Goal: Task Accomplishment & Management: Manage account settings

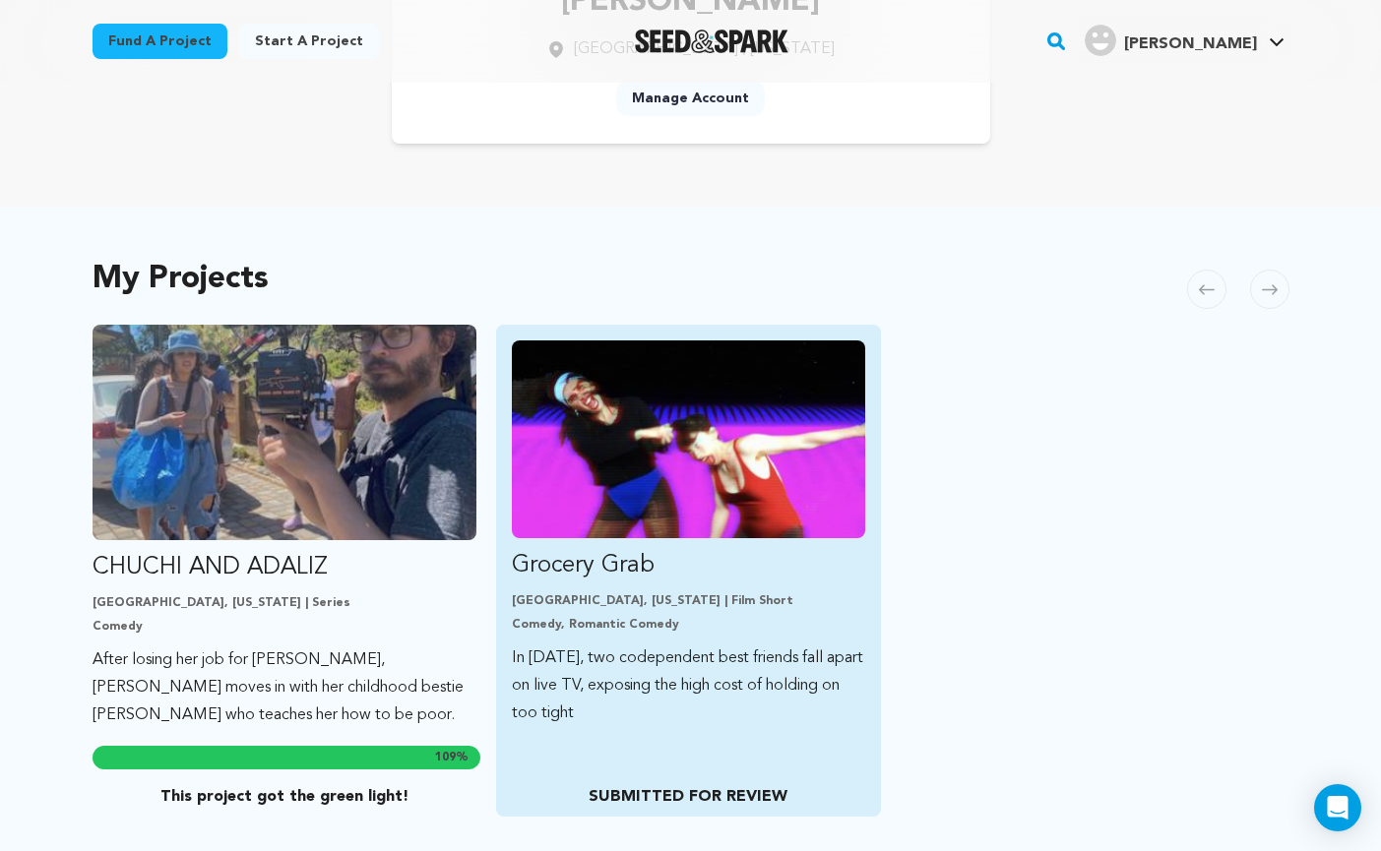
scroll to position [236, 0]
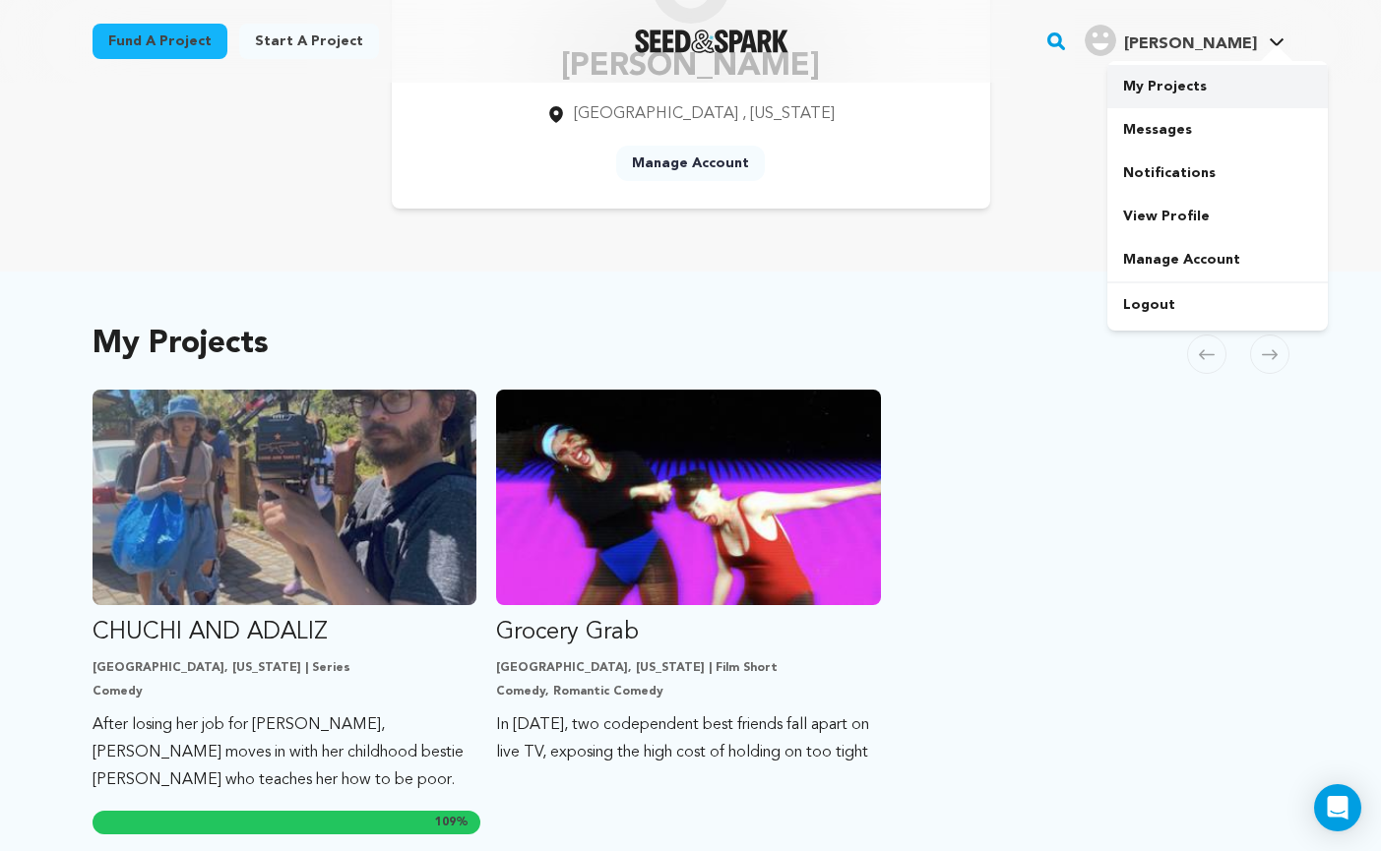
click at [1183, 89] on link "My Projects" at bounding box center [1217, 86] width 220 height 43
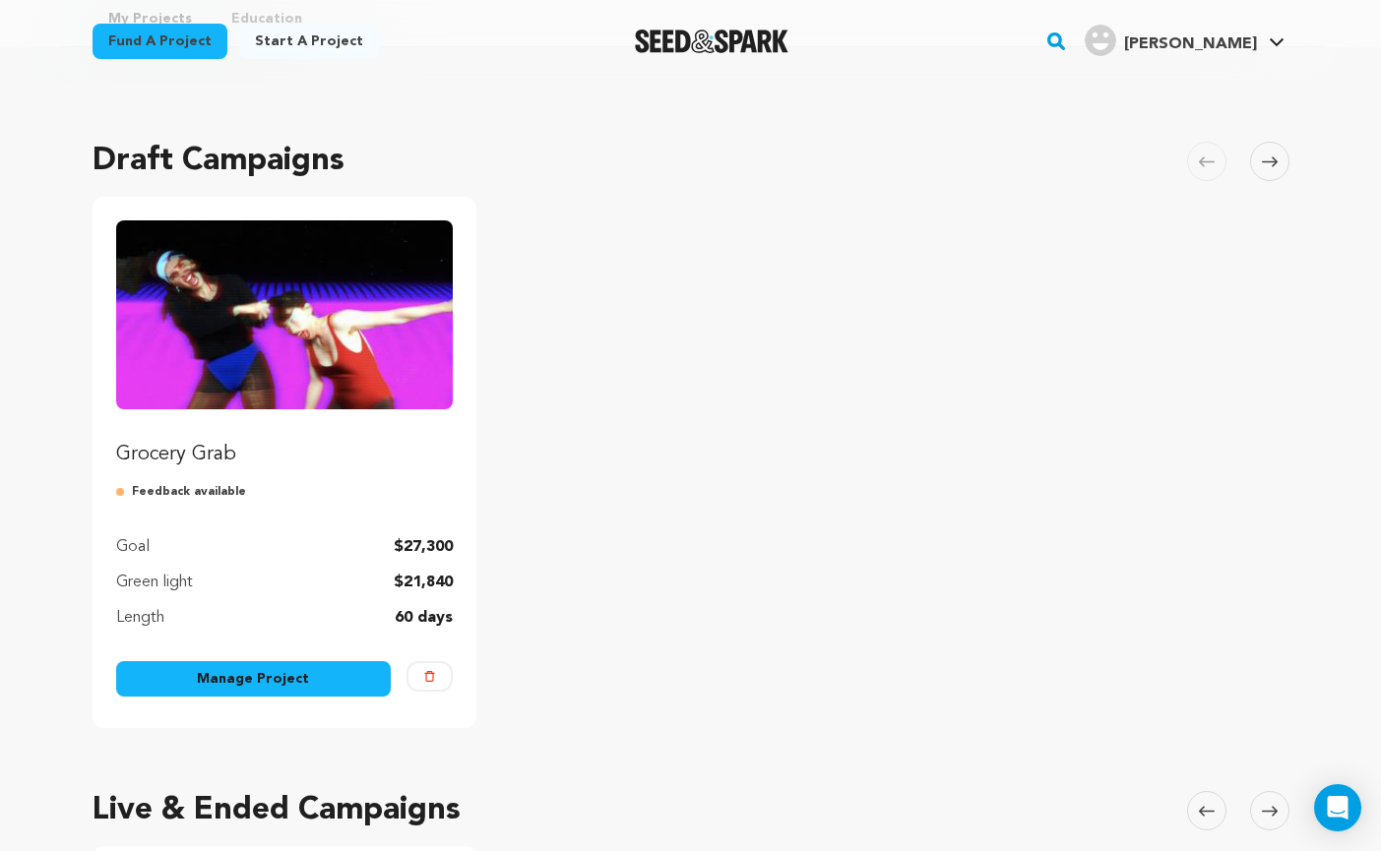
scroll to position [146, 0]
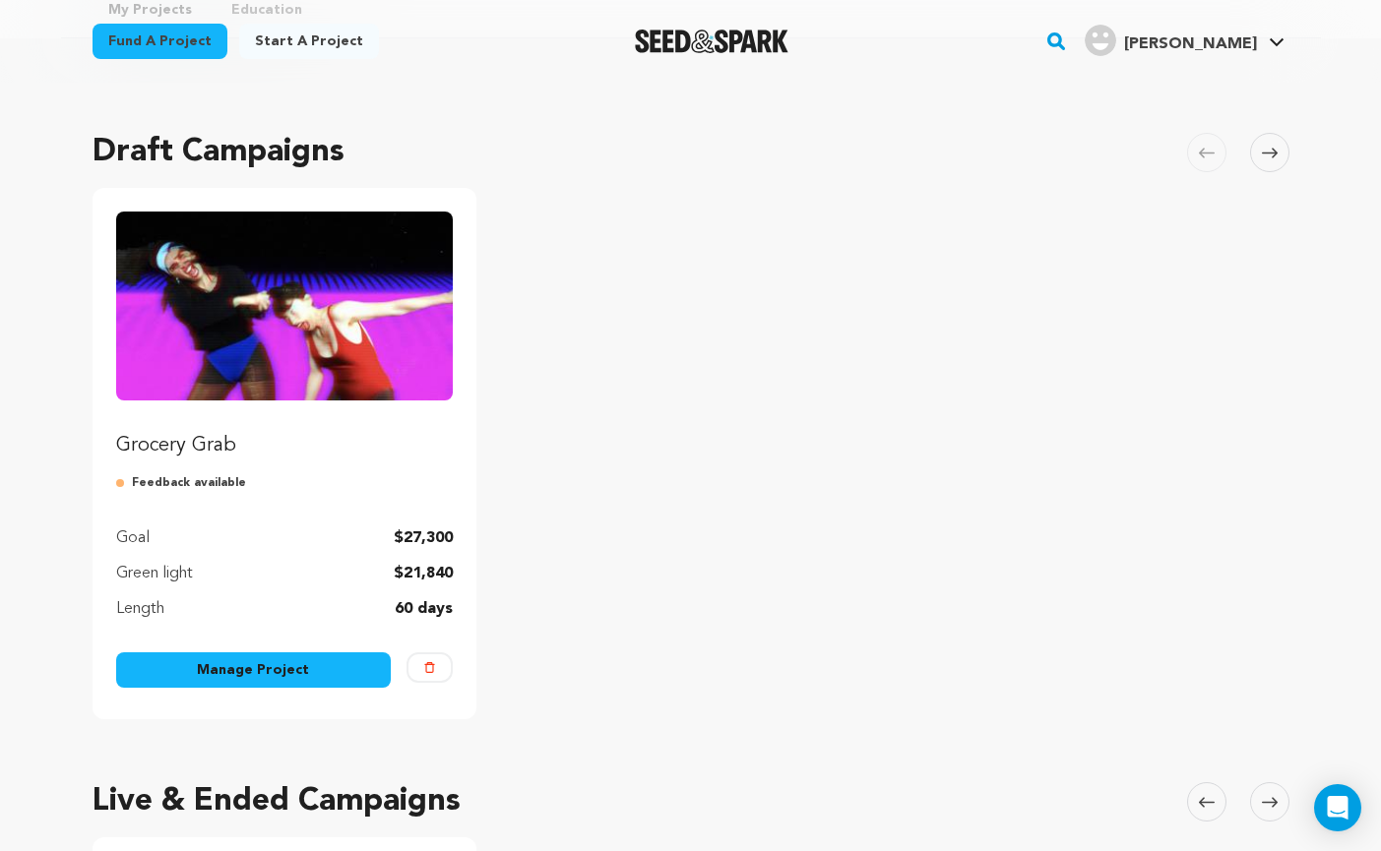
click at [317, 673] on link "Manage Project" at bounding box center [254, 669] width 276 height 35
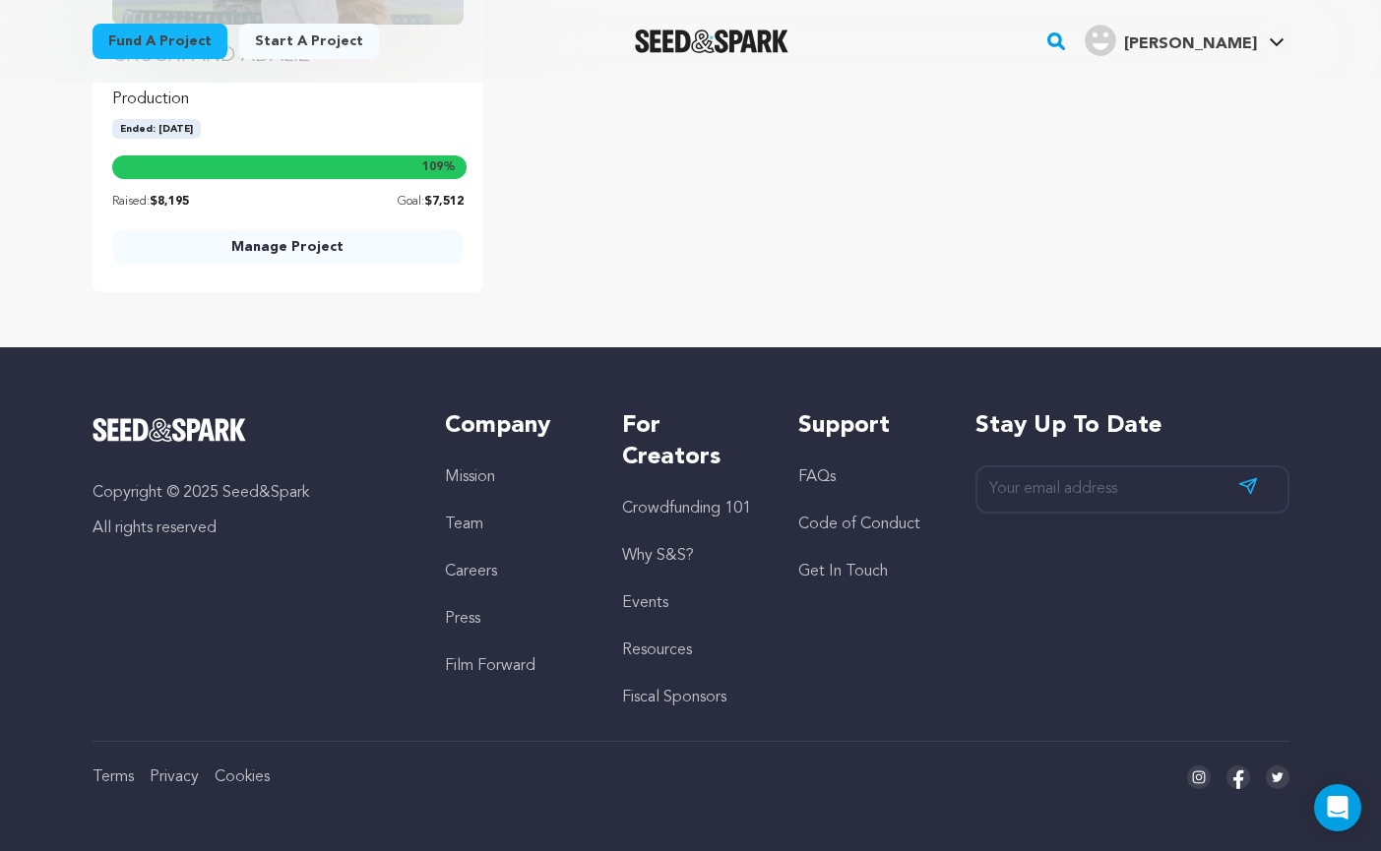
scroll to position [949, 0]
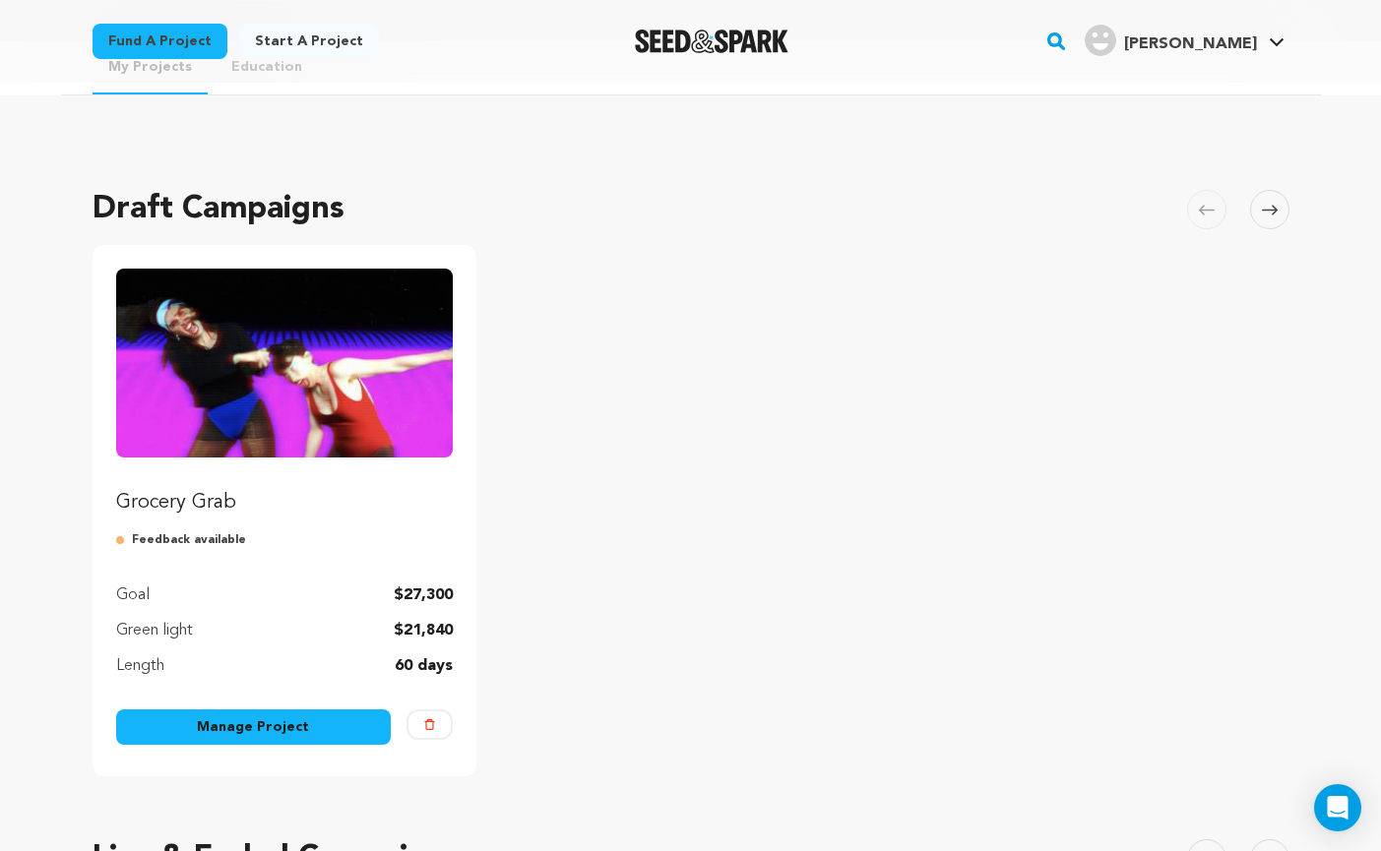
scroll to position [95, 0]
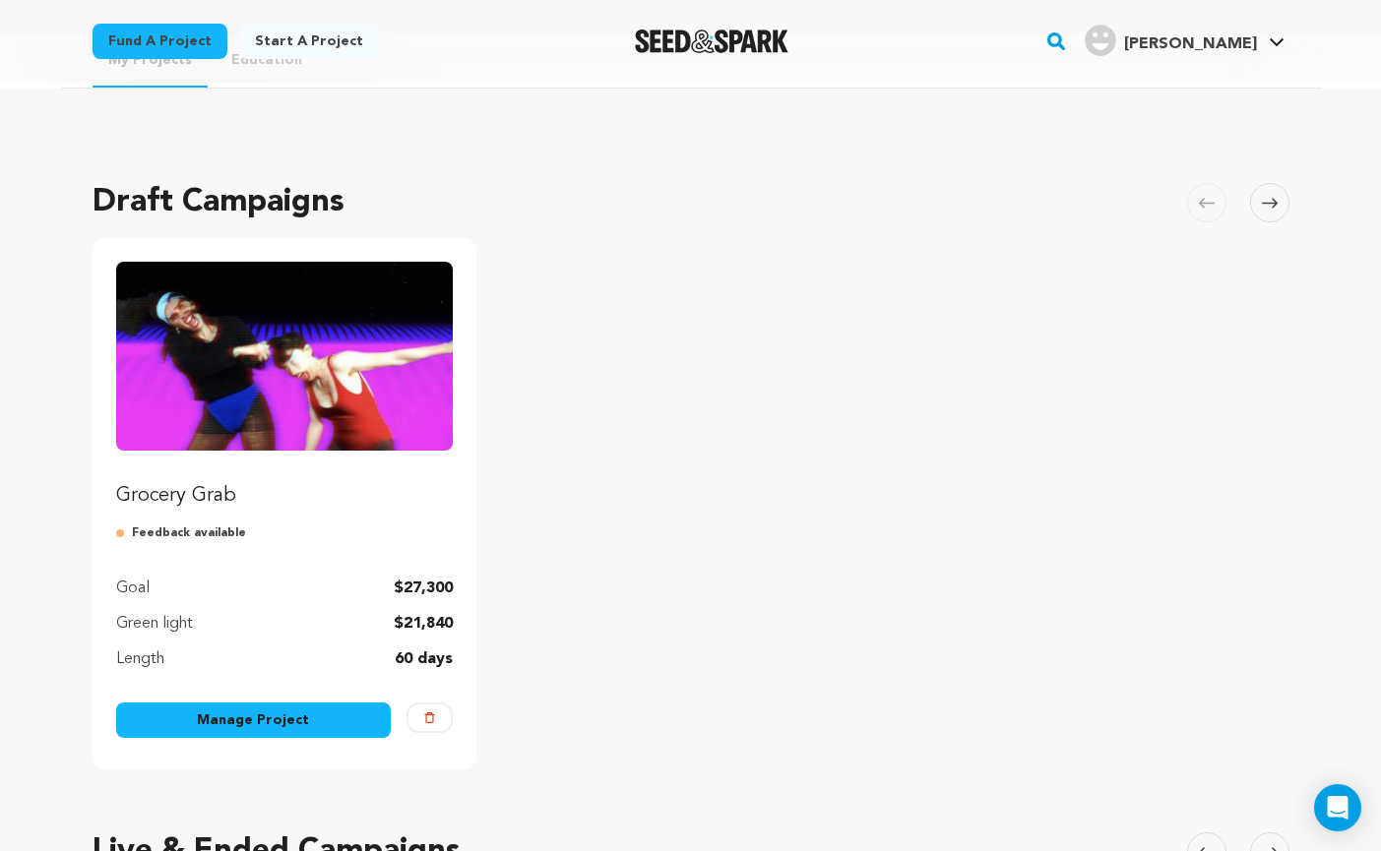
click at [295, 725] on link "Manage Project" at bounding box center [254, 720] width 276 height 35
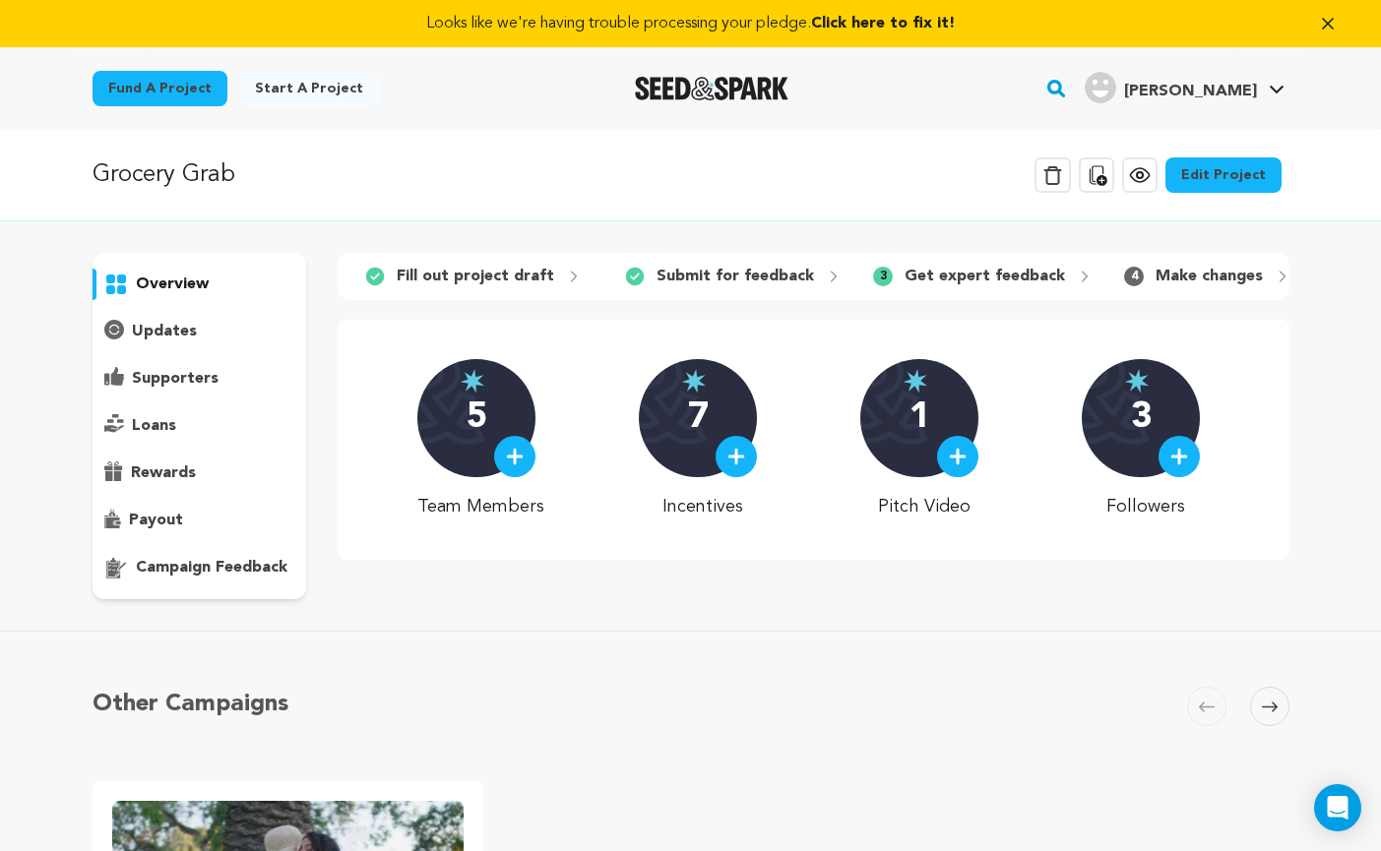
click at [1252, 180] on link "Edit Project" at bounding box center [1223, 174] width 116 height 35
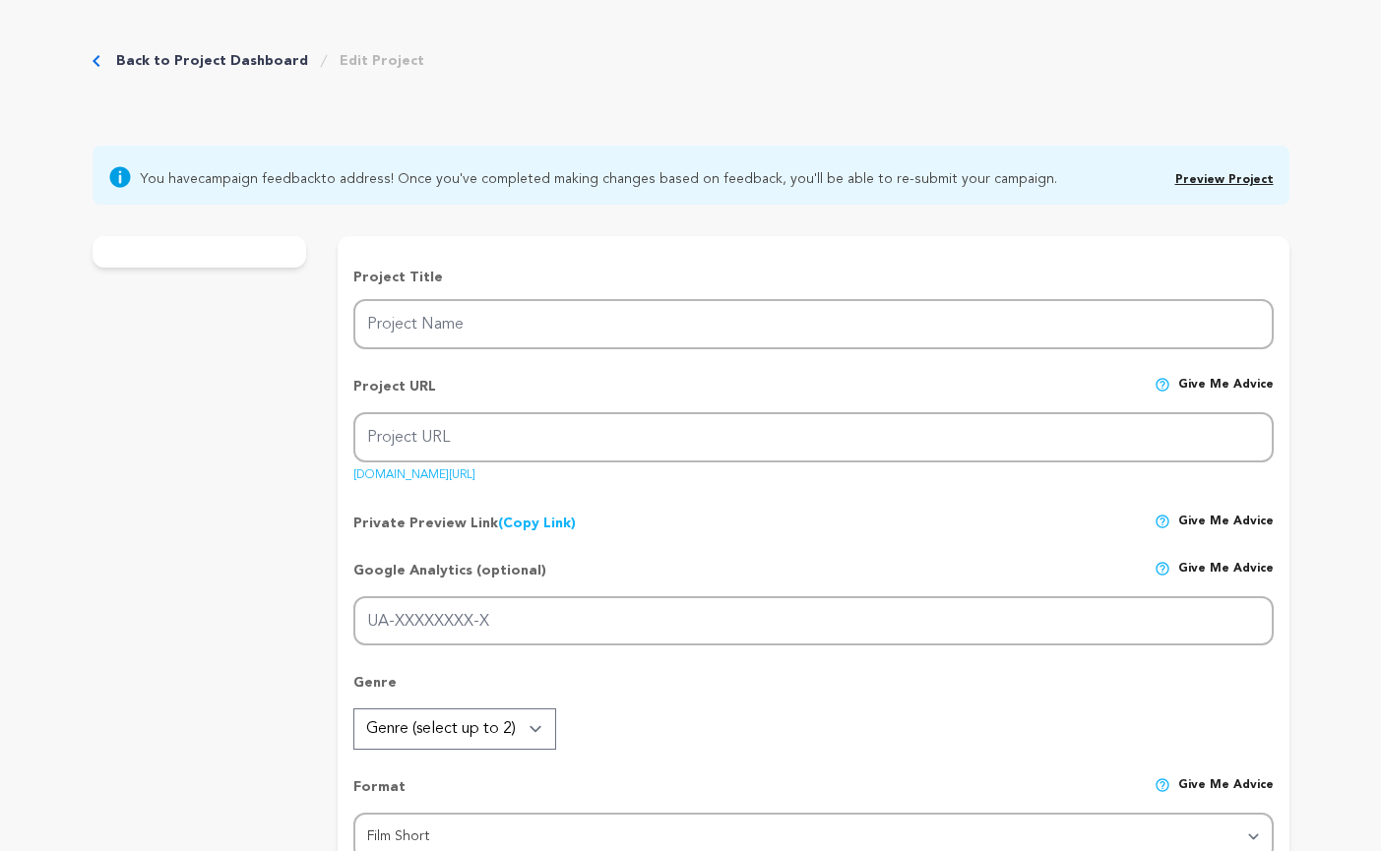
type input "Grocery Grab"
type input "grocery-grab"
type input "In 1992, two codependent best friends fall apart on live TV, exposing the high …"
type textarea "Two lifelong best friends enter a chaotic grocery game show, where the only thi…"
type textarea "Grocery Grab! is a personal and comedic take on platonic intimacy and co-depend…"
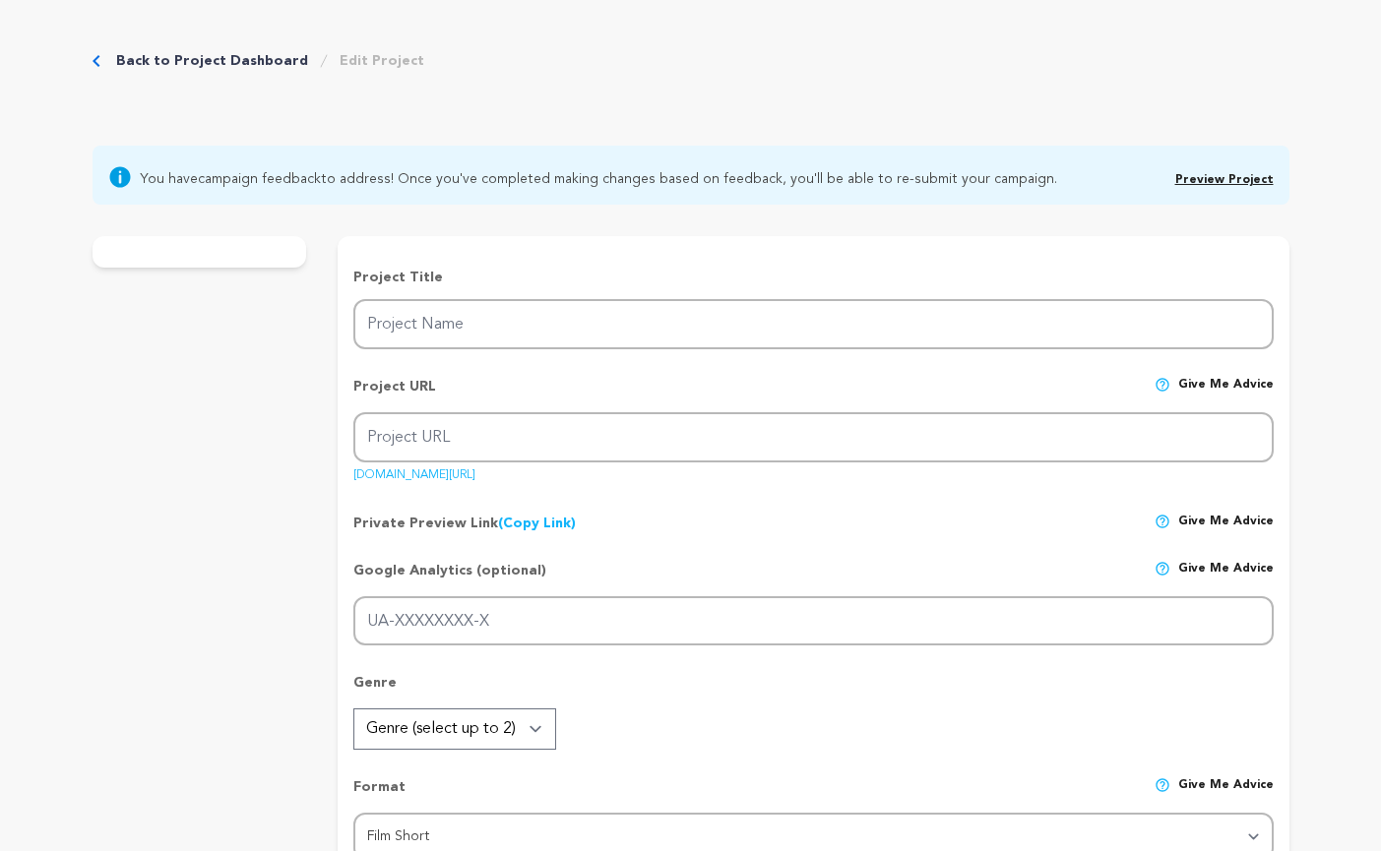
type textarea "Dani Adaliz (Director, Writer, and Producer of Grocery Grab!) is a member of th…"
radio input "true"
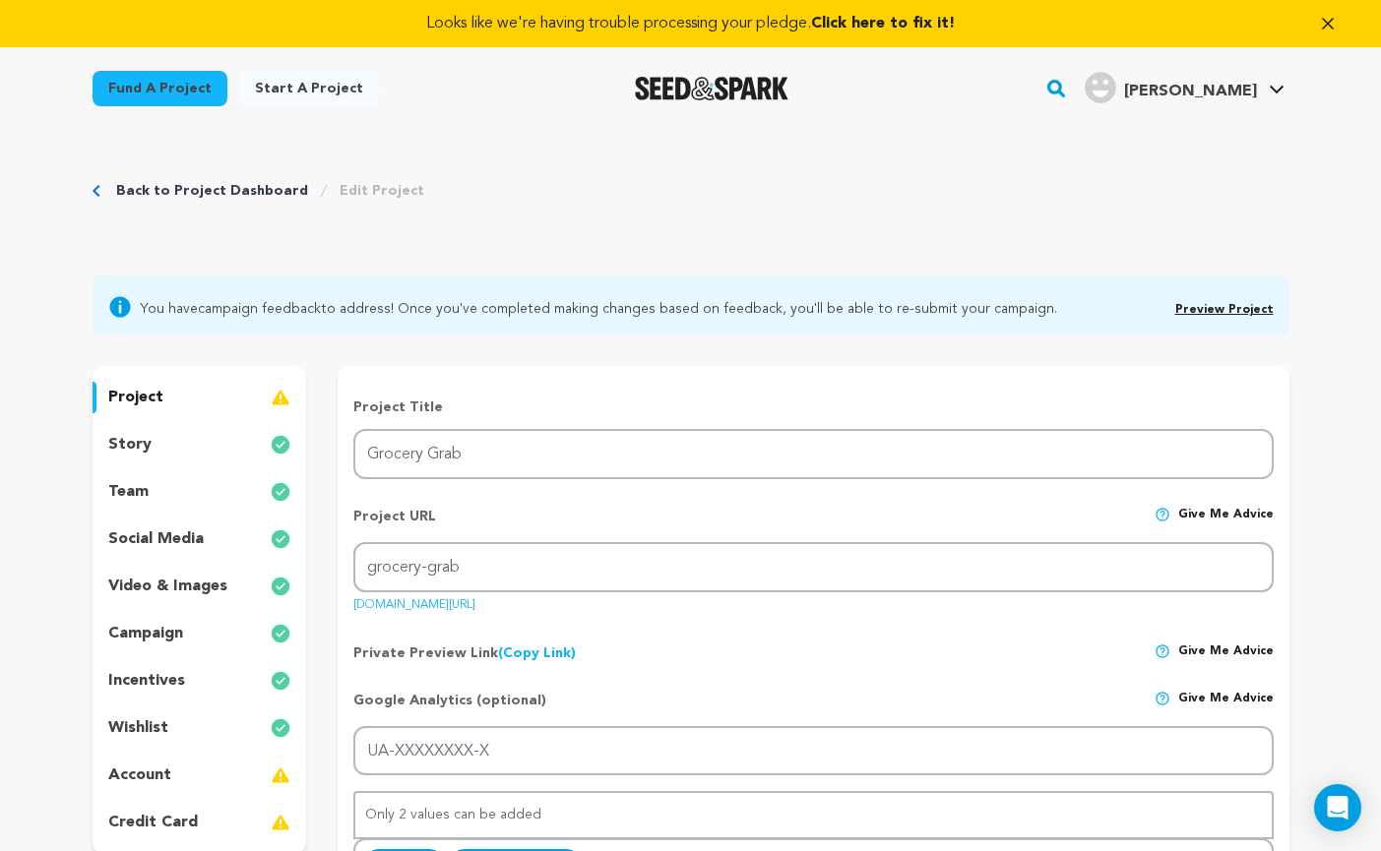
click at [184, 452] on div "story" at bounding box center [200, 444] width 215 height 31
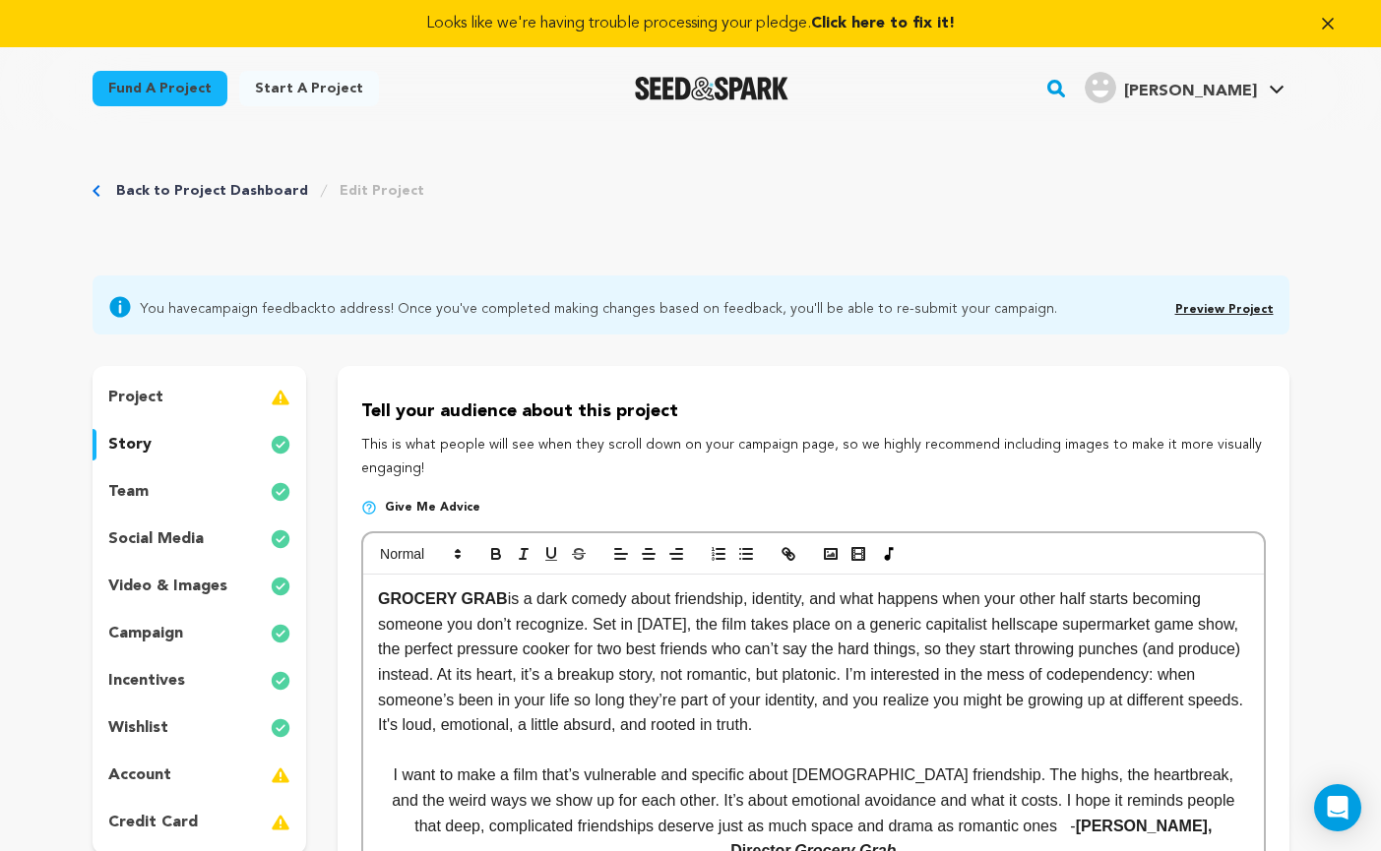
click at [250, 407] on div "project" at bounding box center [200, 397] width 215 height 31
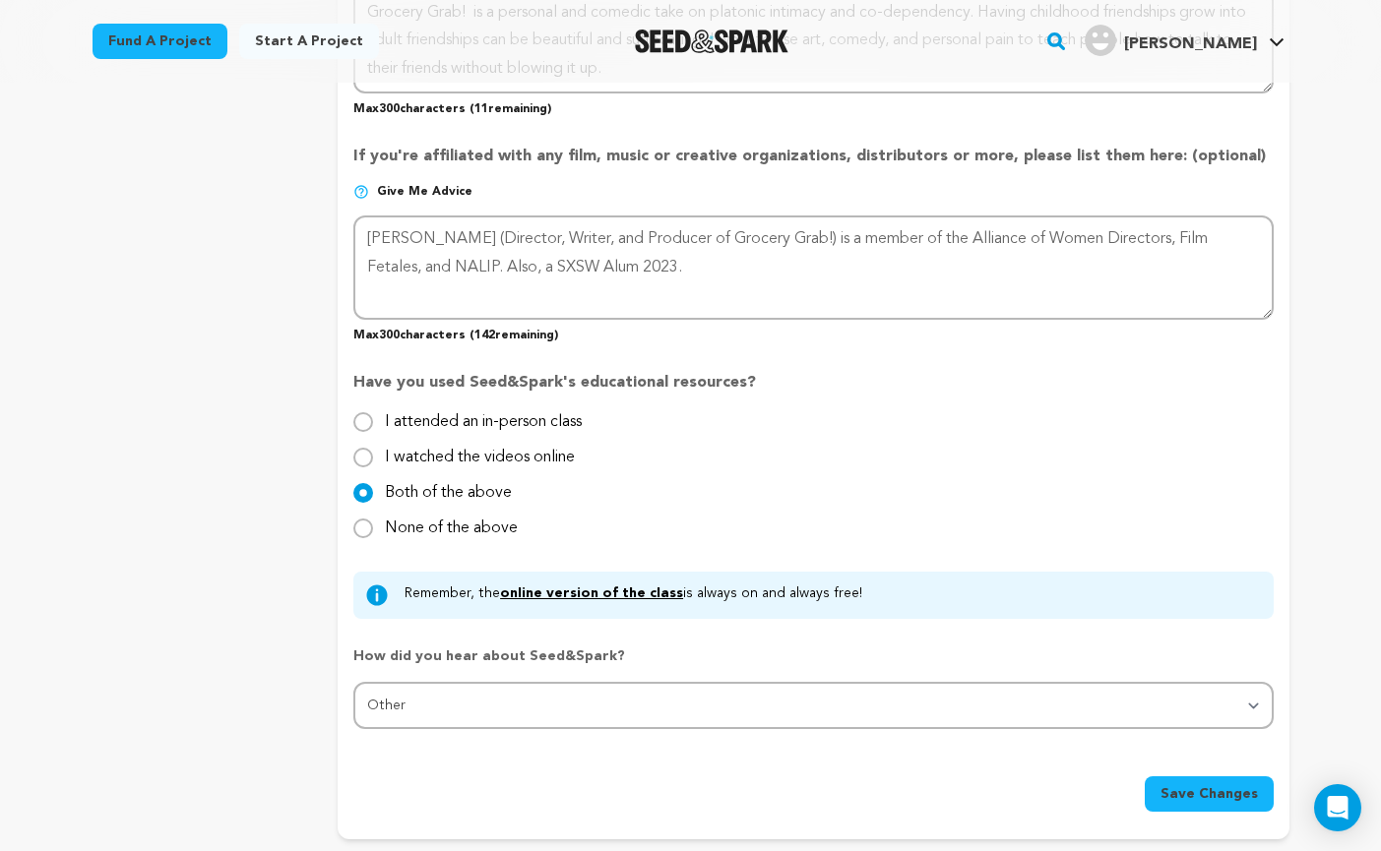
scroll to position [1807, 0]
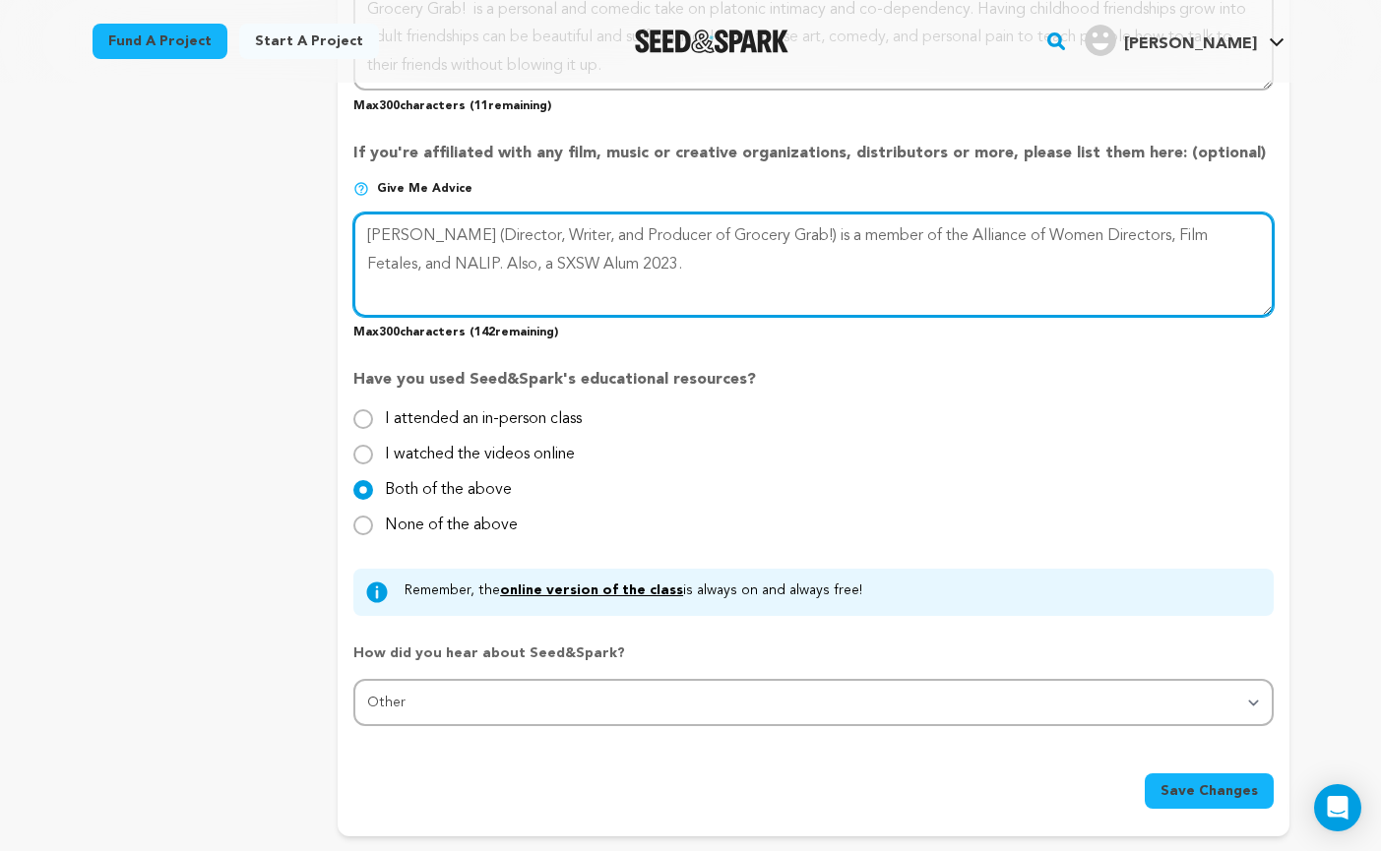
drag, startPoint x: 628, startPoint y: 263, endPoint x: 308, endPoint y: 229, distance: 321.6
type textarea "S"
type textarea "Fiscal Sponsor : Alliance of women directors 501 C 3"
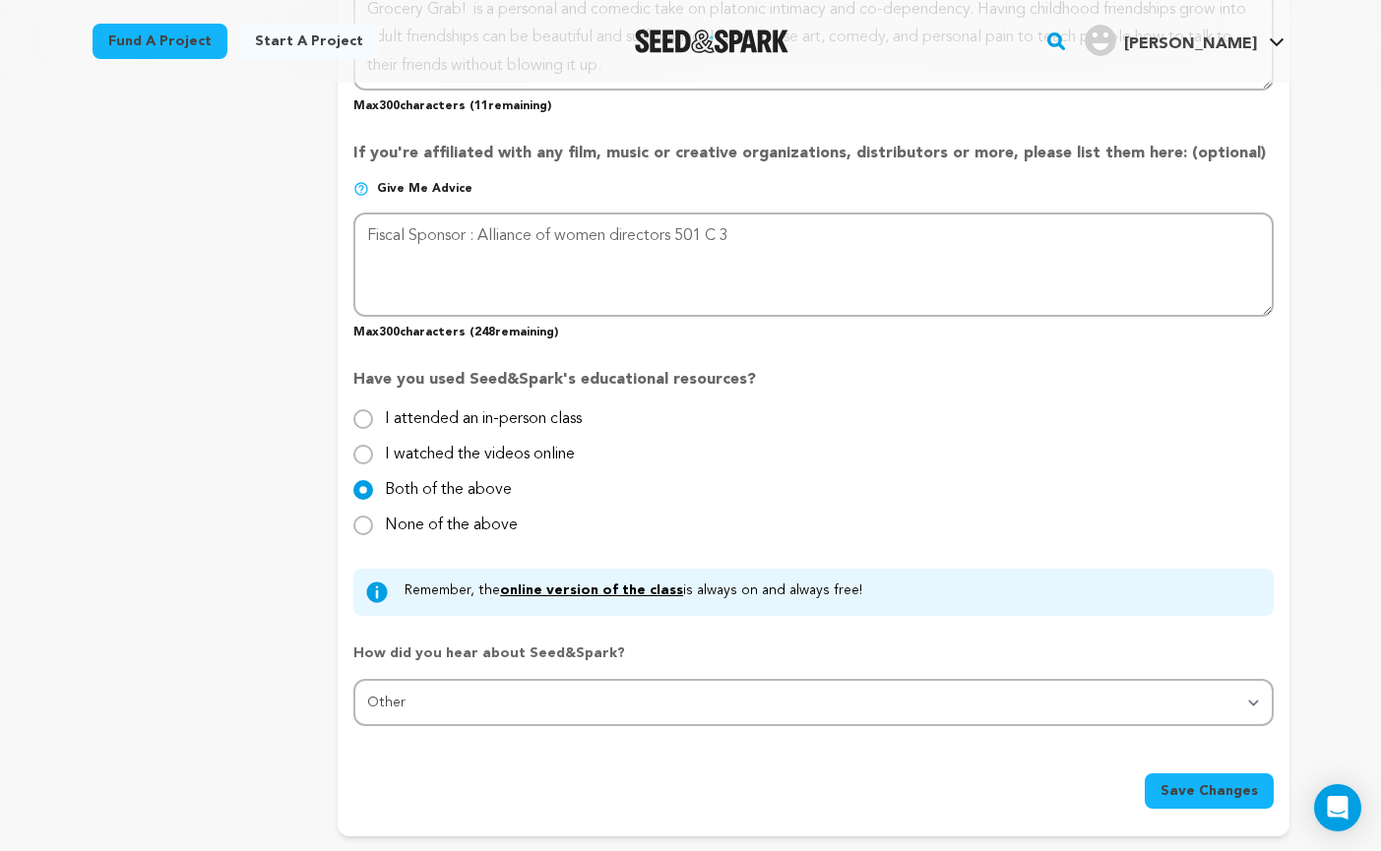
click at [1195, 791] on span "Save Changes" at bounding box center [1208, 791] width 97 height 20
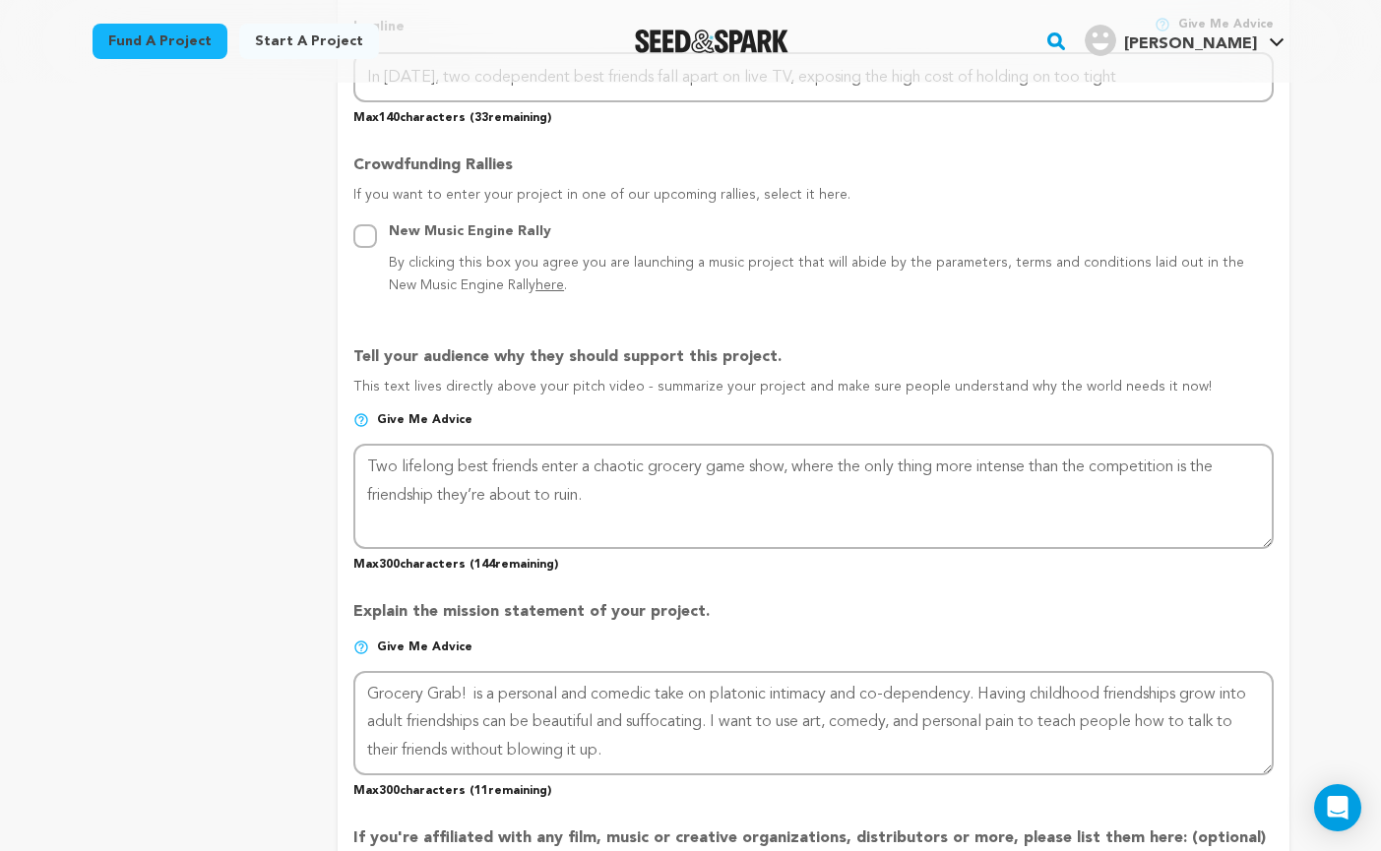
scroll to position [1202, 0]
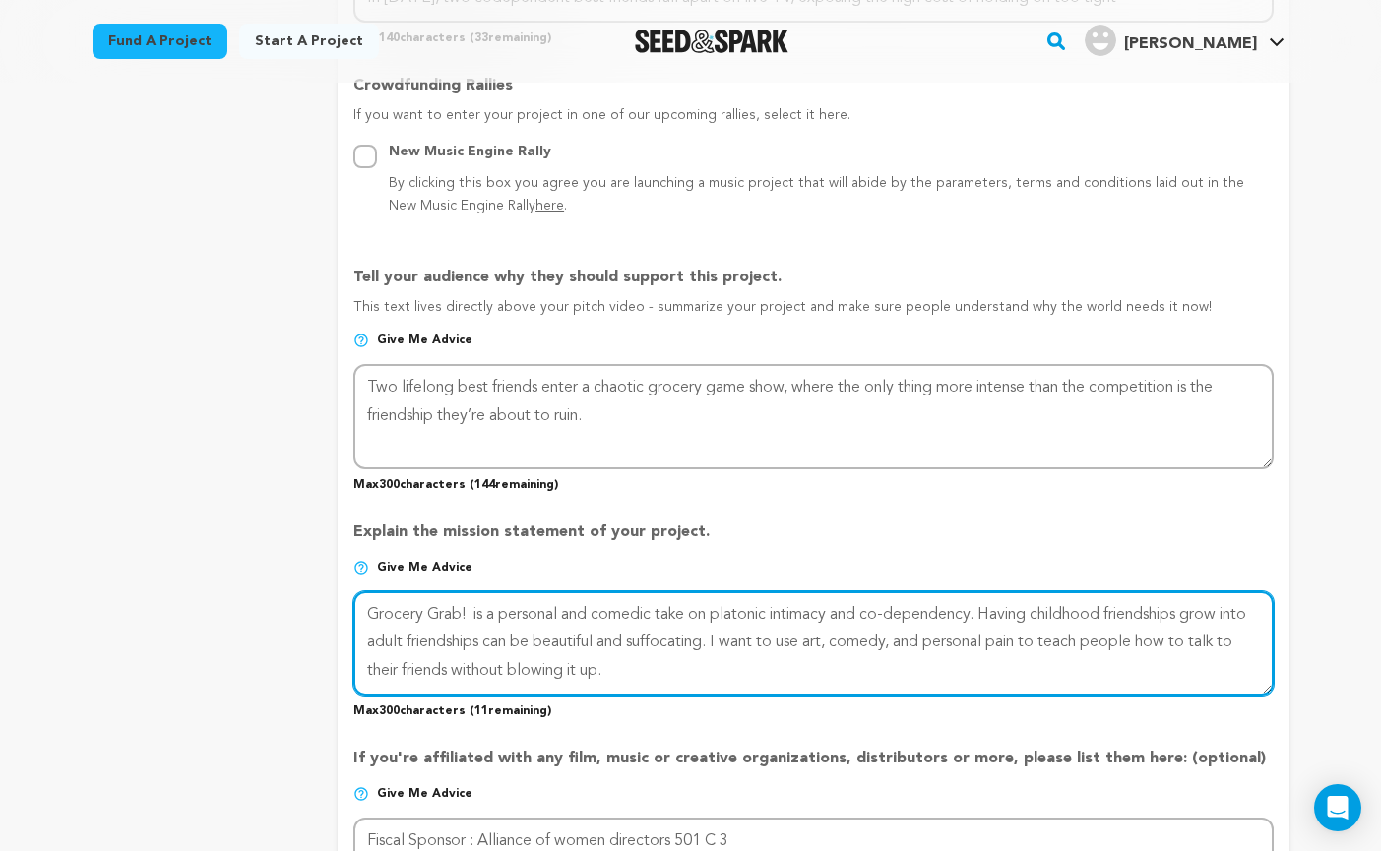
click at [760, 638] on textarea at bounding box center [812, 643] width 919 height 104
drag, startPoint x: 844, startPoint y: 637, endPoint x: 750, endPoint y: 642, distance: 94.6
click at [750, 642] on textarea at bounding box center [812, 643] width 919 height 104
click at [848, 639] on textarea at bounding box center [812, 643] width 919 height 104
type textarea "Grocery Grab! is a personal and comedic take on platonic intimacy and co-depend…"
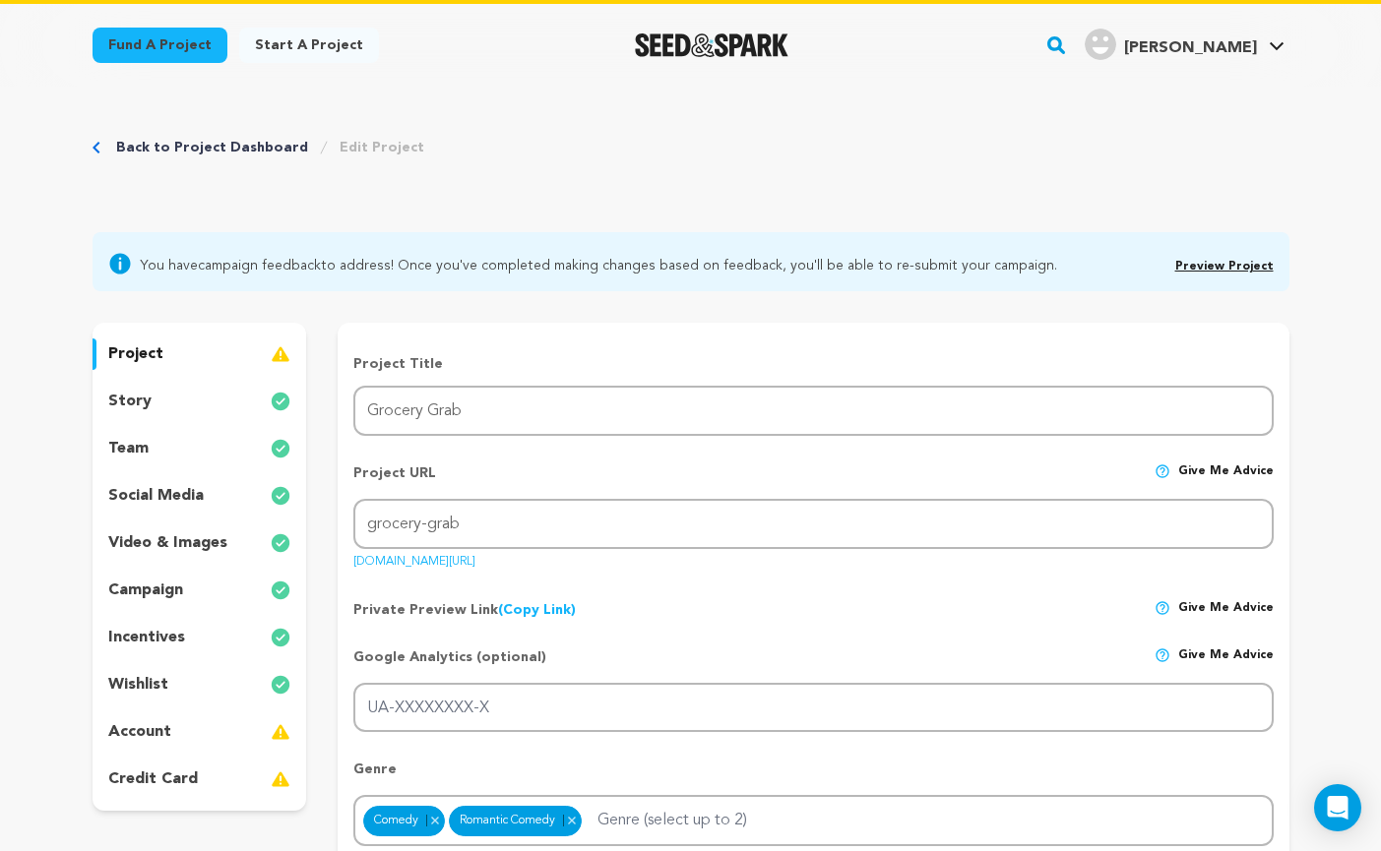
scroll to position [0, 0]
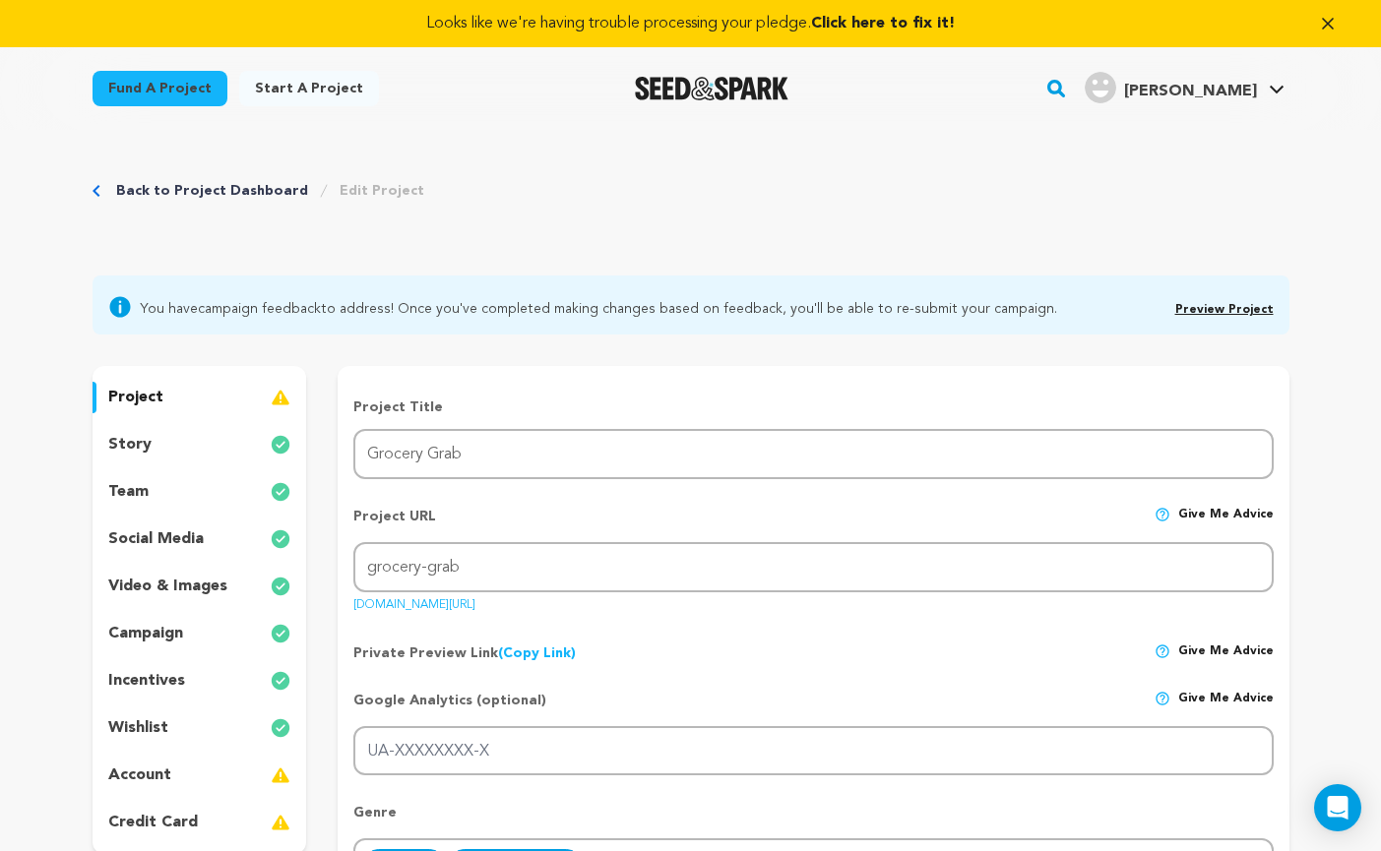
click at [273, 429] on div "story" at bounding box center [200, 444] width 215 height 31
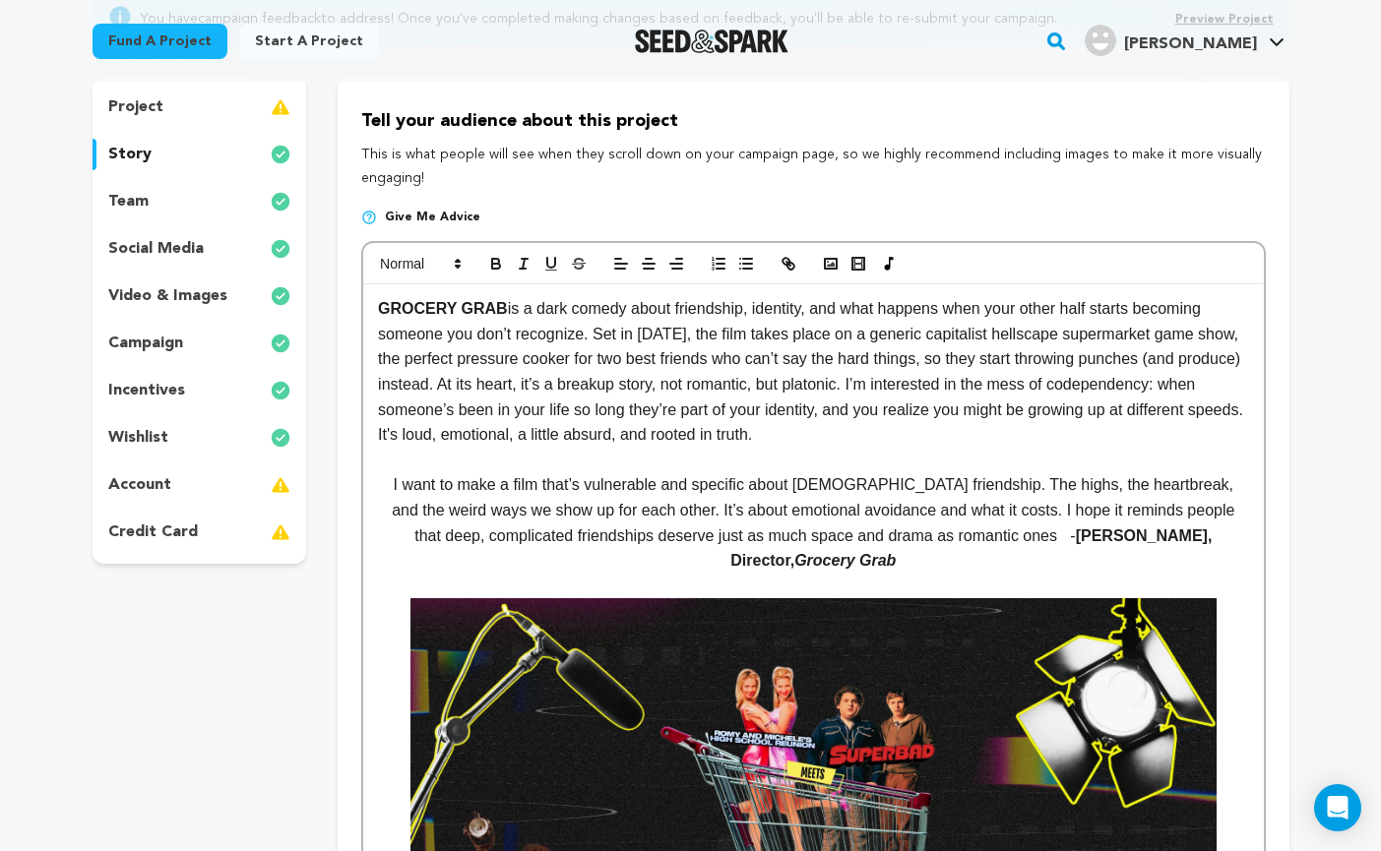
scroll to position [248, 0]
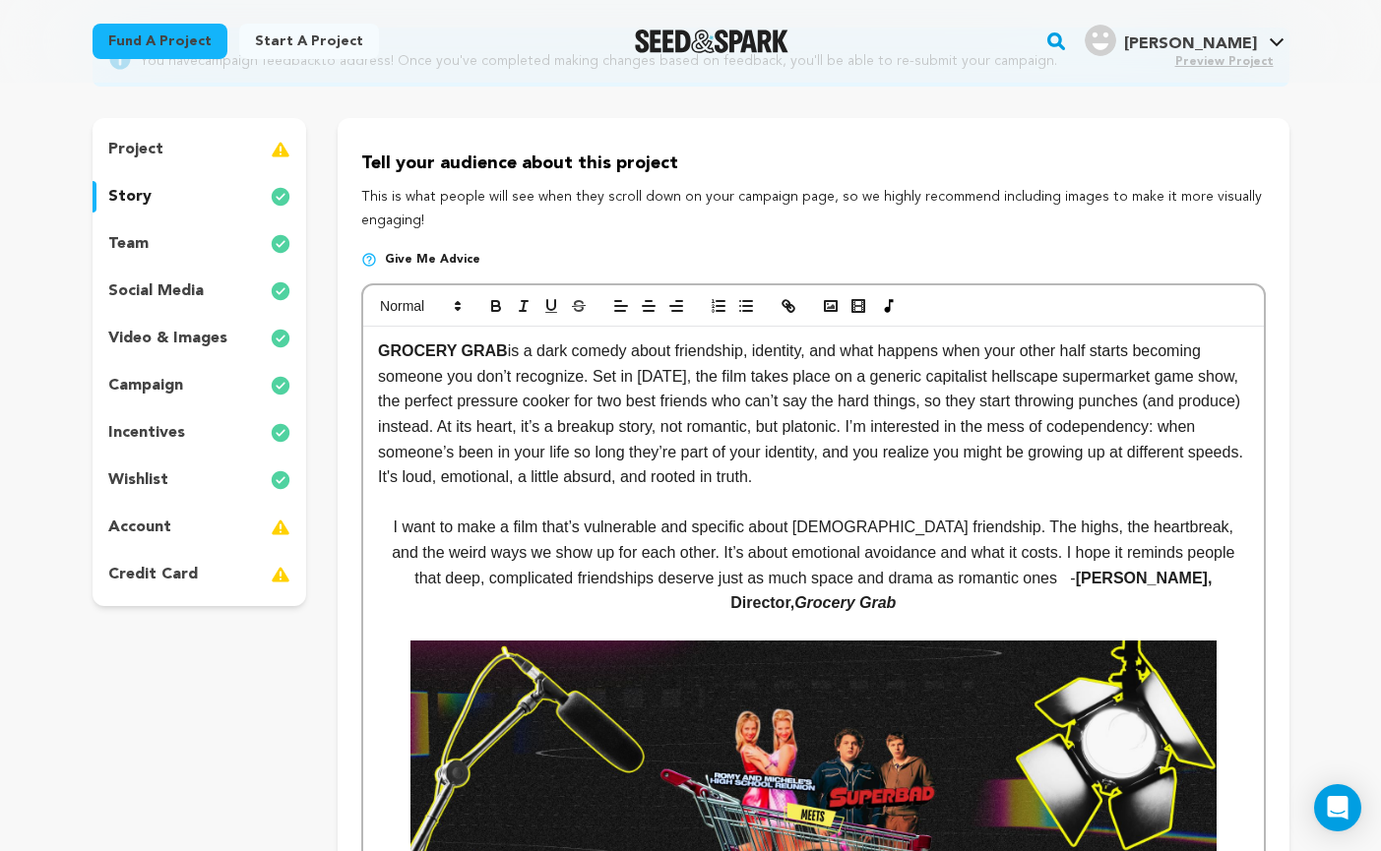
click at [378, 346] on strong "GROCERY GRAB" at bounding box center [443, 350] width 130 height 17
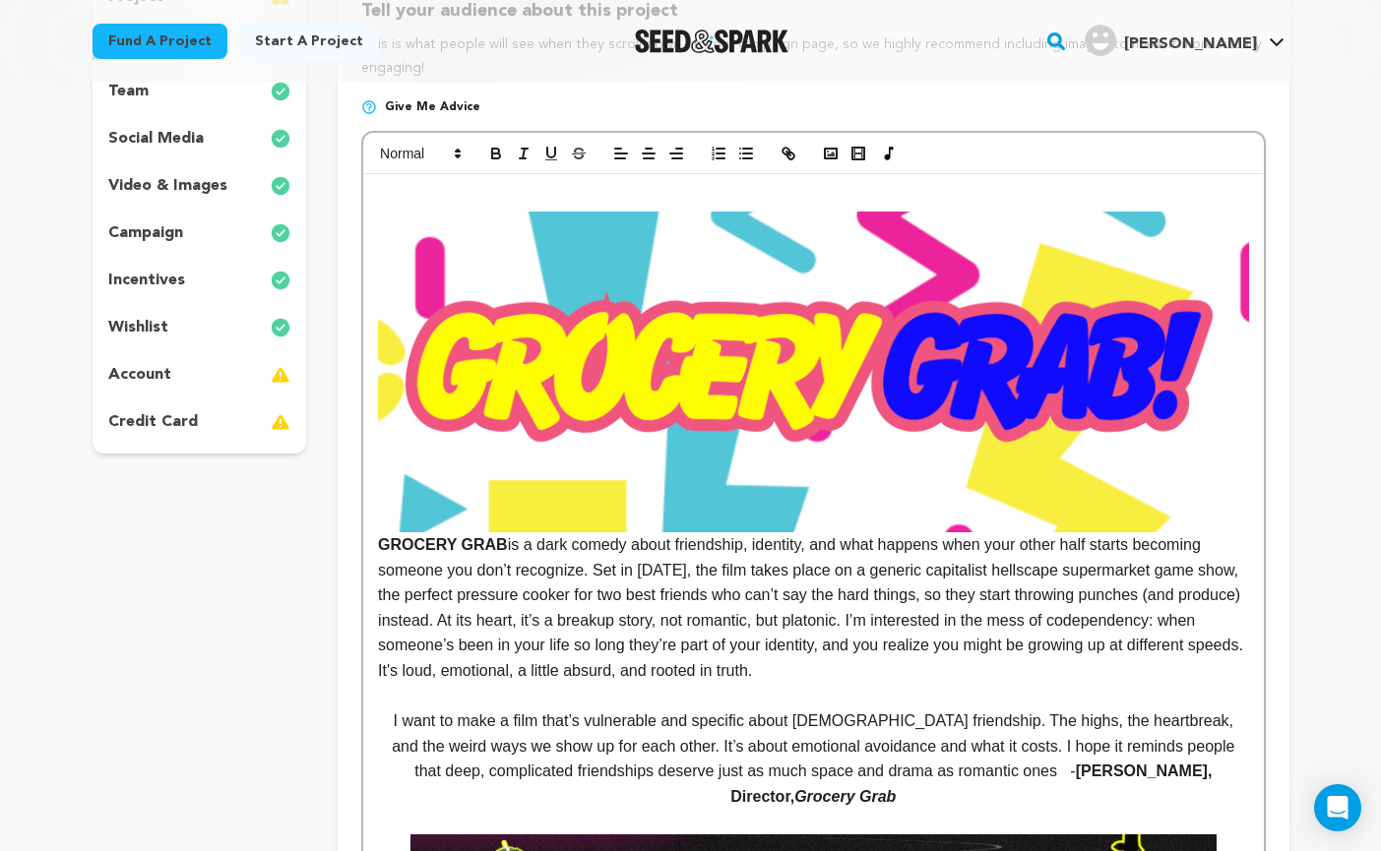
scroll to position [414, 0]
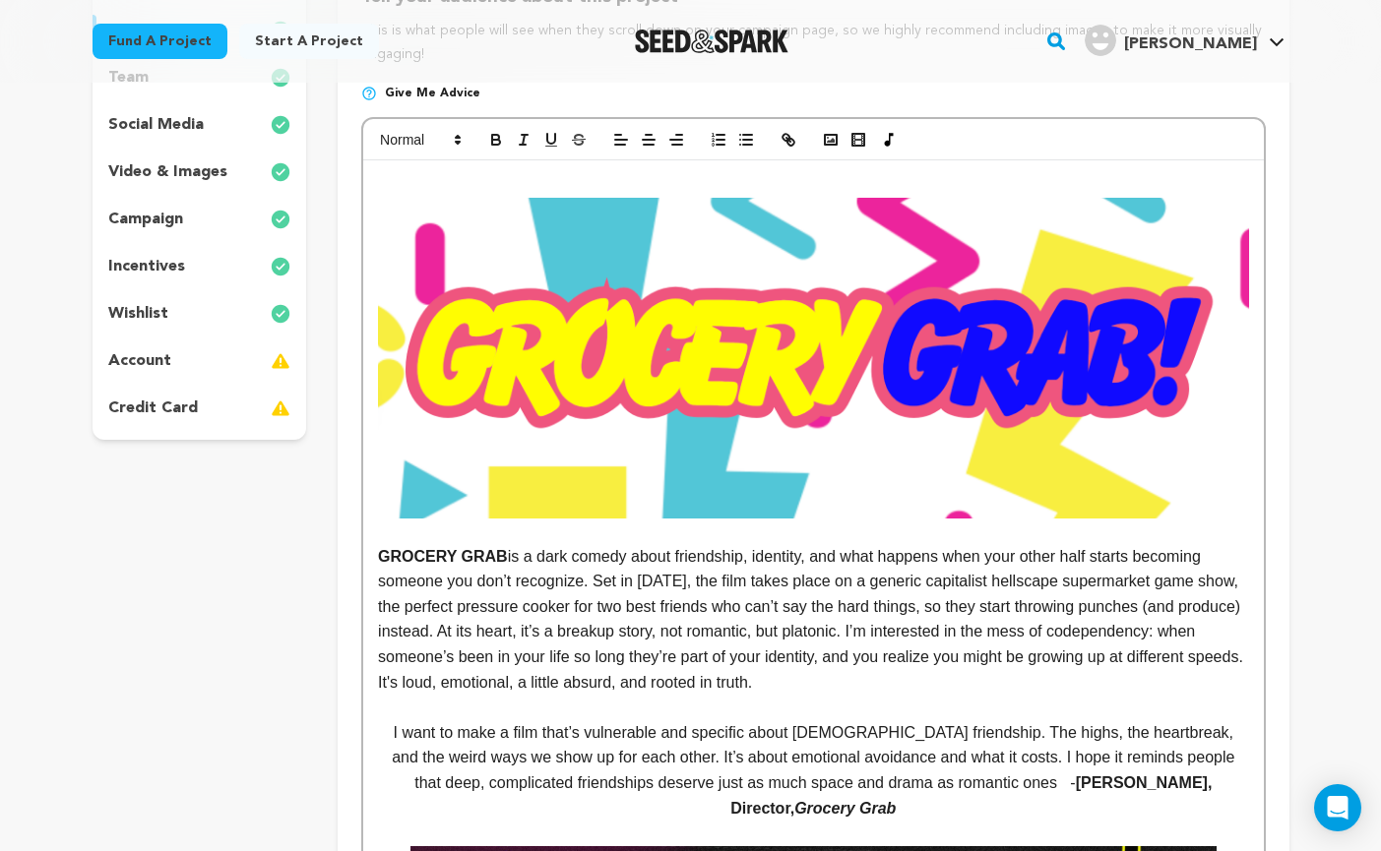
click at [1149, 310] on img at bounding box center [813, 358] width 870 height 321
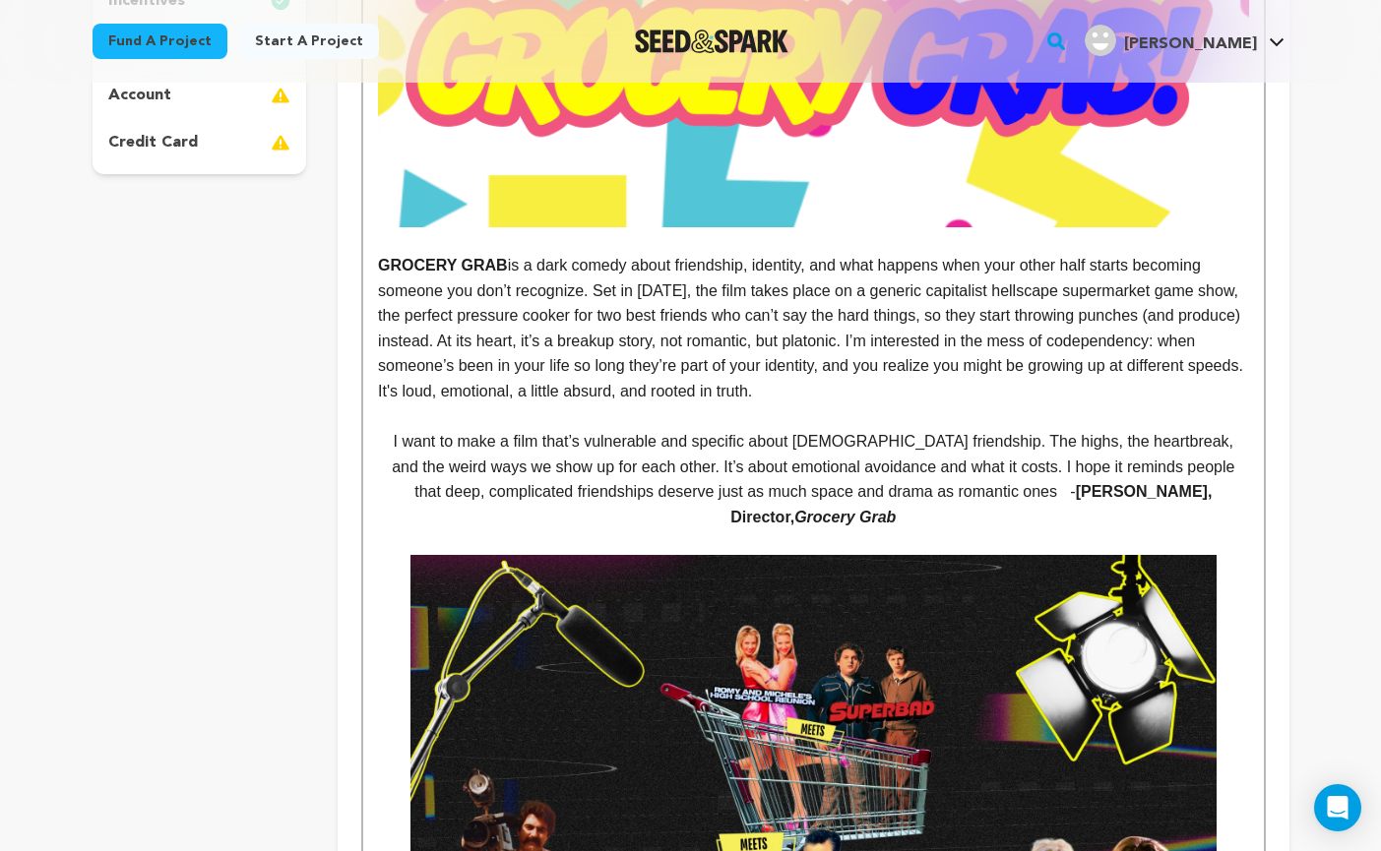
scroll to position [615, 0]
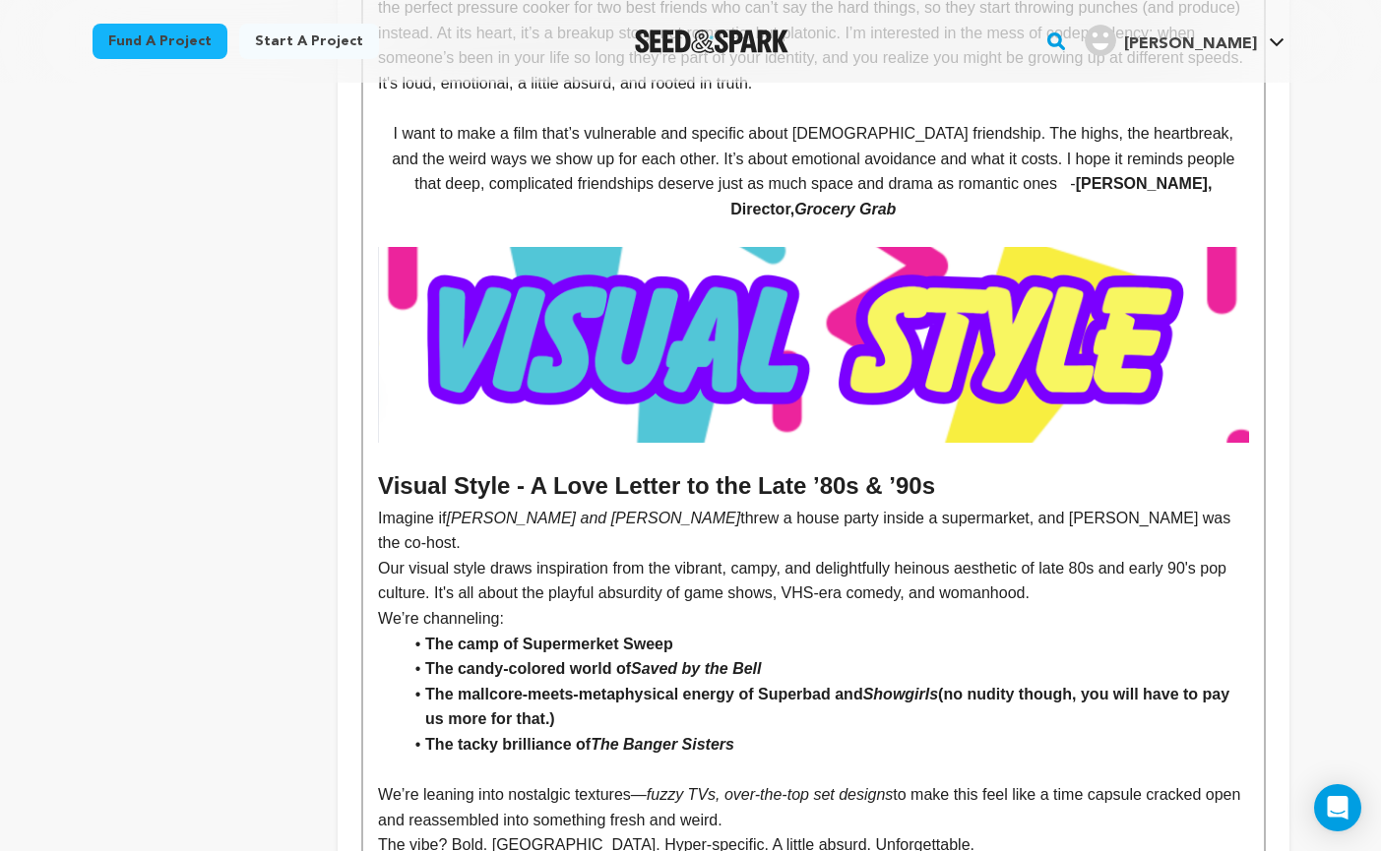
scroll to position [985, 0]
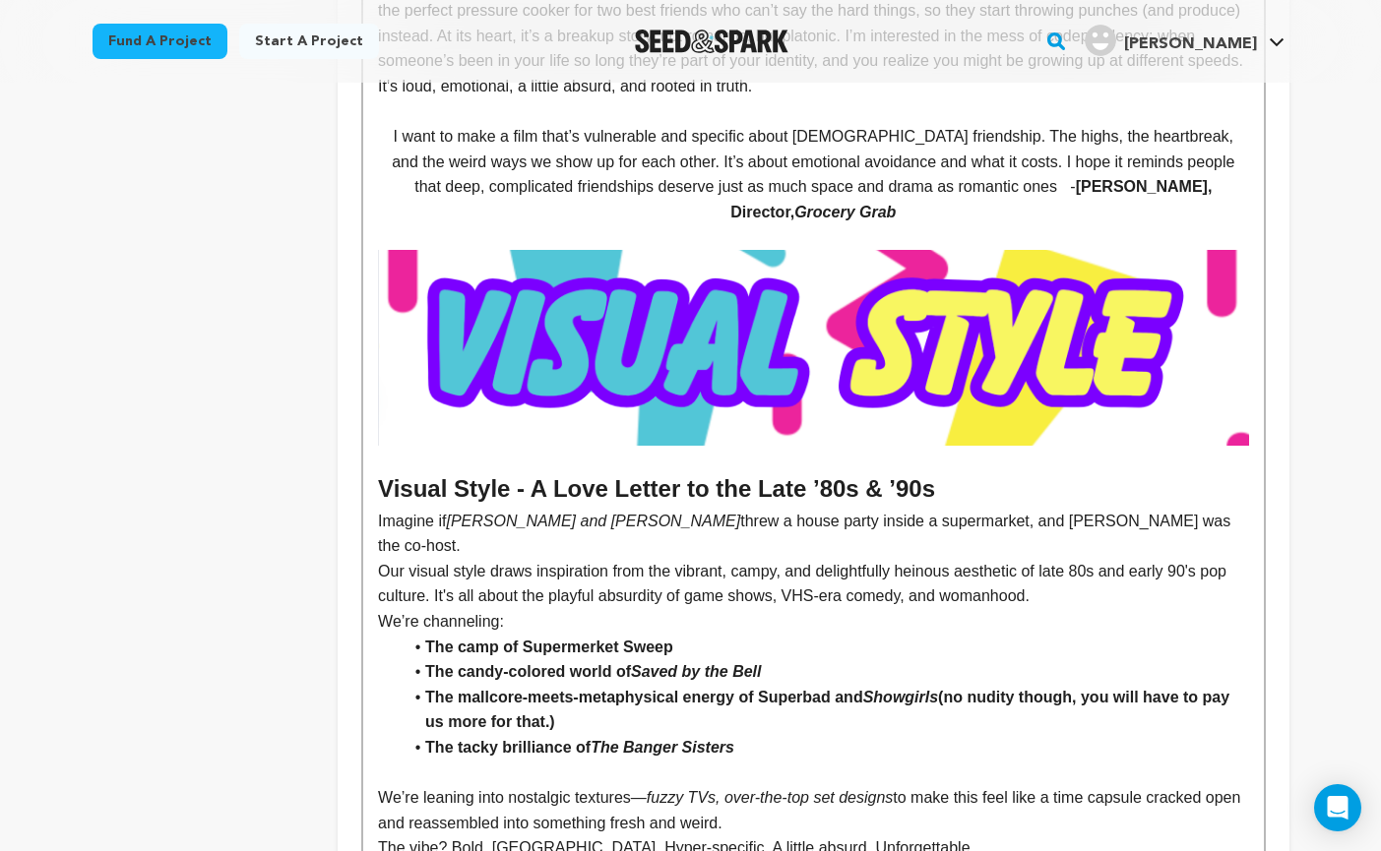
click at [578, 639] on strong "The camp of Supermerket Sweep" at bounding box center [549, 647] width 248 height 17
click at [589, 639] on strong "The camp of Supermerket Sweep" at bounding box center [549, 647] width 248 height 17
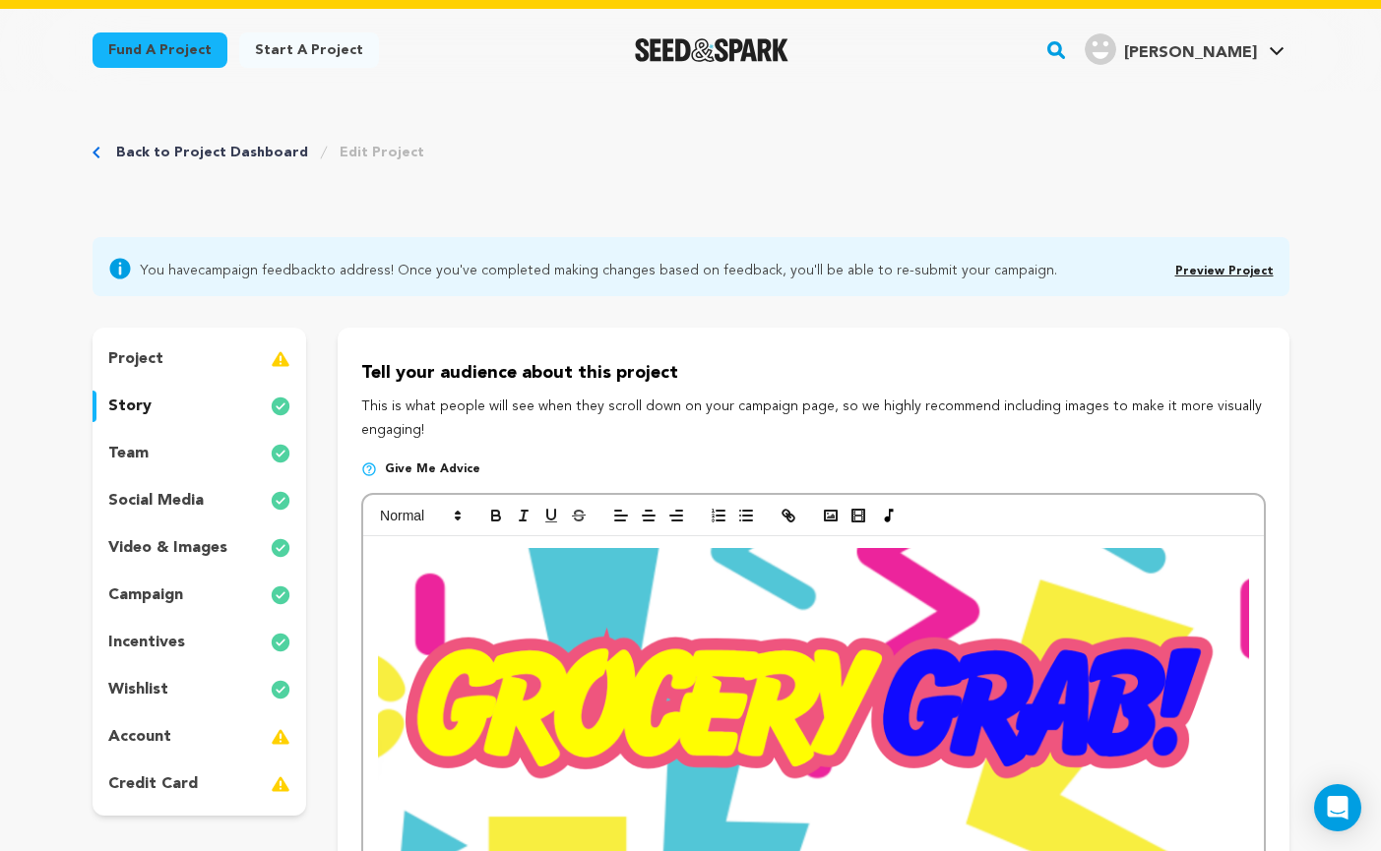
scroll to position [41, 0]
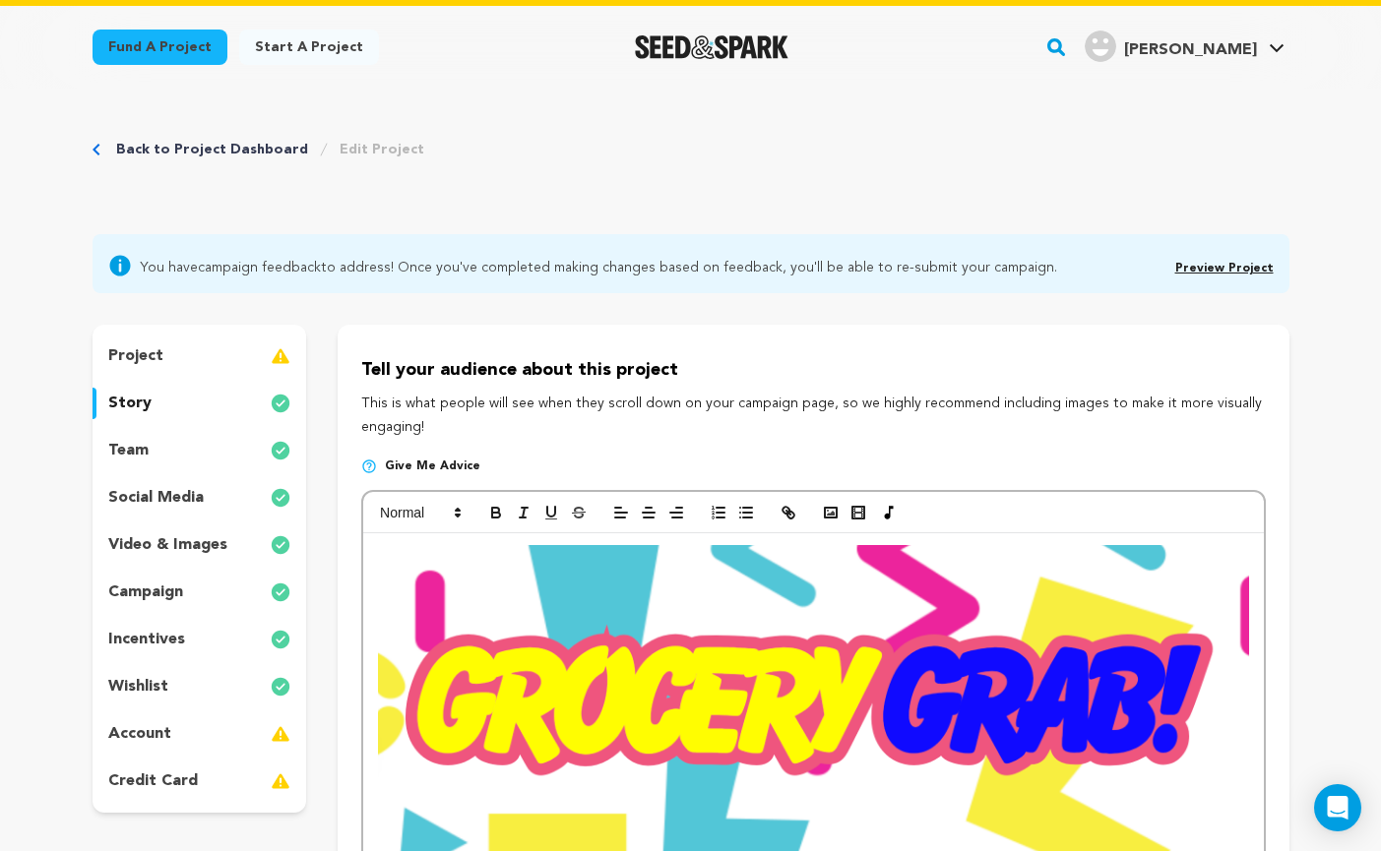
click at [1223, 260] on span "Preview Project" at bounding box center [1224, 266] width 98 height 24
click at [1218, 266] on link "Preview Project" at bounding box center [1224, 269] width 98 height 12
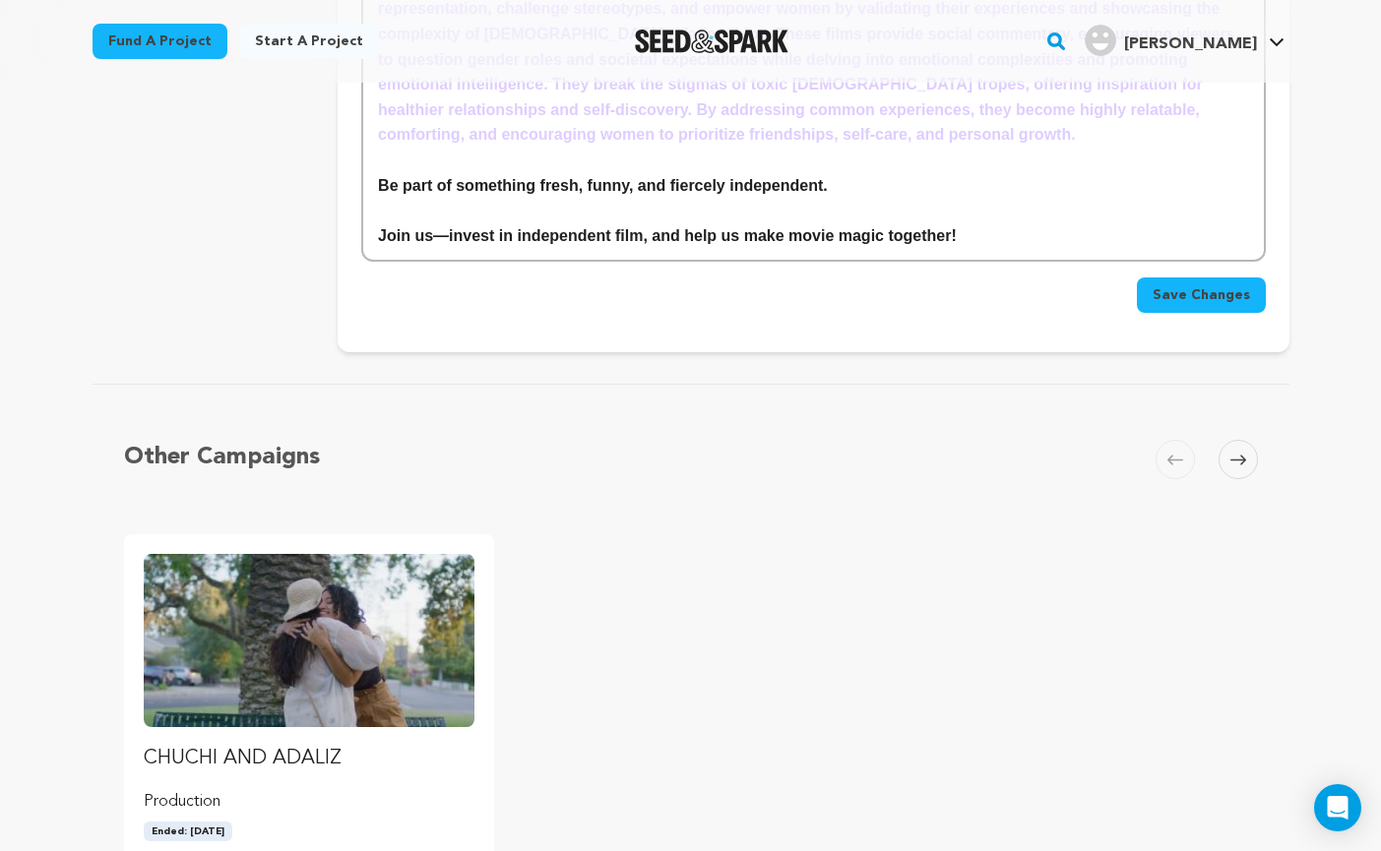
scroll to position [6705, 0]
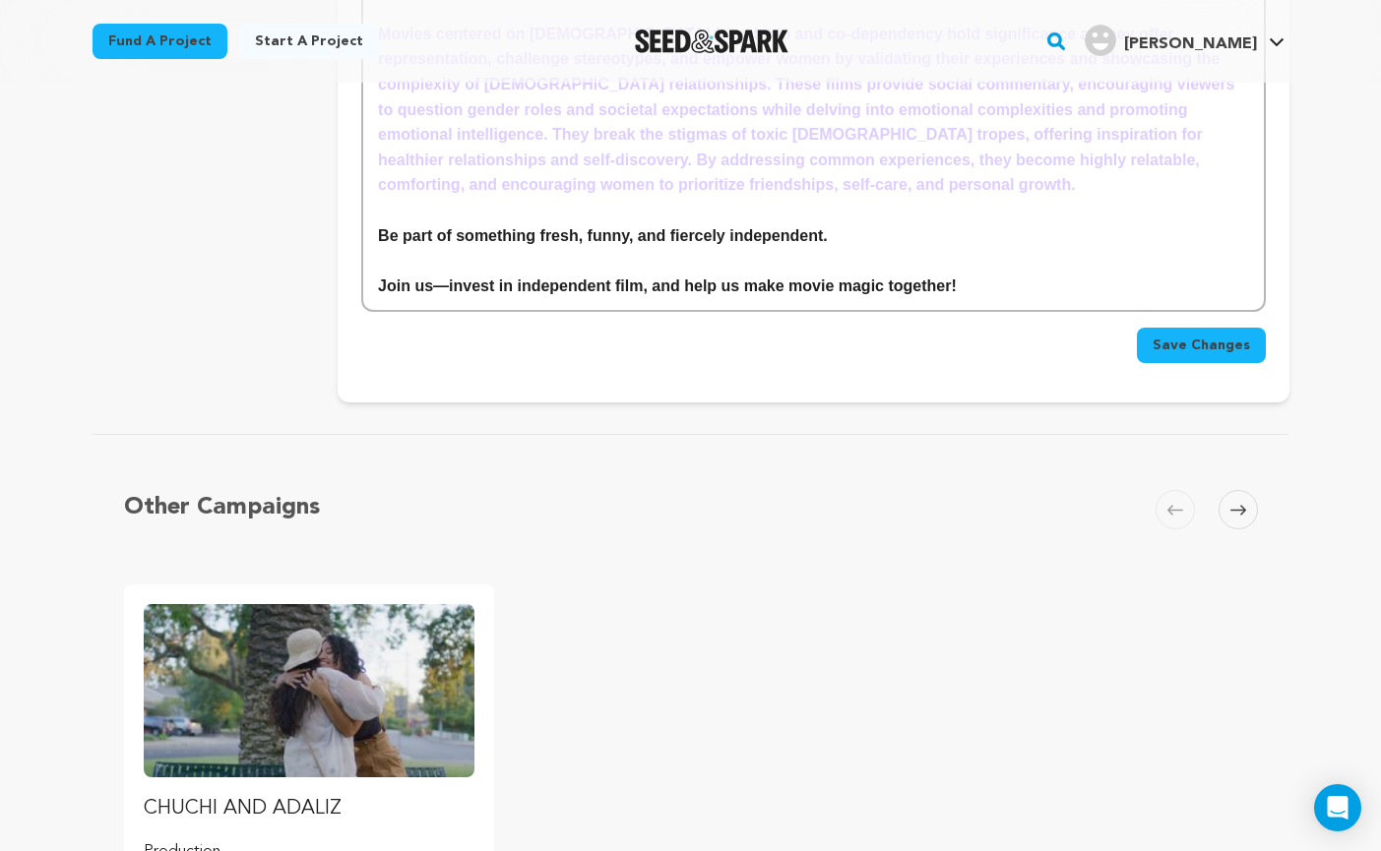
click at [1196, 328] on button "Save Changes" at bounding box center [1201, 345] width 129 height 35
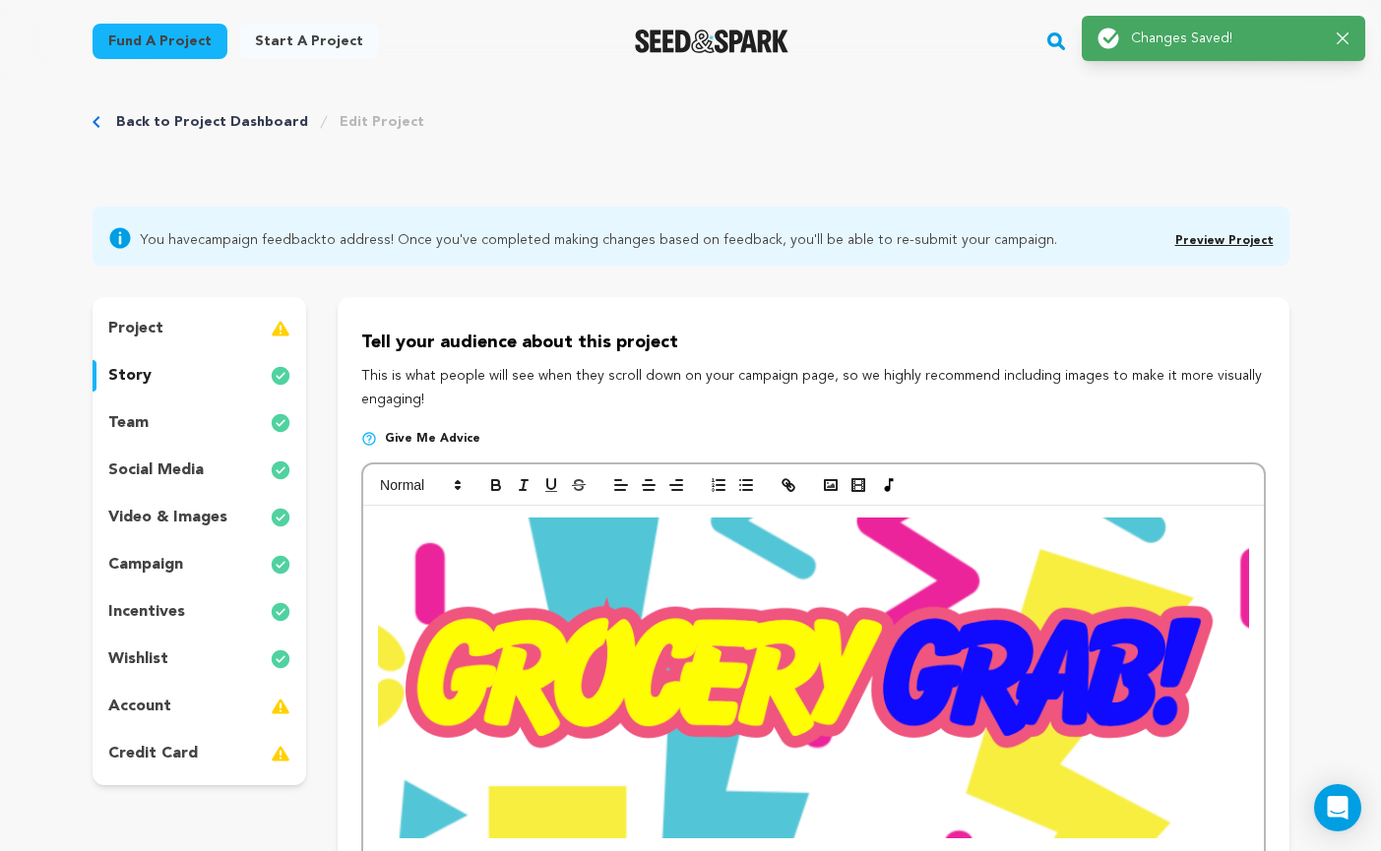
scroll to position [0, 0]
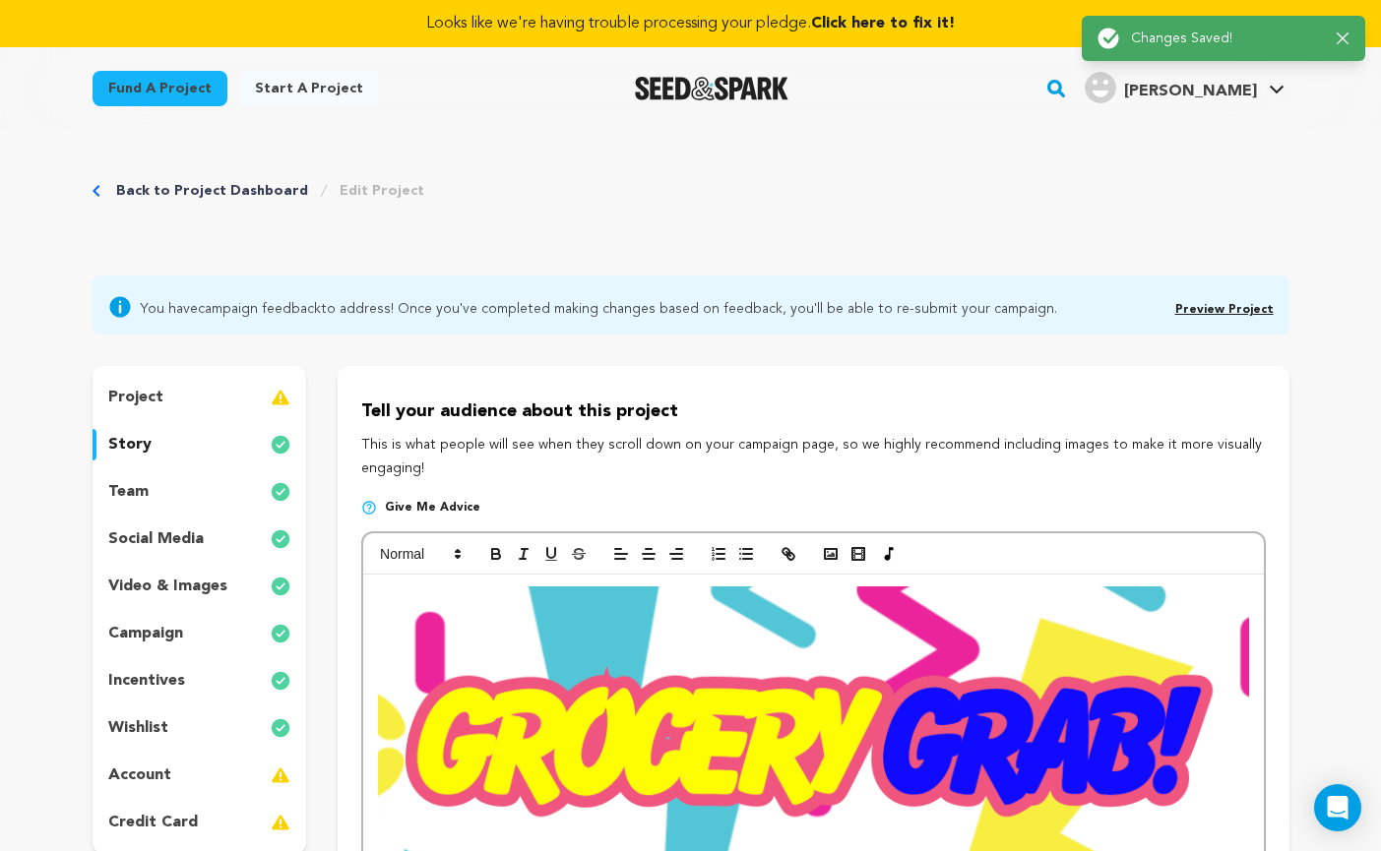
click at [1234, 313] on link "Preview Project" at bounding box center [1224, 310] width 98 height 12
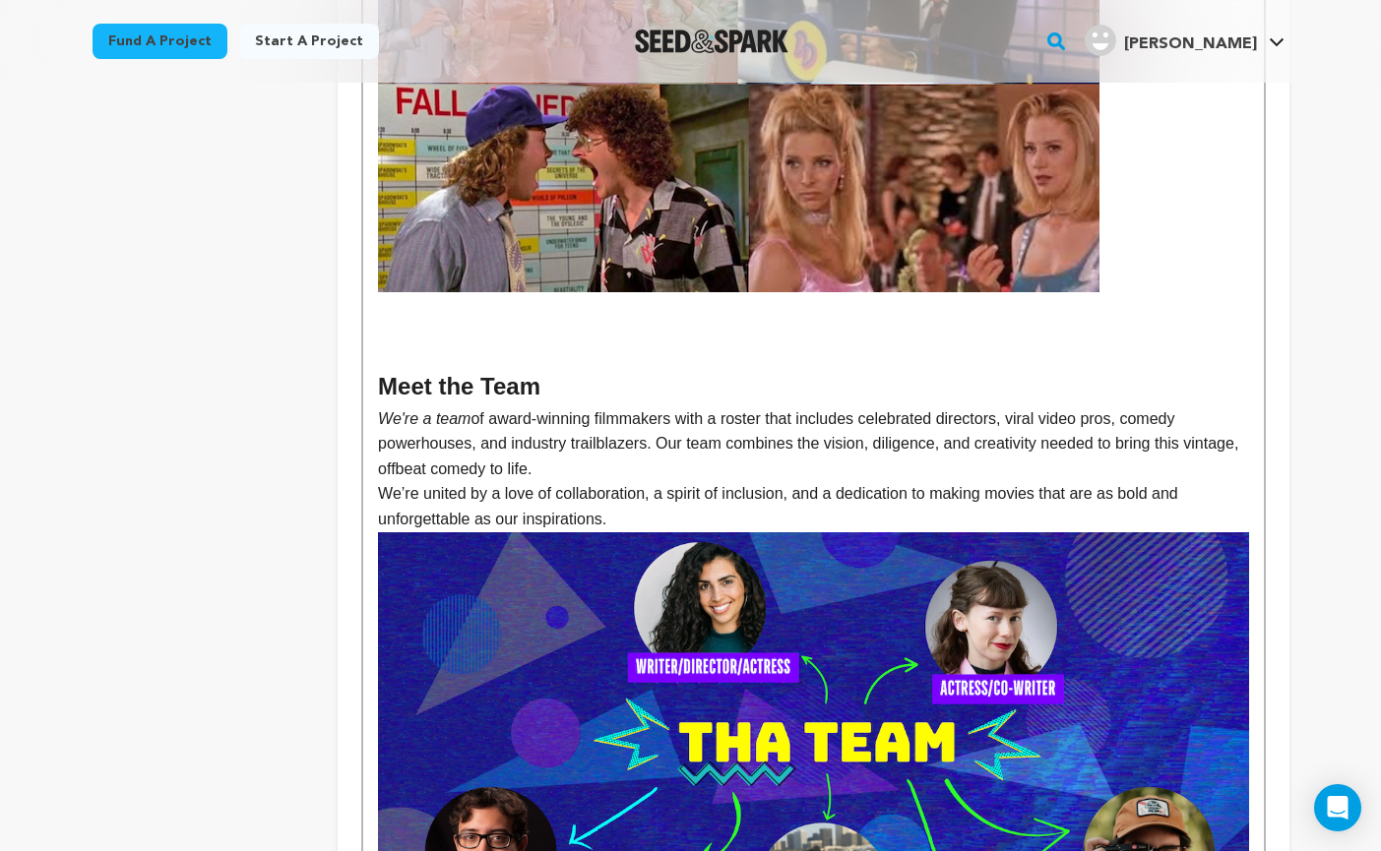
scroll to position [2576, 0]
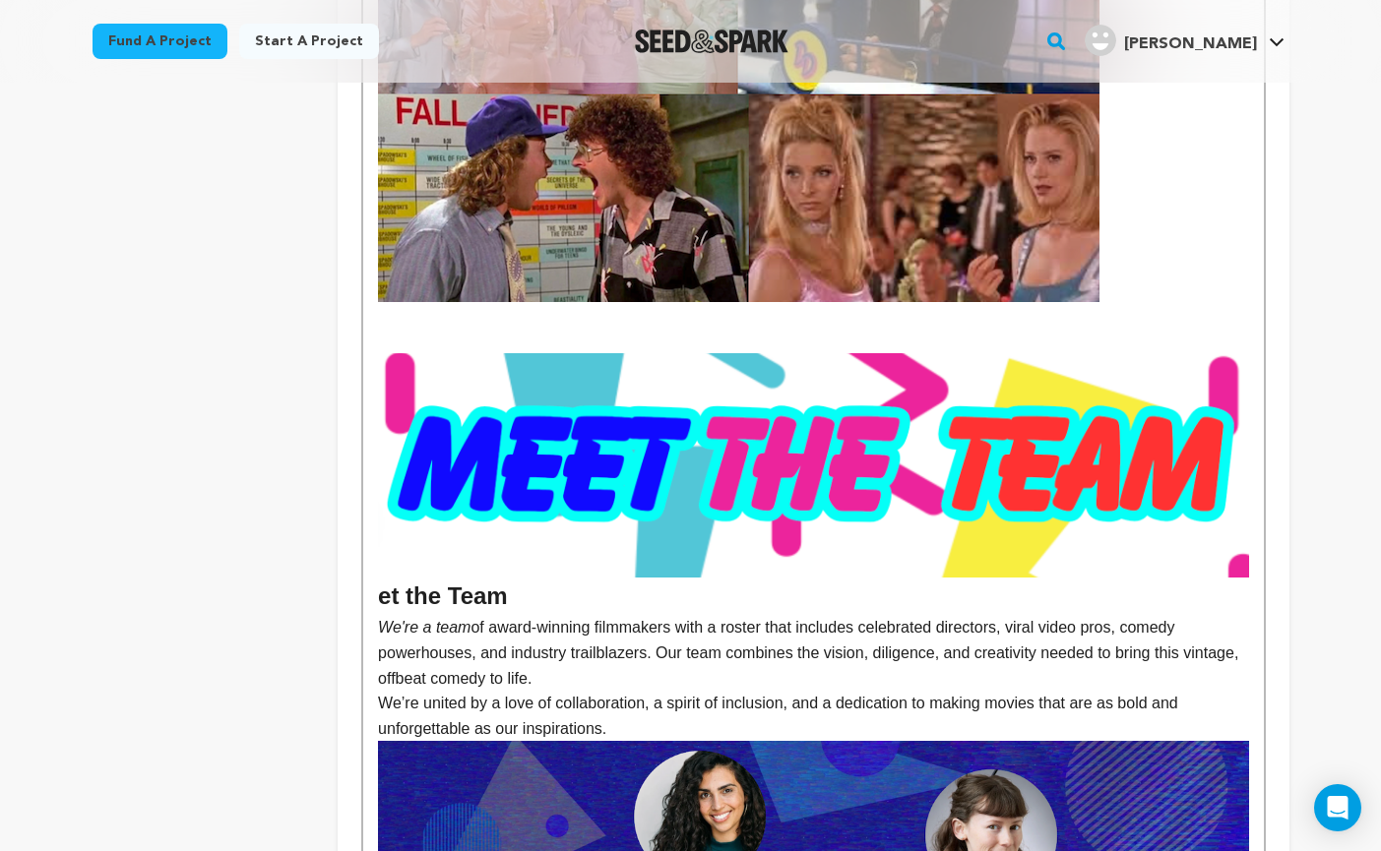
click at [385, 328] on p at bounding box center [813, 341] width 870 height 26
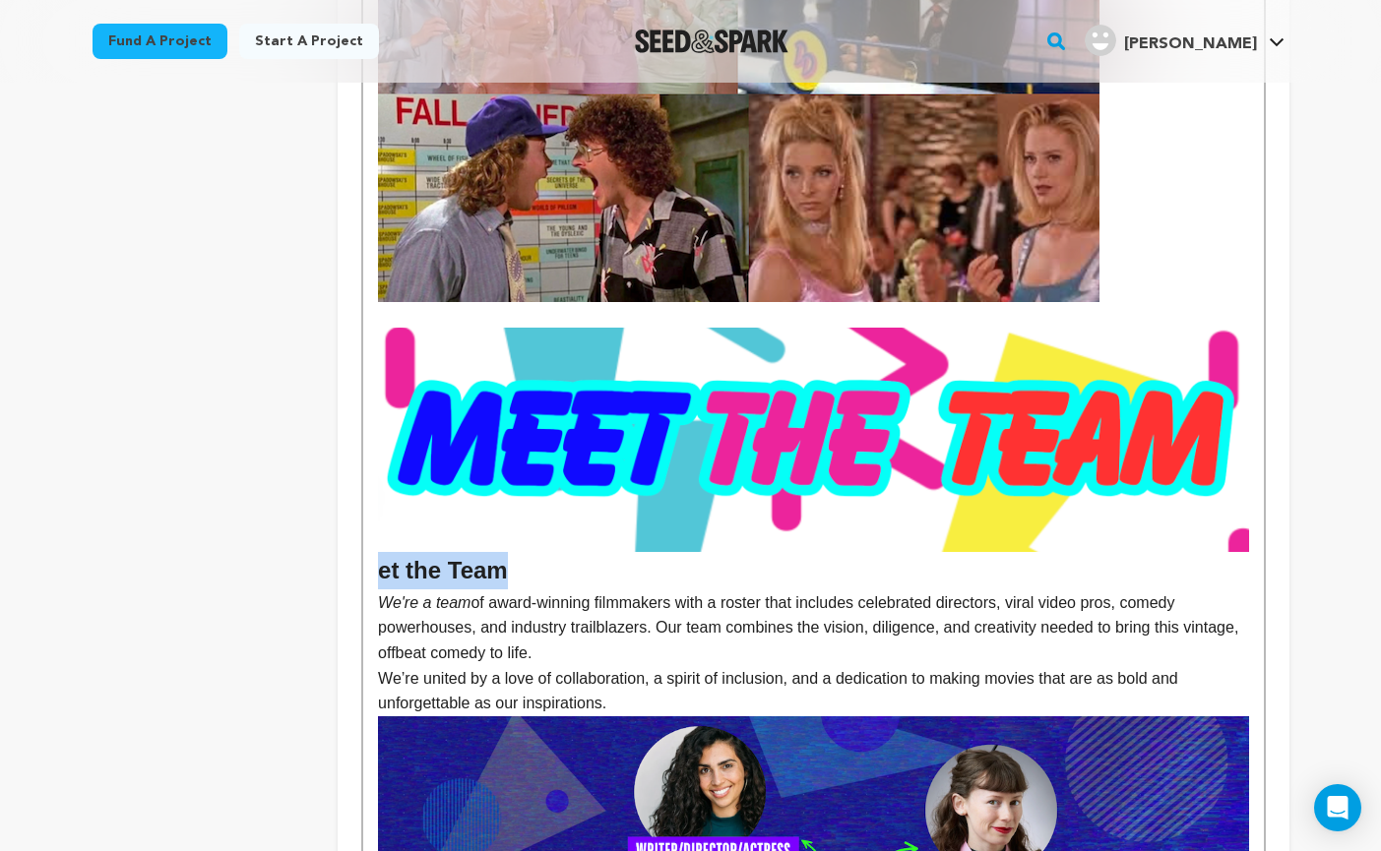
drag, startPoint x: 524, startPoint y: 523, endPoint x: 344, endPoint y: 518, distance: 179.2
click at [380, 525] on h2 "et the Team" at bounding box center [813, 459] width 870 height 263
click at [543, 525] on h2 "Meet the Team" at bounding box center [813, 459] width 870 height 263
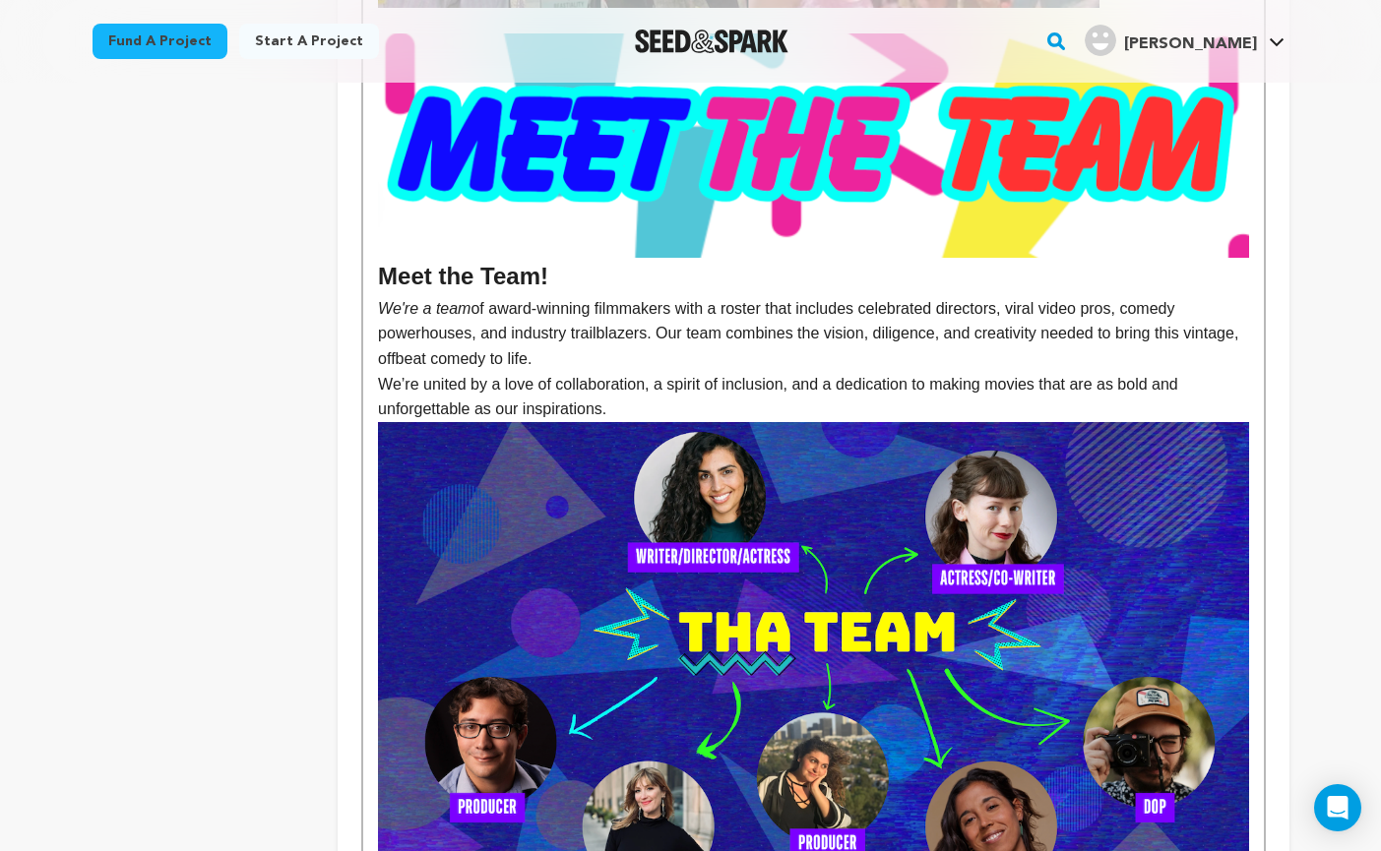
scroll to position [2872, 0]
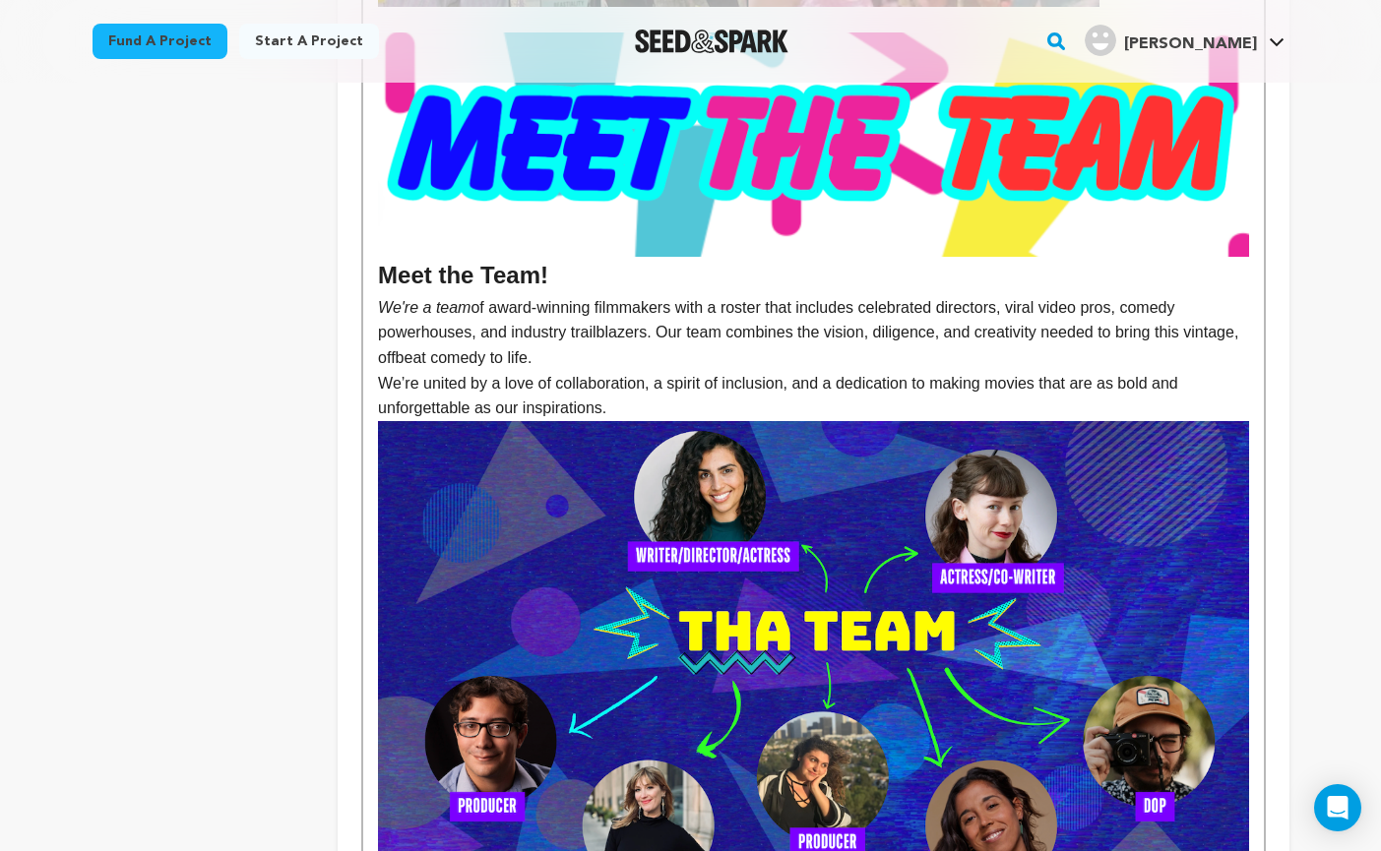
click at [979, 539] on img at bounding box center [813, 664] width 870 height 487
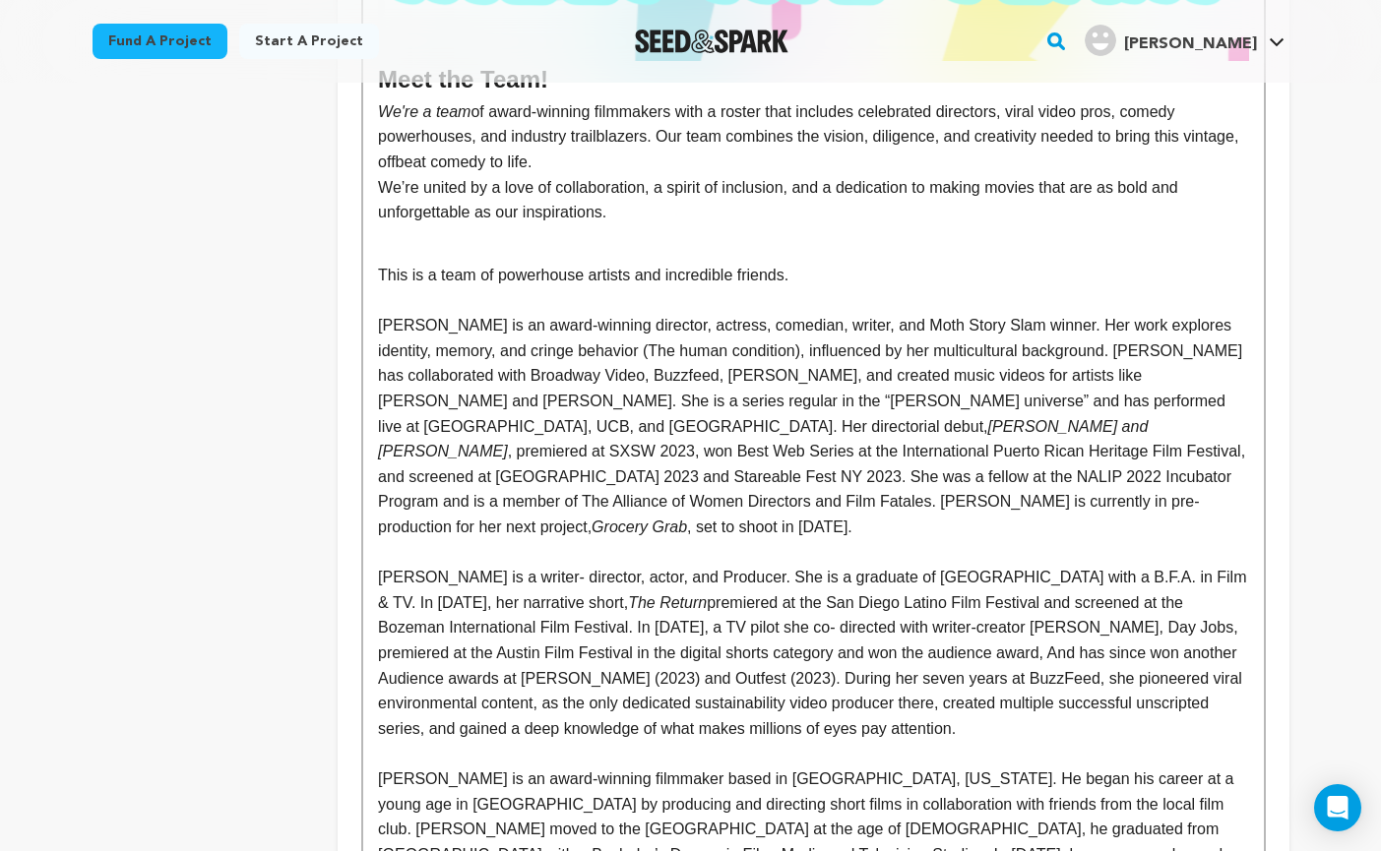
scroll to position [3069, 0]
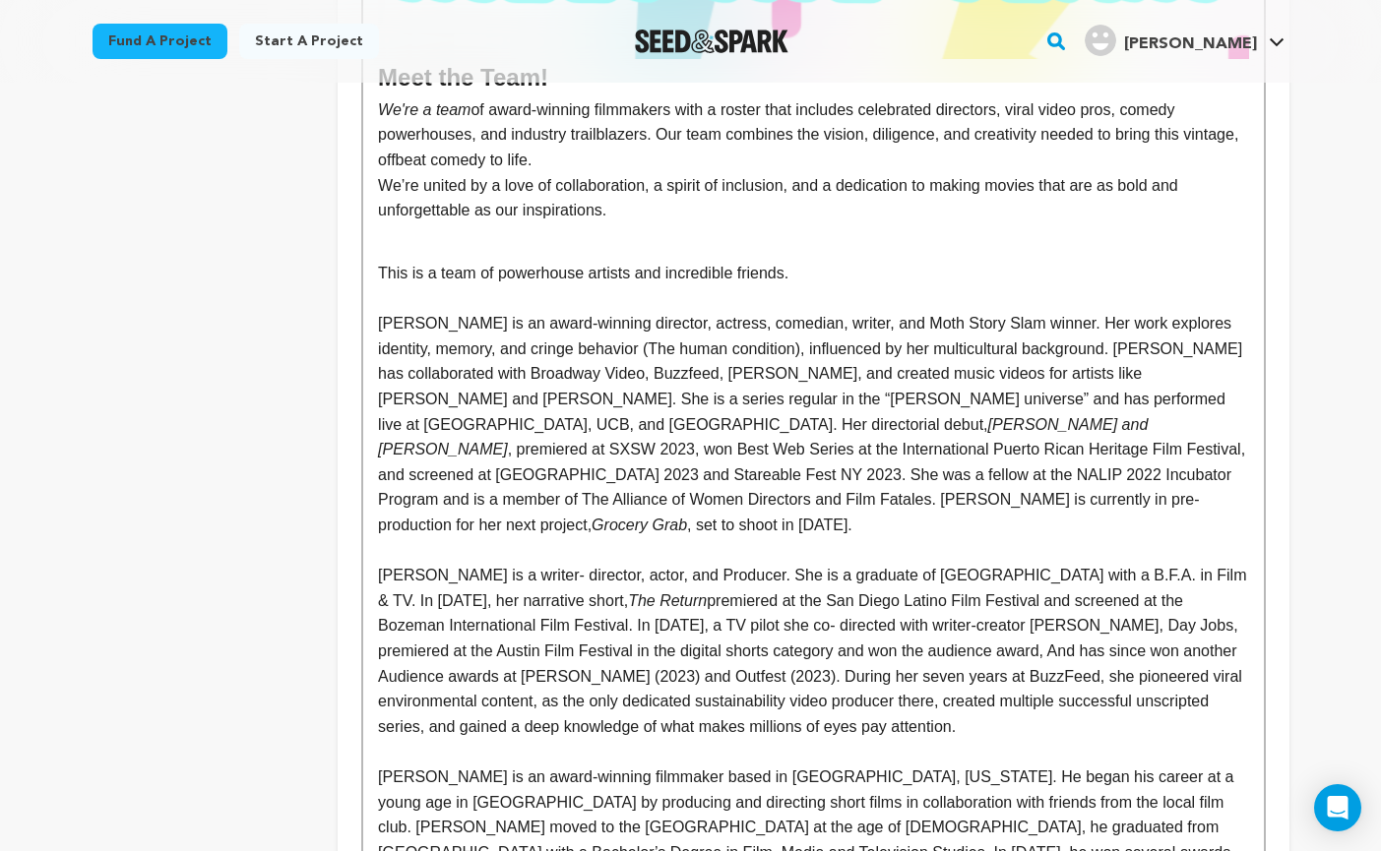
click at [504, 416] on em "[PERSON_NAME] and [PERSON_NAME]" at bounding box center [765, 437] width 774 height 42
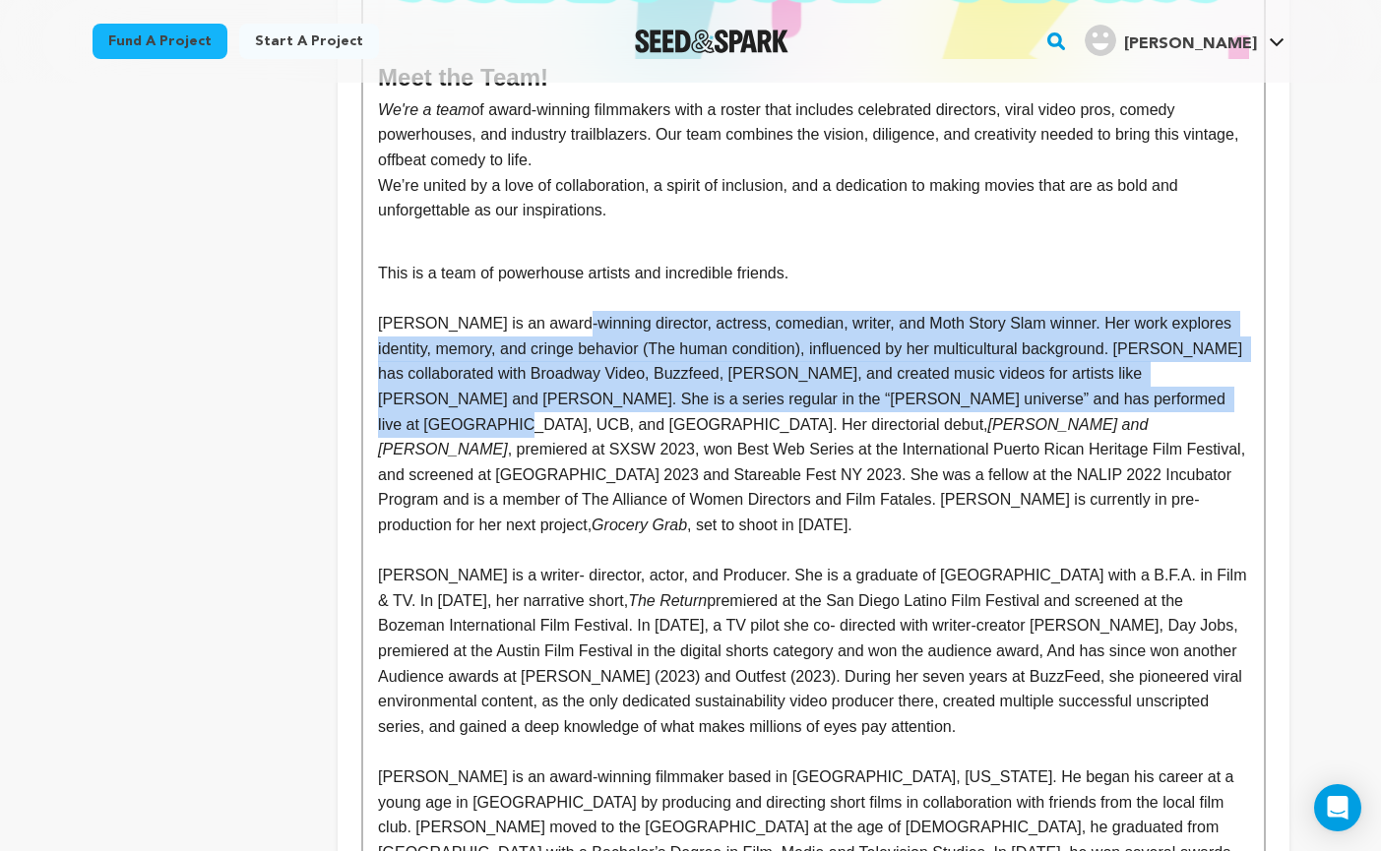
drag, startPoint x: 1211, startPoint y: 353, endPoint x: 558, endPoint y: 278, distance: 657.7
click at [558, 311] on p "Dani Adaliz is an award-winning director, actress, comedian, writer, and Moth S…" at bounding box center [813, 424] width 870 height 226
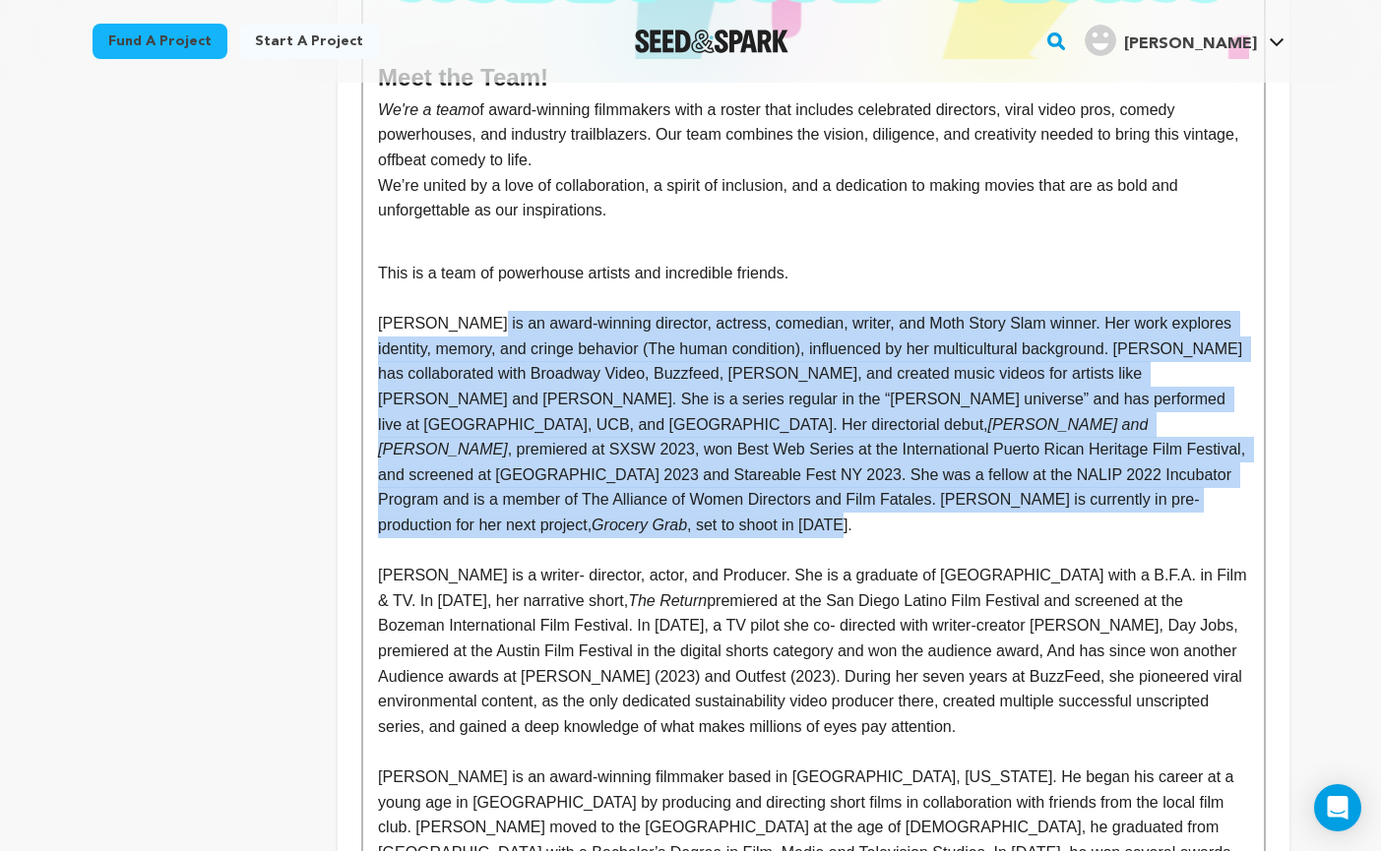
drag, startPoint x: 871, startPoint y: 447, endPoint x: 464, endPoint y: 273, distance: 442.2
click at [464, 311] on p "Dani Adaliz is an award-winning director, actress, comedian, writer, and Moth S…" at bounding box center [813, 424] width 870 height 226
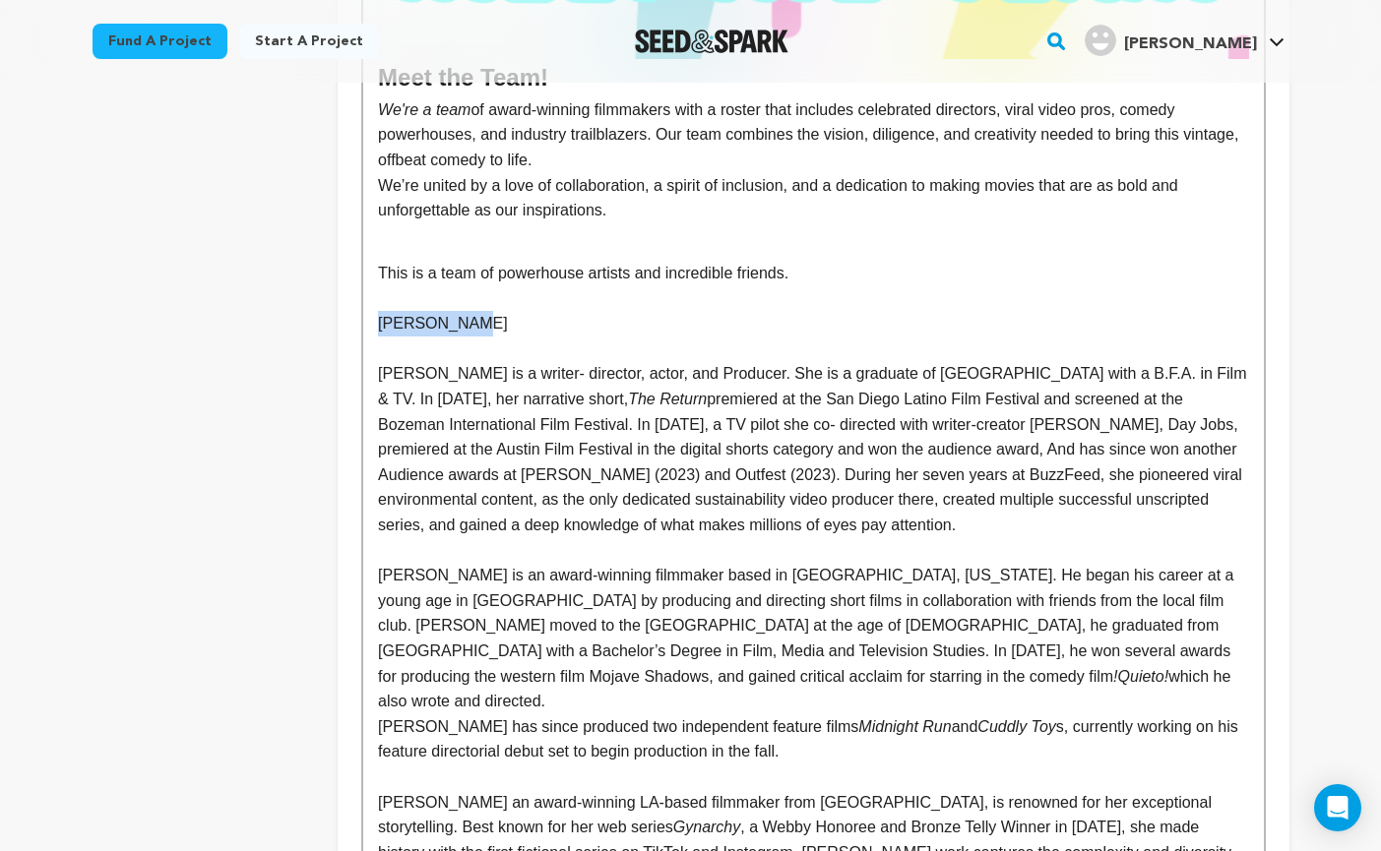
drag, startPoint x: 462, startPoint y: 268, endPoint x: 375, endPoint y: 279, distance: 87.4
click at [375, 279] on div "GROCERY GRAB is a dark comedy about friendship, identity, and what happens when…" at bounding box center [812, 486] width 899 height 5963
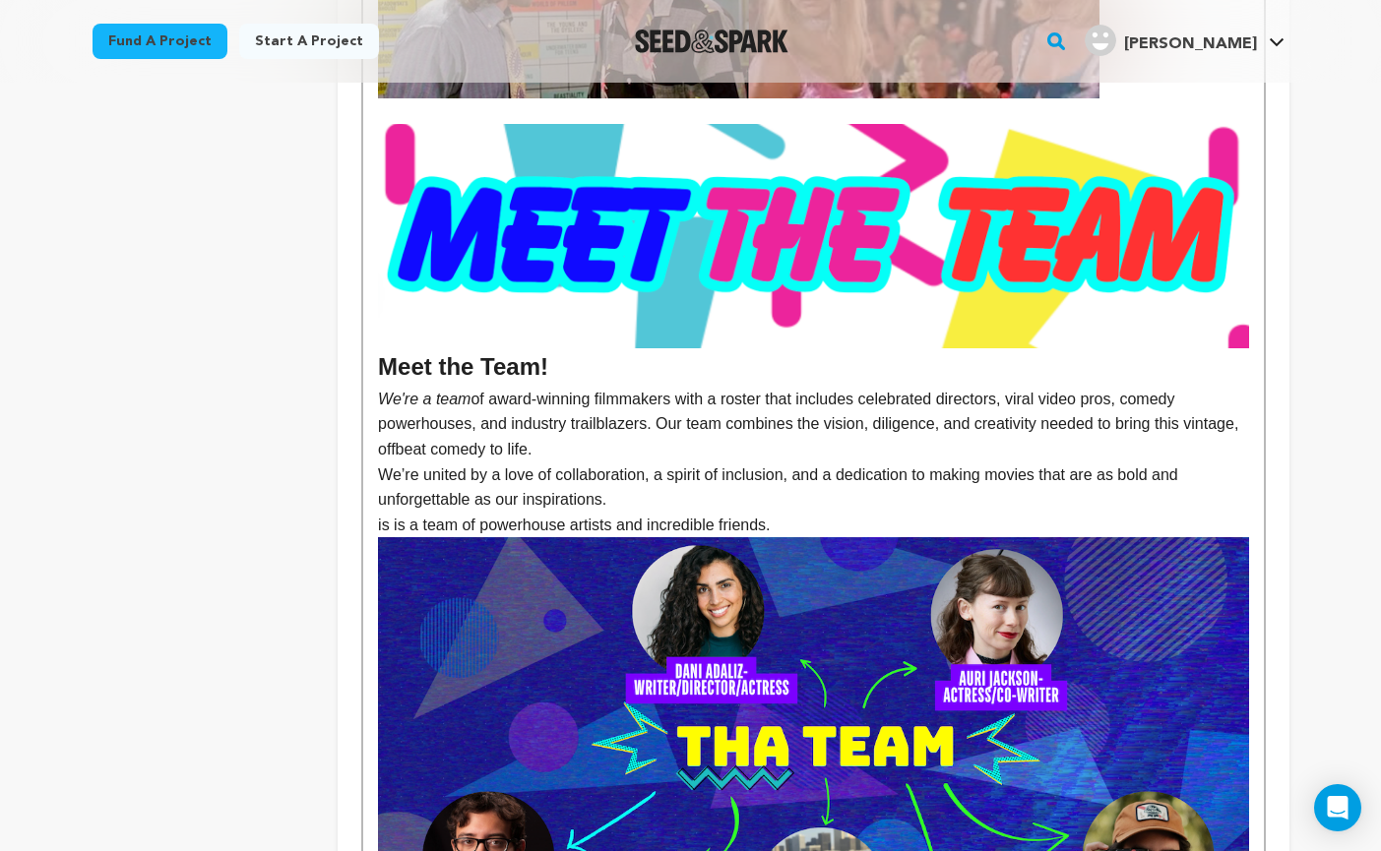
scroll to position [2751, 0]
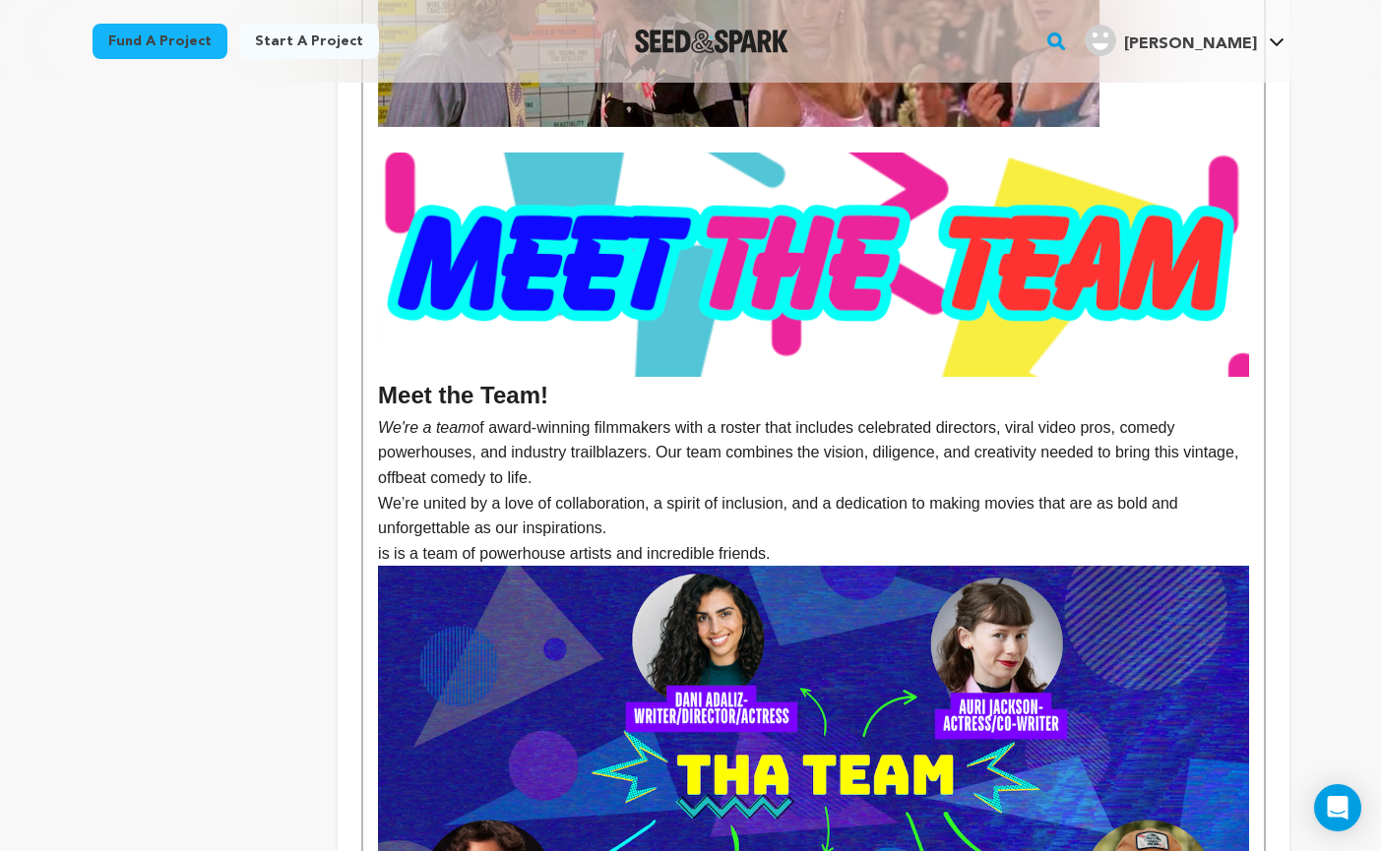
click at [381, 419] on em "We're a team" at bounding box center [424, 427] width 93 height 17
click at [497, 420] on p "We're a team of award-winning filmmakers with a roster that includes celebrated…" at bounding box center [813, 453] width 870 height 76
click at [647, 439] on p "We're a team of award-winning filmmakers with a roster that includes celebrated…" at bounding box center [813, 453] width 870 height 76
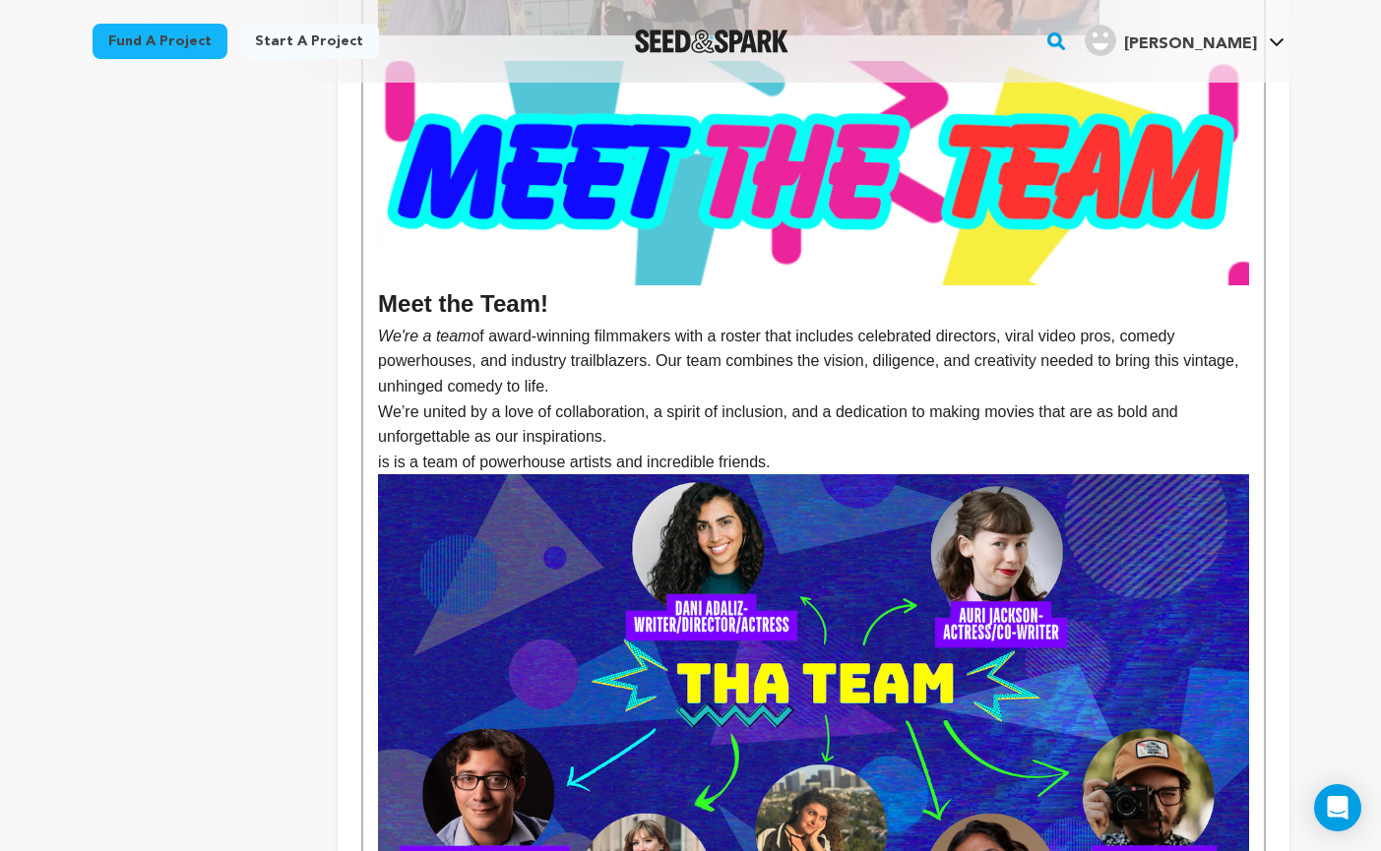
scroll to position [2836, 0]
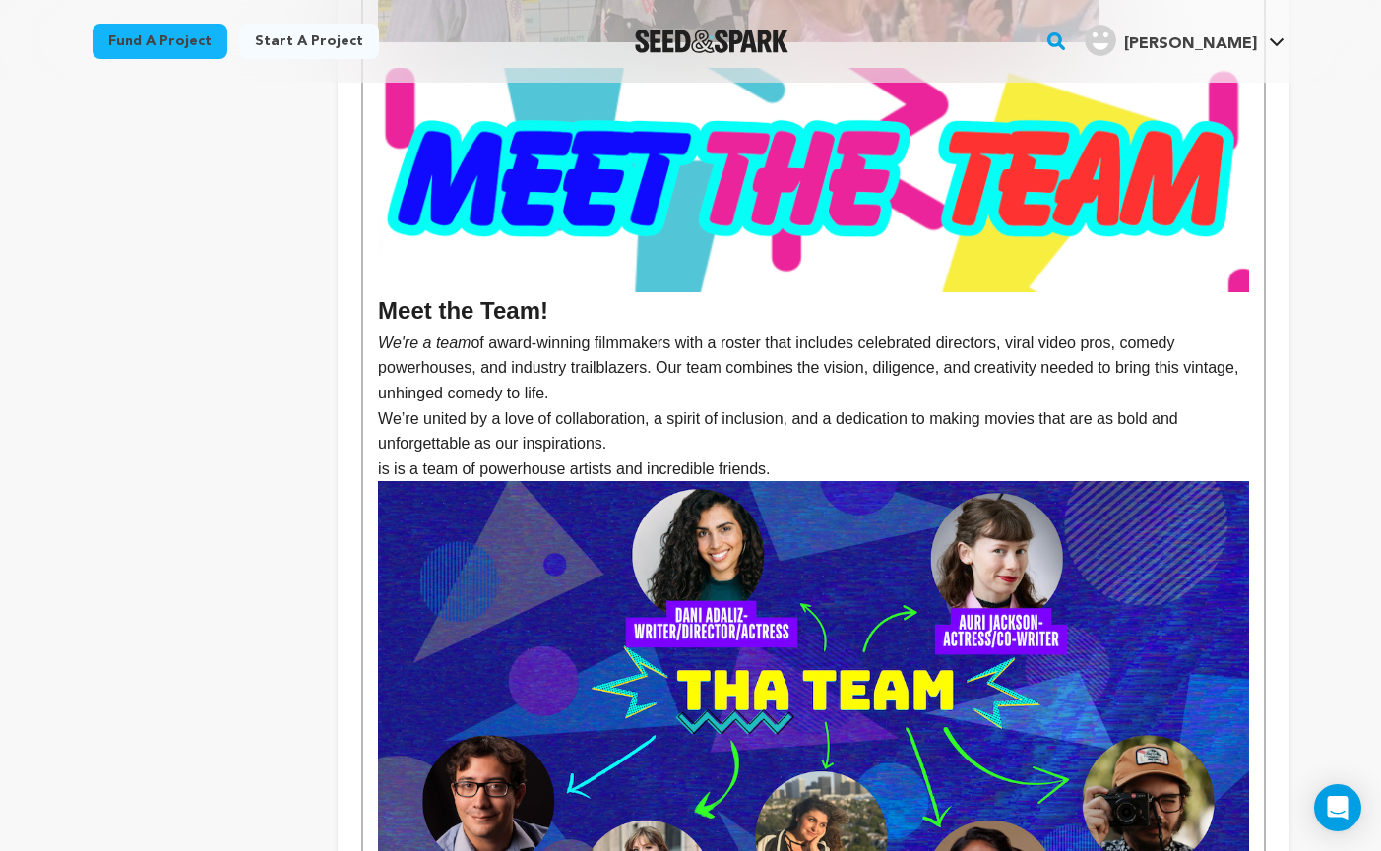
click at [1128, 331] on p "We're a team of award-winning filmmakers with a roster that includes celebrated…" at bounding box center [813, 369] width 870 height 76
click at [1135, 331] on p "We're a team of award-winning filmmakers with a roster that includes celebrated…" at bounding box center [813, 369] width 870 height 76
drag, startPoint x: 802, startPoint y: 417, endPoint x: 357, endPoint y: 291, distance: 462.3
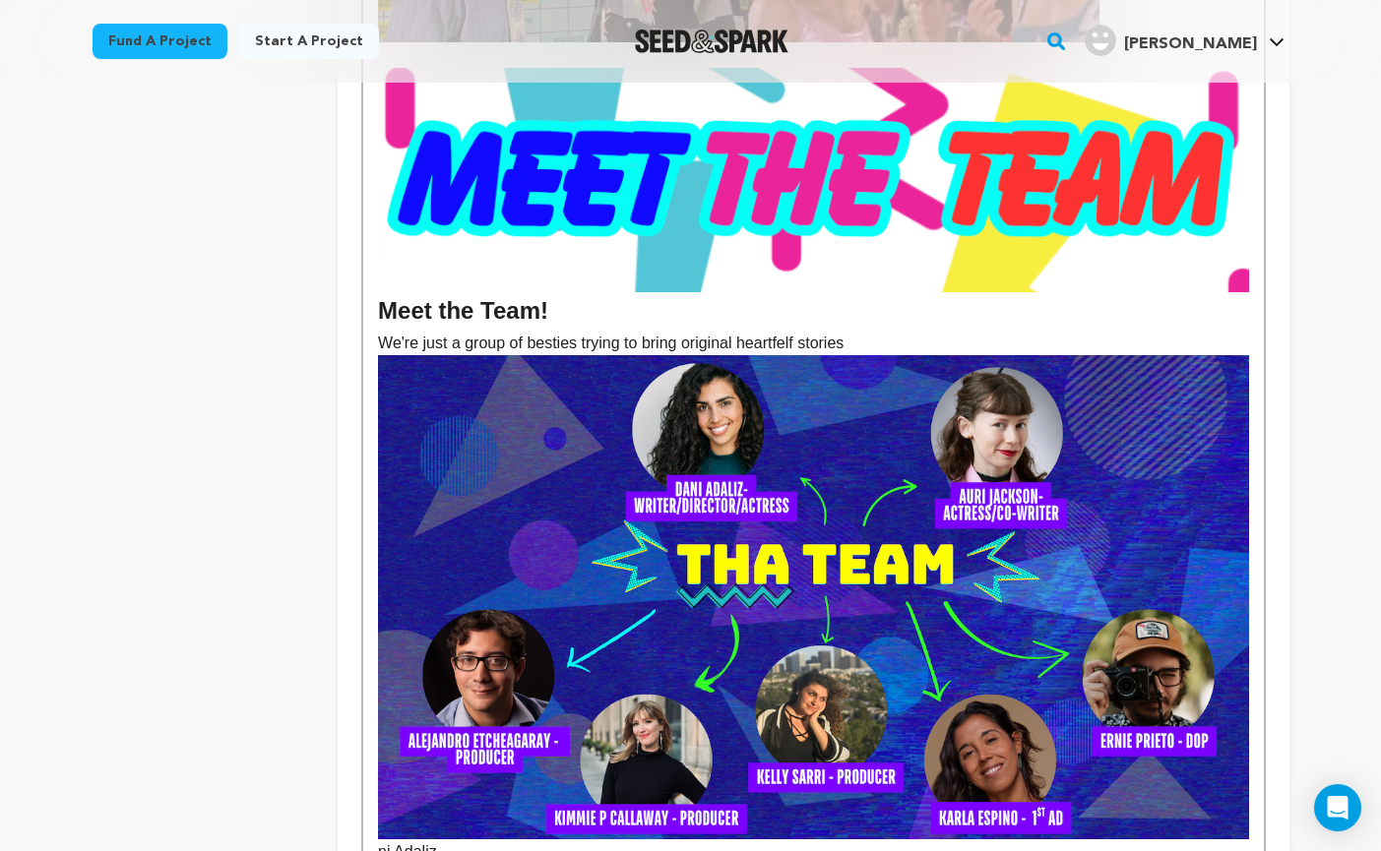
click at [779, 331] on p "We're just a group of besties trying to bring original heartfelf stories" at bounding box center [813, 344] width 870 height 26
click at [882, 331] on p "We're just a group of besties trying to bring original heartfelt stories" at bounding box center [813, 344] width 870 height 26
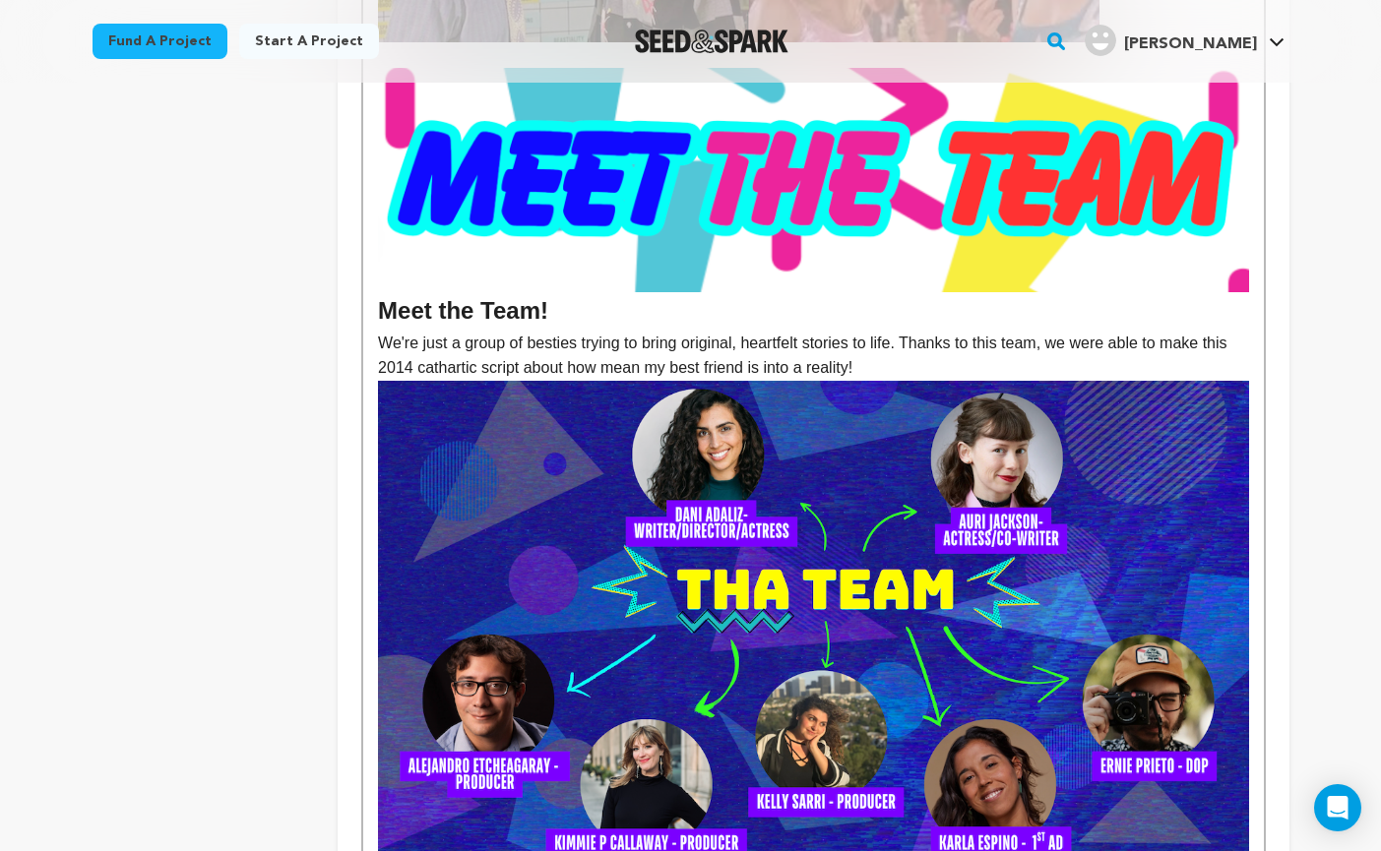
click at [609, 331] on p "We're just a group of besties trying to bring original, heartfelt stories to li…" at bounding box center [813, 356] width 870 height 50
click at [776, 331] on p "We're just a group of besties trying to bring original, heartfelt stories to li…" at bounding box center [813, 356] width 870 height 50
click at [947, 331] on p "We're just a group of besties trying to bring original, heartfelt stories to li…" at bounding box center [813, 356] width 870 height 50
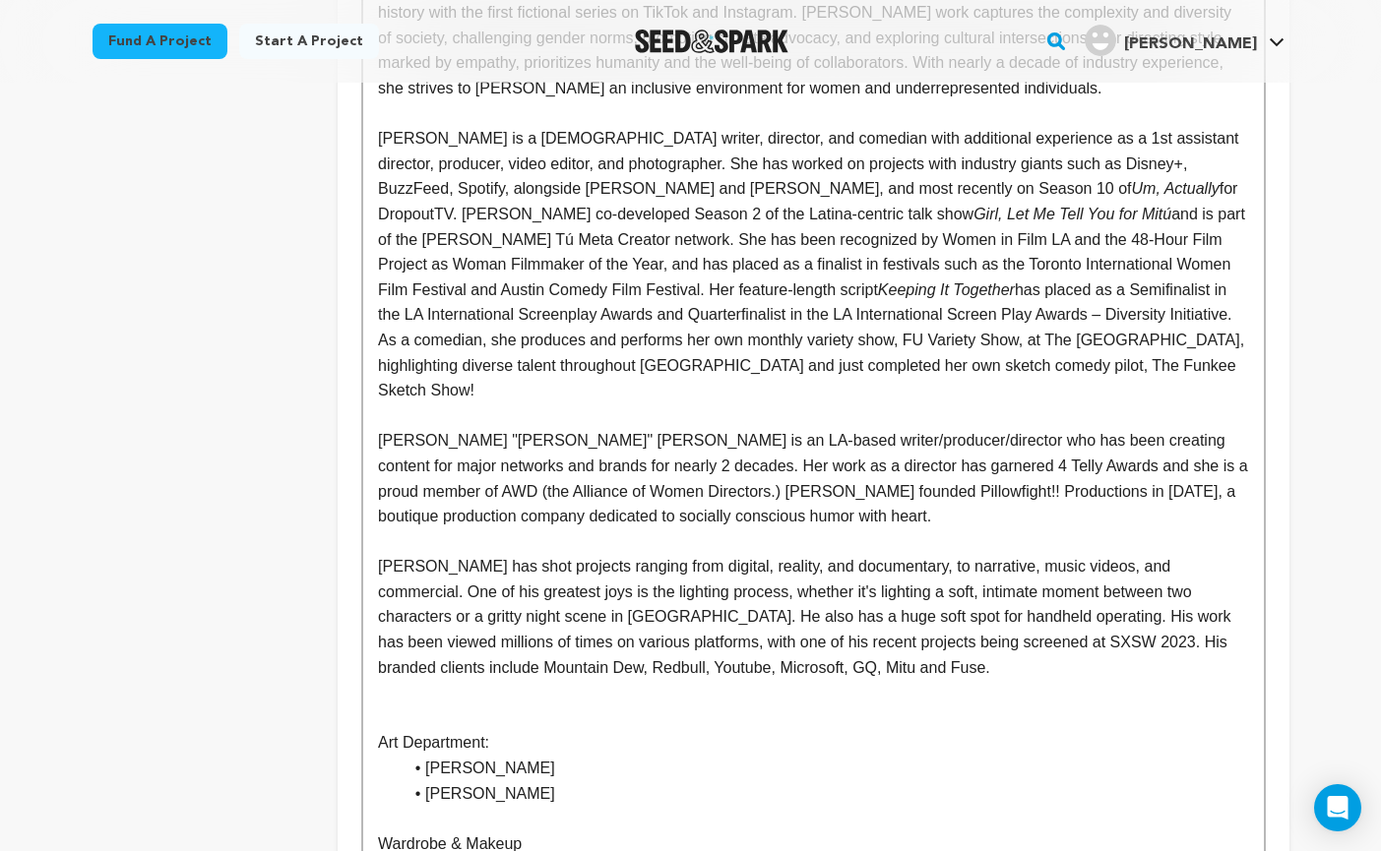
scroll to position [4196, 0]
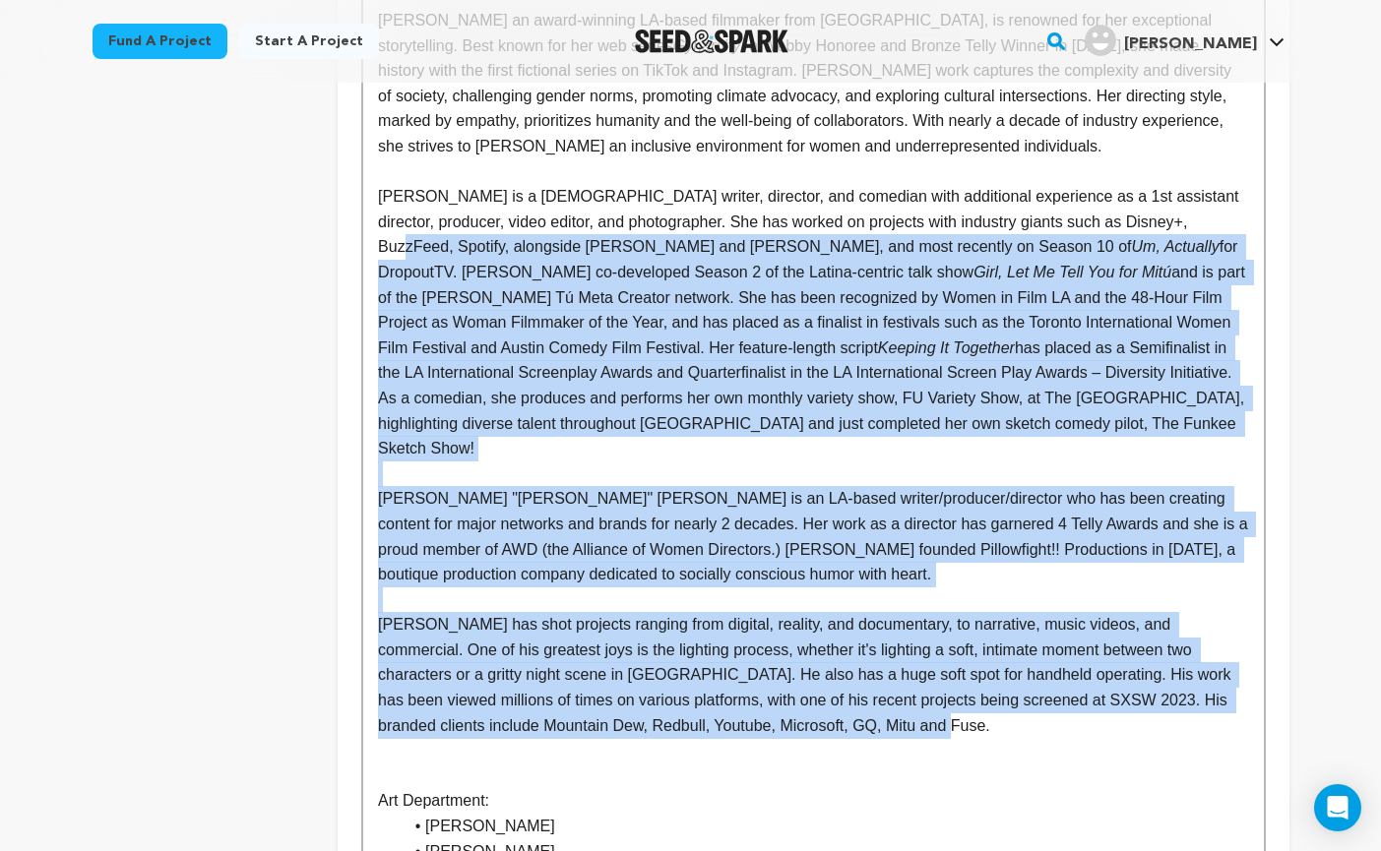
drag, startPoint x: 950, startPoint y: 628, endPoint x: 367, endPoint y: 168, distance: 742.0
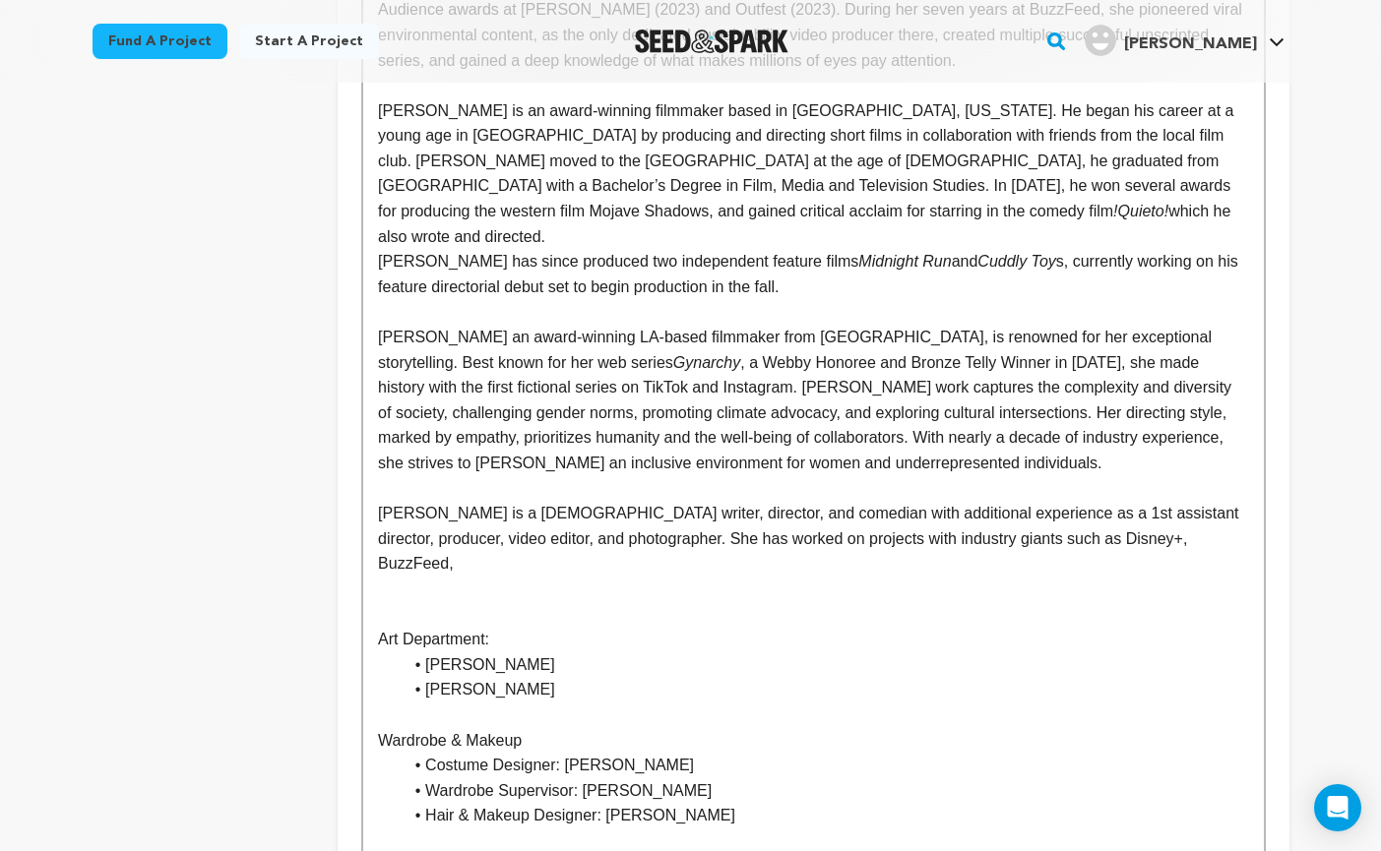
scroll to position [3939, 0]
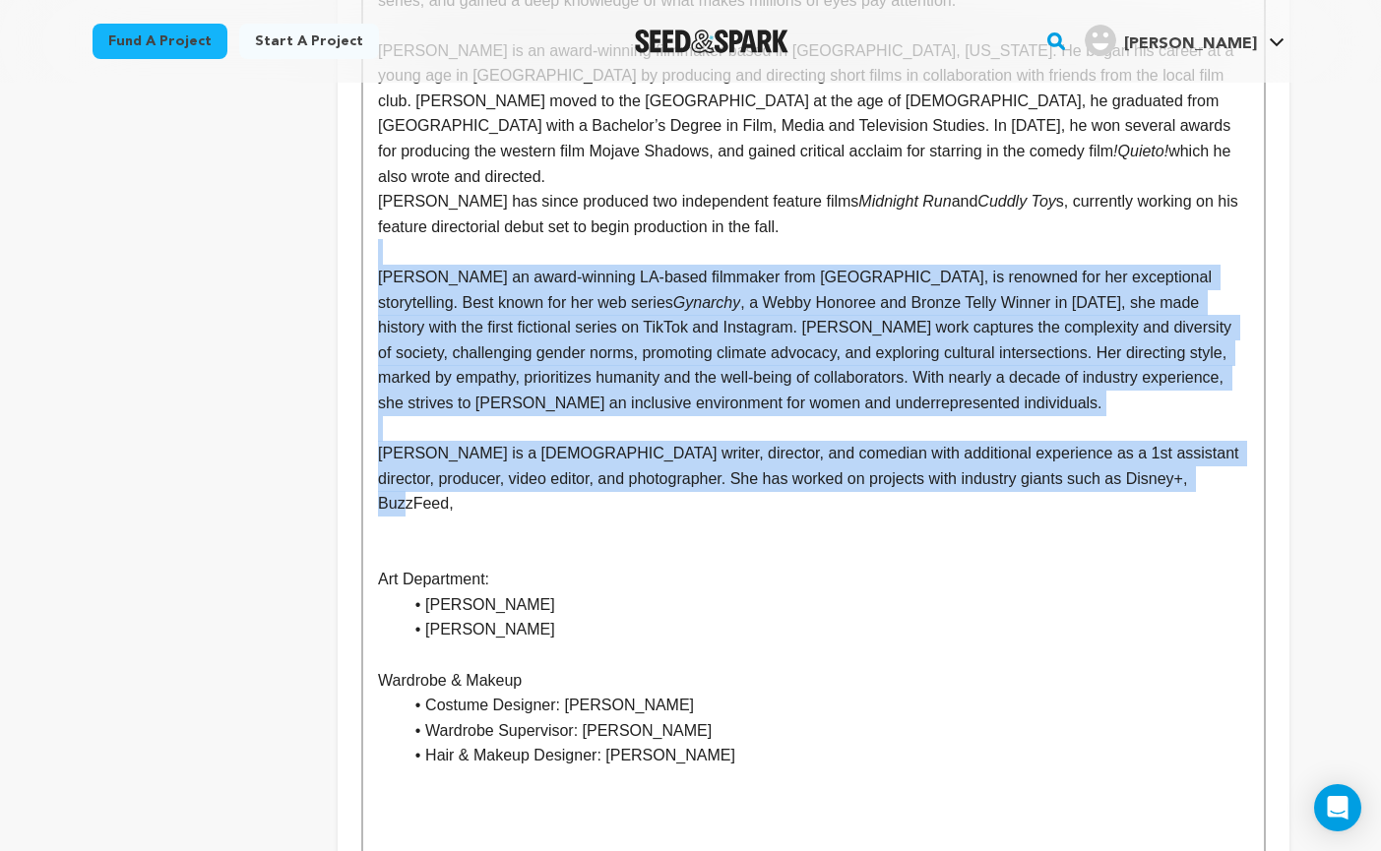
drag, startPoint x: 1243, startPoint y: 402, endPoint x: 460, endPoint y: 168, distance: 817.6
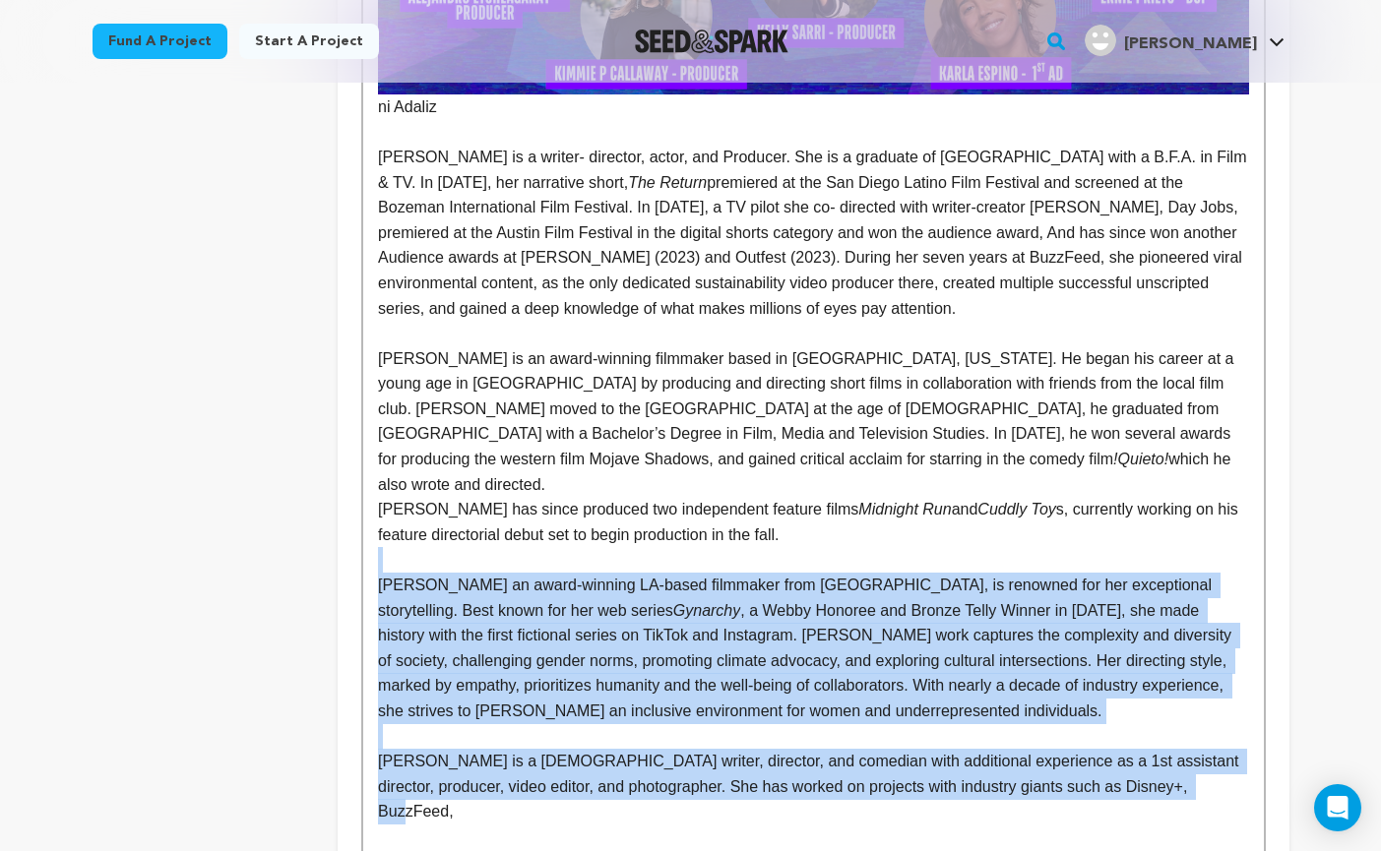
scroll to position [3643, 0]
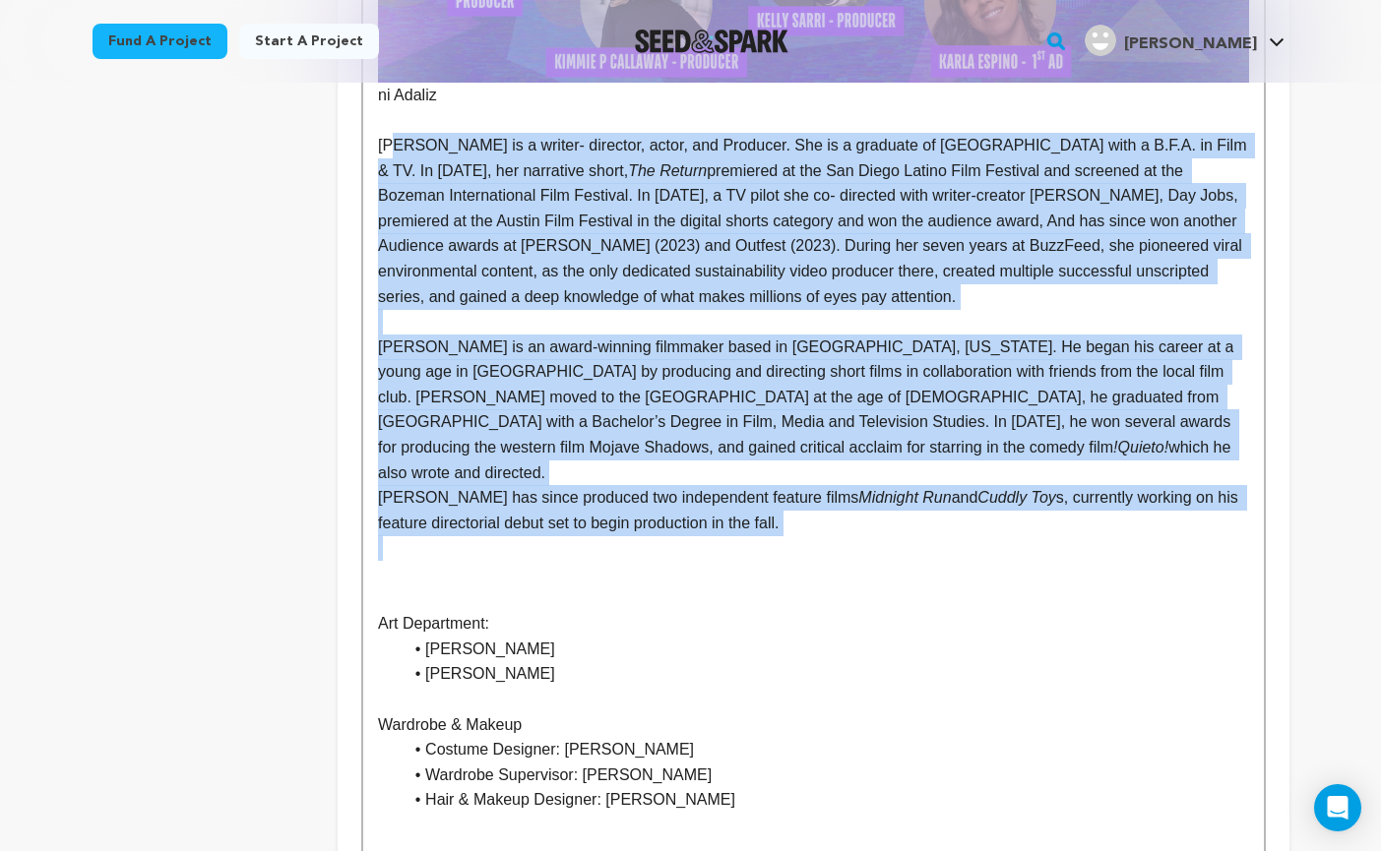
drag, startPoint x: 822, startPoint y: 462, endPoint x: 395, endPoint y: 102, distance: 558.1
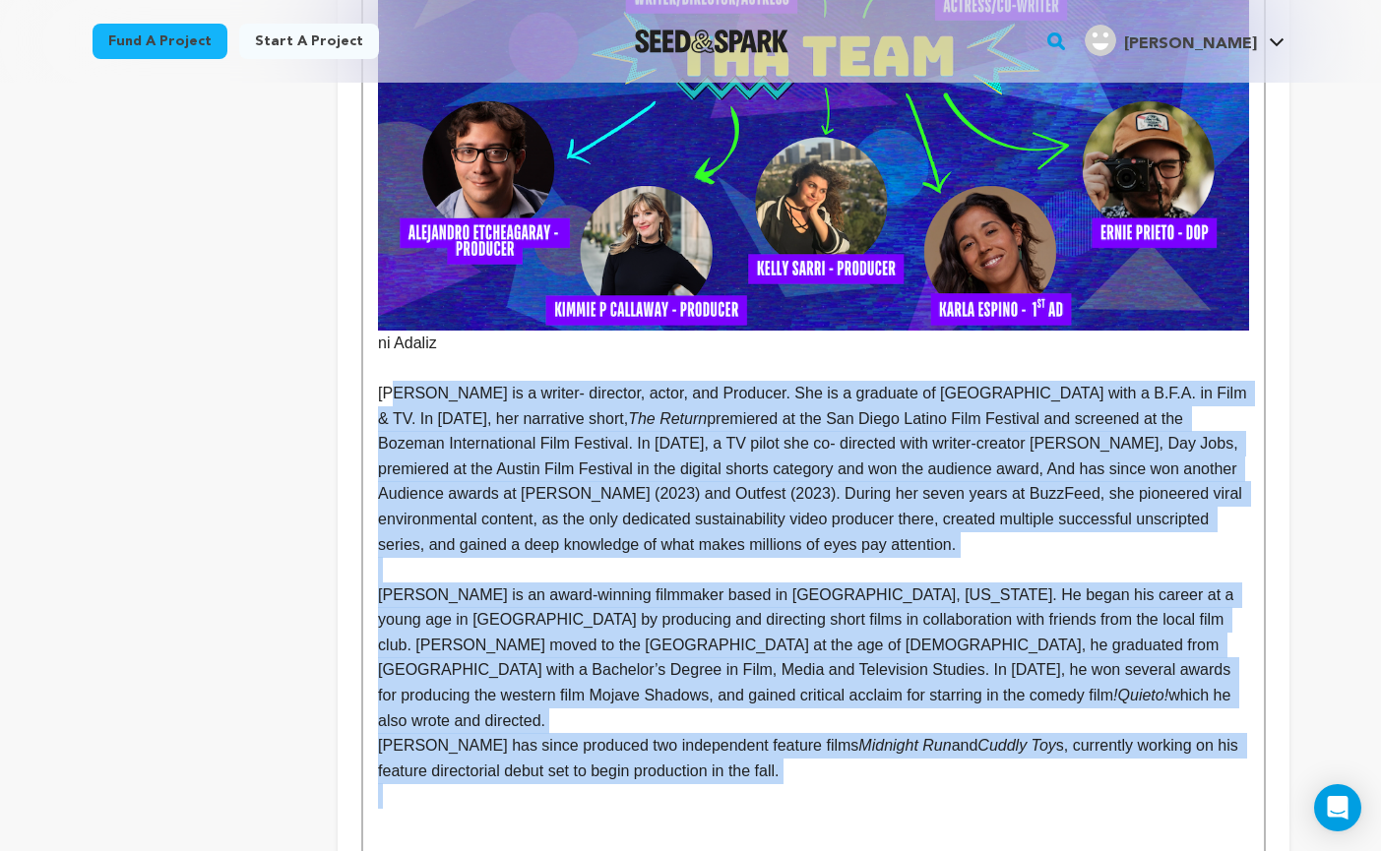
scroll to position [3285, 0]
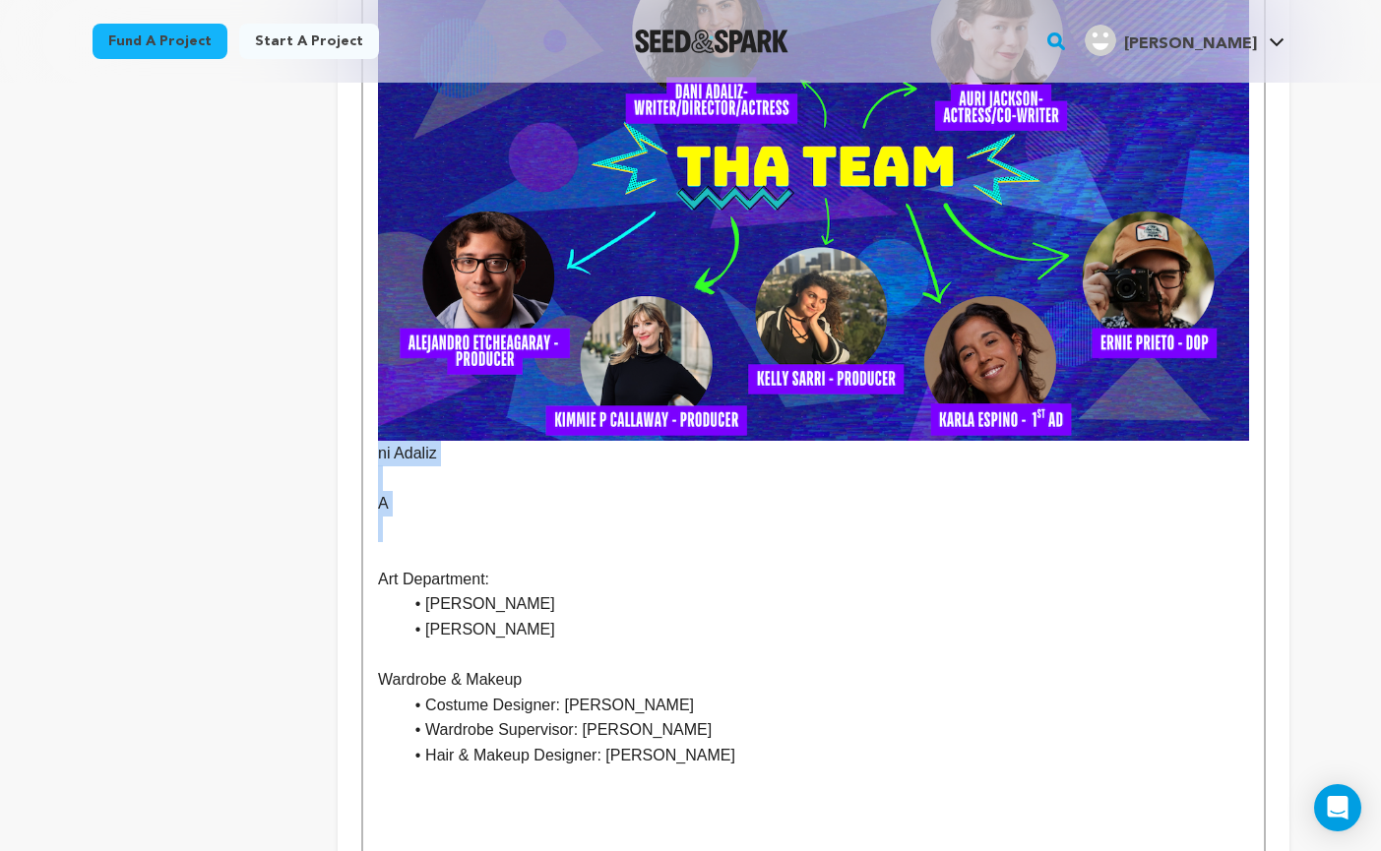
drag, startPoint x: 468, startPoint y: 473, endPoint x: 356, endPoint y: 399, distance: 134.8
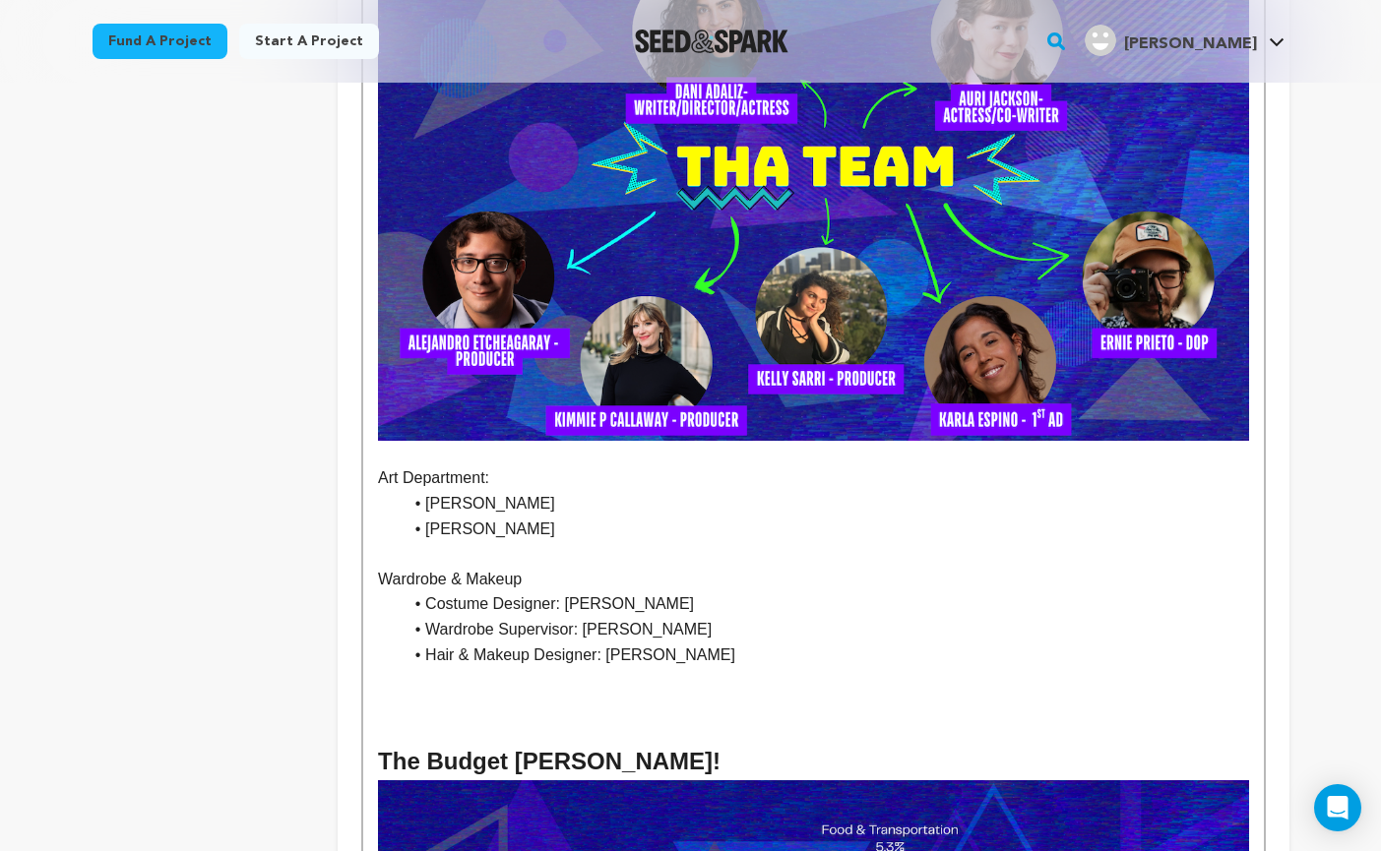
click at [415, 441] on p at bounding box center [813, 454] width 870 height 26
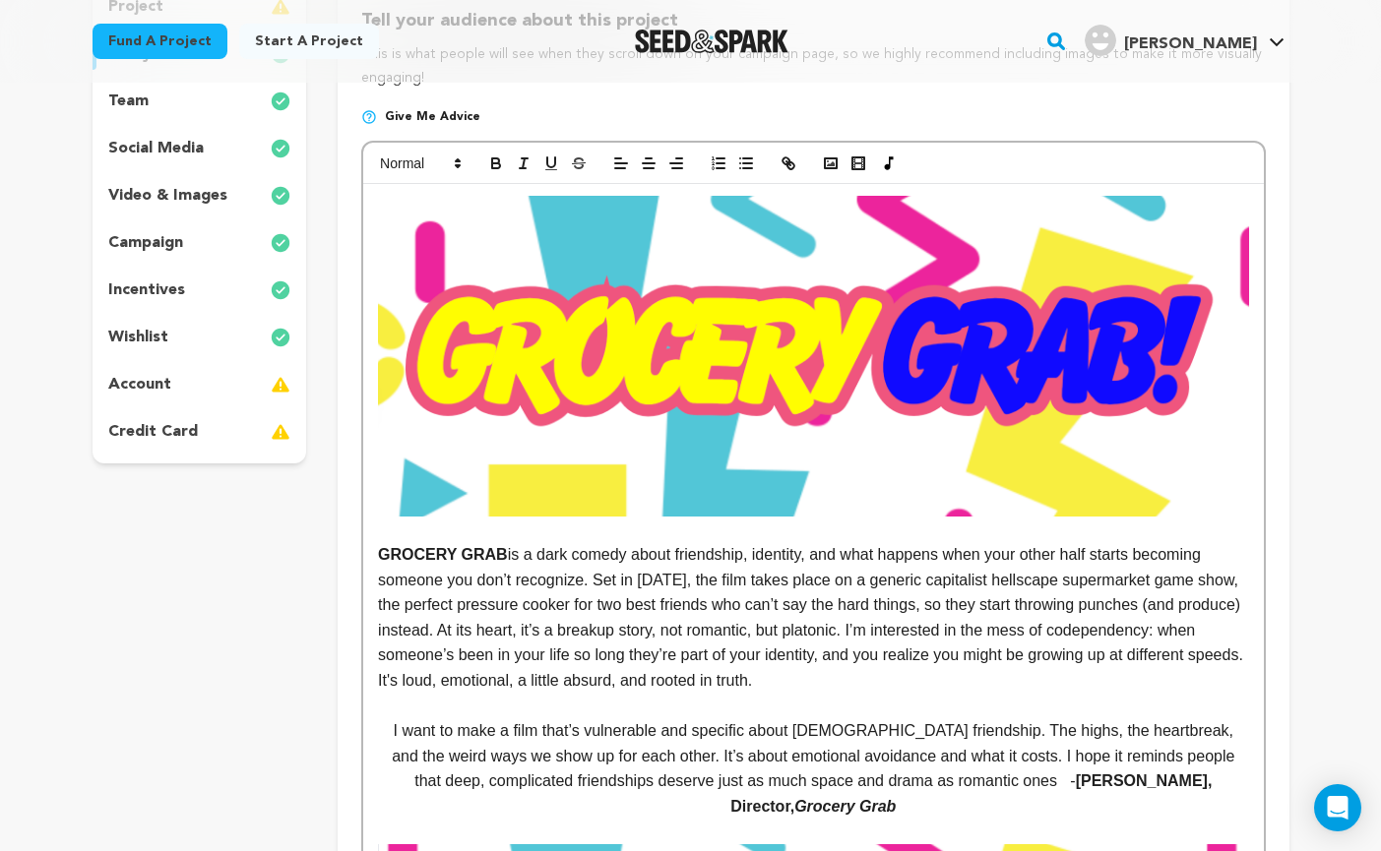
scroll to position [162, 0]
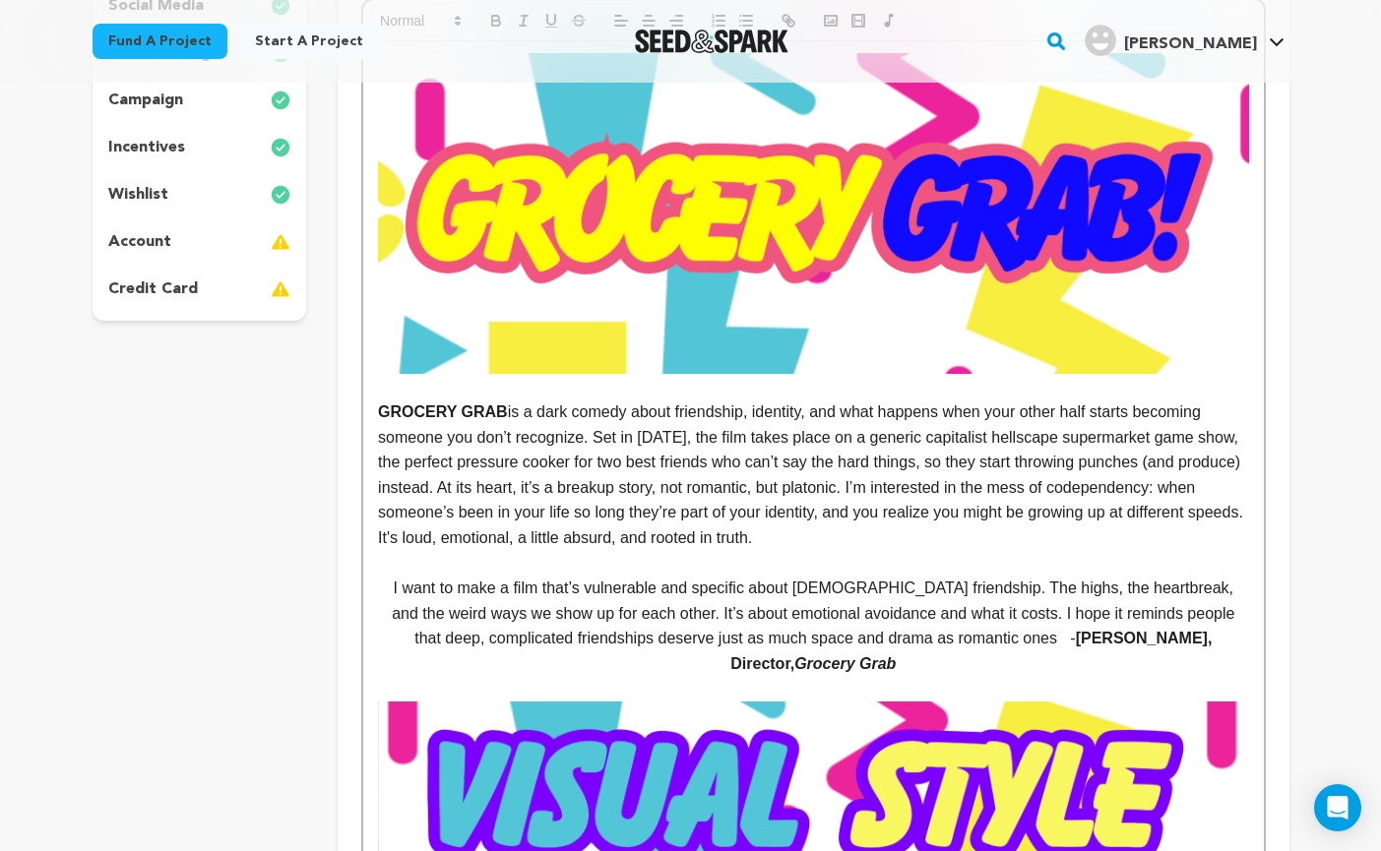
scroll to position [534, 0]
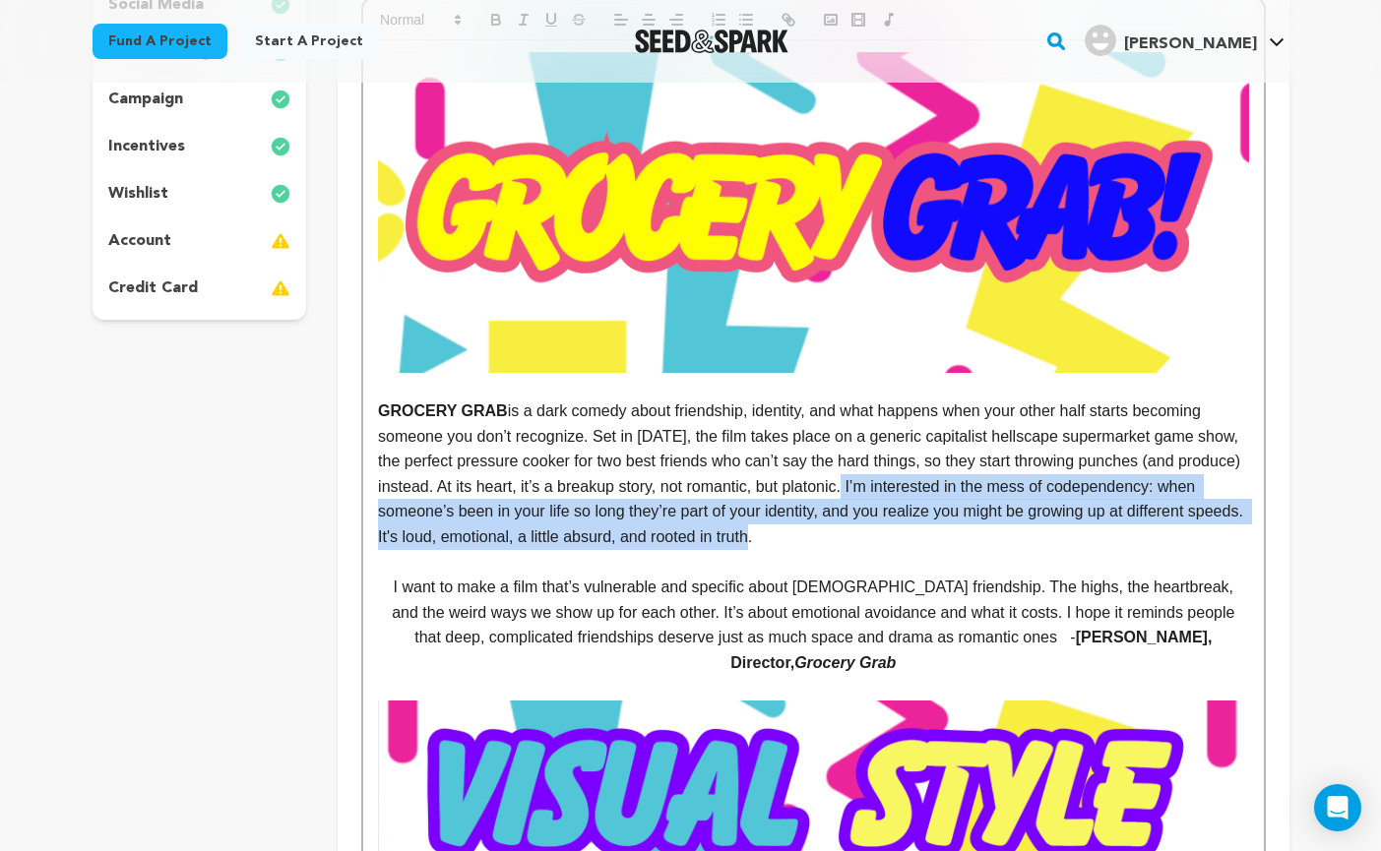
drag, startPoint x: 840, startPoint y: 540, endPoint x: 927, endPoint y: 479, distance: 105.9
click at [927, 479] on p "GROCERY GRAB is a dark comedy about friendship, identity, and what happens when…" at bounding box center [813, 475] width 870 height 152
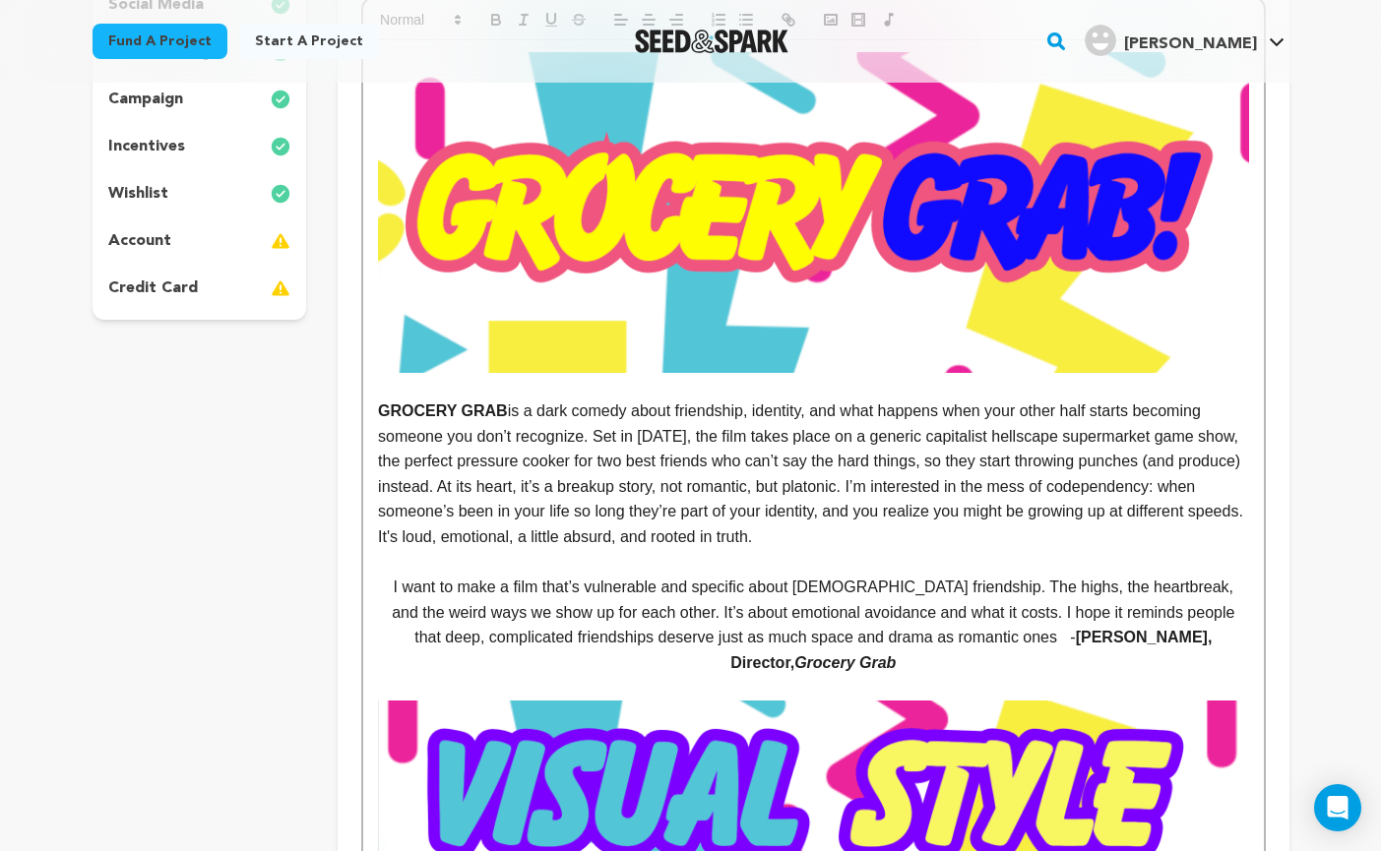
click at [931, 482] on p "GROCERY GRAB is a dark comedy about friendship, identity, and what happens when…" at bounding box center [813, 475] width 870 height 152
click at [927, 485] on p "GROCERY GRAB is a dark comedy about friendship, identity, and what happens when…" at bounding box center [813, 475] width 870 height 152
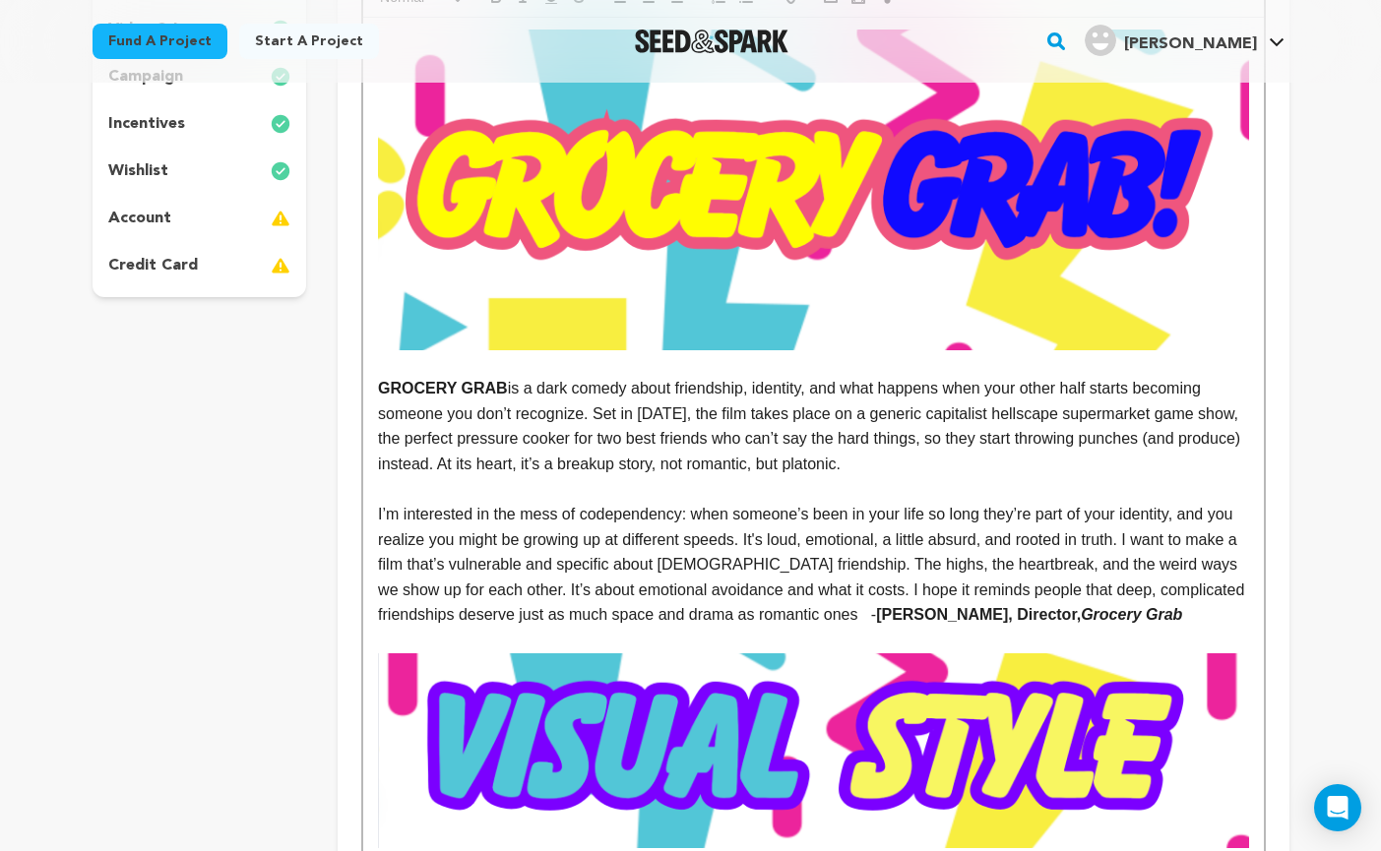
scroll to position [556, 0]
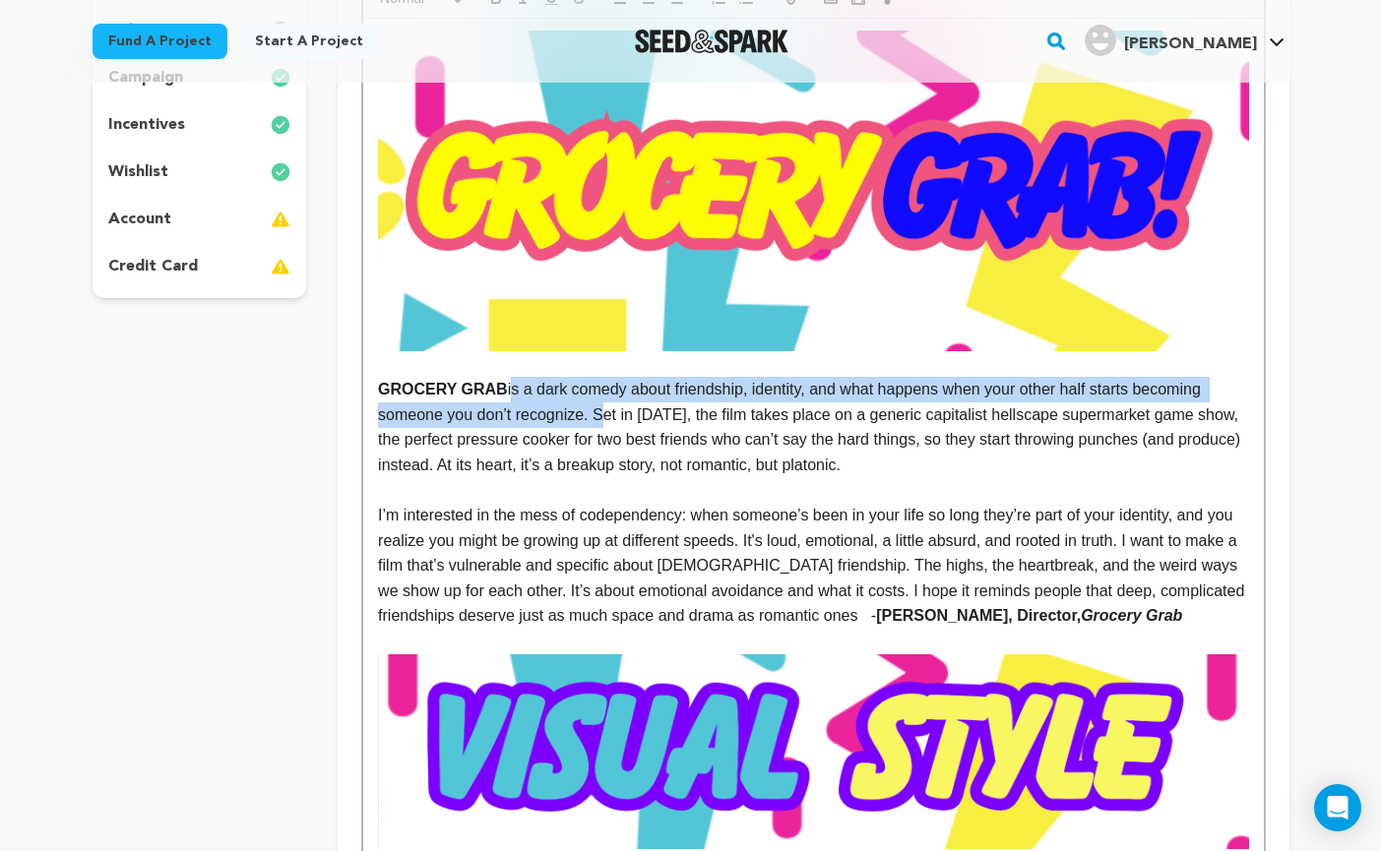
drag, startPoint x: 597, startPoint y: 415, endPoint x: 504, endPoint y: 384, distance: 98.6
click at [504, 384] on p "GROCERY GRAB is a dark comedy about friendship, identity, and what happens when…" at bounding box center [813, 427] width 870 height 100
copy p "is a dark comedy about friendship, identity, and what happens when your other h…"
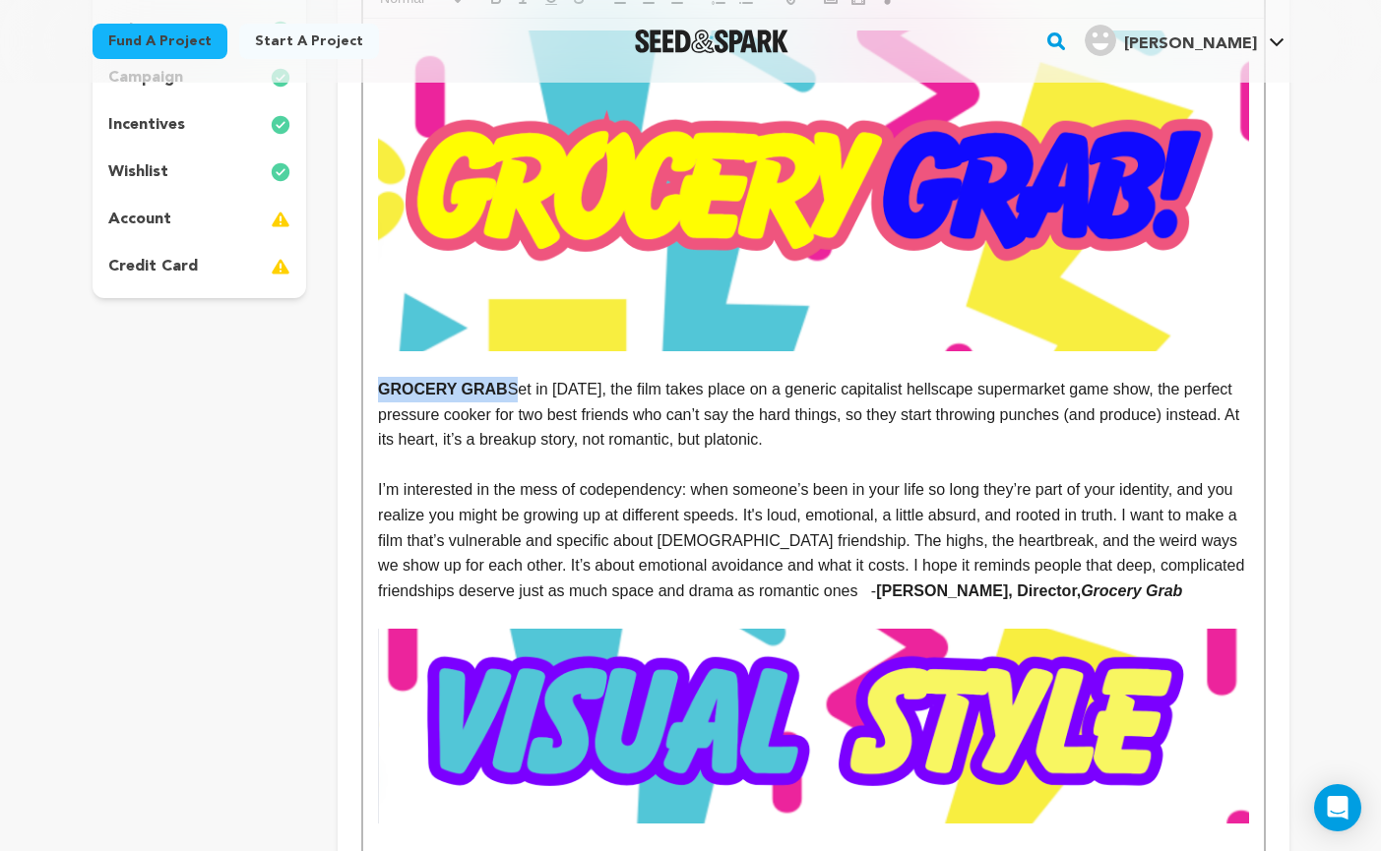
drag, startPoint x: 505, startPoint y: 386, endPoint x: 366, endPoint y: 378, distance: 139.0
click at [1020, 390] on p "Set in 1992, the film takes place on a generic capitalist hellscape supermarket…" at bounding box center [813, 415] width 870 height 76
click at [712, 419] on p "Set in 1992, the film takes place on a generic capitalist hellscape supermarket…" at bounding box center [813, 415] width 870 height 76
click at [737, 415] on p "Set in 1992, the film takes place on a generic capitalist hellscape supermarket…" at bounding box center [813, 415] width 870 height 76
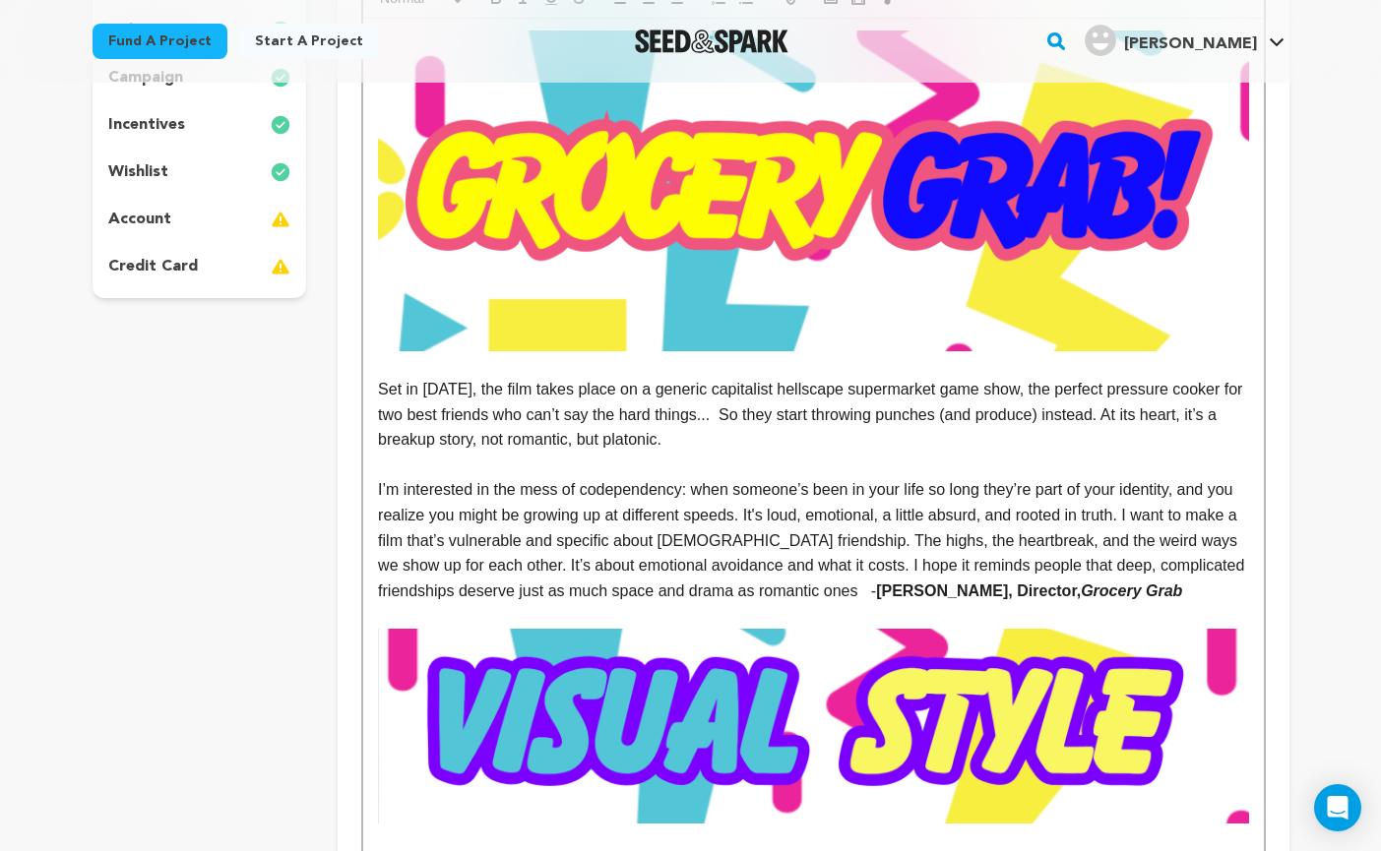
click at [844, 466] on p at bounding box center [813, 466] width 870 height 26
click at [800, 452] on p "Set in 1992, the film takes place on a generic capitalist hellscape supermarket…" at bounding box center [813, 415] width 870 height 76
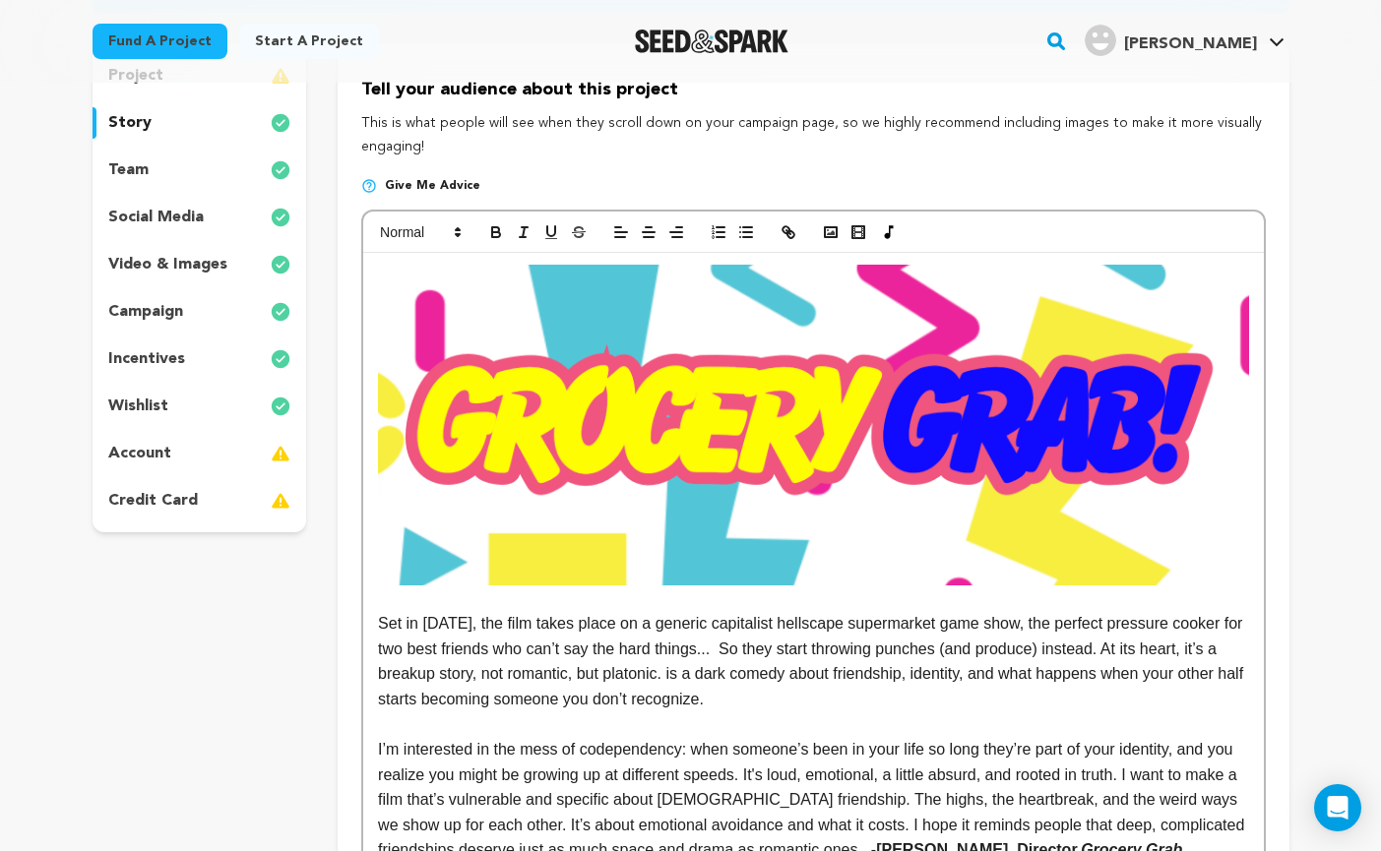
scroll to position [0, 0]
click at [672, 673] on p "Set in 1992, the film takes place on a generic capitalist hellscape supermarket…" at bounding box center [813, 661] width 870 height 100
click at [676, 672] on p "Set in 1992, the film takes place on a generic capitalist hellscape supermarket…" at bounding box center [813, 661] width 870 height 100
drag, startPoint x: 772, startPoint y: 671, endPoint x: 676, endPoint y: 665, distance: 96.6
click at [676, 665] on p "Set in 1992, the film takes place on a generic capitalist hellscape supermarket…" at bounding box center [813, 661] width 870 height 100
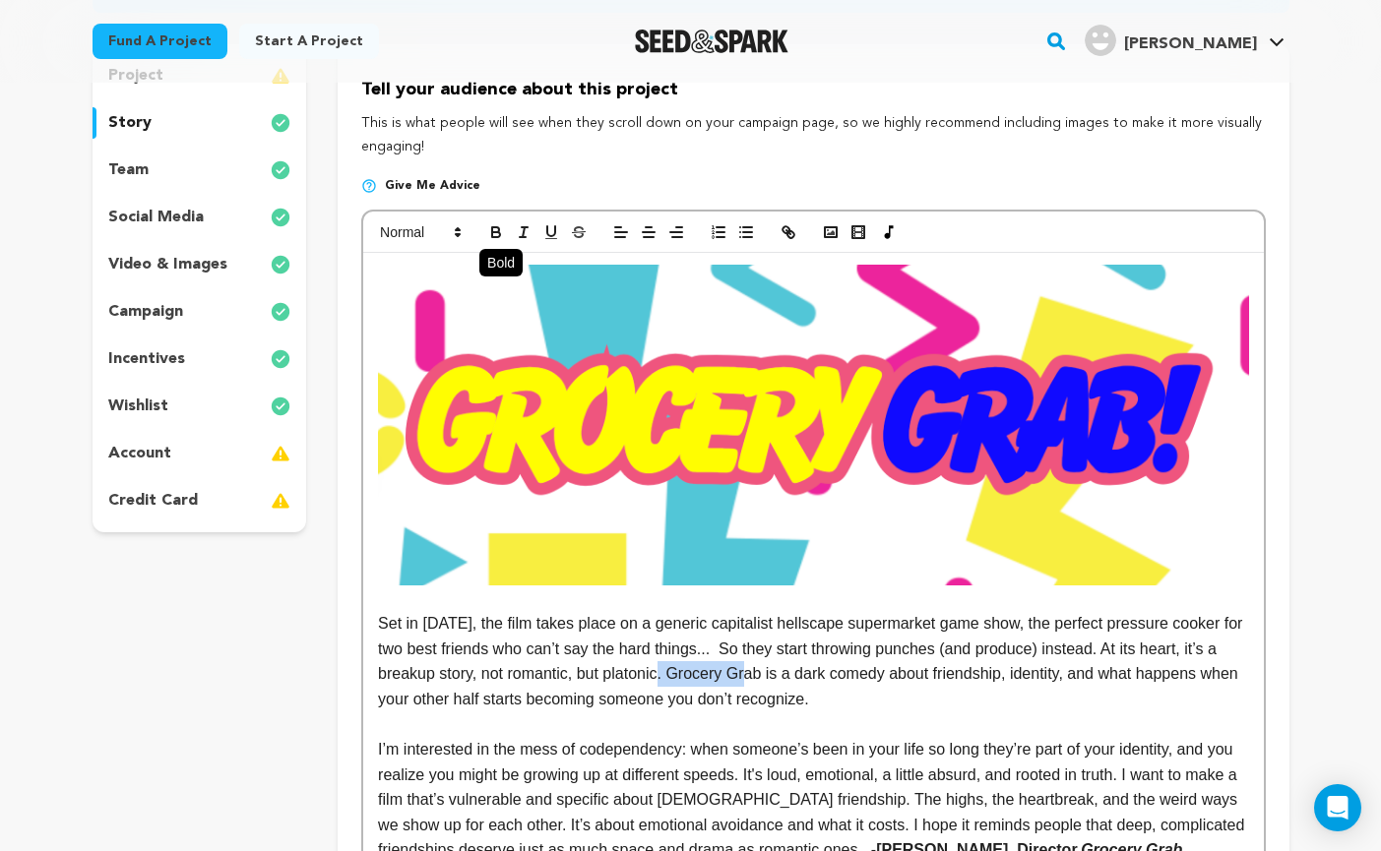
click at [495, 229] on icon "button" at bounding box center [496, 232] width 18 height 18
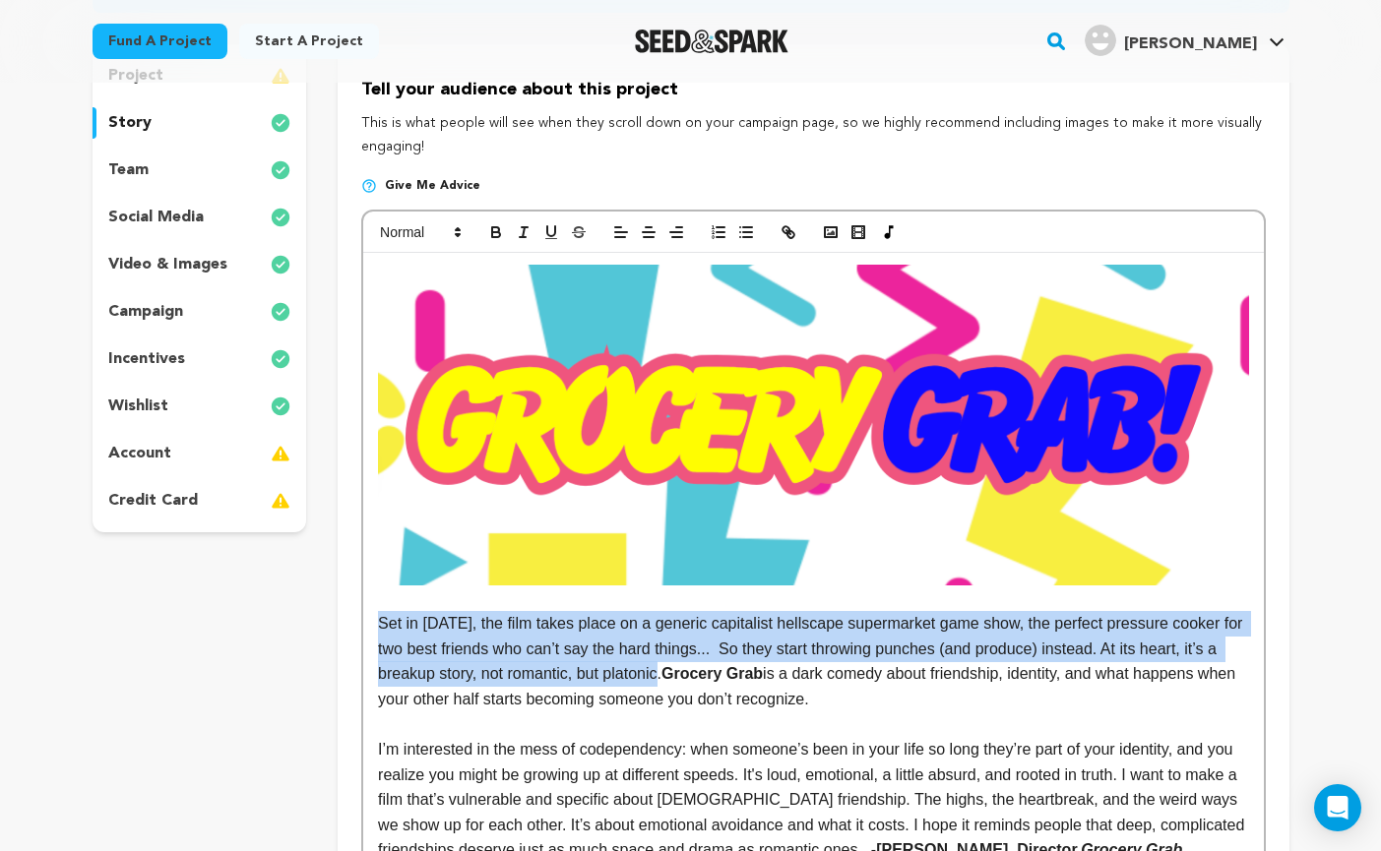
click at [994, 717] on p at bounding box center [813, 724] width 870 height 26
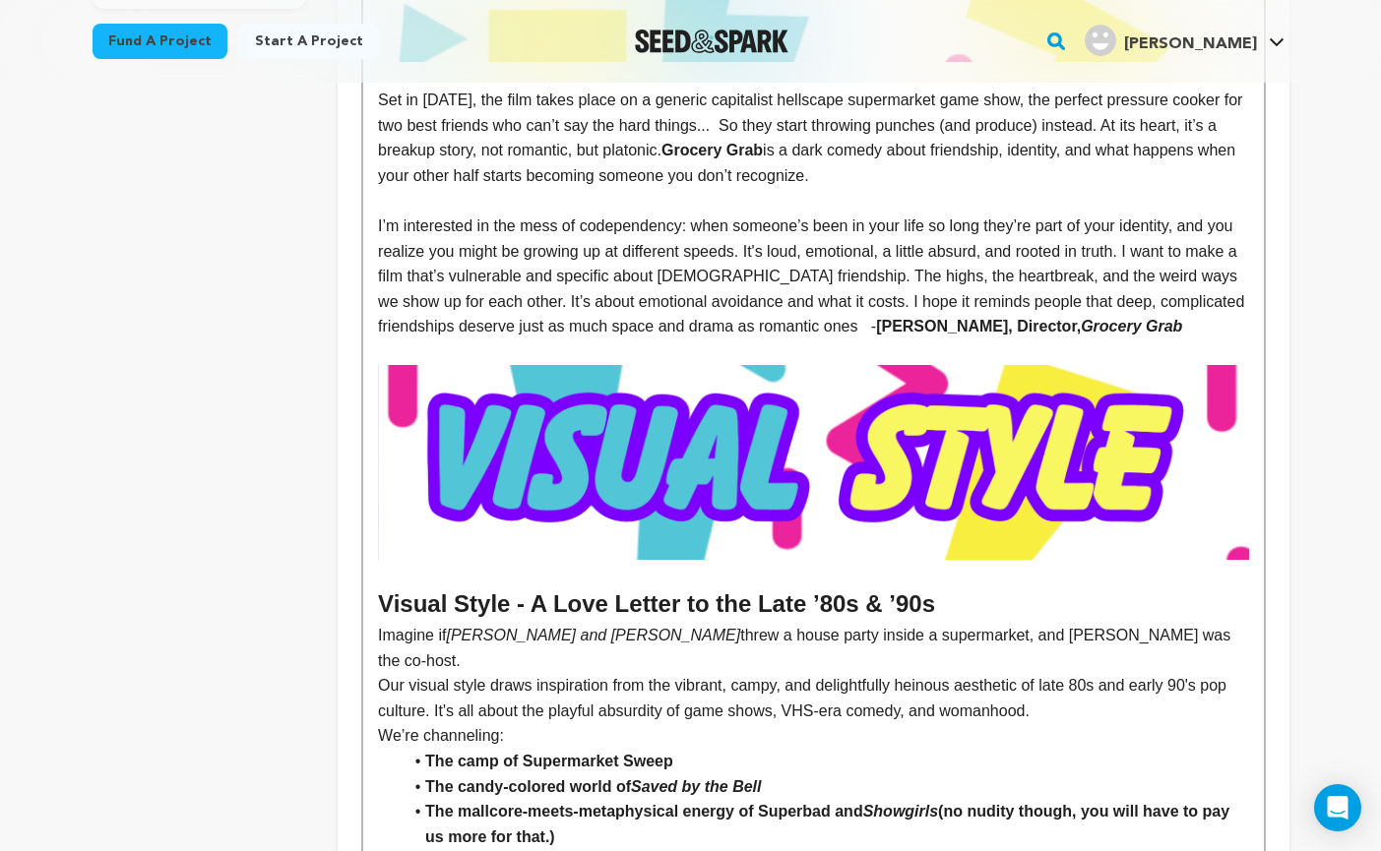
scroll to position [848, 0]
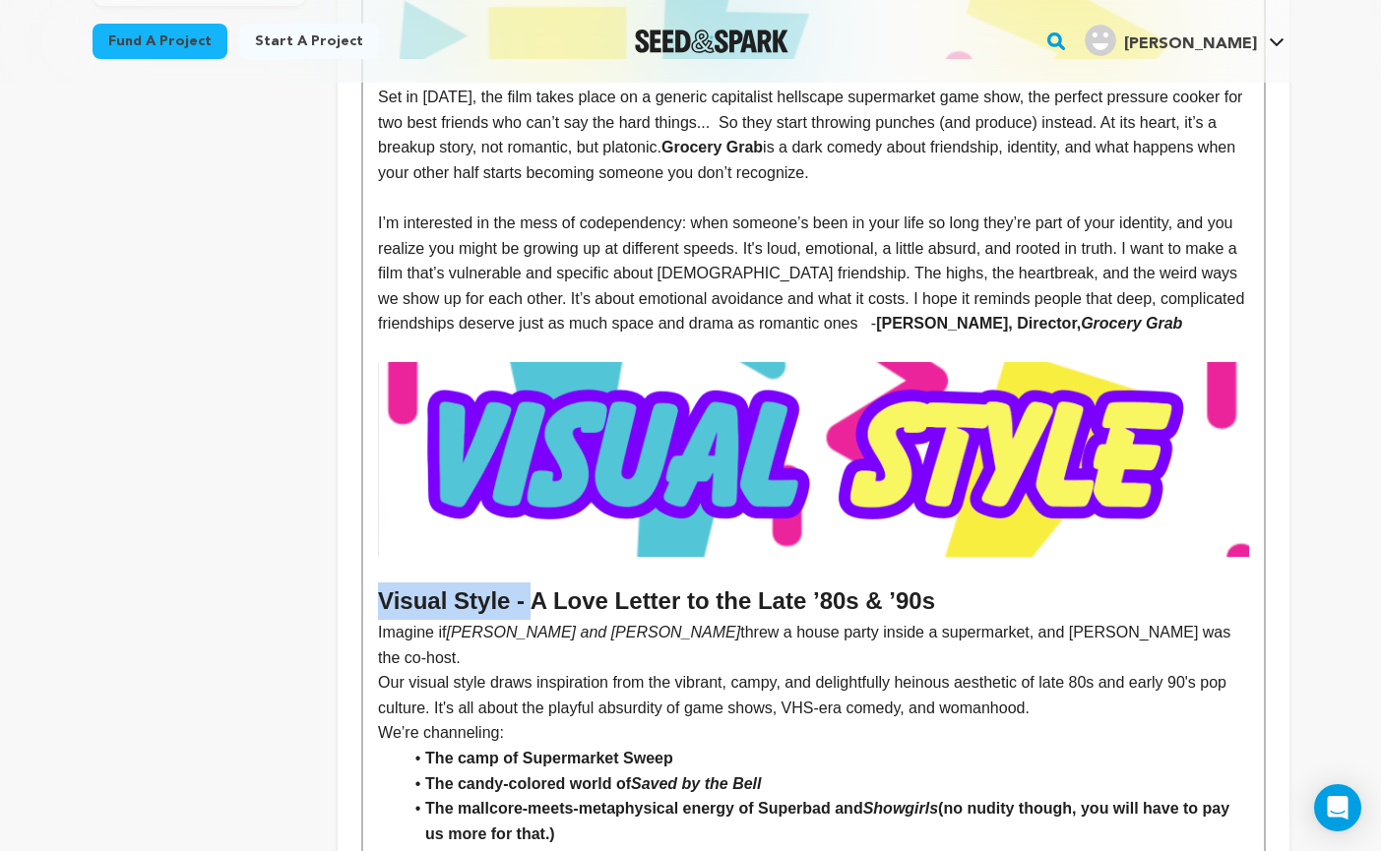
drag, startPoint x: 526, startPoint y: 601, endPoint x: 344, endPoint y: 611, distance: 182.3
click at [788, 598] on h2 "A Love Letter to the Late ’80s & ’90s" at bounding box center [813, 601] width 870 height 37
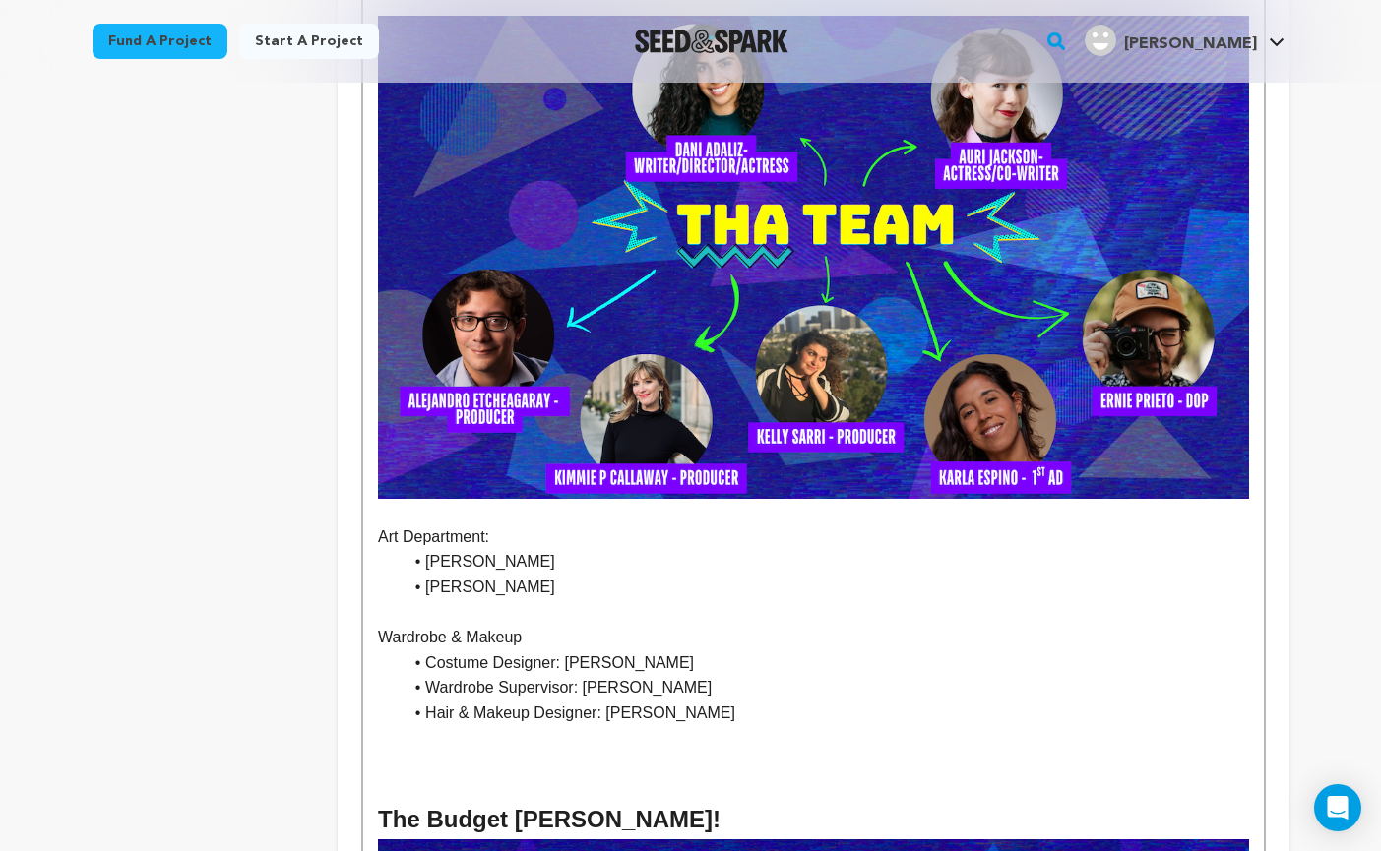
scroll to position [3202, 0]
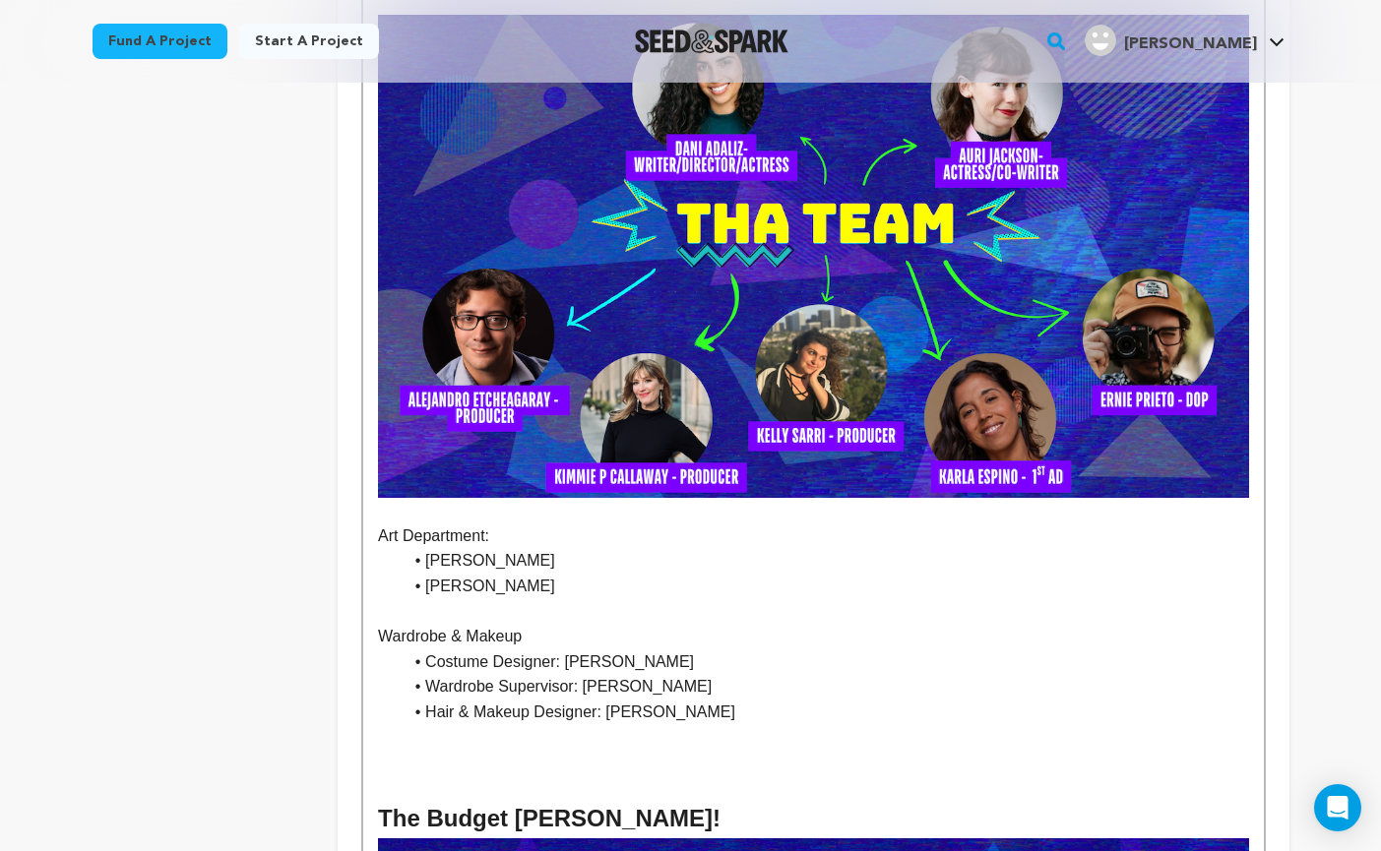
drag, startPoint x: 711, startPoint y: 659, endPoint x: 416, endPoint y: 668, distance: 295.4
click at [416, 674] on li "Wardrobe Supervisor: [PERSON_NAME]" at bounding box center [825, 687] width 846 height 26
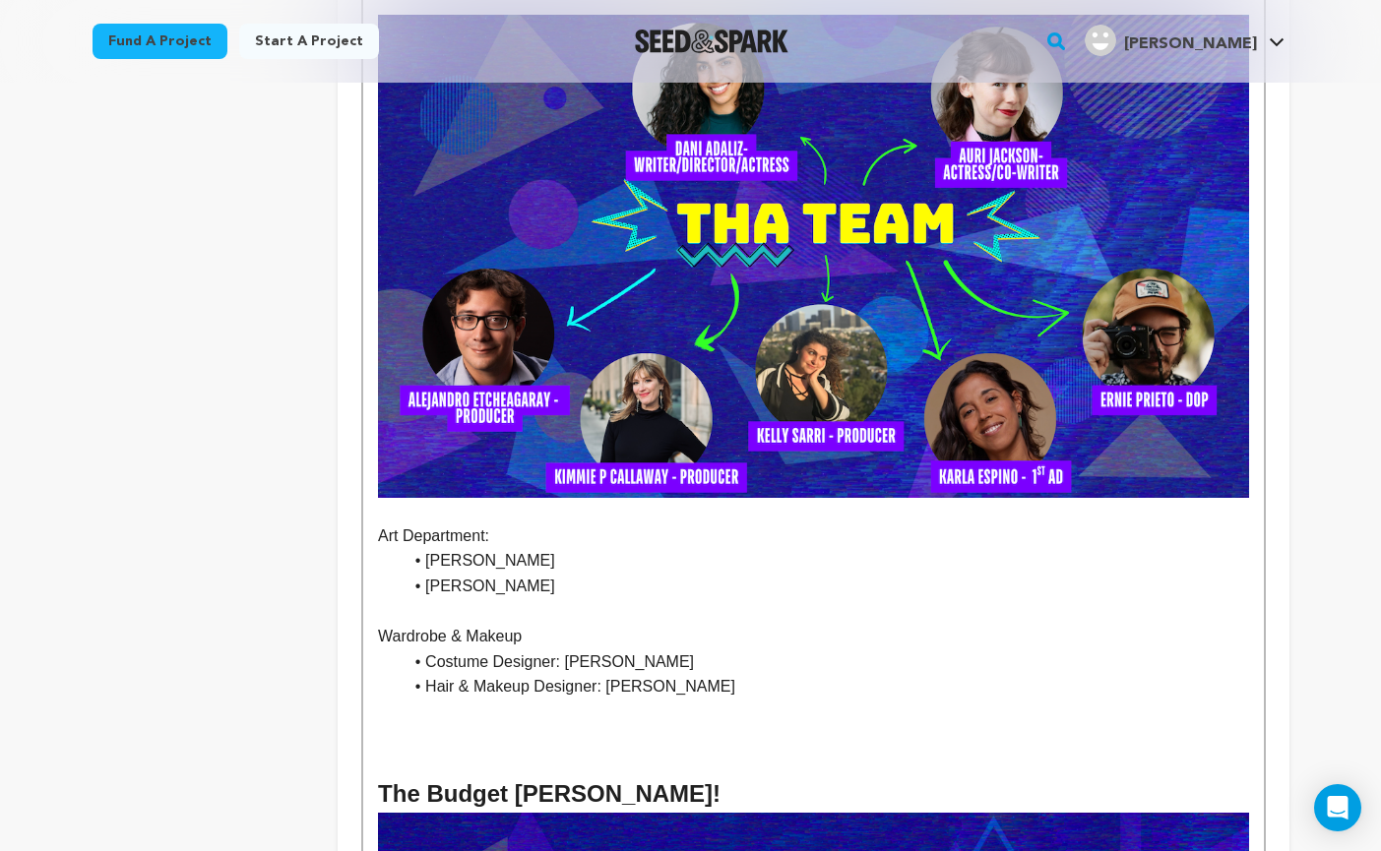
click at [425, 548] on li "[PERSON_NAME]" at bounding box center [825, 561] width 846 height 26
click at [425, 574] on li "[PERSON_NAME]" at bounding box center [825, 587] width 846 height 26
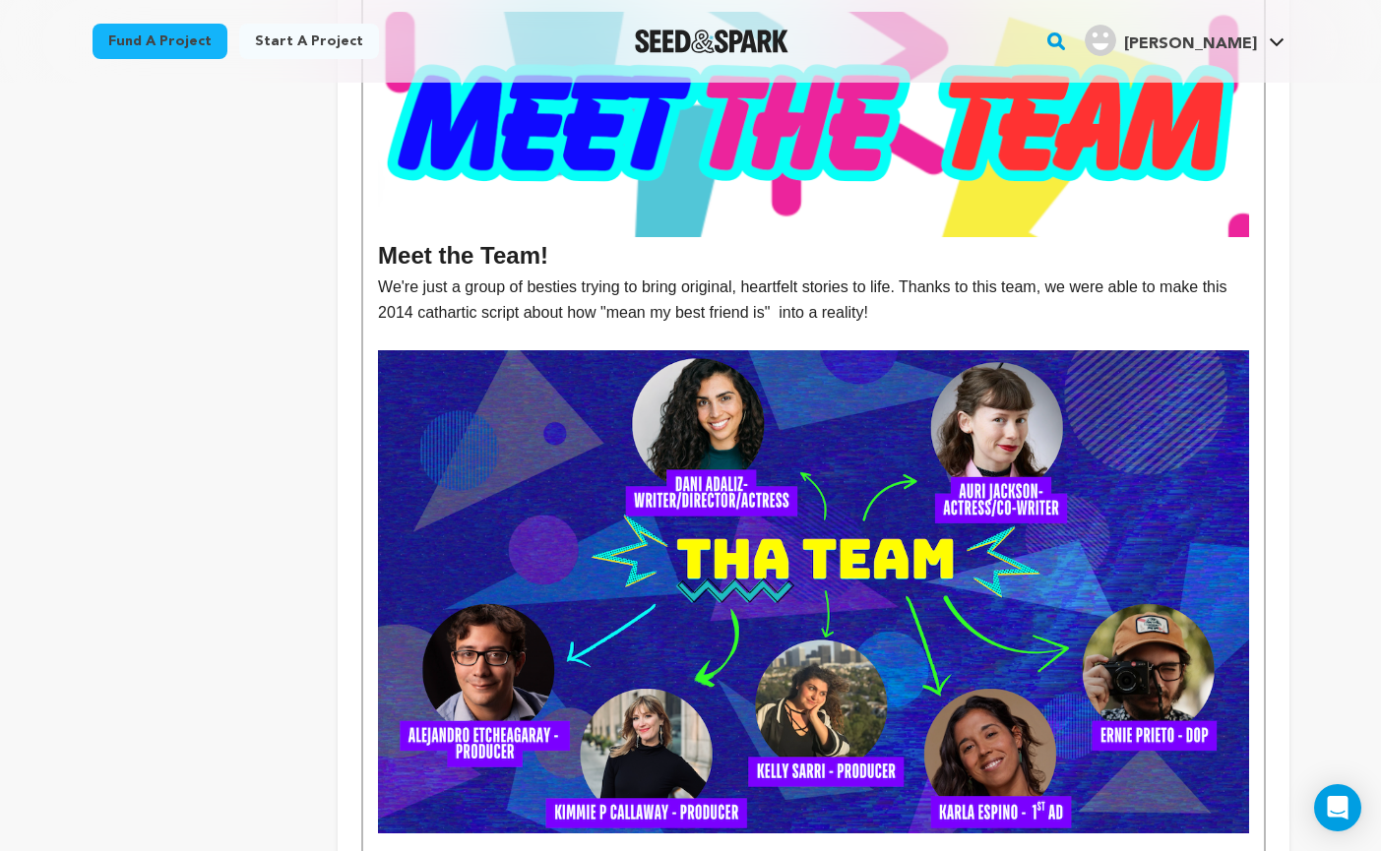
scroll to position [2938, 0]
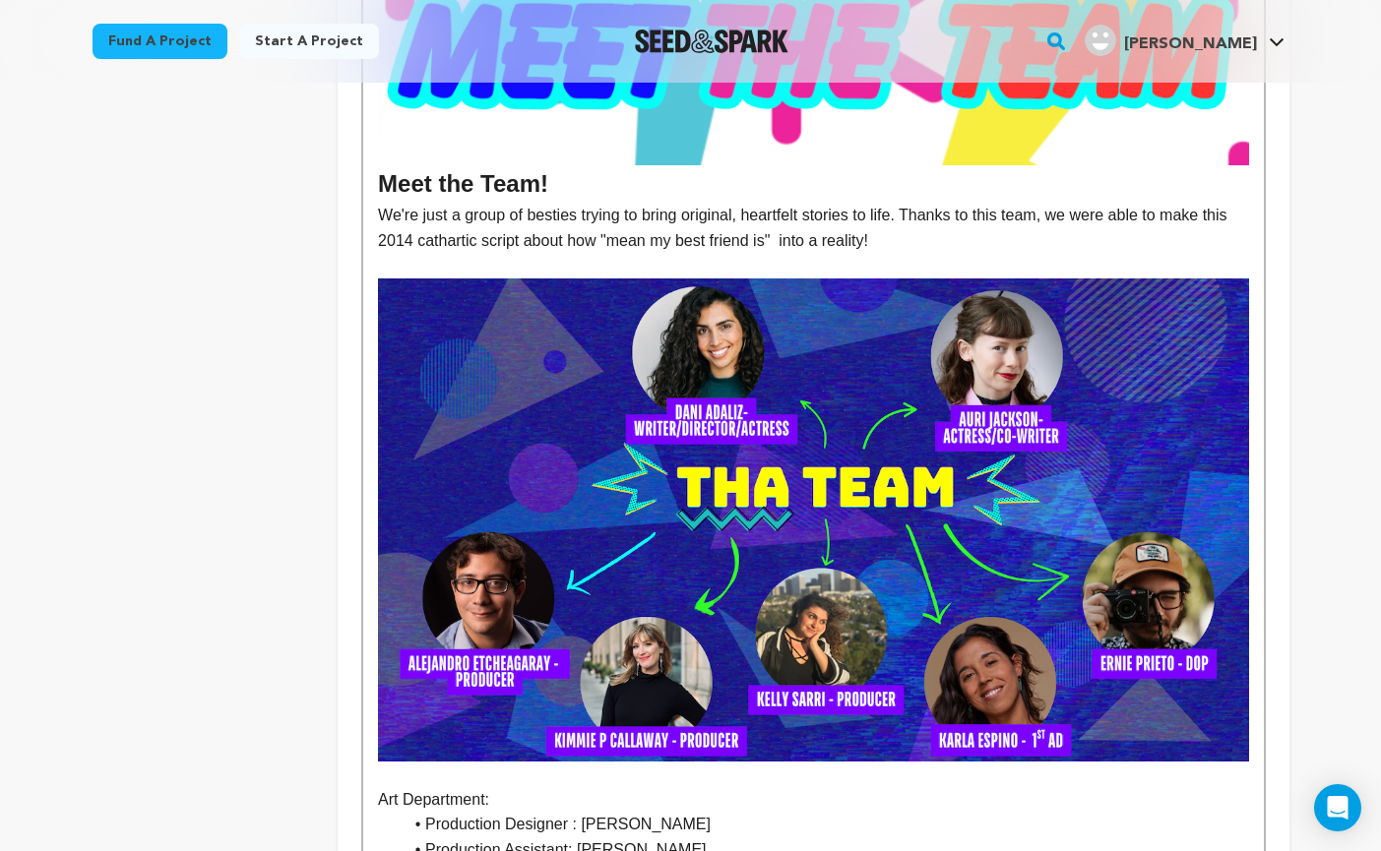
drag, startPoint x: 497, startPoint y: 772, endPoint x: 378, endPoint y: 775, distance: 119.1
click at [378, 787] on p "Art Department:" at bounding box center [813, 800] width 870 height 26
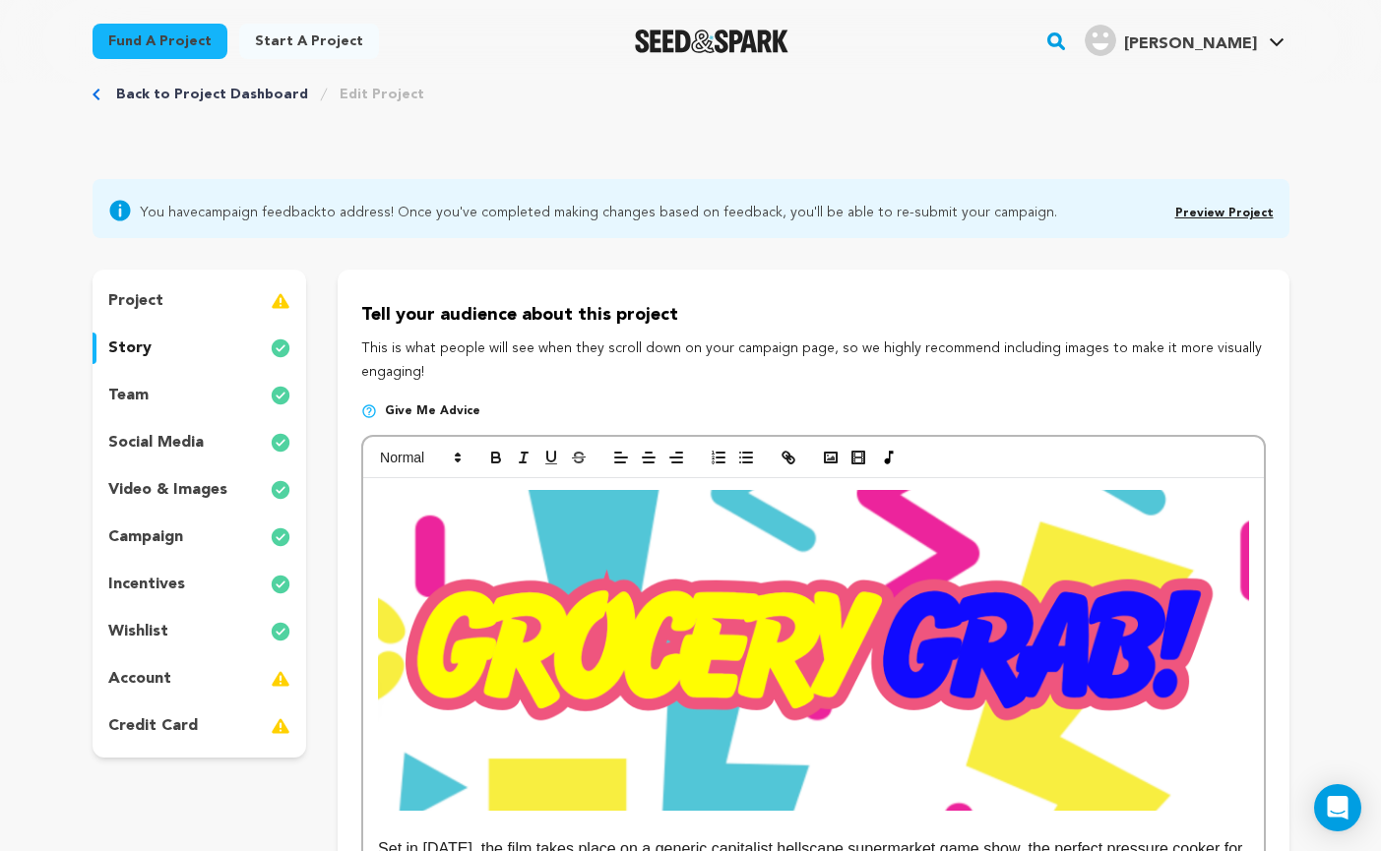
scroll to position [0, 0]
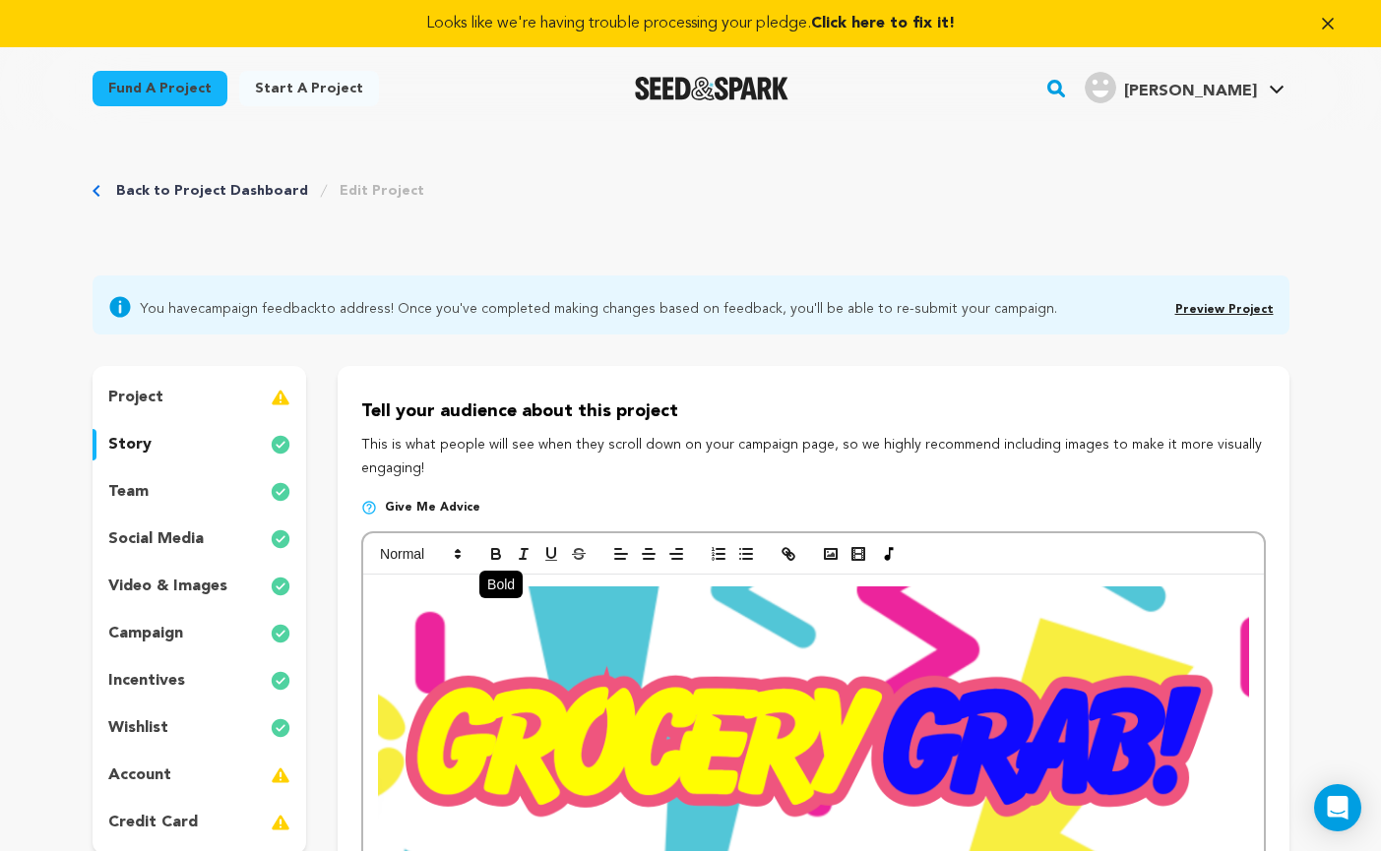
click at [489, 559] on icon "button" at bounding box center [496, 554] width 18 height 18
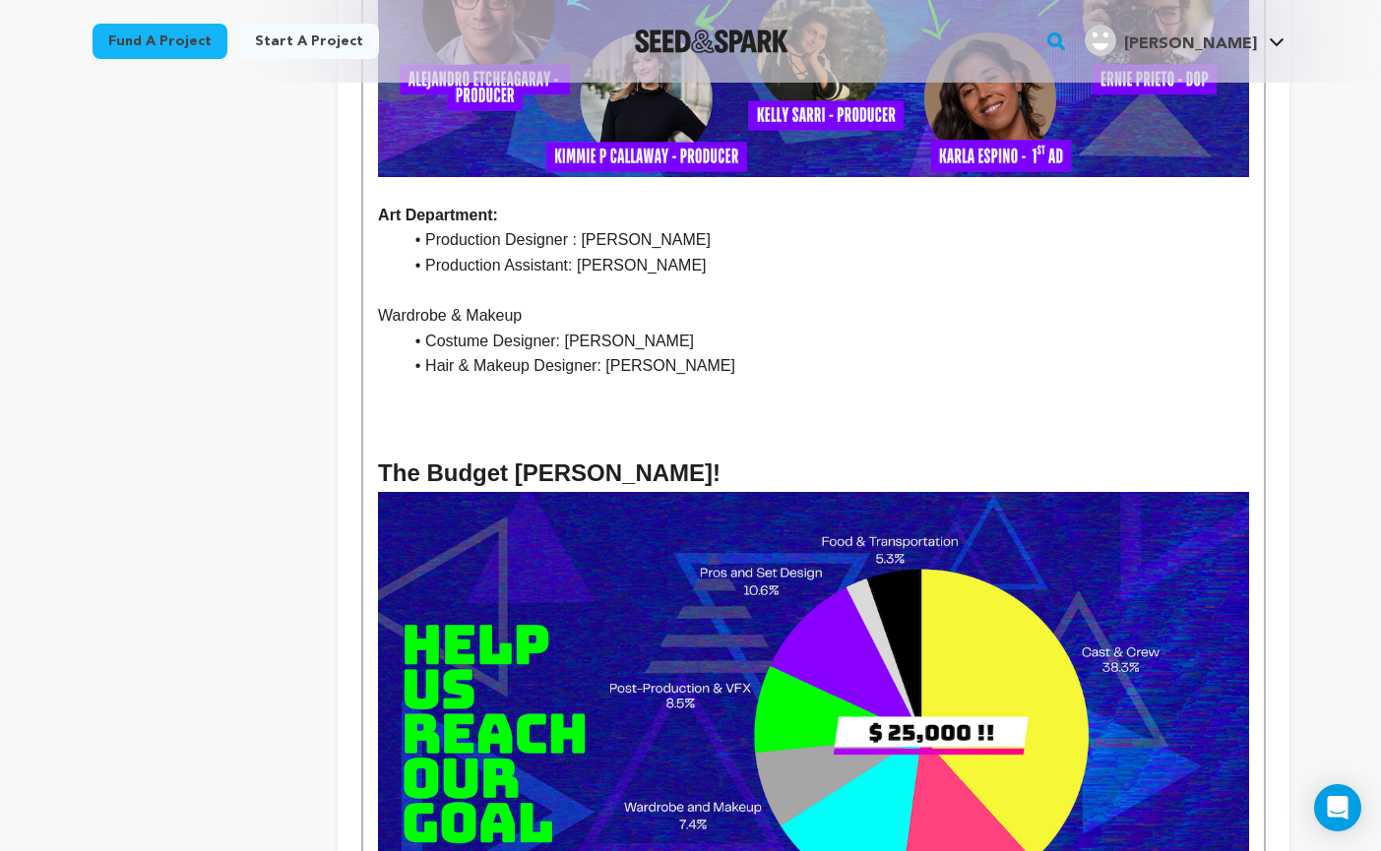
scroll to position [3526, 0]
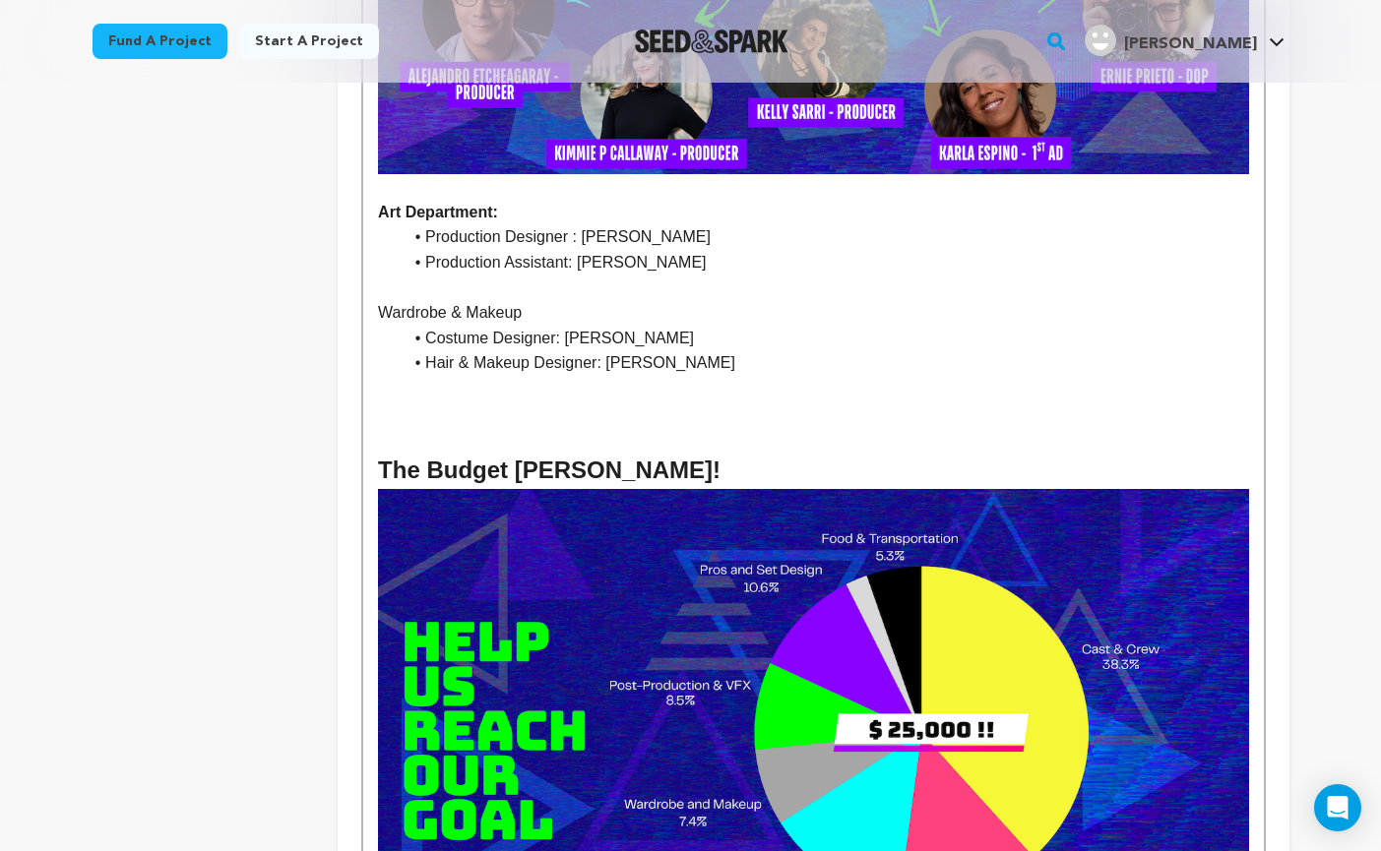
click at [529, 300] on p "Wardrobe & Makeup" at bounding box center [813, 313] width 870 height 26
drag, startPoint x: 540, startPoint y: 294, endPoint x: 333, endPoint y: 286, distance: 207.8
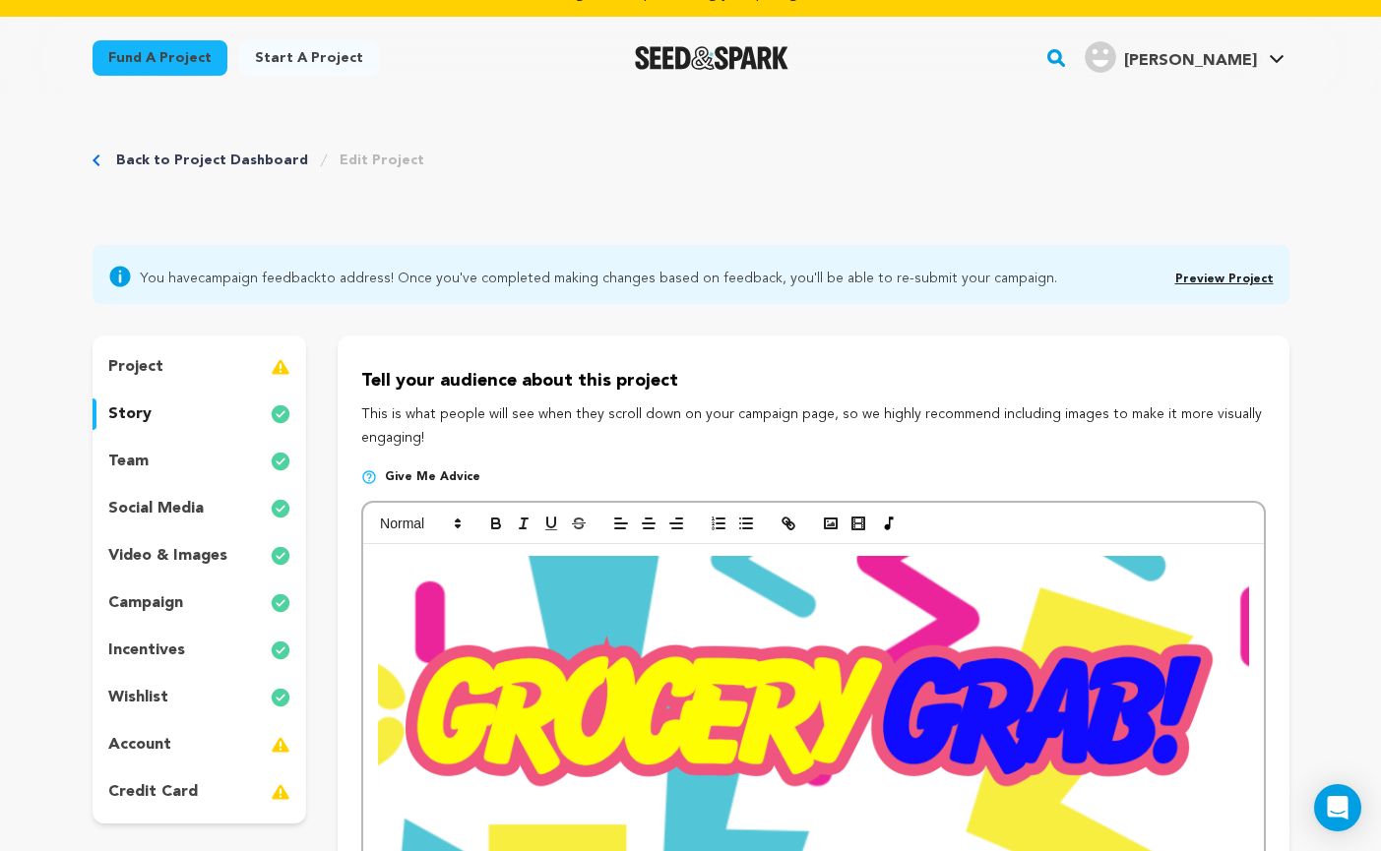
scroll to position [29, 0]
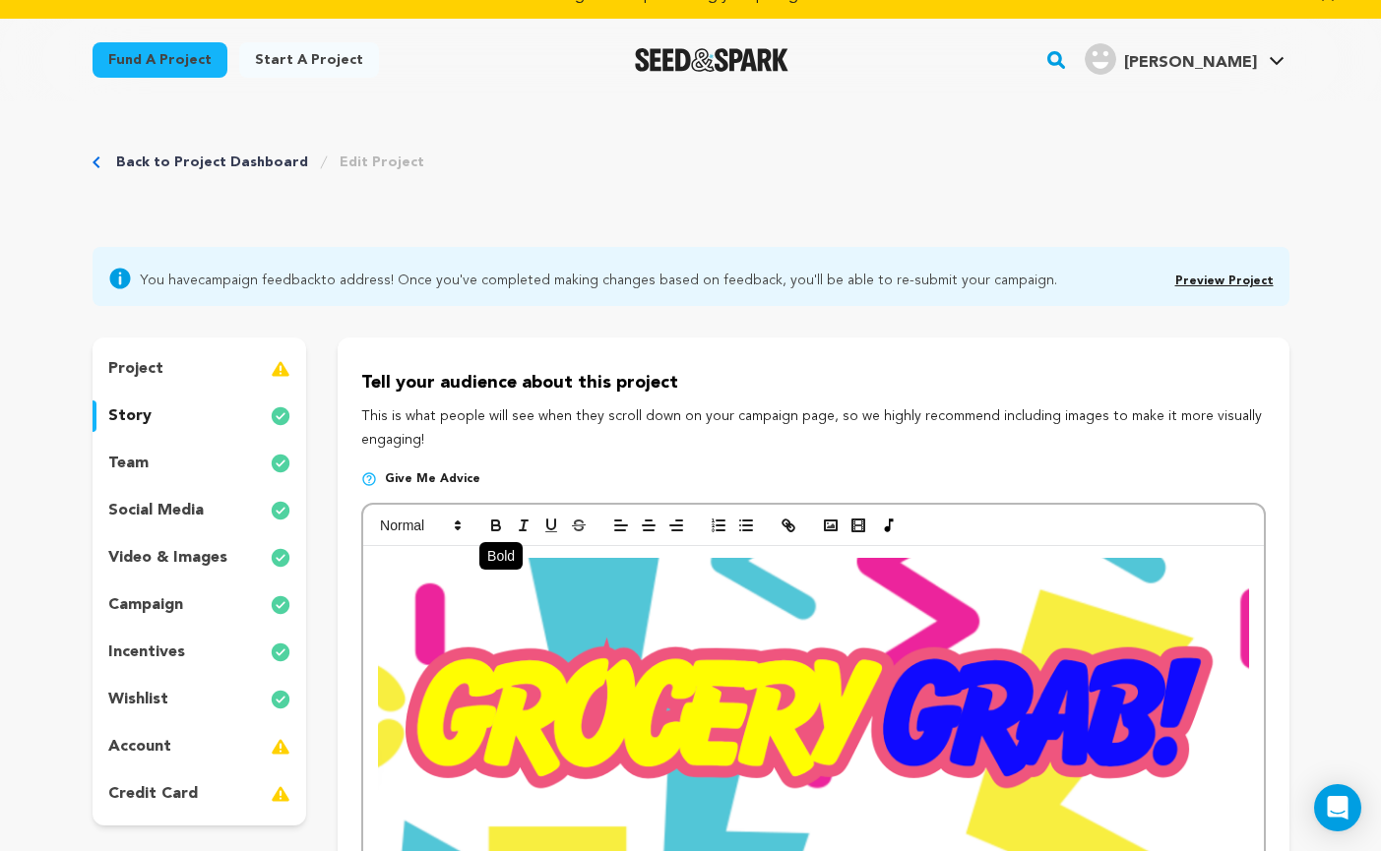
click at [498, 521] on icon "button" at bounding box center [495, 523] width 7 height 5
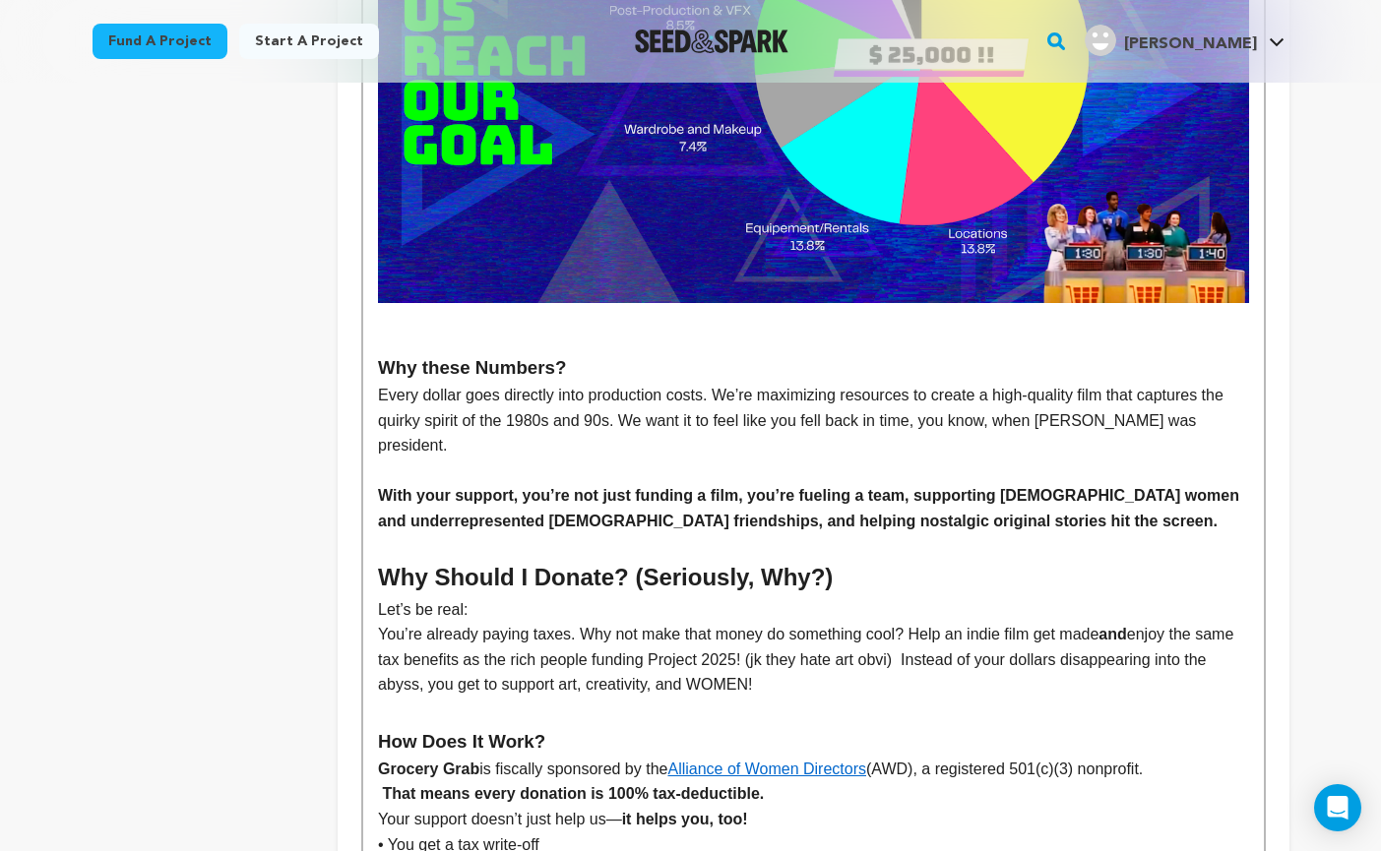
scroll to position [4188, 0]
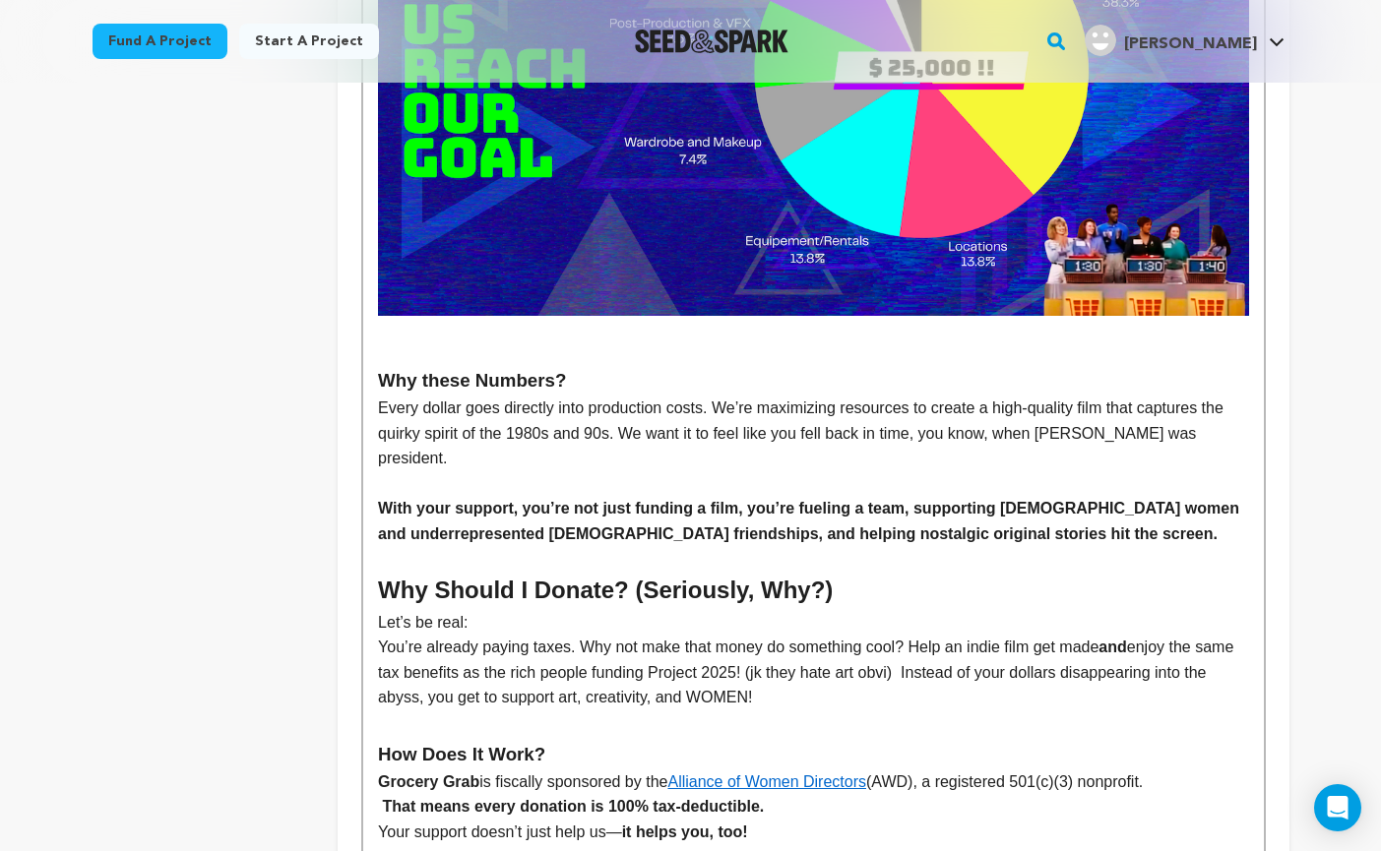
drag, startPoint x: 817, startPoint y: 657, endPoint x: 347, endPoint y: 543, distance: 483.1
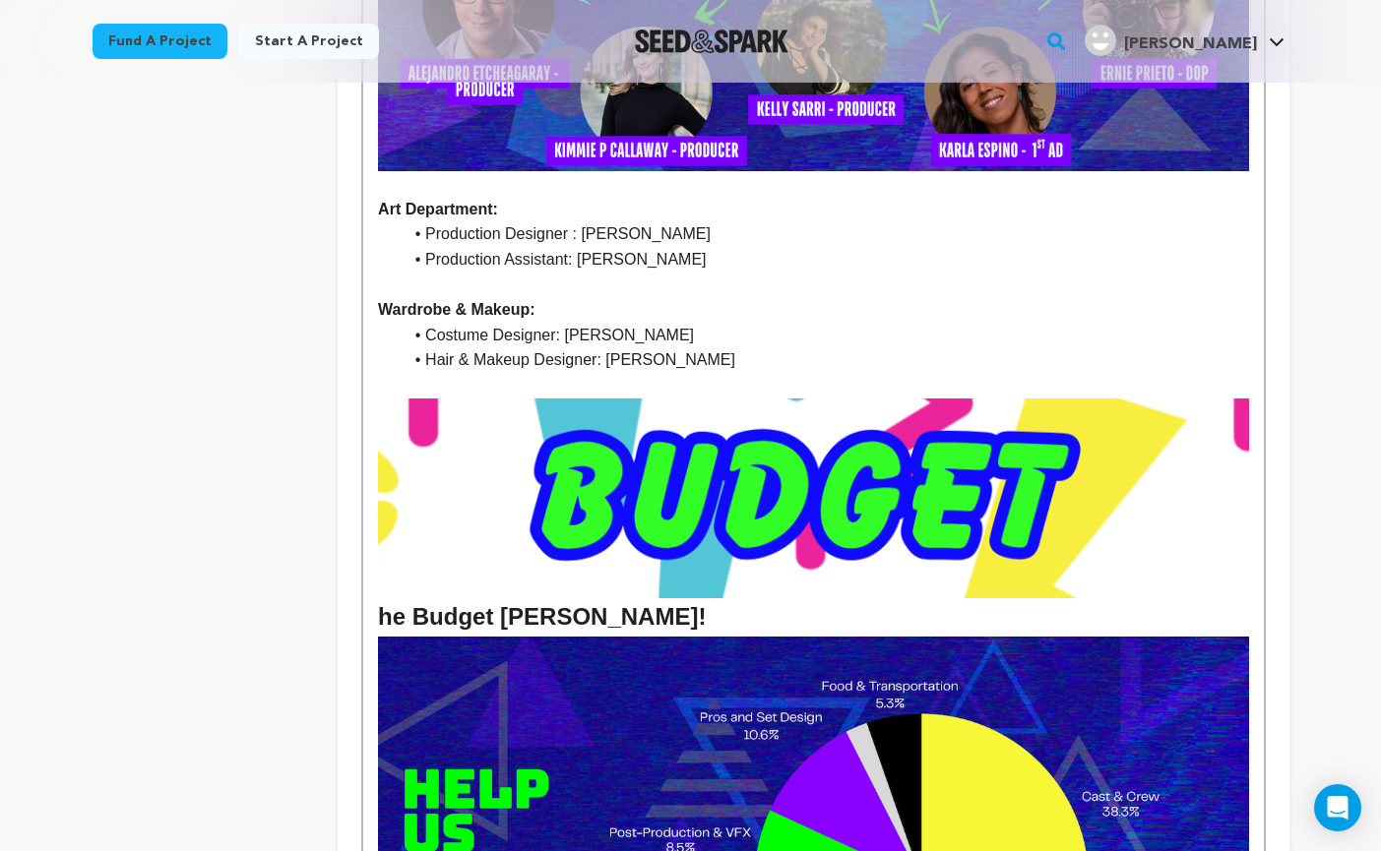
scroll to position [3553, 0]
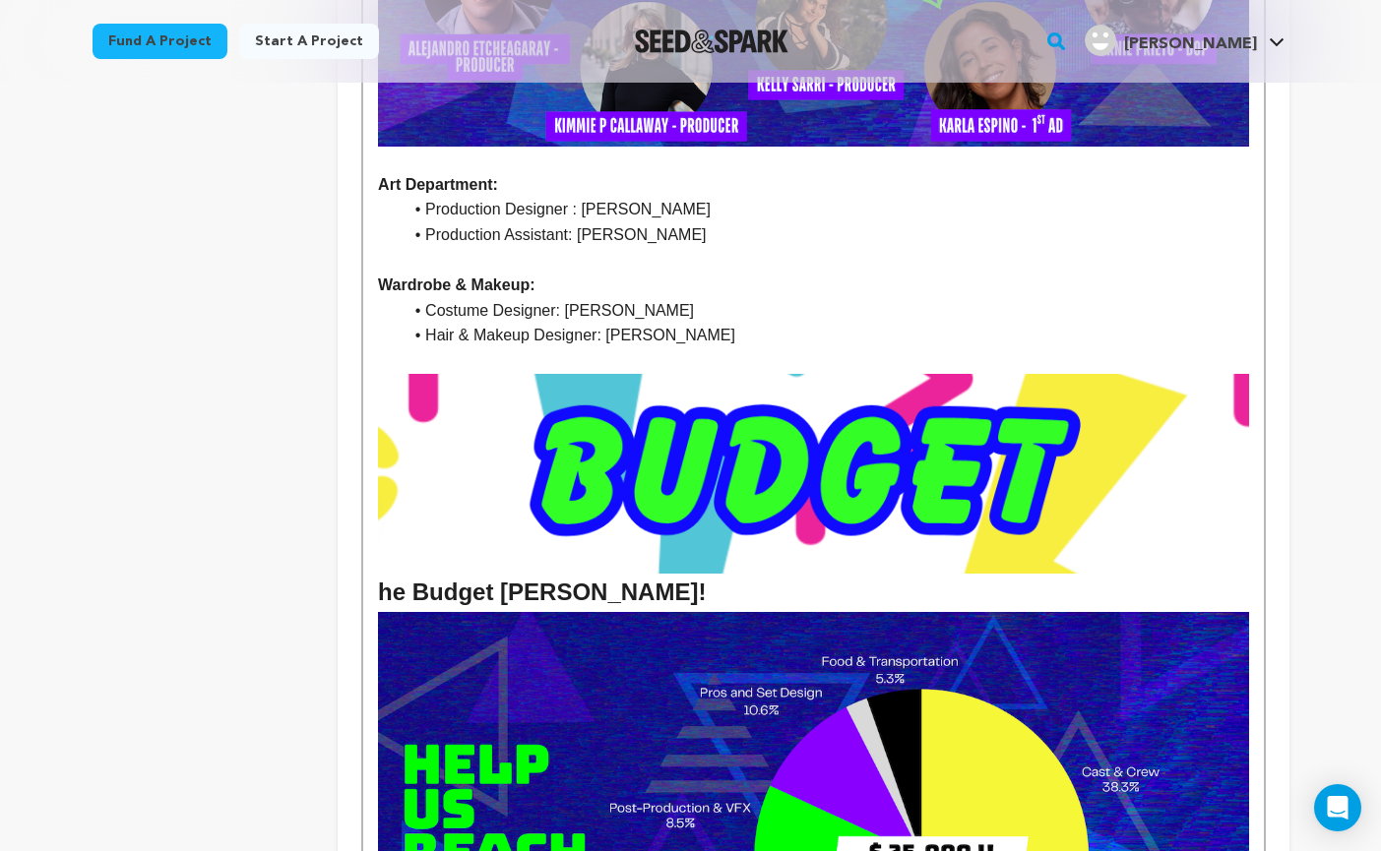
click at [1049, 422] on img at bounding box center [813, 474] width 870 height 201
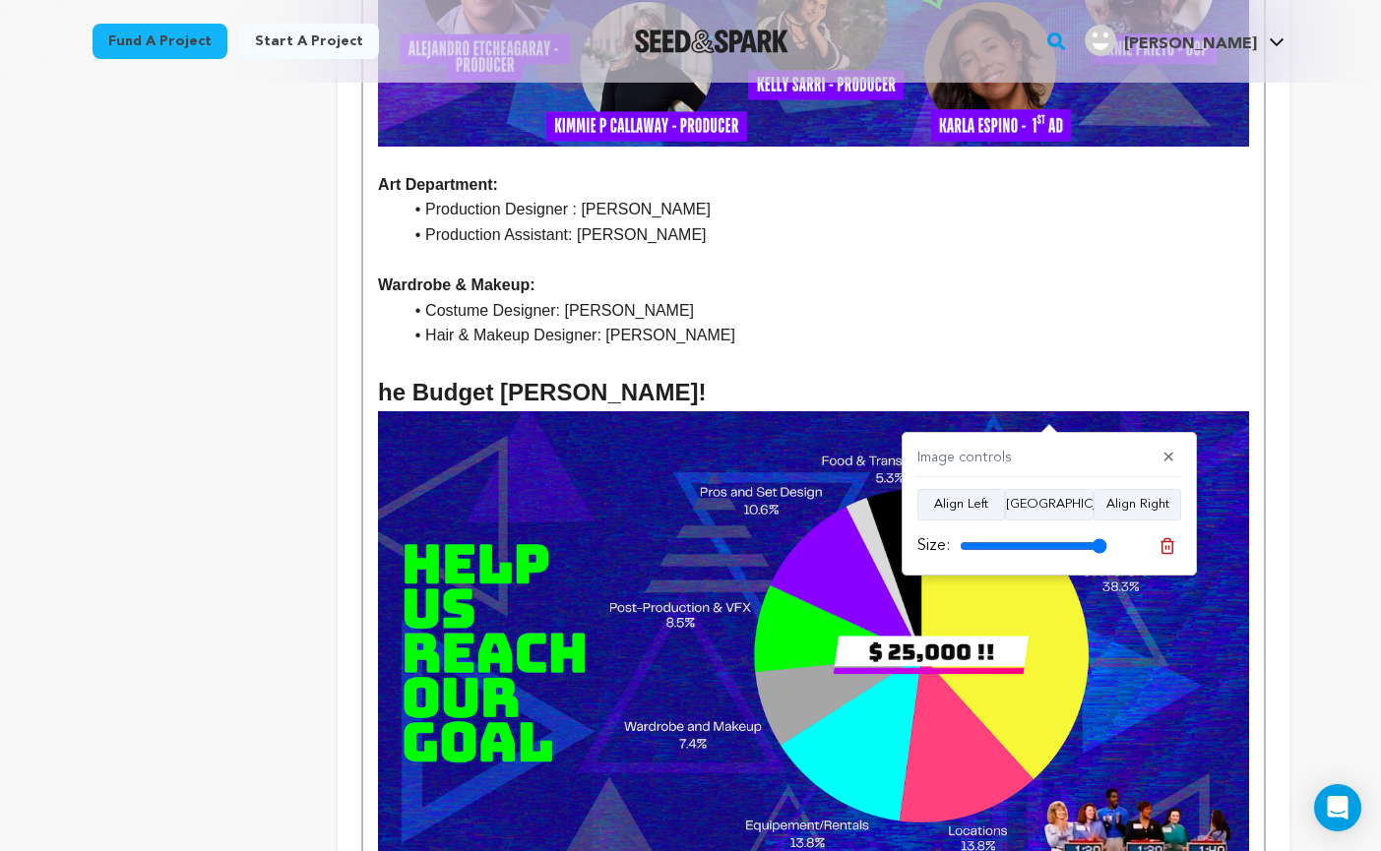
click at [757, 323] on li "Hair & Makeup Designer: [PERSON_NAME]" at bounding box center [825, 336] width 846 height 26
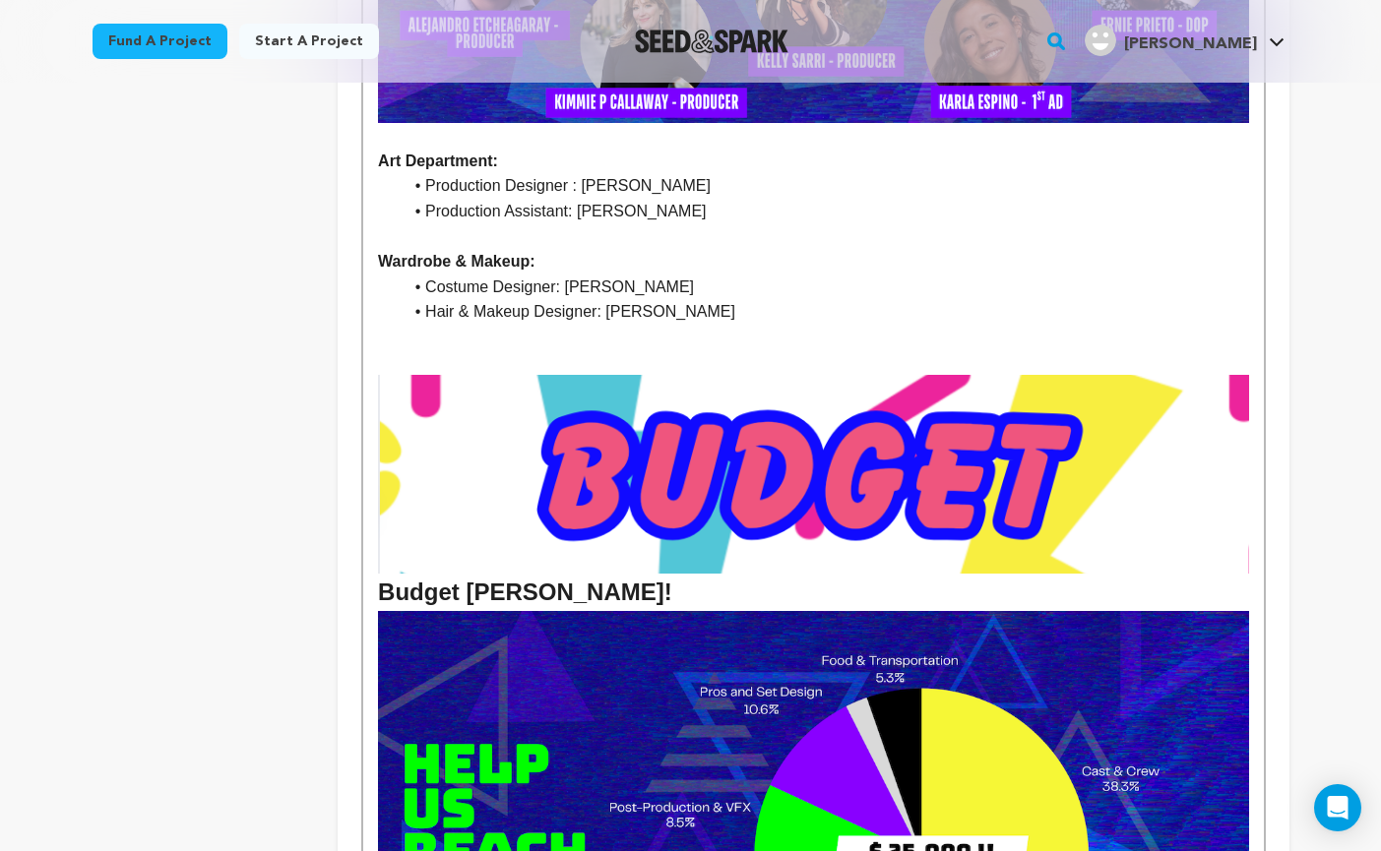
scroll to position [3587, 0]
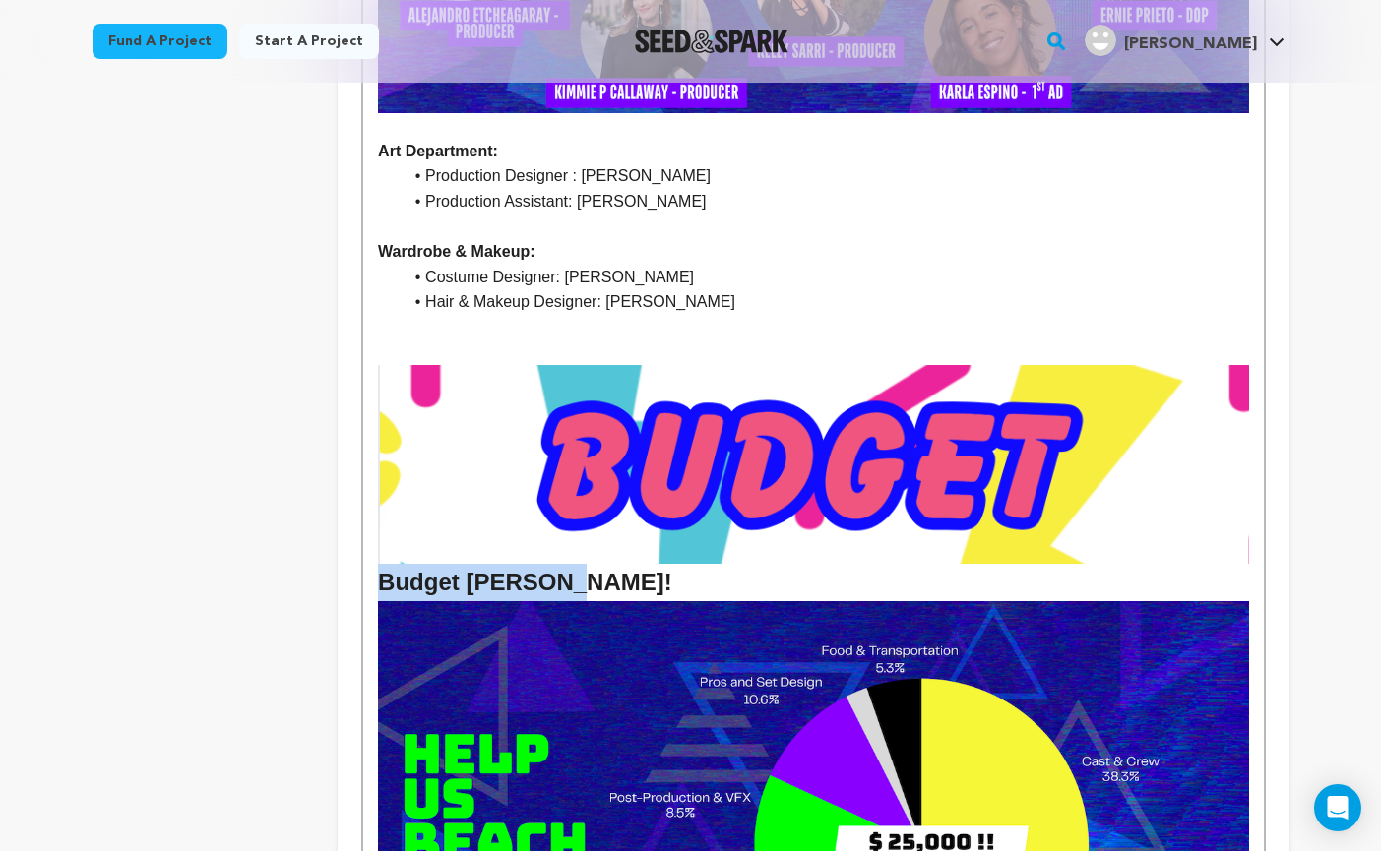
drag, startPoint x: 551, startPoint y: 558, endPoint x: 360, endPoint y: 565, distance: 191.0
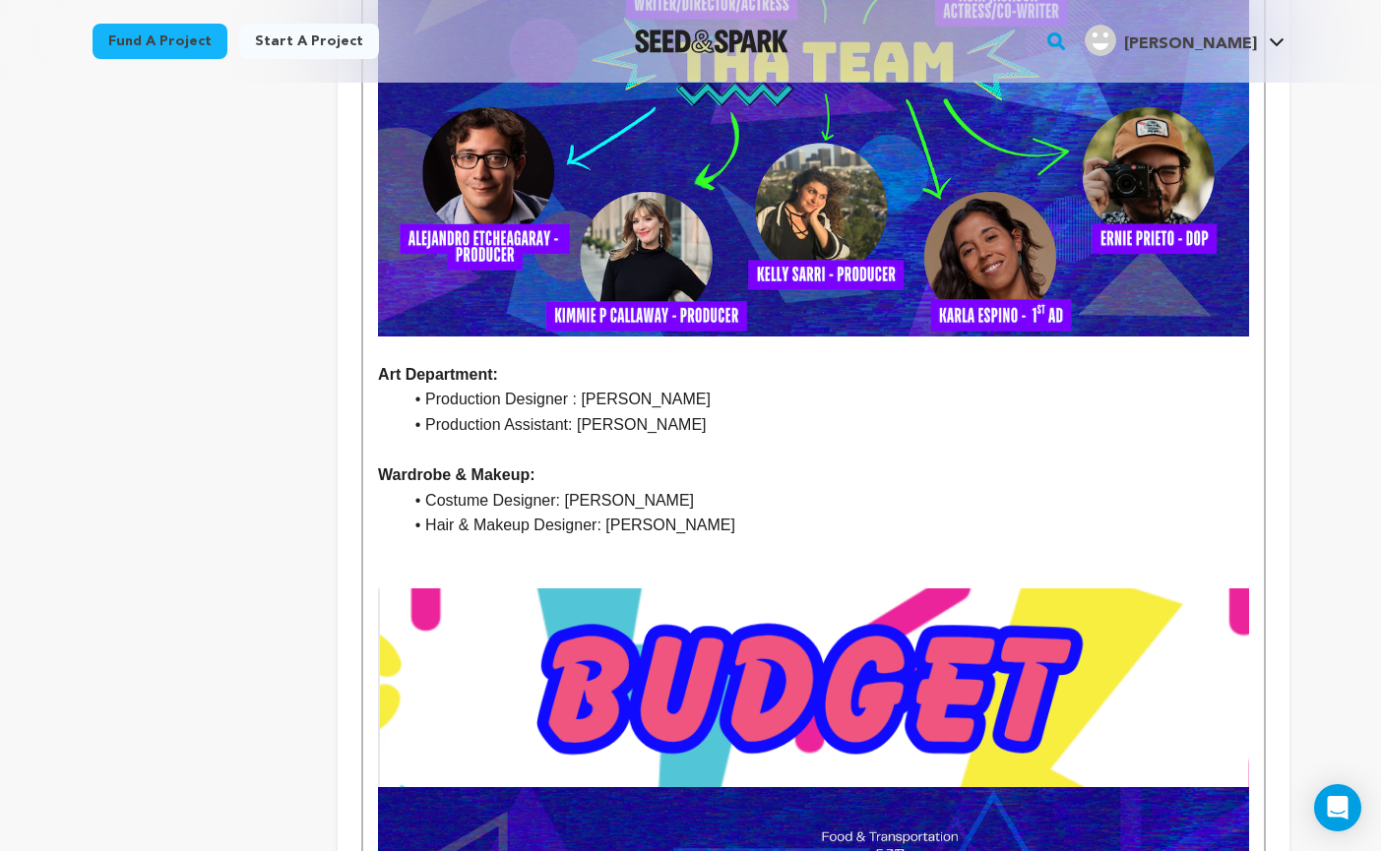
scroll to position [3371, 0]
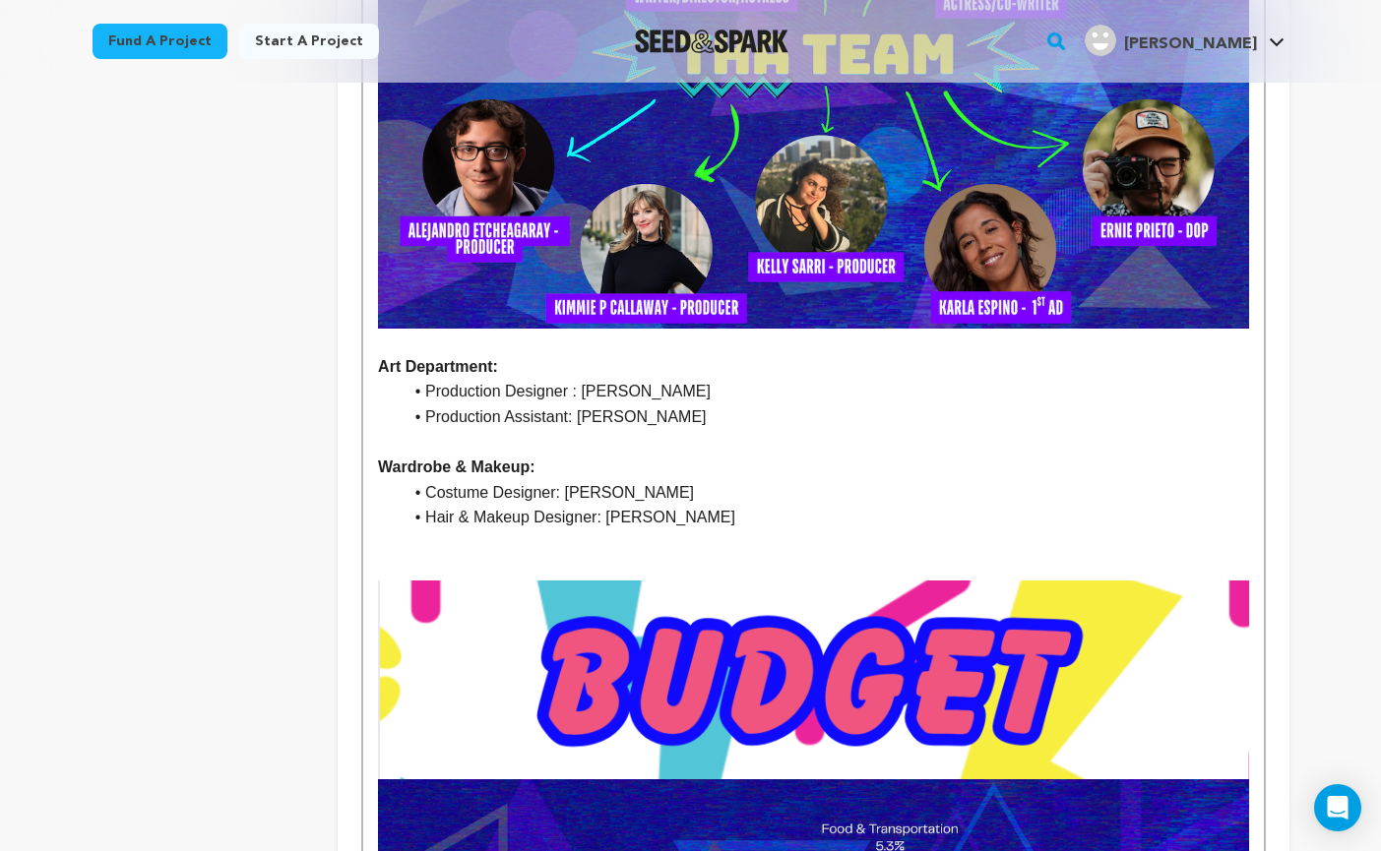
click at [1044, 581] on img at bounding box center [813, 680] width 870 height 199
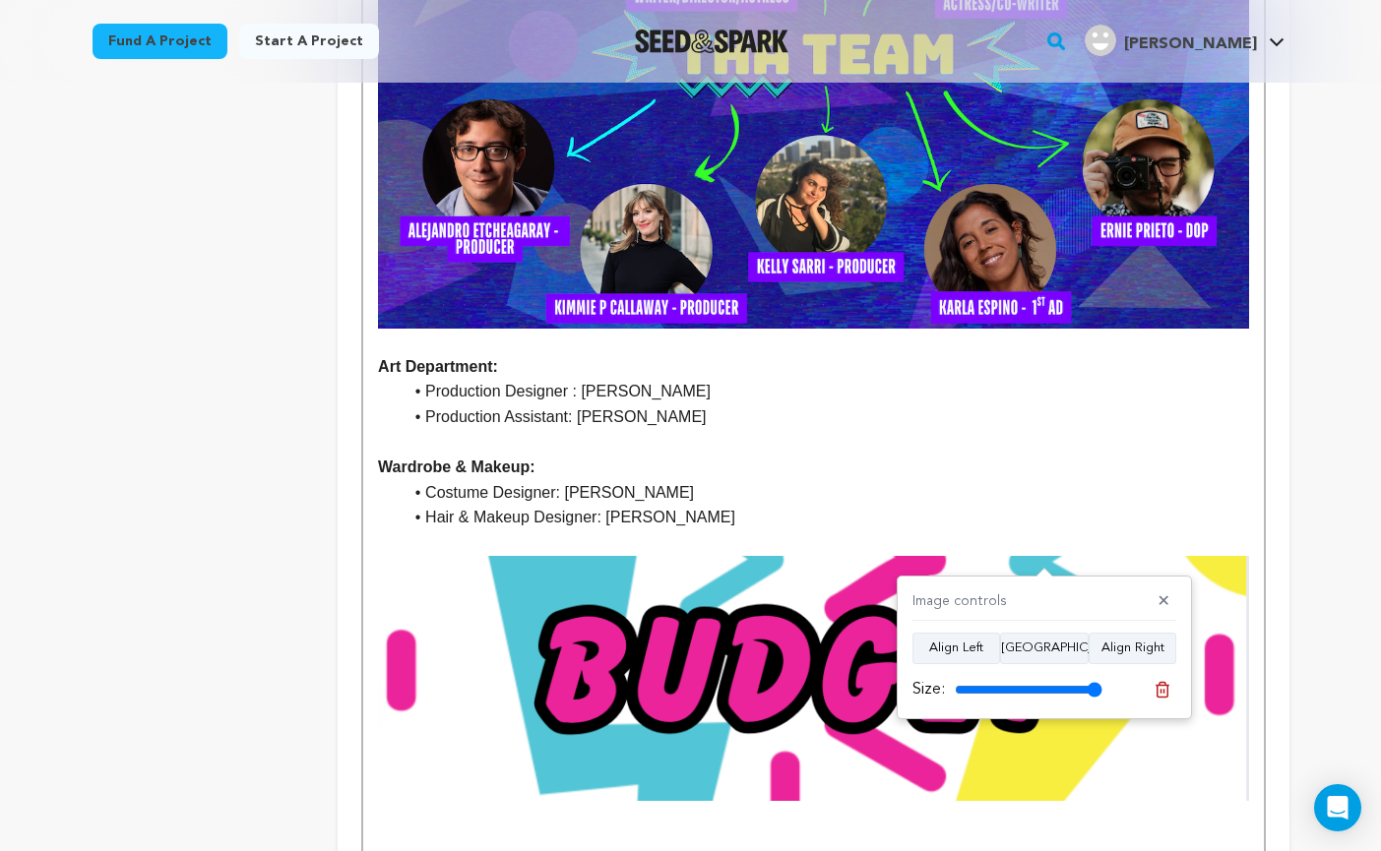
click at [977, 455] on p "Wardrobe & Makeup:" at bounding box center [813, 468] width 870 height 26
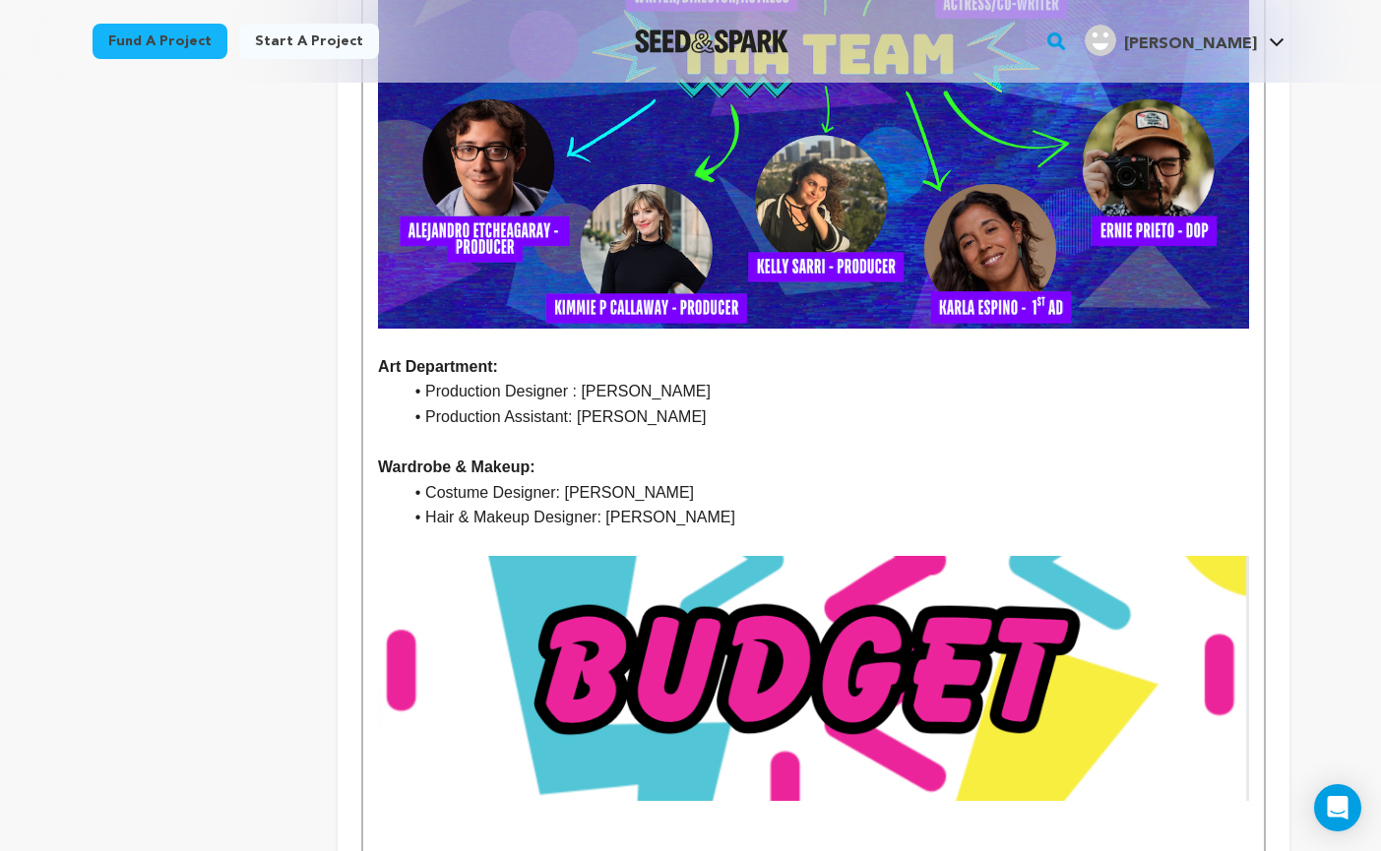
click at [383, 530] on p at bounding box center [813, 543] width 870 height 26
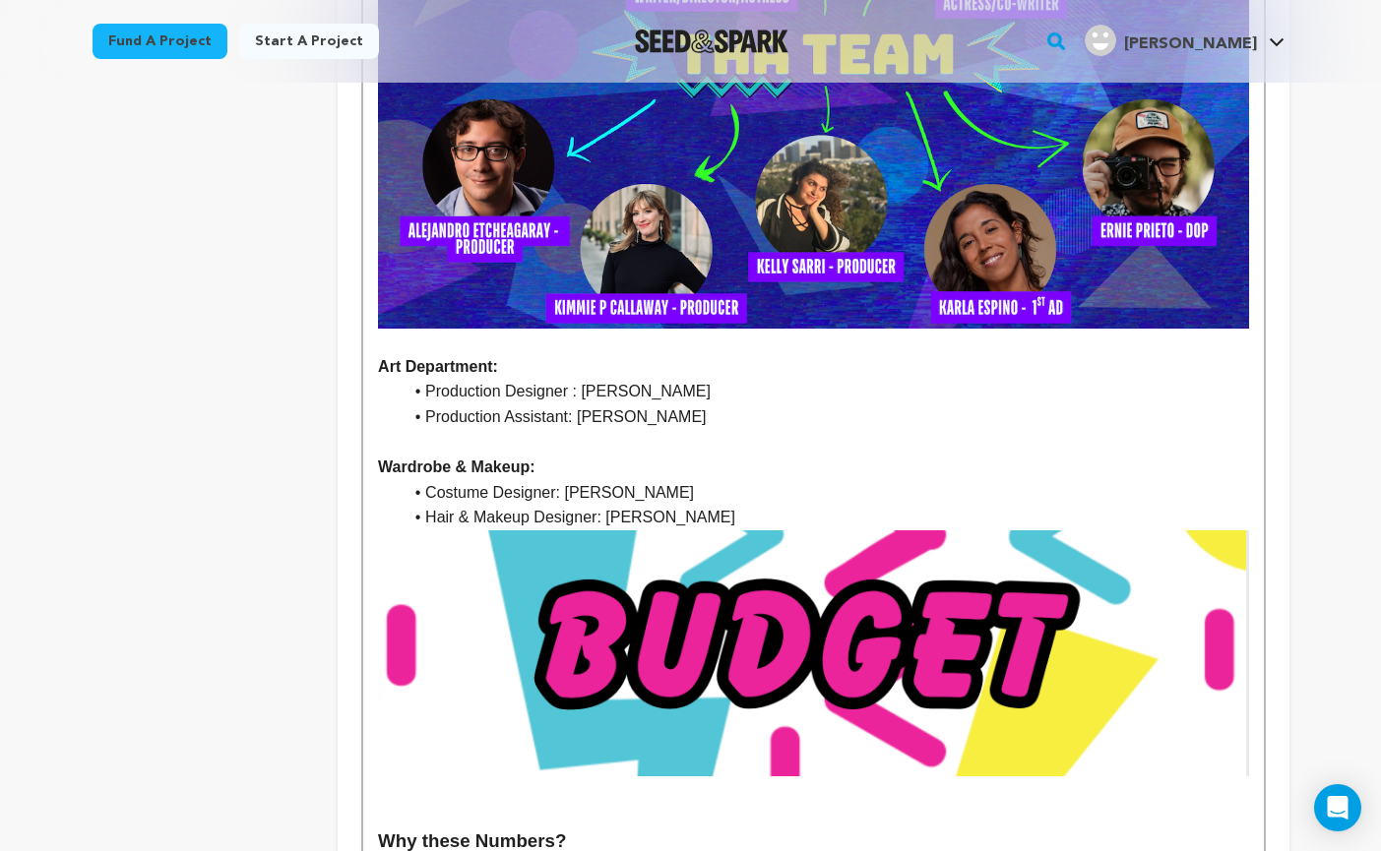
click at [888, 430] on p at bounding box center [813, 443] width 870 height 26
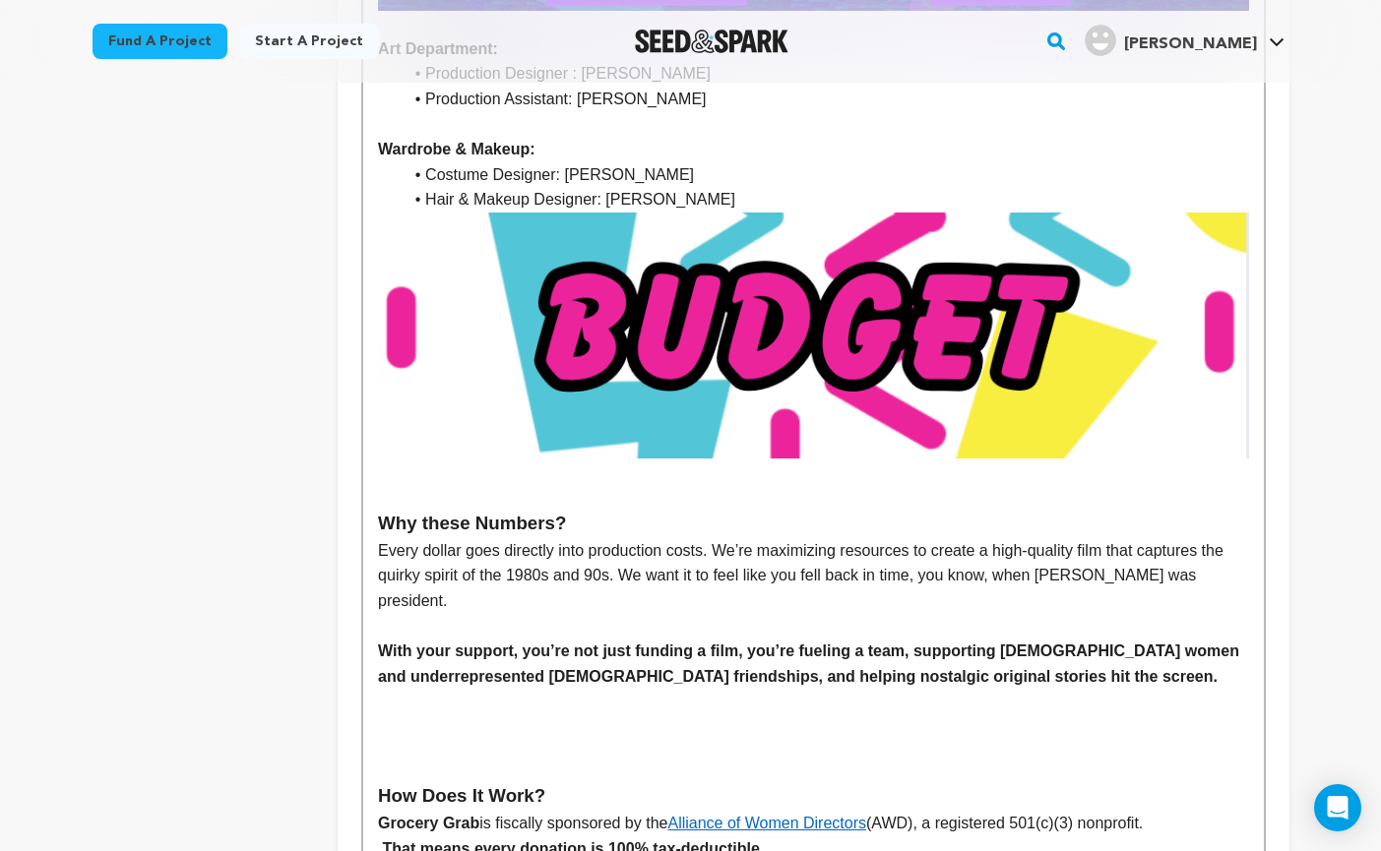
scroll to position [3737, 0]
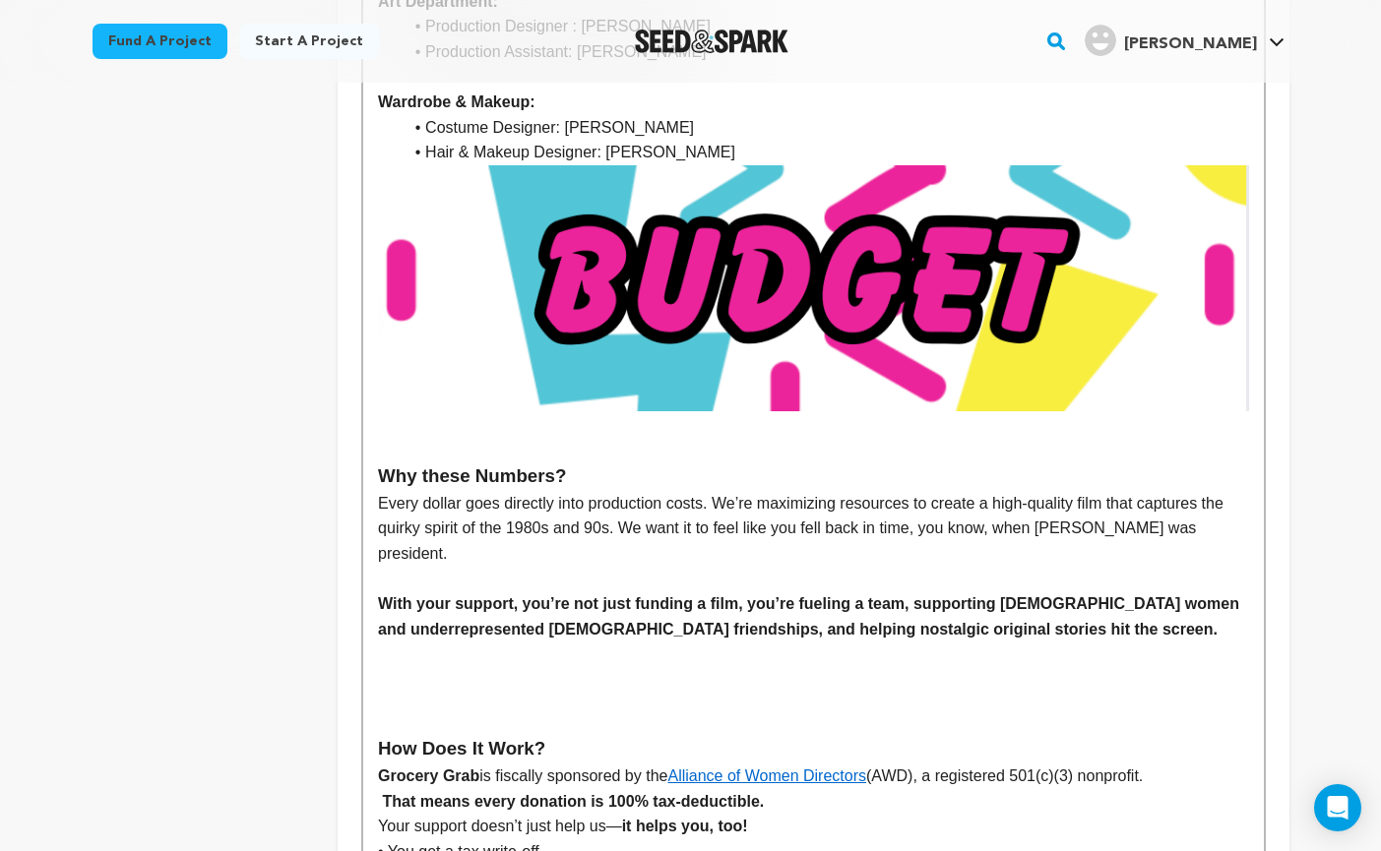
click at [378, 462] on h3 "Why these Numbers?" at bounding box center [813, 477] width 870 height 30
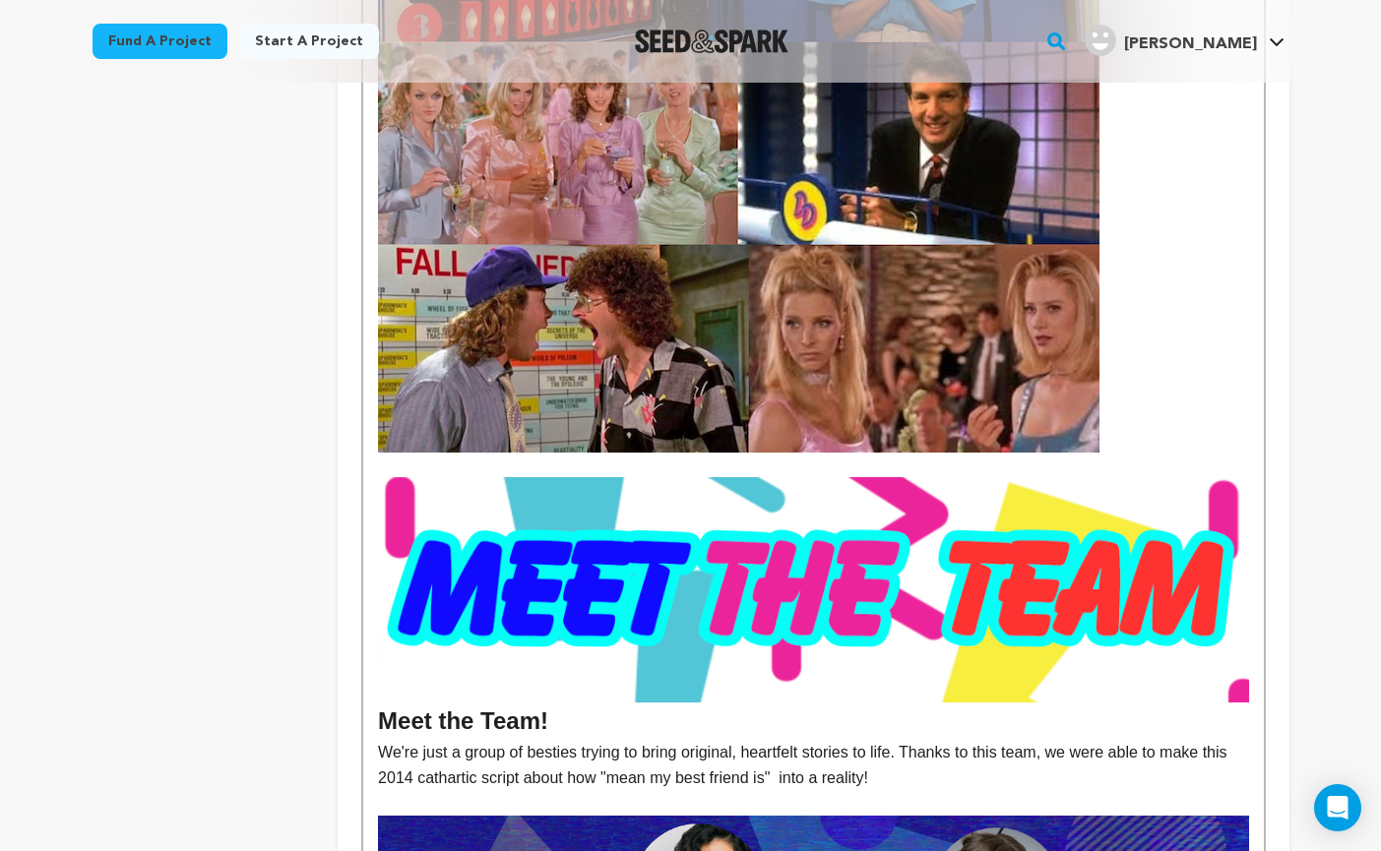
scroll to position [2395, 0]
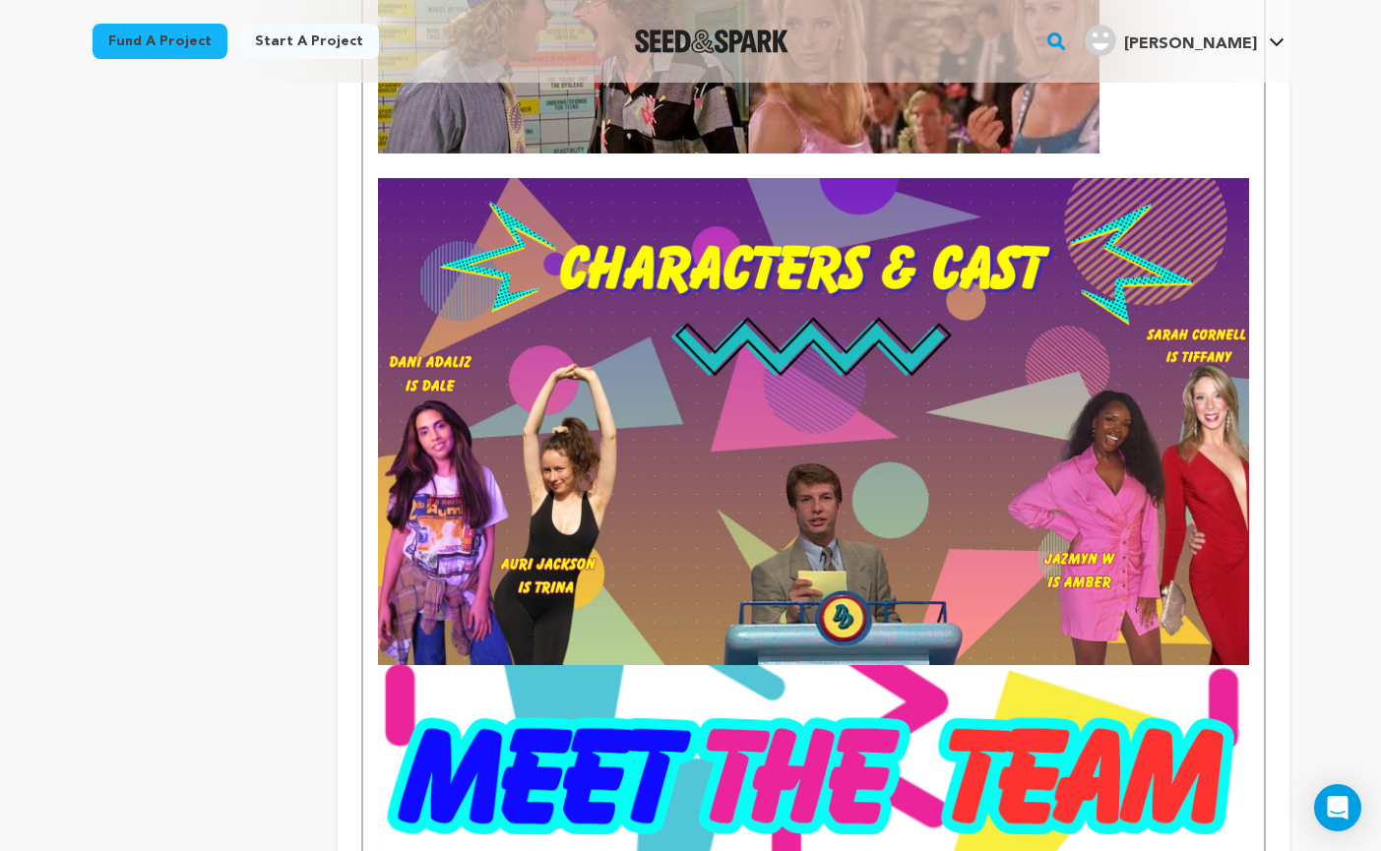
scroll to position [2690, 0]
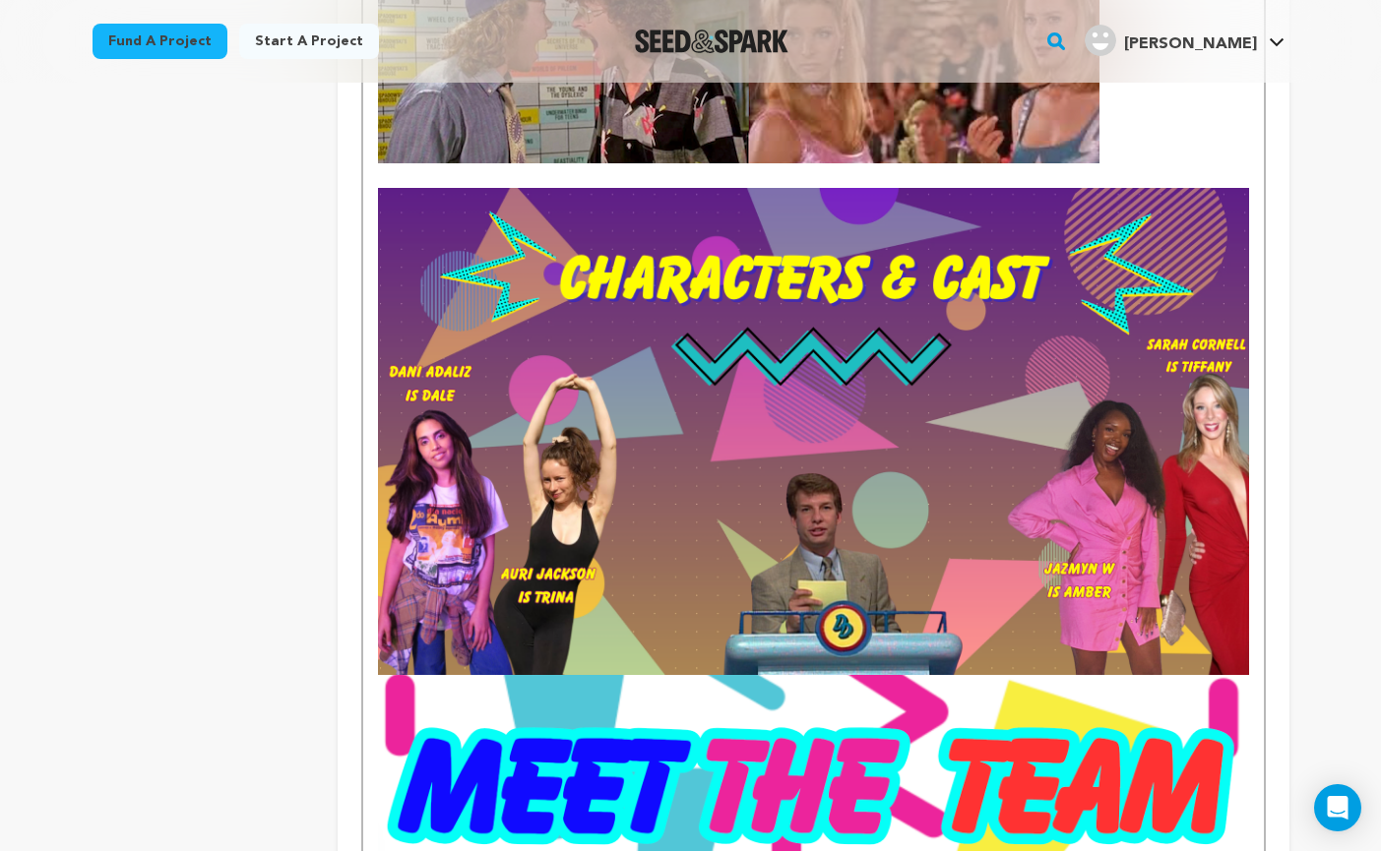
click at [1253, 599] on div "Set in 1992, the film takes place on a generic capitalist hellscape supermarket…" at bounding box center [812, 386] width 899 height 5004
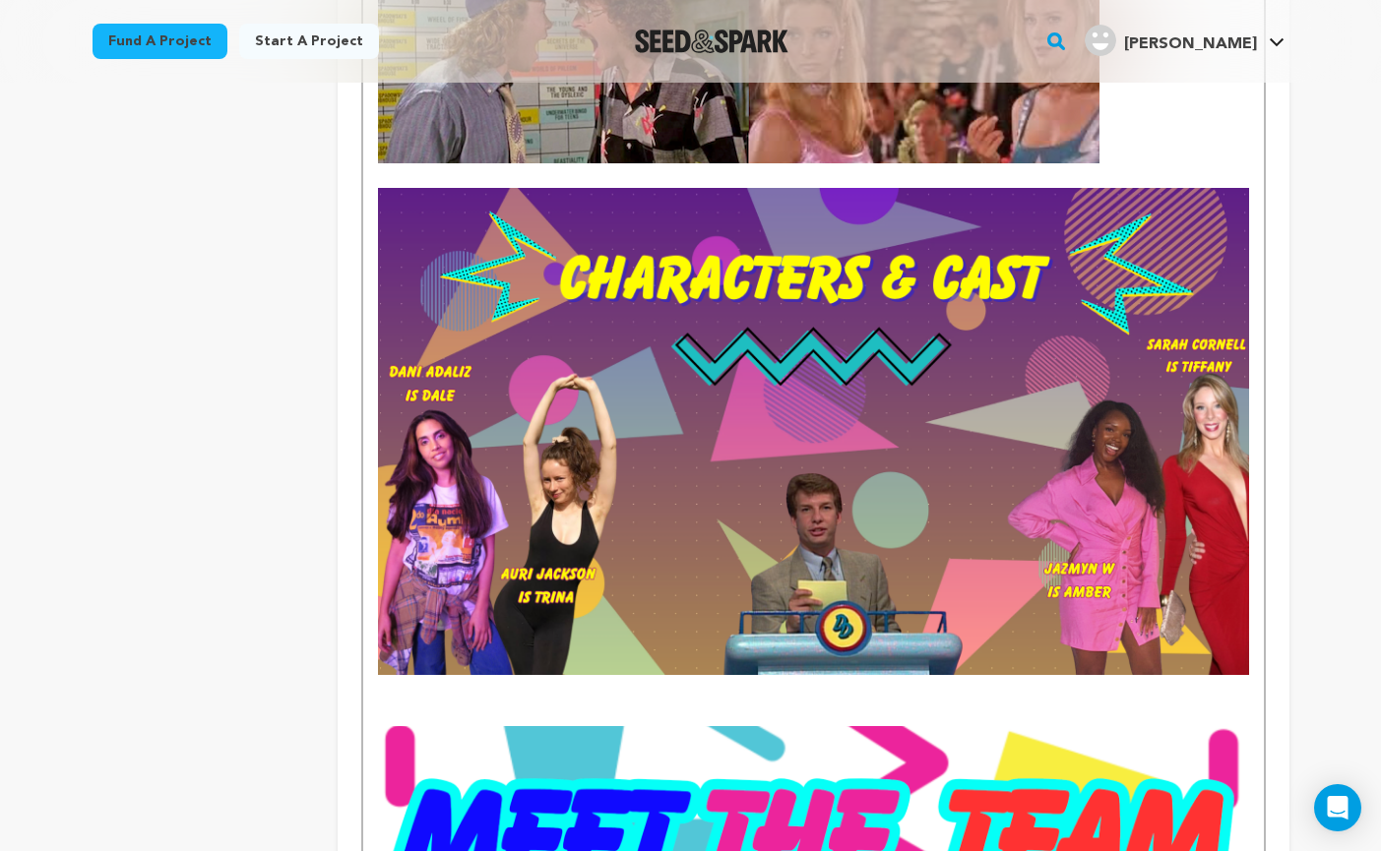
click at [378, 188] on img at bounding box center [813, 431] width 870 height 487
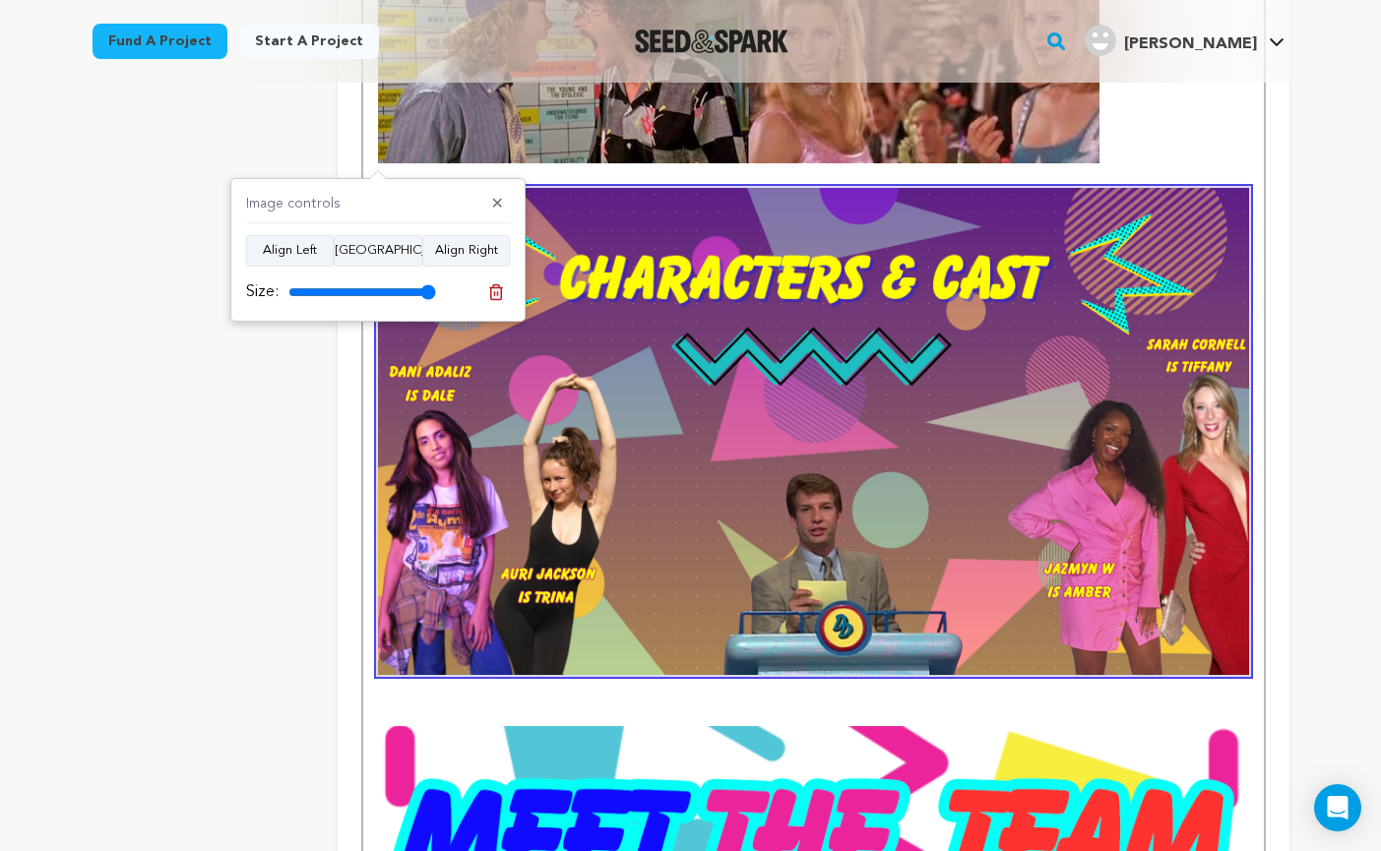
click at [373, 161] on div "Set in 1992, the film takes place on a generic capitalist hellscape supermarket…" at bounding box center [812, 404] width 899 height 5041
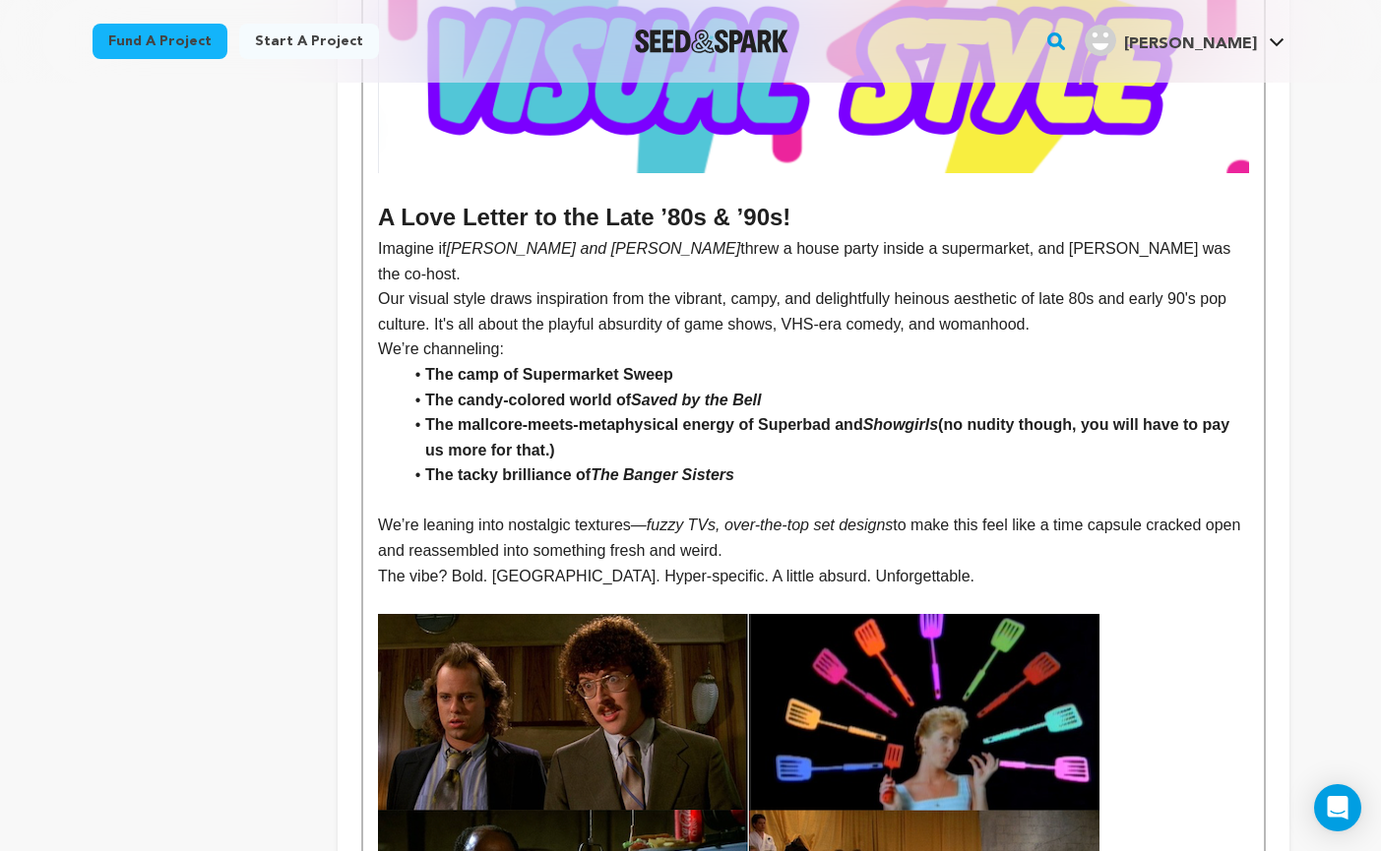
scroll to position [1233, 0]
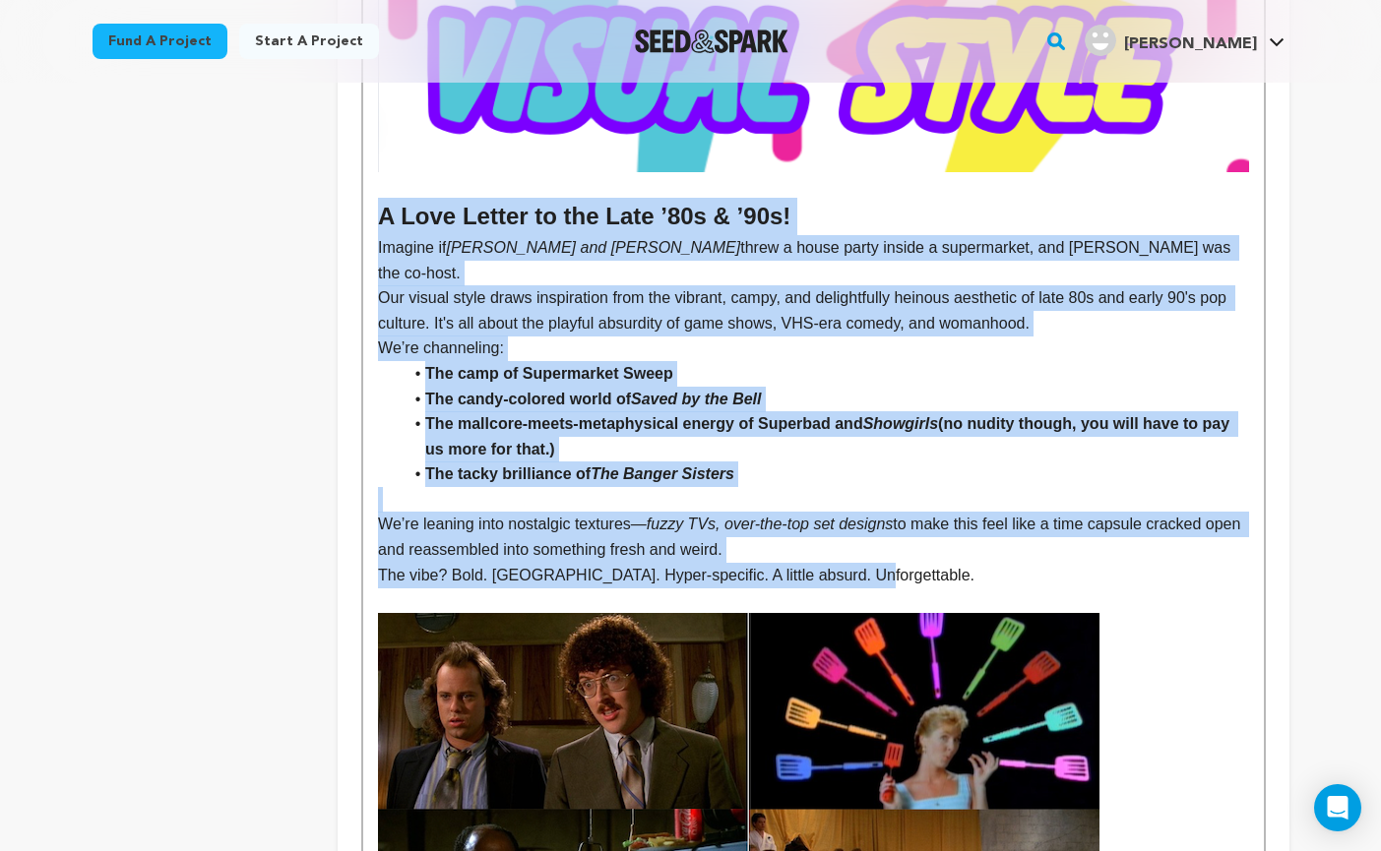
drag, startPoint x: 892, startPoint y: 541, endPoint x: 301, endPoint y: 203, distance: 680.6
copy div "A Love Letter to the Late ’80s & ’90s! Imagine if Romy and Michele threw a hous…"
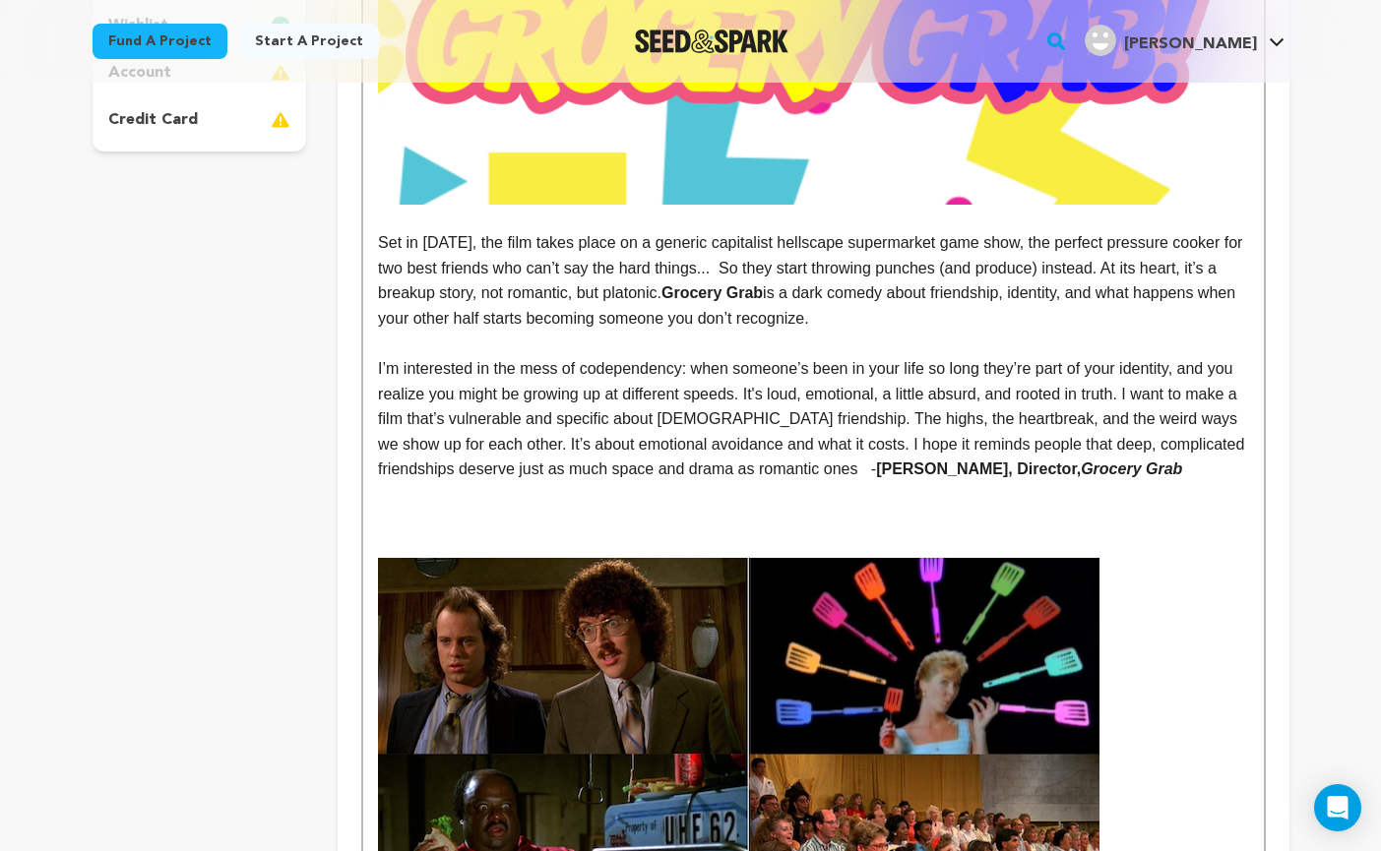
scroll to position [700, 0]
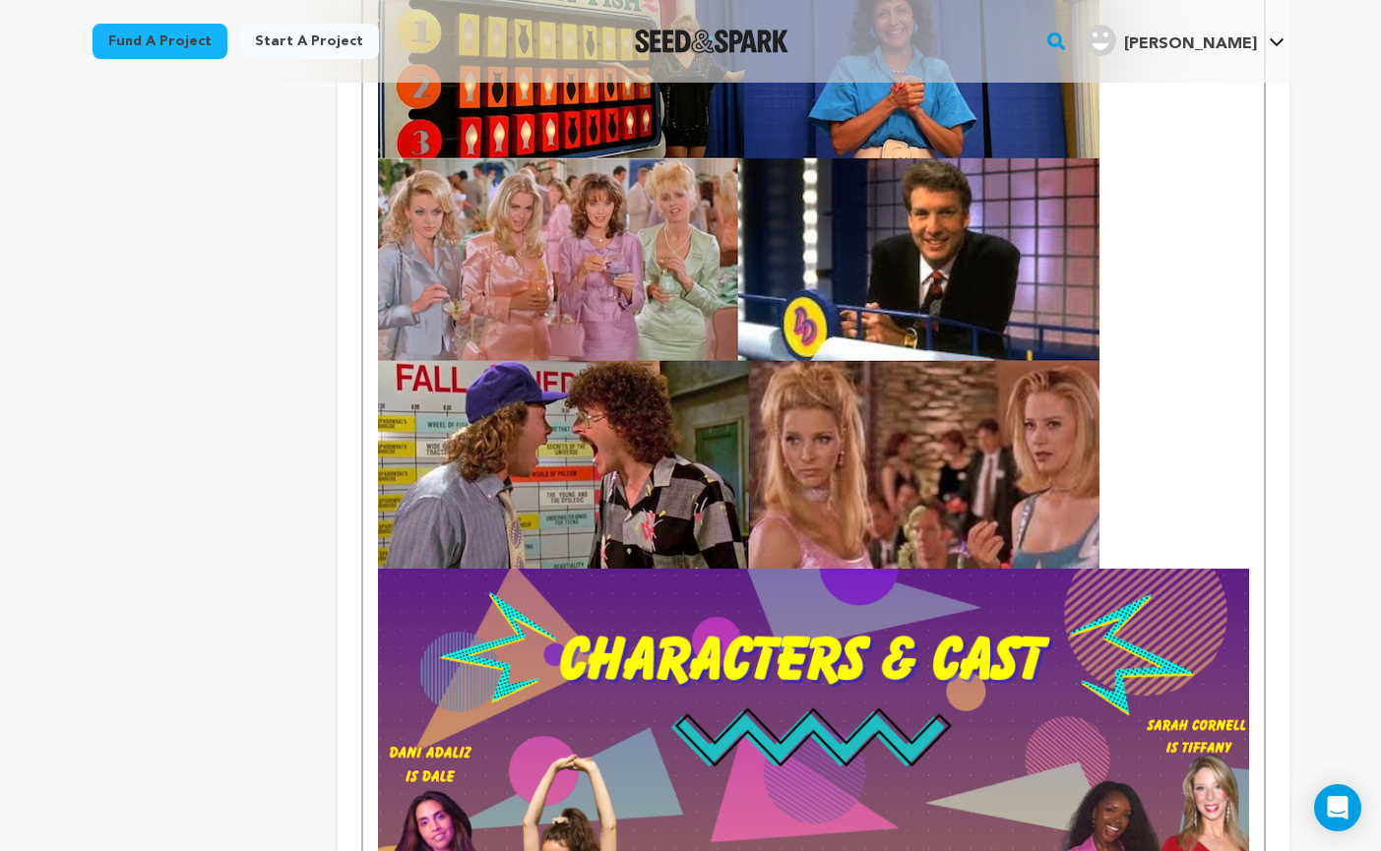
scroll to position [1908, 0]
click at [1152, 540] on h2 at bounding box center [813, 64] width 870 height 1008
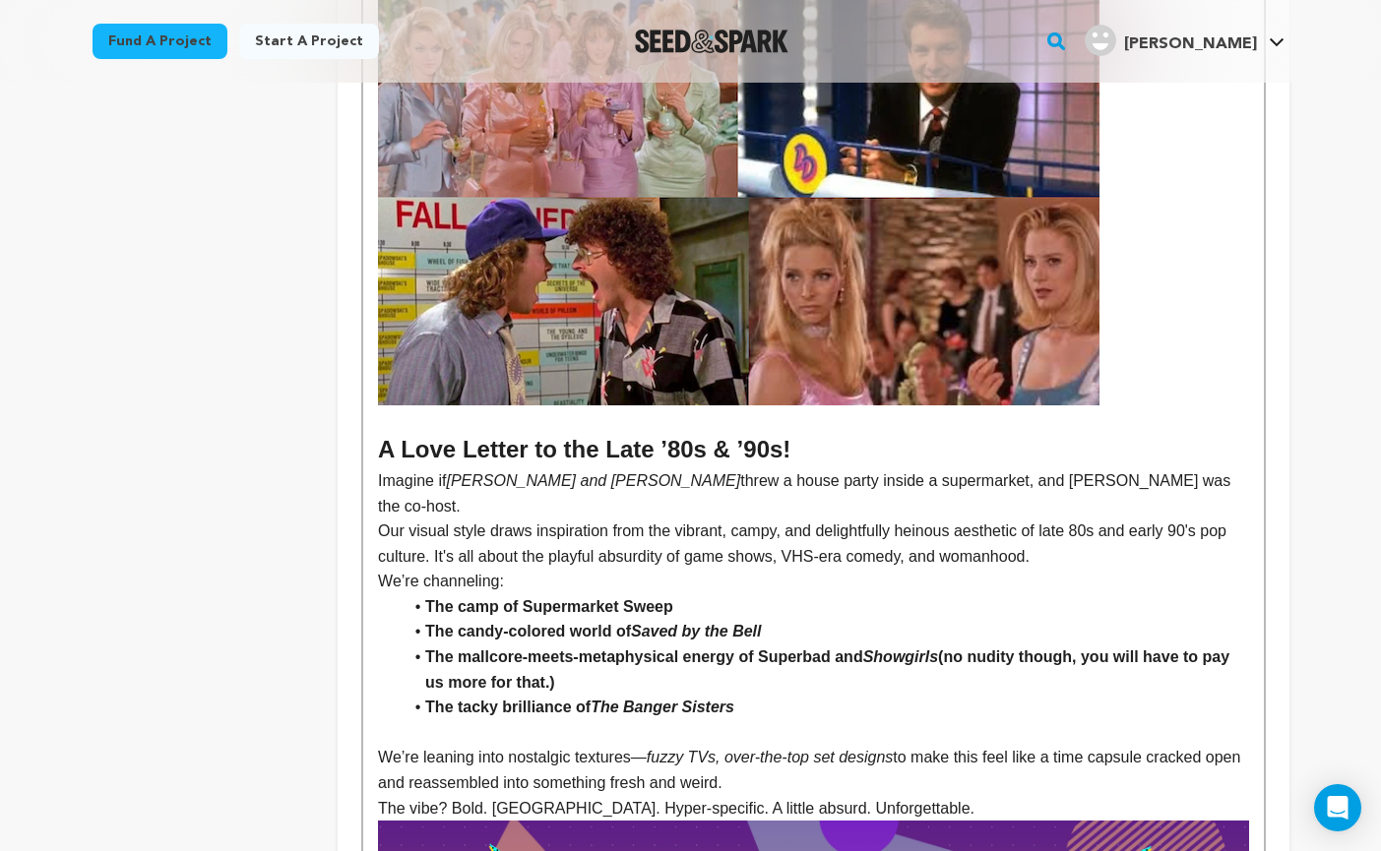
scroll to position [2073, 0]
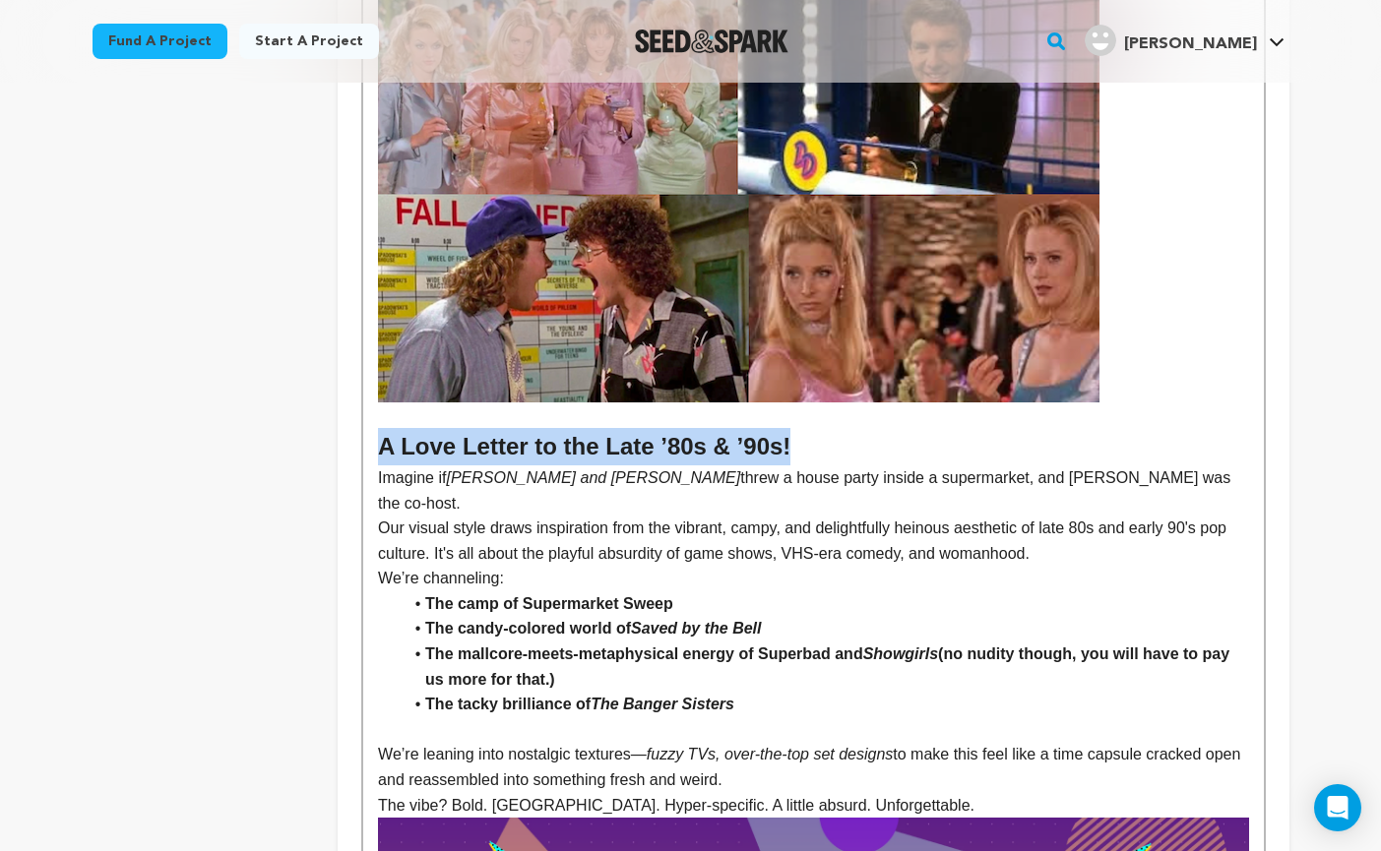
drag, startPoint x: 817, startPoint y: 441, endPoint x: 380, endPoint y: 439, distance: 436.9
click at [380, 439] on h2 "A Love Letter to the Late ’80s & ’90s!" at bounding box center [813, 446] width 870 height 37
copy h2 "A Love Letter to the Late ’80s & ’90s!"
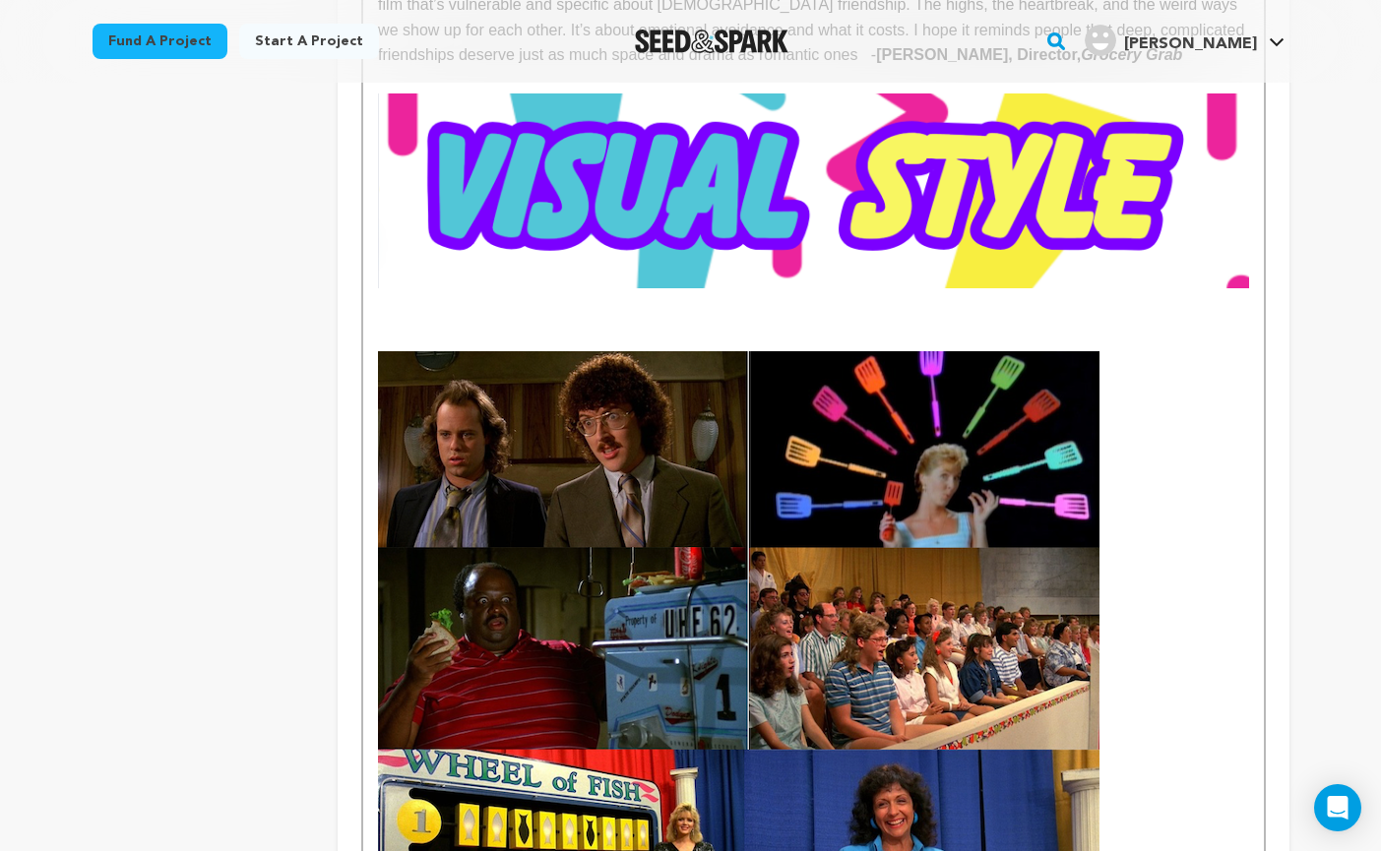
scroll to position [943, 0]
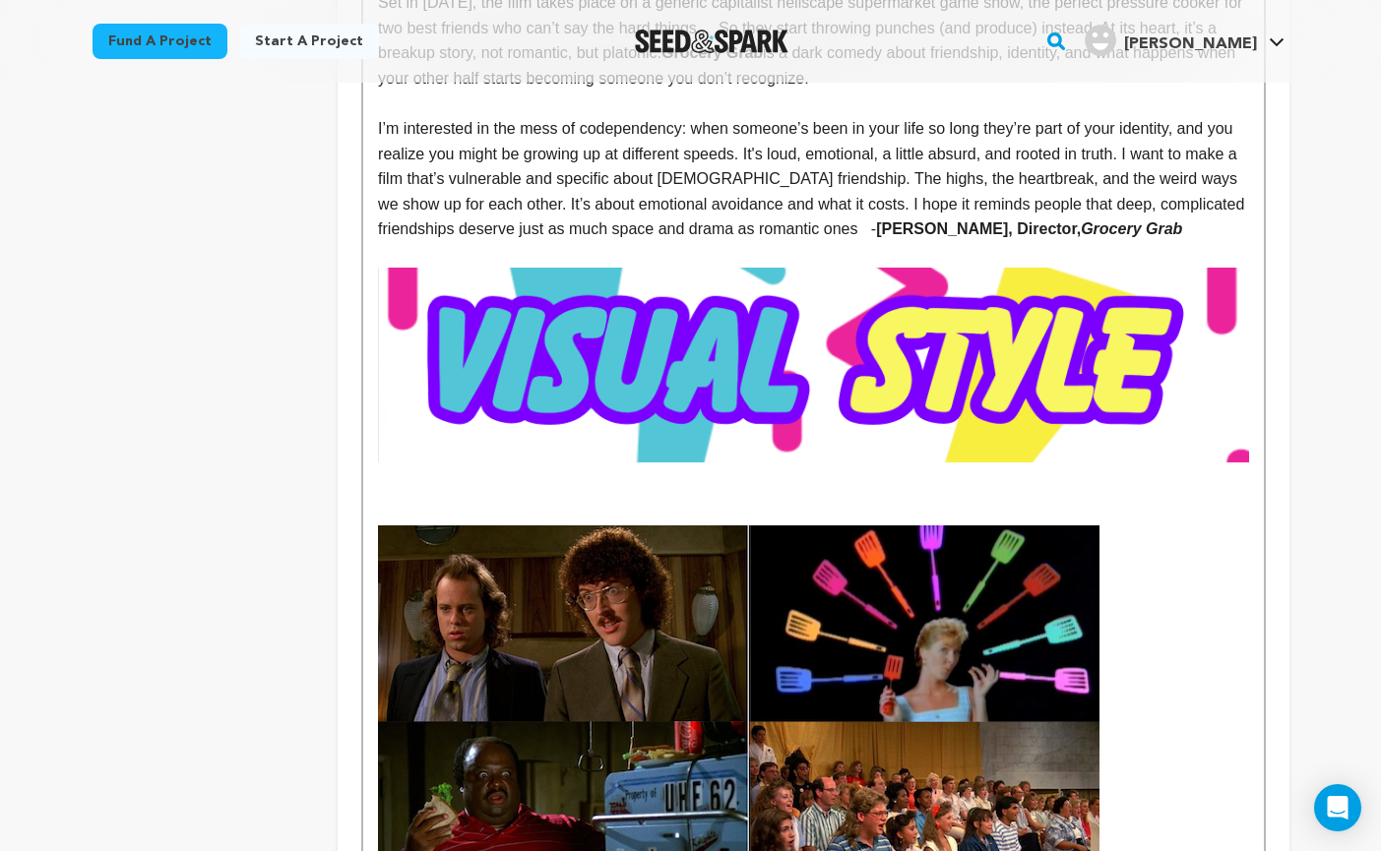
click at [413, 504] on p at bounding box center [813, 513] width 870 height 26
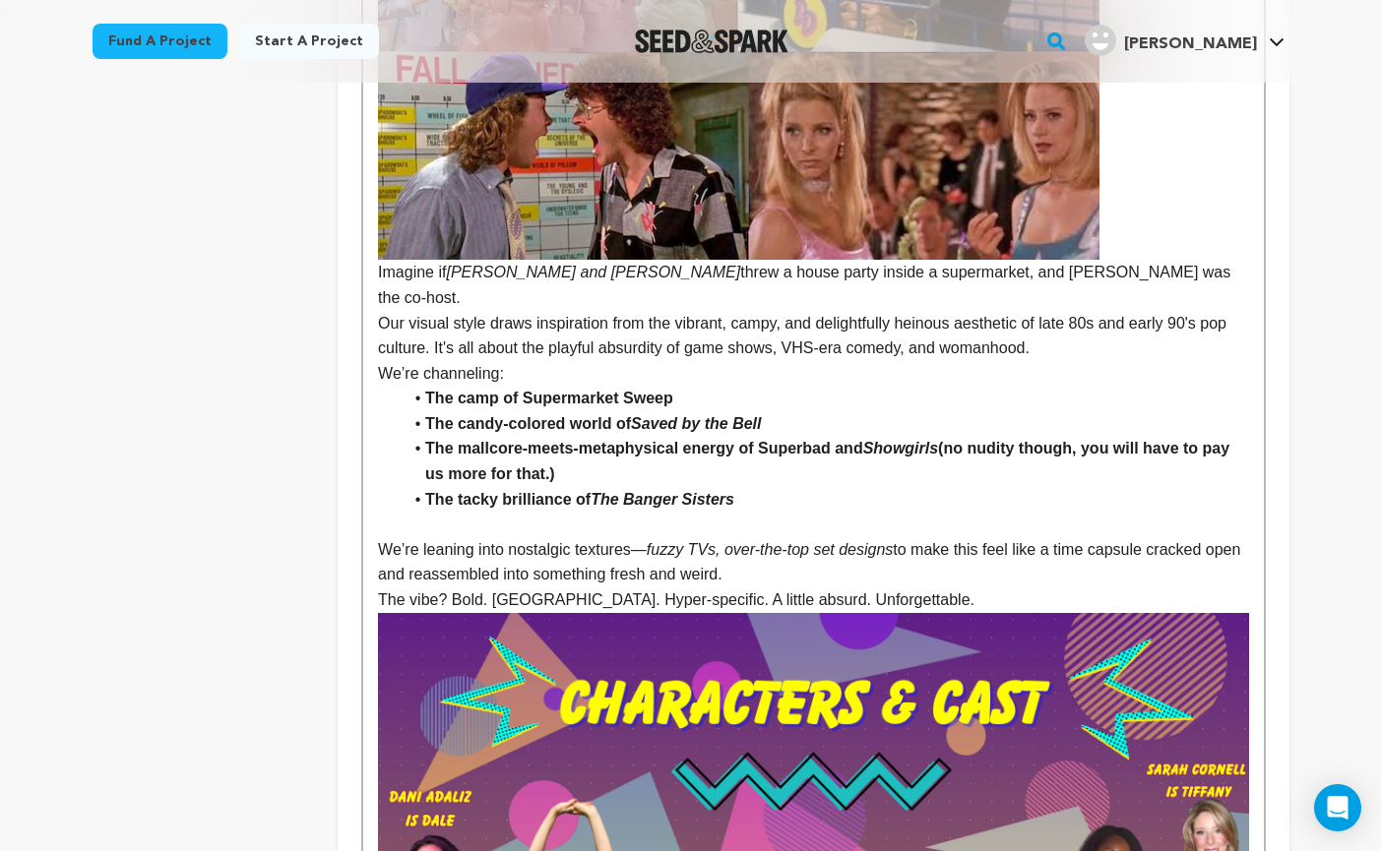
scroll to position [2259, 0]
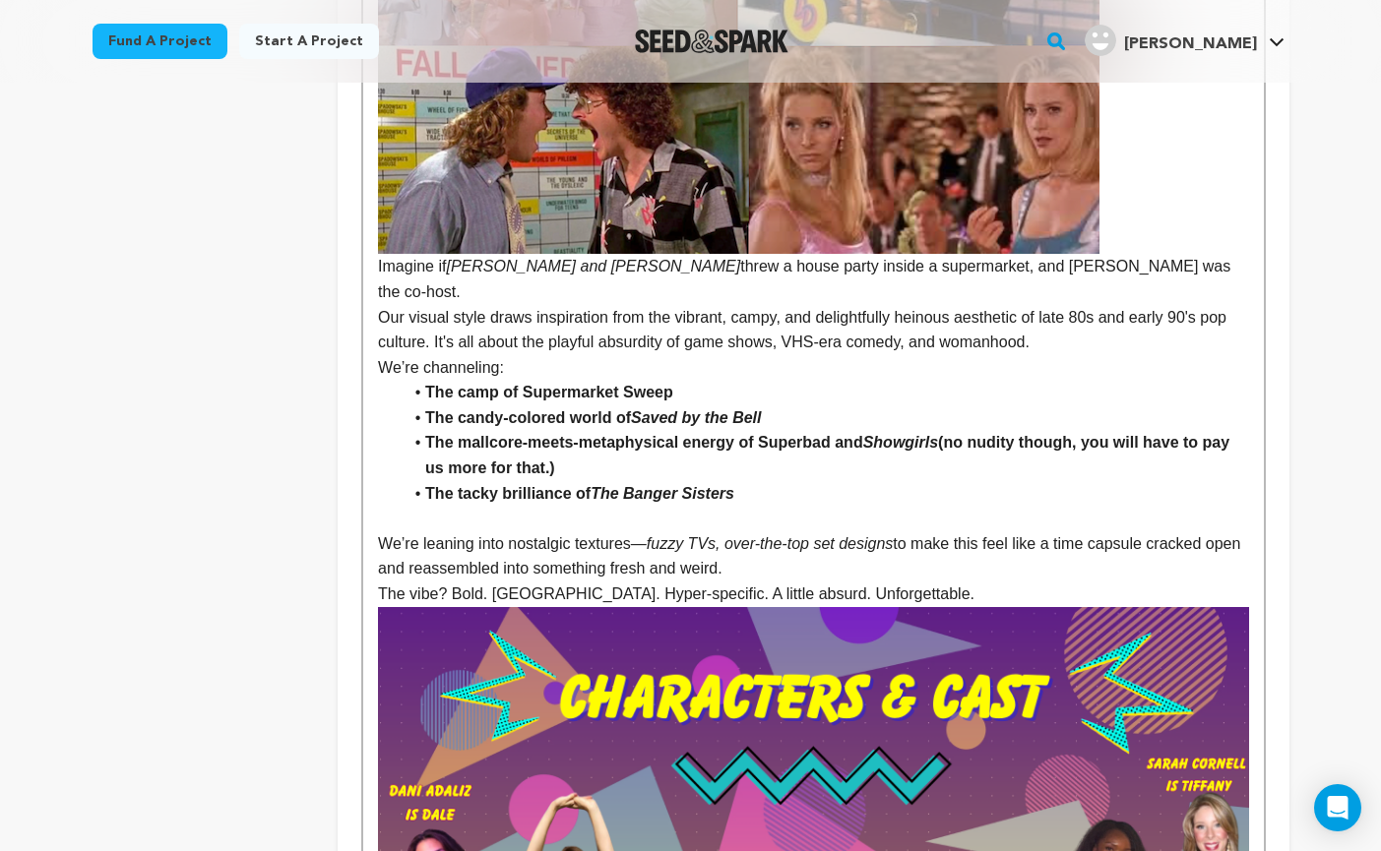
click at [909, 582] on p "The vibe? Bold. Campy. Hyper-specific. A little absurd. Unforgettable." at bounding box center [813, 595] width 870 height 26
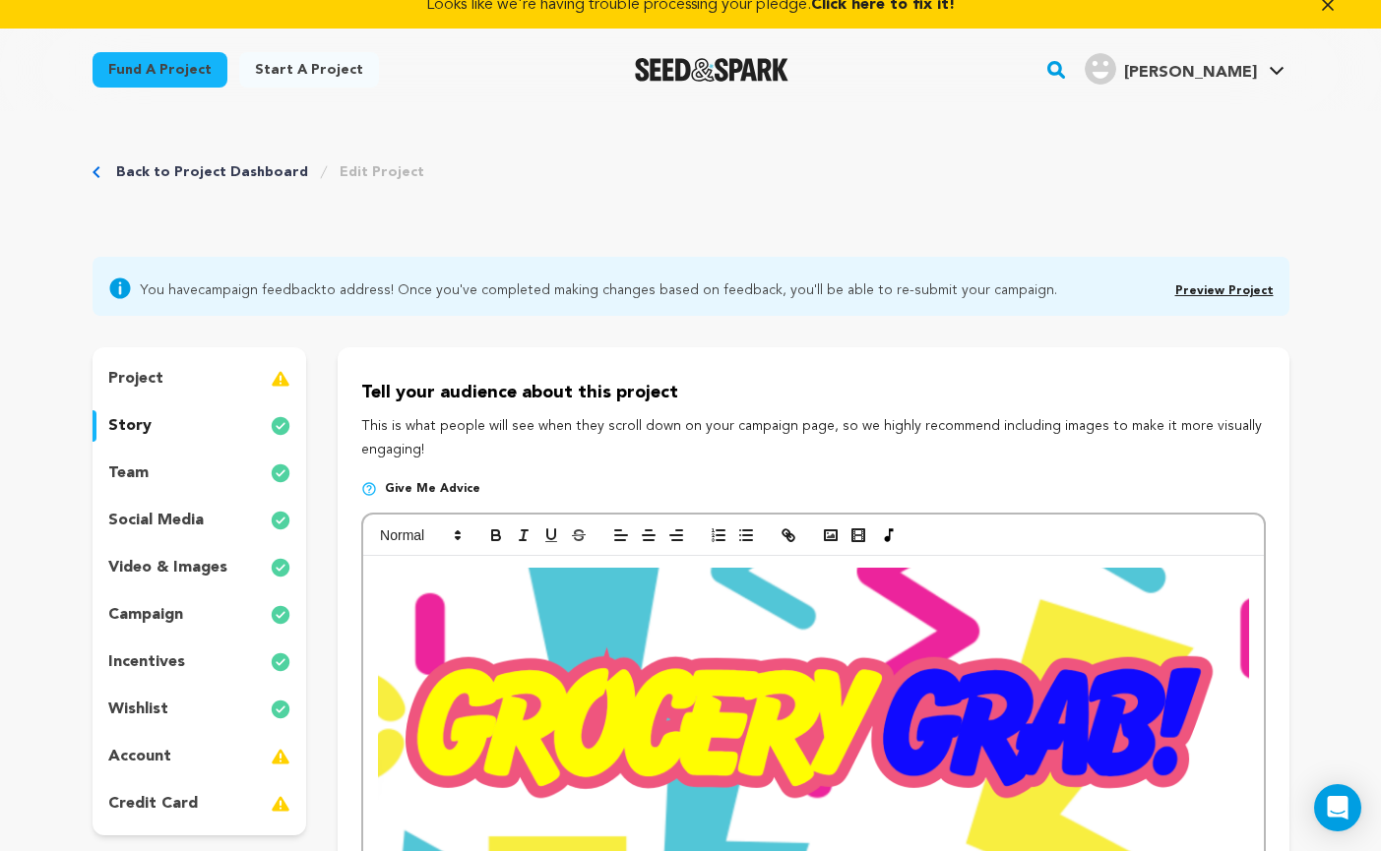
scroll to position [0, 0]
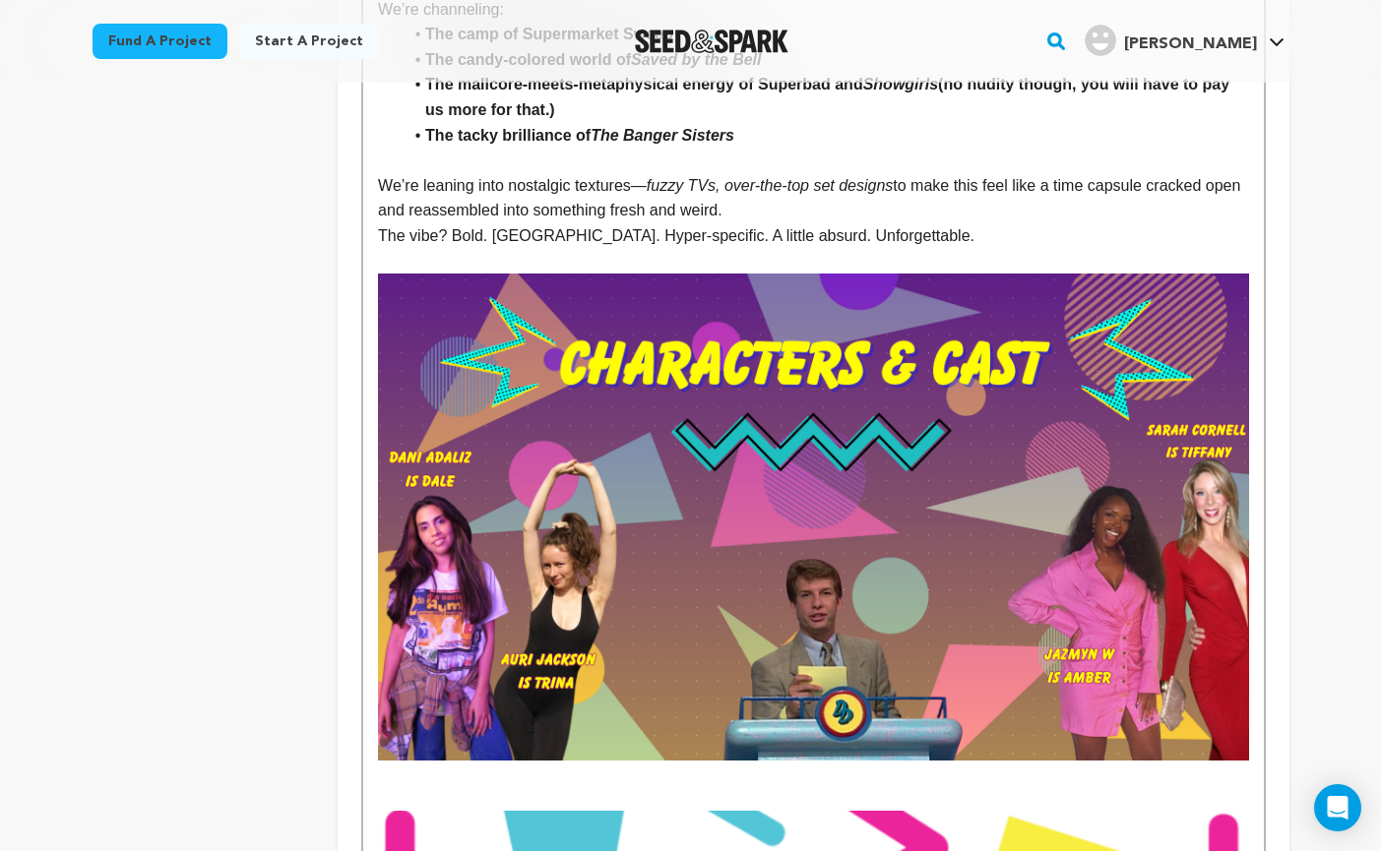
scroll to position [2630, 0]
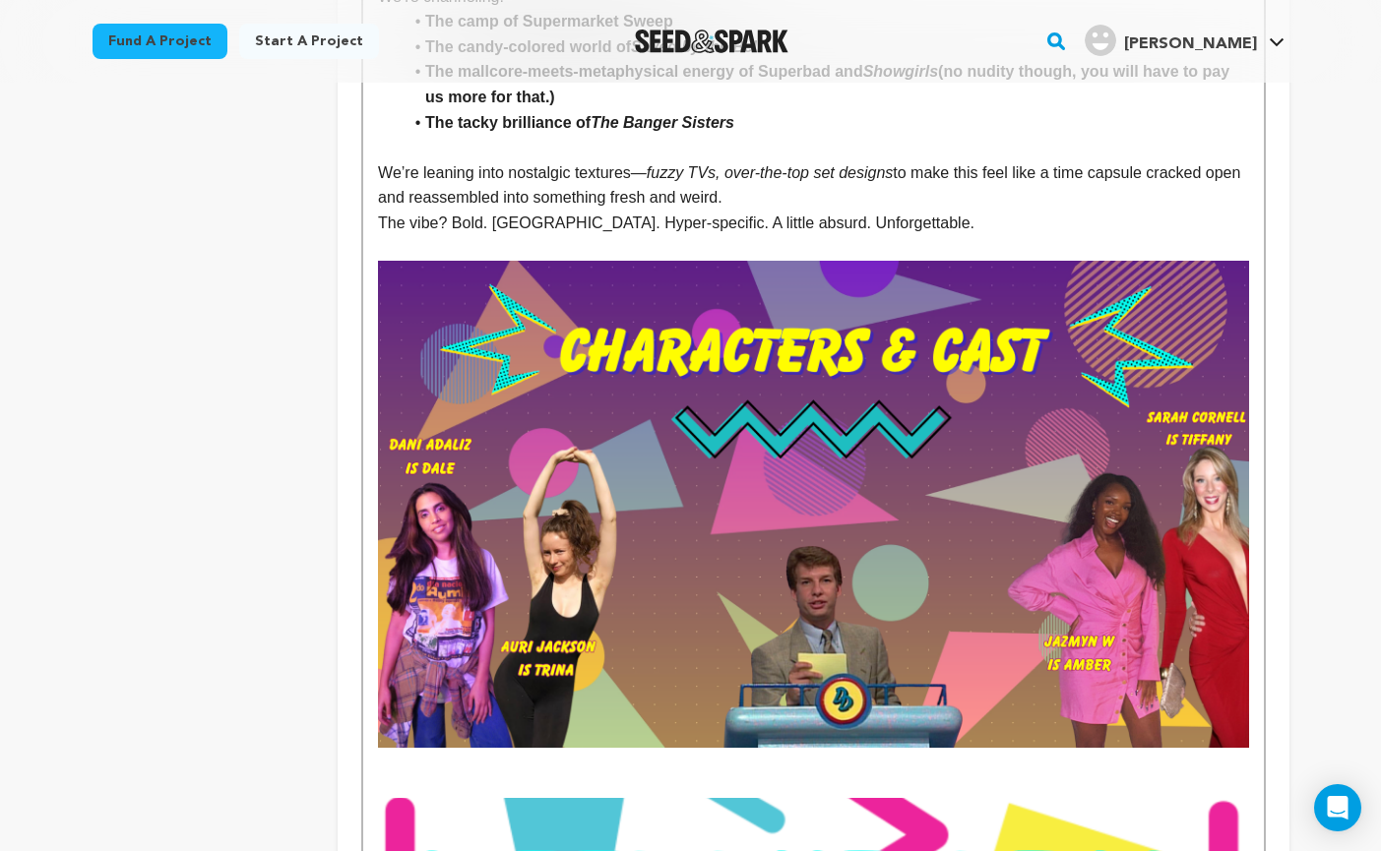
click at [559, 748] on p at bounding box center [813, 761] width 870 height 26
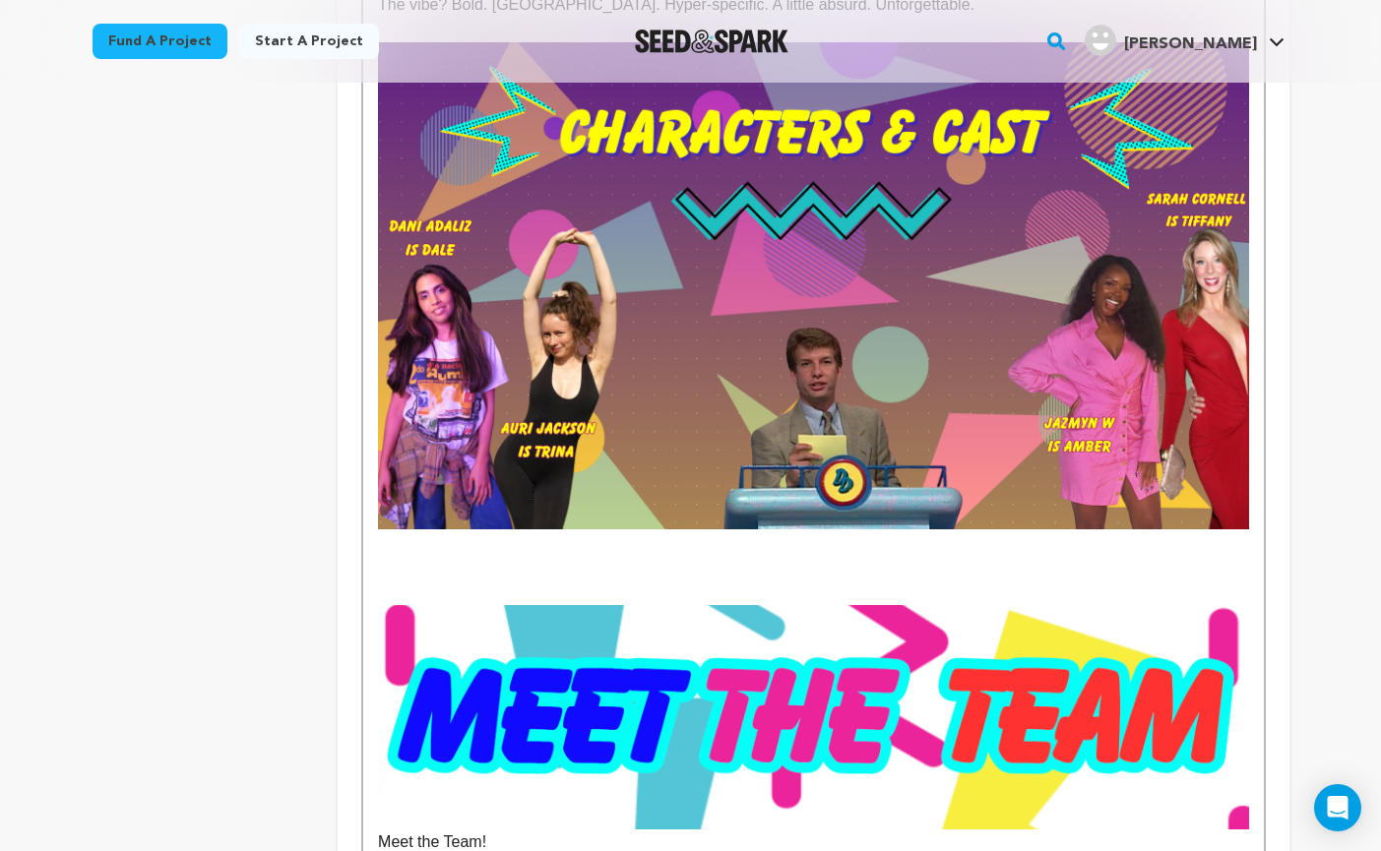
scroll to position [2900, 0]
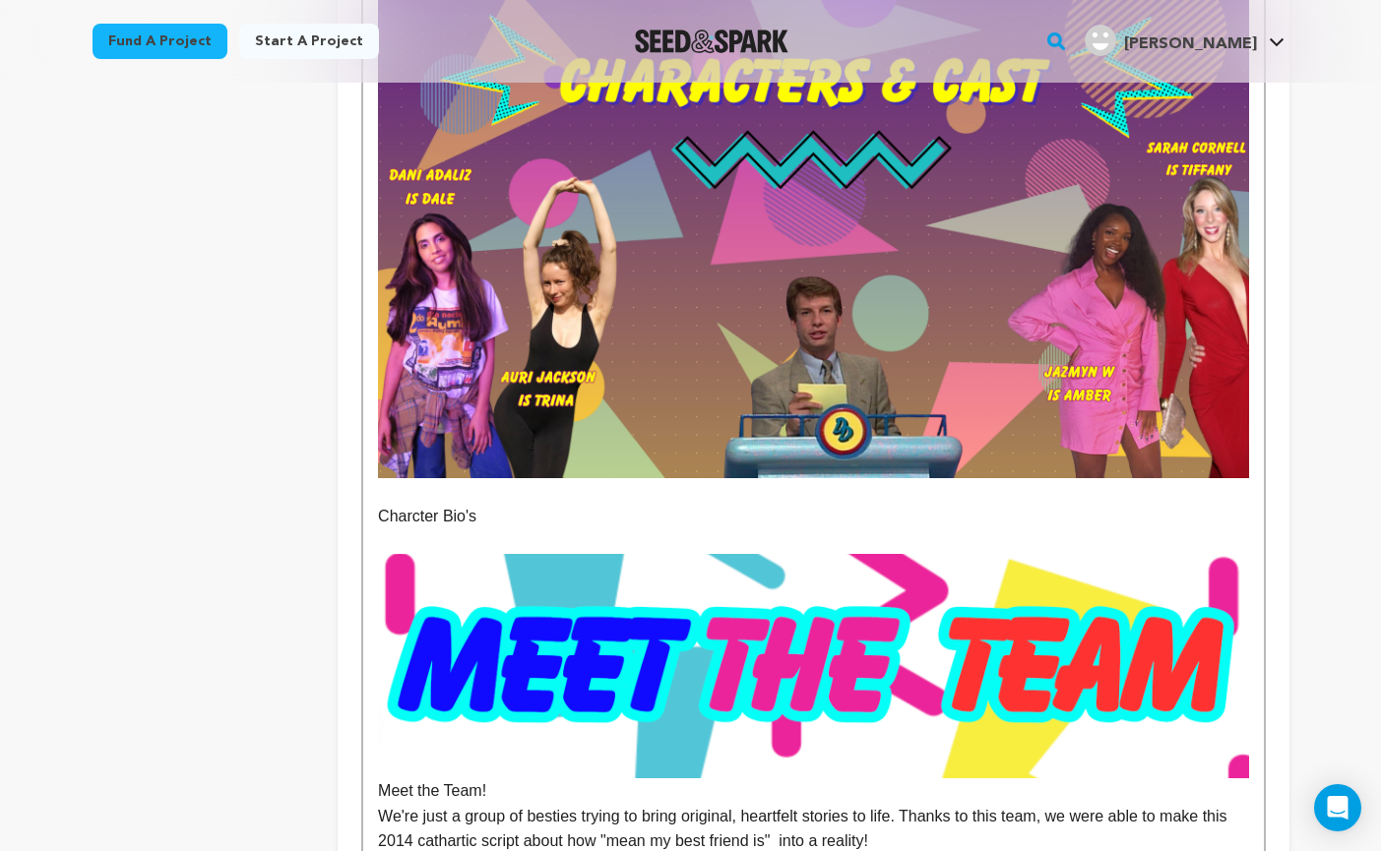
click at [410, 504] on p "Charcter Bio's" at bounding box center [813, 517] width 870 height 26
drag, startPoint x: 492, startPoint y: 492, endPoint x: 365, endPoint y: 492, distance: 126.9
click at [365, 492] on div "Set in 1992, the film takes place on a generic capitalist hellscape supermarket…" at bounding box center [812, 214] width 899 height 5079
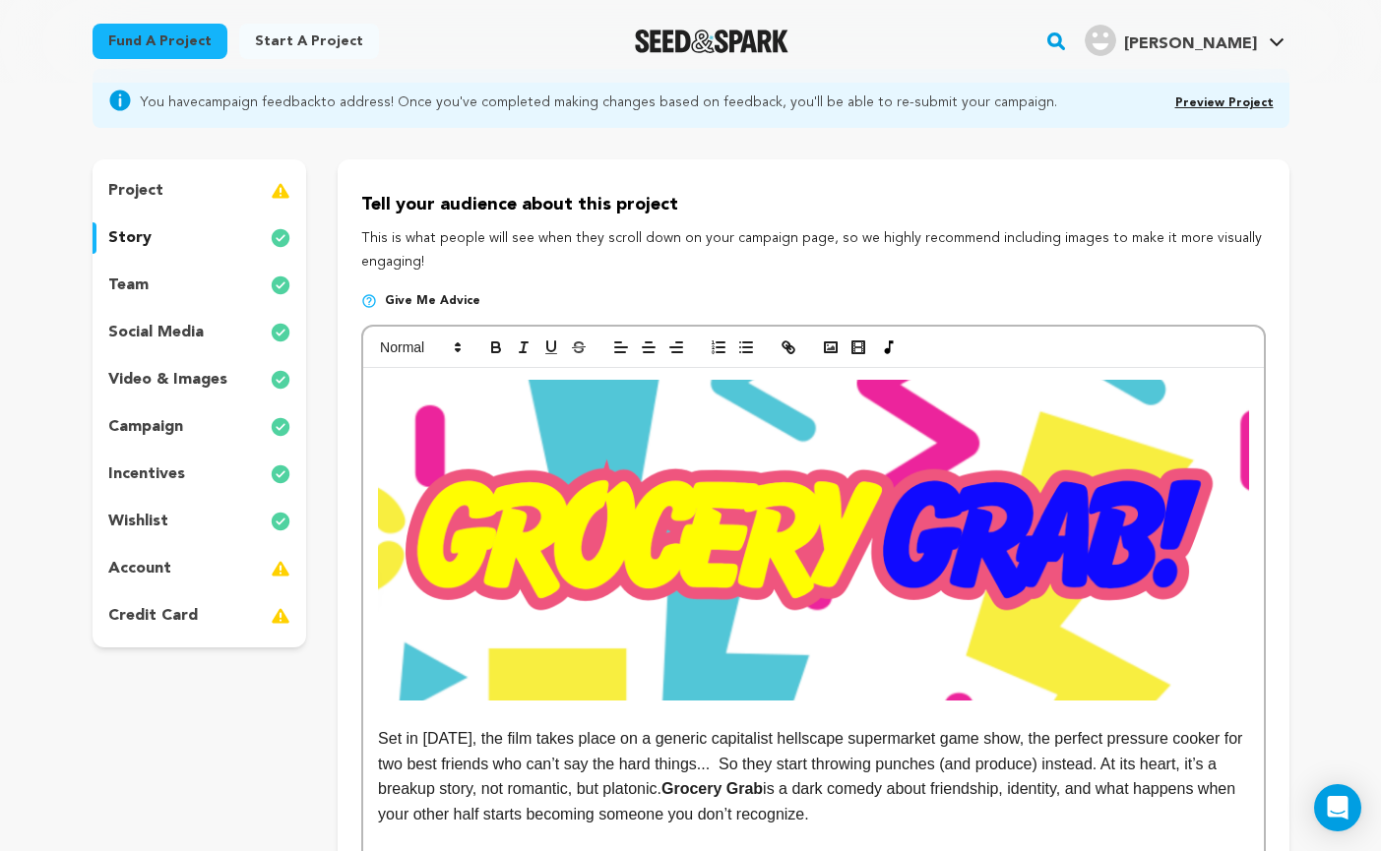
scroll to position [0, 0]
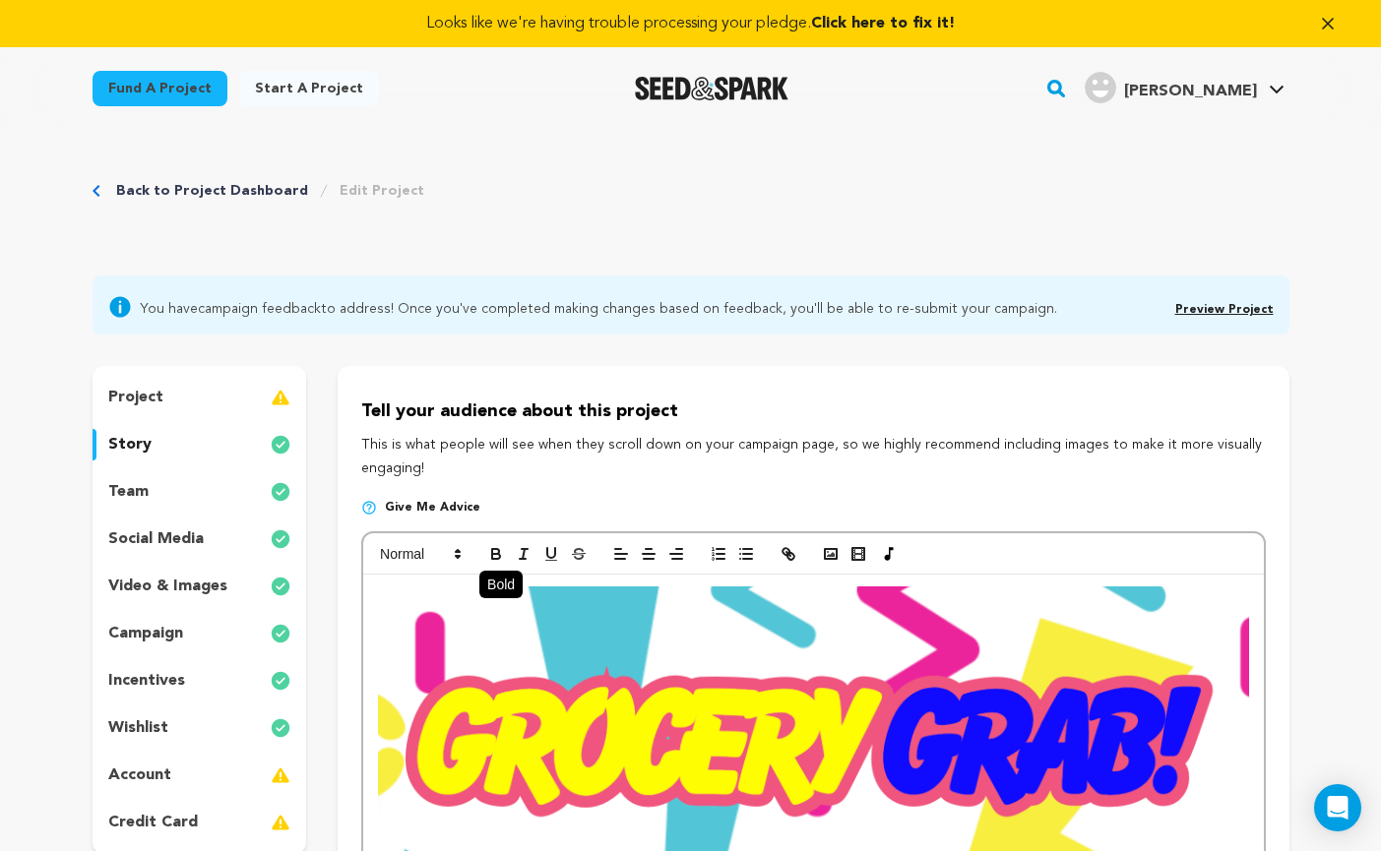
click at [496, 556] on icon "button" at bounding box center [496, 554] width 18 height 18
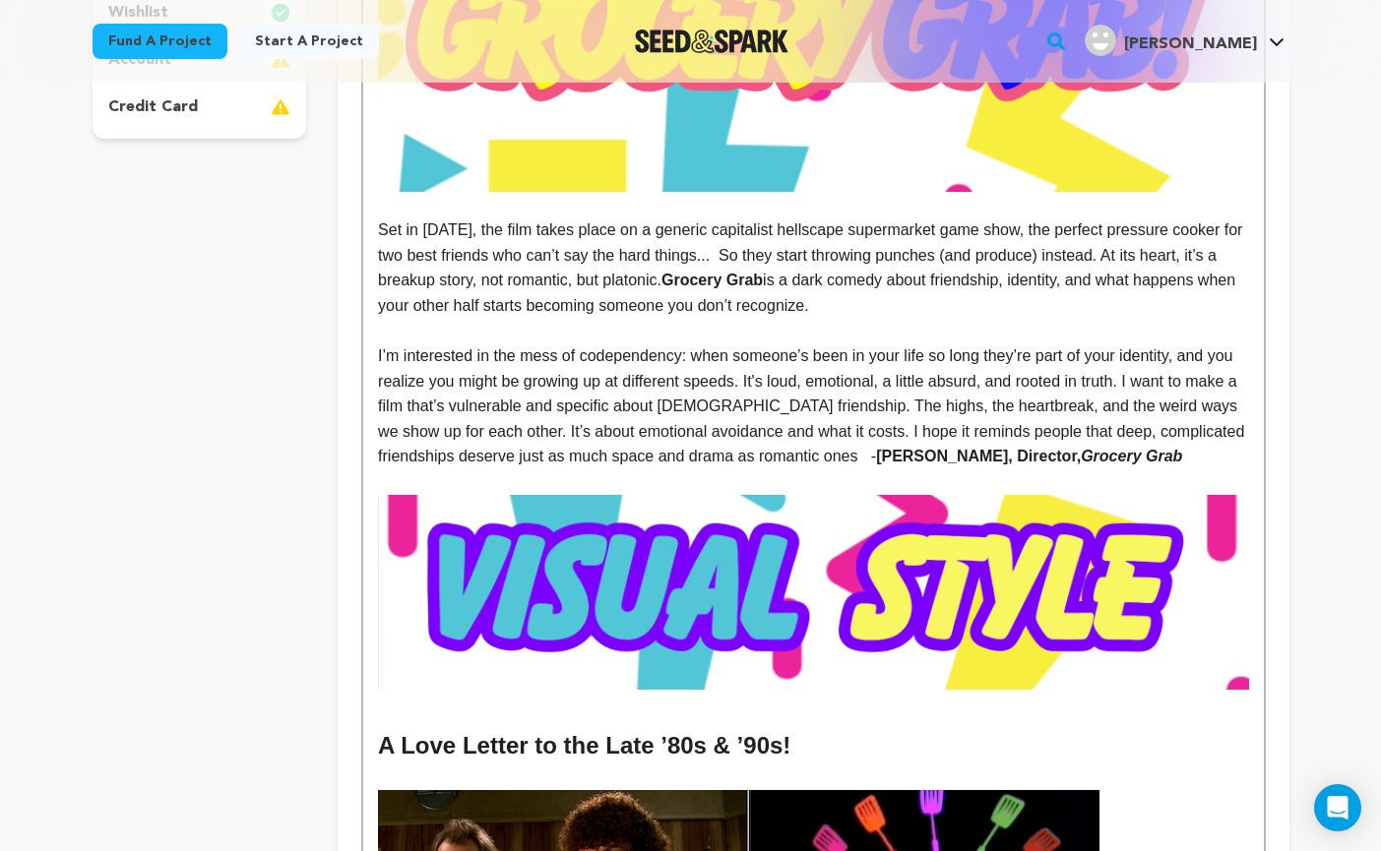
scroll to position [726, 0]
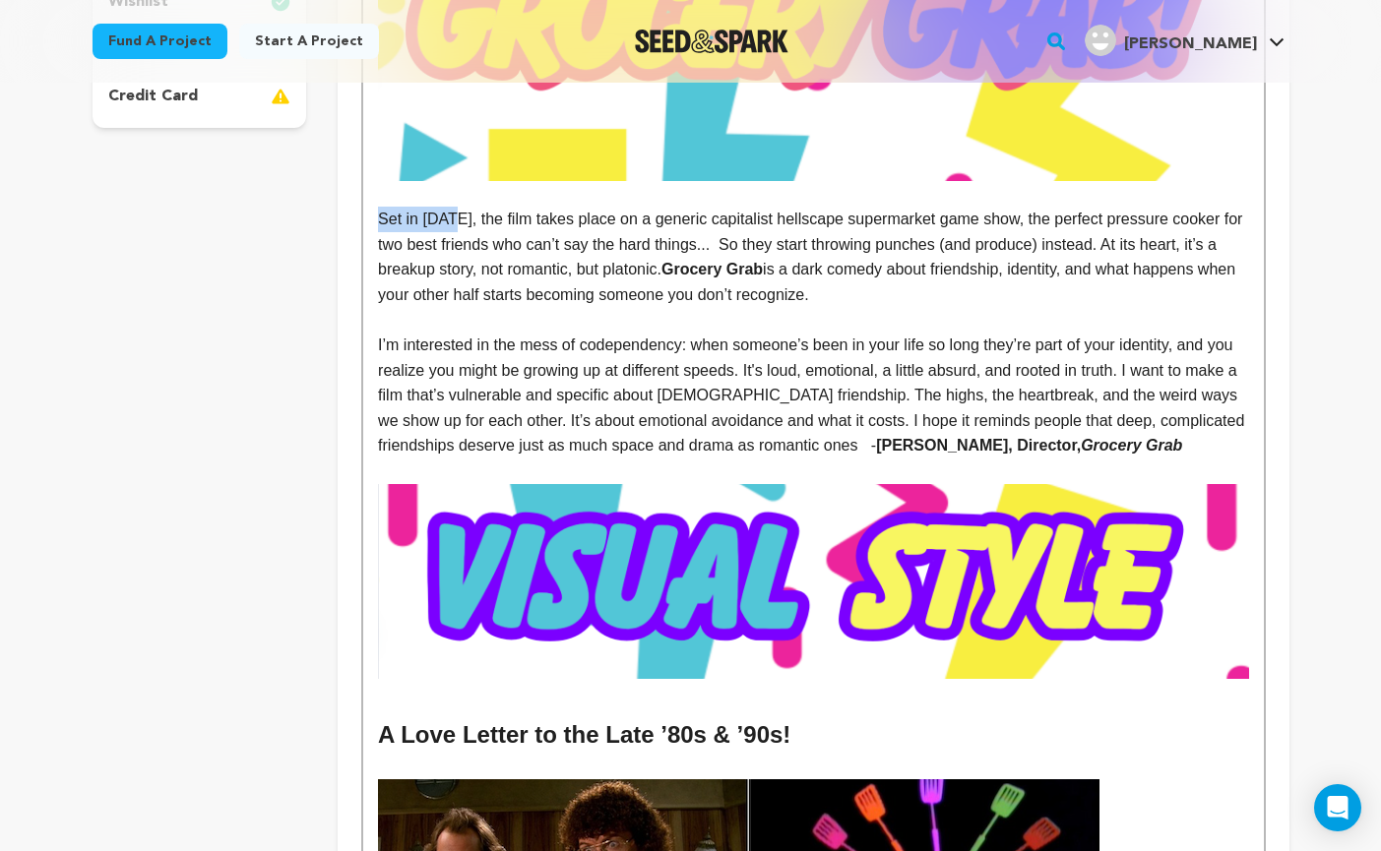
drag, startPoint x: 460, startPoint y: 219, endPoint x: 382, endPoint y: 220, distance: 77.7
click at [382, 220] on p "Set in 1992, the film takes place on a generic capitalist hellscape supermarket…" at bounding box center [813, 257] width 870 height 100
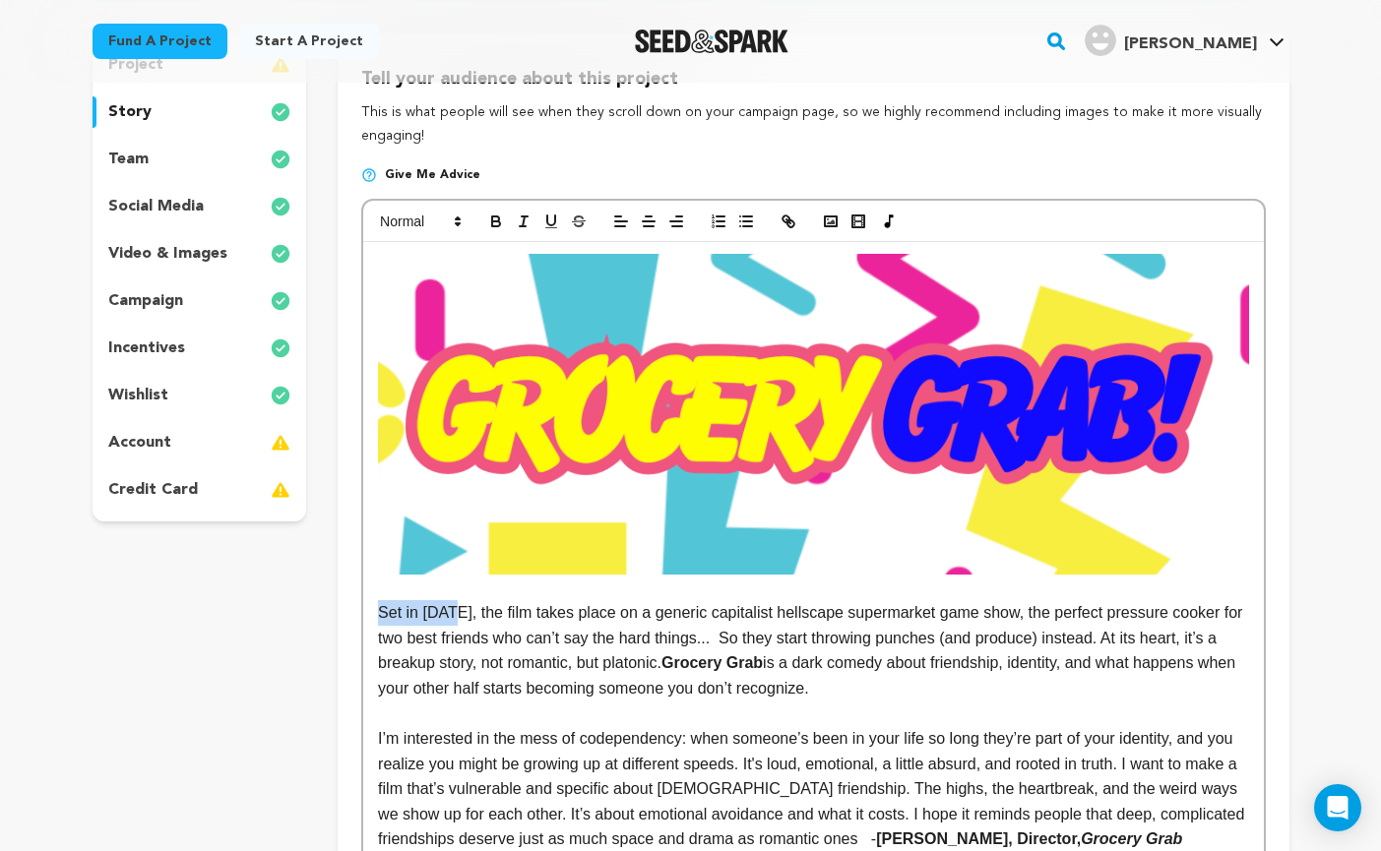
scroll to position [264, 0]
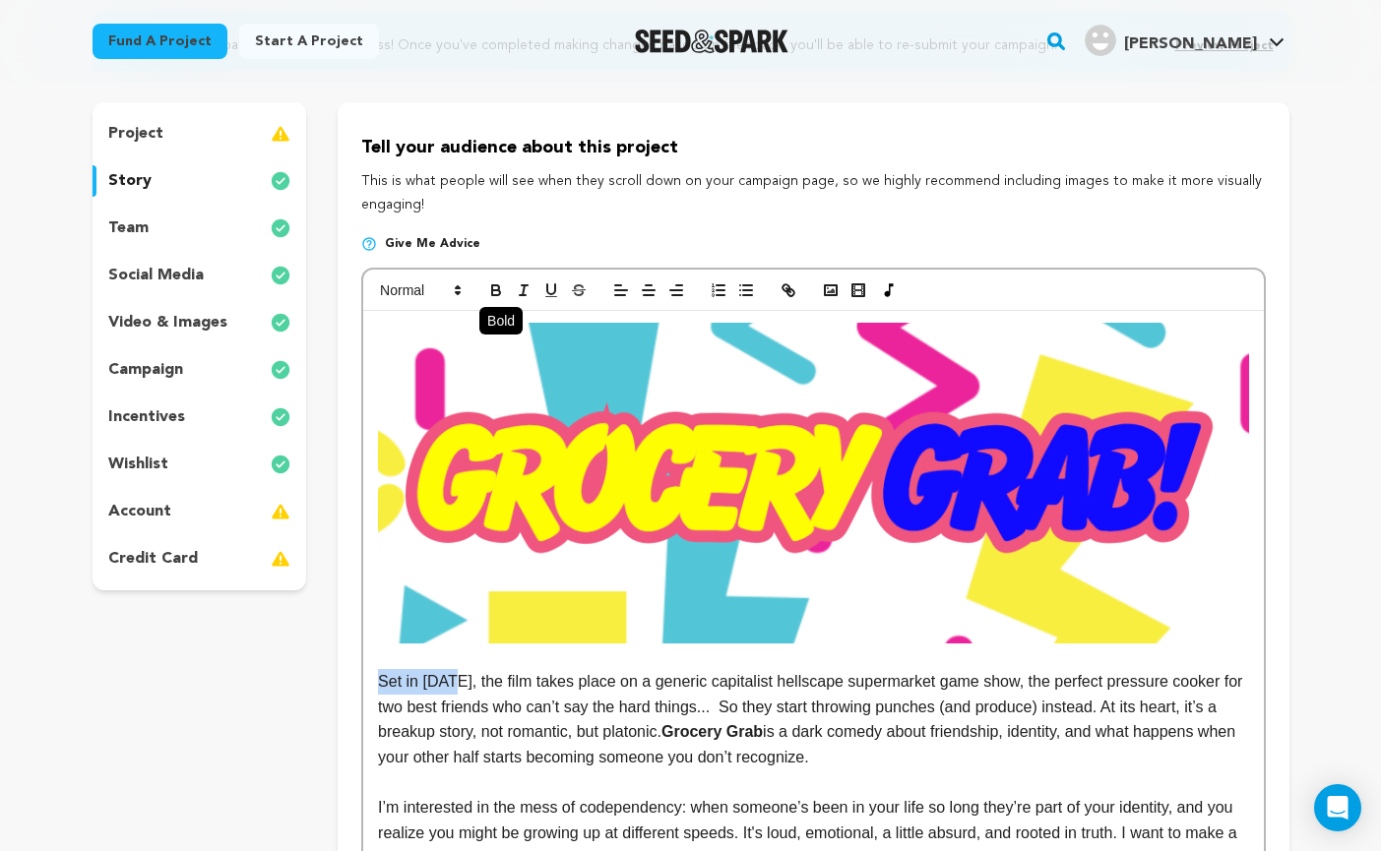
click at [493, 281] on icon "button" at bounding box center [496, 290] width 18 height 18
click at [785, 775] on p at bounding box center [813, 783] width 870 height 26
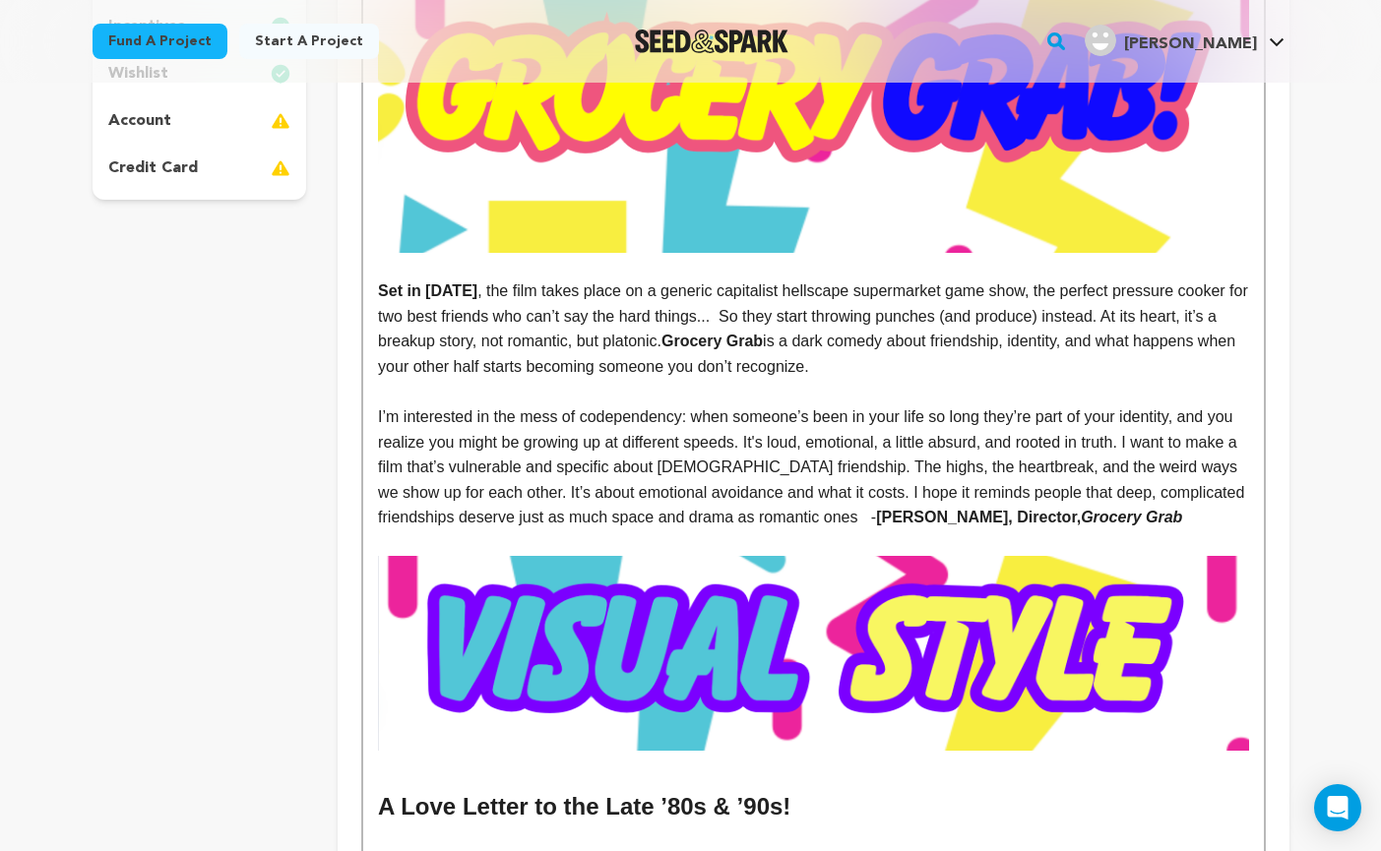
scroll to position [657, 0]
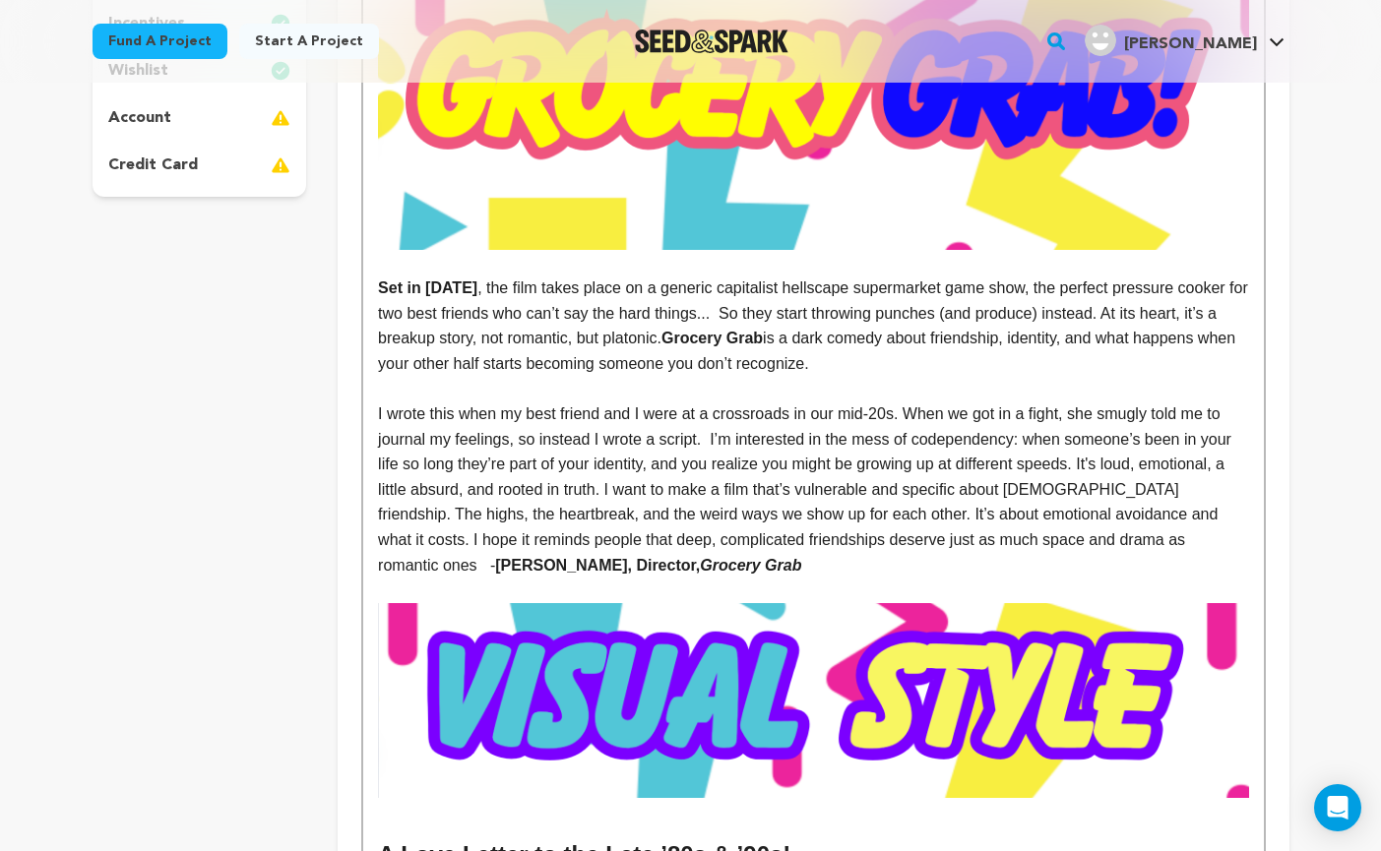
click at [379, 442] on p "I wrote this when my best friend and I were at a crossroads in our mid-20s. Whe…" at bounding box center [813, 490] width 870 height 176
click at [520, 446] on p "I wrote this when my best friend and I were at a crossroads in our mid-20s. Whe…" at bounding box center [813, 490] width 870 height 176
click at [724, 444] on p "I wrote this when my best friend and I were at a crossroads in our mid-20s. Whe…" at bounding box center [813, 490] width 870 height 176
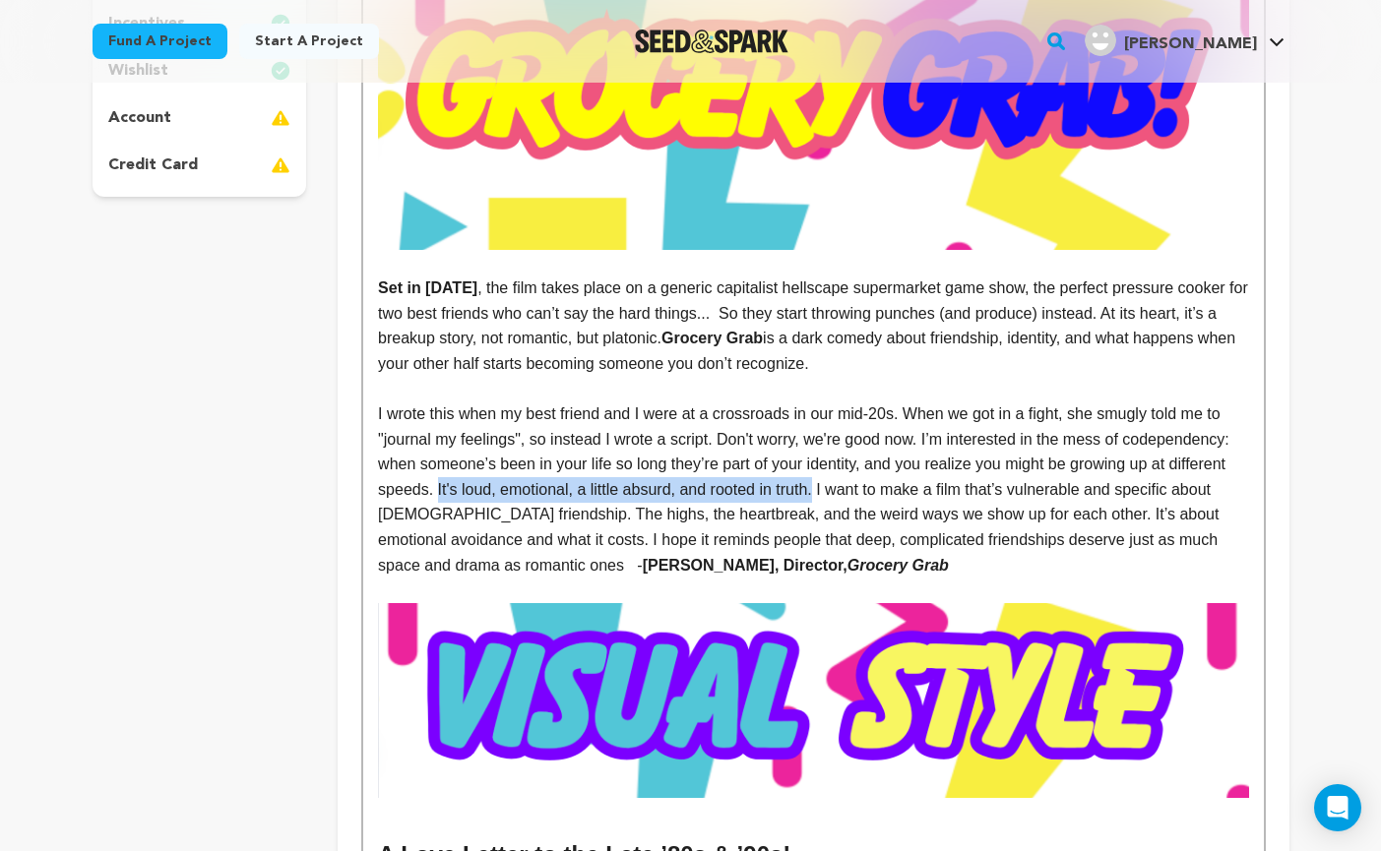
drag, startPoint x: 603, startPoint y: 489, endPoint x: 992, endPoint y: 491, distance: 388.7
click at [992, 491] on p "I wrote this when my best friend and I were at a crossroads in our mid-20s. Whe…" at bounding box center [813, 490] width 870 height 176
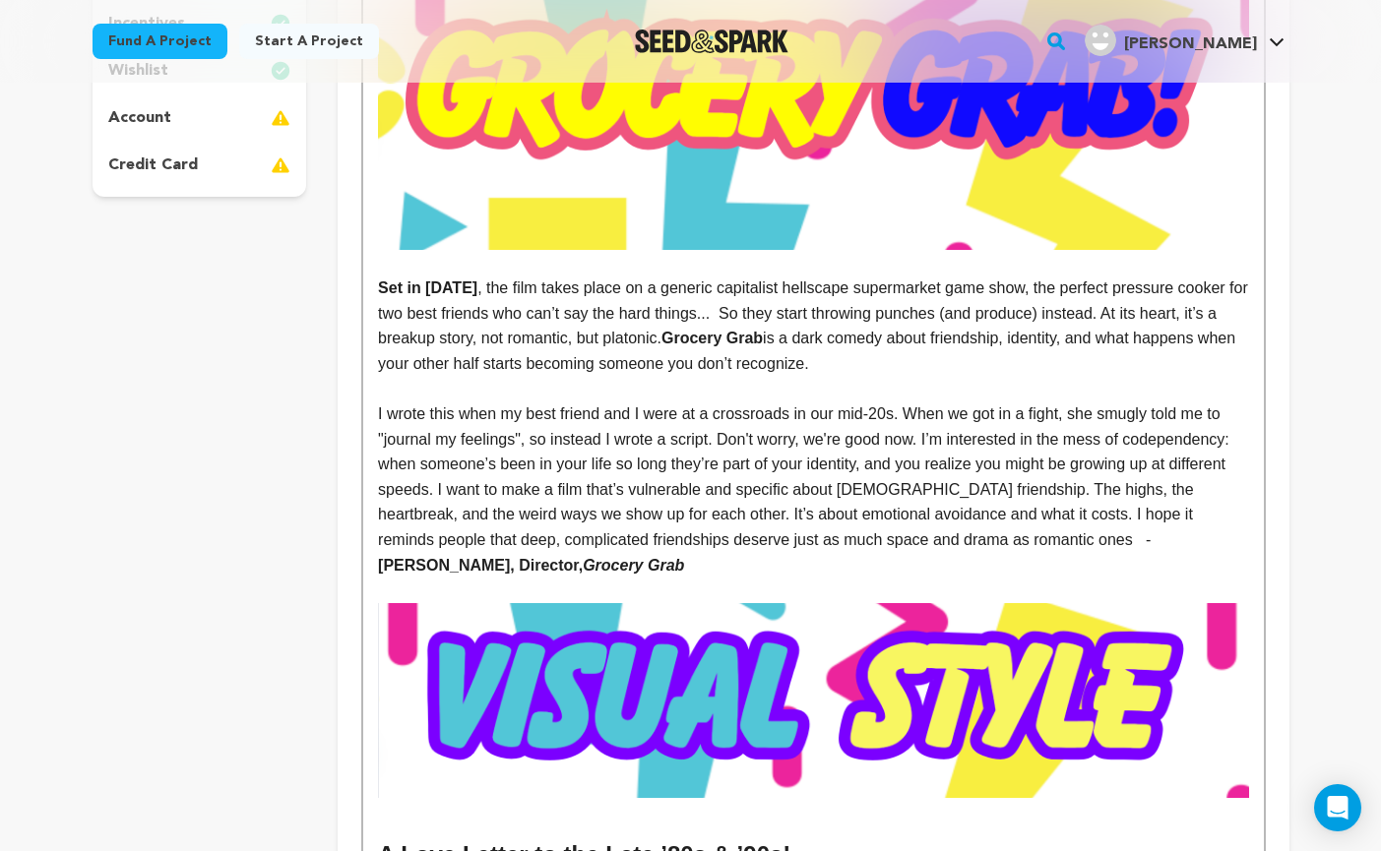
click at [872, 488] on p "I wrote this when my best friend and I were at a crossroads in our mid-20s. Whe…" at bounding box center [813, 490] width 870 height 176
drag, startPoint x: 1162, startPoint y: 491, endPoint x: 1038, endPoint y: 488, distance: 124.0
click at [1038, 488] on p "I wrote this when my best friend and I were at a crossroads in our mid-20s. Whe…" at bounding box center [813, 490] width 870 height 176
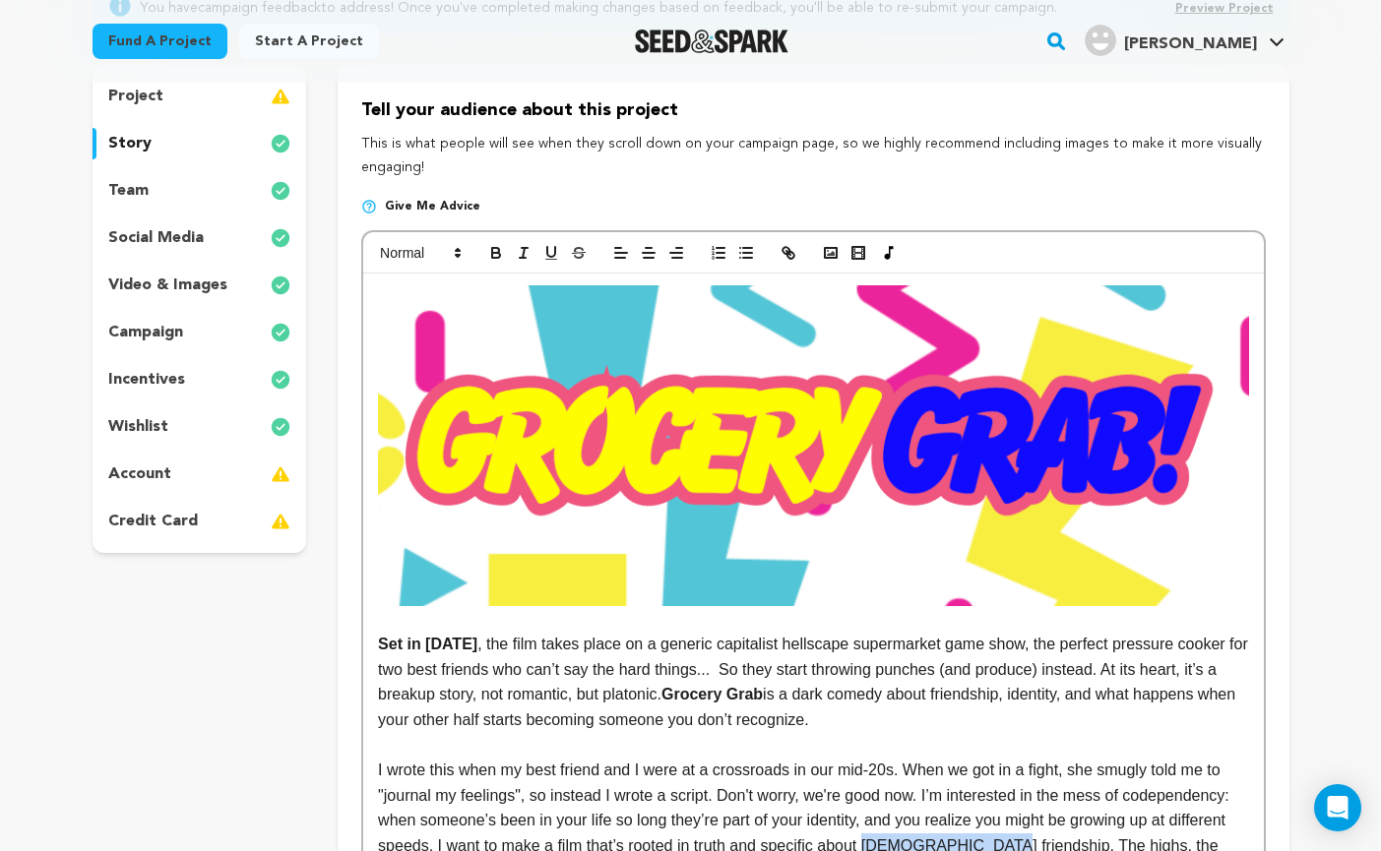
scroll to position [0, 0]
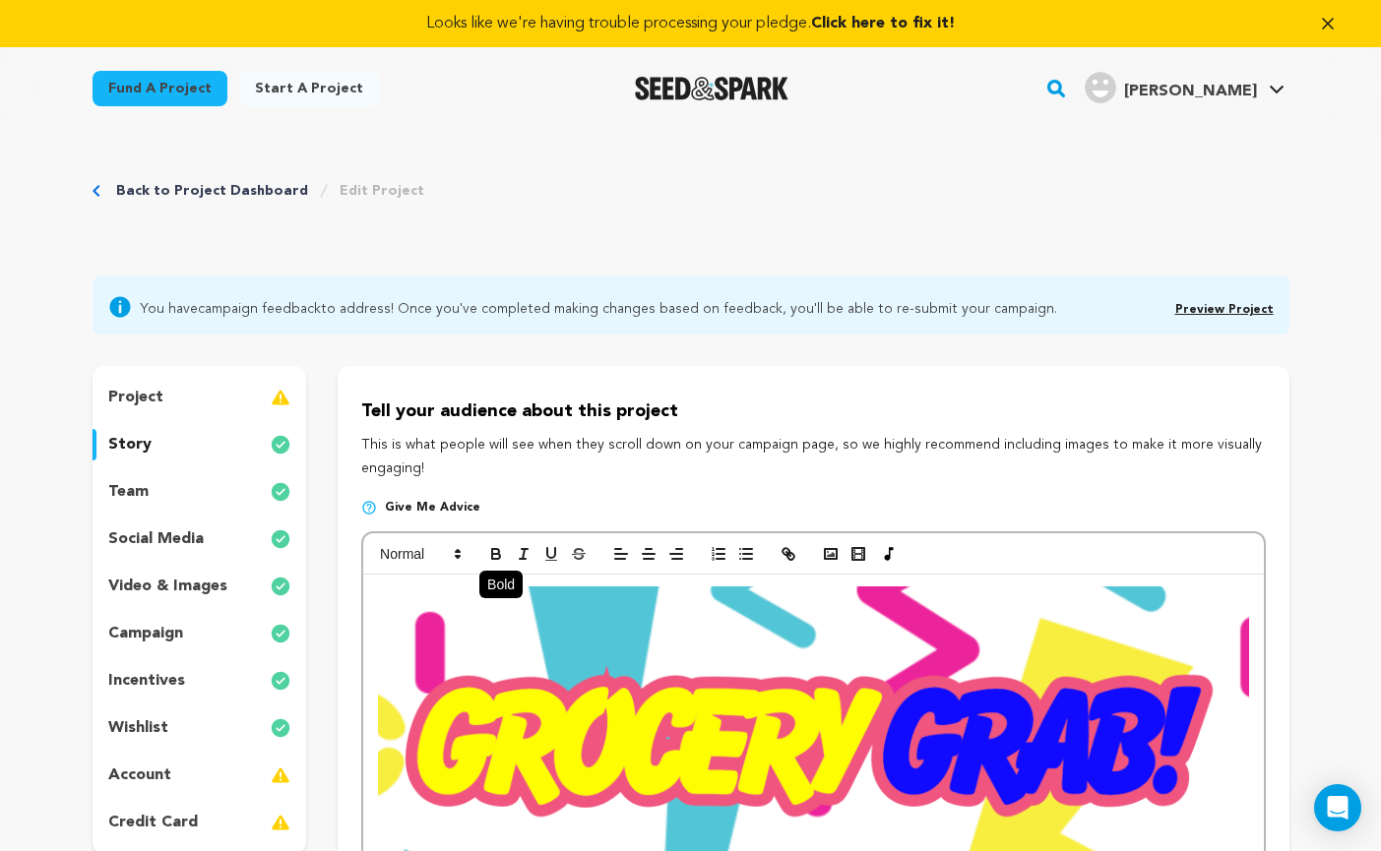
click at [496, 550] on icon "button" at bounding box center [495, 551] width 7 height 5
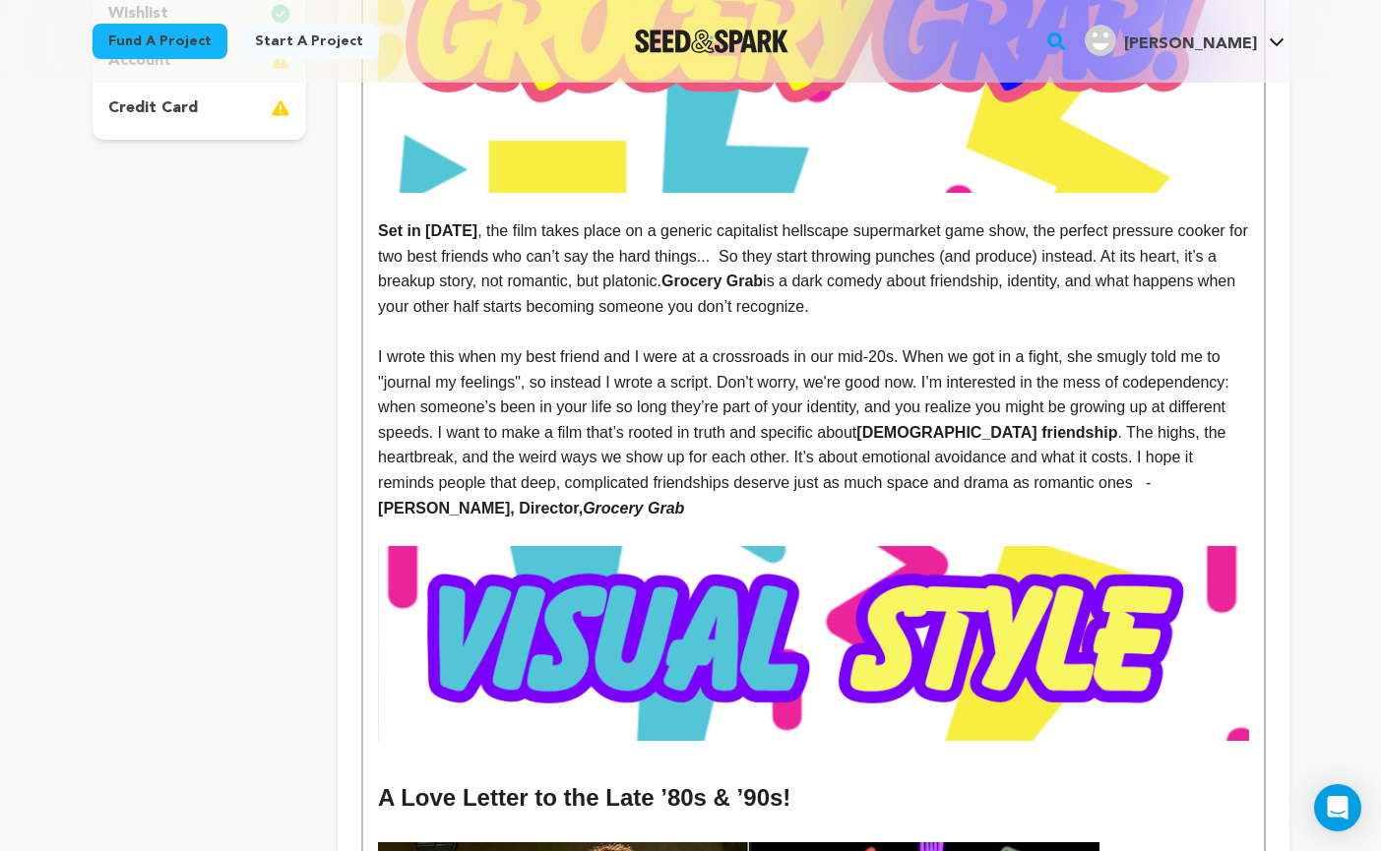
scroll to position [722, 0]
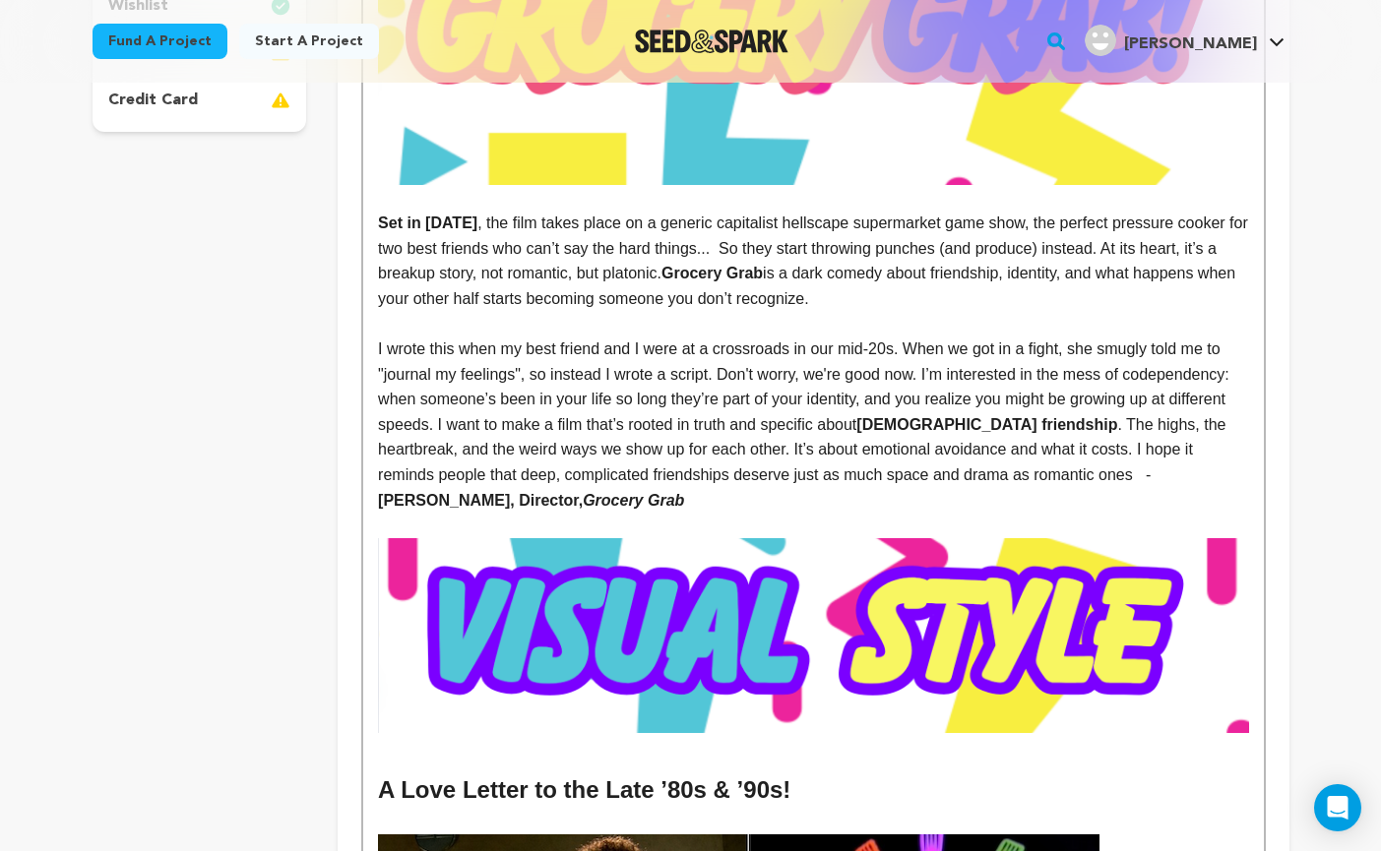
click at [1173, 425] on p "I wrote this when my best friend and I were at a crossroads in our mid-20s. Whe…" at bounding box center [813, 425] width 870 height 176
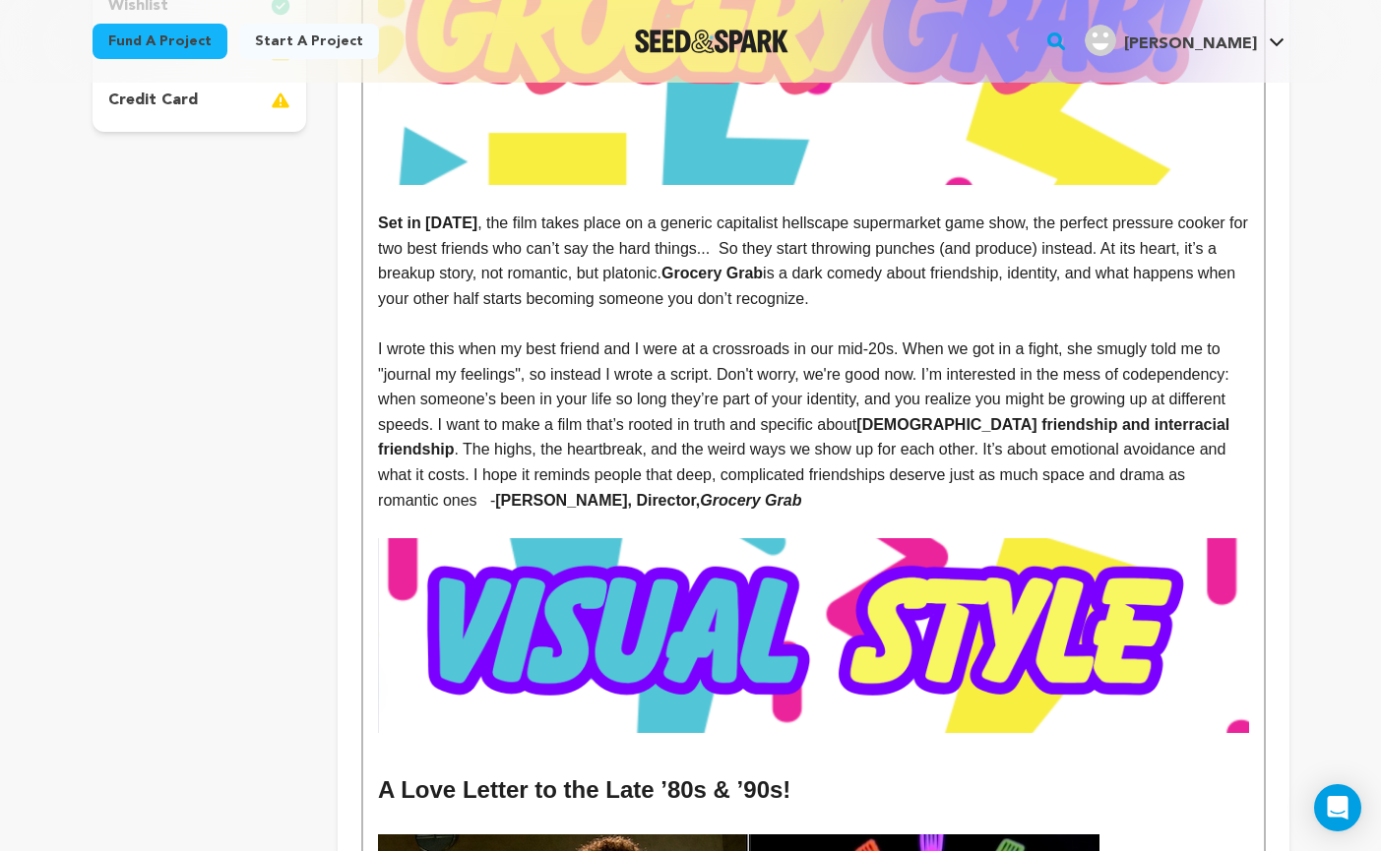
click at [766, 449] on p "I wrote this when my best friend and I were at a crossroads in our mid-20s. Whe…" at bounding box center [813, 425] width 870 height 176
drag, startPoint x: 768, startPoint y: 448, endPoint x: 545, endPoint y: 454, distance: 222.5
click at [545, 454] on p "I wrote this when my best friend and I were at a crossroads in our mid-20s. Whe…" at bounding box center [813, 425] width 870 height 176
click at [1053, 451] on p "I wrote this when my best friend and I were at a crossroads in our mid-20s. Whe…" at bounding box center [813, 425] width 870 height 176
click at [452, 479] on p "I wrote this when my best friend and I were at a crossroads in our mid-20s. Whe…" at bounding box center [813, 425] width 870 height 176
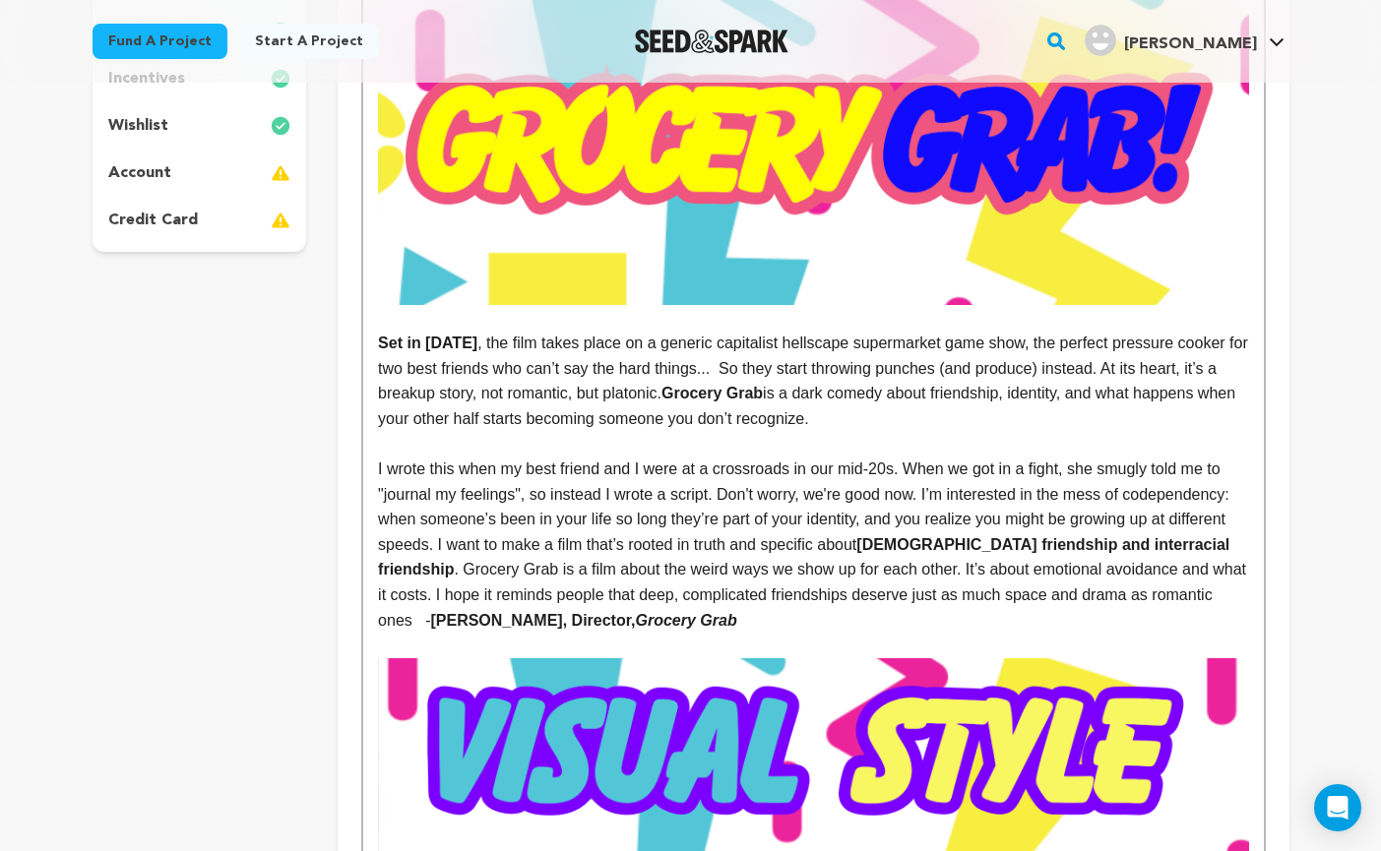
scroll to position [601, 0]
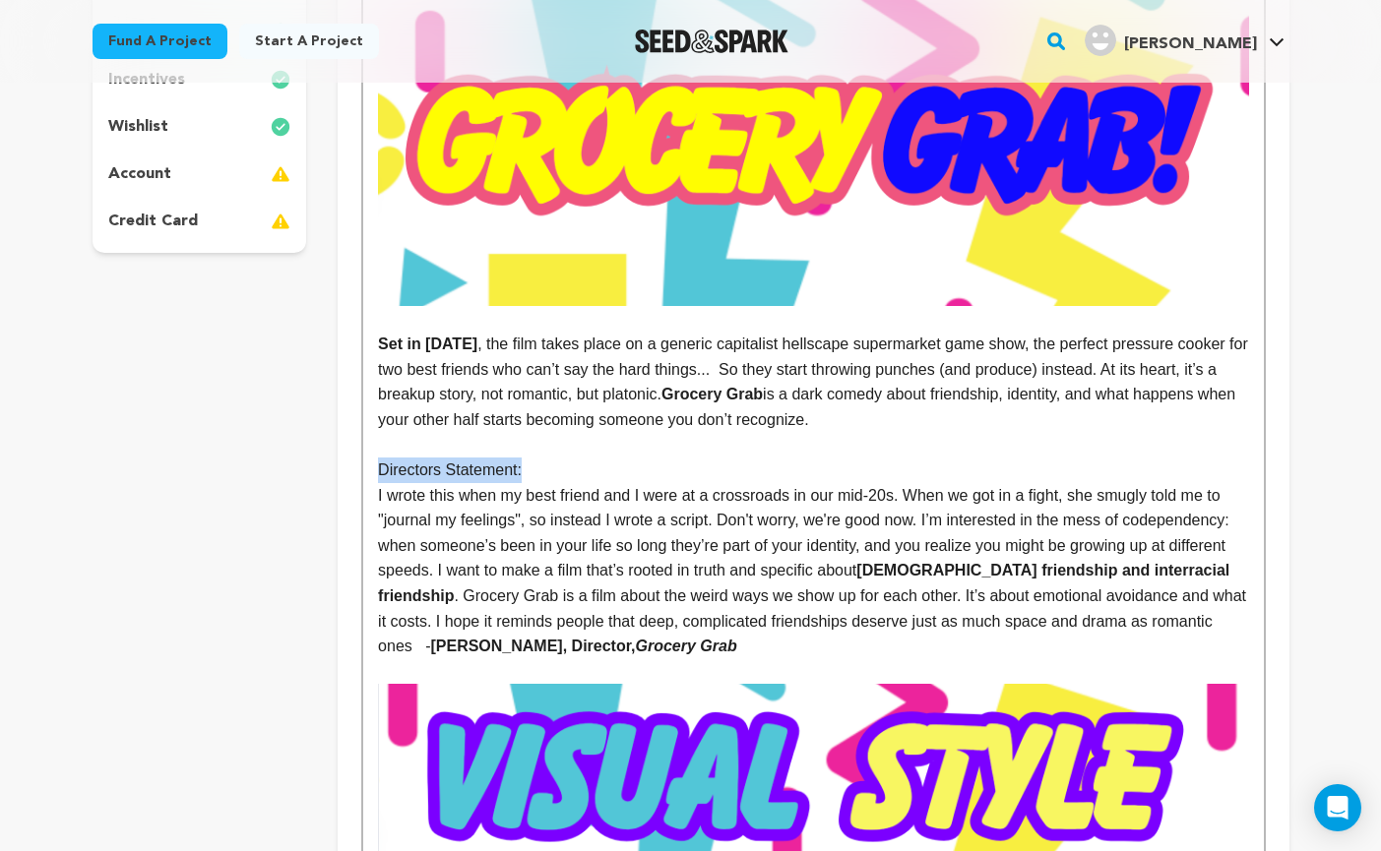
drag, startPoint x: 539, startPoint y: 474, endPoint x: 377, endPoint y: 469, distance: 162.4
click at [378, 469] on p "Directors Statement:" at bounding box center [813, 471] width 870 height 26
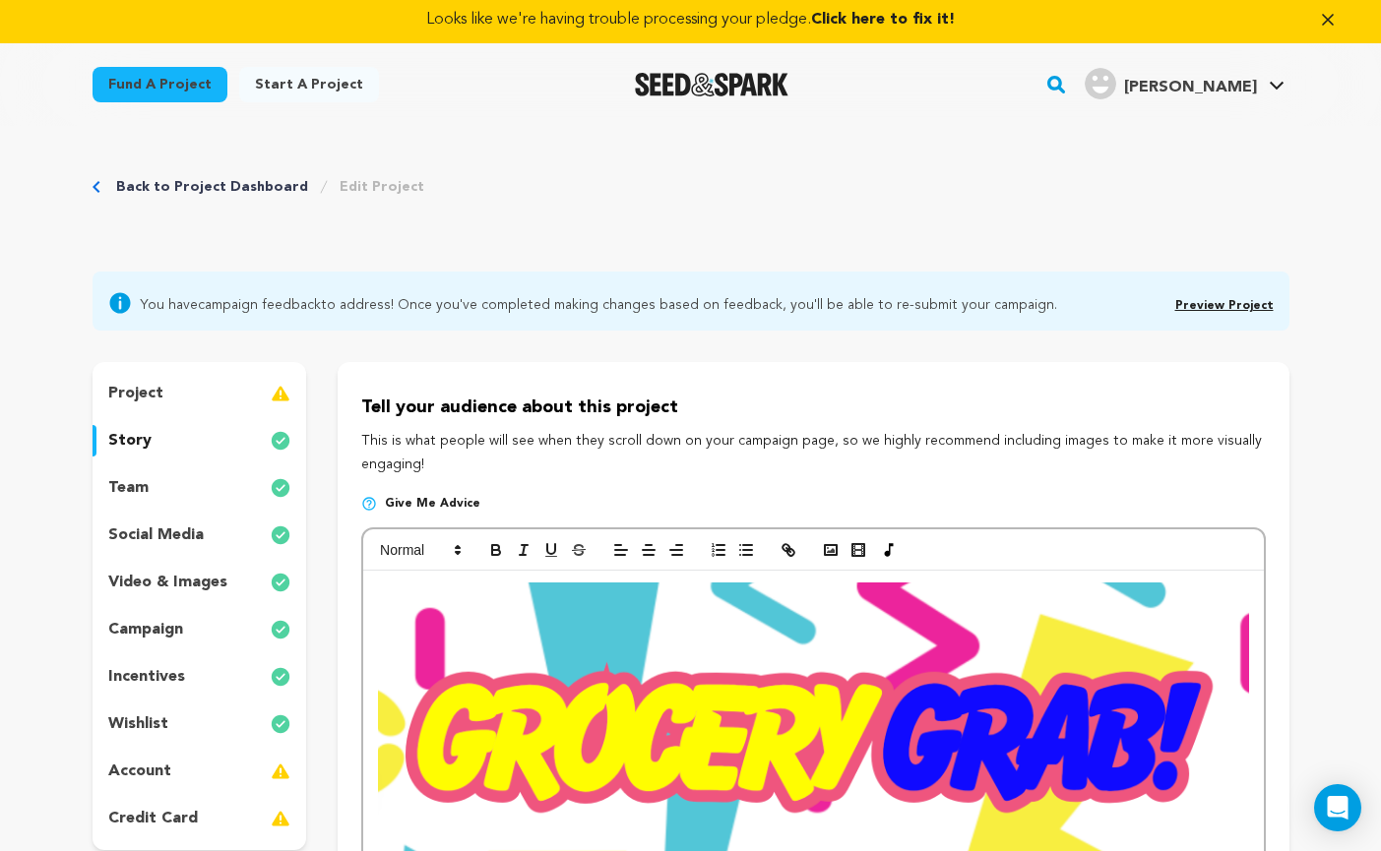
scroll to position [0, 0]
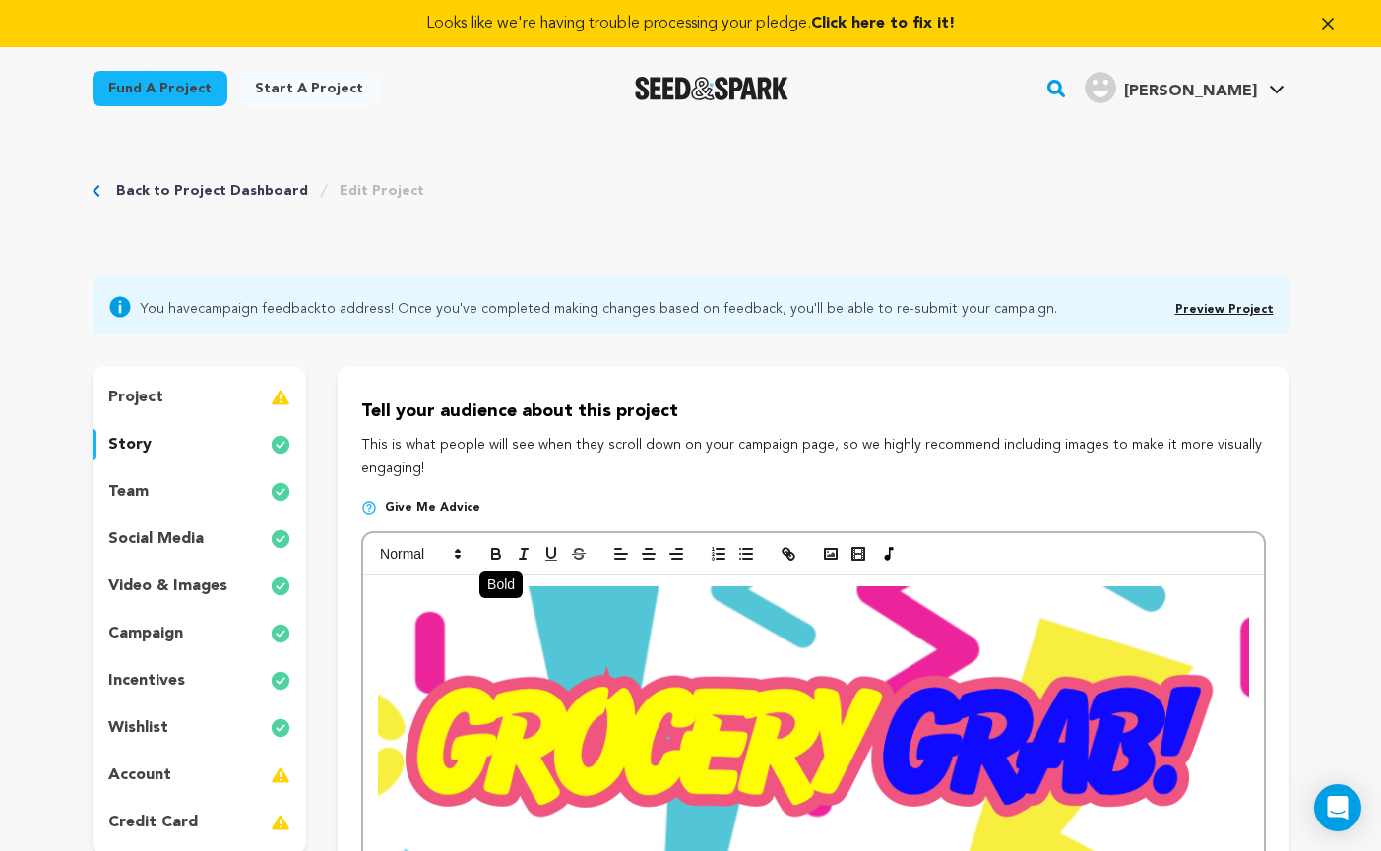
click at [502, 551] on icon "button" at bounding box center [496, 554] width 18 height 18
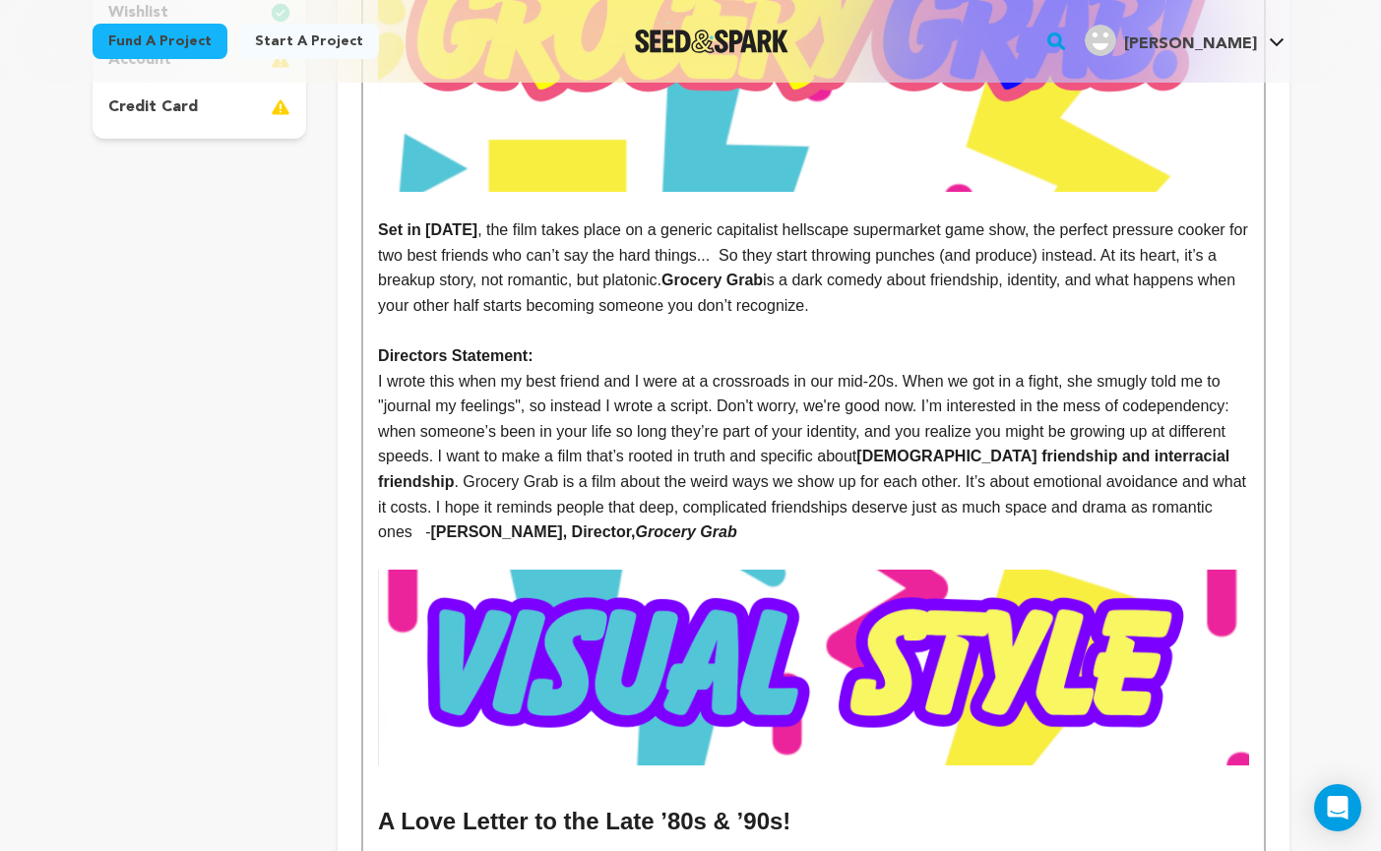
scroll to position [718, 0]
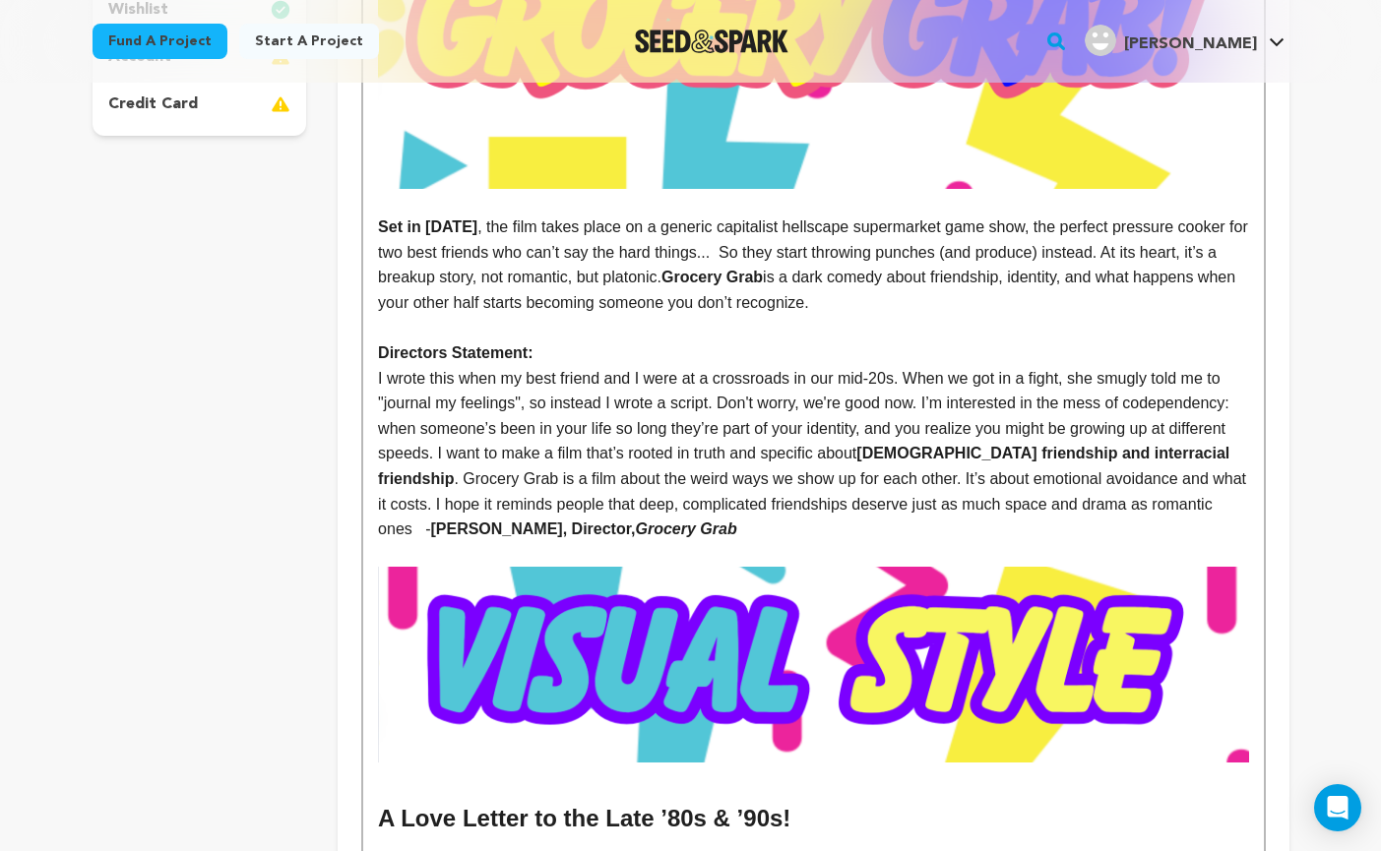
click at [780, 349] on p "Directors Statement:" at bounding box center [813, 353] width 870 height 26
drag, startPoint x: 931, startPoint y: 306, endPoint x: 818, endPoint y: 271, distance: 118.6
click at [818, 271] on p "Set in 1992 , the film takes place on a generic capitalist hellscape supermarke…" at bounding box center [813, 265] width 870 height 100
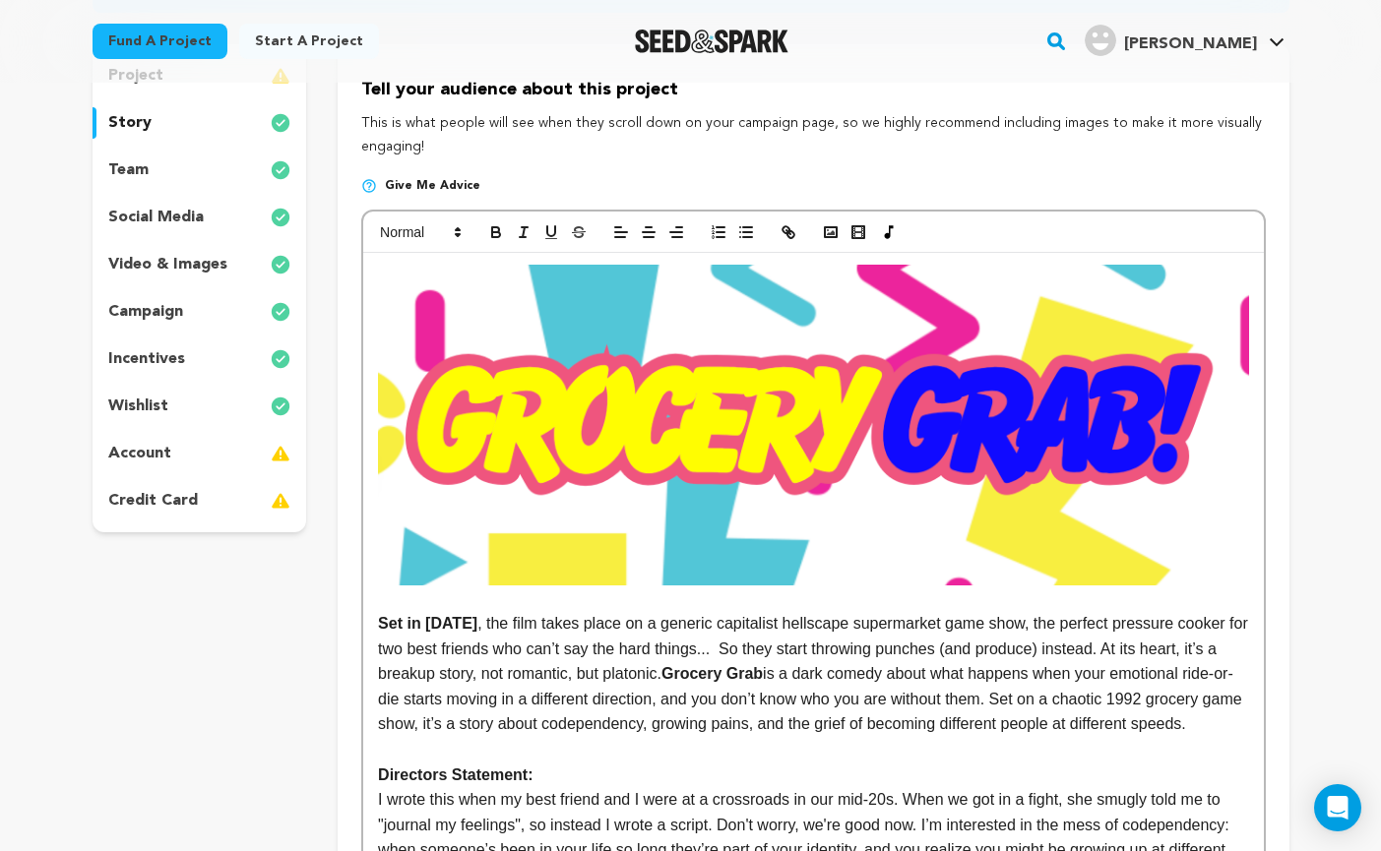
click at [506, 737] on p "Set in 1992 , the film takes place on a generic capitalist hellscape supermarke…" at bounding box center [813, 674] width 870 height 126
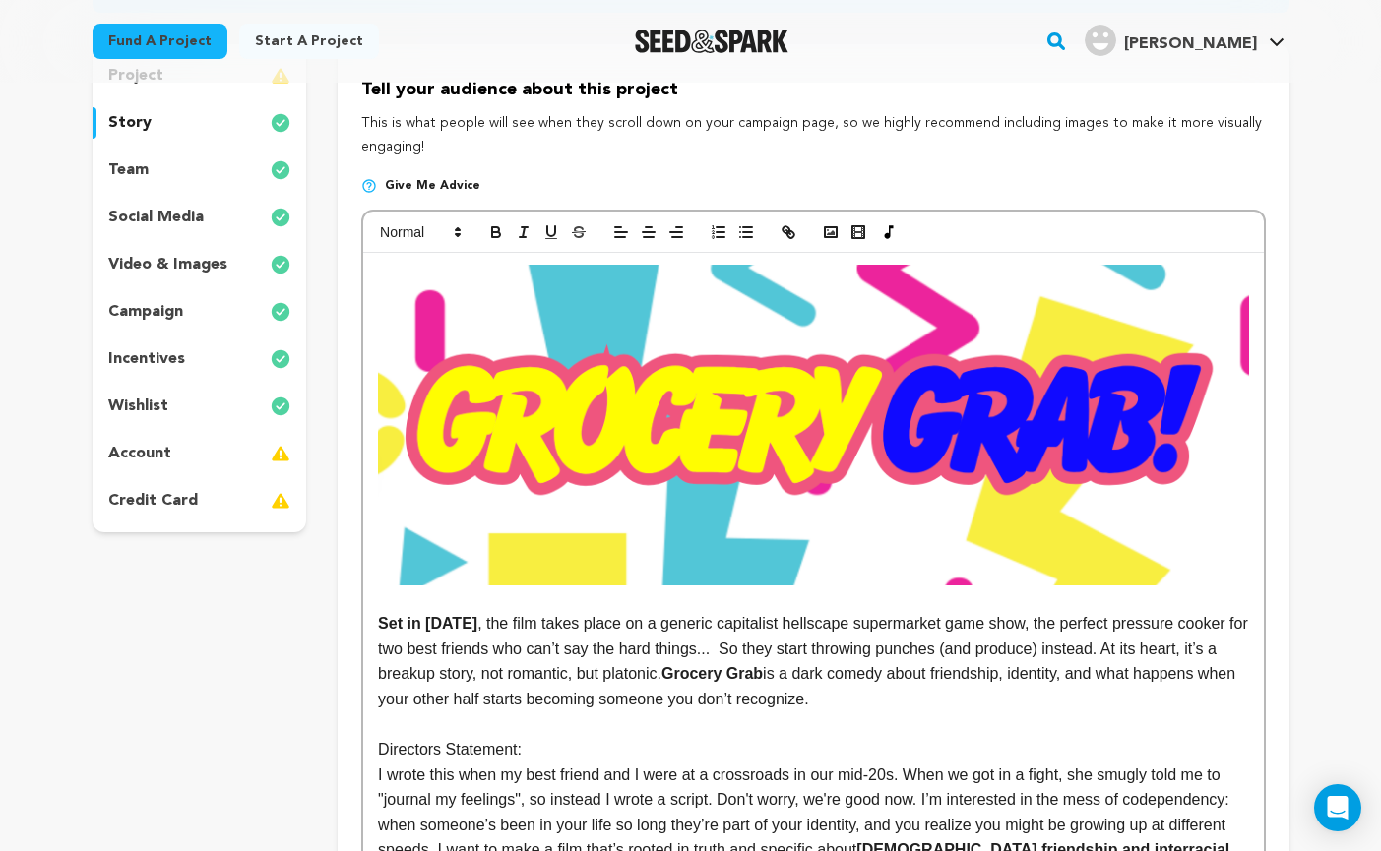
click at [1001, 680] on p "Set in 1992 , the film takes place on a generic capitalist hellscape supermarke…" at bounding box center [813, 661] width 870 height 100
drag, startPoint x: 947, startPoint y: 708, endPoint x: 1130, endPoint y: 680, distance: 185.1
click at [1130, 680] on p "Set in 1992 , the film takes place on a generic capitalist hellscape supermarke…" at bounding box center [813, 661] width 870 height 100
click at [1043, 753] on p "Directors Statement:" at bounding box center [813, 750] width 870 height 26
click at [733, 703] on p "Set in 1992 , the film takes place on a generic capitalist hellscape supermarke…" at bounding box center [813, 661] width 870 height 100
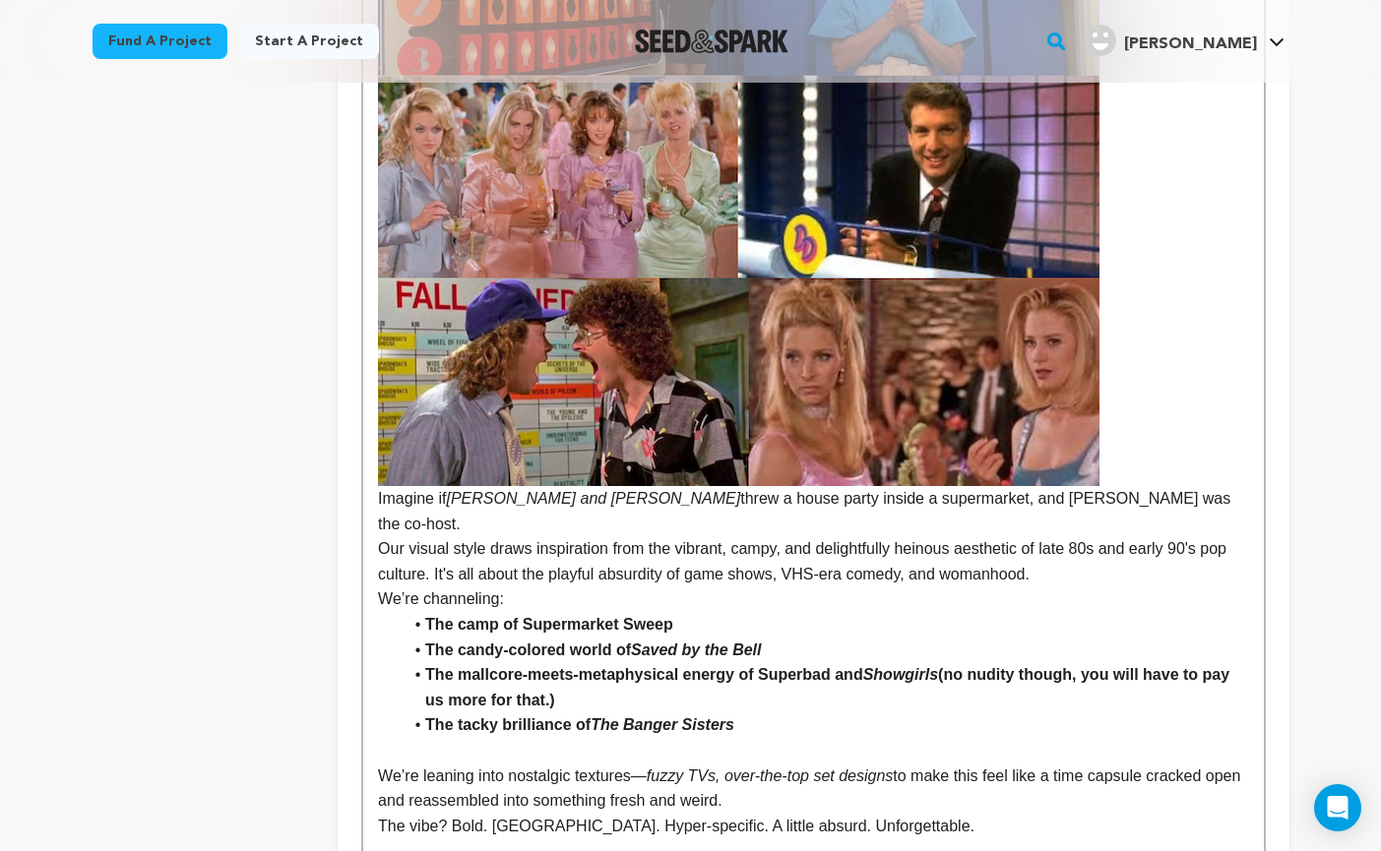
scroll to position [2340, 0]
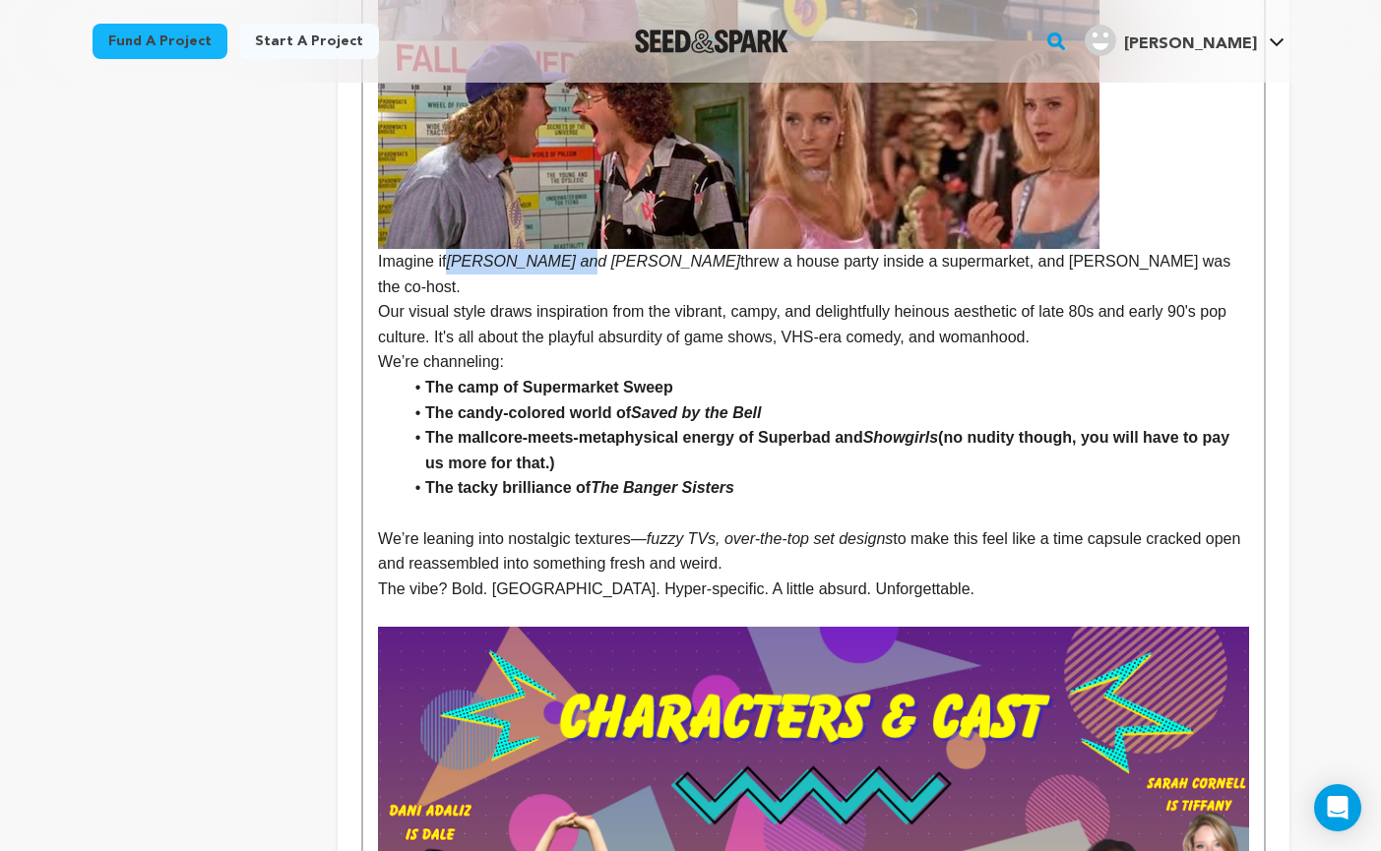
drag, startPoint x: 452, startPoint y: 263, endPoint x: 583, endPoint y: 259, distance: 130.9
click at [583, 259] on p "Imagine if Romy and Michele threw a house party inside a supermarket, and McLov…" at bounding box center [813, 274] width 870 height 50
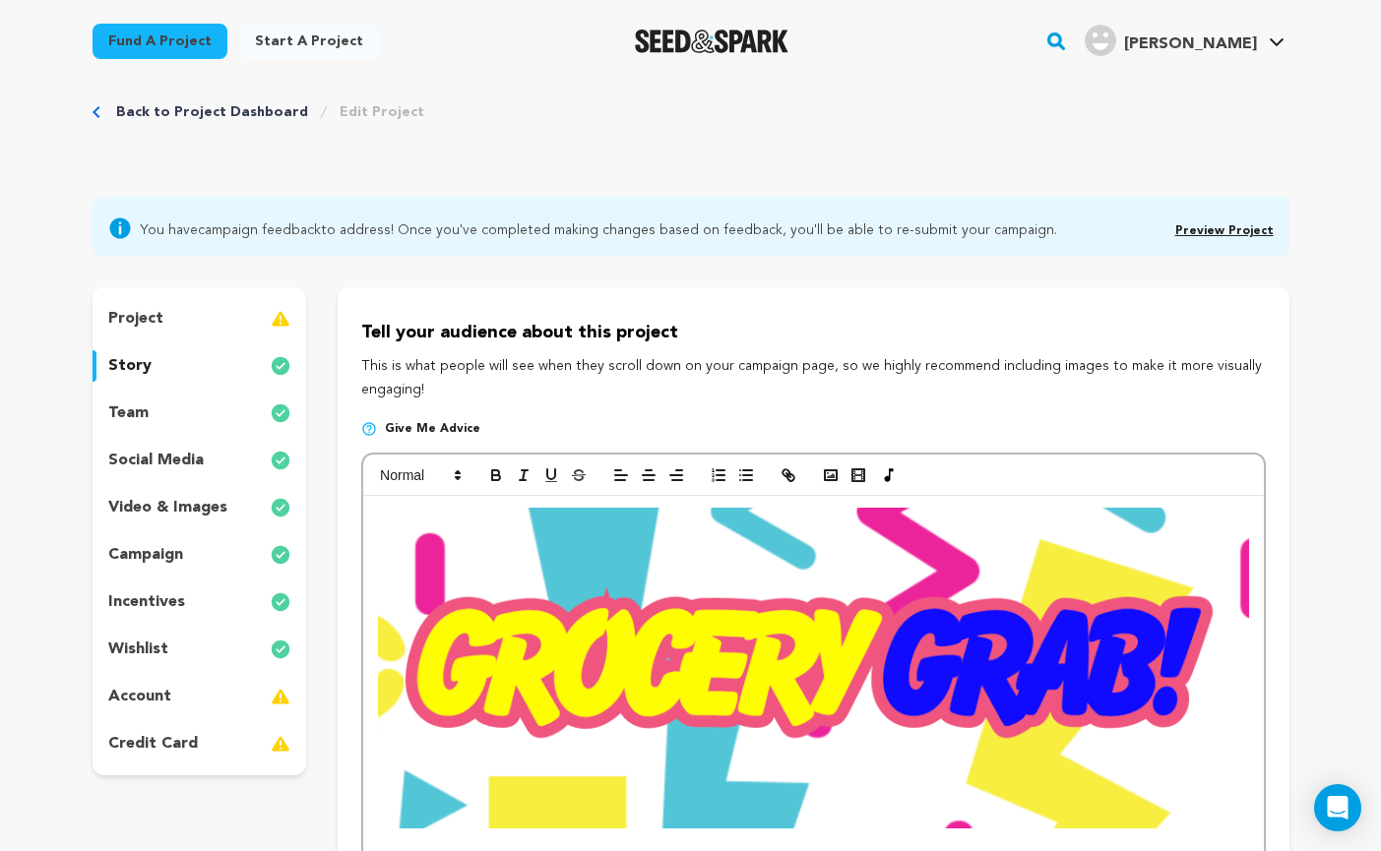
scroll to position [0, 0]
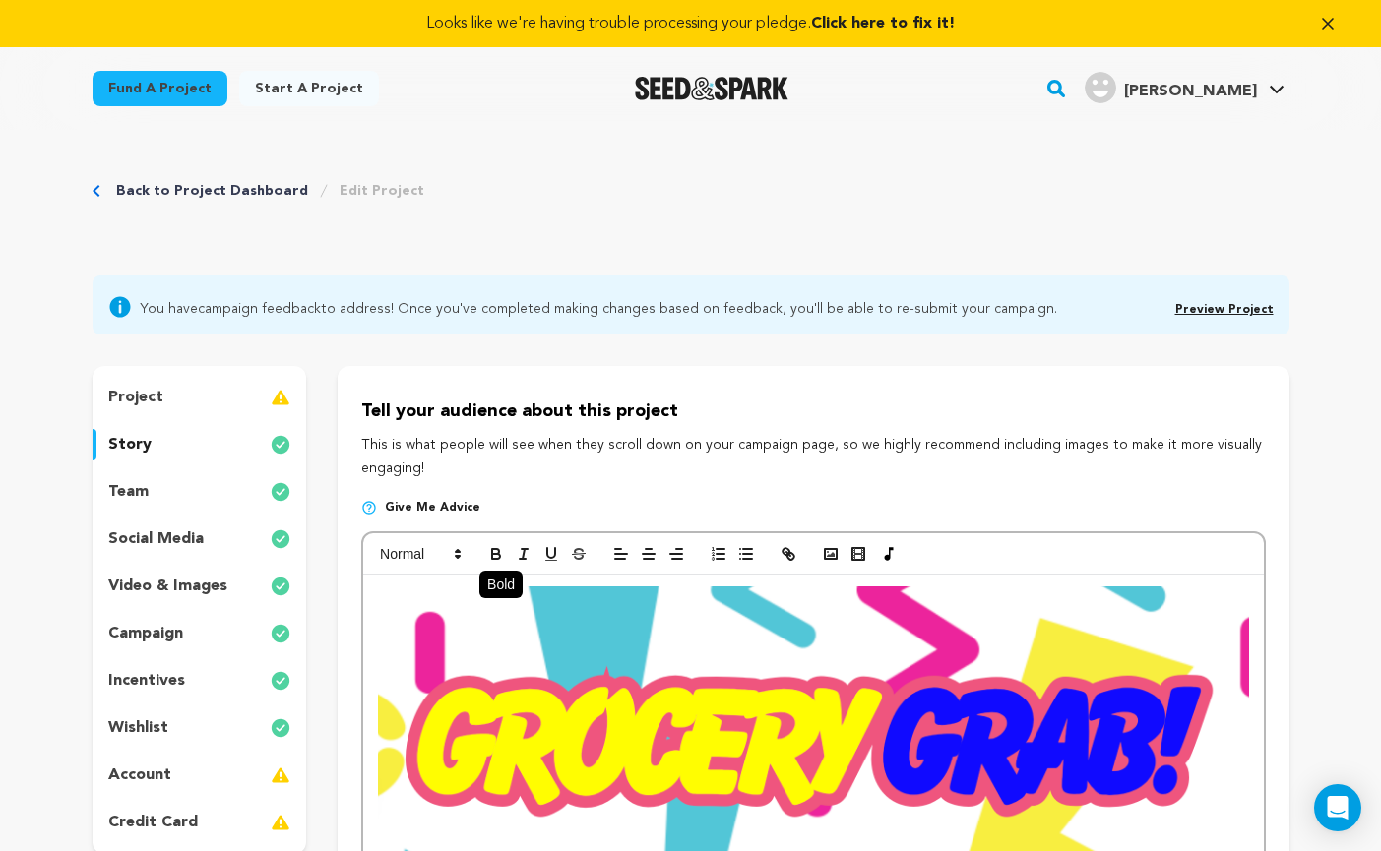
click at [493, 556] on icon "button" at bounding box center [496, 554] width 18 height 18
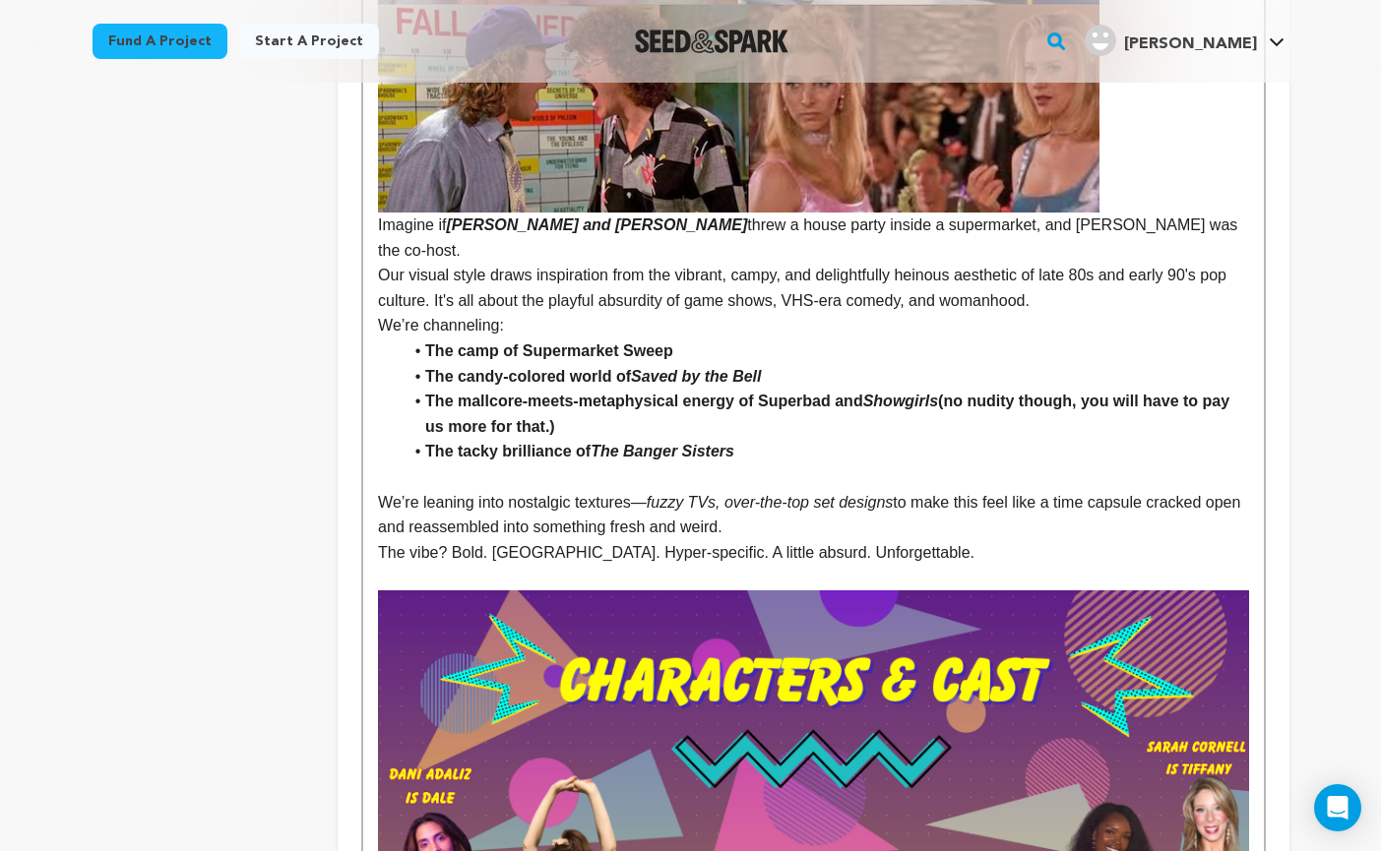
scroll to position [2383, 0]
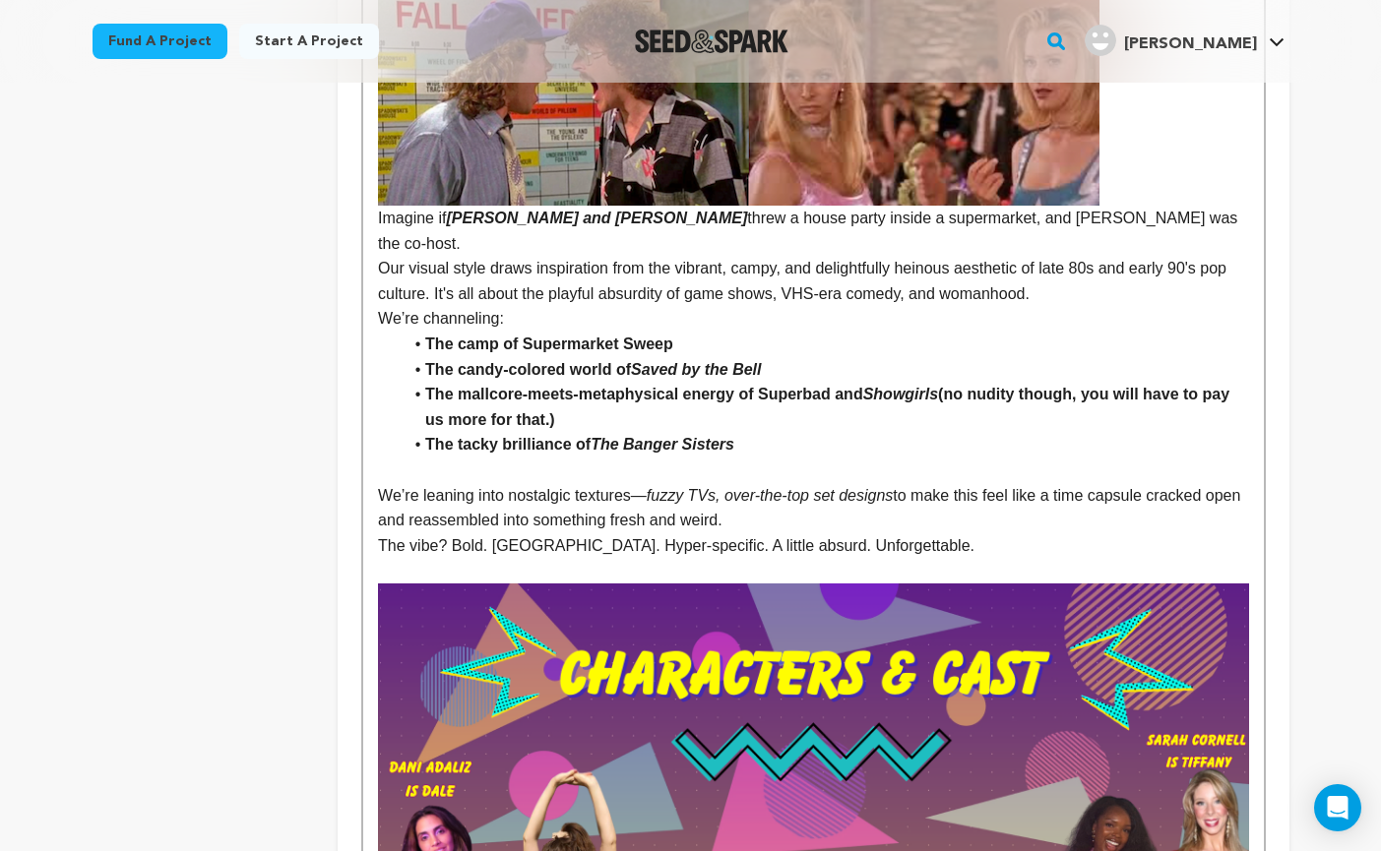
click at [770, 256] on p "Our visual style draws inspiration from the vibrant, campy, and delightfully he…" at bounding box center [813, 281] width 870 height 50
drag, startPoint x: 800, startPoint y: 219, endPoint x: 886, endPoint y: 219, distance: 85.6
click at [886, 219] on p "Imagine if Romy and Michele threw a house party inside a supermarket, and McLov…" at bounding box center [813, 231] width 870 height 50
click at [771, 256] on p "Our visual style draws inspiration from the vibrant, campy, and delightfully he…" at bounding box center [813, 281] width 870 height 50
drag, startPoint x: 800, startPoint y: 219, endPoint x: 890, endPoint y: 213, distance: 89.8
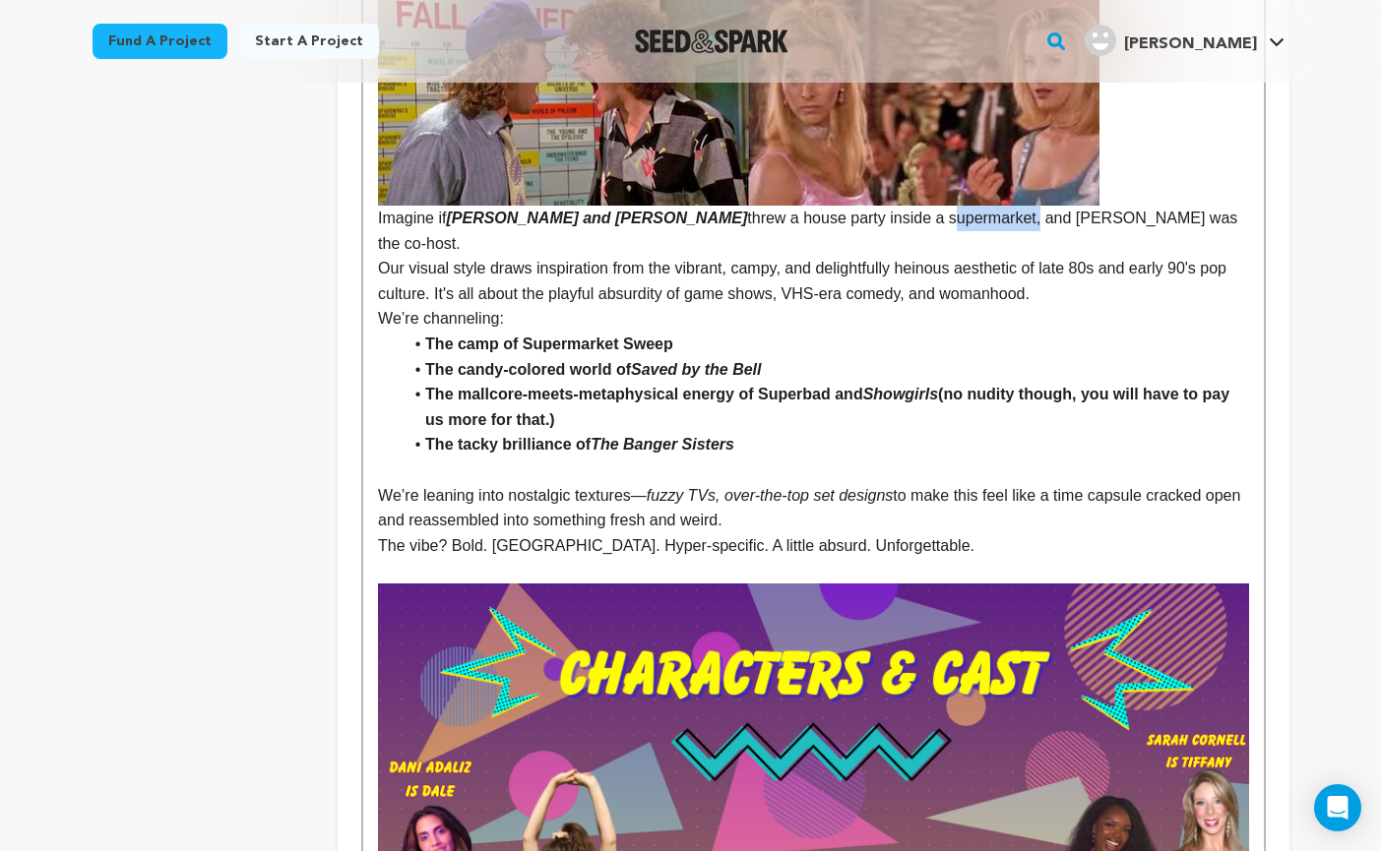
click at [890, 213] on p "Imagine if Romy and Michele threw a house party inside a supermarket, and McLov…" at bounding box center [813, 231] width 870 height 50
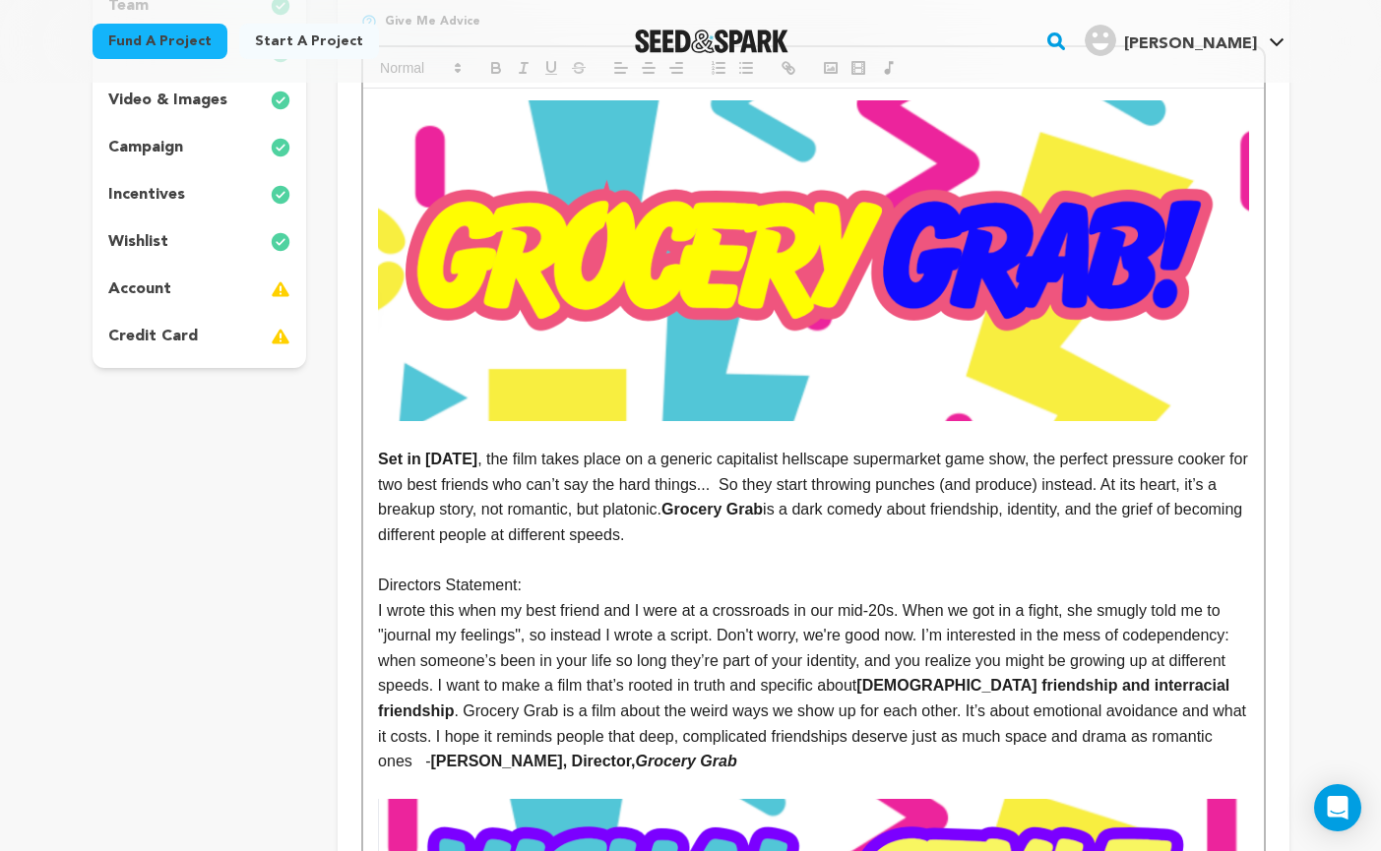
scroll to position [369, 0]
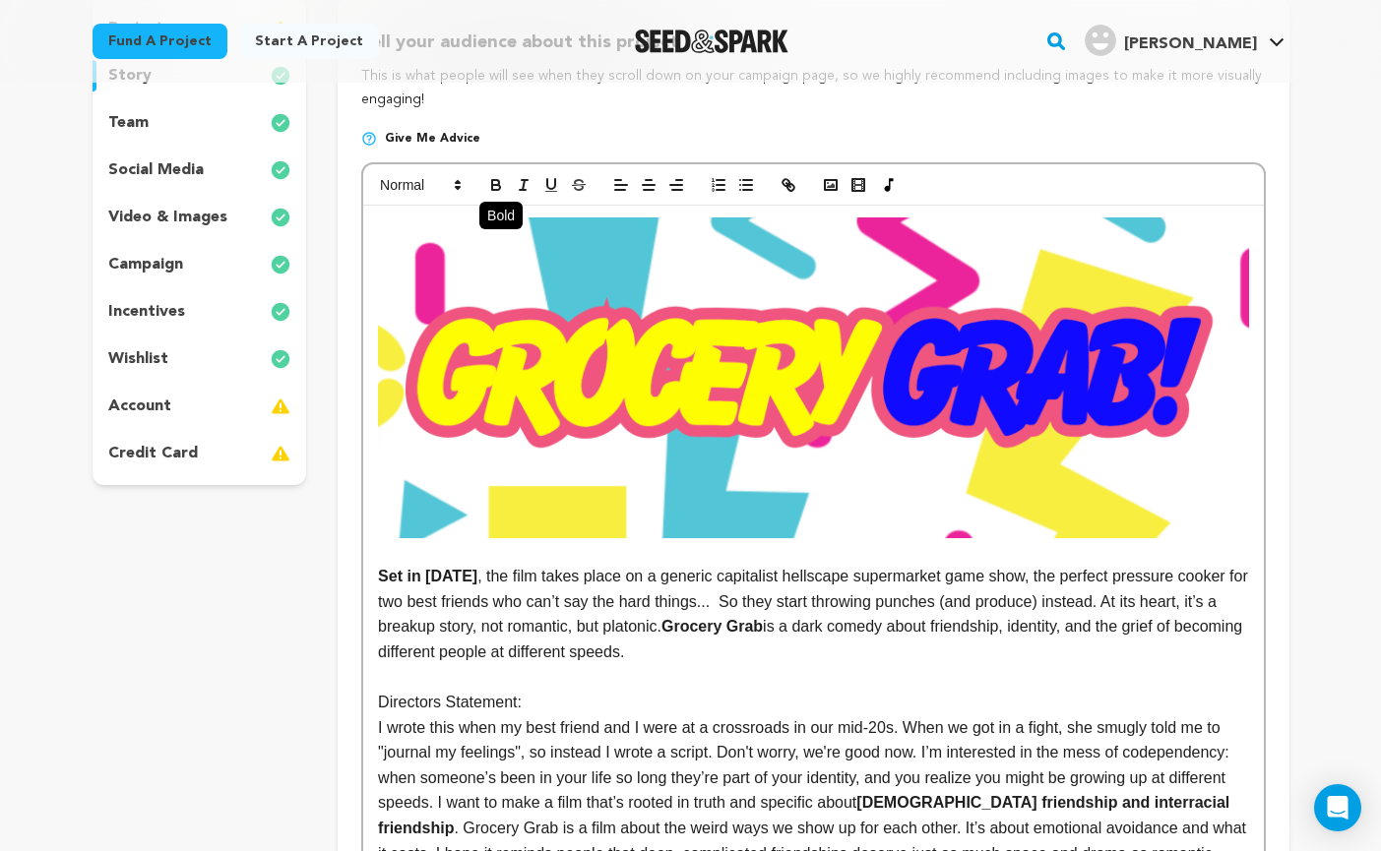
click at [498, 192] on icon "button" at bounding box center [496, 185] width 18 height 18
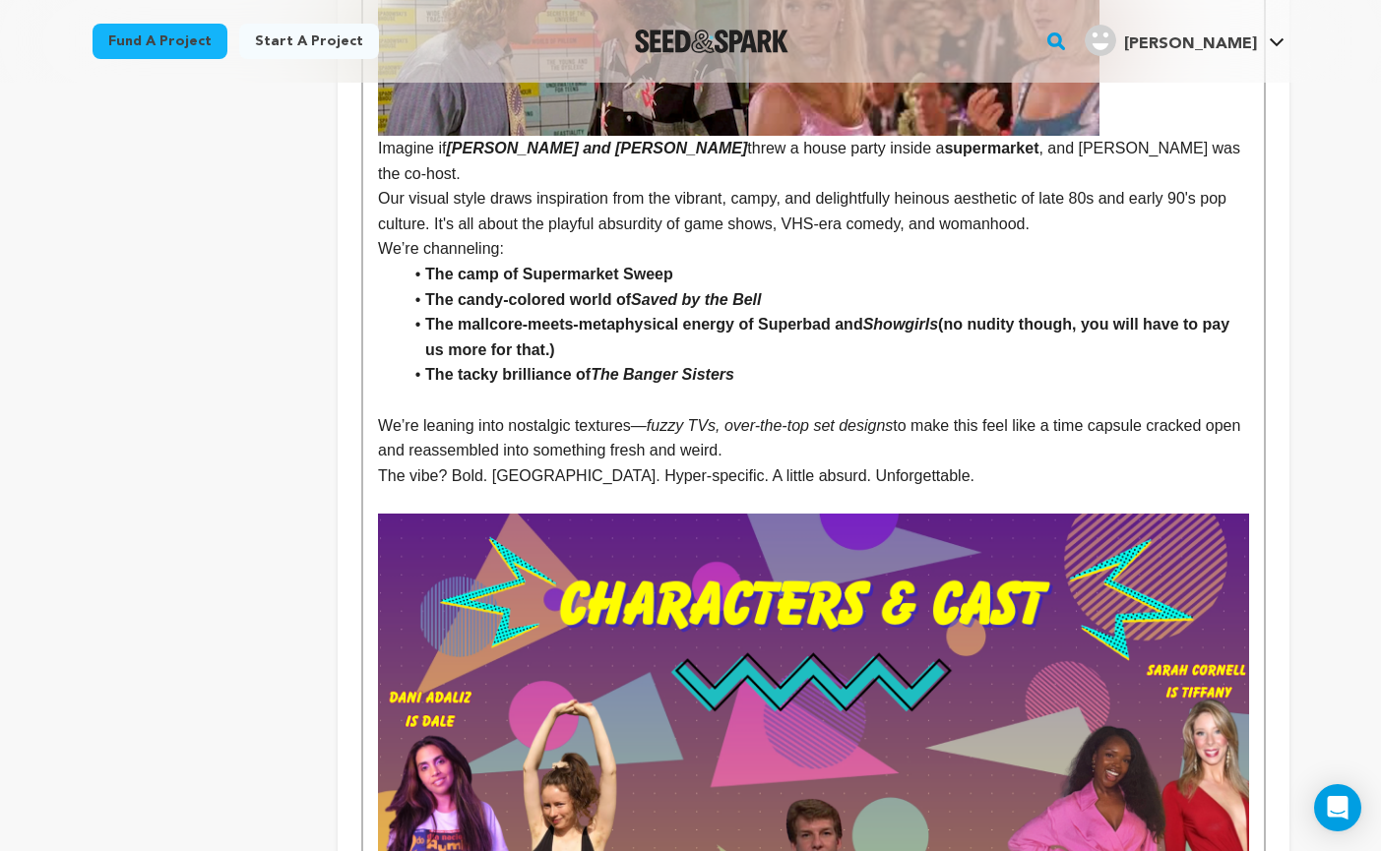
scroll to position [2455, 0]
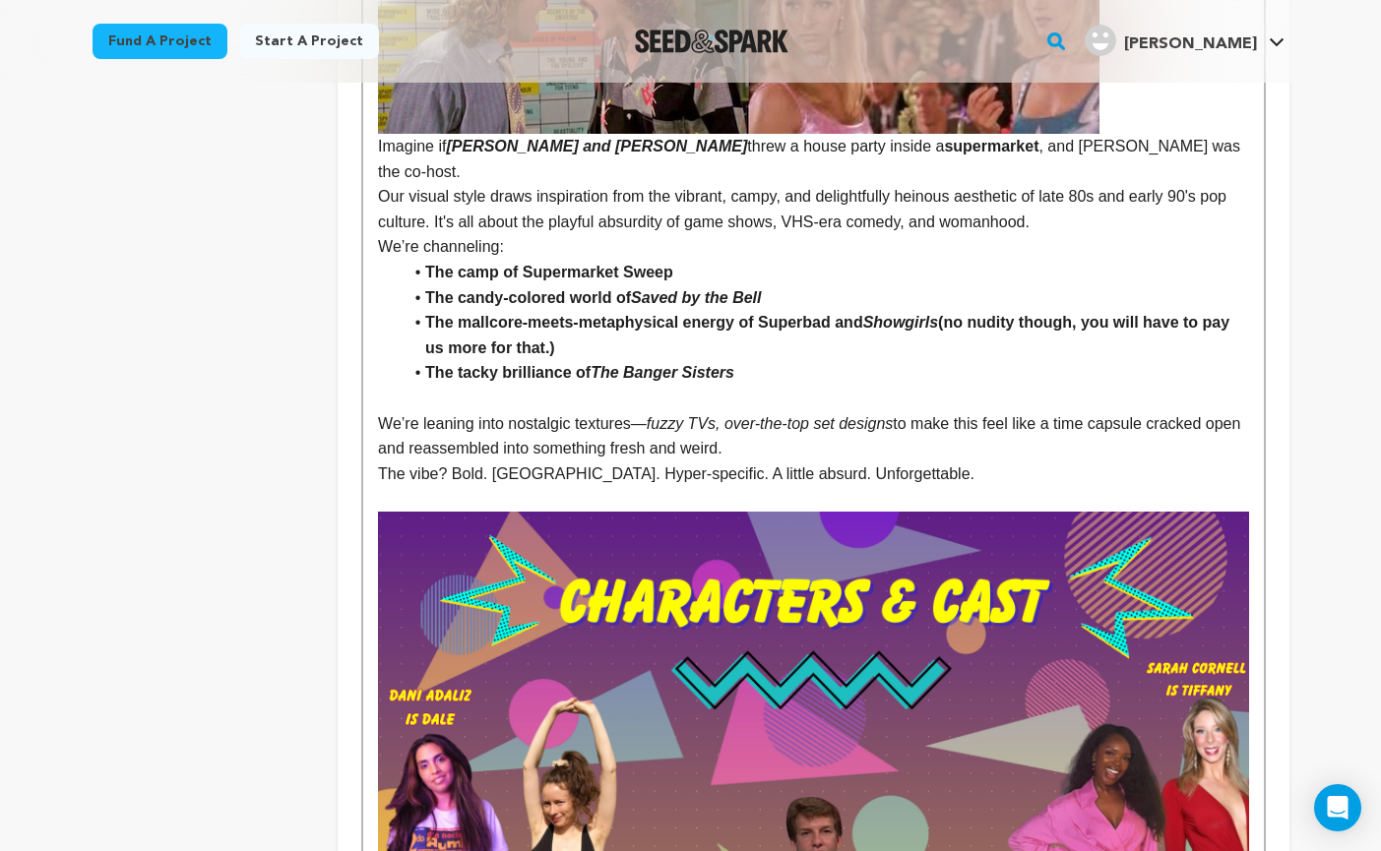
click at [968, 184] on p "Our visual style draws inspiration from the vibrant, campy, and delightfully he…" at bounding box center [813, 209] width 870 height 50
drag, startPoint x: 935, startPoint y: 147, endPoint x: 998, endPoint y: 147, distance: 63.0
click at [998, 147] on p "Imagine if Romy and Michele threw a house party inside a supermarket , and McLo…" at bounding box center [813, 159] width 870 height 50
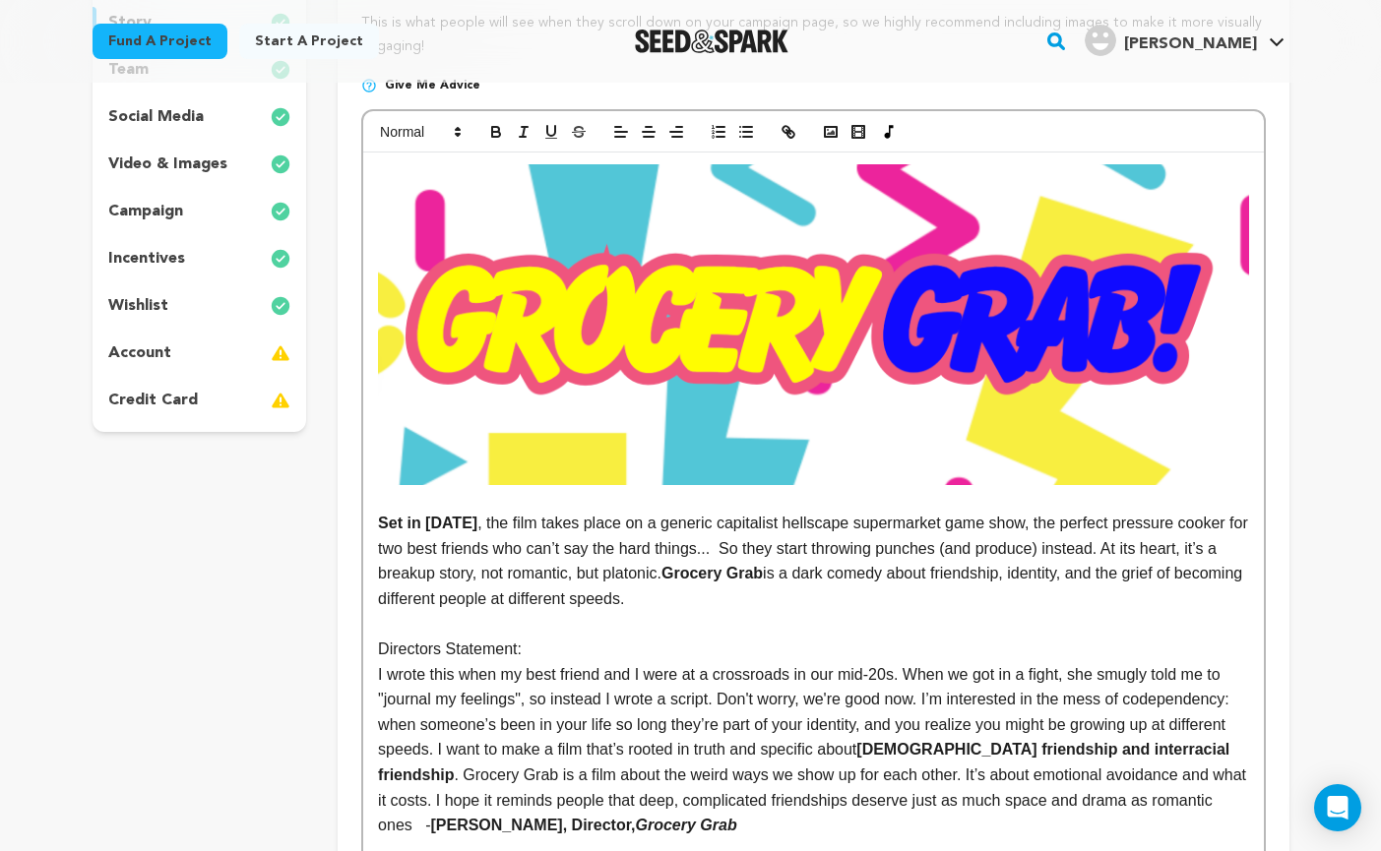
scroll to position [129, 0]
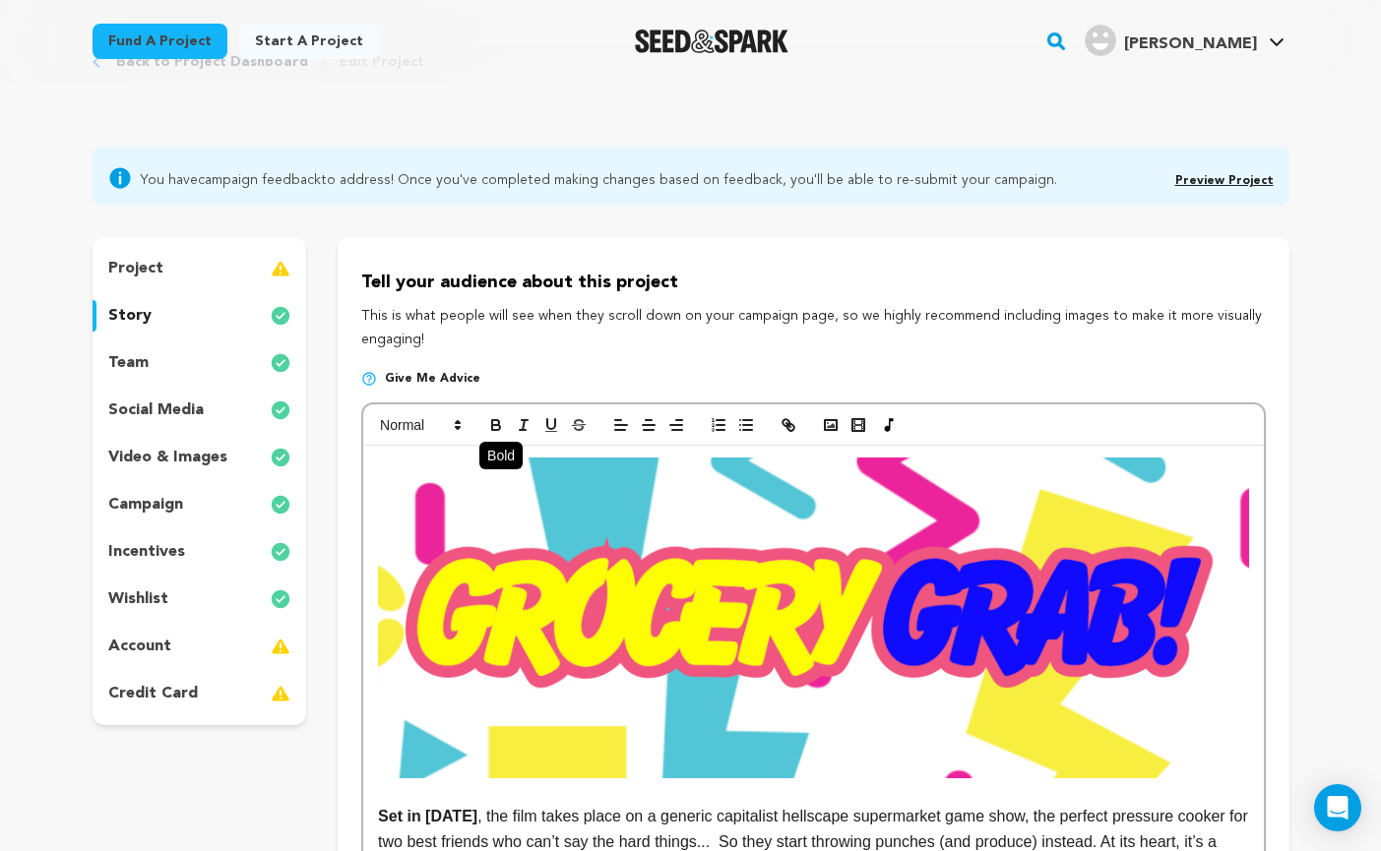
click at [487, 424] on icon "button" at bounding box center [496, 425] width 18 height 18
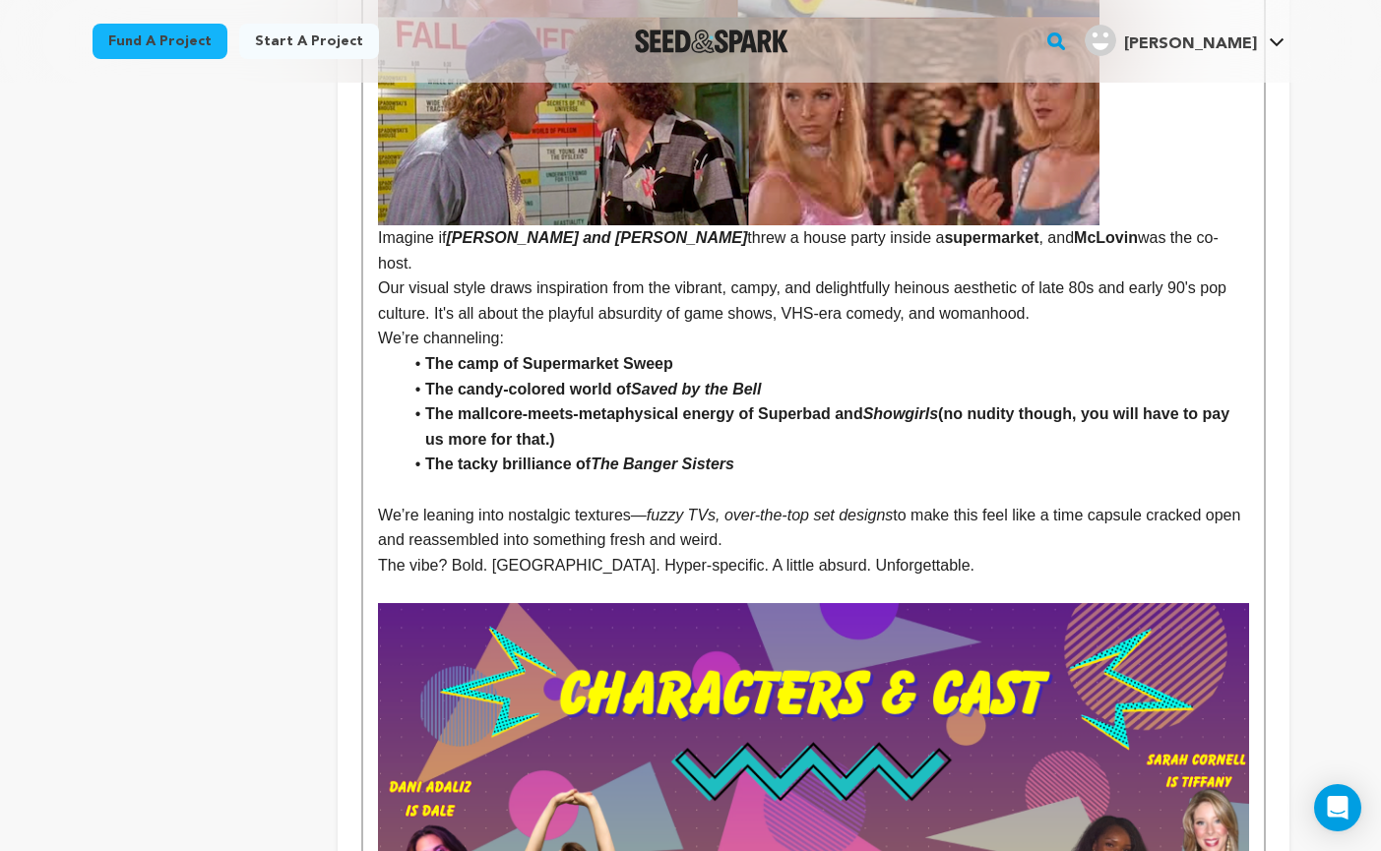
scroll to position [2361, 0]
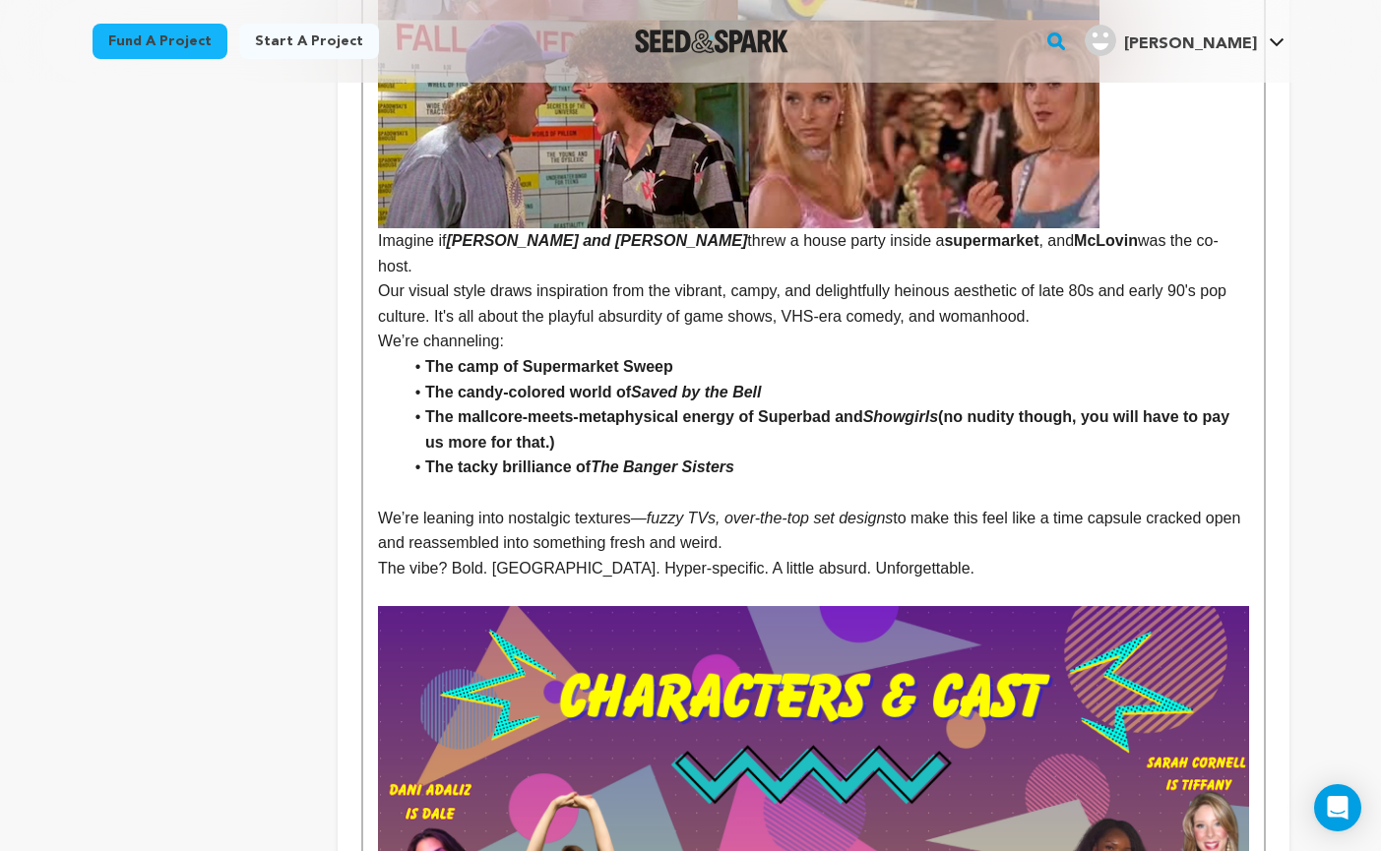
click at [1043, 405] on li "The mallcore-meets-metaphysical energy of Superbad and Showgirls (no nudity tho…" at bounding box center [825, 429] width 846 height 50
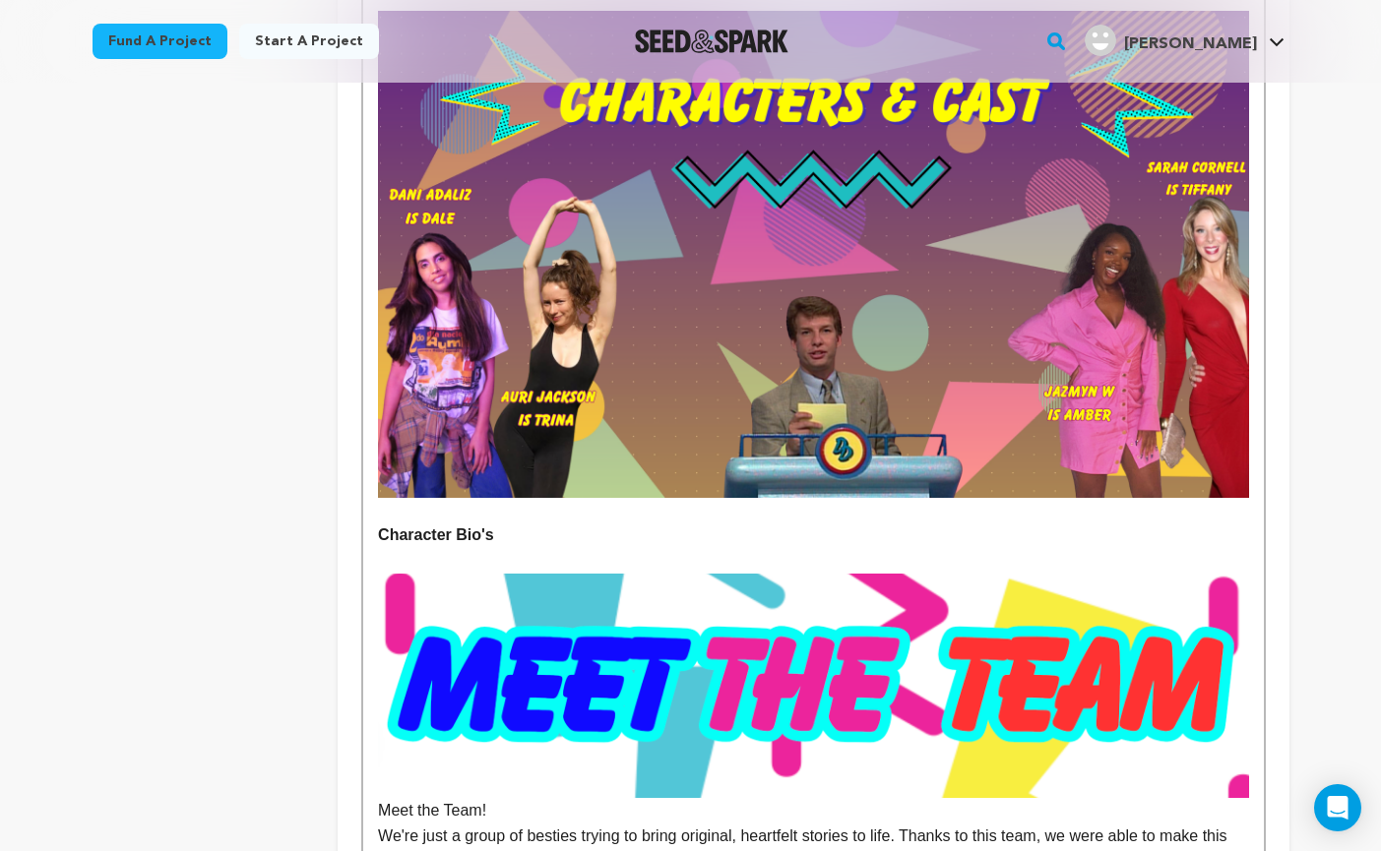
scroll to position [2962, 0]
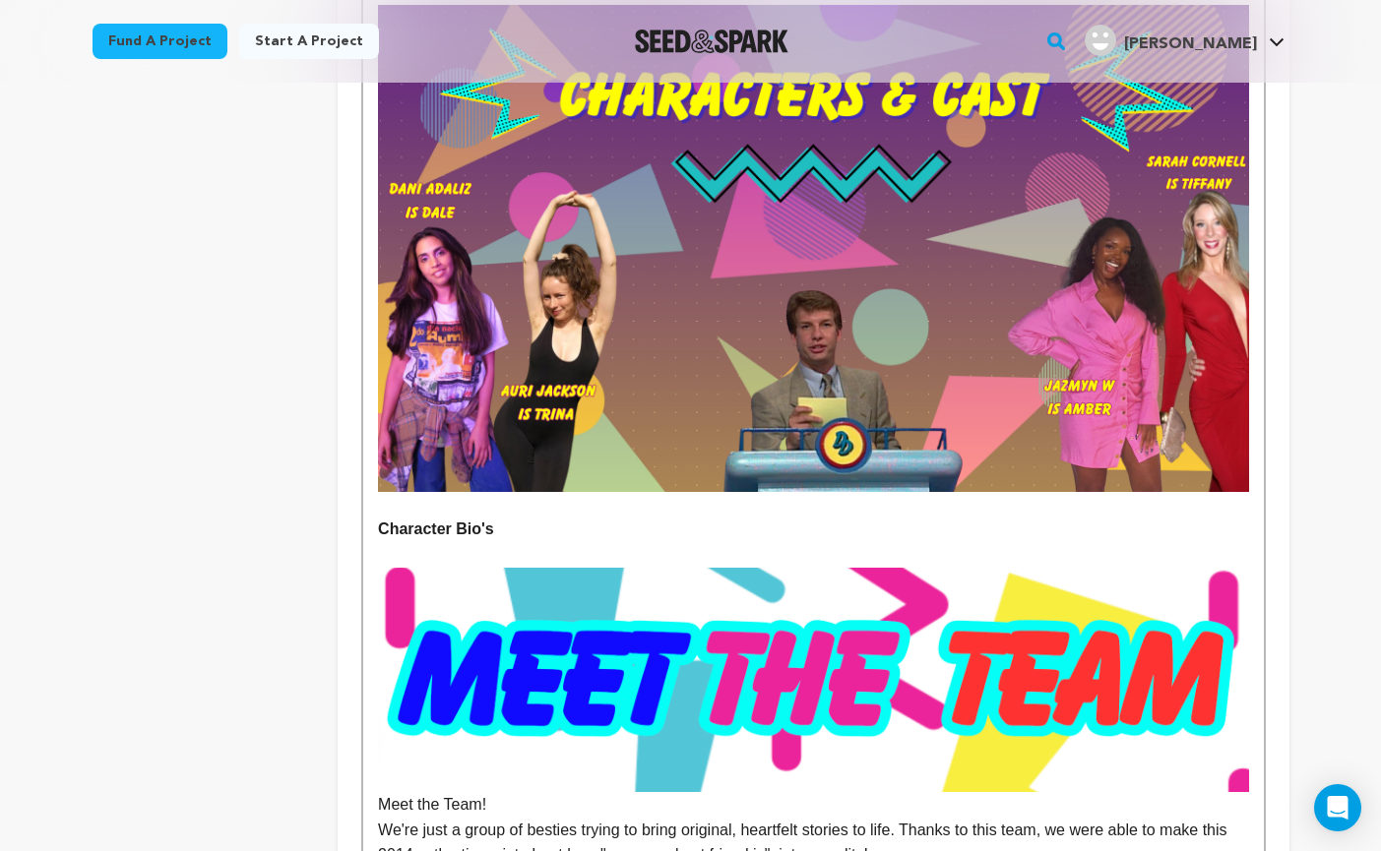
click at [494, 521] on strong "Character Bio's" at bounding box center [436, 529] width 116 height 17
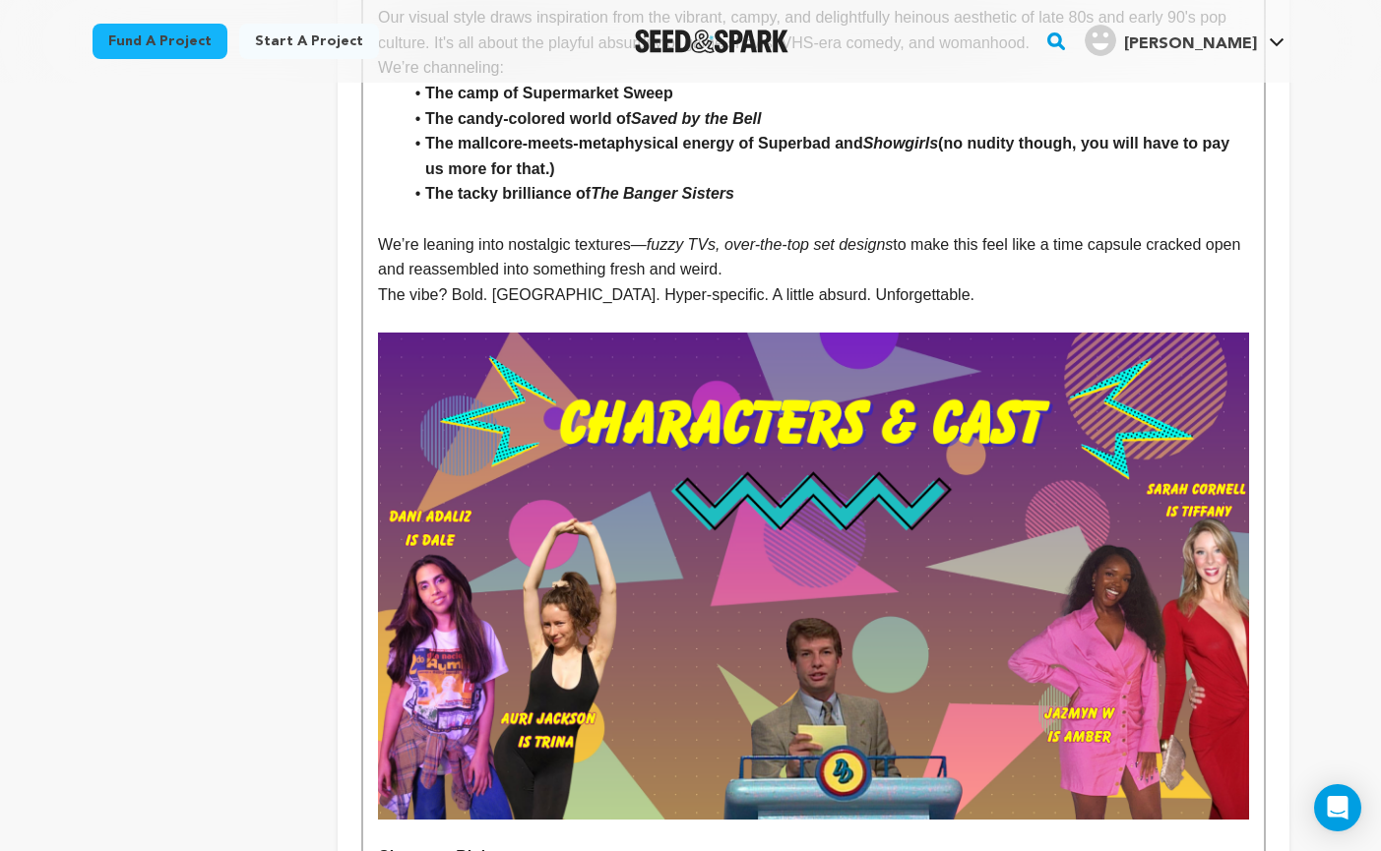
scroll to position [2674, 0]
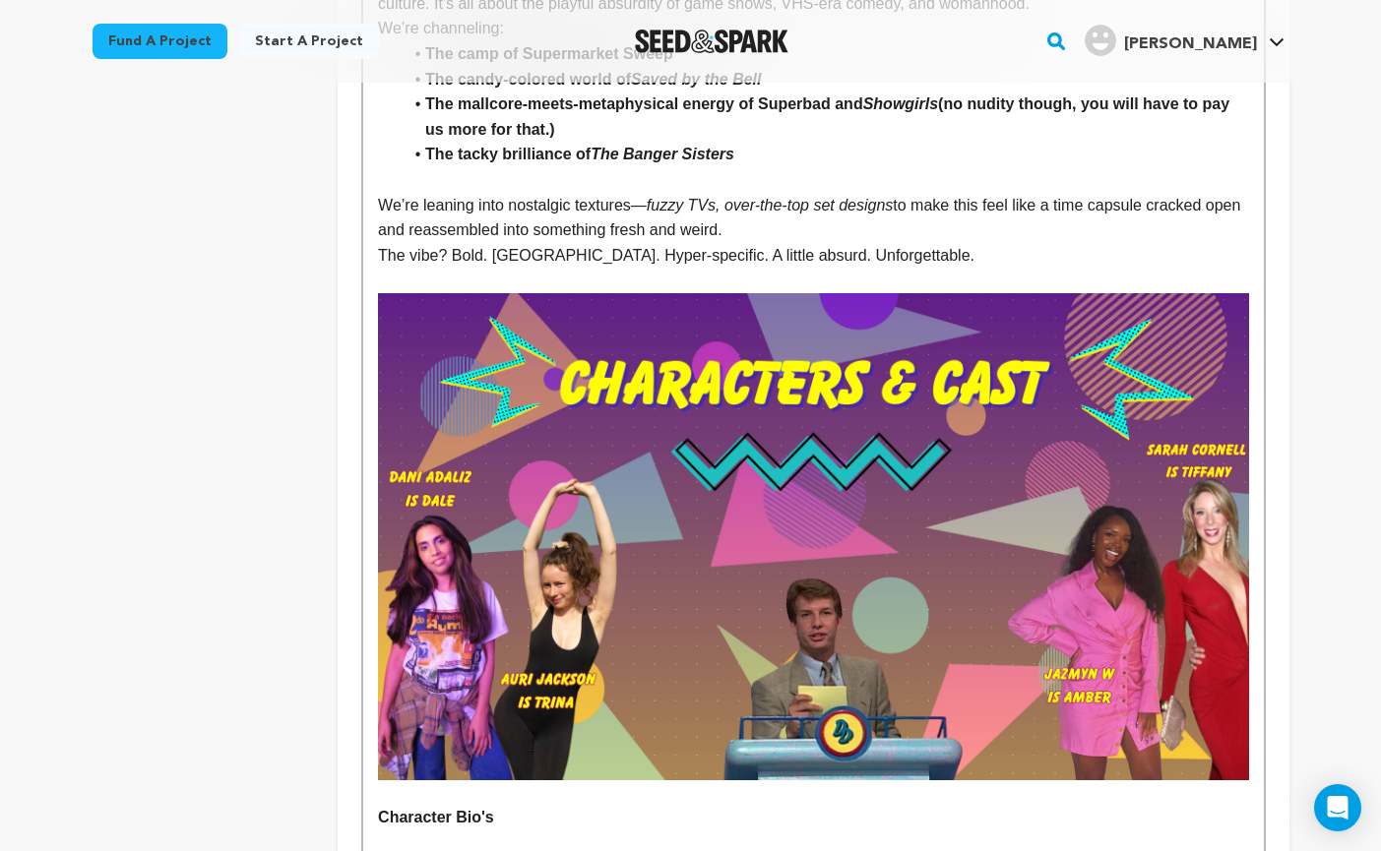
click at [658, 534] on img at bounding box center [813, 536] width 870 height 487
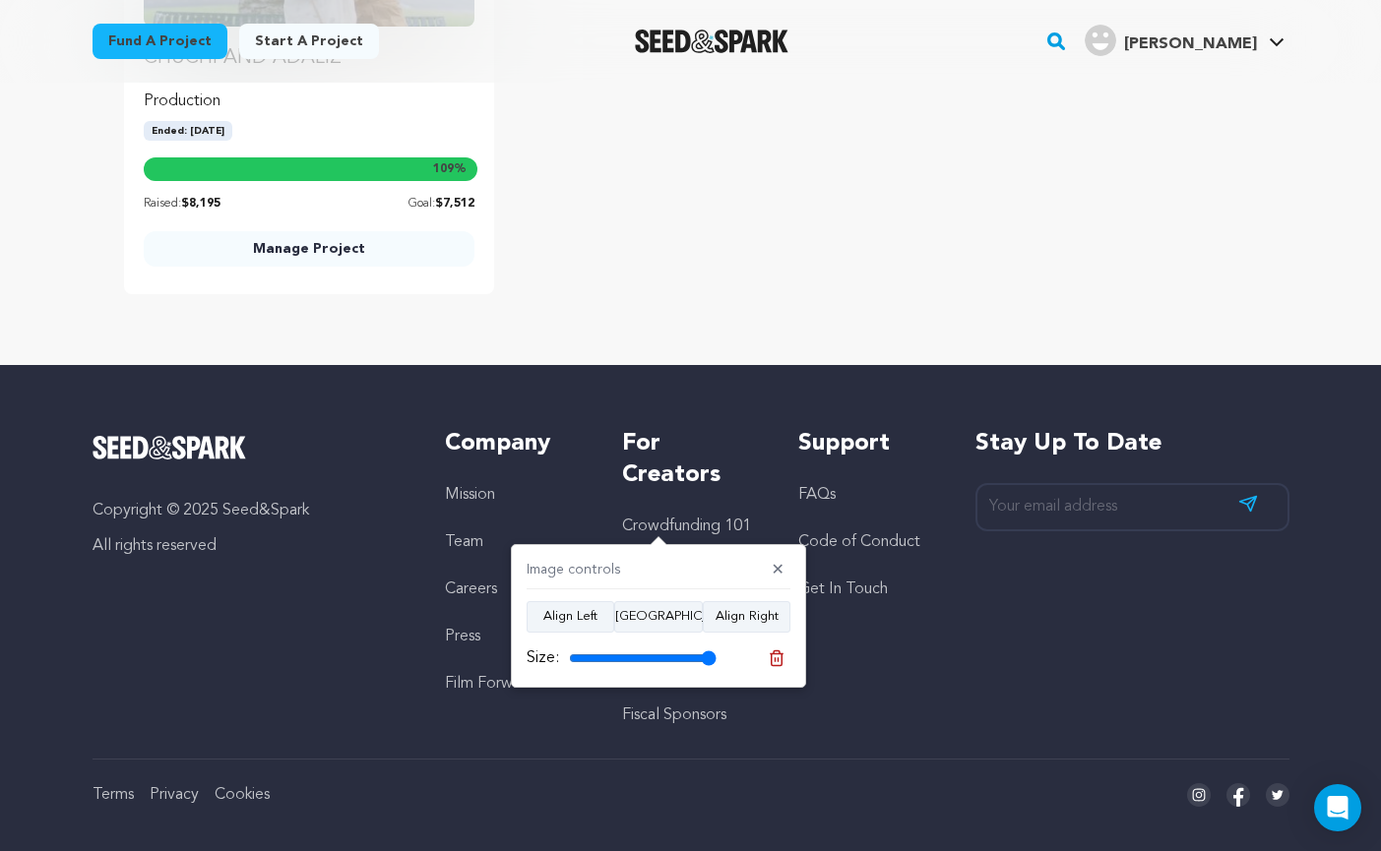
scroll to position [6096, 0]
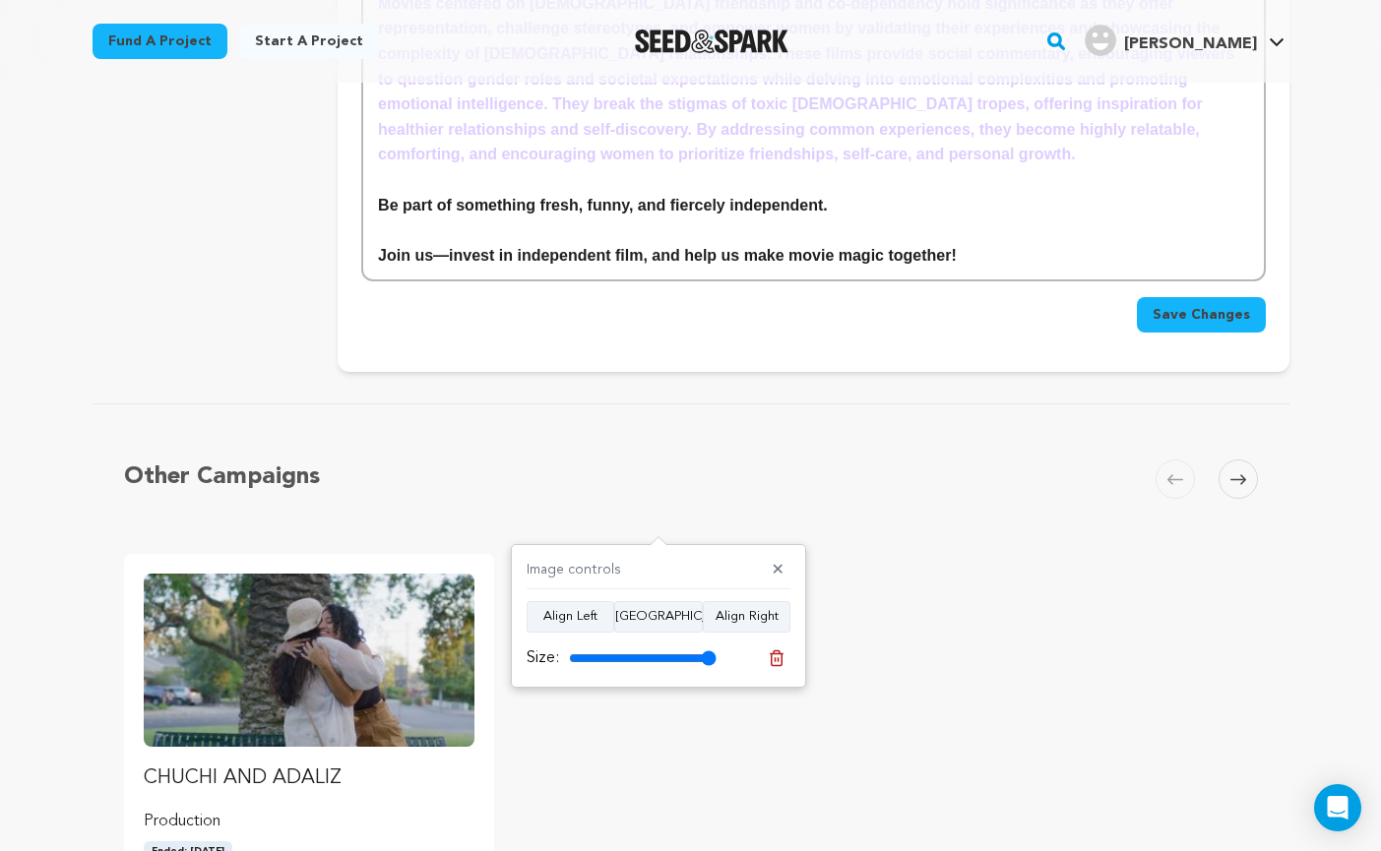
scroll to position [5561, 0]
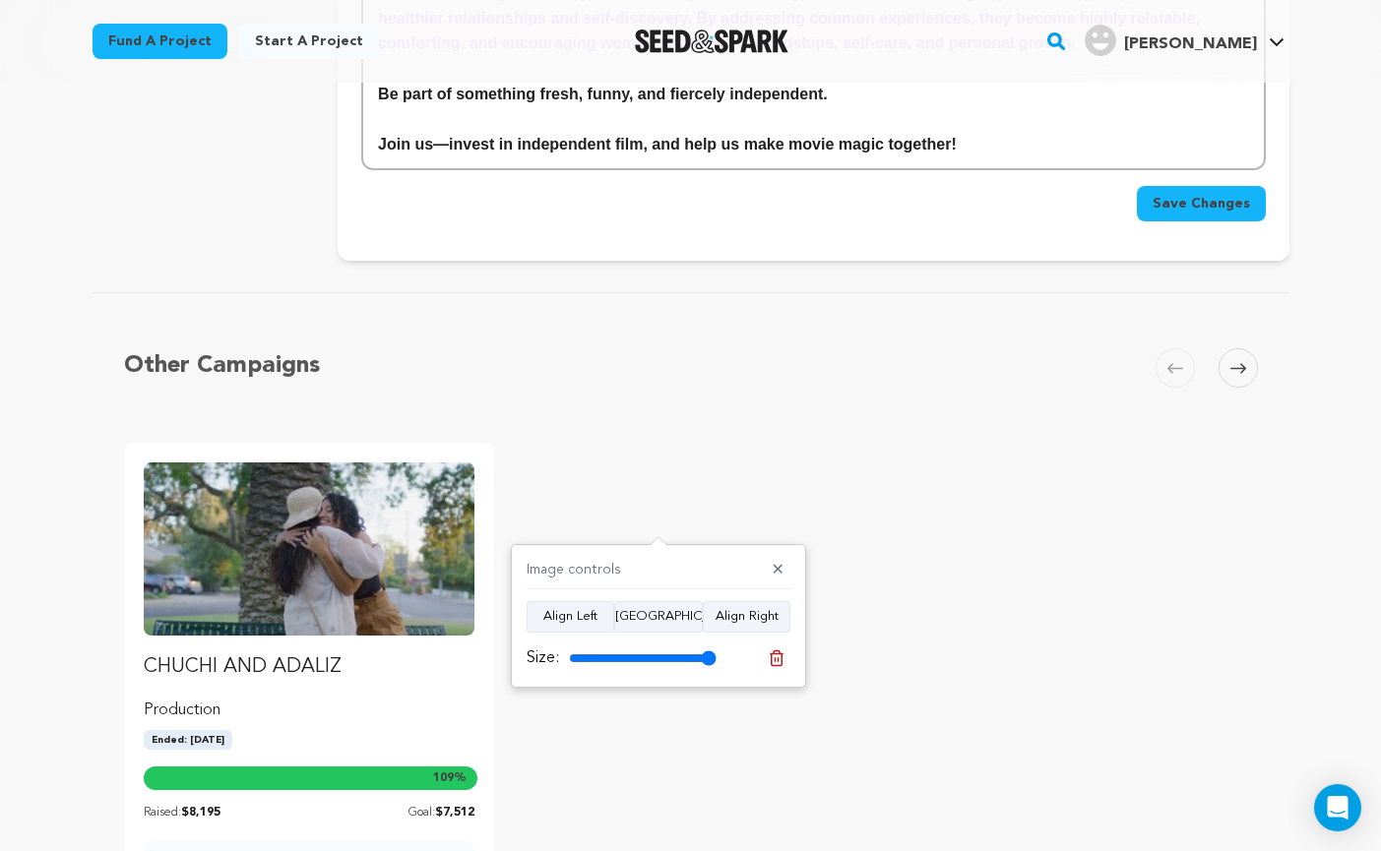
click at [1186, 186] on button "Save Changes" at bounding box center [1201, 203] width 129 height 35
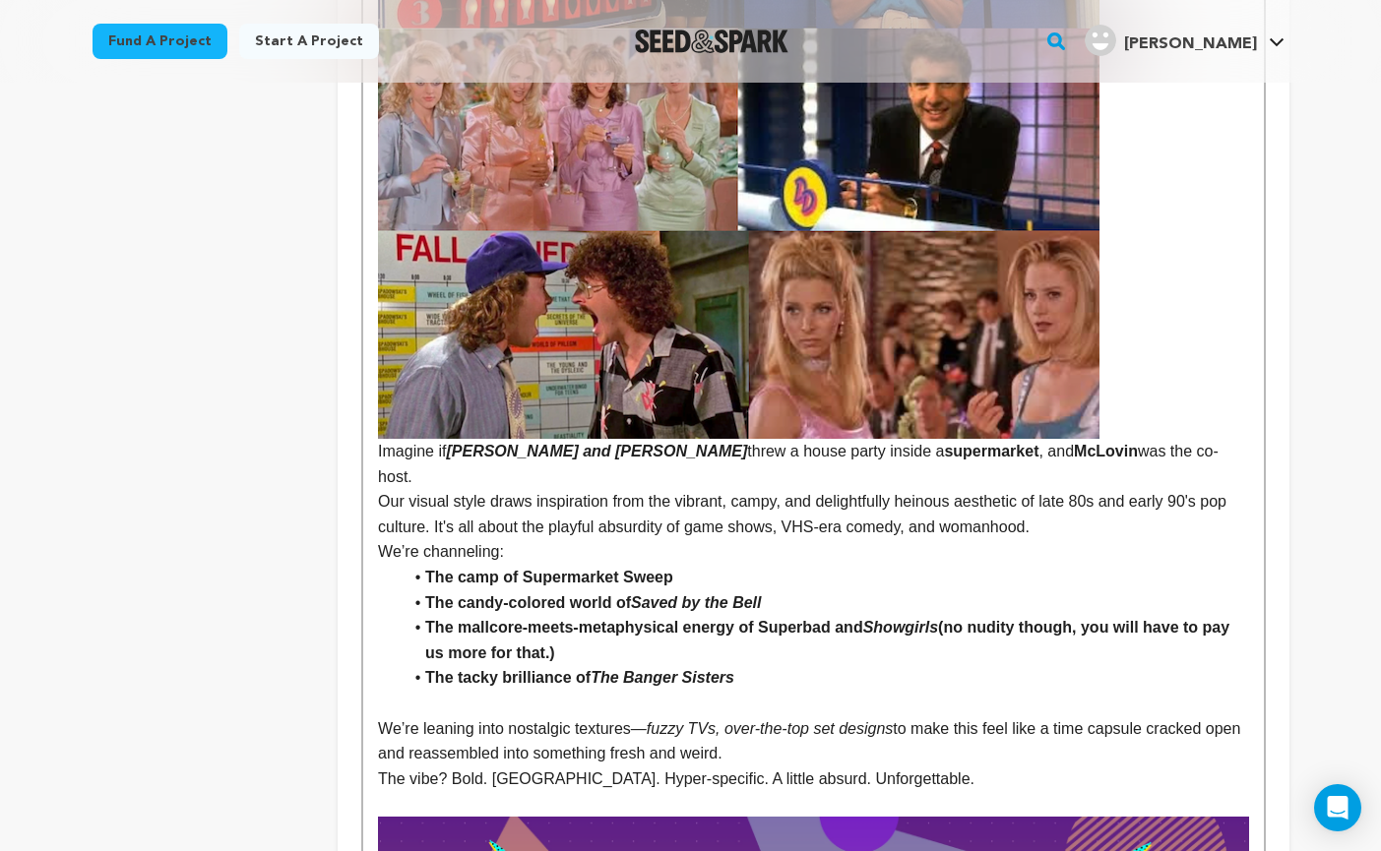
scroll to position [2168, 0]
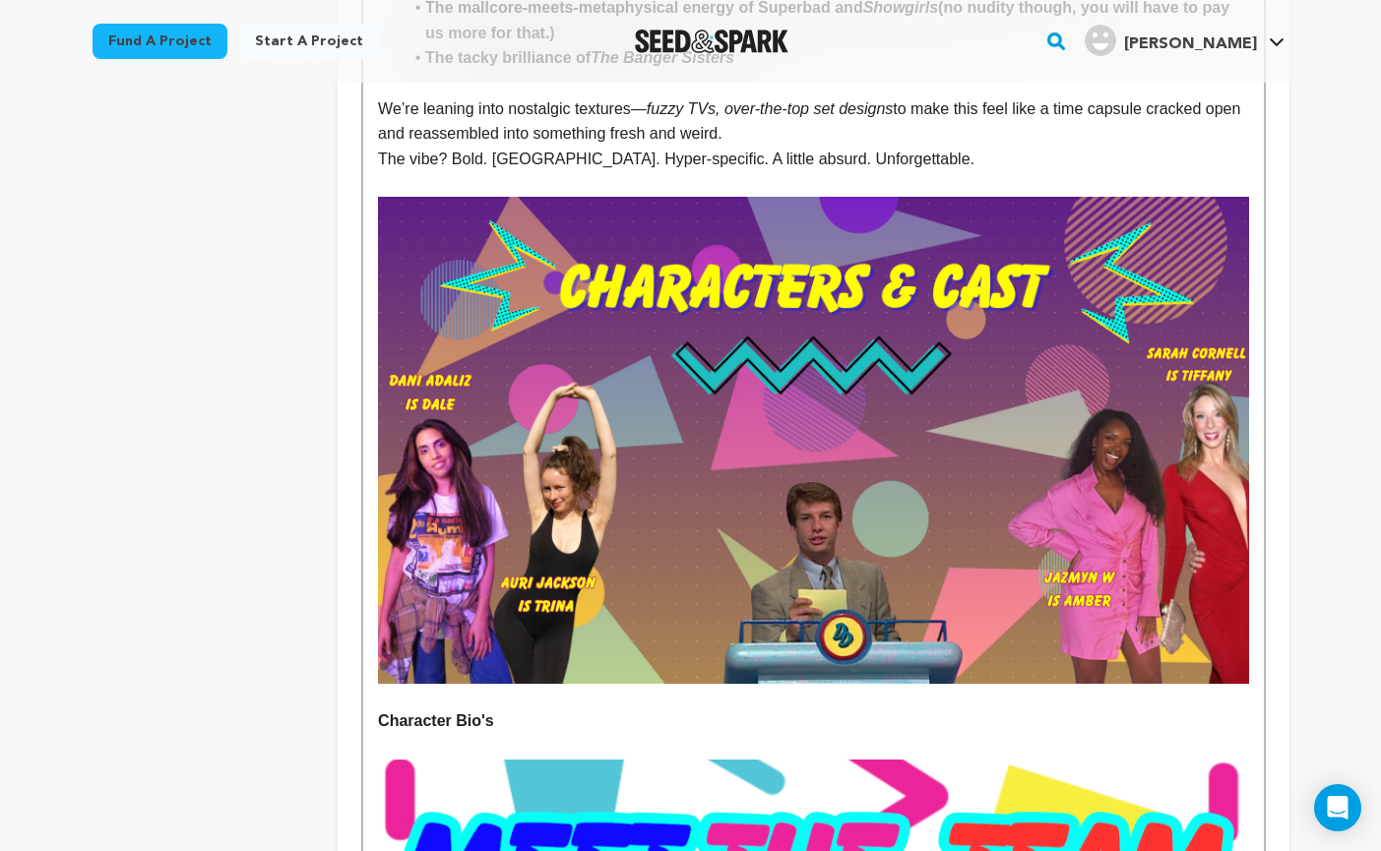
scroll to position [2769, 0]
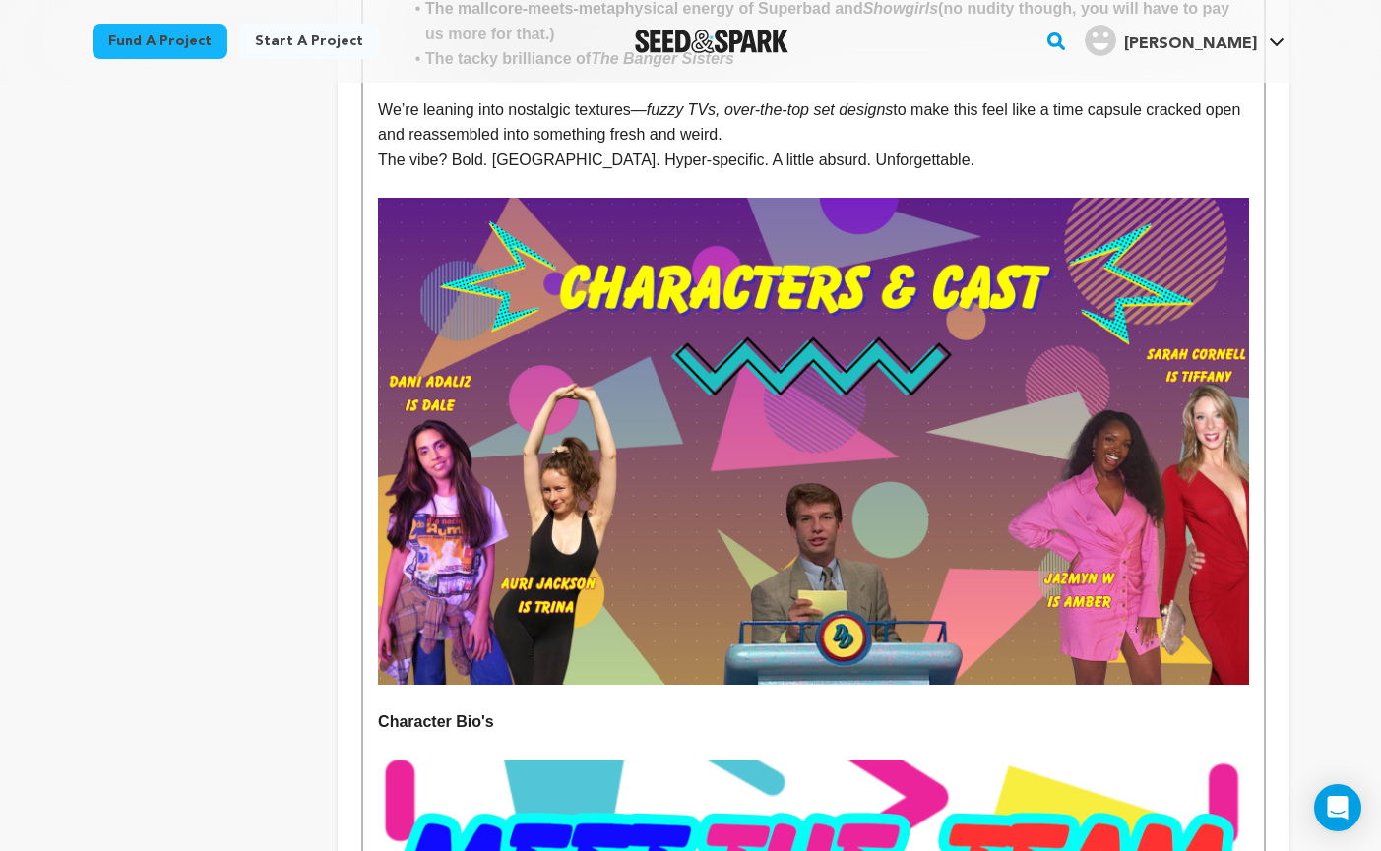
drag, startPoint x: 514, startPoint y: 696, endPoint x: 355, endPoint y: 697, distance: 158.4
click at [355, 697] on div "Tell your audience about this project This is what people will see when they sc…" at bounding box center [813, 325] width 951 height 5456
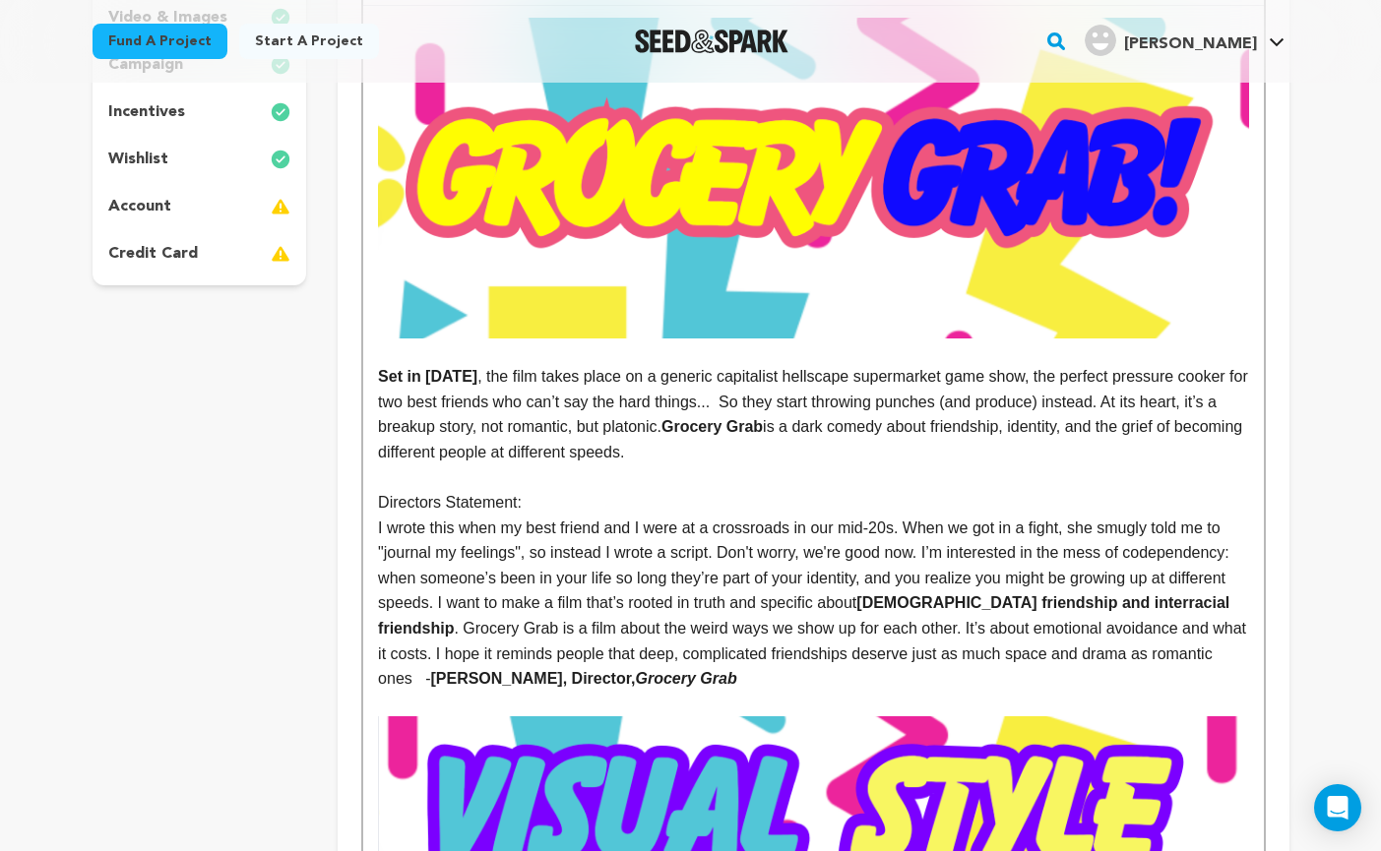
scroll to position [571, 0]
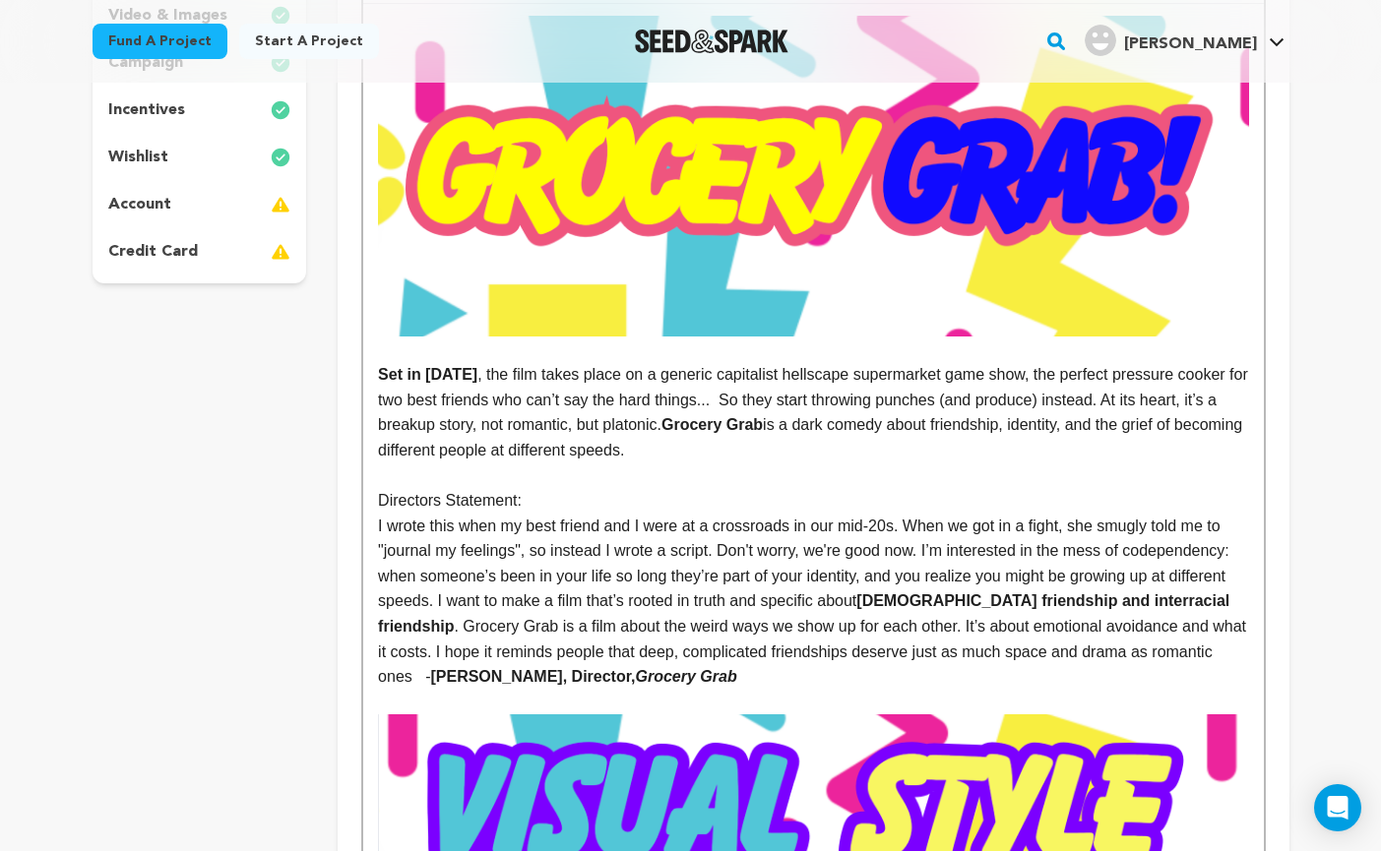
click at [623, 442] on p "Set in 1992 , the film takes place on a generic capitalist hellscape supermarke…" at bounding box center [813, 412] width 870 height 100
click at [378, 373] on strong "Set in [DATE]" at bounding box center [427, 374] width 99 height 17
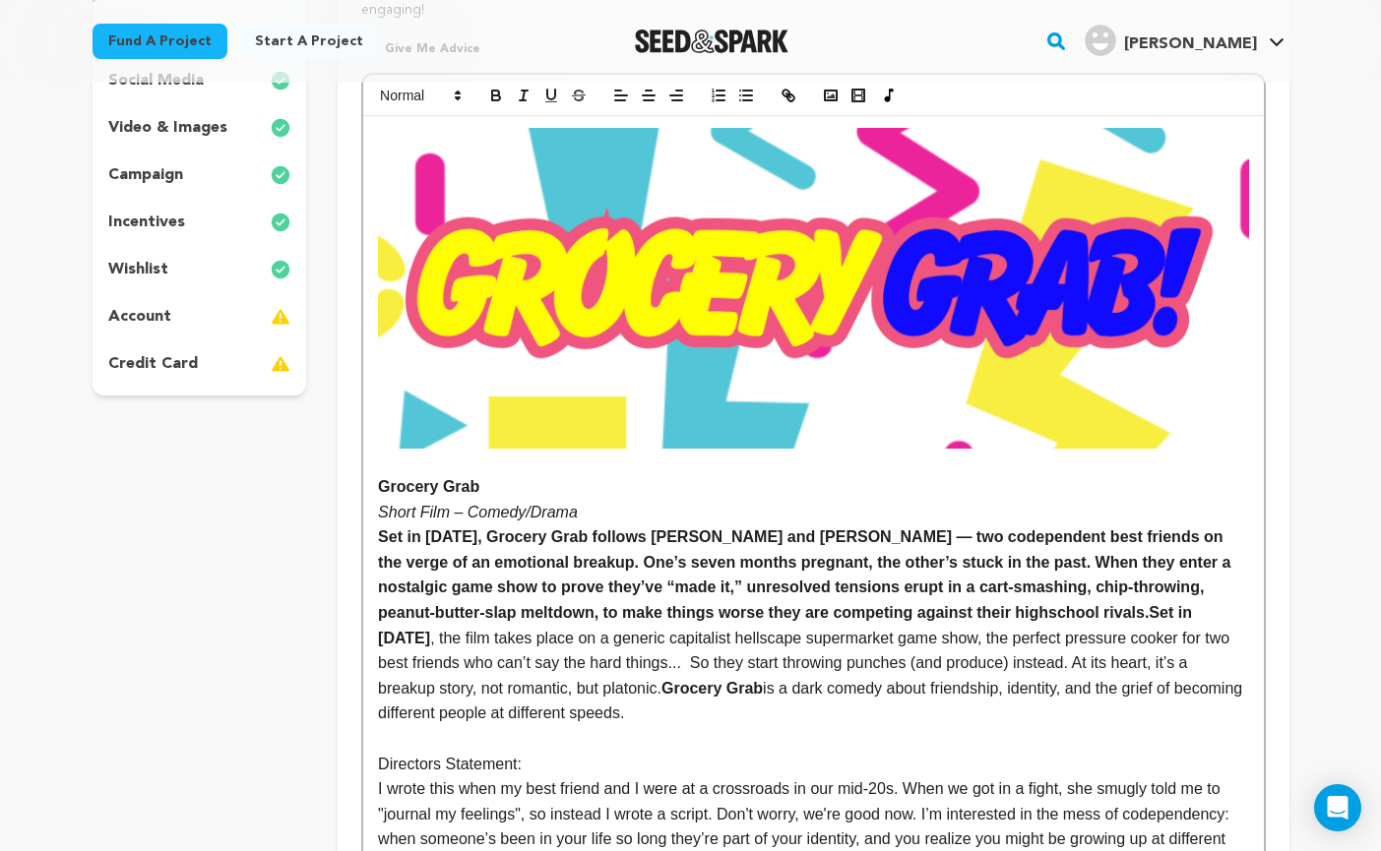
scroll to position [465, 0]
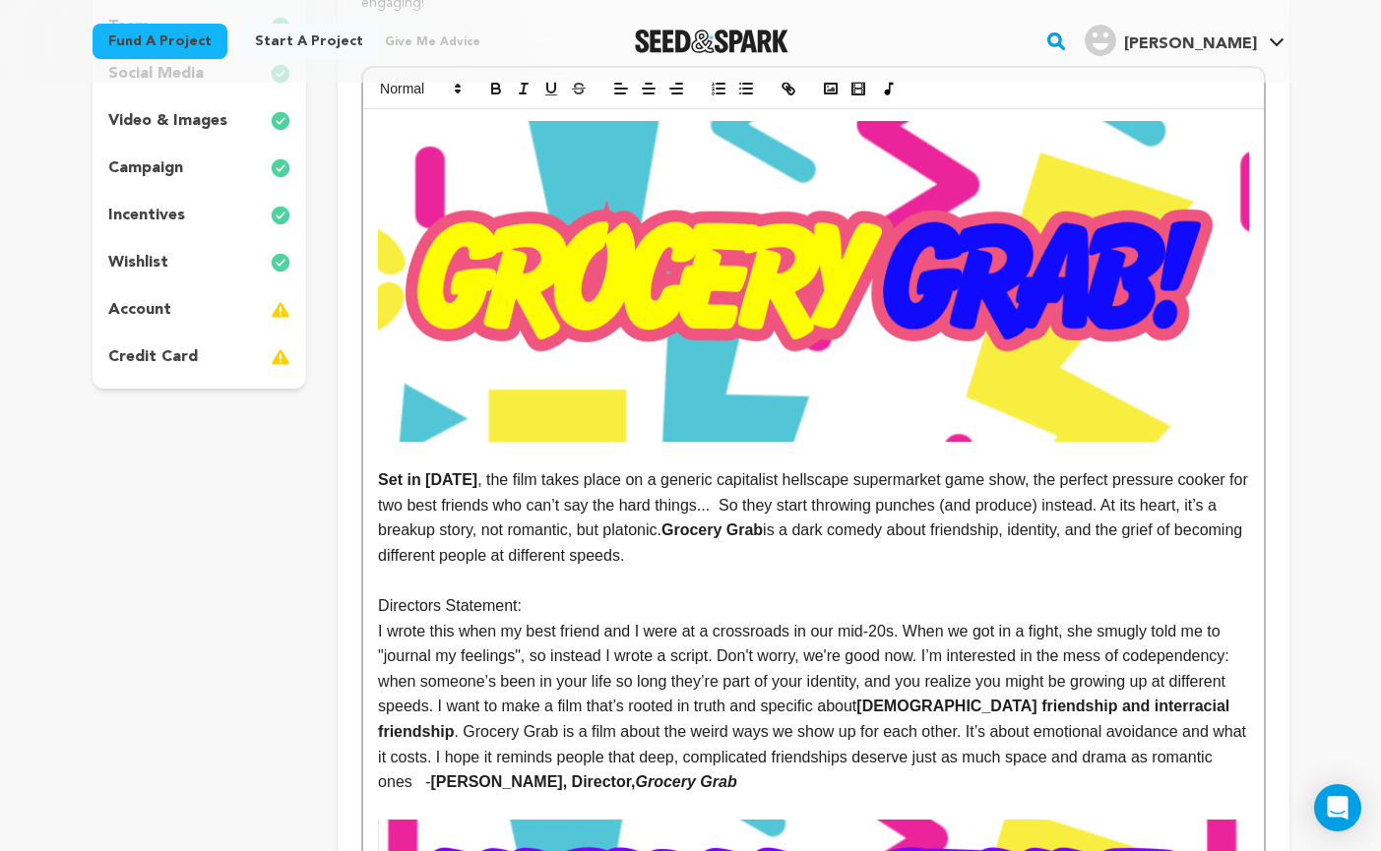
click at [744, 562] on p "Set in 1992 , the film takes place on a generic capitalist hellscape supermarke…" at bounding box center [813, 517] width 870 height 100
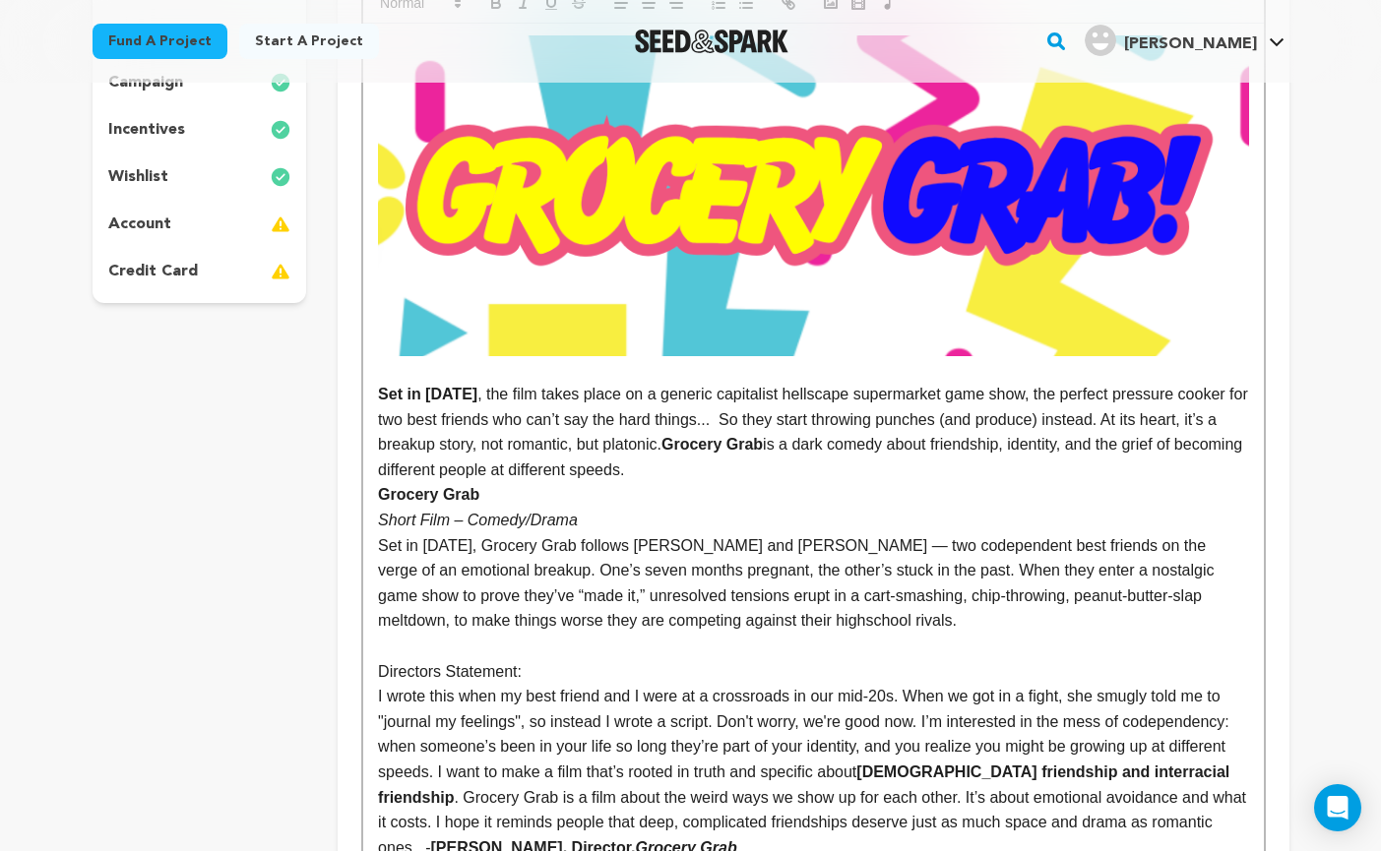
scroll to position [556, 0]
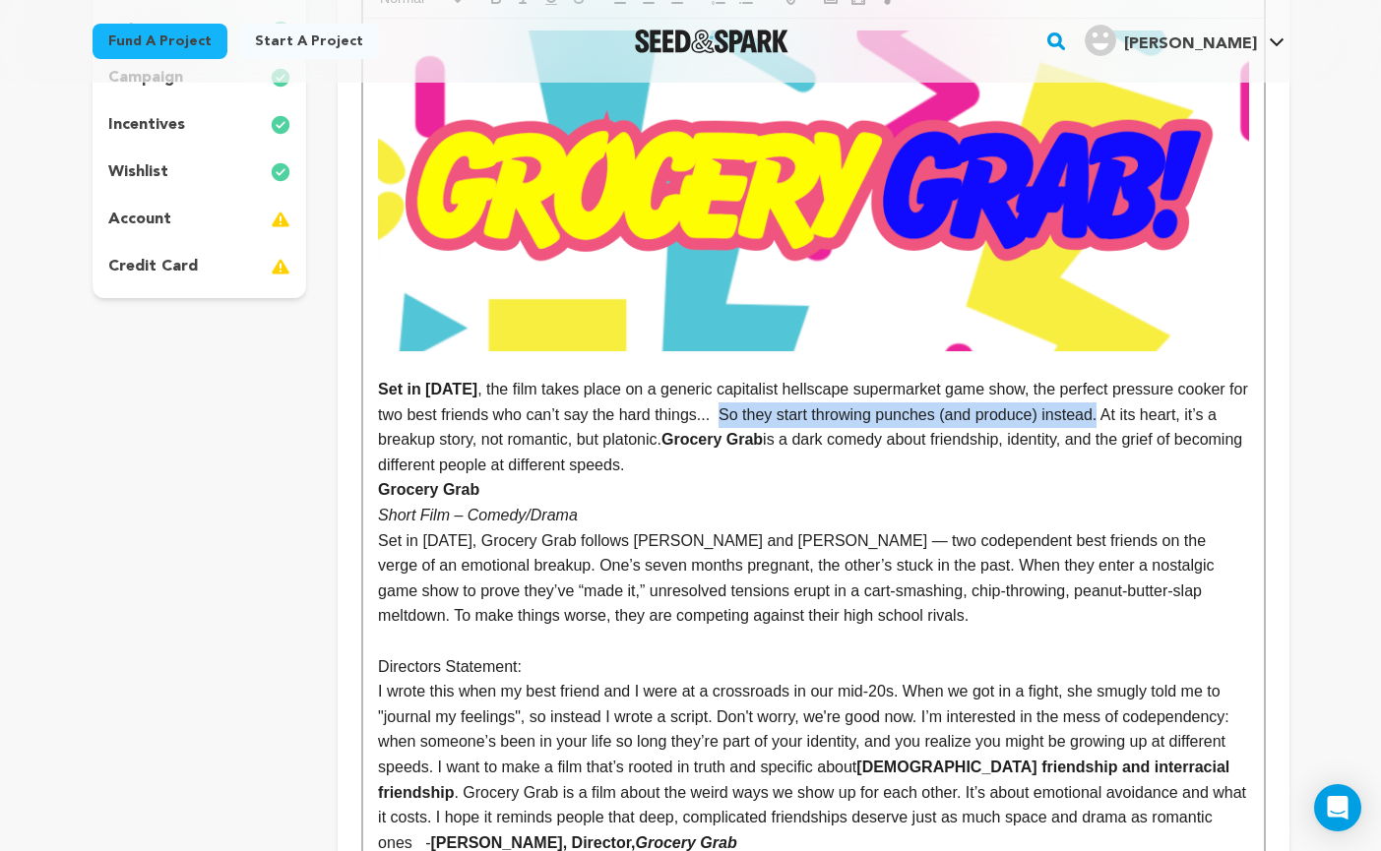
drag, startPoint x: 751, startPoint y: 411, endPoint x: 1139, endPoint y: 422, distance: 387.9
click at [1139, 422] on p "Set in 1992 , the film takes place on a generic capitalist hellscape supermarke…" at bounding box center [813, 427] width 870 height 100
copy p "So they start throwing punches (and produce) instead."
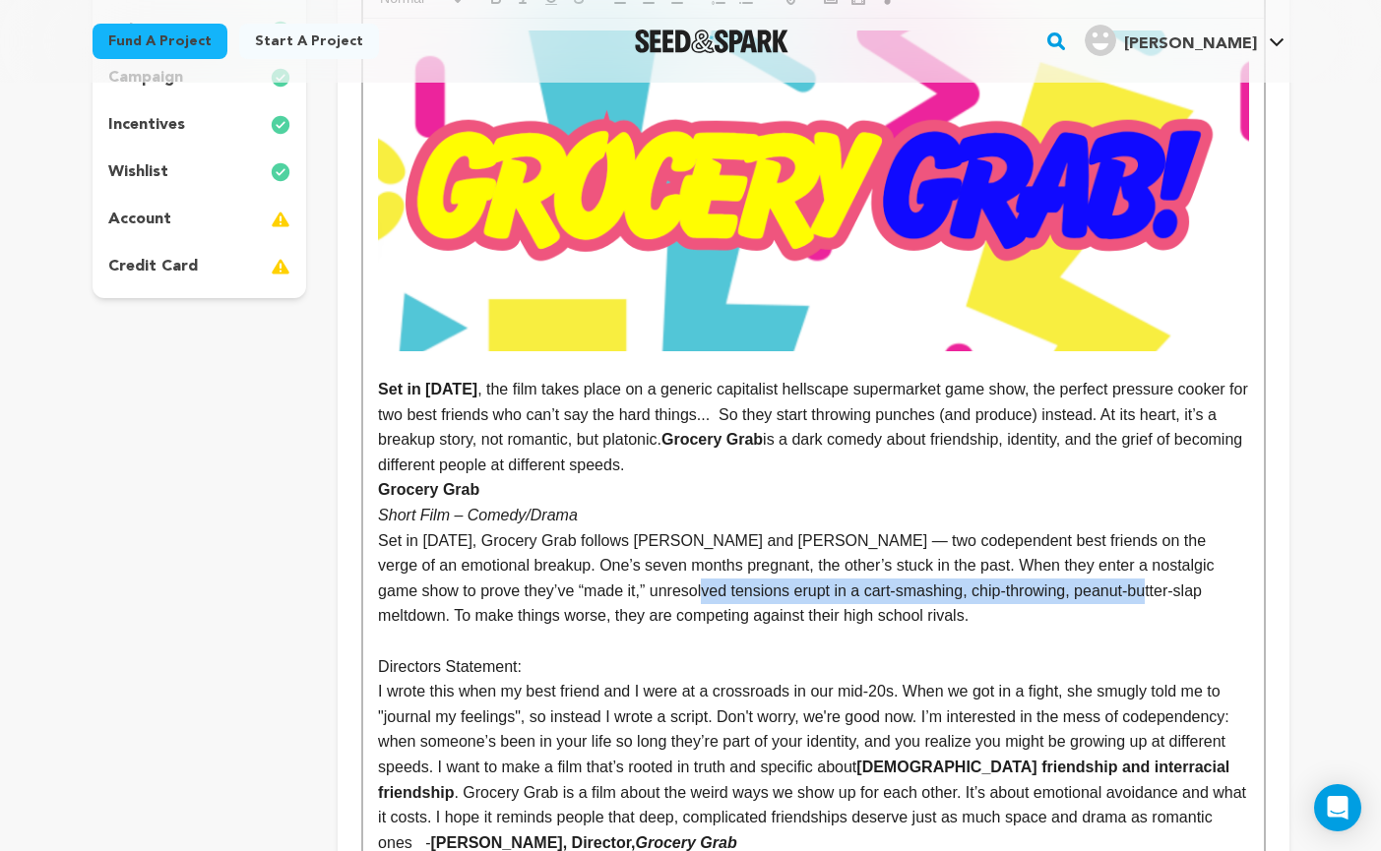
drag, startPoint x: 641, startPoint y: 589, endPoint x: 1103, endPoint y: 601, distance: 462.7
click at [1103, 601] on p "Set in 1992, Grocery Grab follows Dale and Trina — two codependent best friends…" at bounding box center [813, 578] width 870 height 100
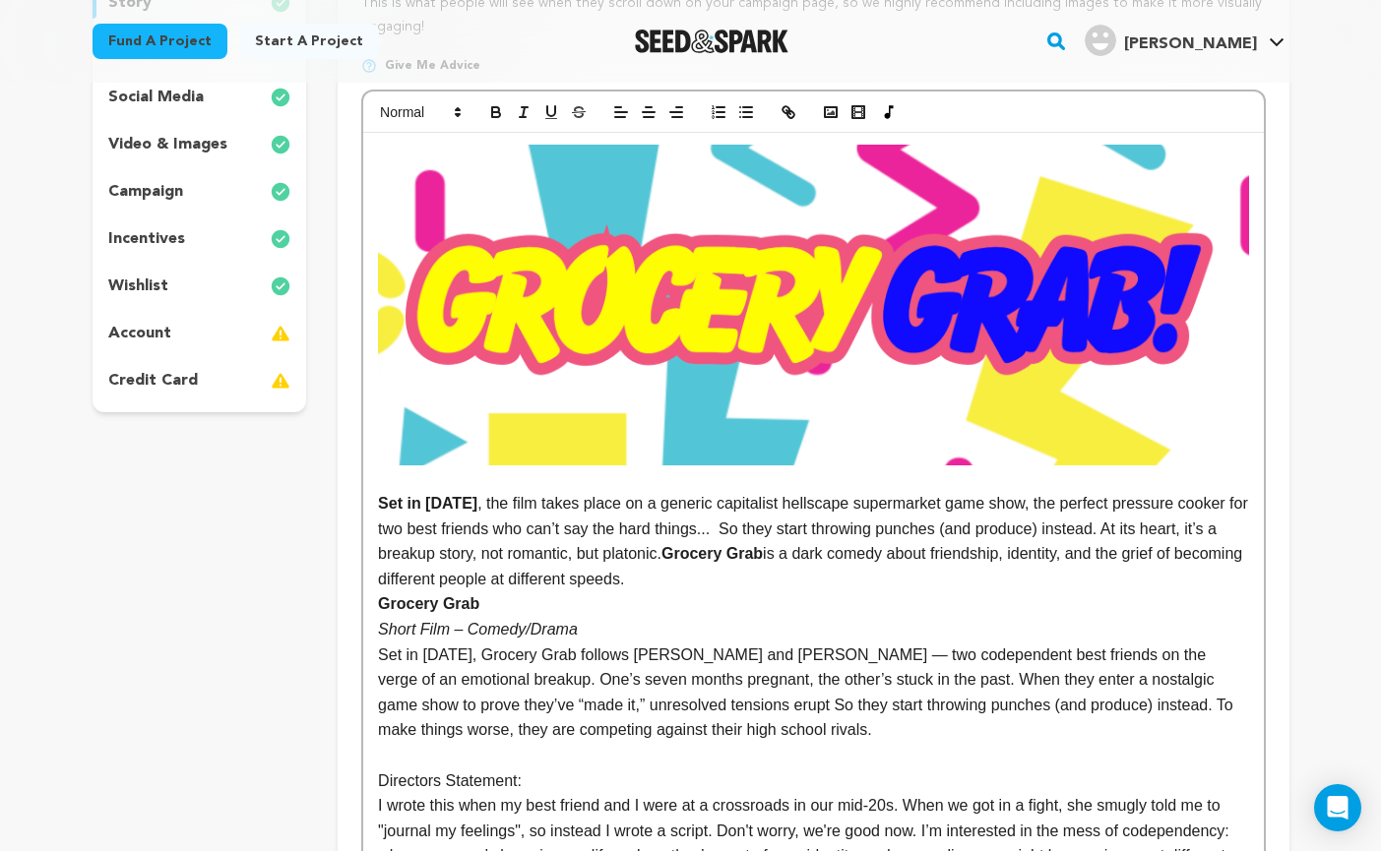
scroll to position [456, 0]
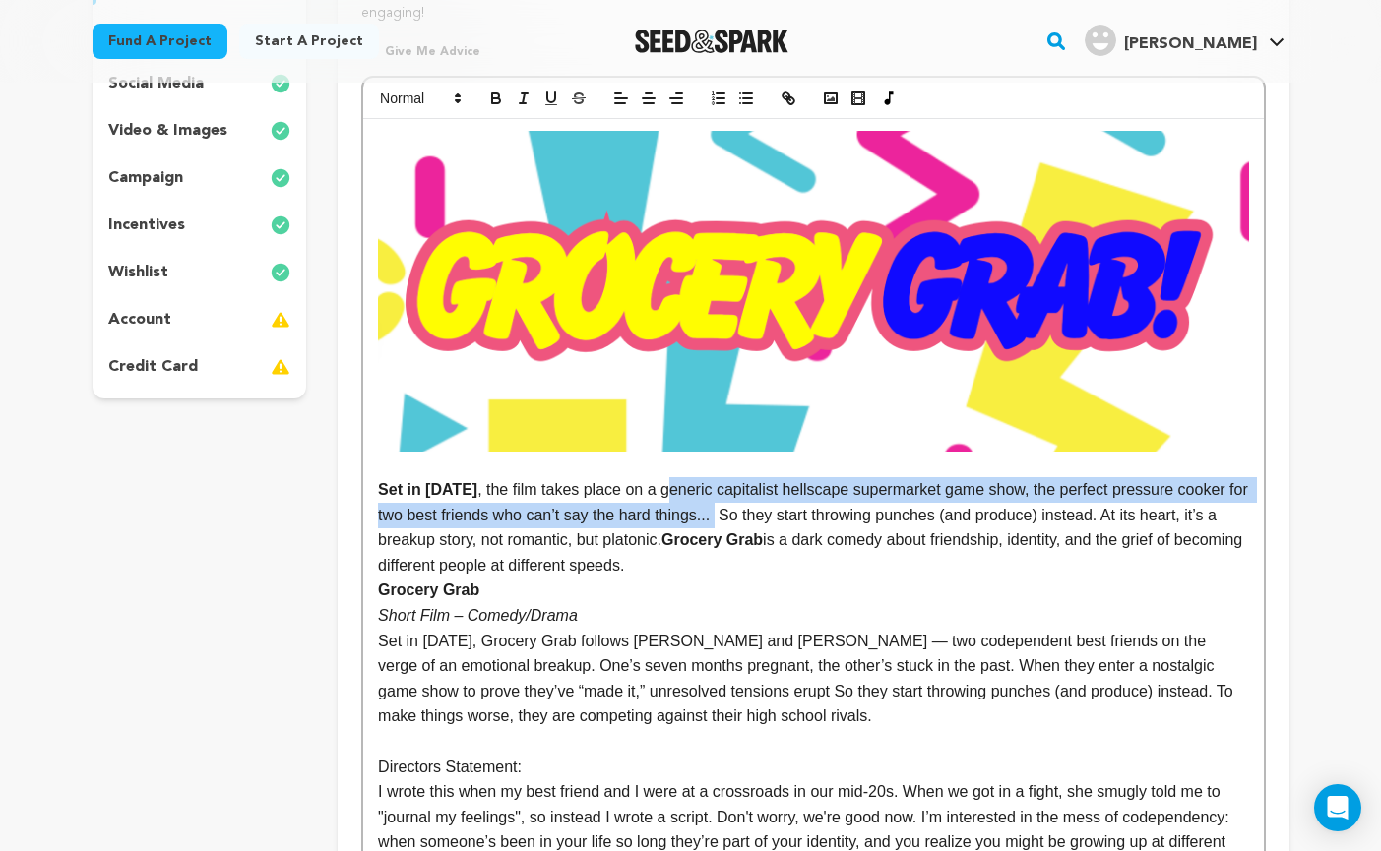
drag, startPoint x: 656, startPoint y: 489, endPoint x: 747, endPoint y: 514, distance: 93.8
click at [747, 514] on p "Set in 1992 , the film takes place on a generic capitalist hellscape supermarke…" at bounding box center [813, 527] width 870 height 100
copy p "eneric capitalist hellscape supermarket game show, the perfect pressure cooker …"
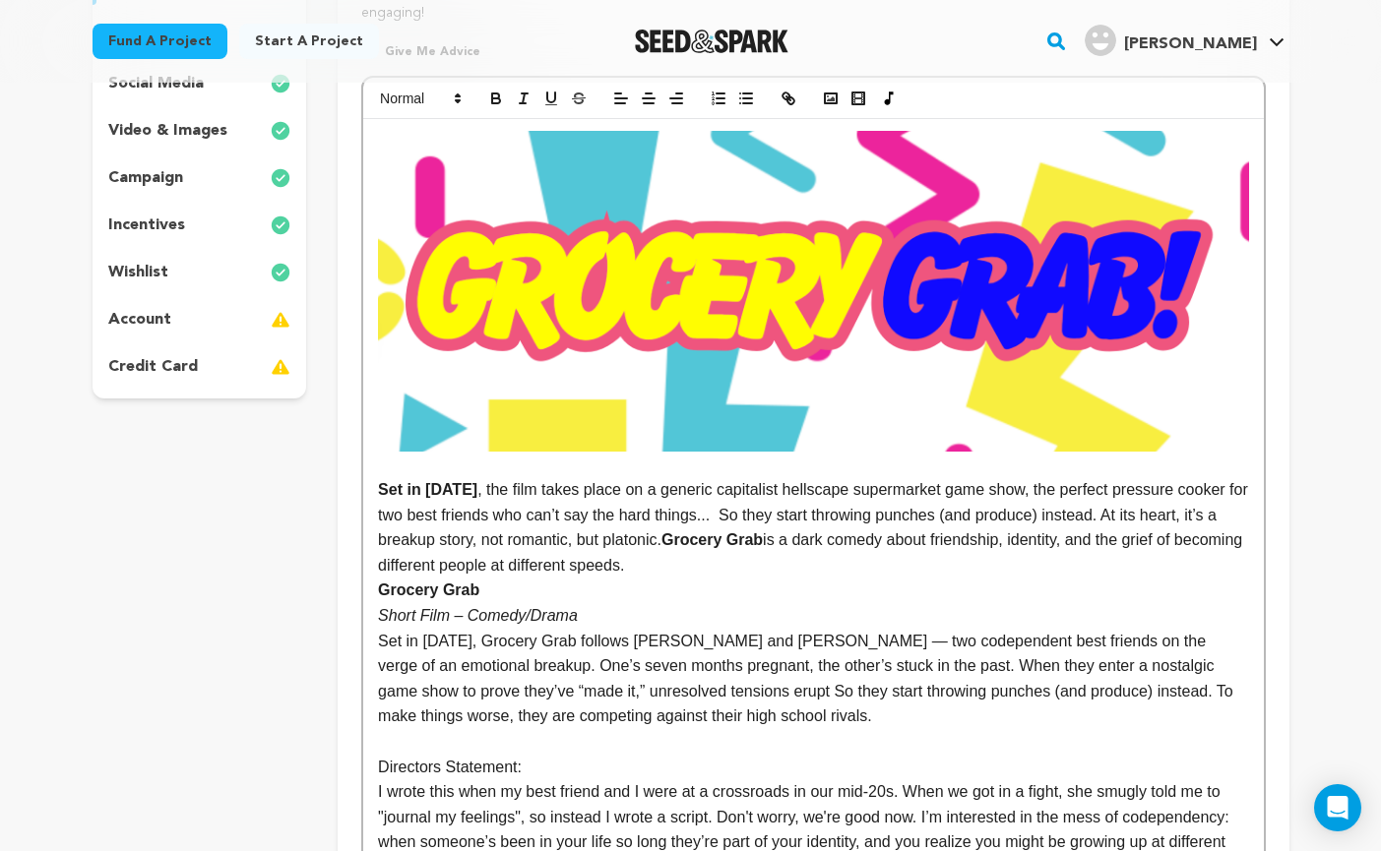
click at [813, 662] on p "Set in 1992, Grocery Grab follows Dale and Trina — two codependent best friends…" at bounding box center [813, 679] width 870 height 100
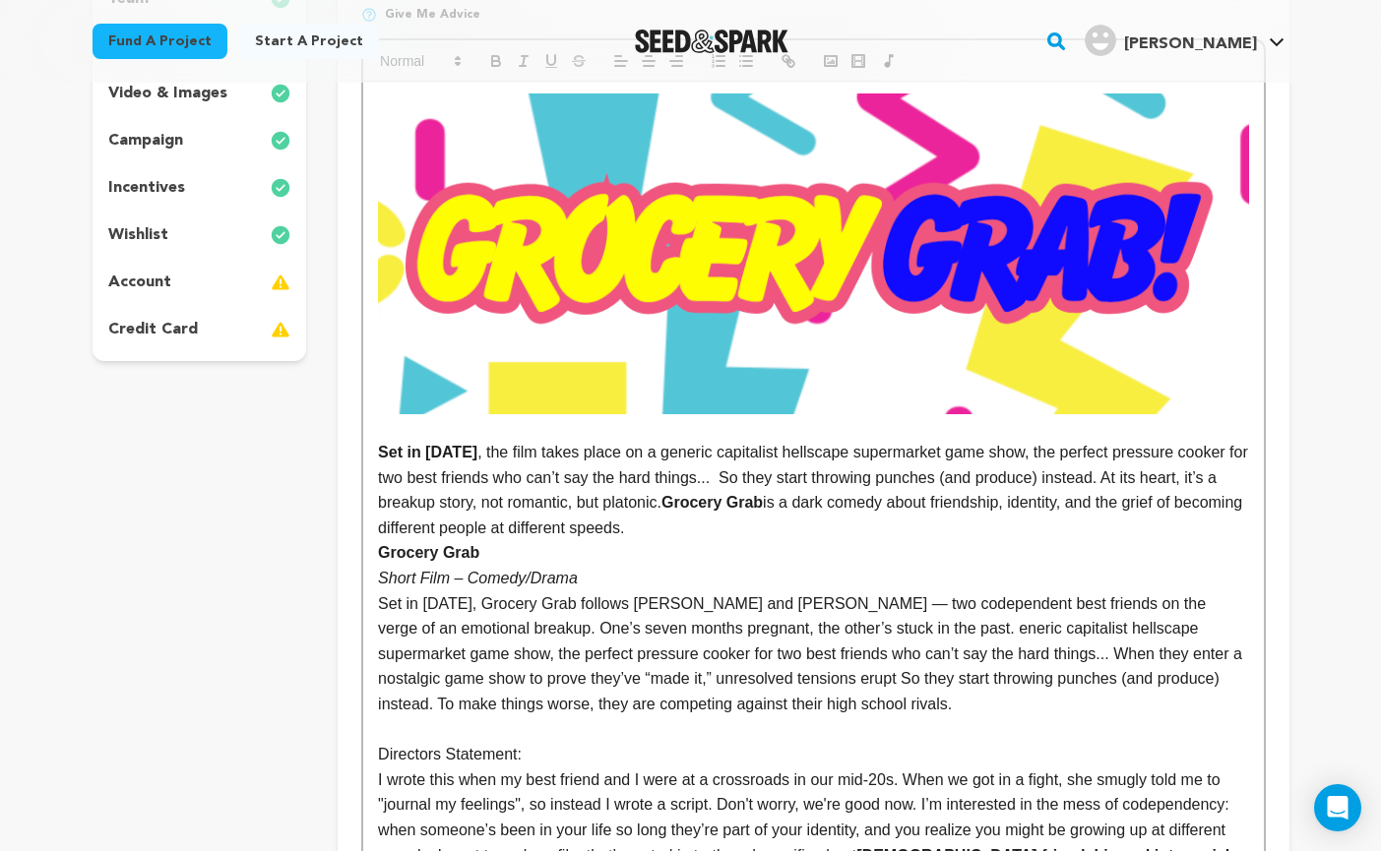
scroll to position [509, 0]
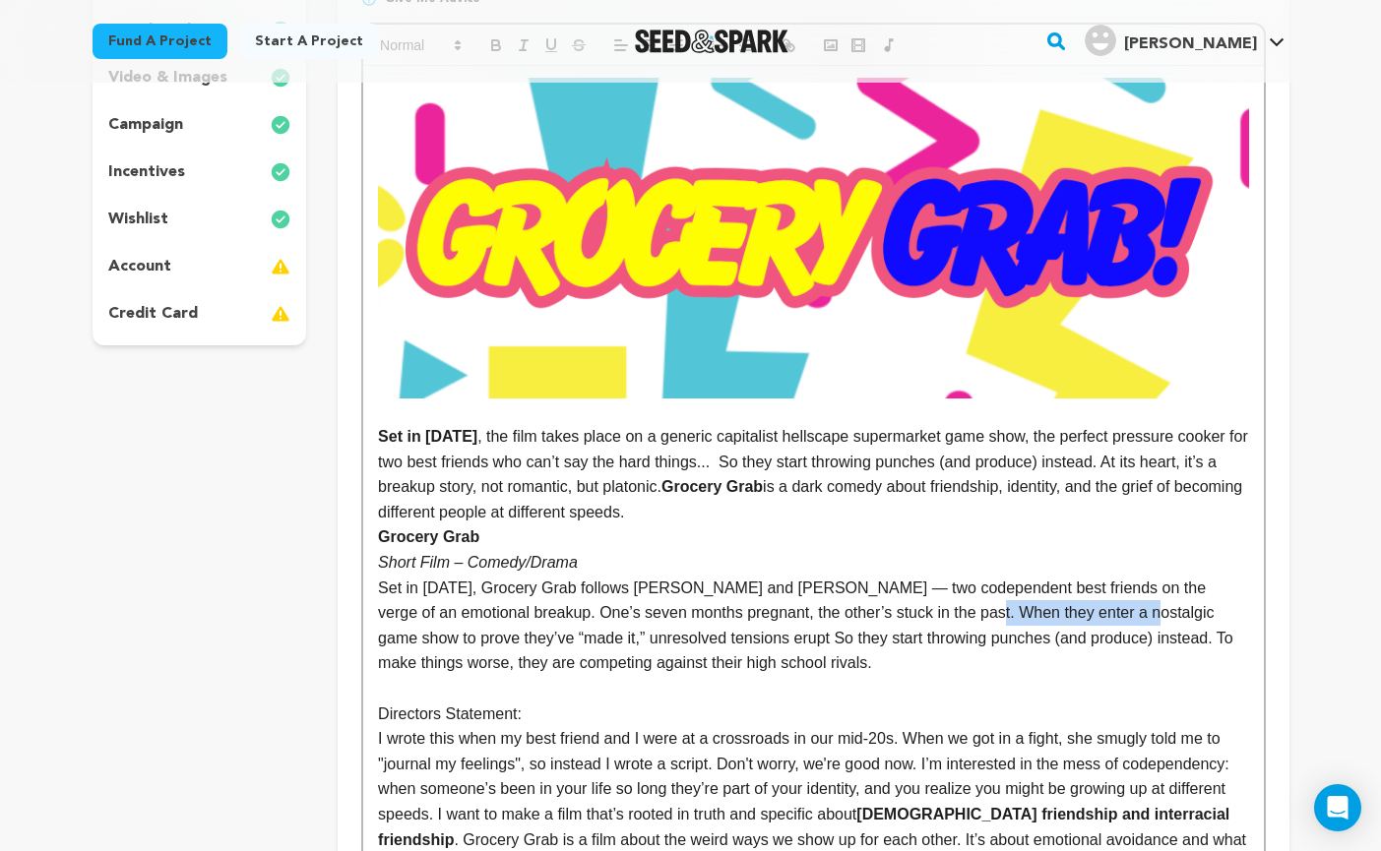
drag, startPoint x: 930, startPoint y: 614, endPoint x: 1096, endPoint y: 609, distance: 166.4
click at [1096, 609] on p "Set in 1992, Grocery Grab follows Dale and Trina — two codependent best friends…" at bounding box center [813, 626] width 870 height 100
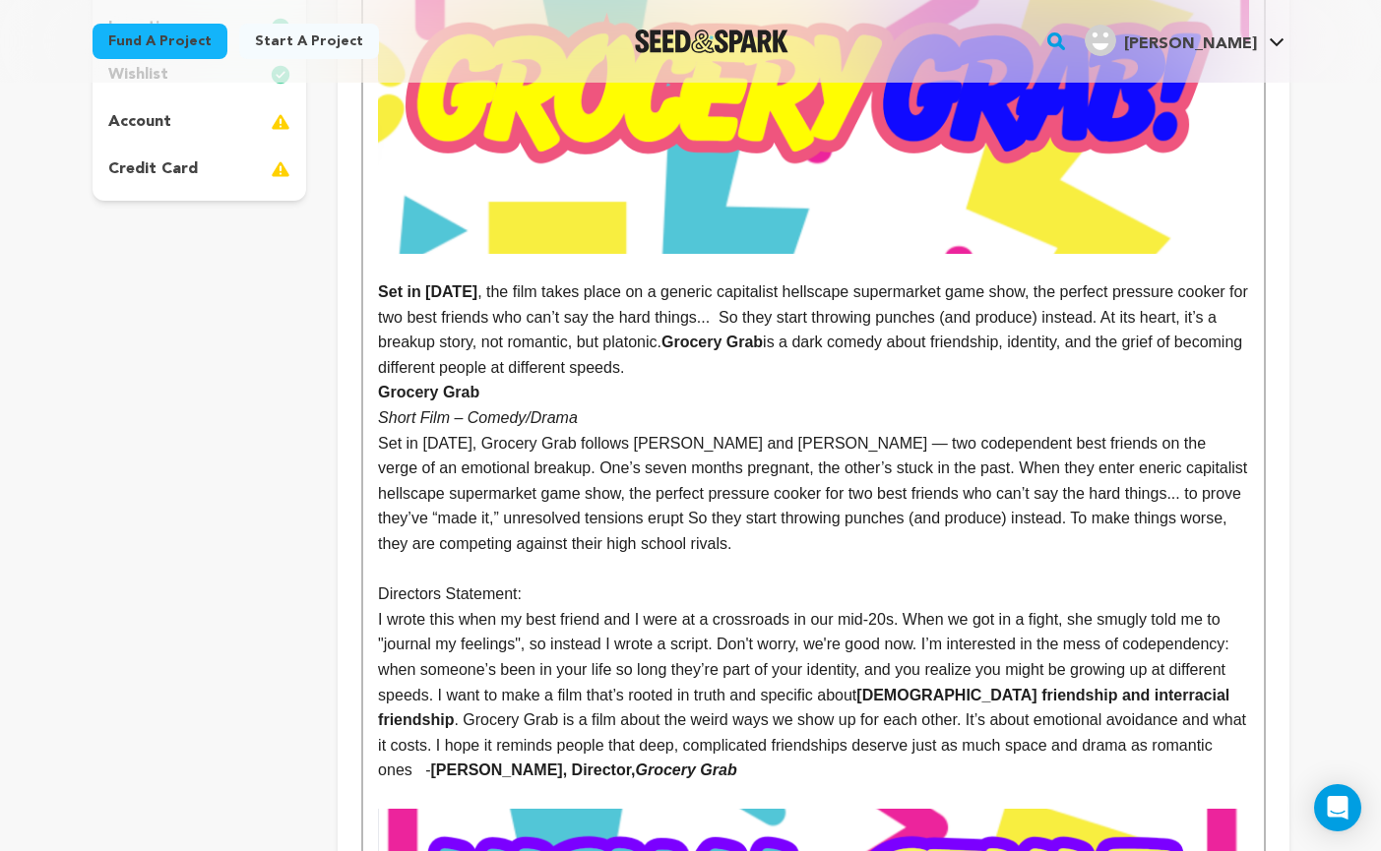
scroll to position [656, 0]
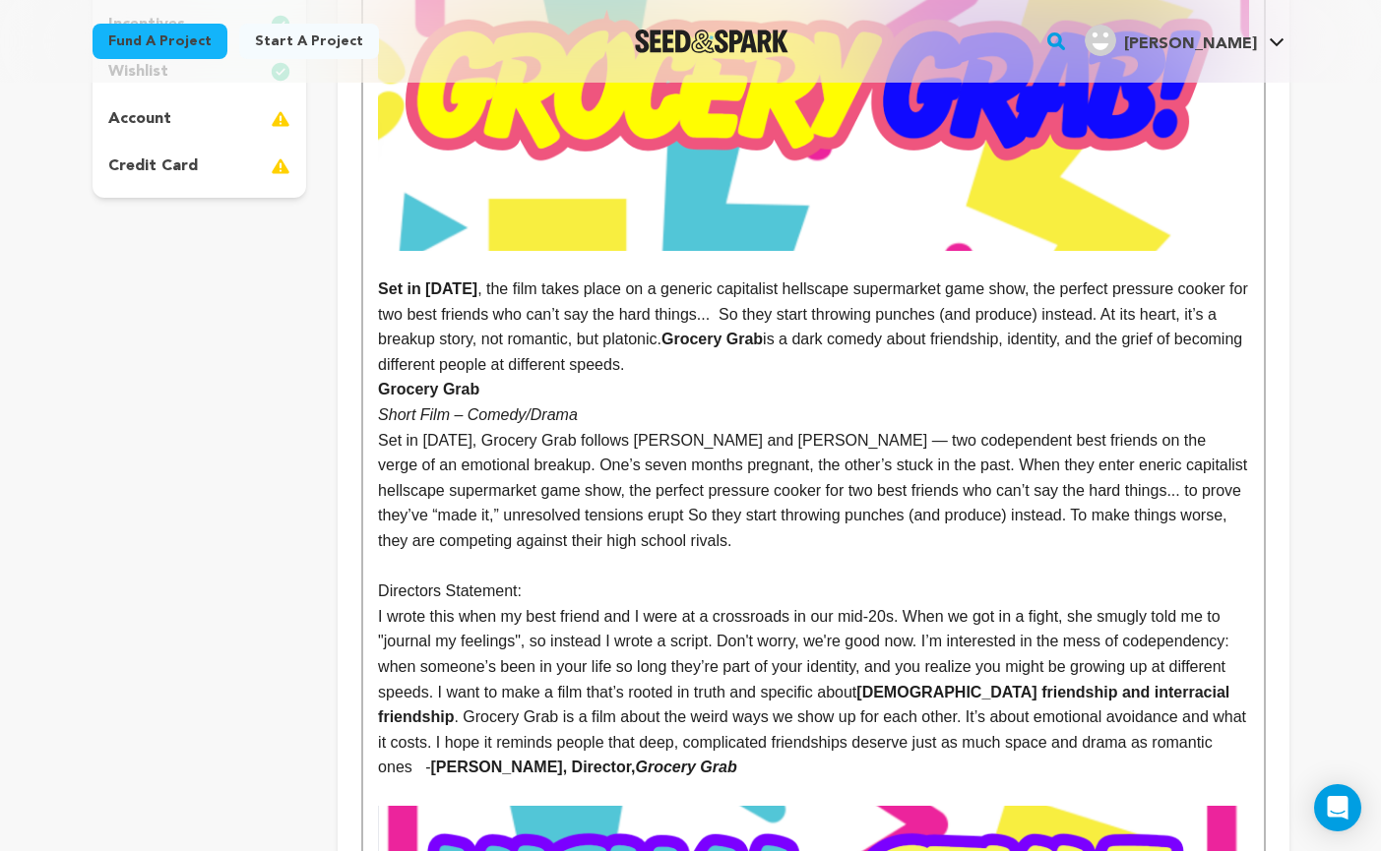
click at [935, 466] on p "Set in 1992, Grocery Grab follows Dale and Trina — two codependent best friends…" at bounding box center [813, 491] width 870 height 126
click at [927, 461] on p "Set in 1992, Grocery Grab follows Dale and Trina — two codependent best friends…" at bounding box center [813, 491] width 870 height 126
click at [956, 464] on p "Set in 1992, Grocery Grab follows Dale and Trina — two codependent best friends…" at bounding box center [813, 491] width 870 height 126
click at [1041, 493] on p "Set in 1992, Grocery Grab follows Dale and Trina — two codependent best friends…" at bounding box center [813, 491] width 870 height 126
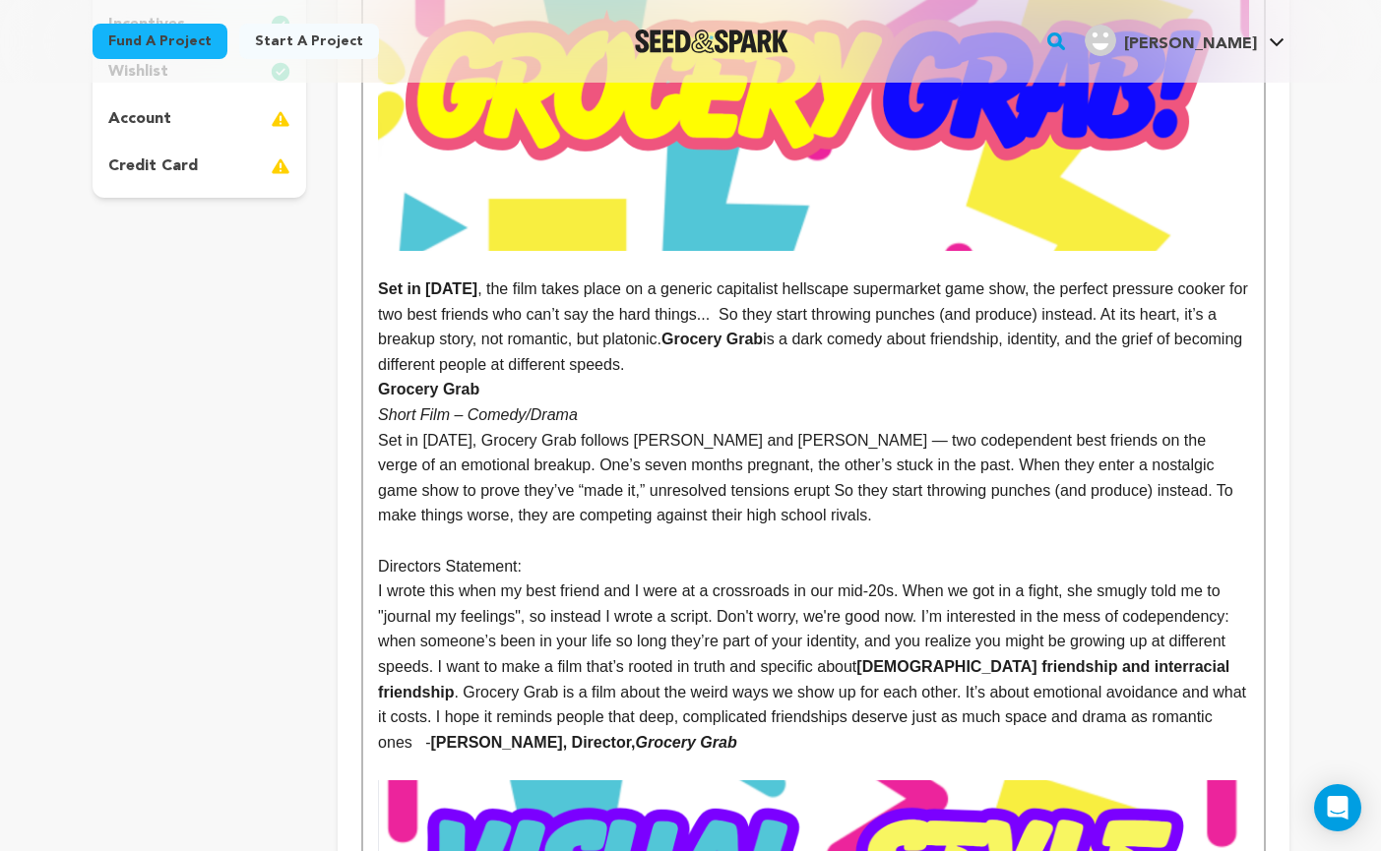
drag, startPoint x: 704, startPoint y: 289, endPoint x: 1015, endPoint y: 294, distance: 311.0
click at [1015, 294] on p "Set in 1992 , the film takes place on a generic capitalist hellscape supermarke…" at bounding box center [813, 327] width 870 height 100
drag, startPoint x: 1023, startPoint y: 290, endPoint x: 648, endPoint y: 288, distance: 375.9
click at [648, 288] on p "Set in 1992 , the film takes place on a generic capitalist hellscape supermarke…" at bounding box center [813, 327] width 870 height 100
copy p "generic capitalist hellscape supermarket game show,"
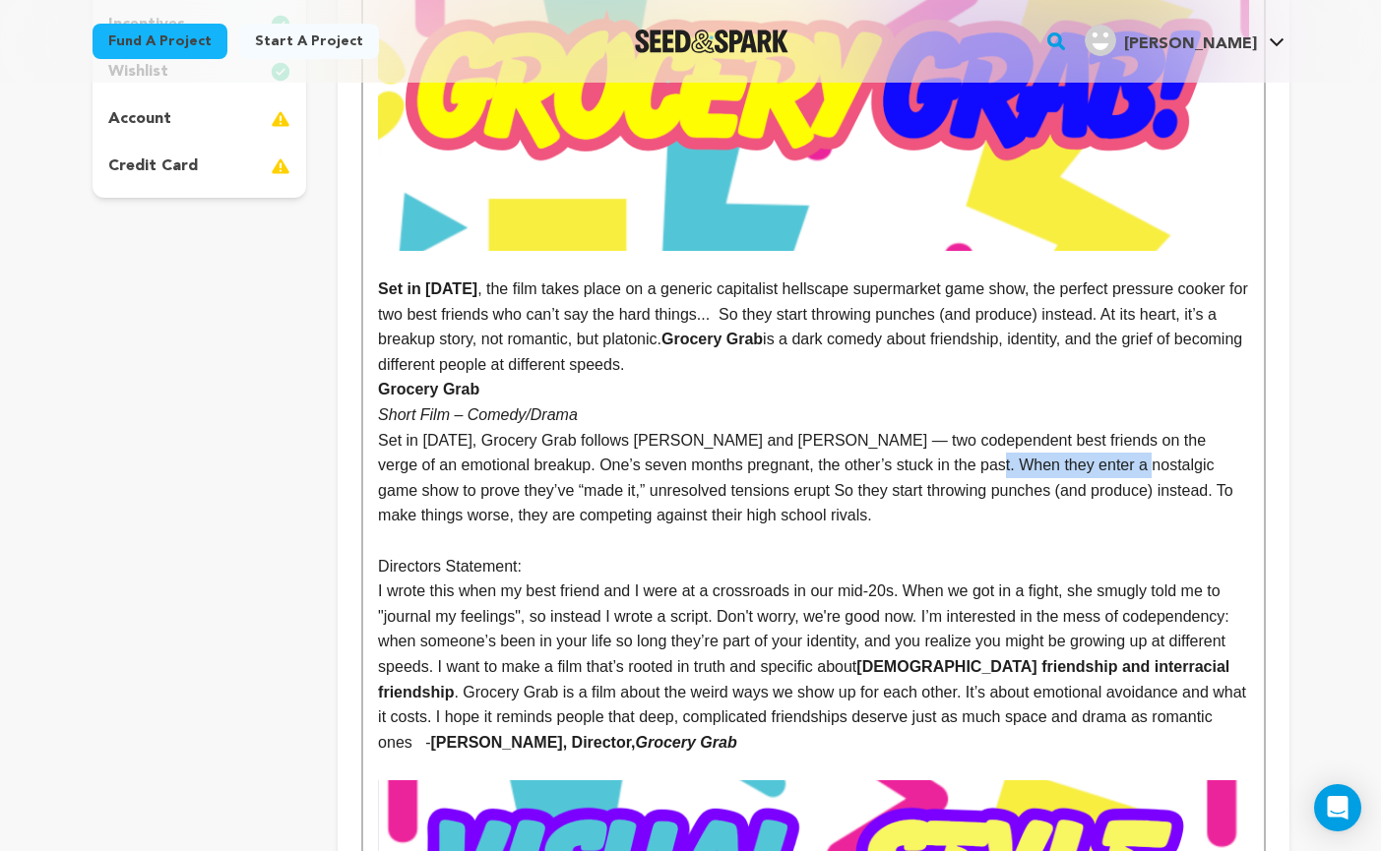
drag, startPoint x: 1092, startPoint y: 467, endPoint x: 928, endPoint y: 474, distance: 164.5
click at [928, 474] on p "Set in 1992, Grocery Grab follows Dale and Trina — two codependent best friends…" at bounding box center [813, 478] width 870 height 100
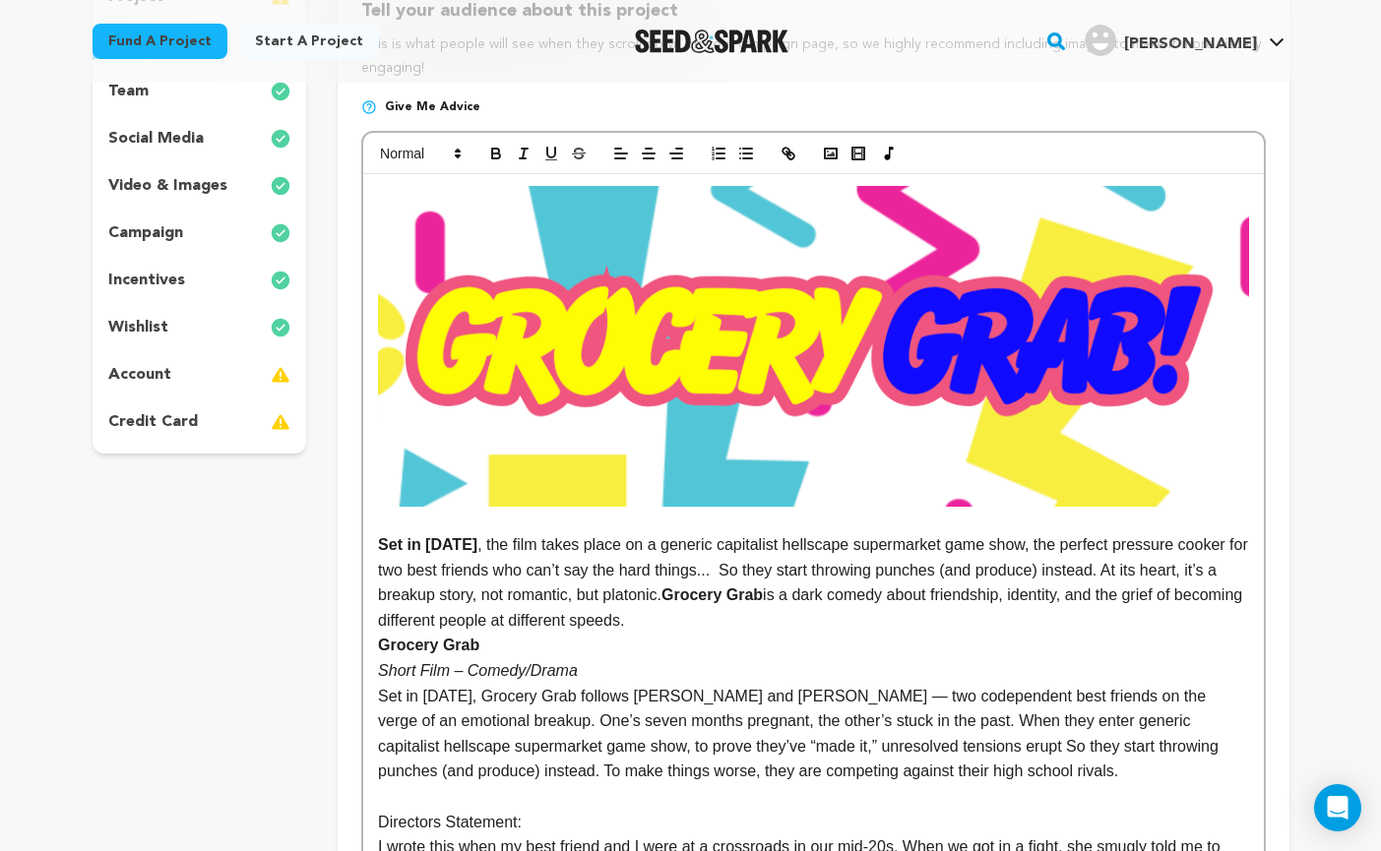
scroll to position [412, 0]
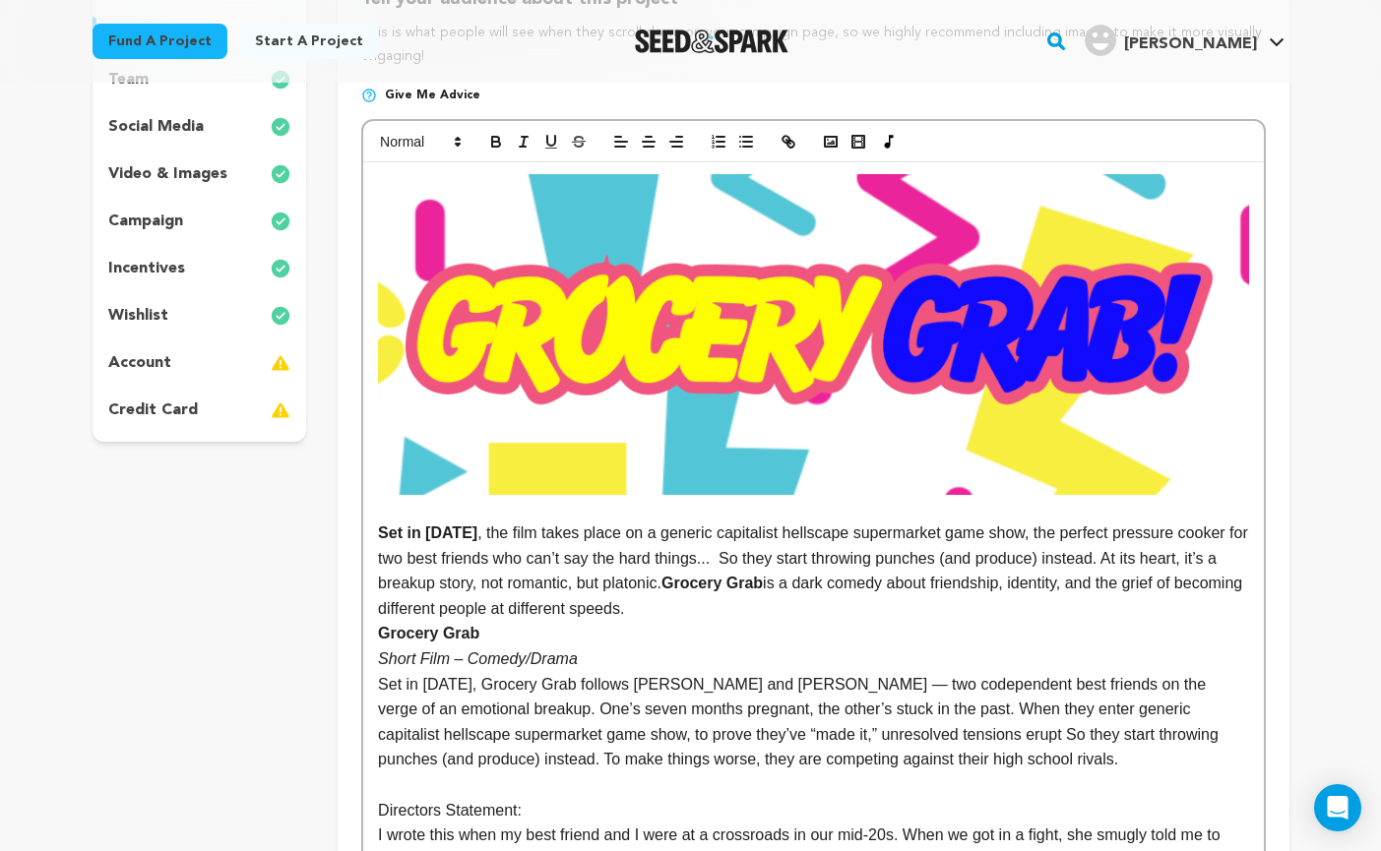
click at [991, 703] on p "Set in 1992, Grocery Grab follows Dale and Trina — two codependent best friends…" at bounding box center [813, 722] width 870 height 100
click at [928, 711] on p "Set in 1992, Grocery Grab follows Dale and Trina — two codependent best friends…" at bounding box center [813, 722] width 870 height 100
click at [853, 728] on p "Set in 1992, Grocery Grab follows Dale and Trina — two codependent best friends…" at bounding box center [813, 722] width 870 height 100
drag, startPoint x: 710, startPoint y: 608, endPoint x: 765, endPoint y: 589, distance: 58.2
click at [765, 589] on p "Set in 1992 , the film takes place on a generic capitalist hellscape supermarke…" at bounding box center [813, 571] width 870 height 100
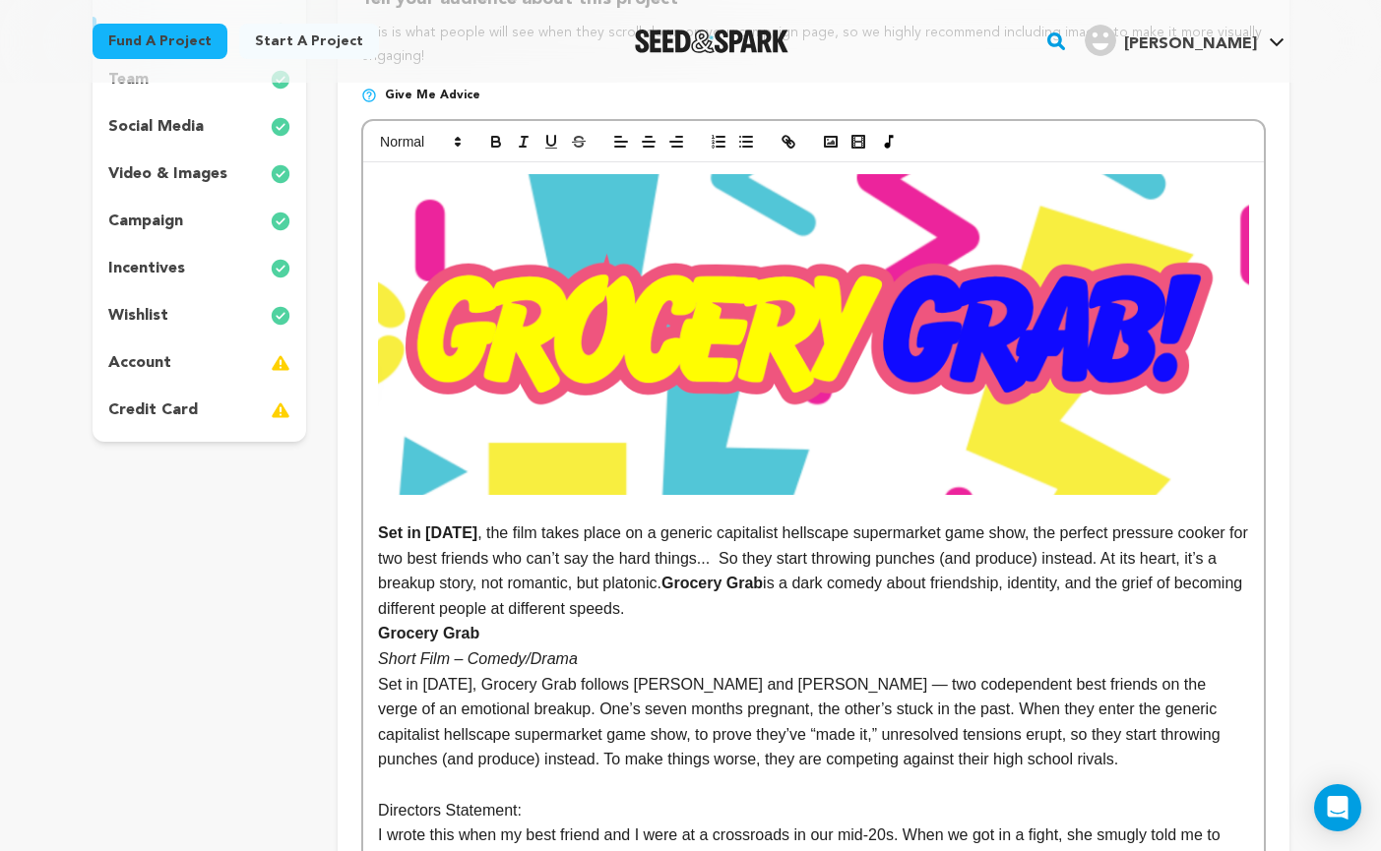
click at [715, 576] on strong "Grocery Grab" at bounding box center [711, 583] width 101 height 17
drag, startPoint x: 729, startPoint y: 616, endPoint x: 353, endPoint y: 537, distance: 384.1
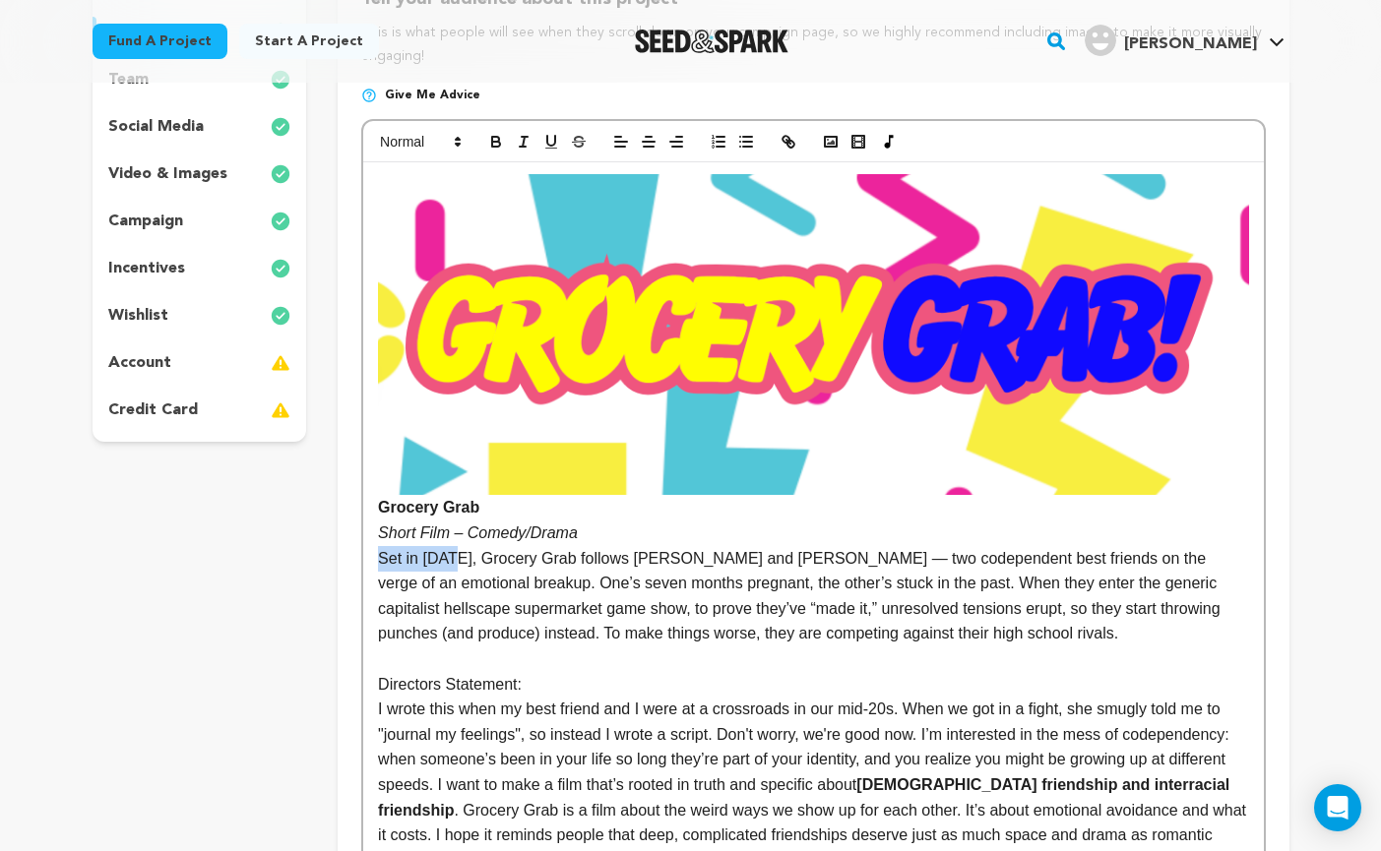
drag, startPoint x: 459, startPoint y: 558, endPoint x: 370, endPoint y: 558, distance: 88.6
click at [494, 143] on icon "button" at bounding box center [496, 144] width 8 height 5
click at [489, 605] on p "Set in 1992 , Grocery Grab follows Dale and Trina — two codependent best friend…" at bounding box center [813, 596] width 870 height 100
click at [1015, 664] on p at bounding box center [813, 660] width 870 height 26
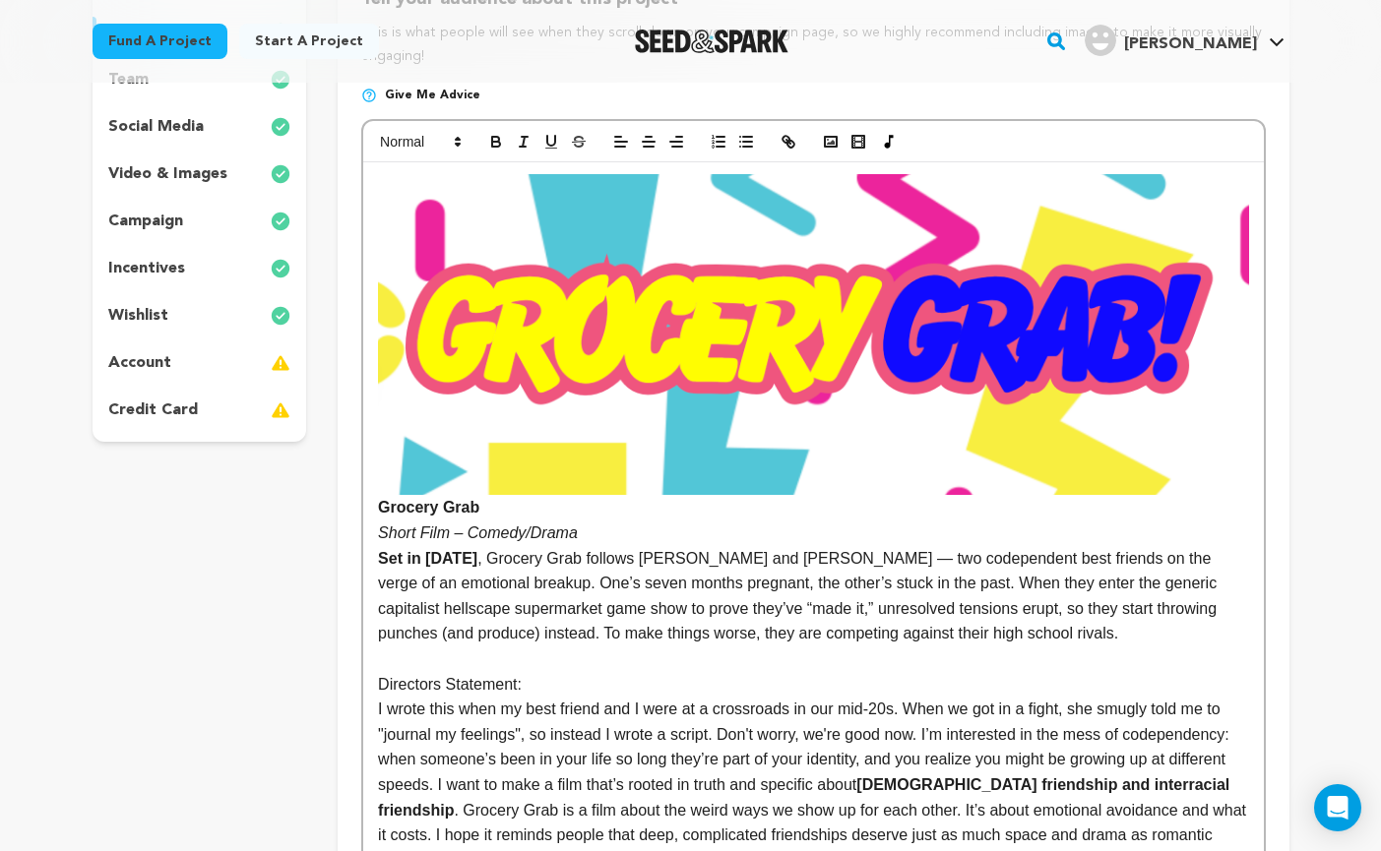
click at [929, 627] on p "Set in 1992 , Grocery Grab follows Dale and Trina — two codependent best friend…" at bounding box center [813, 596] width 870 height 100
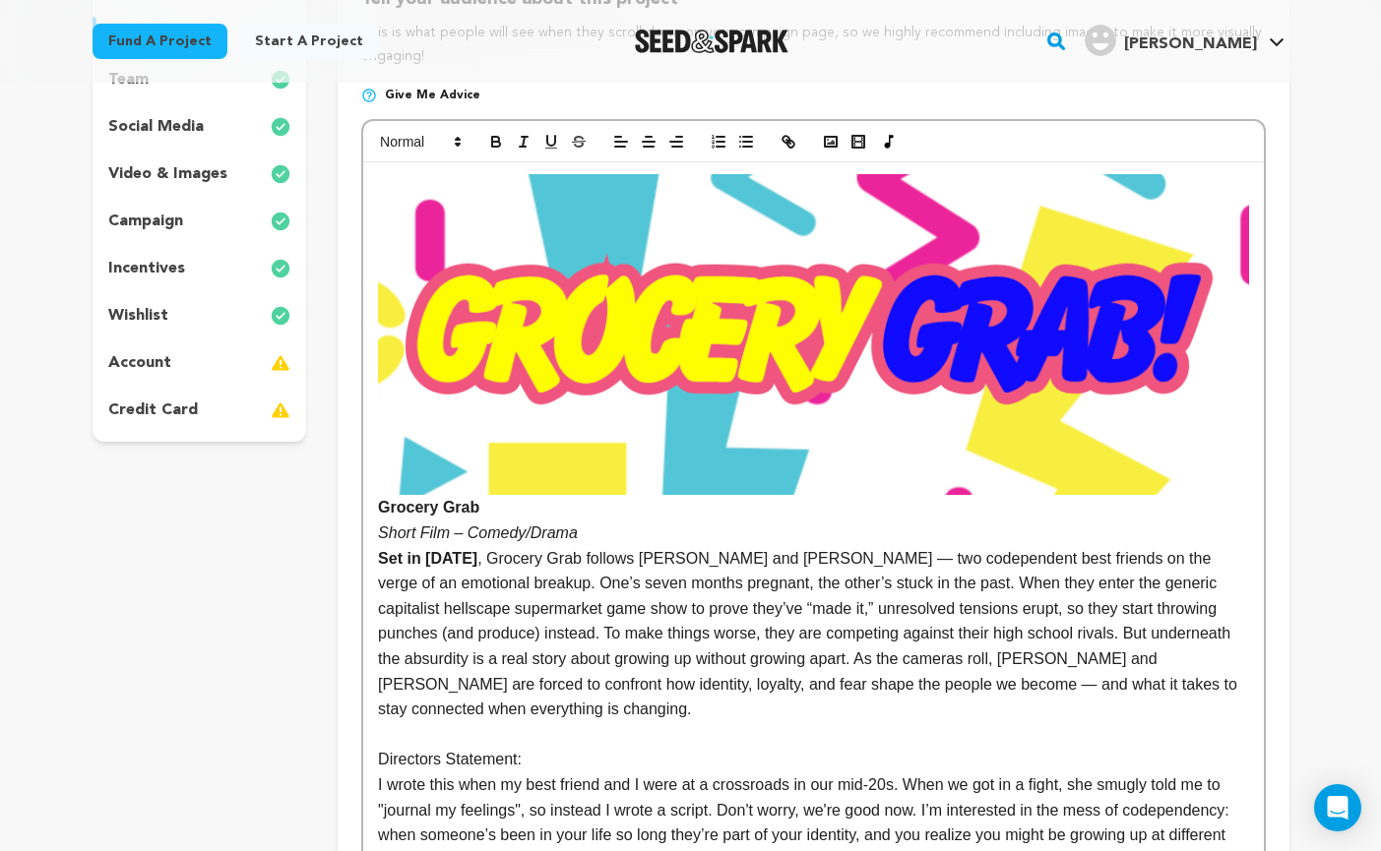
scroll to position [322, 0]
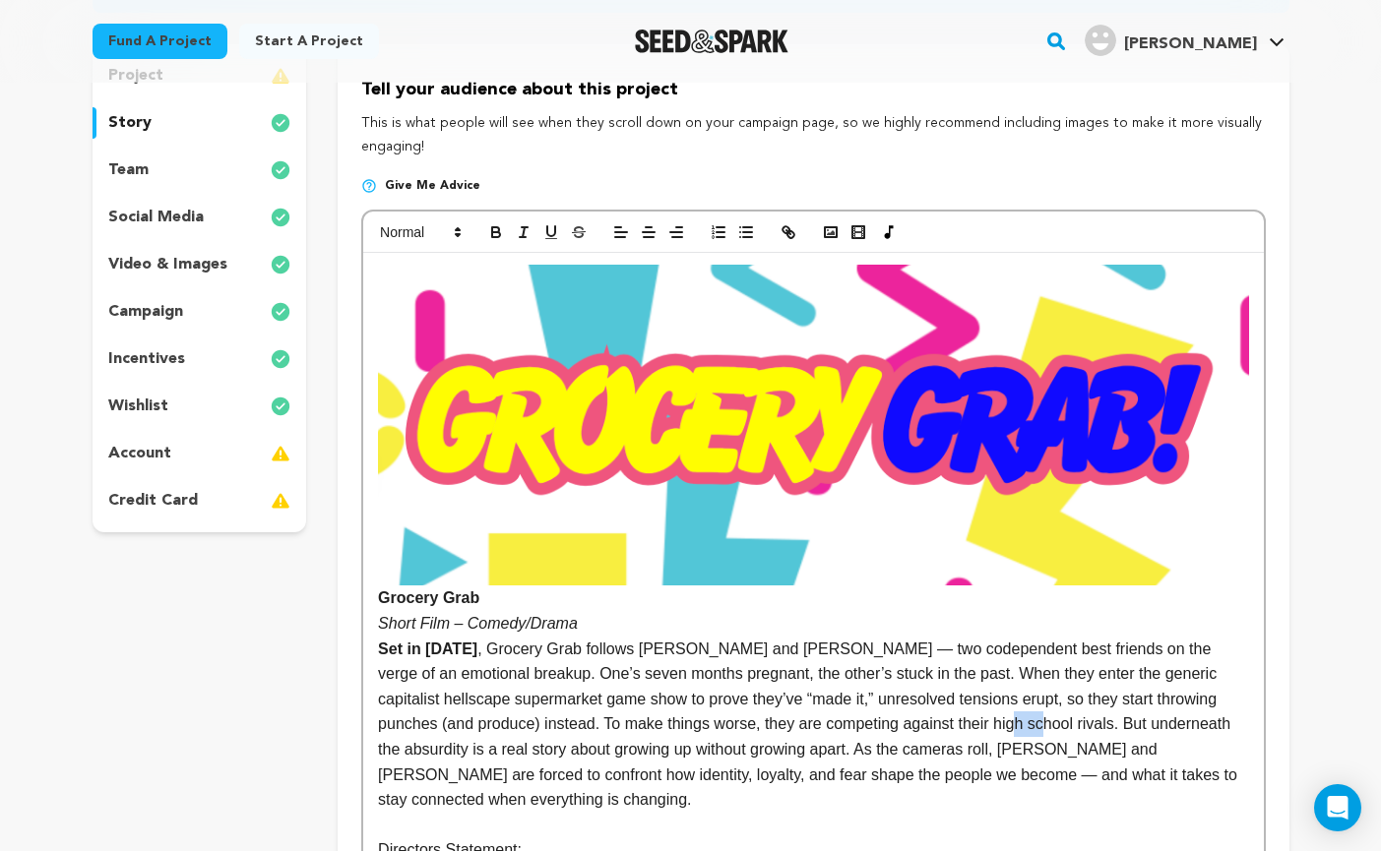
drag, startPoint x: 935, startPoint y: 723, endPoint x: 905, endPoint y: 722, distance: 29.5
click at [905, 722] on p "Set in 1992 , Grocery Grab follows Dale and Trina — two codependent best friend…" at bounding box center [813, 725] width 870 height 176
drag, startPoint x: 624, startPoint y: 750, endPoint x: 1092, endPoint y: 723, distance: 469.2
click at [1092, 723] on p "Set in 1992 , Grocery Grab follows Dale and Trina — two codependent best friend…" at bounding box center [813, 725] width 870 height 176
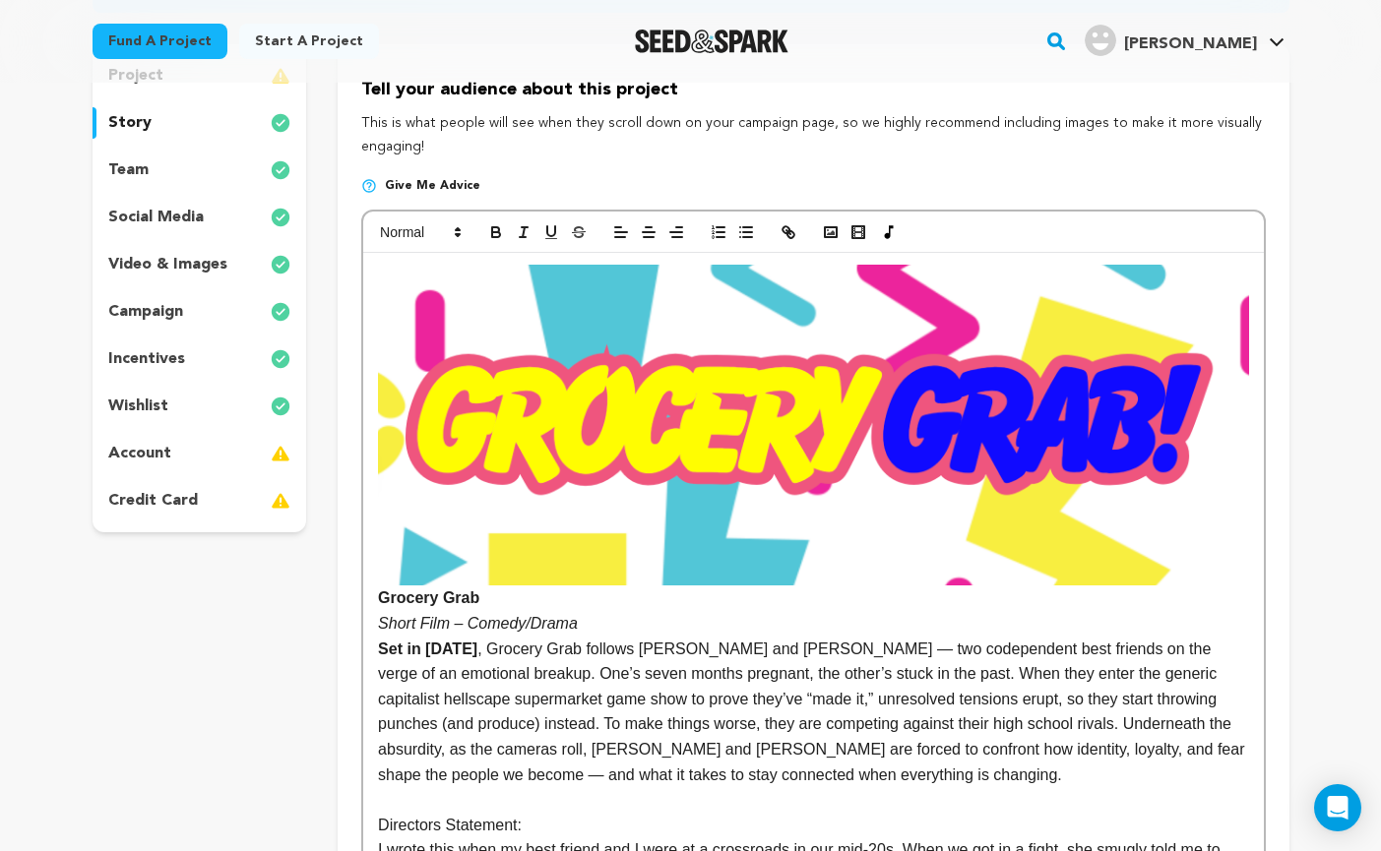
click at [587, 613] on p "Short Film – Comedy/Drama" at bounding box center [813, 624] width 870 height 26
drag, startPoint x: 587, startPoint y: 619, endPoint x: 351, endPoint y: 595, distance: 236.4
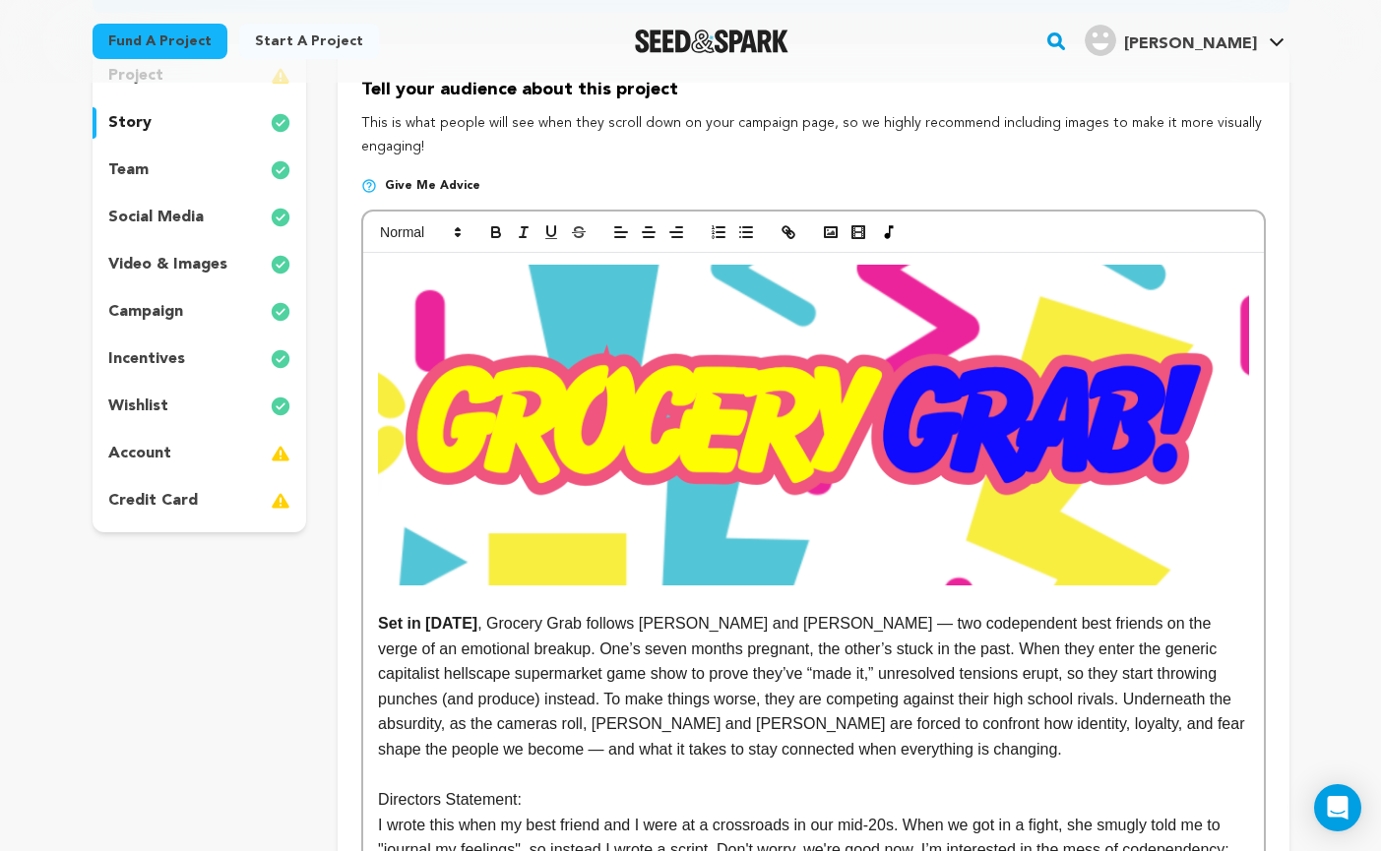
click at [865, 674] on p "Set in 1992 , Grocery Grab follows Dale and Trina — two codependent best friend…" at bounding box center [813, 687] width 870 height 152
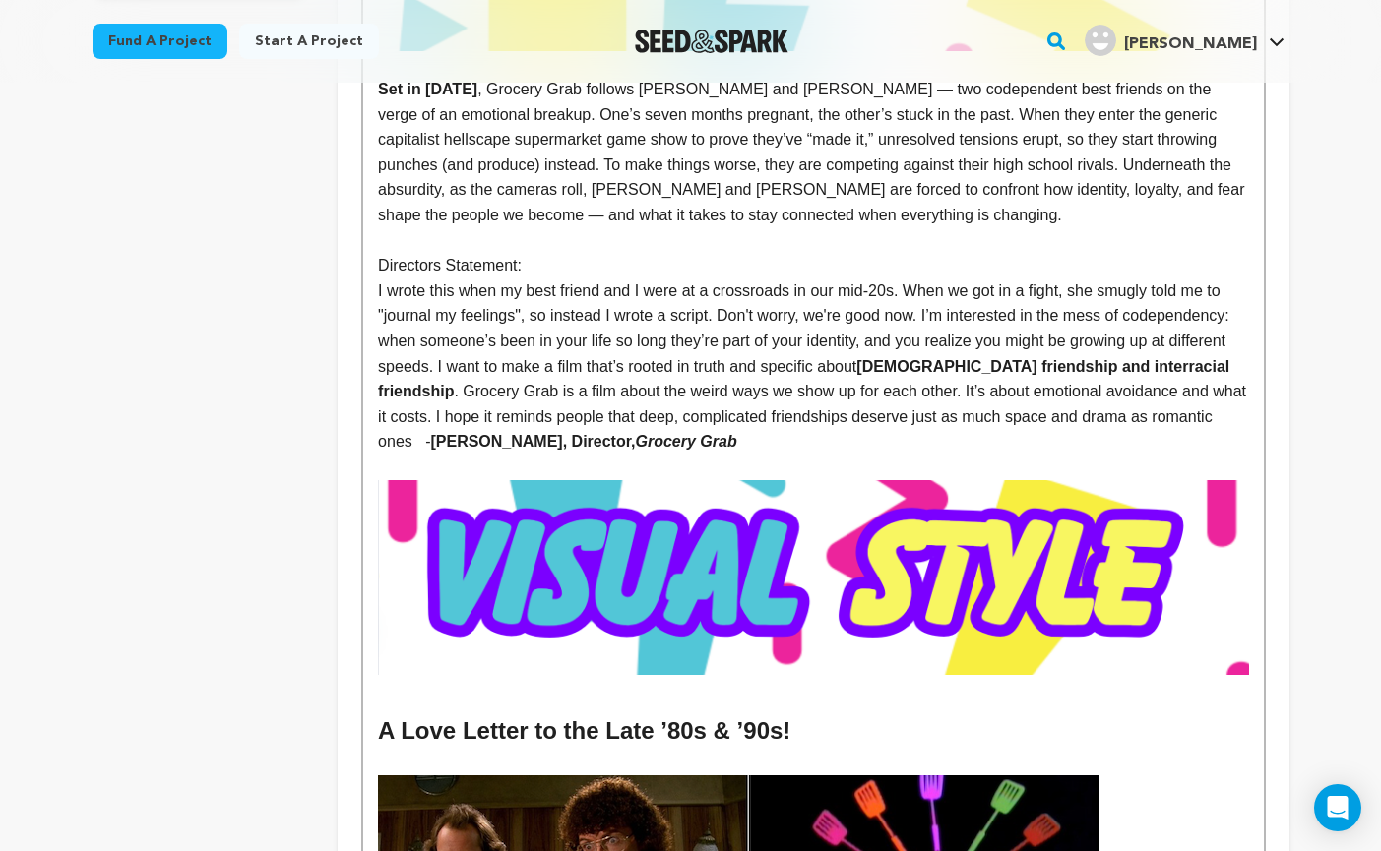
scroll to position [847, 0]
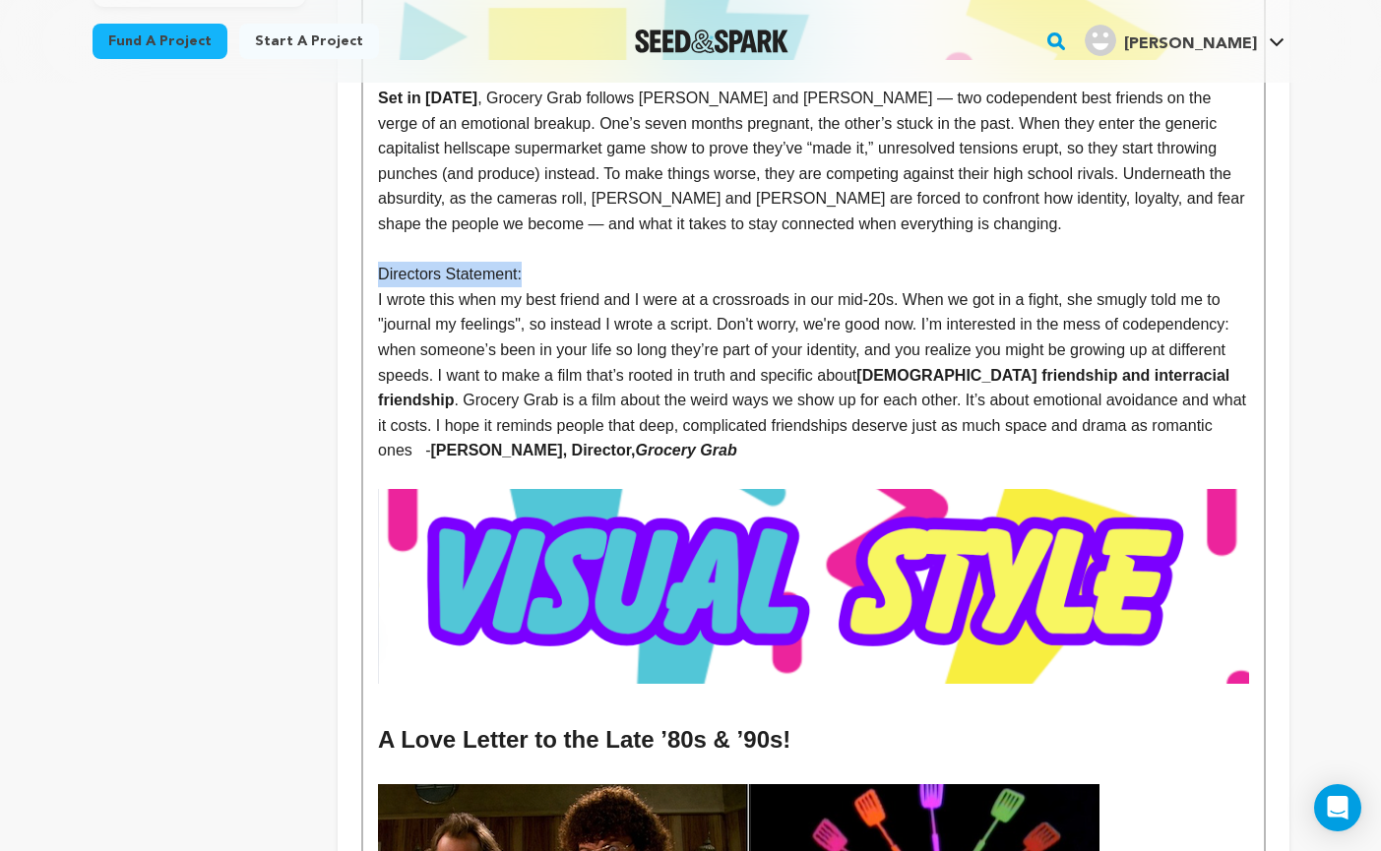
drag, startPoint x: 539, startPoint y: 269, endPoint x: 363, endPoint y: 265, distance: 176.2
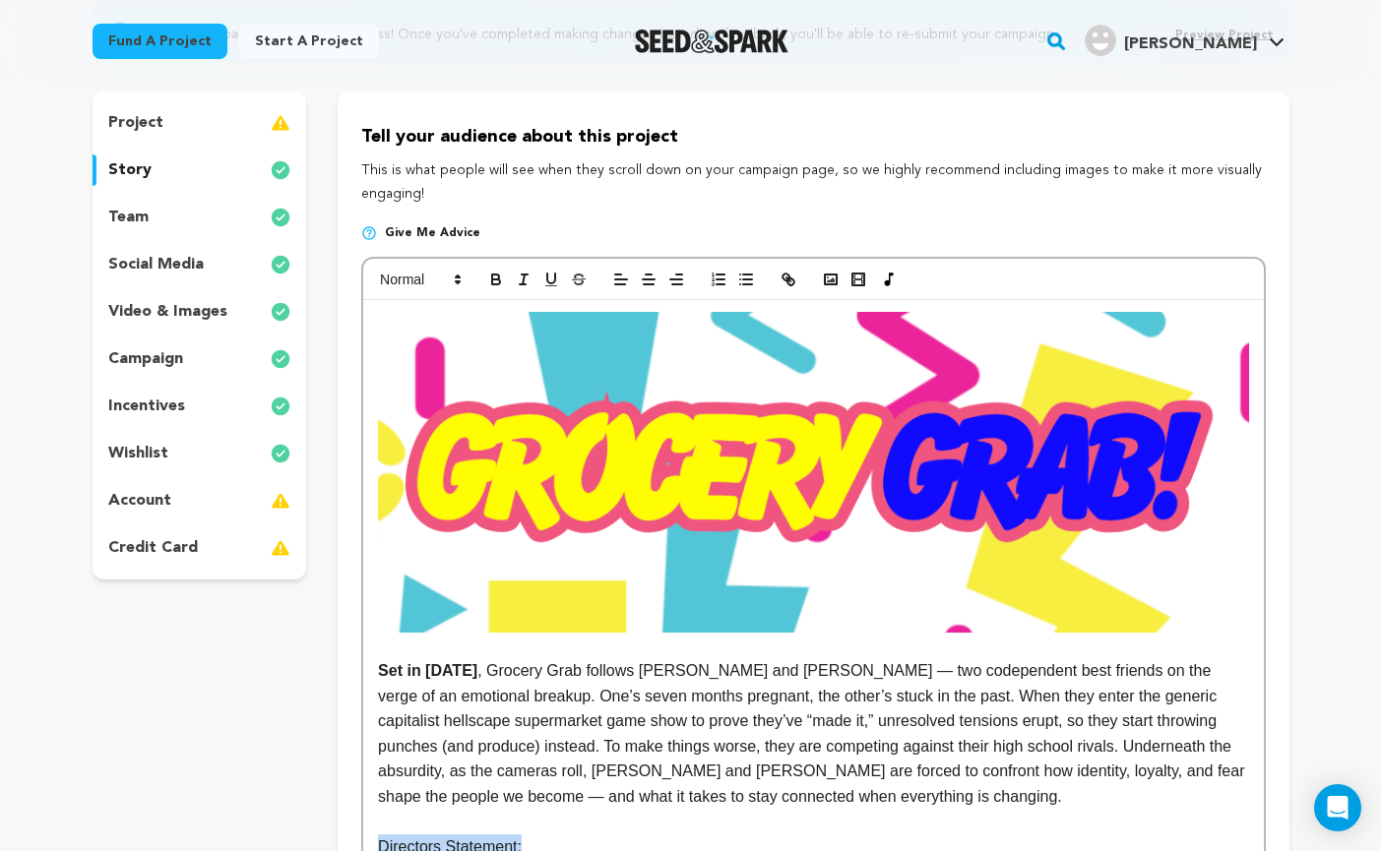
scroll to position [0, 0]
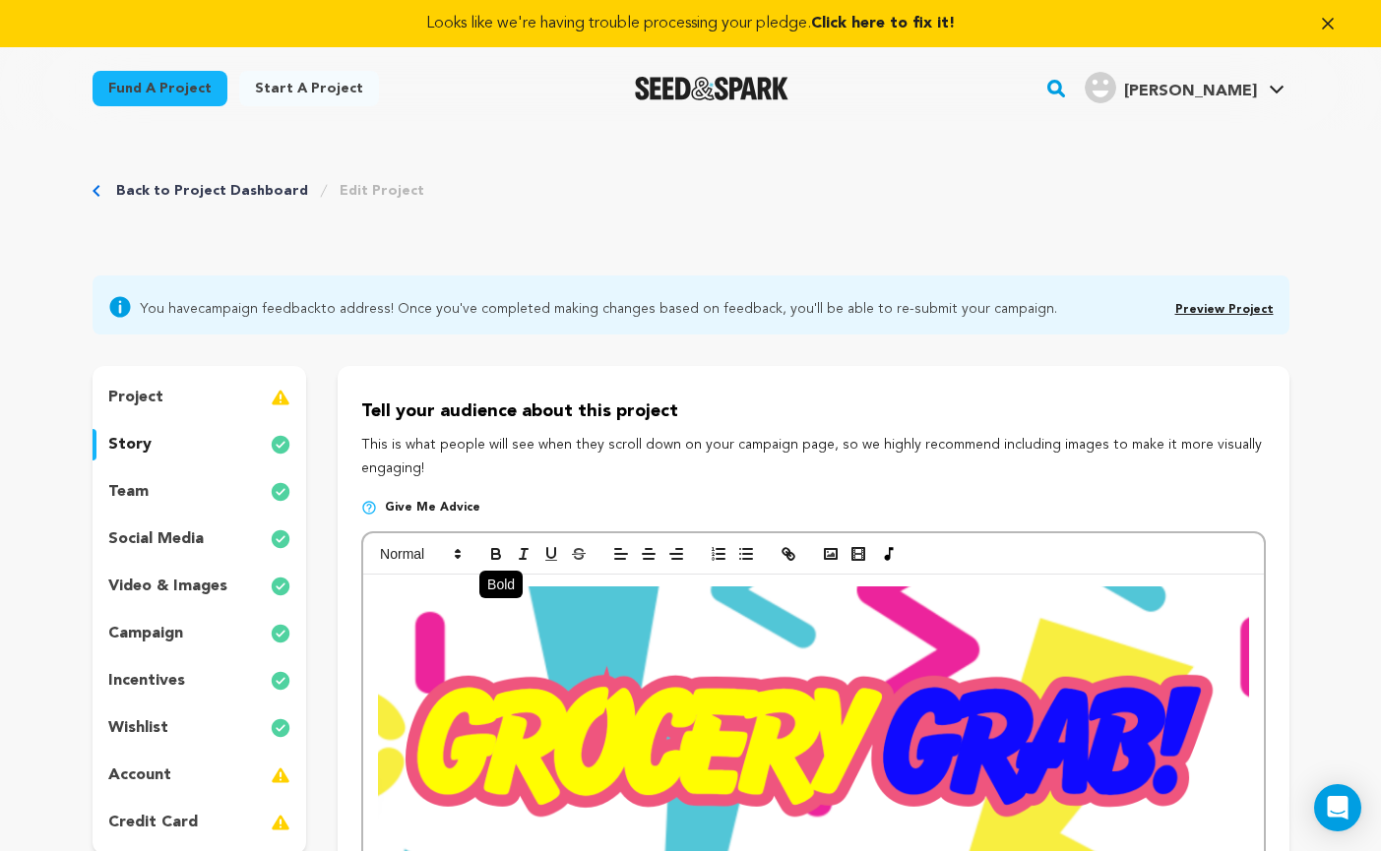
click at [496, 554] on icon "button" at bounding box center [496, 556] width 8 height 5
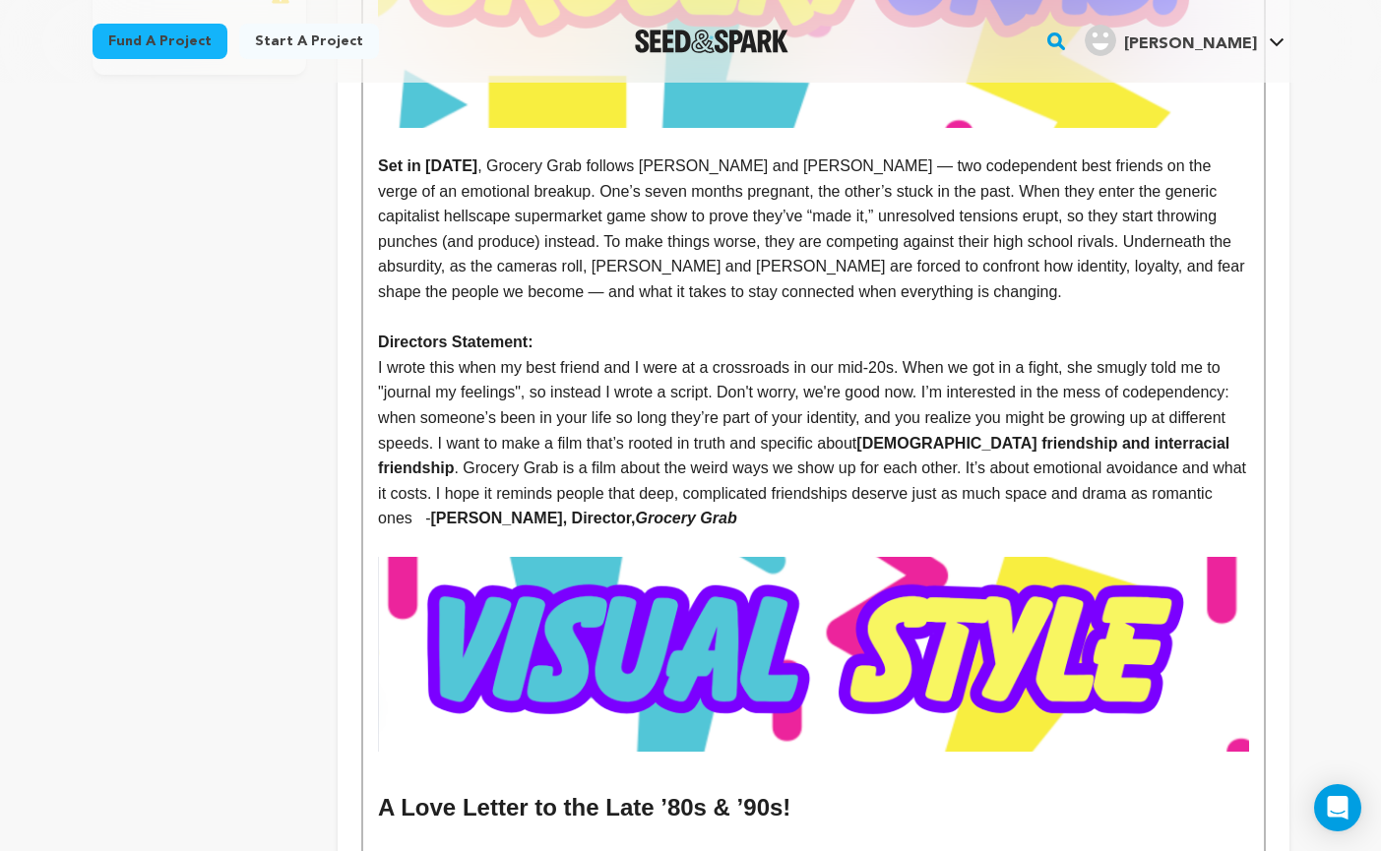
scroll to position [780, 0]
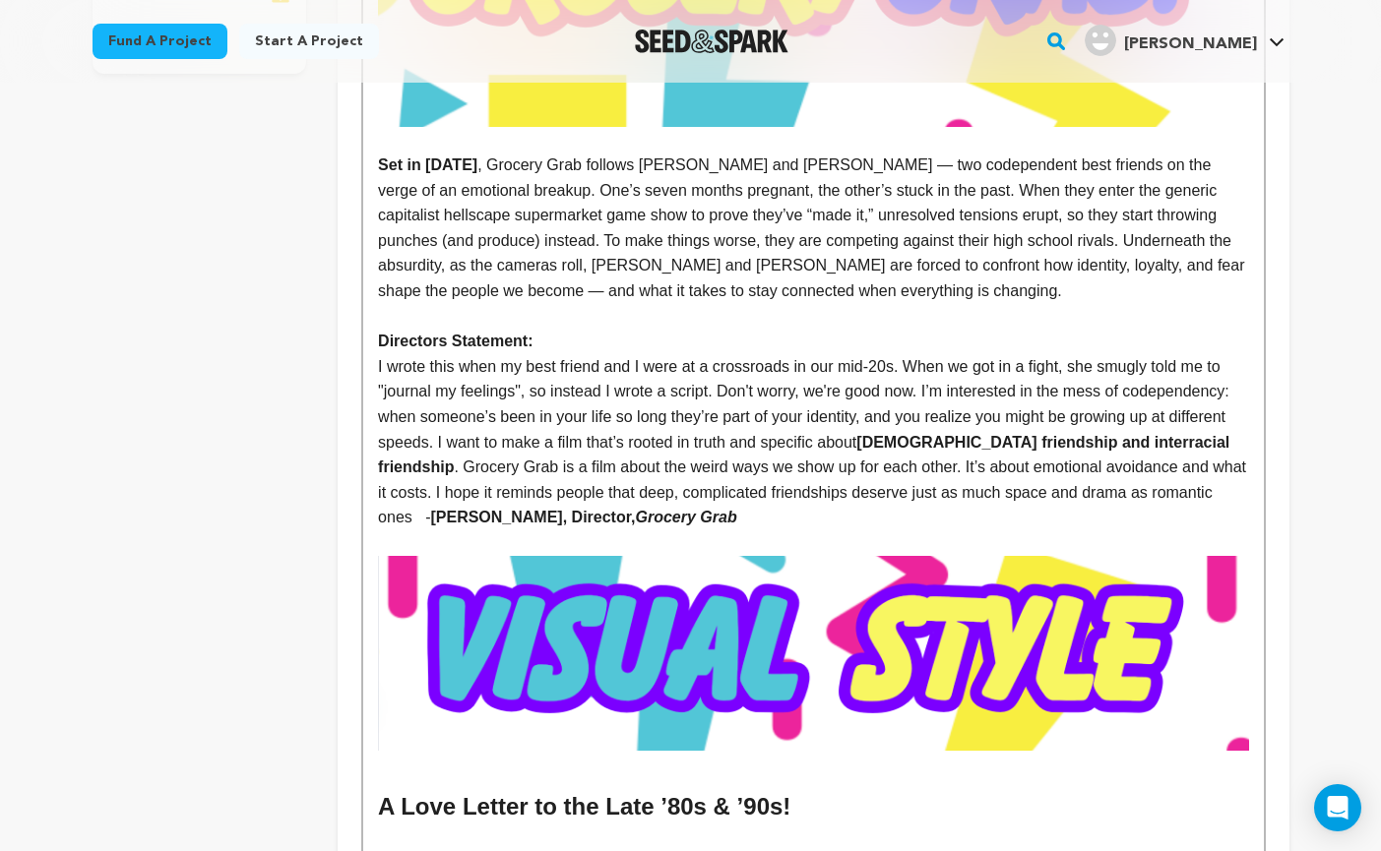
click at [703, 323] on p at bounding box center [813, 317] width 870 height 26
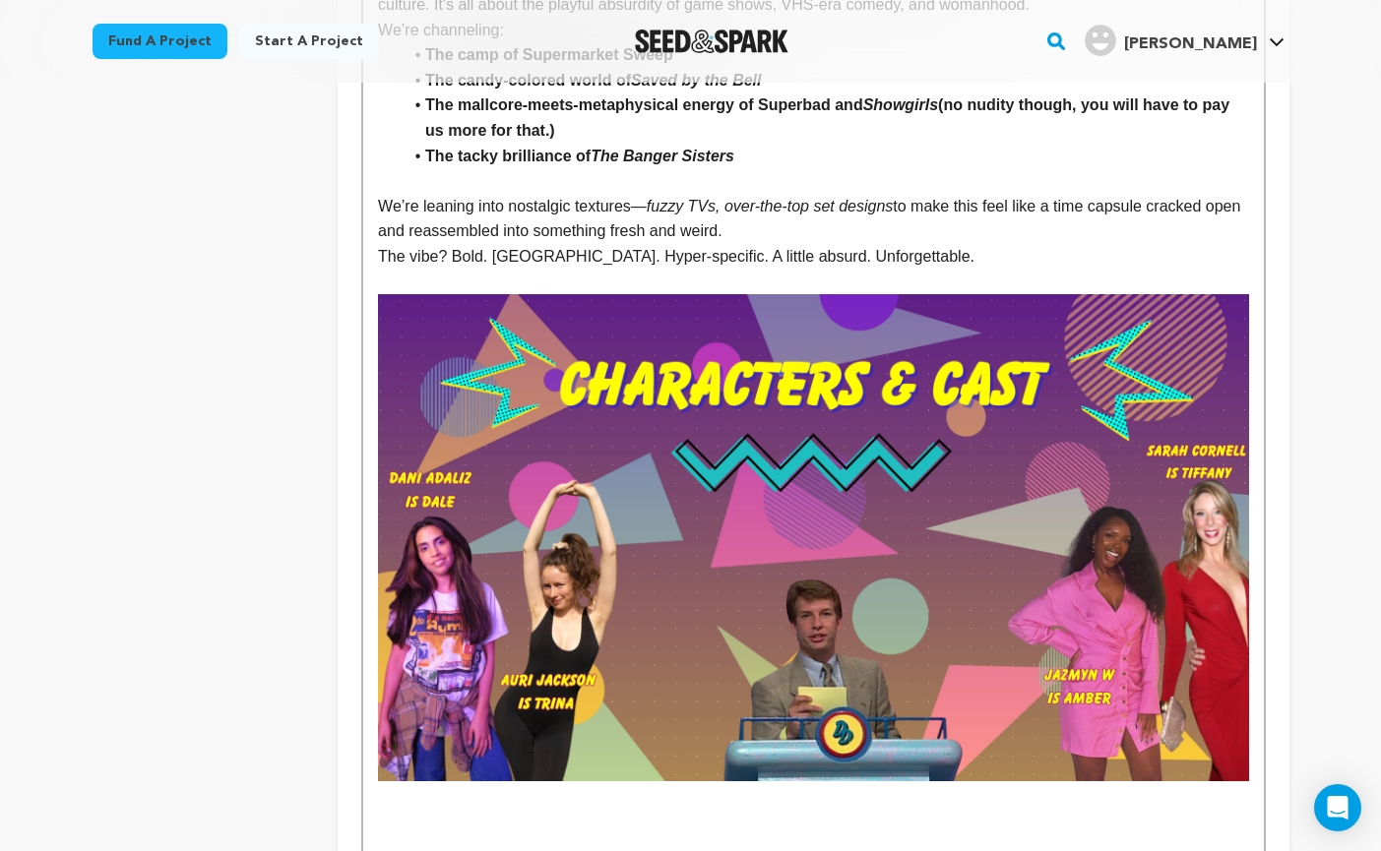
scroll to position [2721, 0]
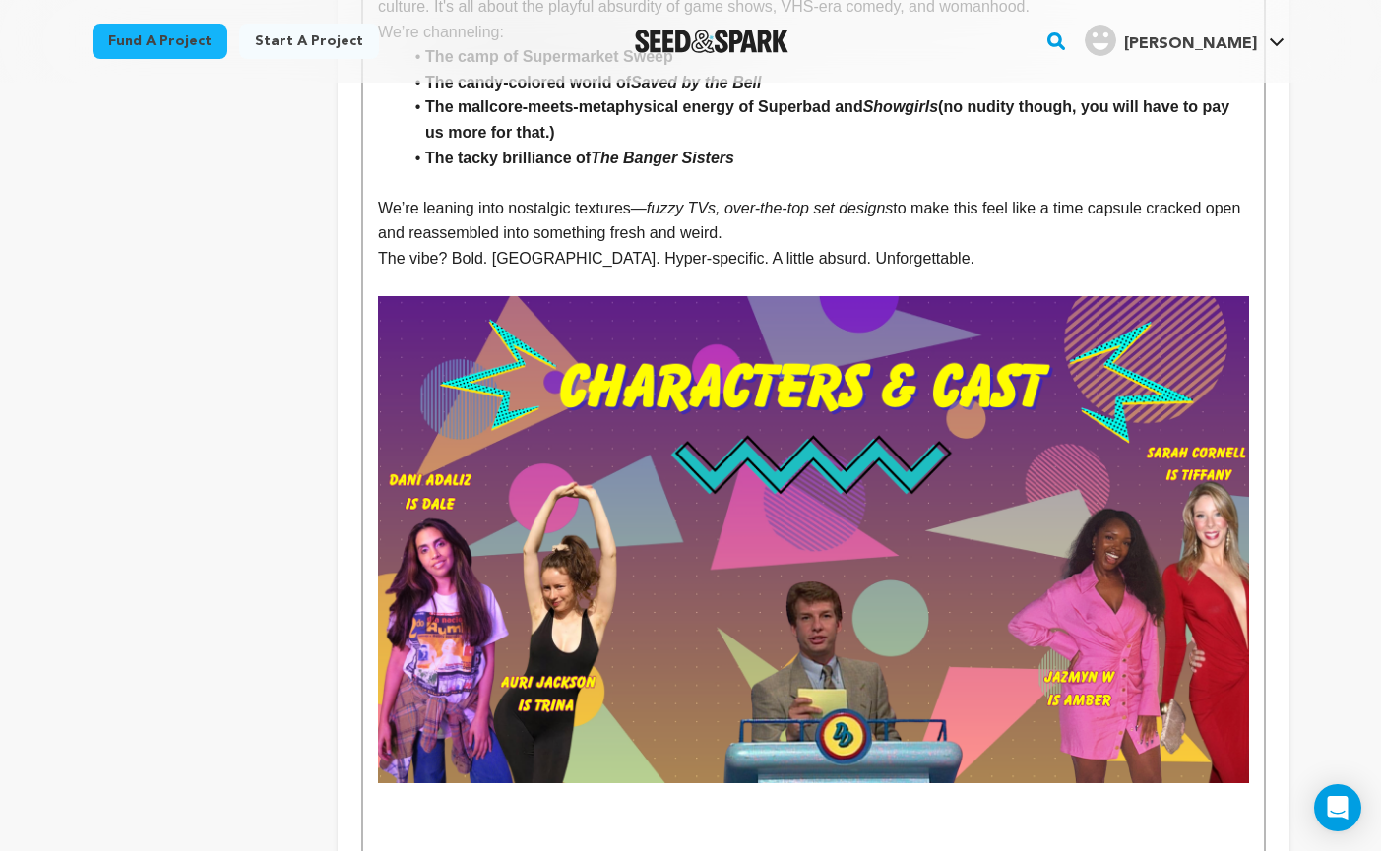
click at [918, 387] on img at bounding box center [813, 539] width 870 height 487
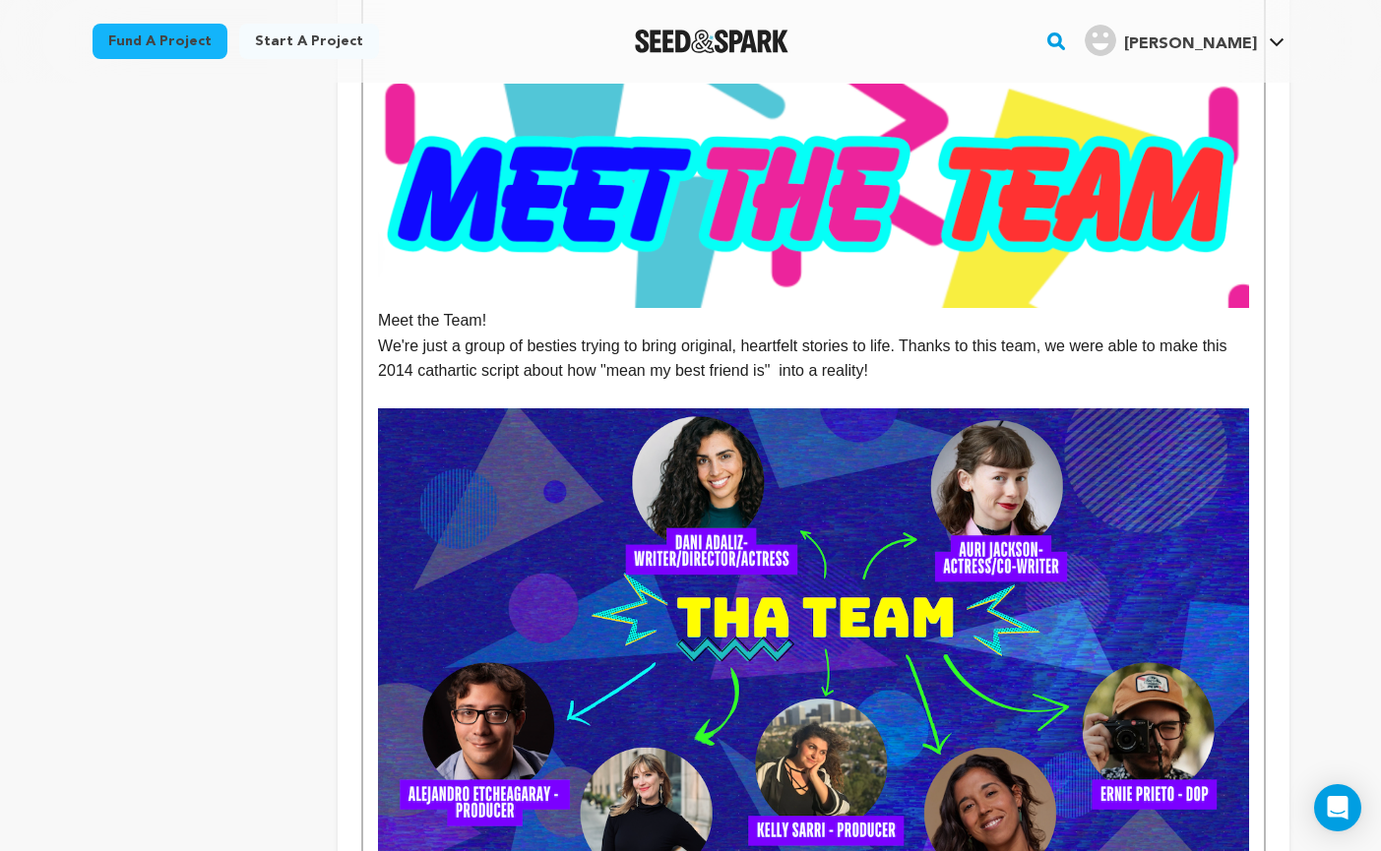
scroll to position [2945, 0]
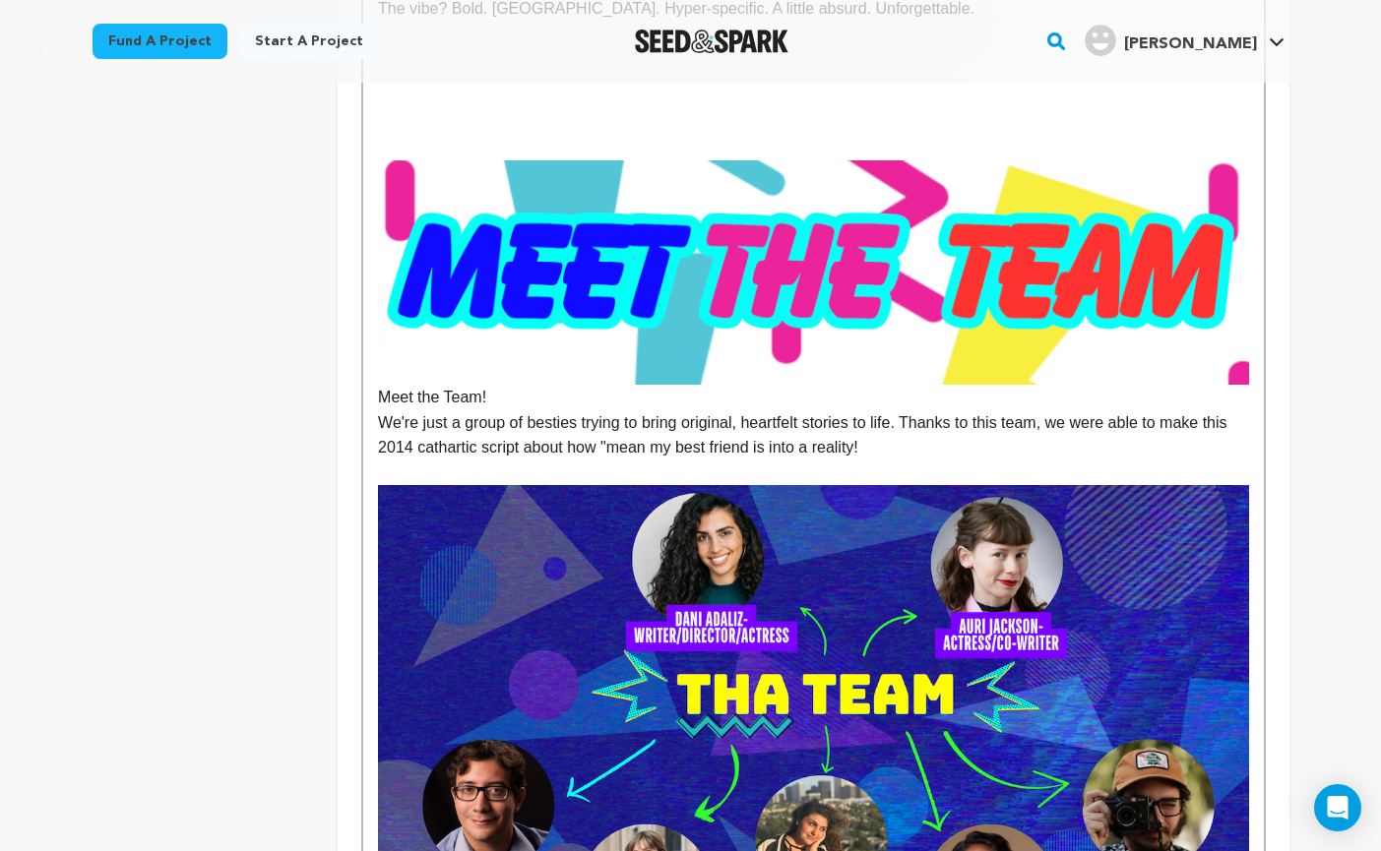
click at [656, 422] on p "We're just a group of besties trying to bring original, heartfelt stories to li…" at bounding box center [813, 435] width 870 height 50
click at [1013, 433] on p "We're just a group of besties trying to bring original, heartfelt stories to li…" at bounding box center [813, 435] width 870 height 50
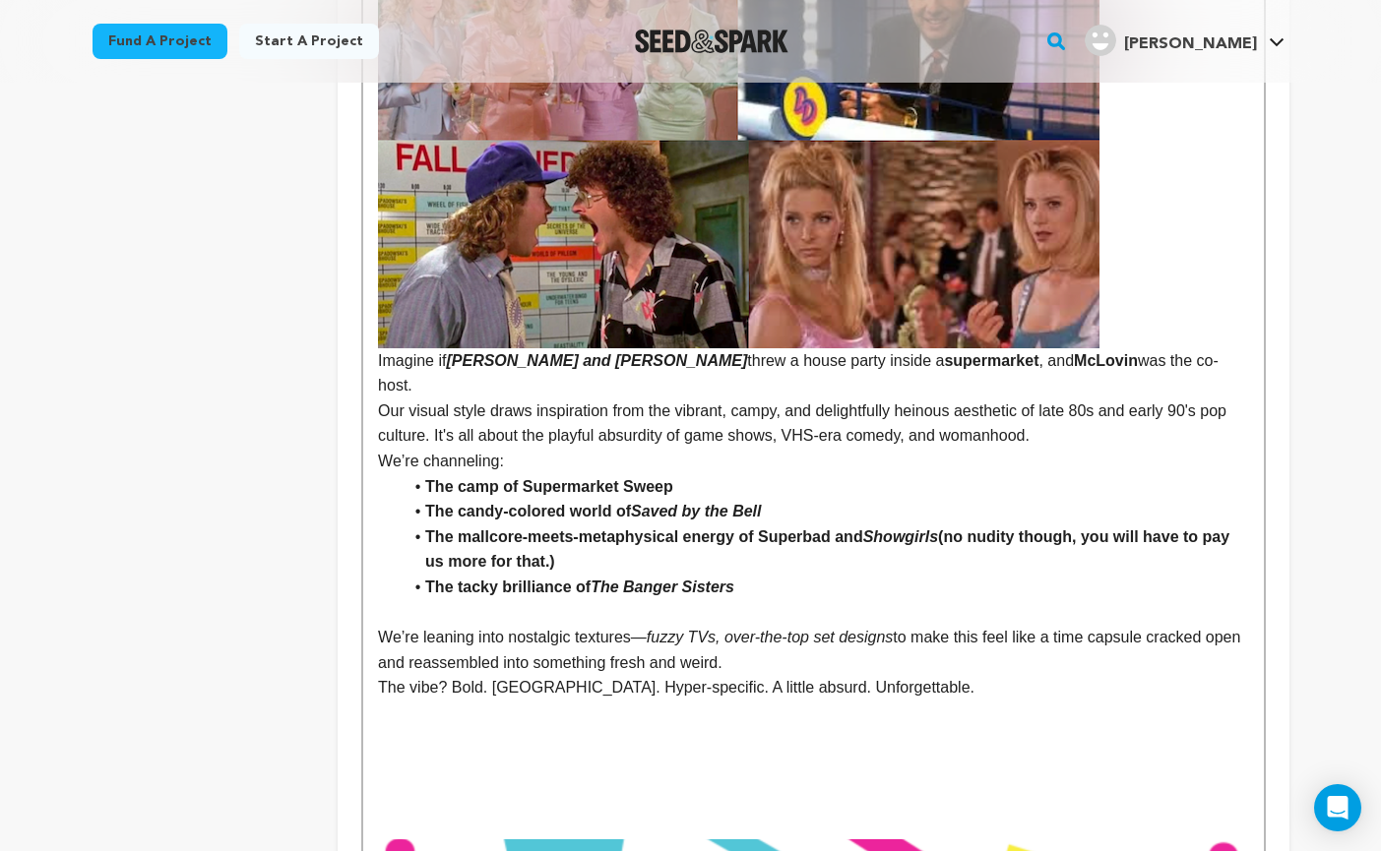
scroll to position [2268, 0]
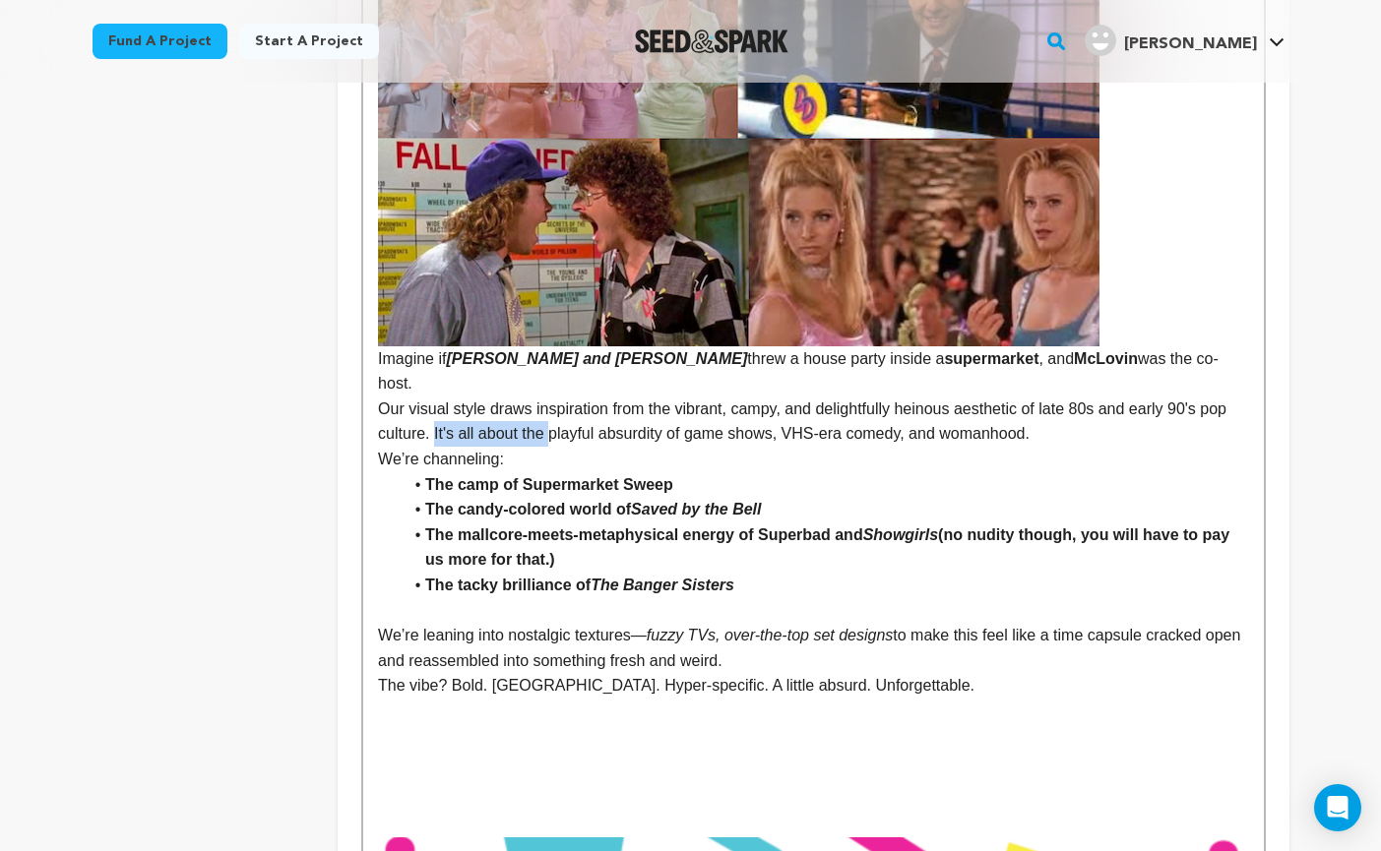
drag, startPoint x: 586, startPoint y: 406, endPoint x: 466, endPoint y: 408, distance: 119.1
click at [466, 408] on p "Our visual style draws inspiration from the vibrant, campy, and delightfully he…" at bounding box center [813, 422] width 870 height 50
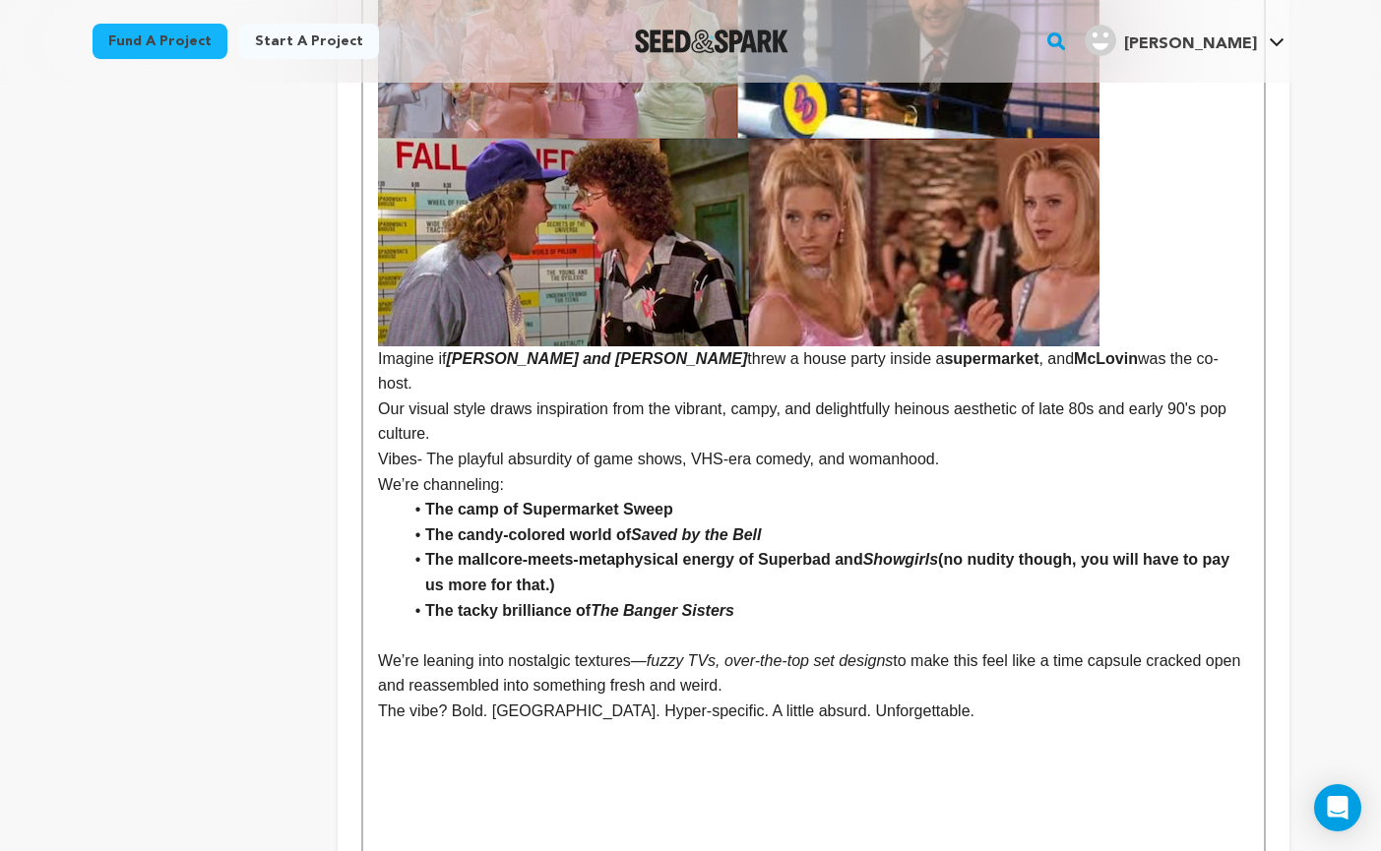
click at [417, 447] on p "Vibes- The playful absurdity of game shows, VHS-era comedy, and womanhood." at bounding box center [813, 460] width 870 height 26
drag, startPoint x: 426, startPoint y: 438, endPoint x: 378, endPoint y: 436, distance: 48.3
click at [378, 447] on p "Vibes- The playful absurdity of game shows, VHS-era comedy, and womanhood." at bounding box center [813, 460] width 870 height 26
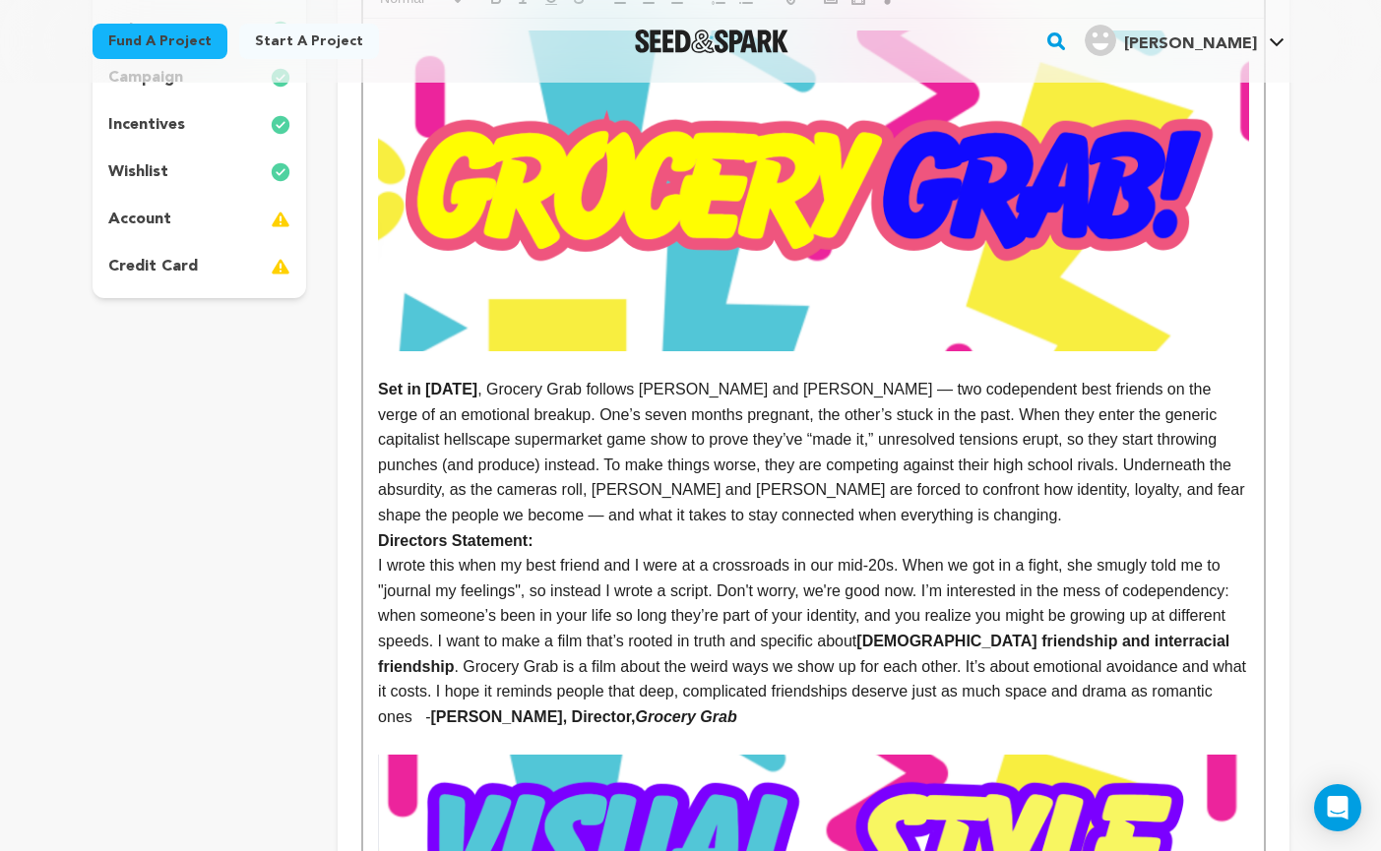
scroll to position [0, 0]
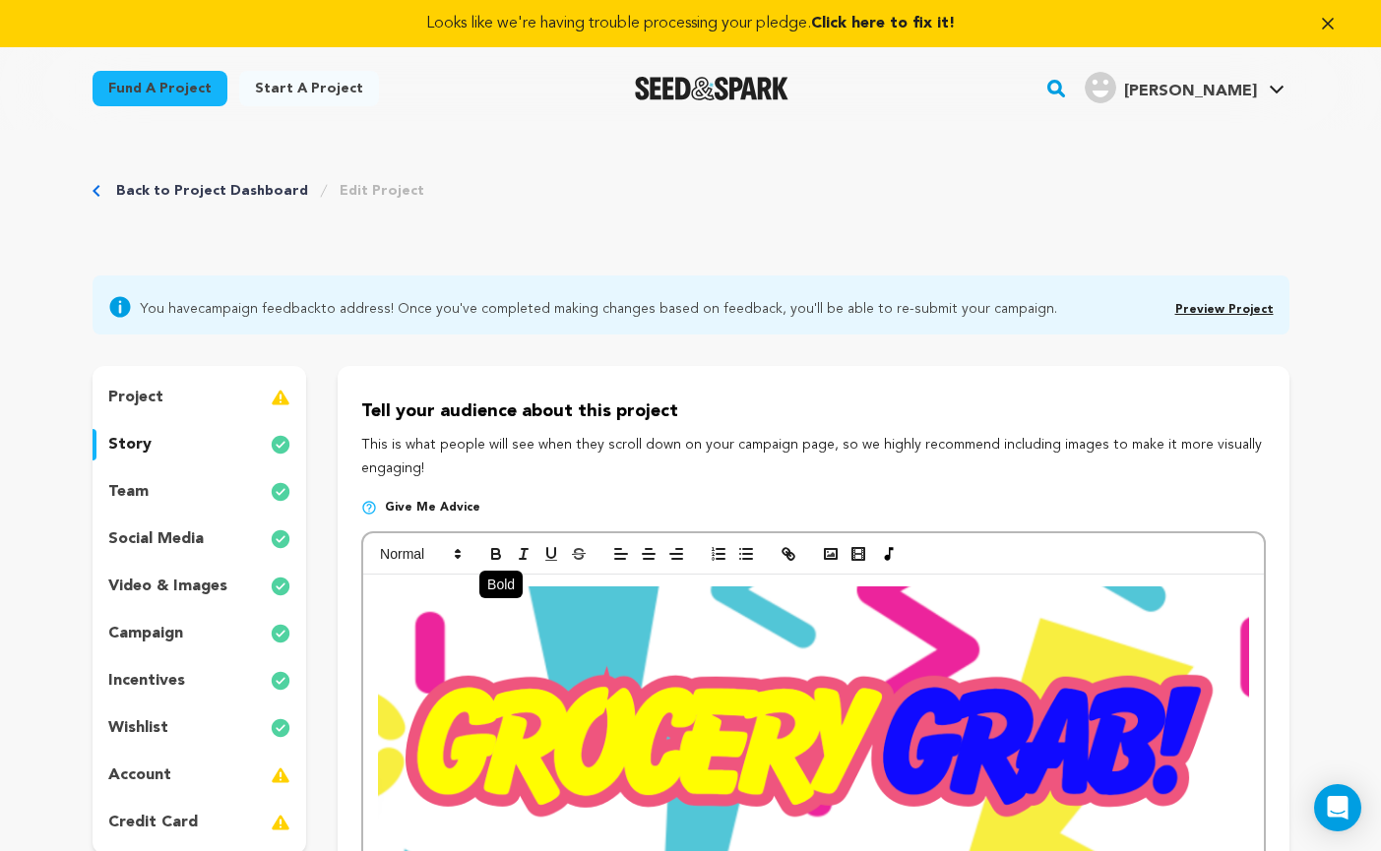
click at [492, 555] on icon "button" at bounding box center [496, 556] width 8 height 5
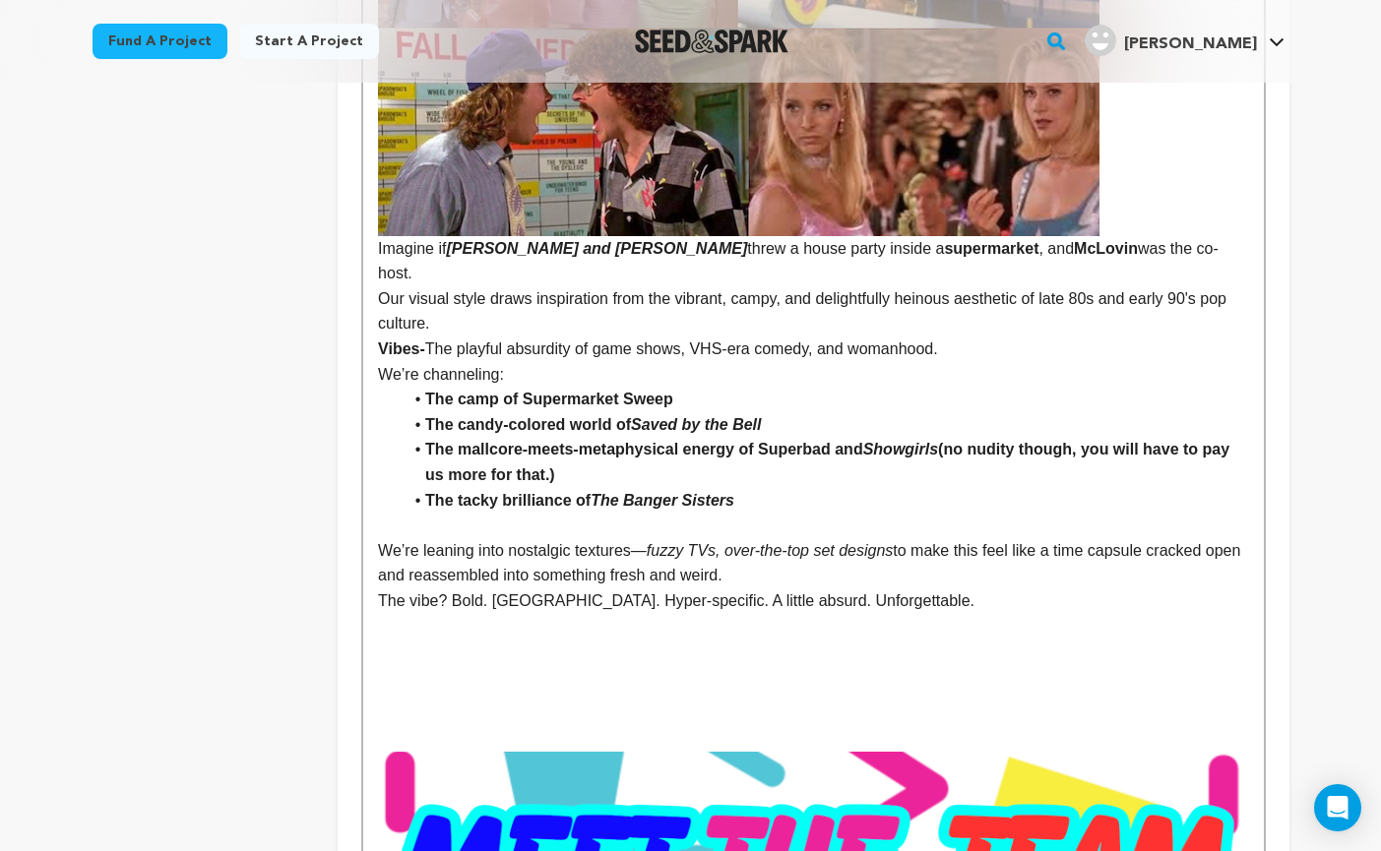
scroll to position [2395, 0]
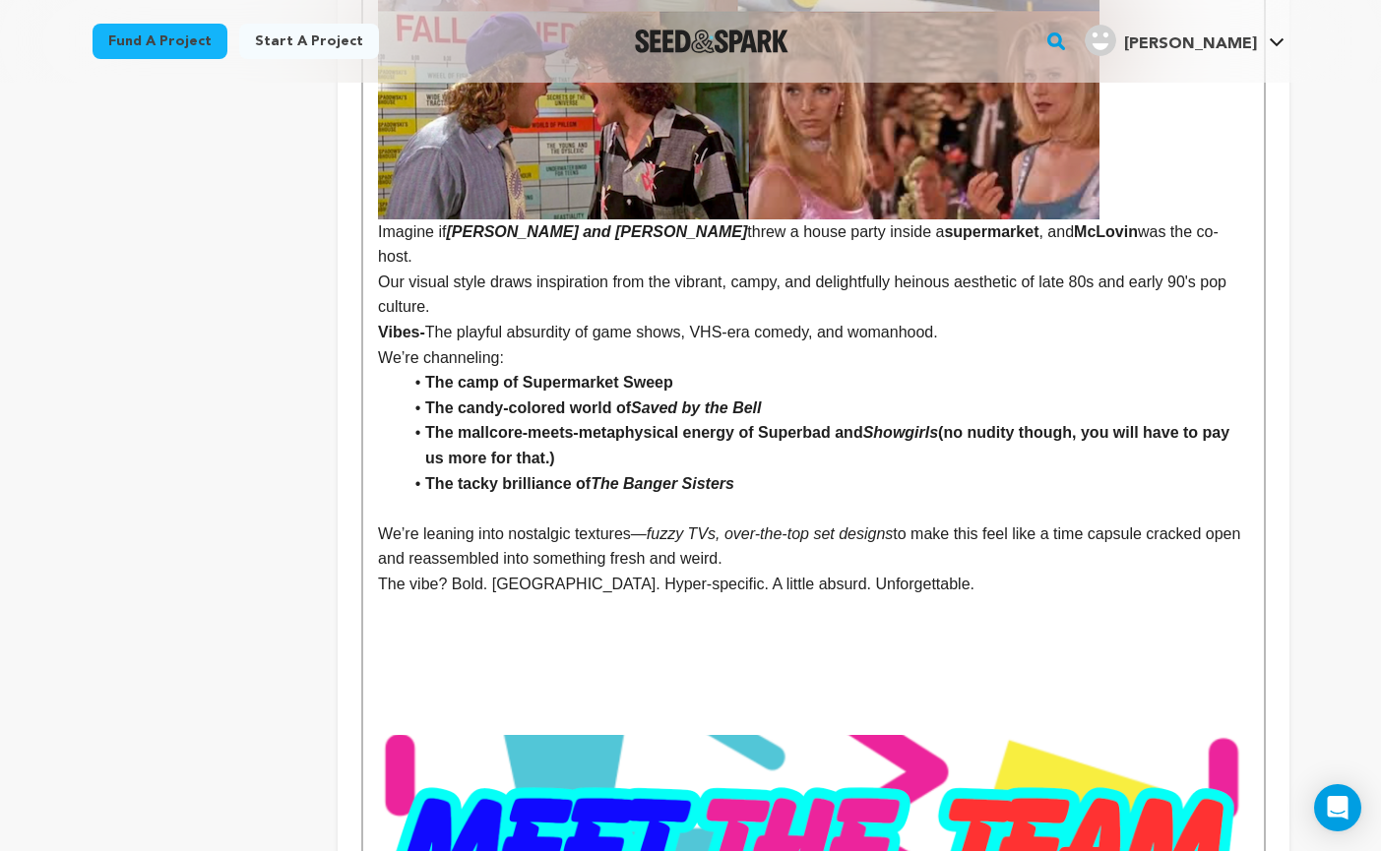
click at [762, 622] on h2 at bounding box center [813, 640] width 870 height 37
click at [381, 324] on strong "Vibes-" at bounding box center [401, 332] width 47 height 17
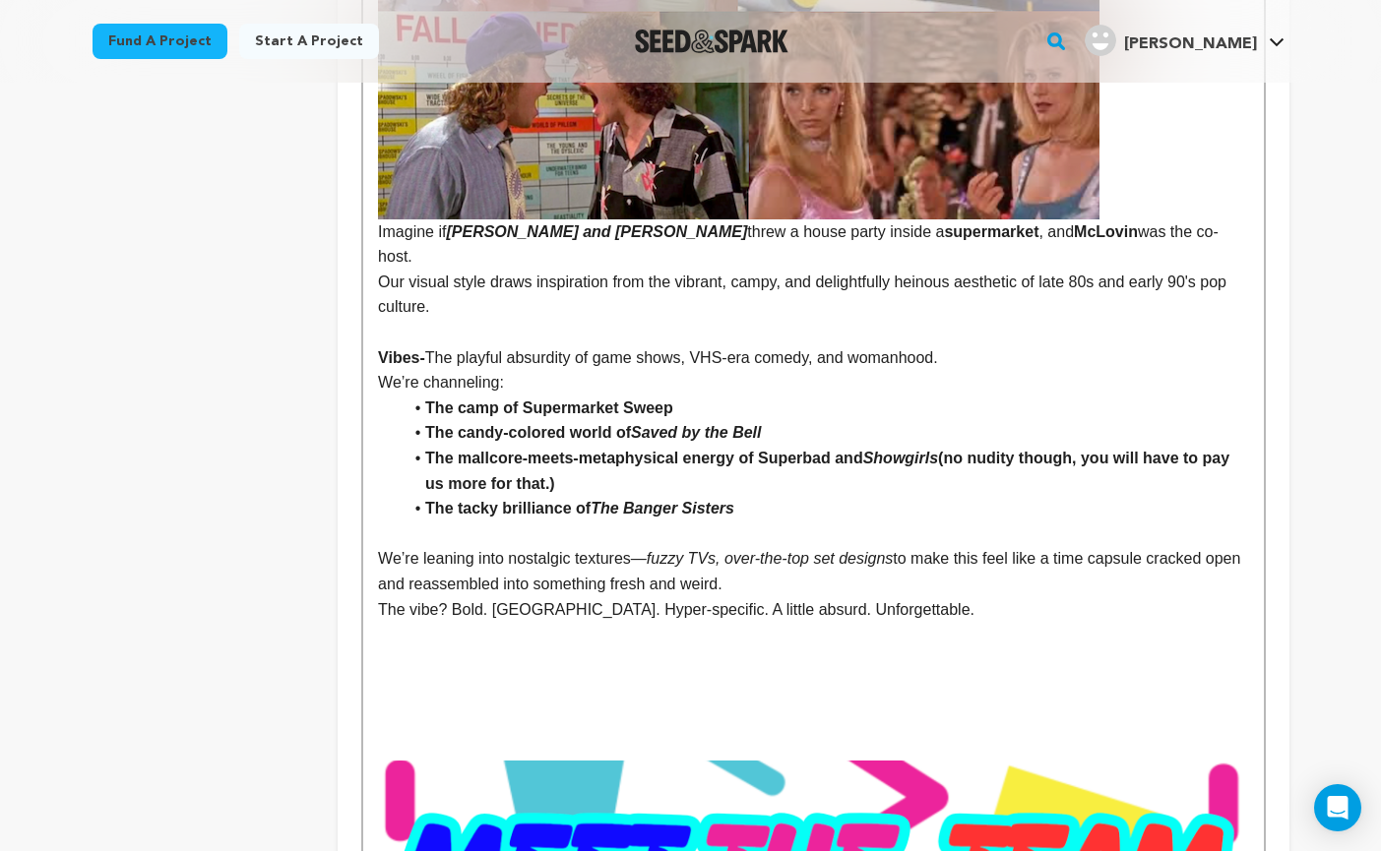
click at [958, 370] on p "We’re channeling:" at bounding box center [813, 383] width 870 height 26
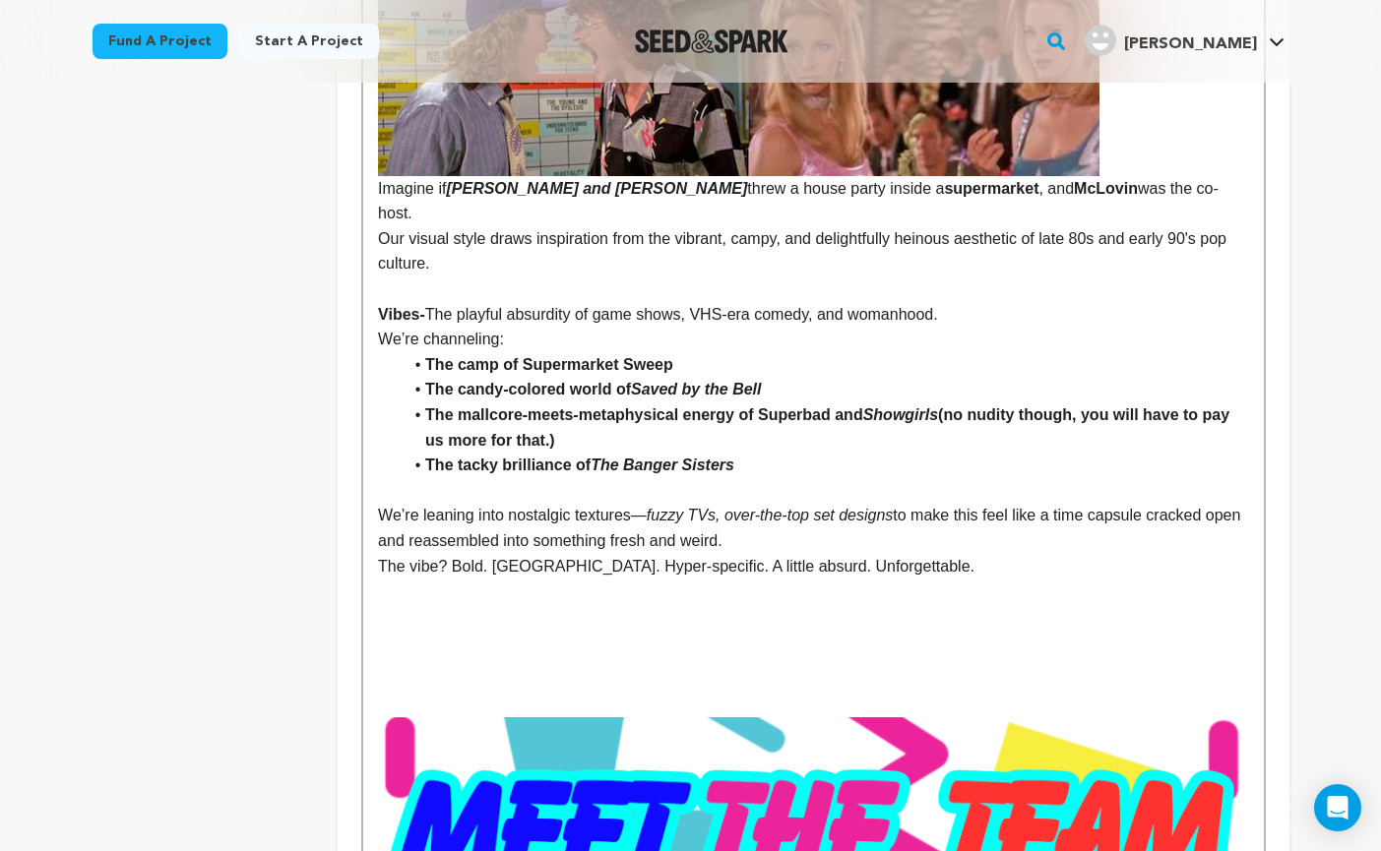
scroll to position [2441, 0]
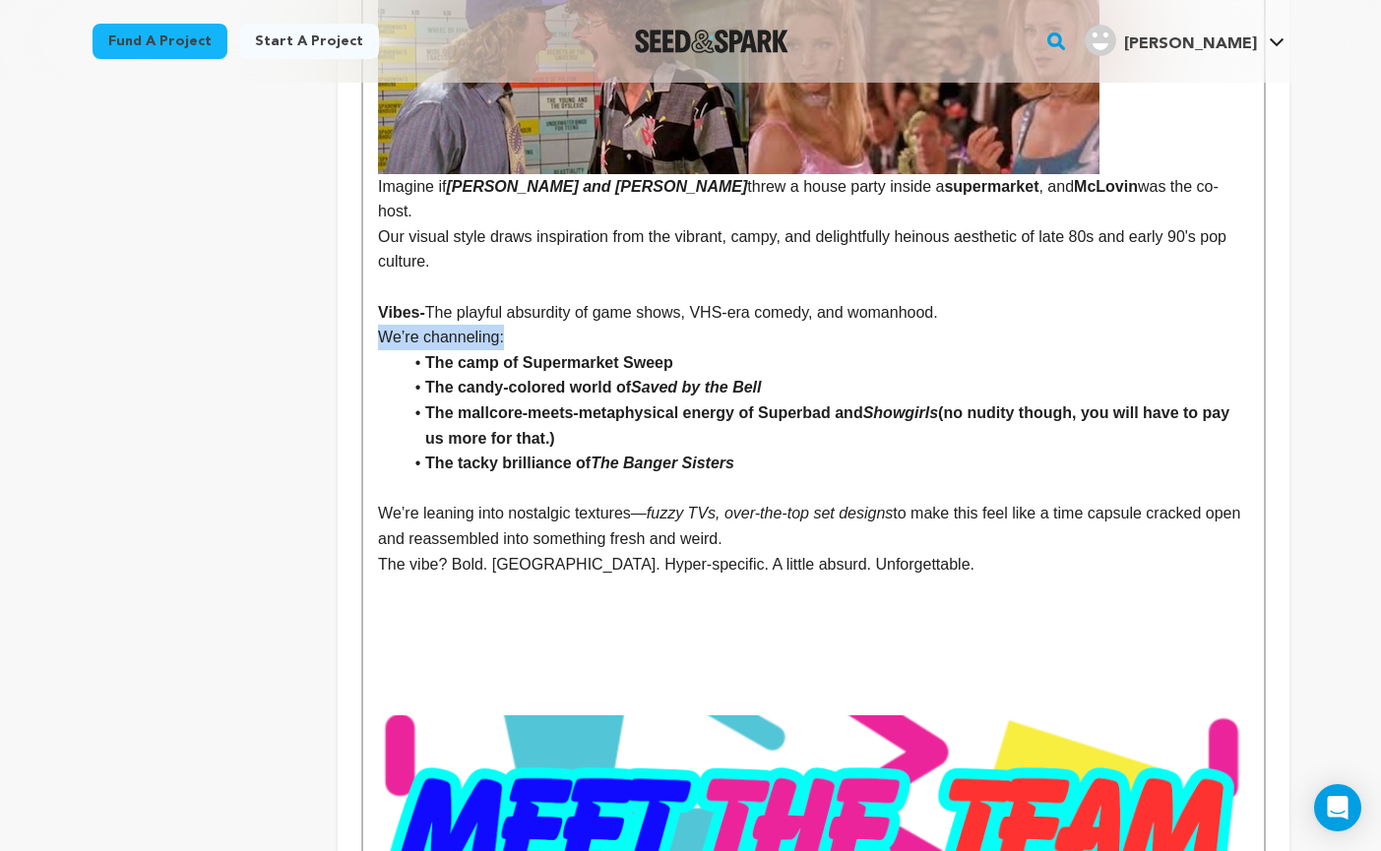
drag, startPoint x: 513, startPoint y: 312, endPoint x: 369, endPoint y: 309, distance: 143.7
click at [369, 309] on div "Set in 1992 , Grocery Grab follows Dale and Trina — two codependent best friend…" at bounding box center [812, 525] width 899 height 4782
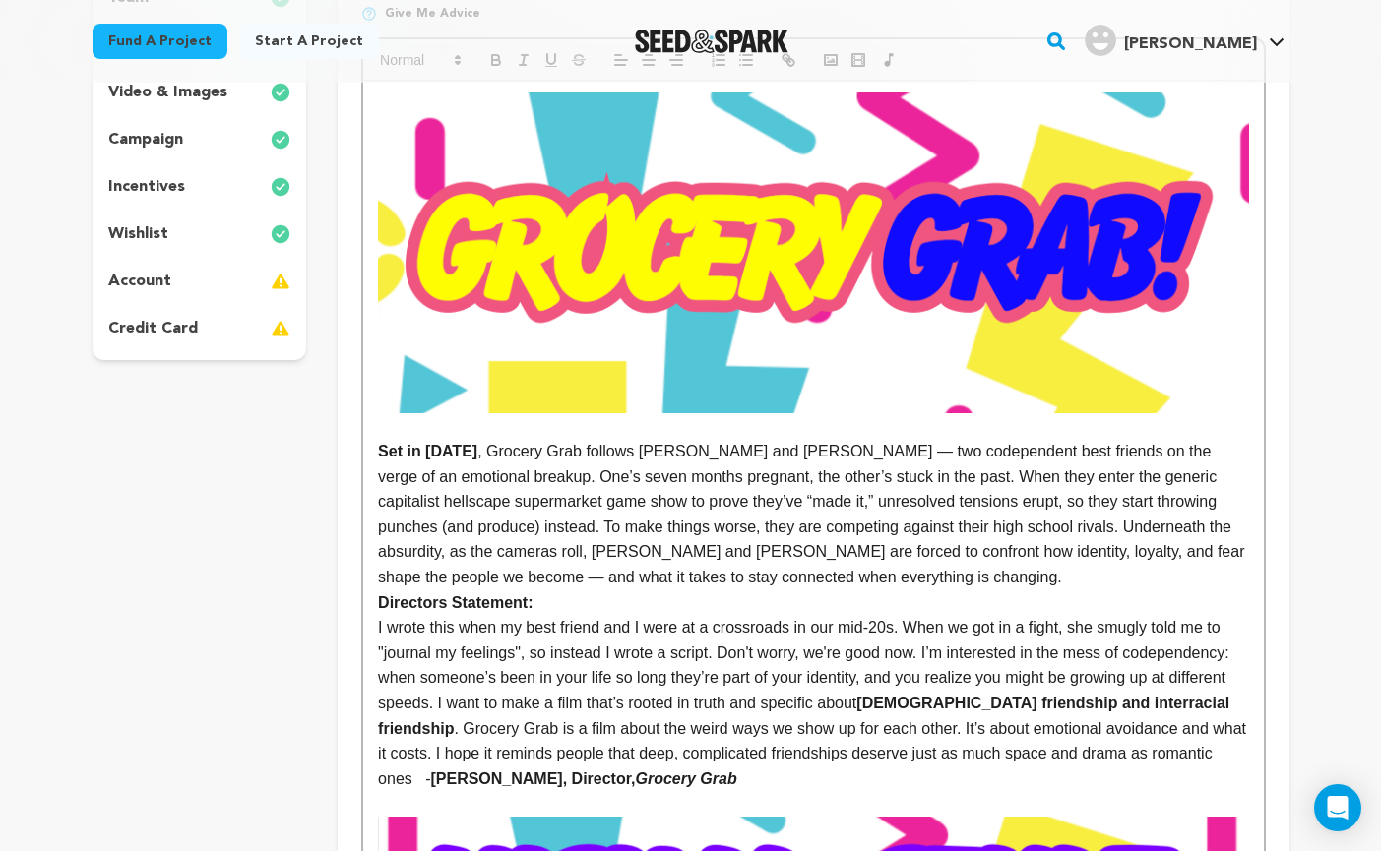
scroll to position [32, 0]
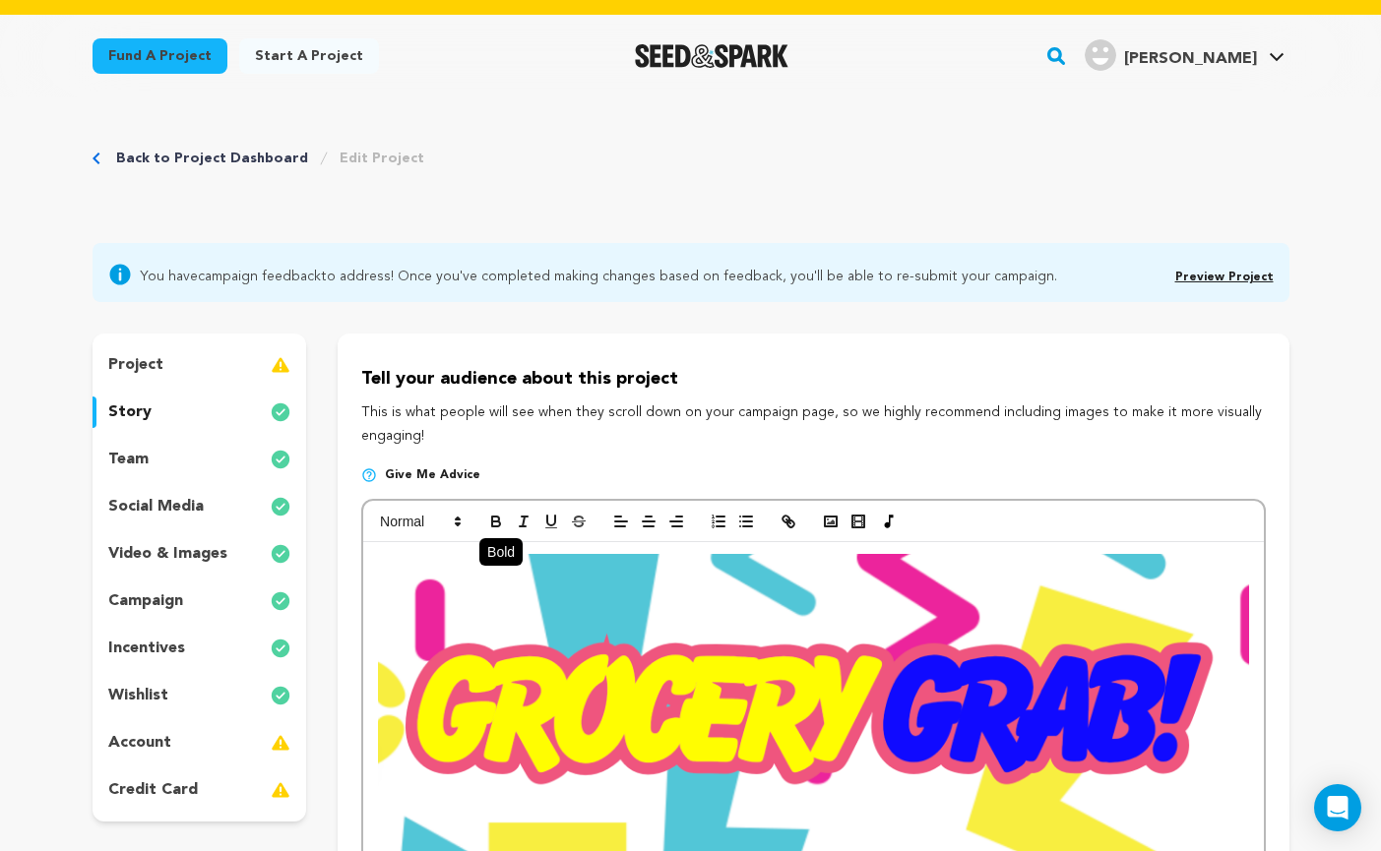
click at [498, 520] on icon "button" at bounding box center [495, 519] width 7 height 5
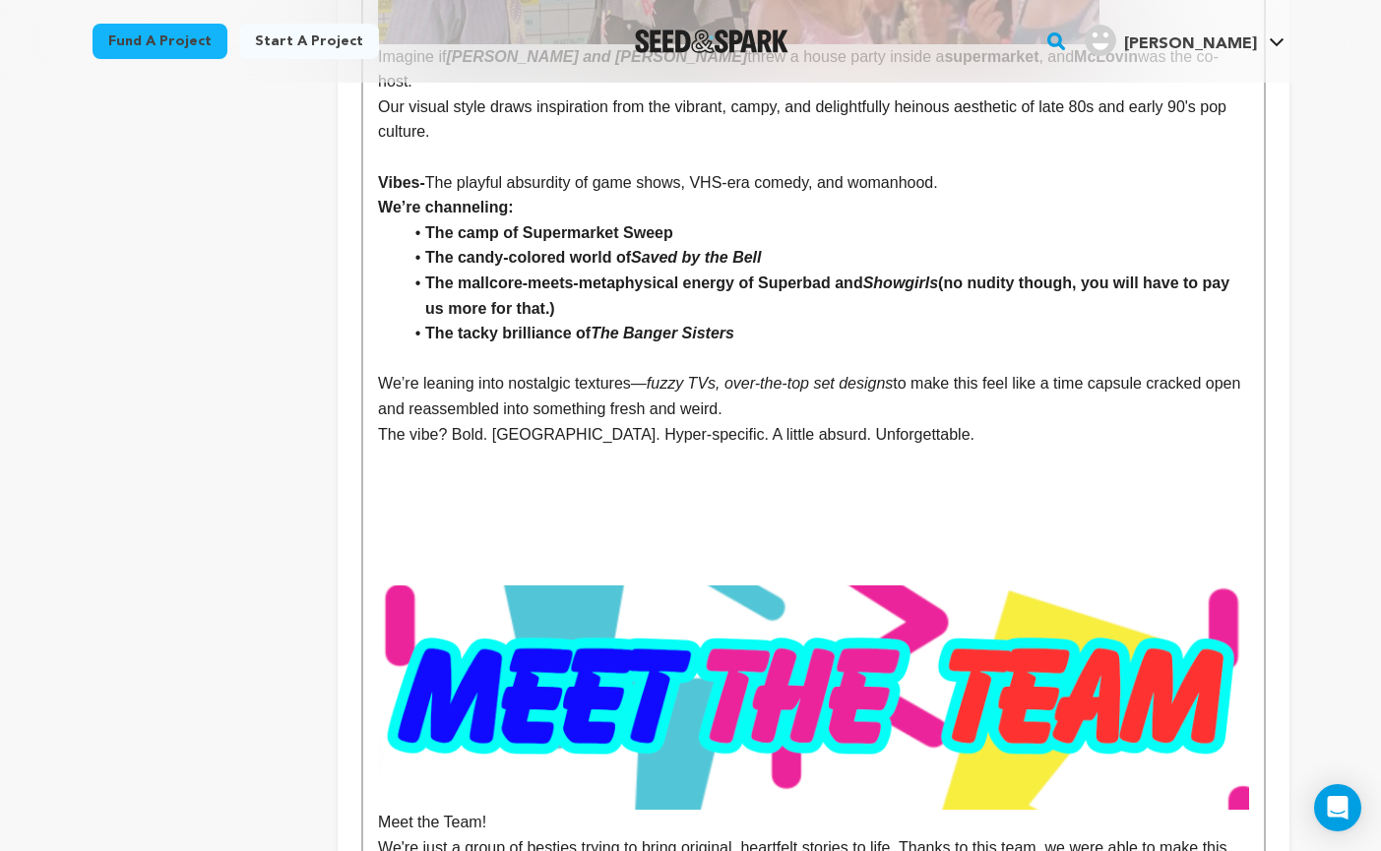
scroll to position [2557, 0]
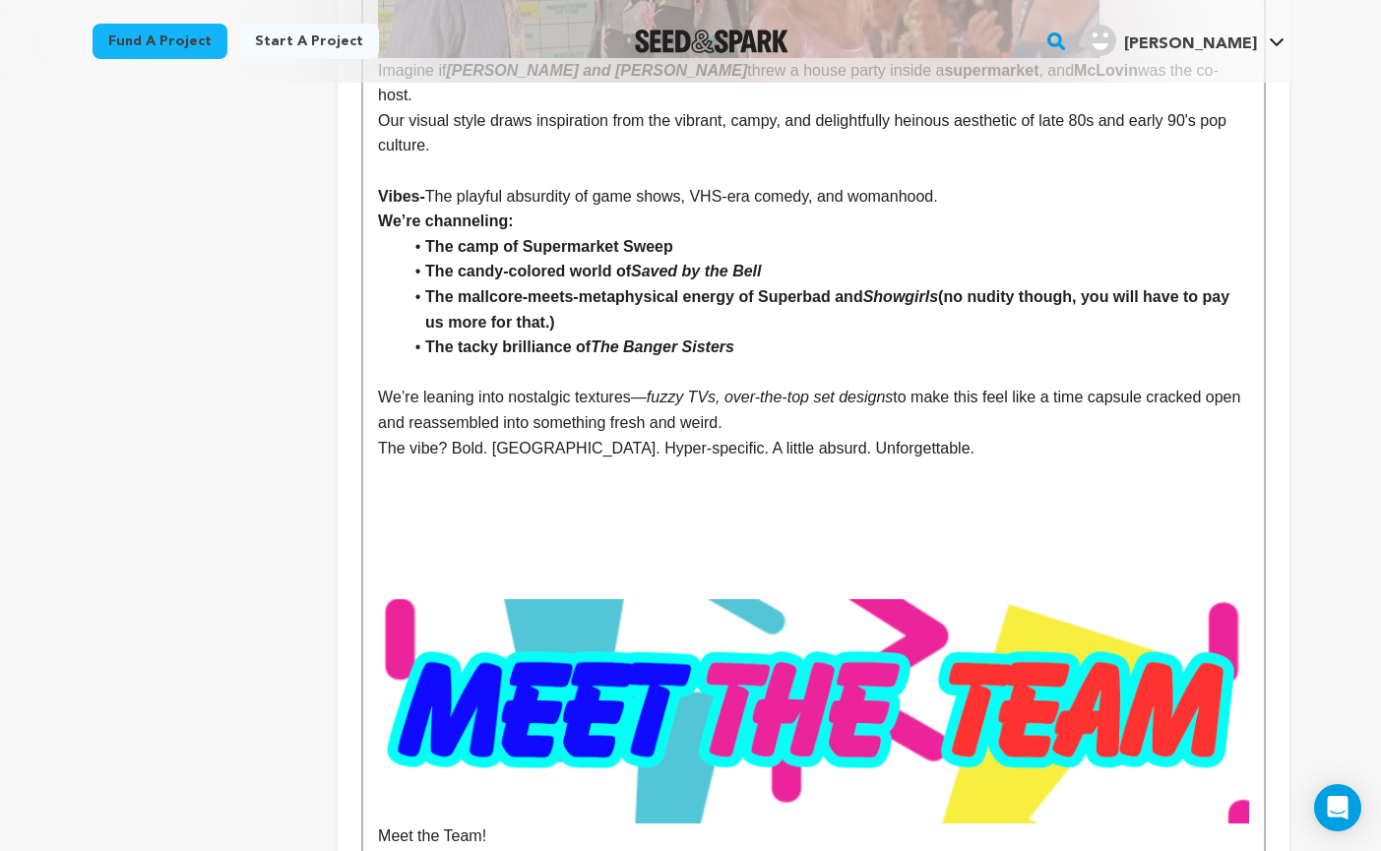
click at [388, 213] on strong "We’re channeling:" at bounding box center [446, 221] width 136 height 17
click at [374, 192] on div "Set in 1992 , Grocery Grab follows Dale and Trina — two codependent best friend…" at bounding box center [812, 409] width 899 height 4782
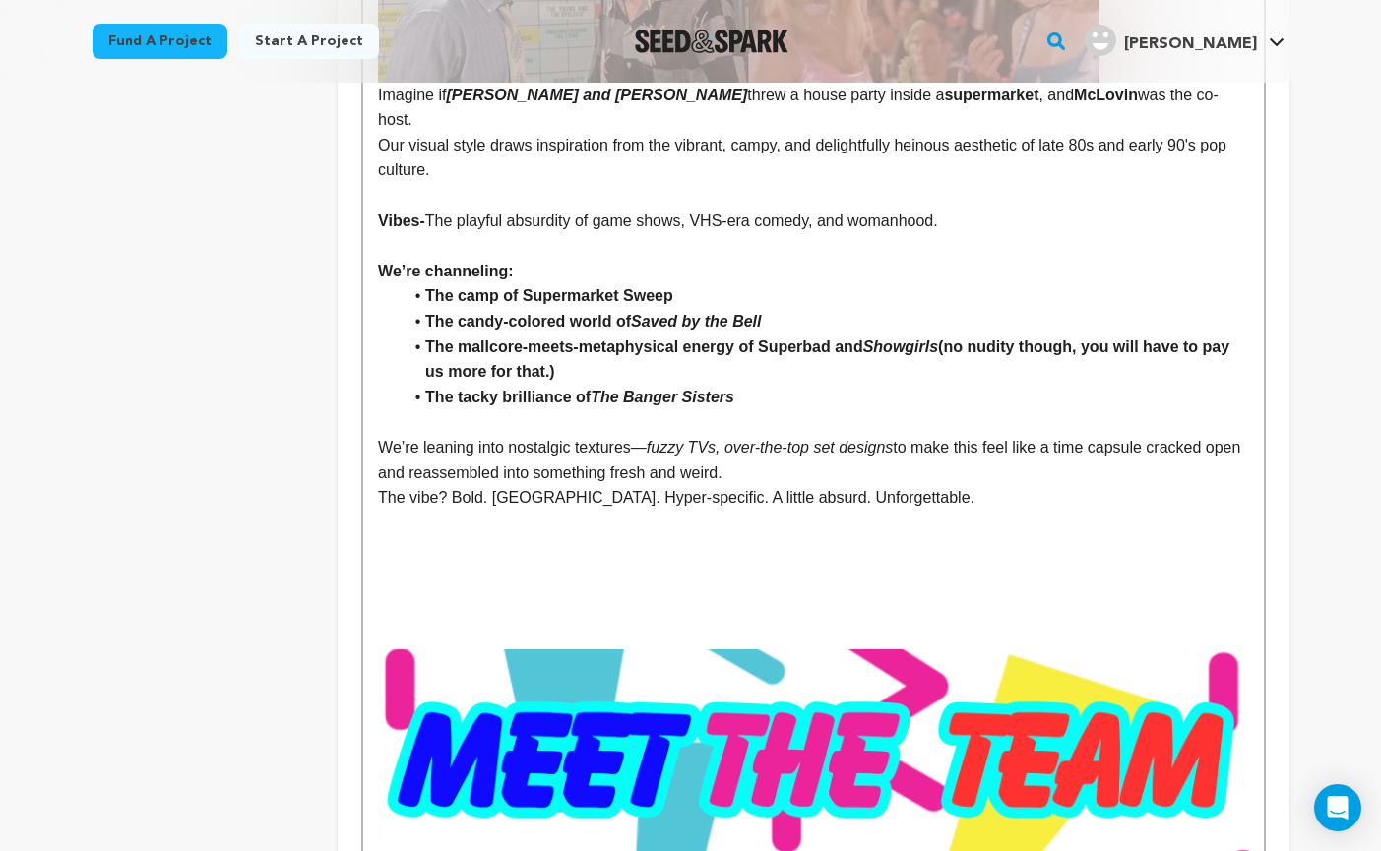
scroll to position [2534, 0]
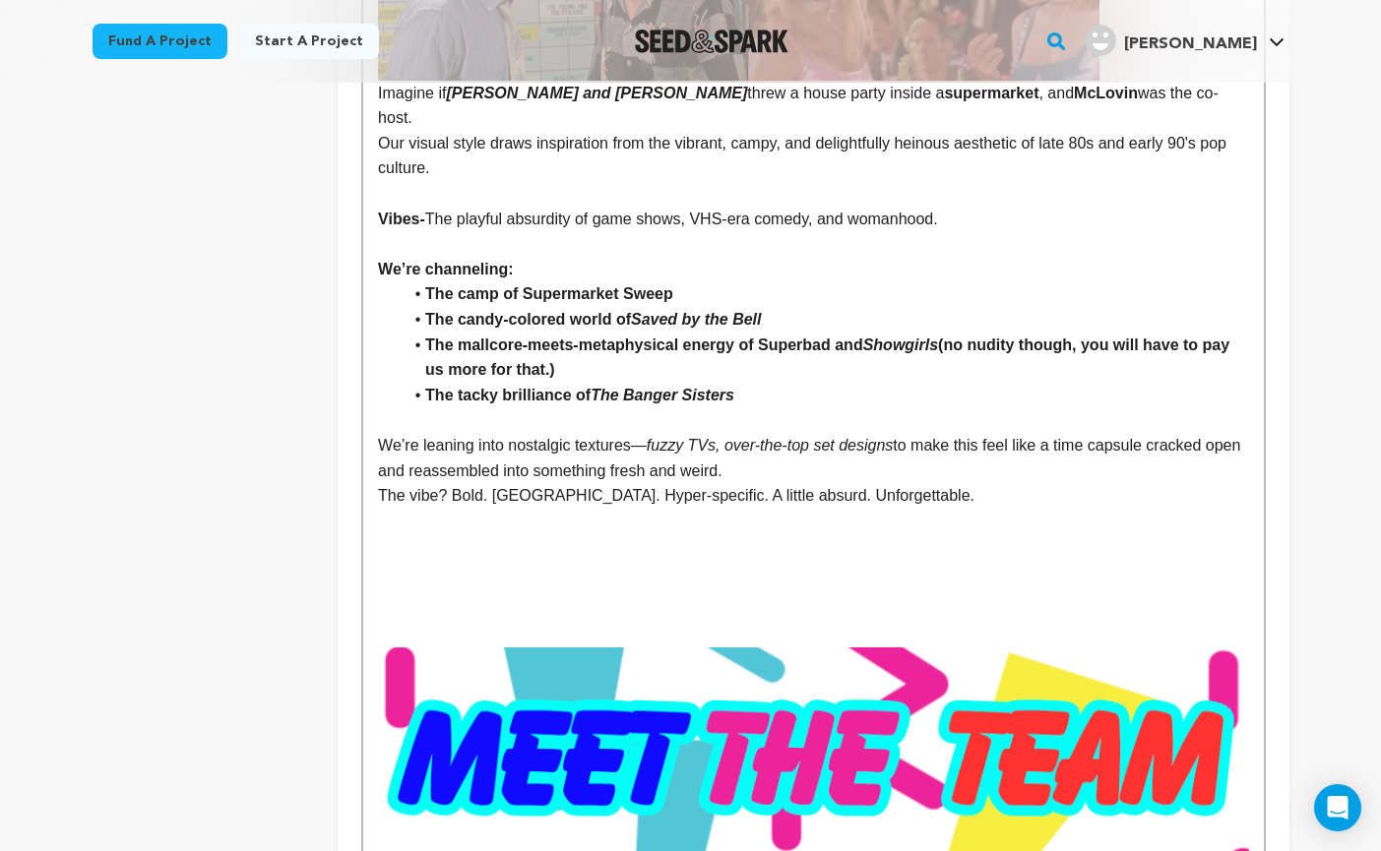
click at [693, 445] on p "We’re leaning into nostalgic textures— fuzzy TVs, over-the-top set designs to m…" at bounding box center [813, 458] width 870 height 50
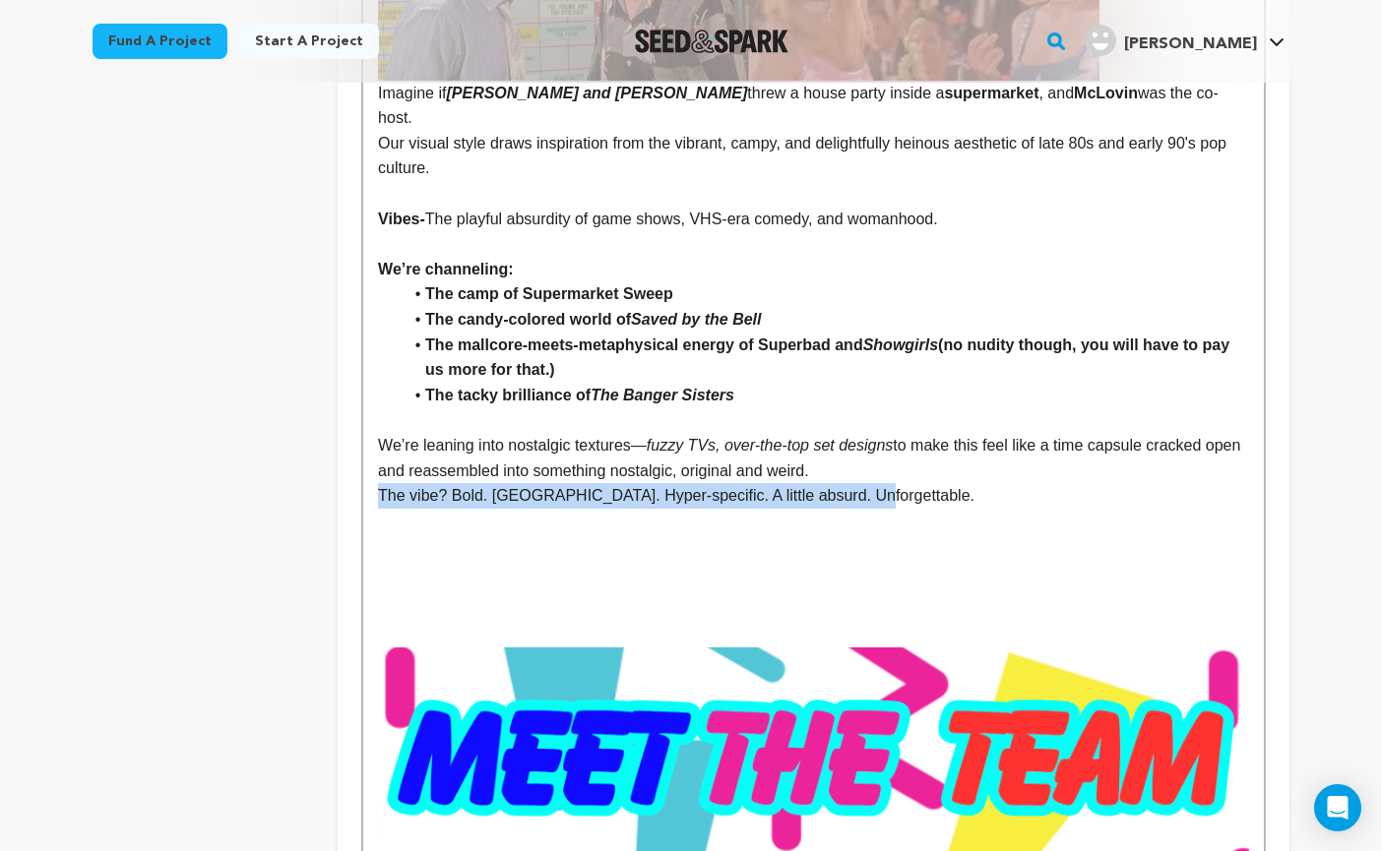
drag, startPoint x: 876, startPoint y: 472, endPoint x: 368, endPoint y: 473, distance: 507.8
click at [368, 473] on div "Set in 1992 , Grocery Grab follows Dale and Trina — two codependent best friend…" at bounding box center [812, 444] width 899 height 4806
copy p "The vibe? Bold. Campy. Hyper-specific. A little absurd. Unforgettable."
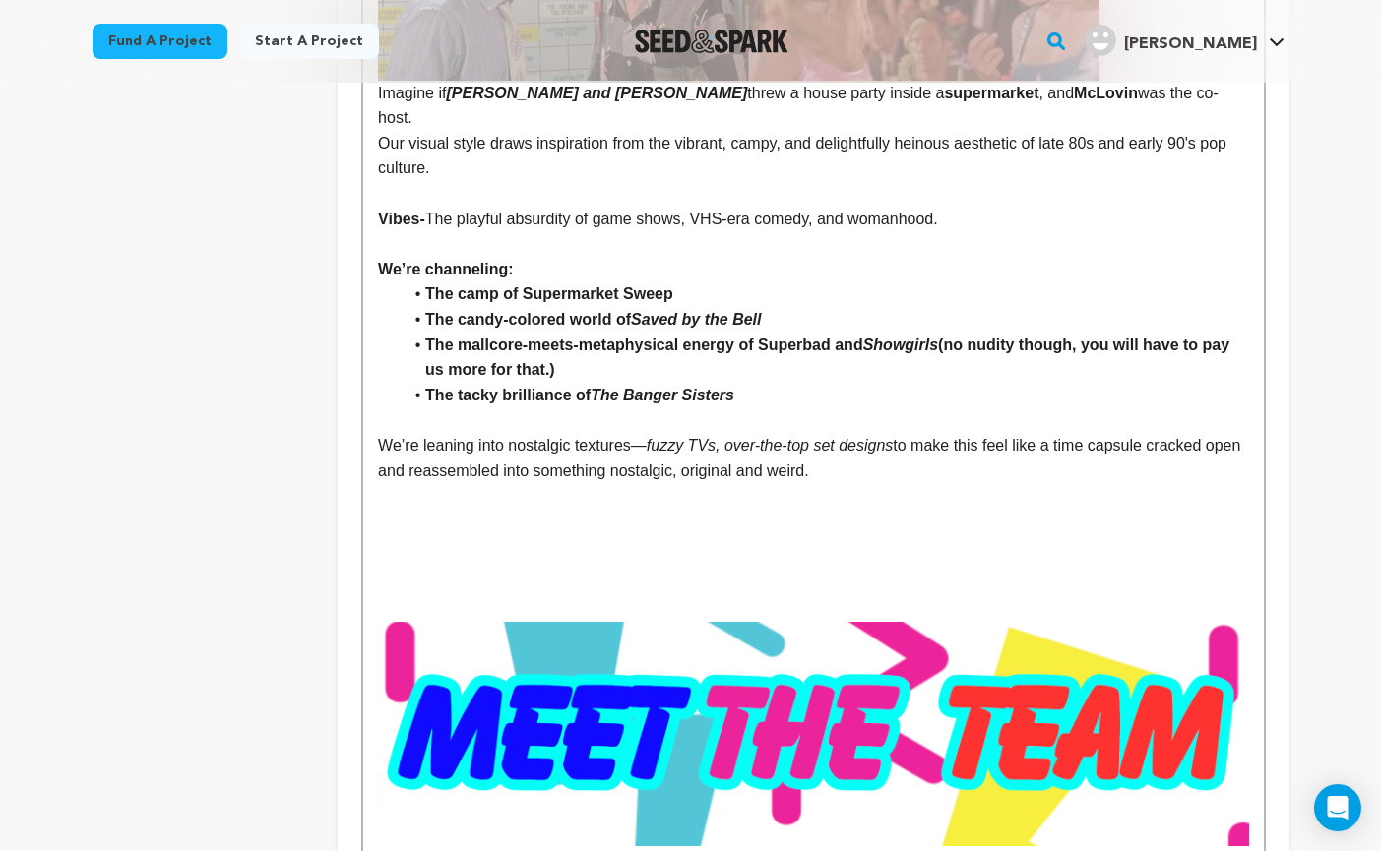
click at [398, 509] on h2 at bounding box center [813, 527] width 870 height 37
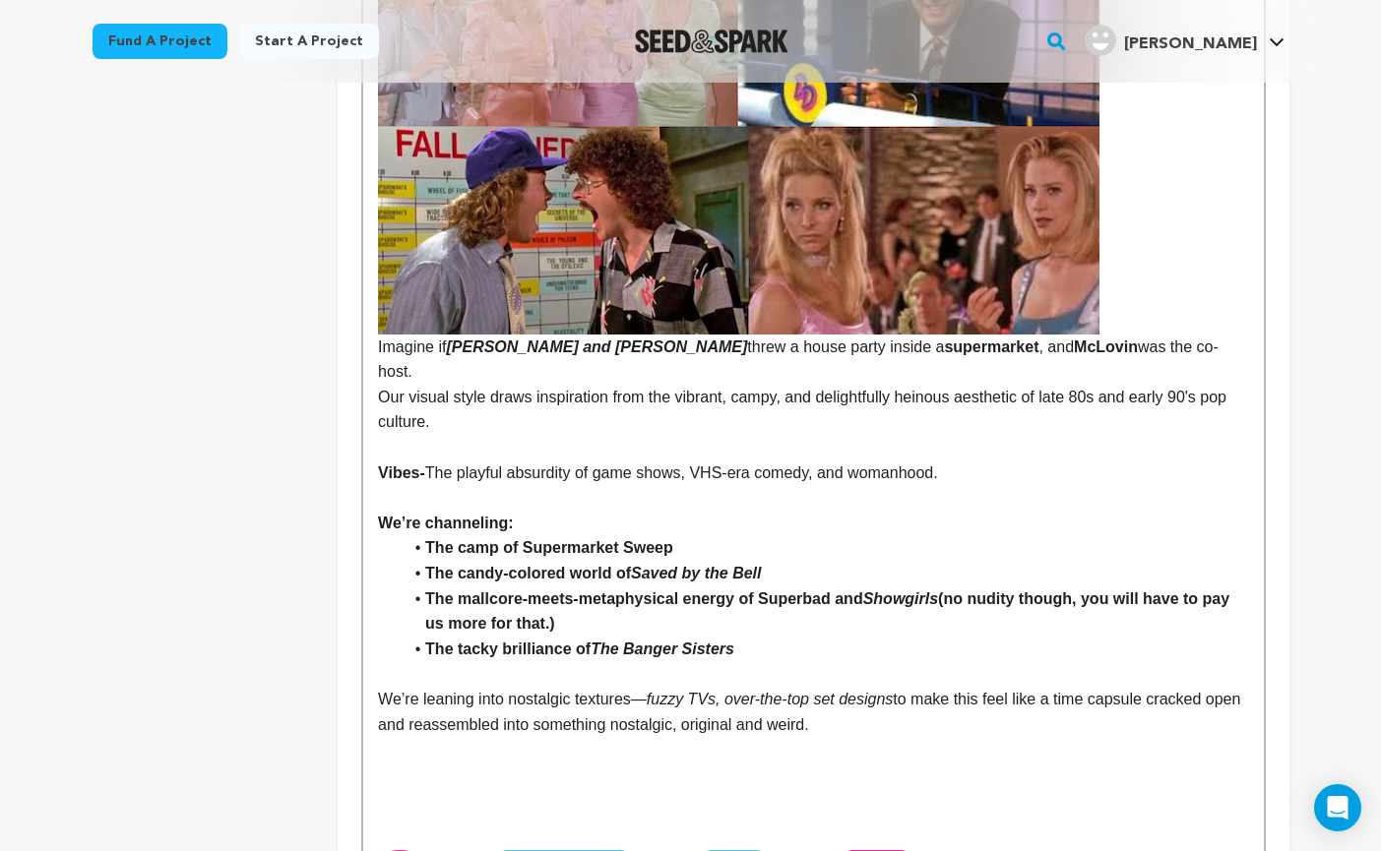
scroll to position [2278, 0]
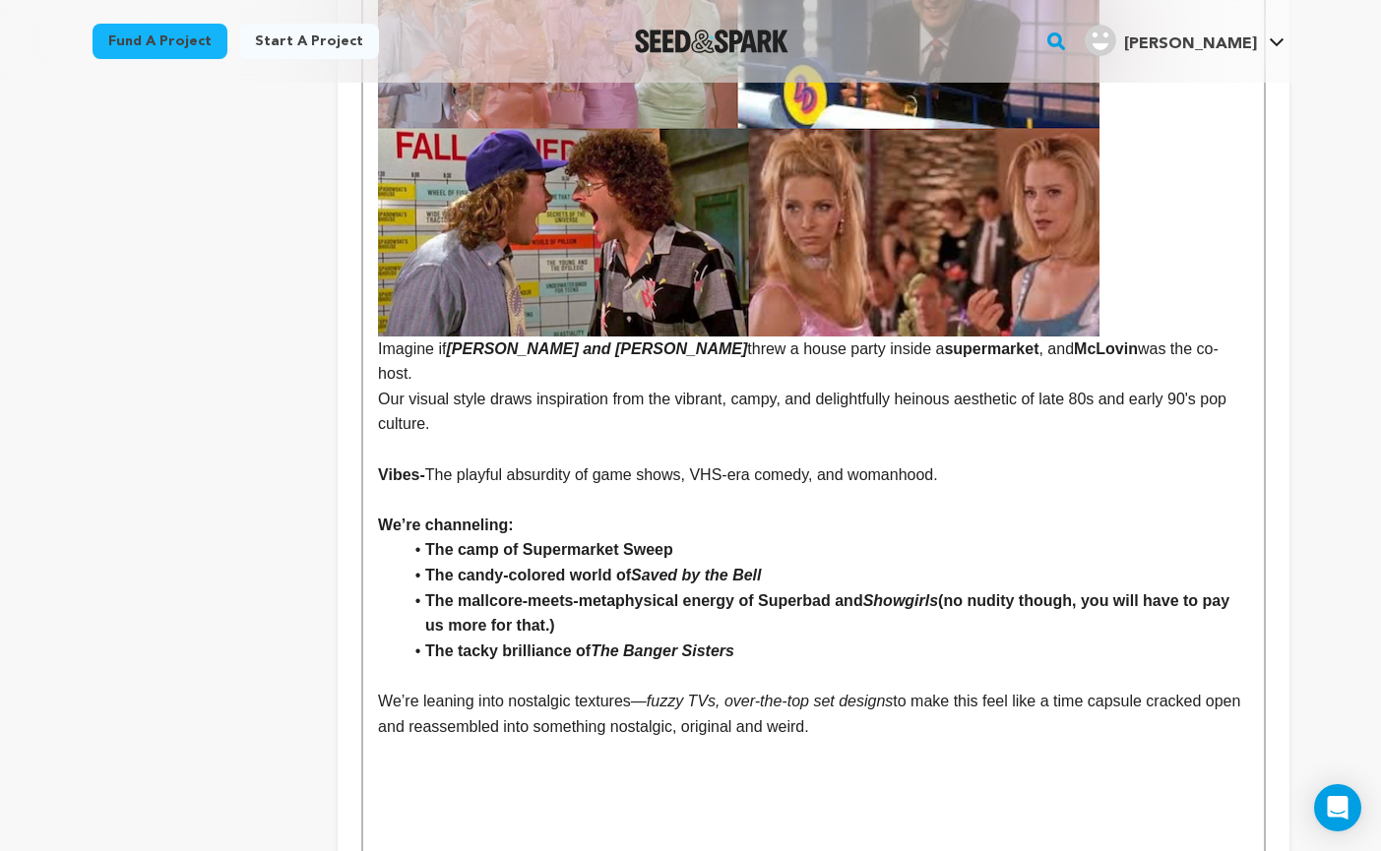
click at [969, 463] on p "Vibes- The playful absurdity of game shows, VHS-era comedy, and womanhood." at bounding box center [813, 476] width 870 height 26
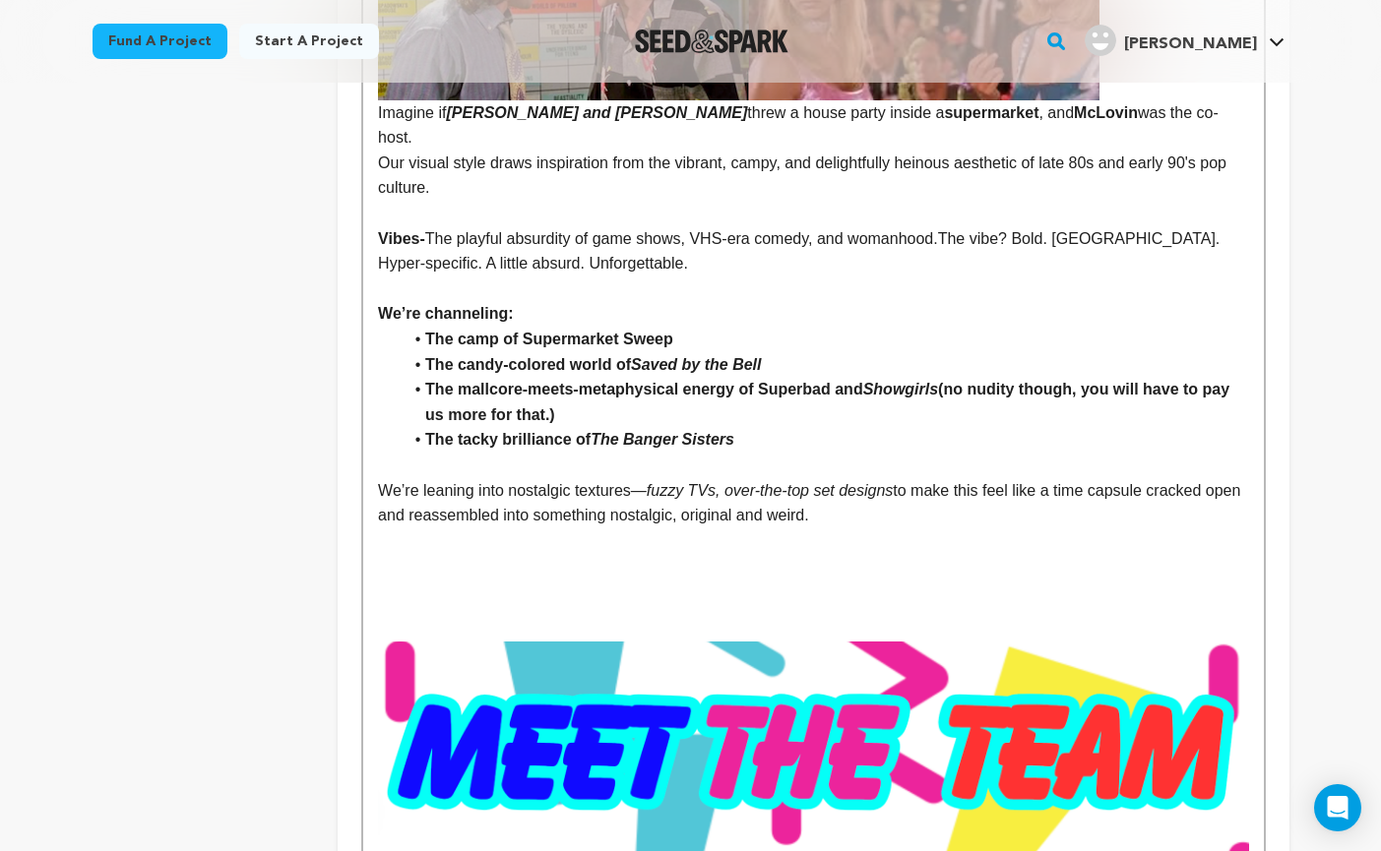
scroll to position [2439, 0]
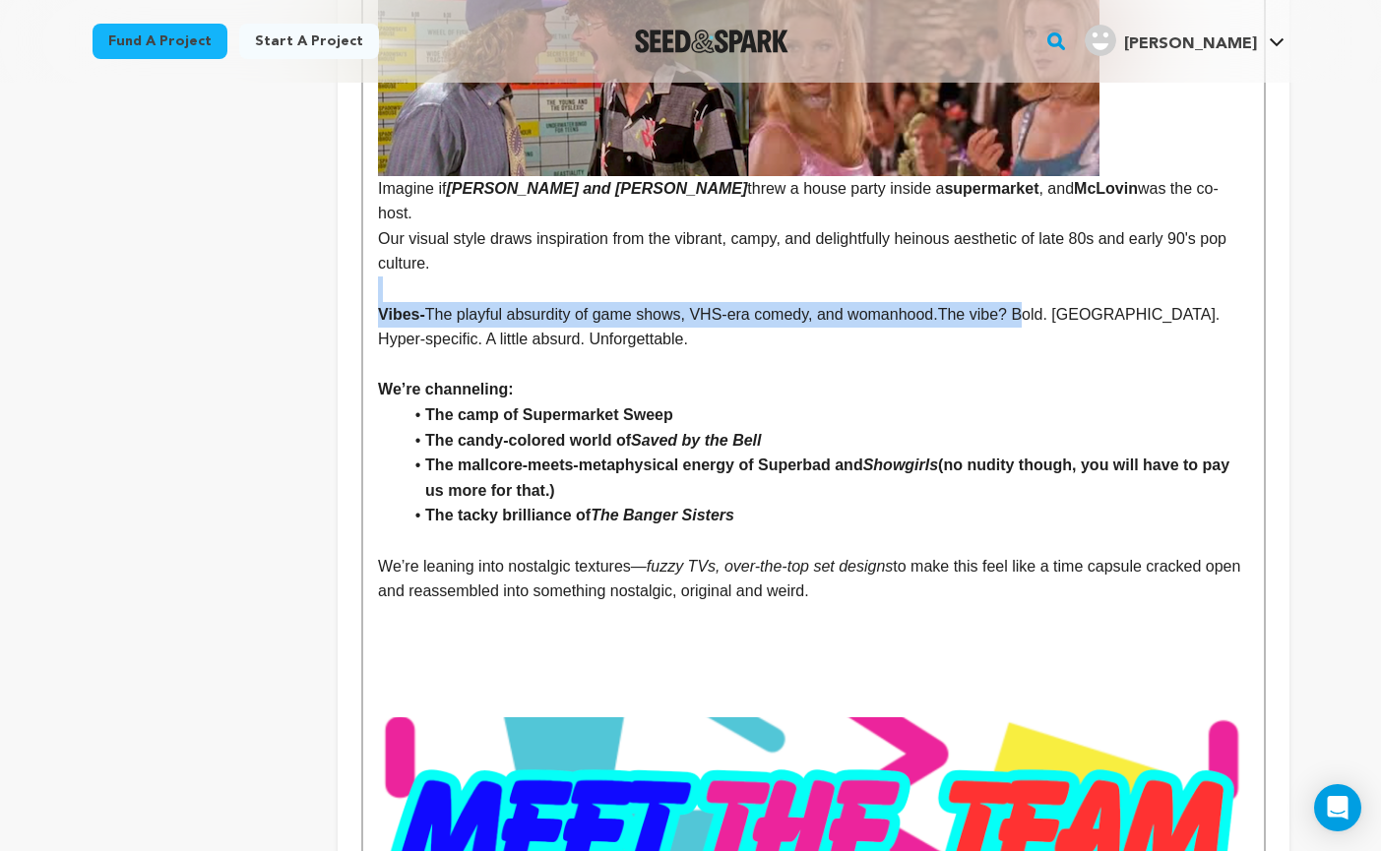
drag, startPoint x: 1028, startPoint y: 287, endPoint x: 552, endPoint y: 266, distance: 476.8
click at [552, 266] on div "Set in 1992 , Grocery Grab follows Dale and Trina — two codependent best friend…" at bounding box center [812, 527] width 899 height 4782
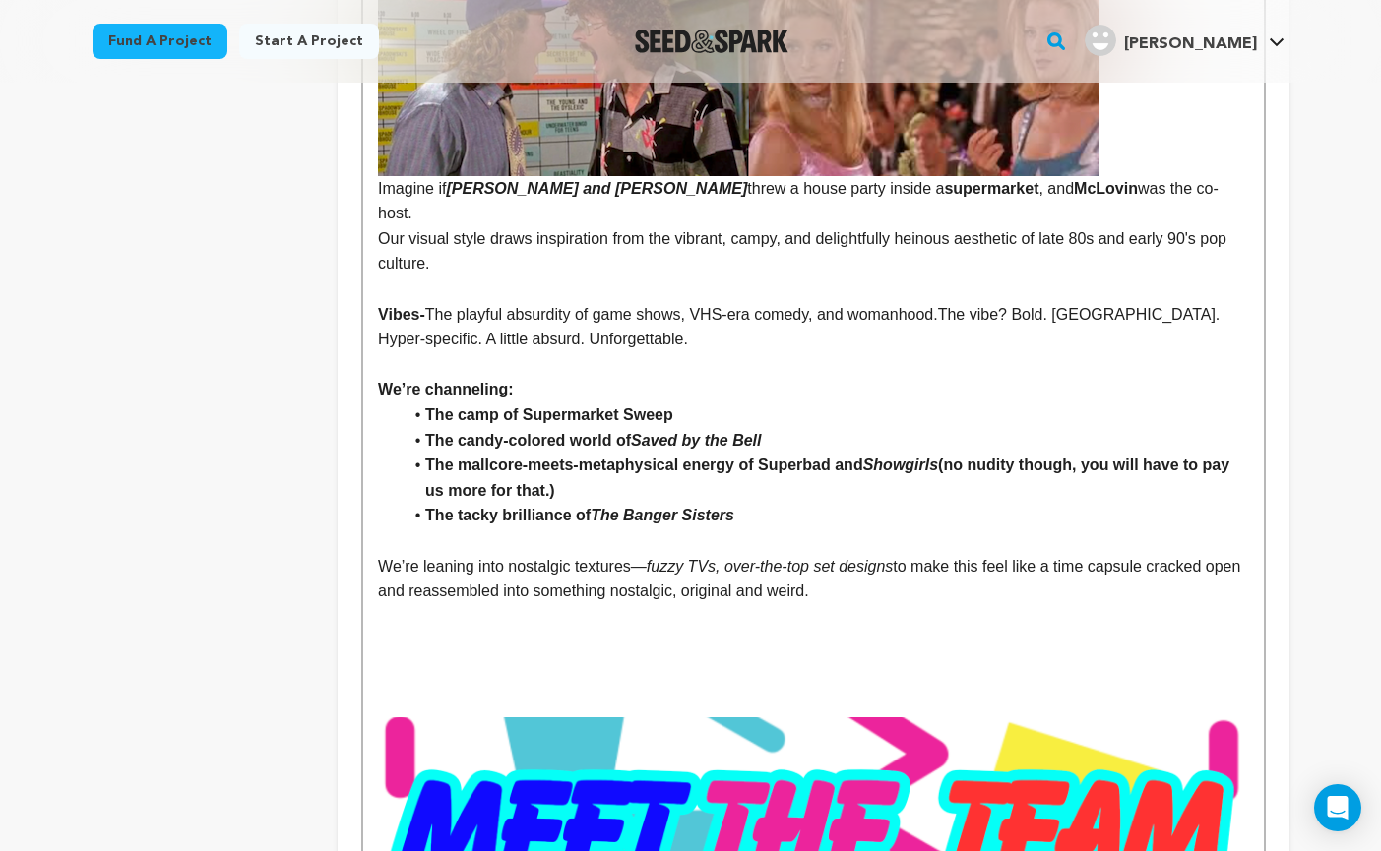
click at [636, 314] on p "Vibes- The playful absurdity of game shows, VHS-era comedy, and womanhood.The v…" at bounding box center [813, 327] width 870 height 50
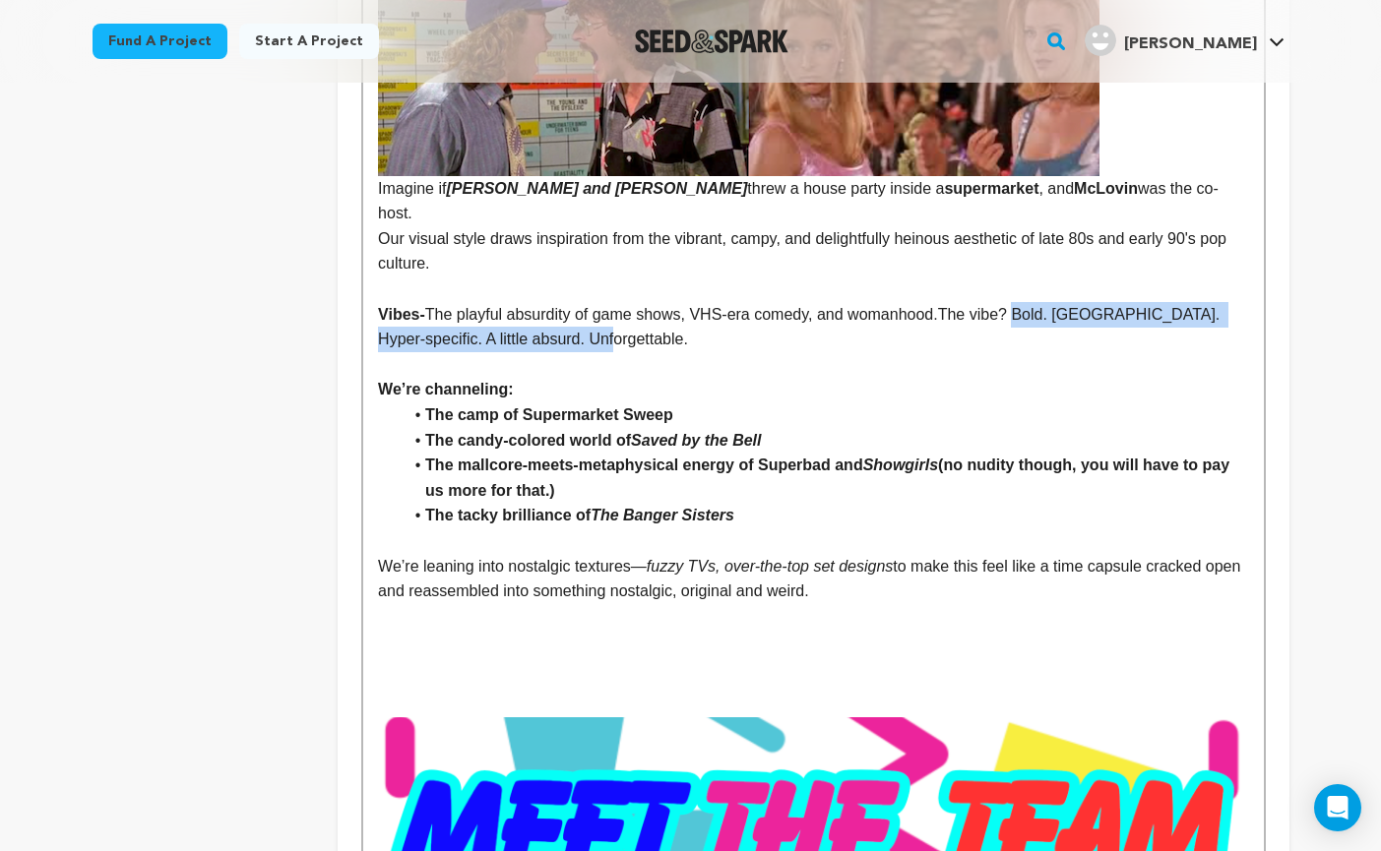
drag, startPoint x: 636, startPoint y: 314, endPoint x: 1019, endPoint y: 278, distance: 384.4
click at [1019, 302] on p "Vibes- The playful absurdity of game shows, VHS-era comedy, and womanhood.The v…" at bounding box center [813, 327] width 870 height 50
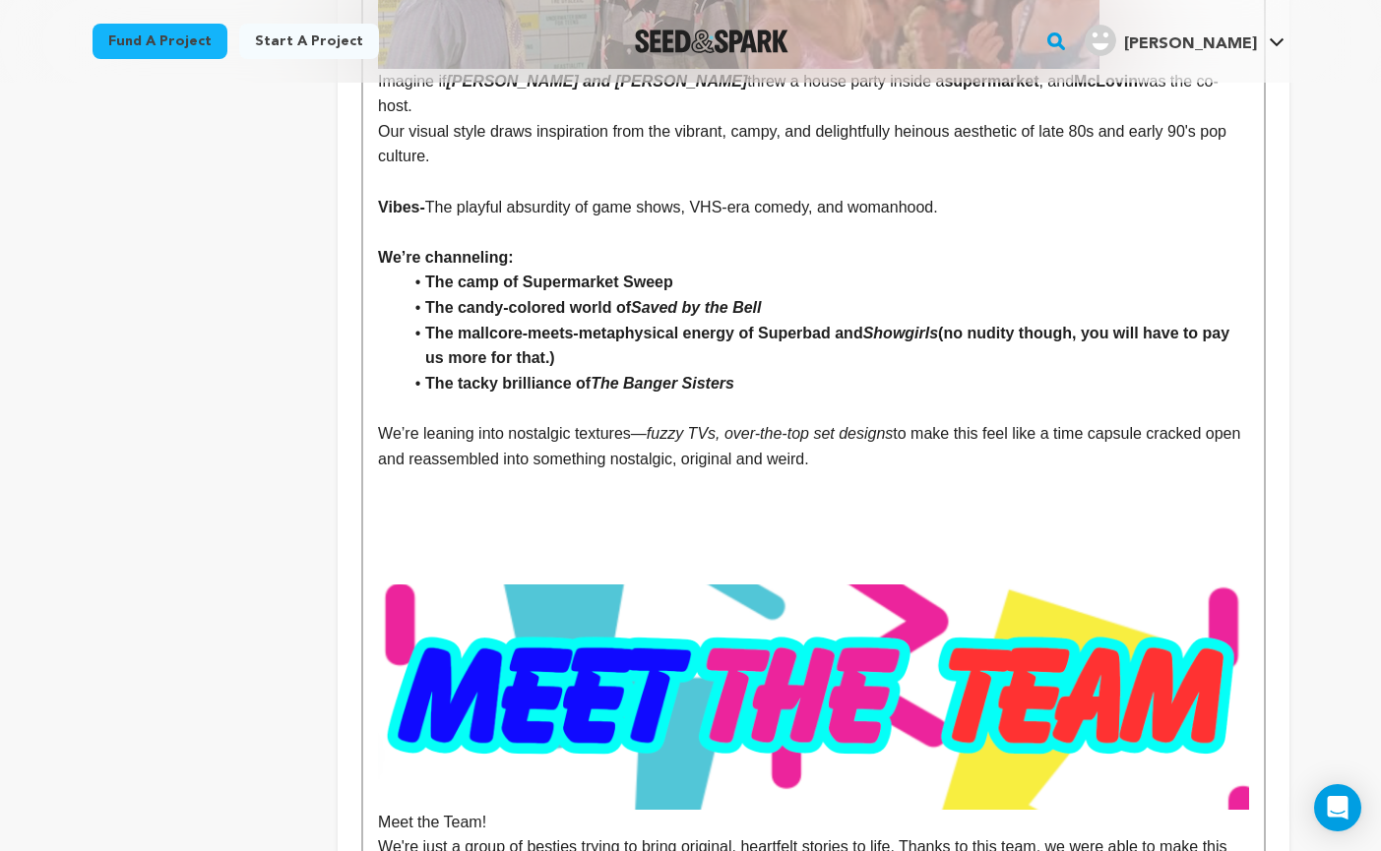
scroll to position [2552, 0]
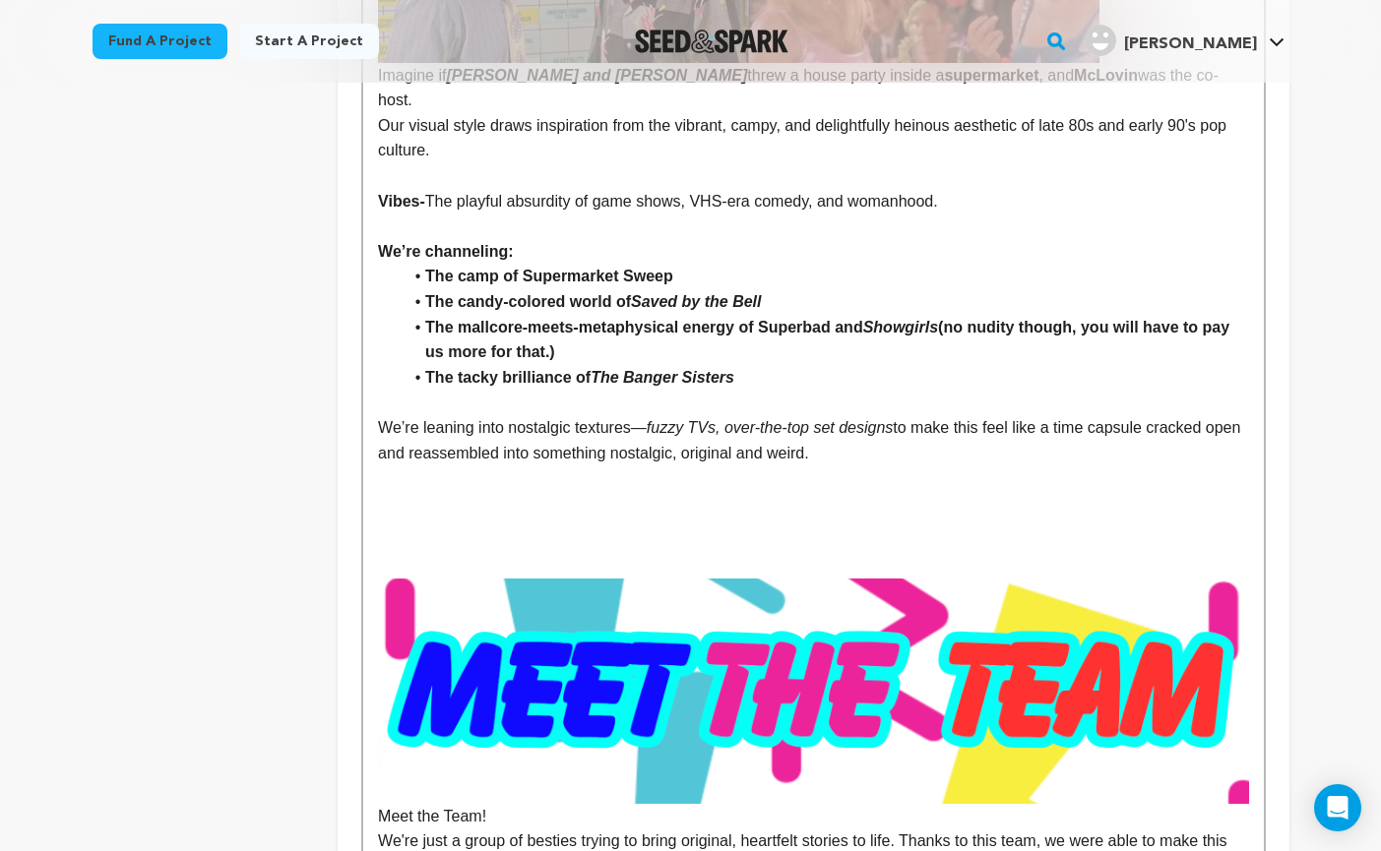
click at [657, 504] on p at bounding box center [813, 517] width 870 height 26
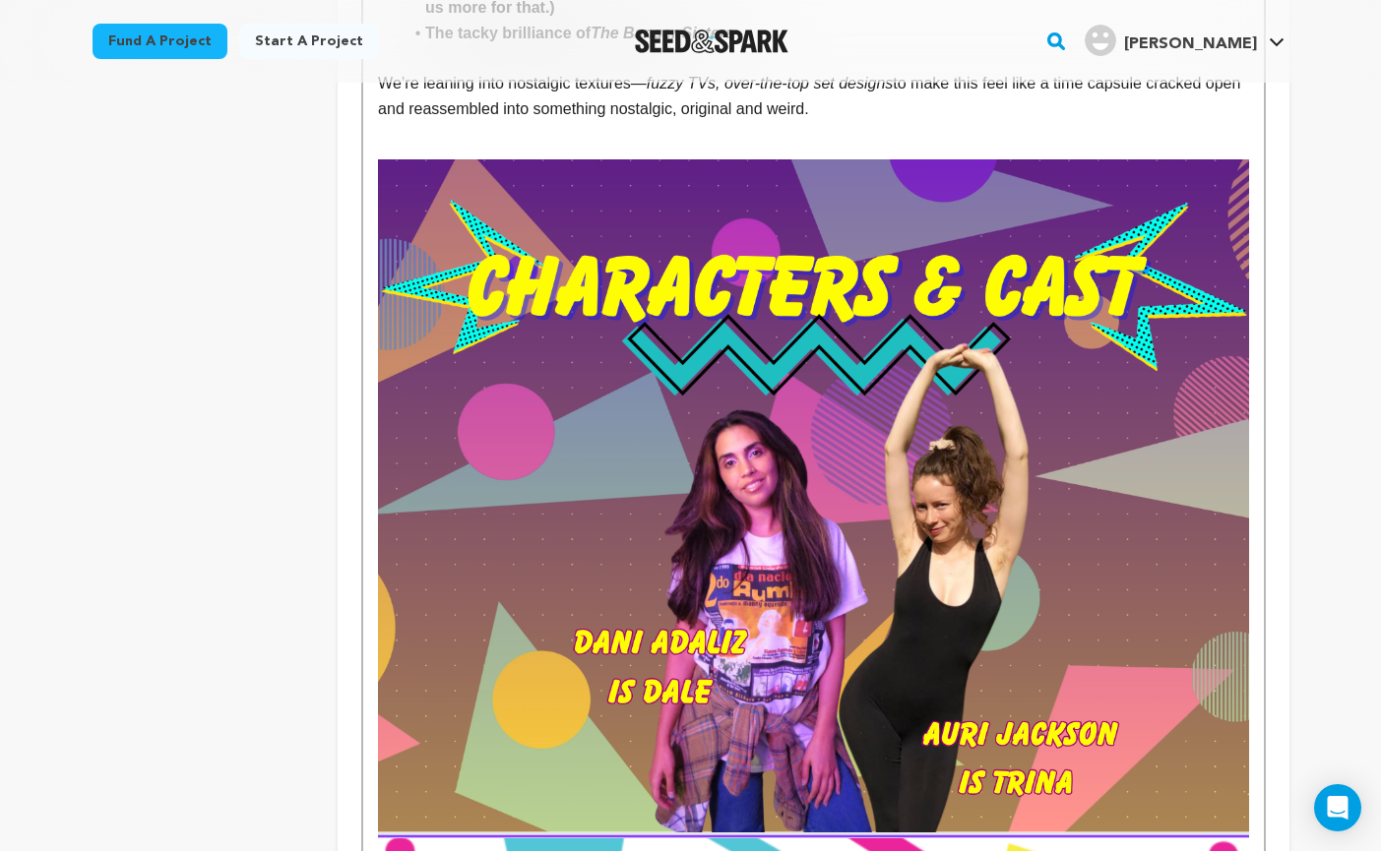
scroll to position [2910, 0]
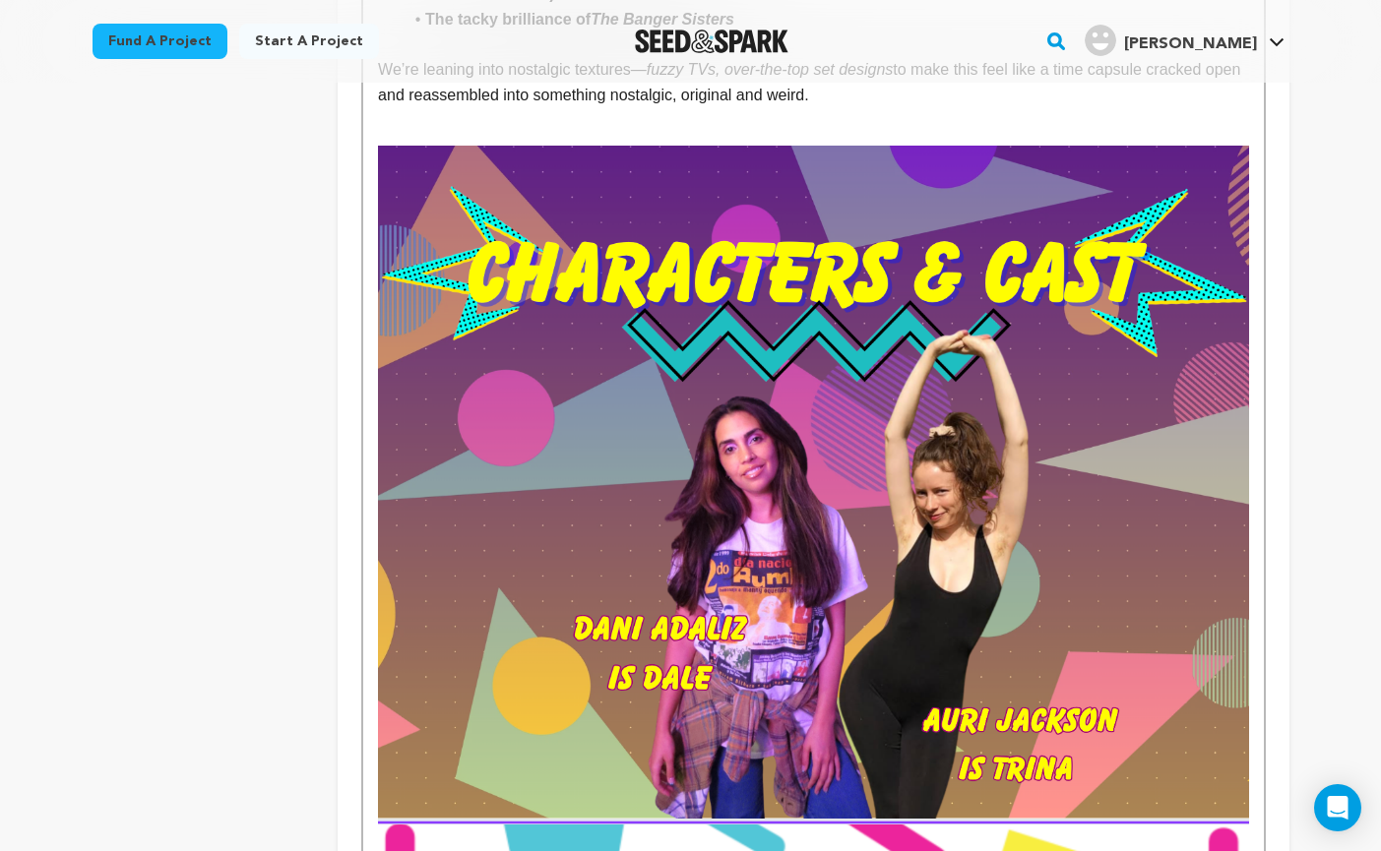
click at [1251, 595] on div "Set in 1992 , Grocery Grab follows Dale and Trina — two codependent best friend…" at bounding box center [812, 344] width 899 height 5359
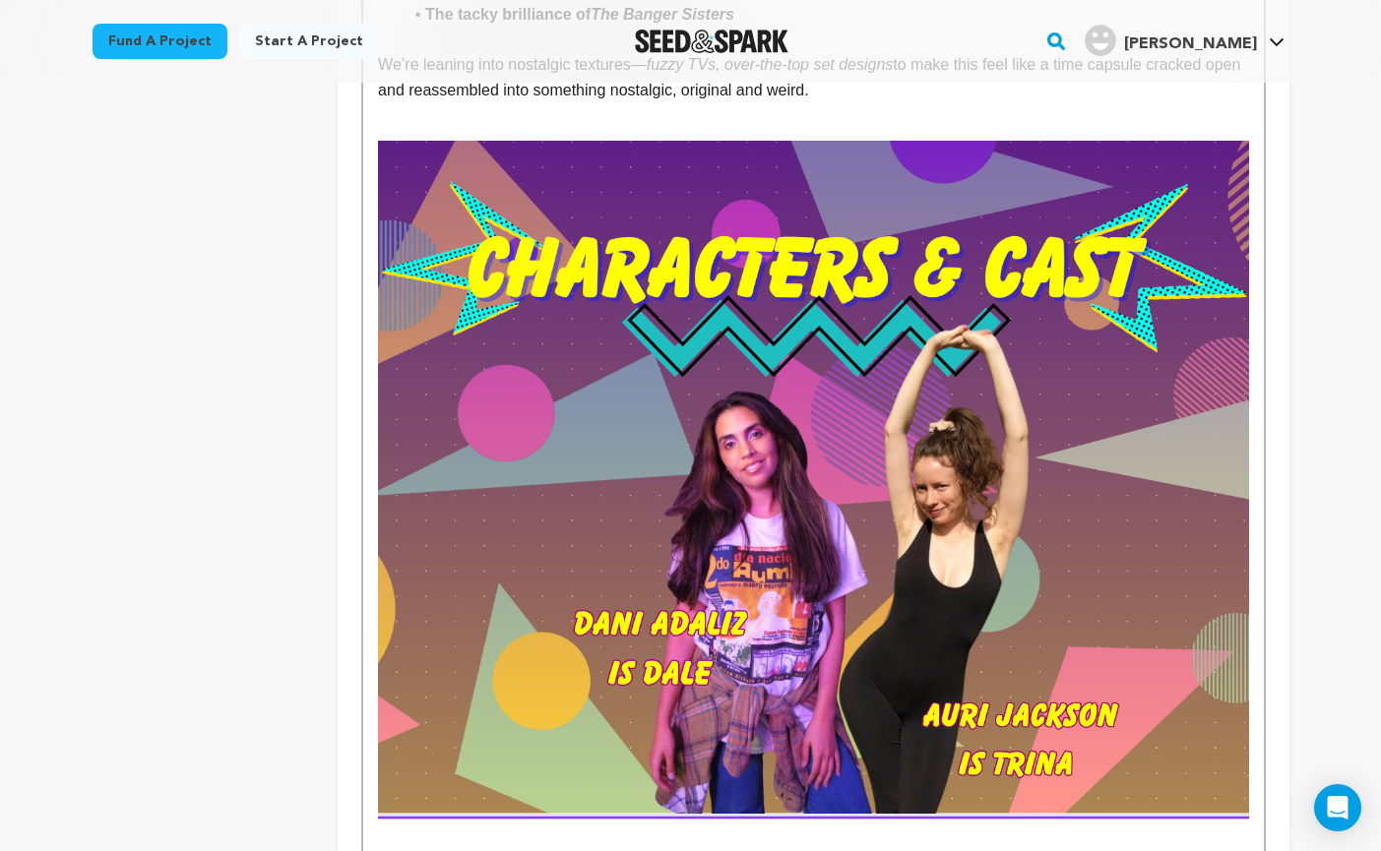
click at [375, 128] on div "Set in 1992 , Grocery Grab follows Dale and Trina — two codependent best friend…" at bounding box center [812, 364] width 899 height 5409
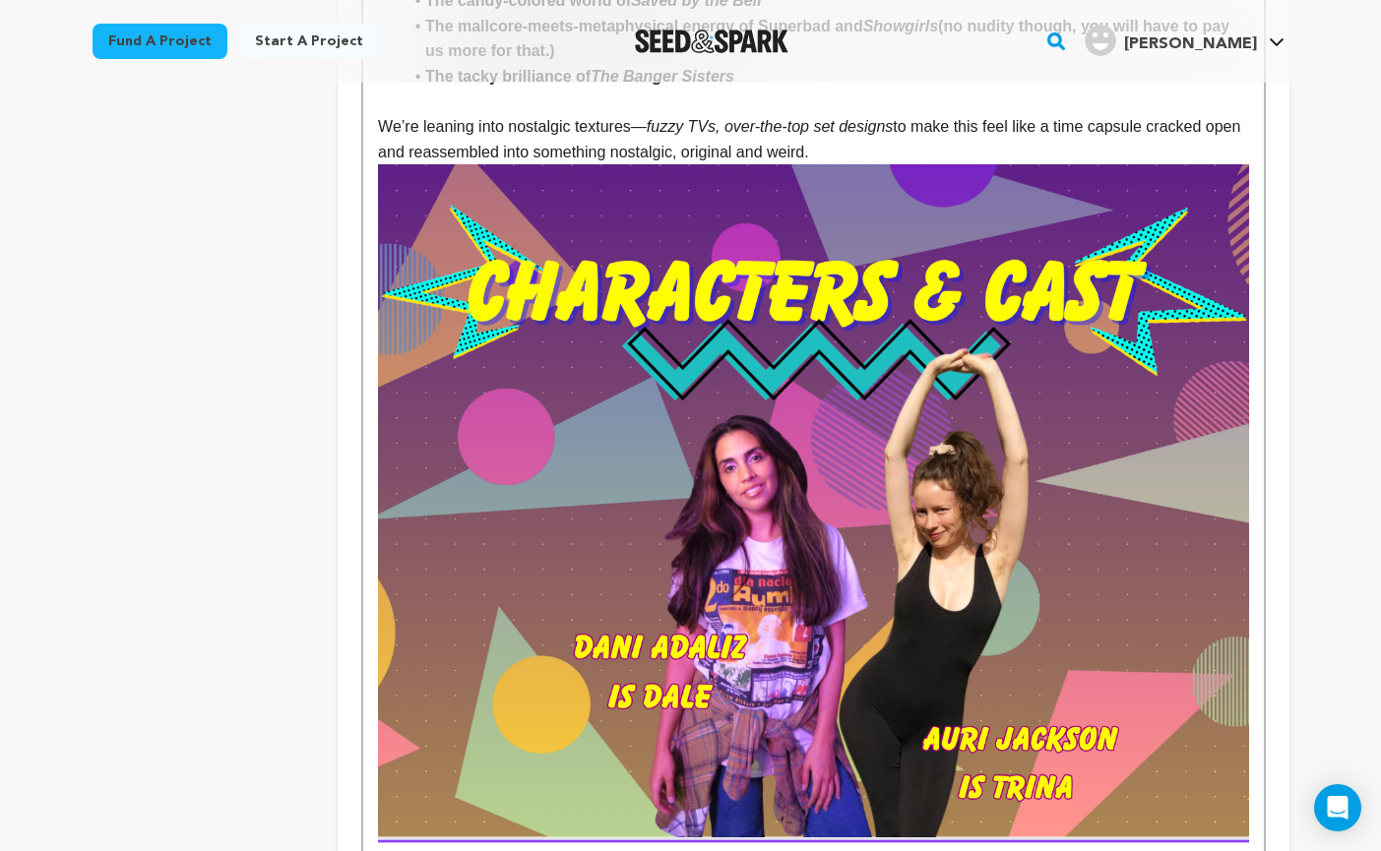
scroll to position [2856, 0]
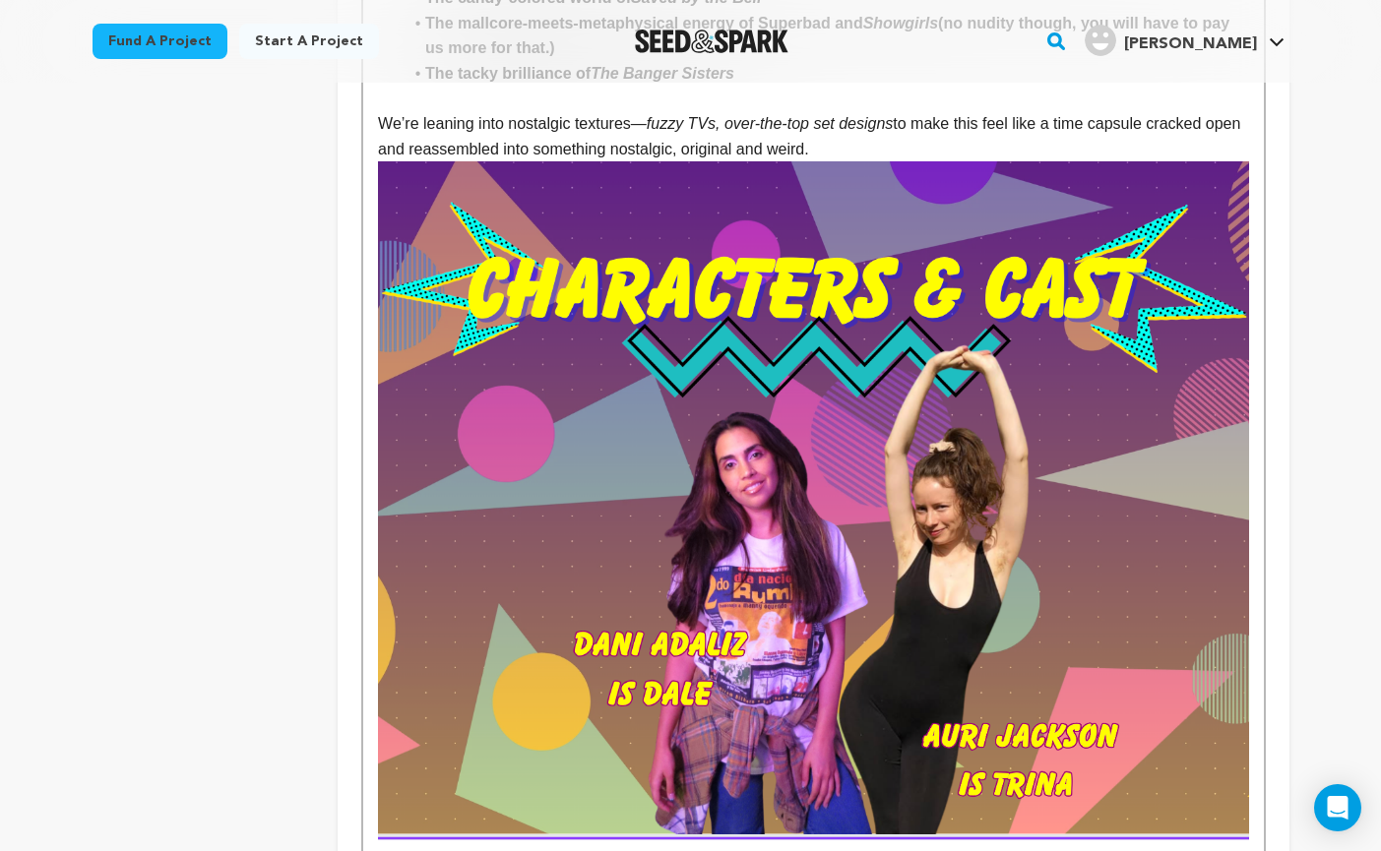
click at [1257, 291] on div "Set in 1992 , Grocery Grab follows Dale and Trina — two codependent best friend…" at bounding box center [812, 405] width 899 height 5372
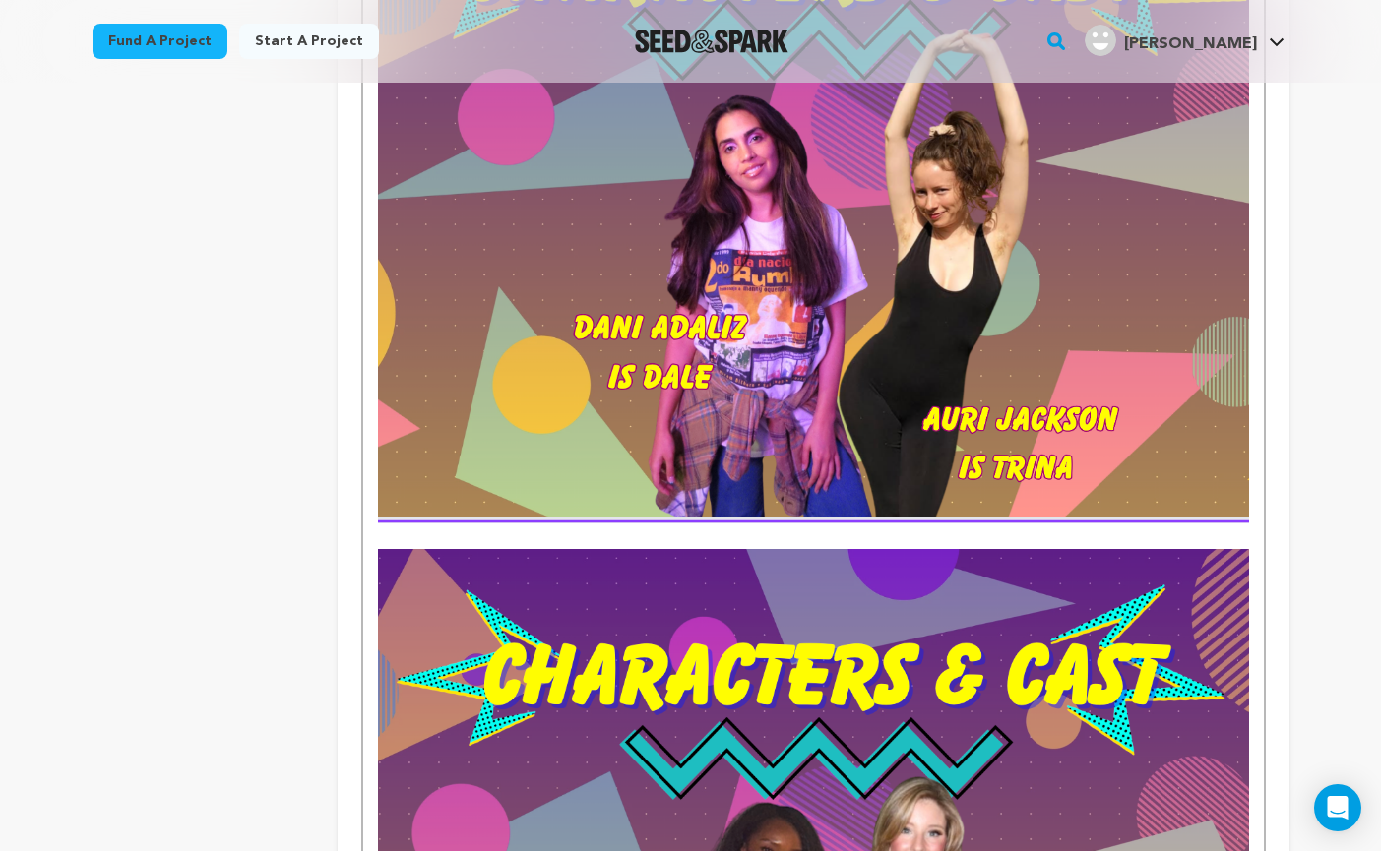
scroll to position [3188, 0]
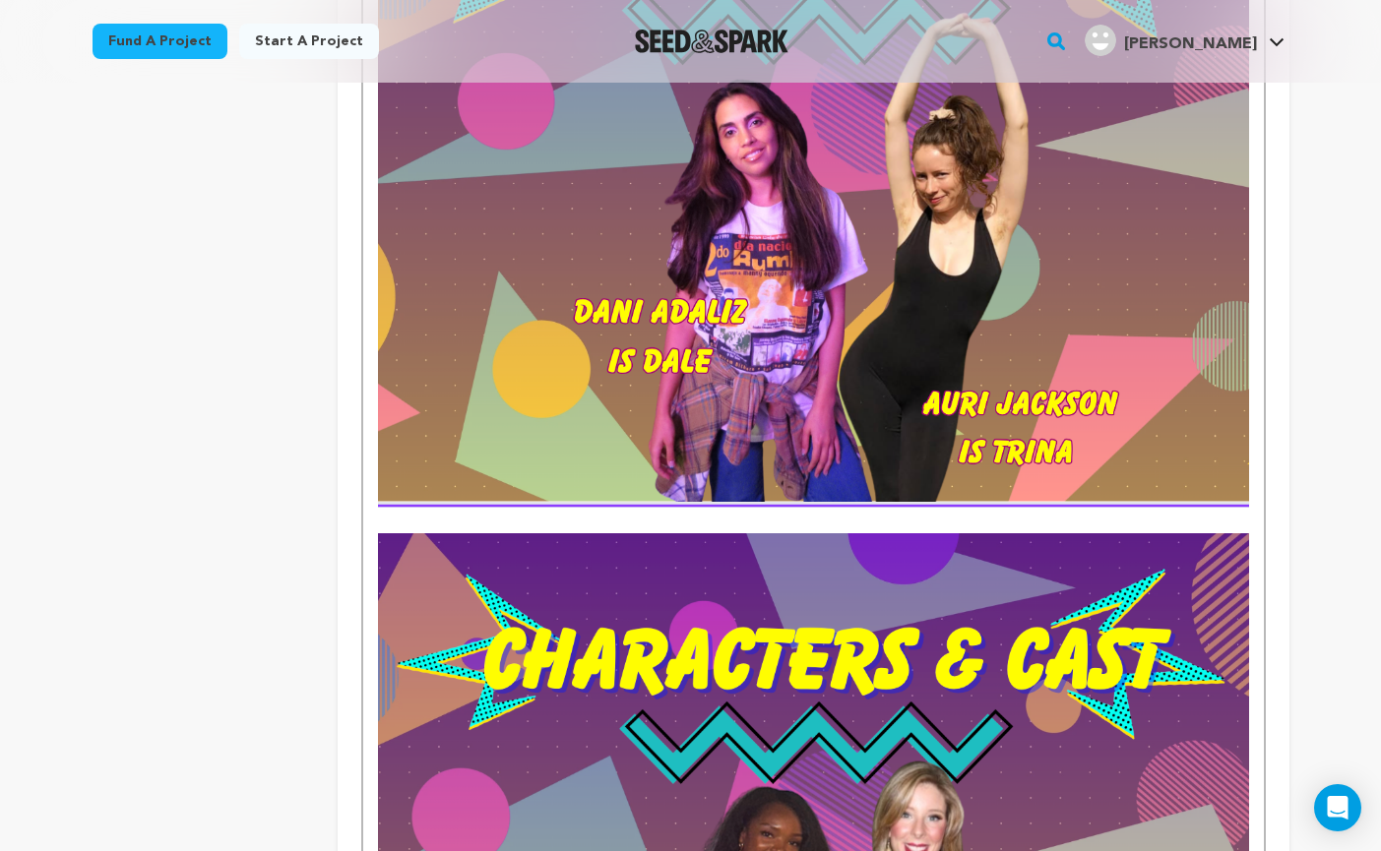
click at [375, 510] on div "Set in 1992 , Grocery Grab follows Dale and Trina — two codependent best friend…" at bounding box center [812, 406] width 899 height 6041
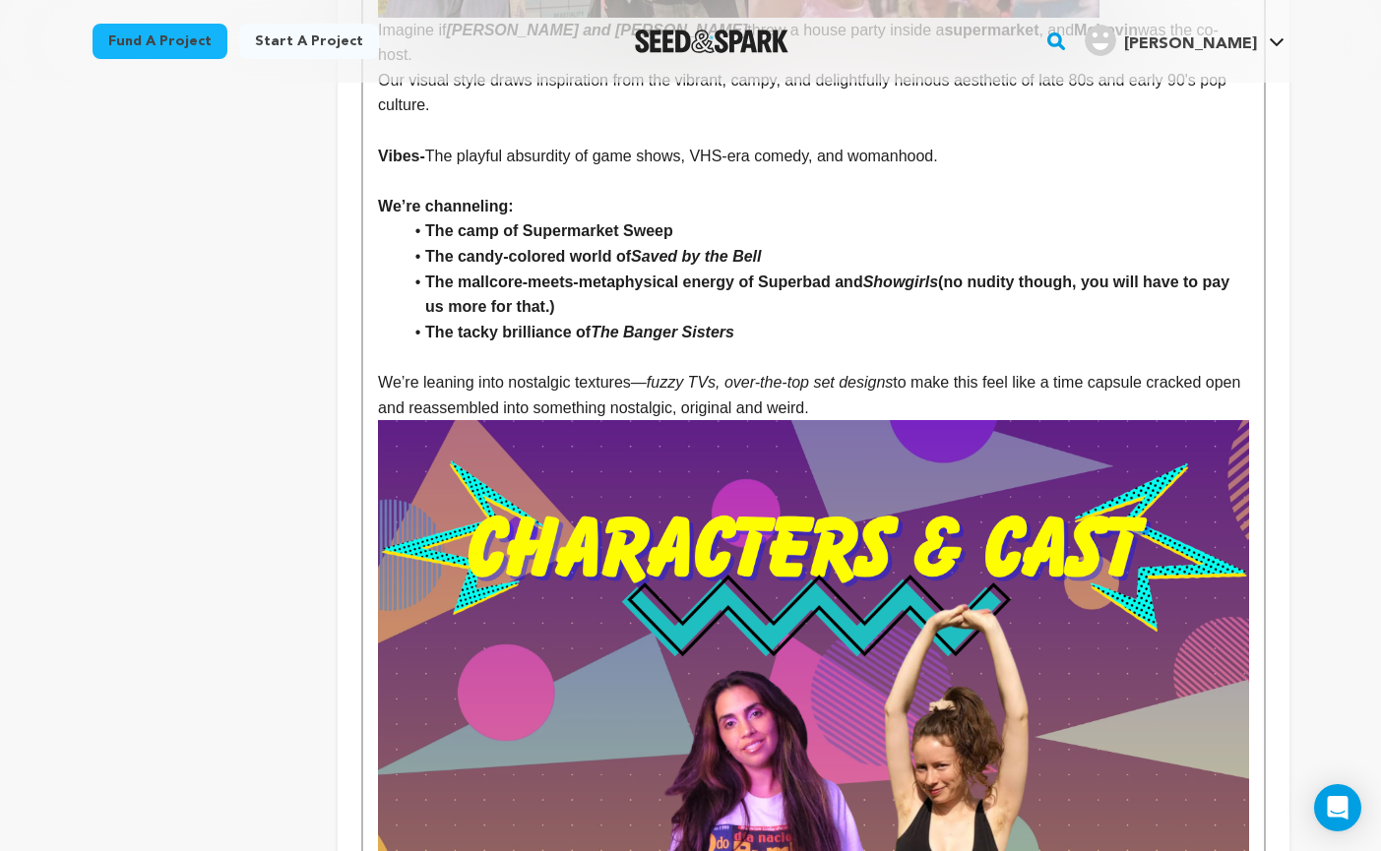
scroll to position [2615, 0]
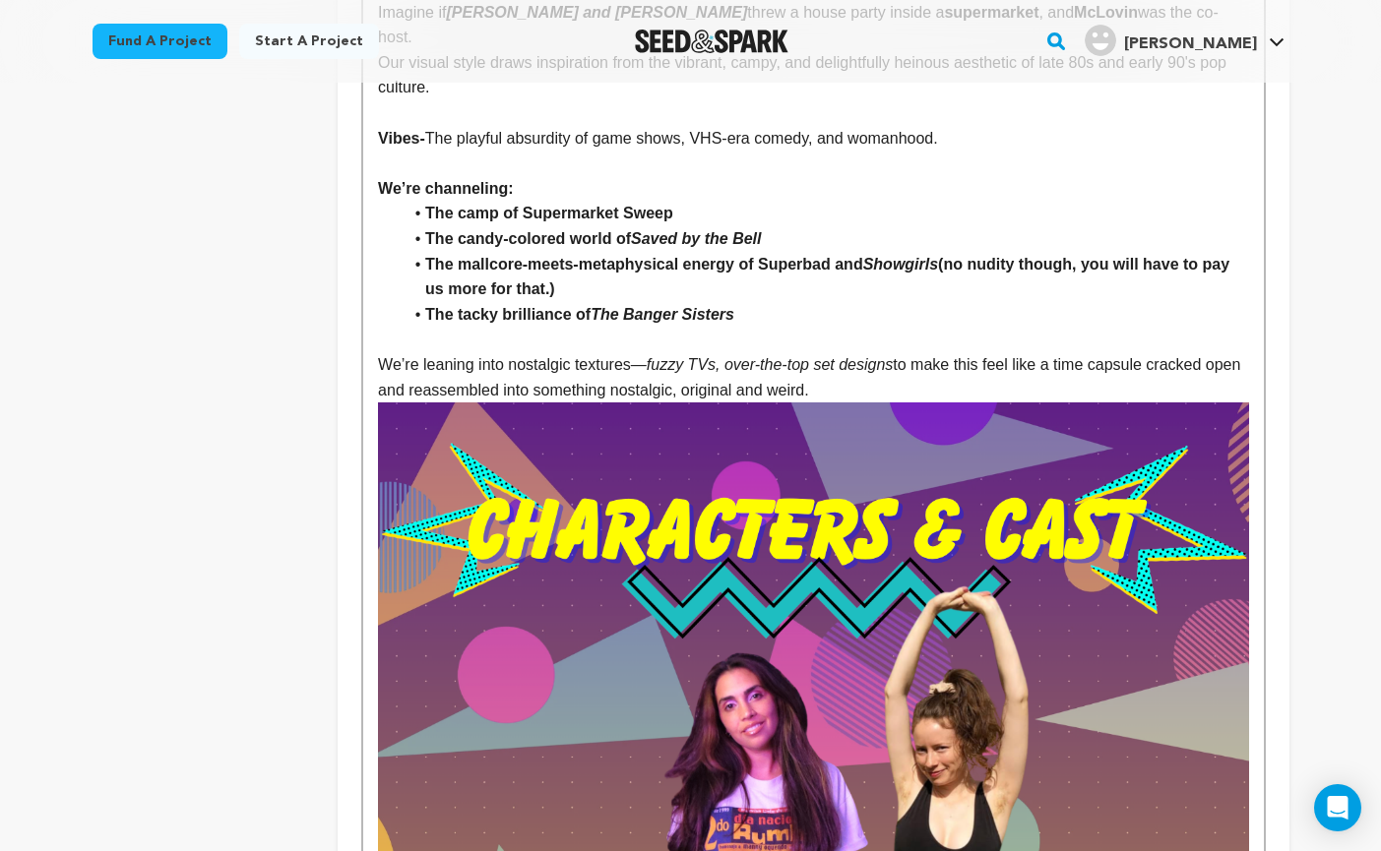
click at [909, 364] on p "We’re leaning into nostalgic textures— fuzzy TVs, over-the-top set designs to m…" at bounding box center [813, 377] width 870 height 50
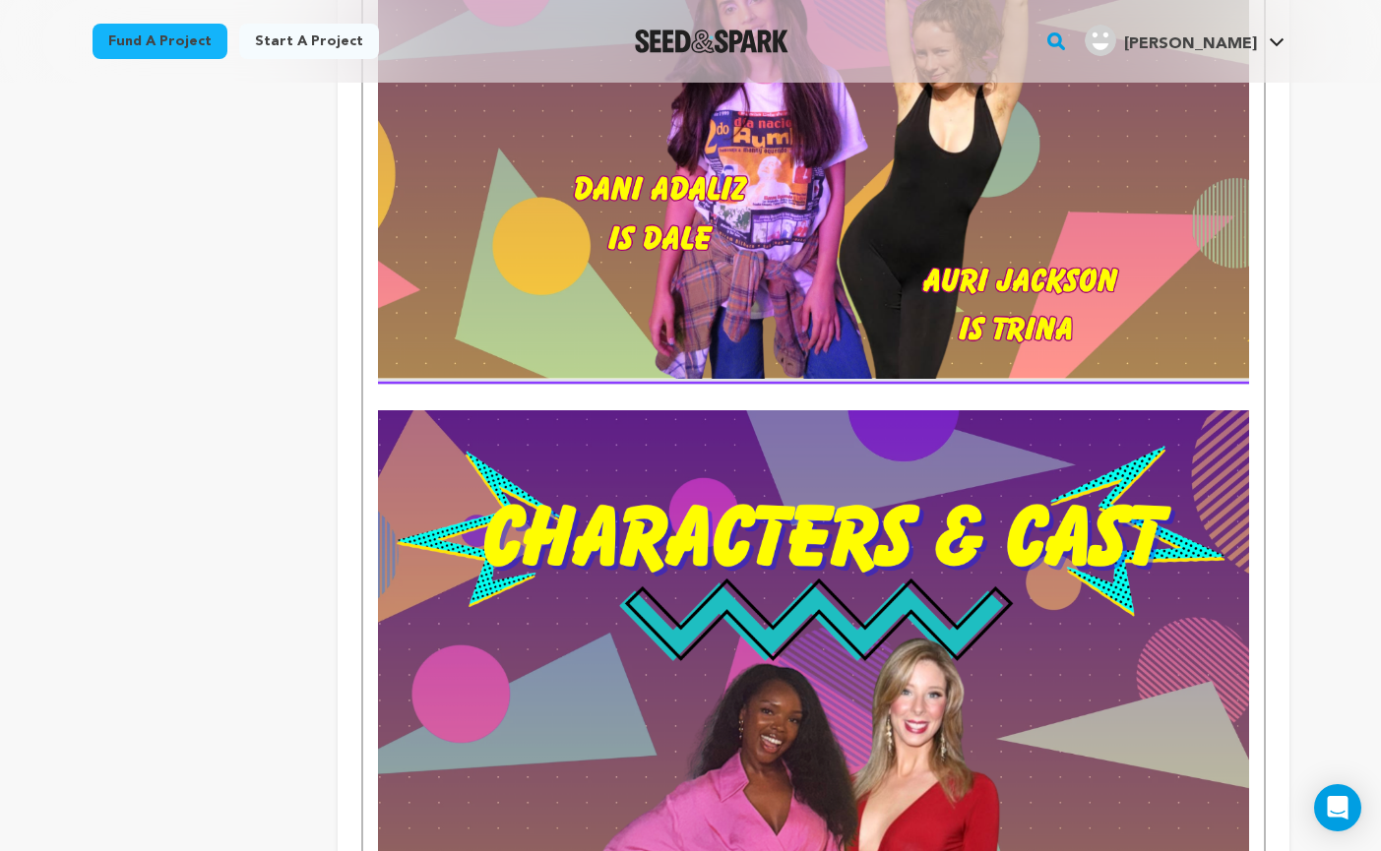
scroll to position [3356, 0]
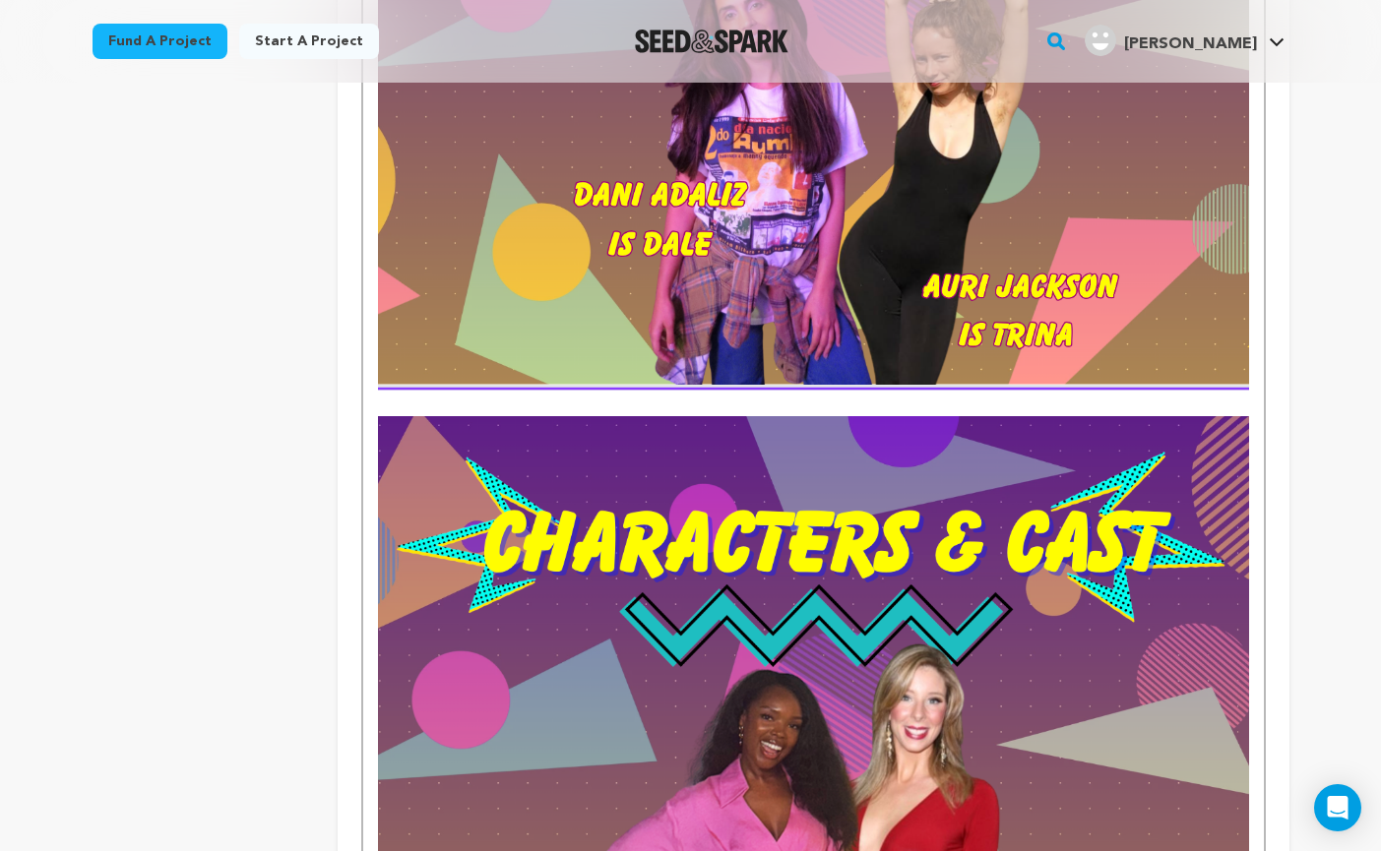
click at [372, 398] on div "Set in 1992 , Grocery Grab follows Dale and Trina — two codependent best friend…" at bounding box center [812, 264] width 899 height 6091
click at [375, 396] on div "Set in 1992 , Grocery Grab follows Dale and Trina — two codependent best friend…" at bounding box center [812, 264] width 899 height 6091
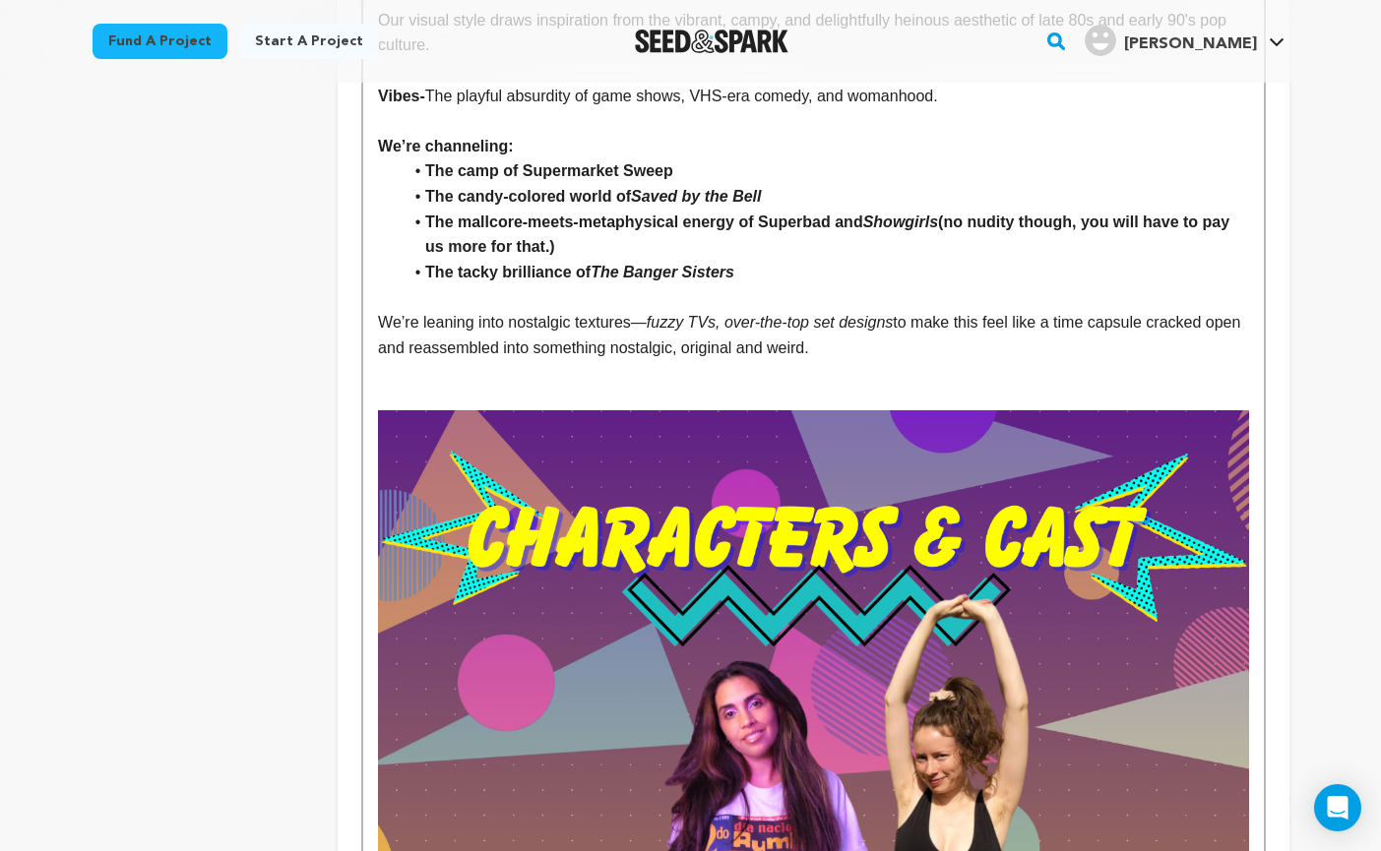
scroll to position [2658, 0]
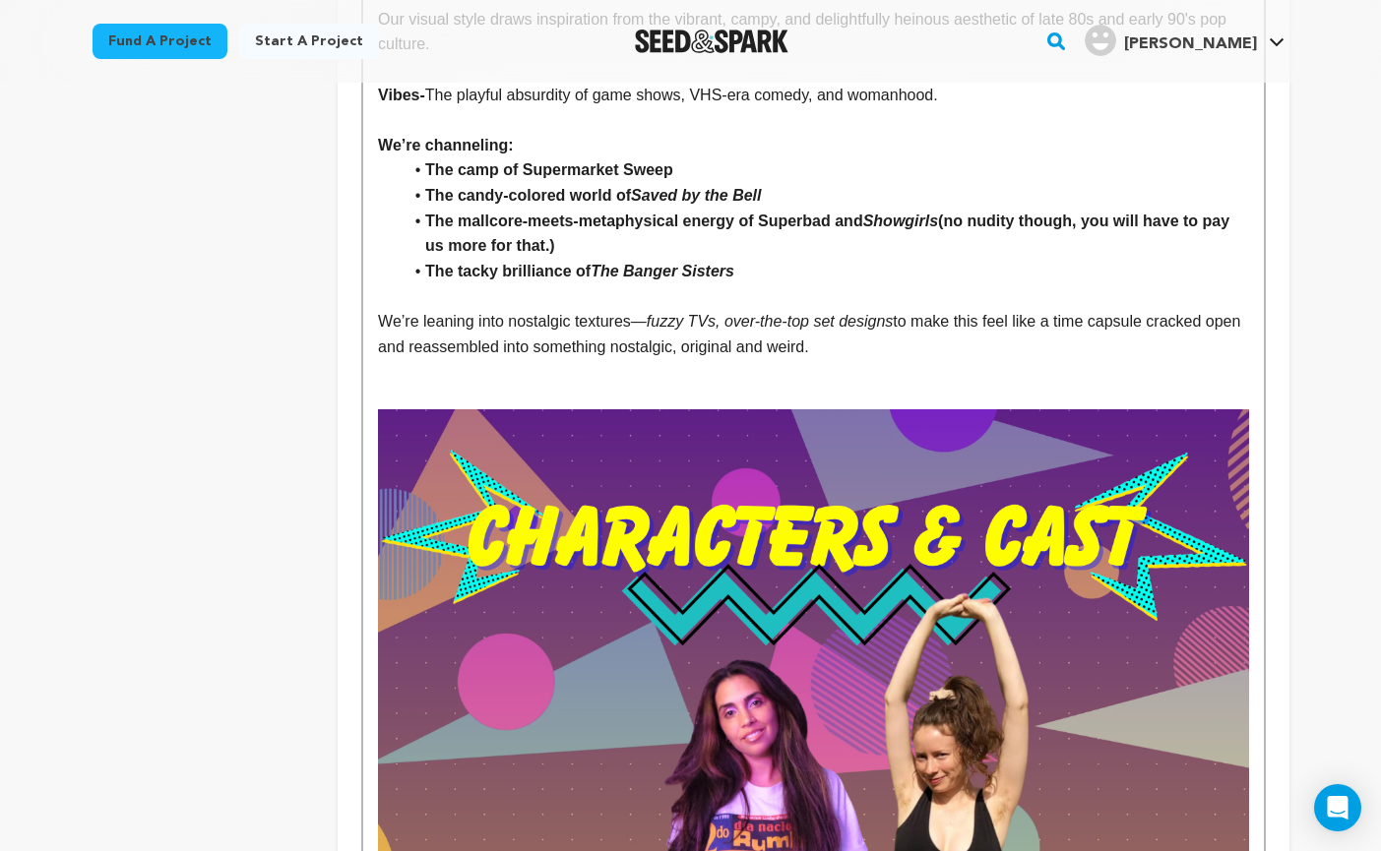
click at [390, 385] on p at bounding box center [813, 398] width 870 height 26
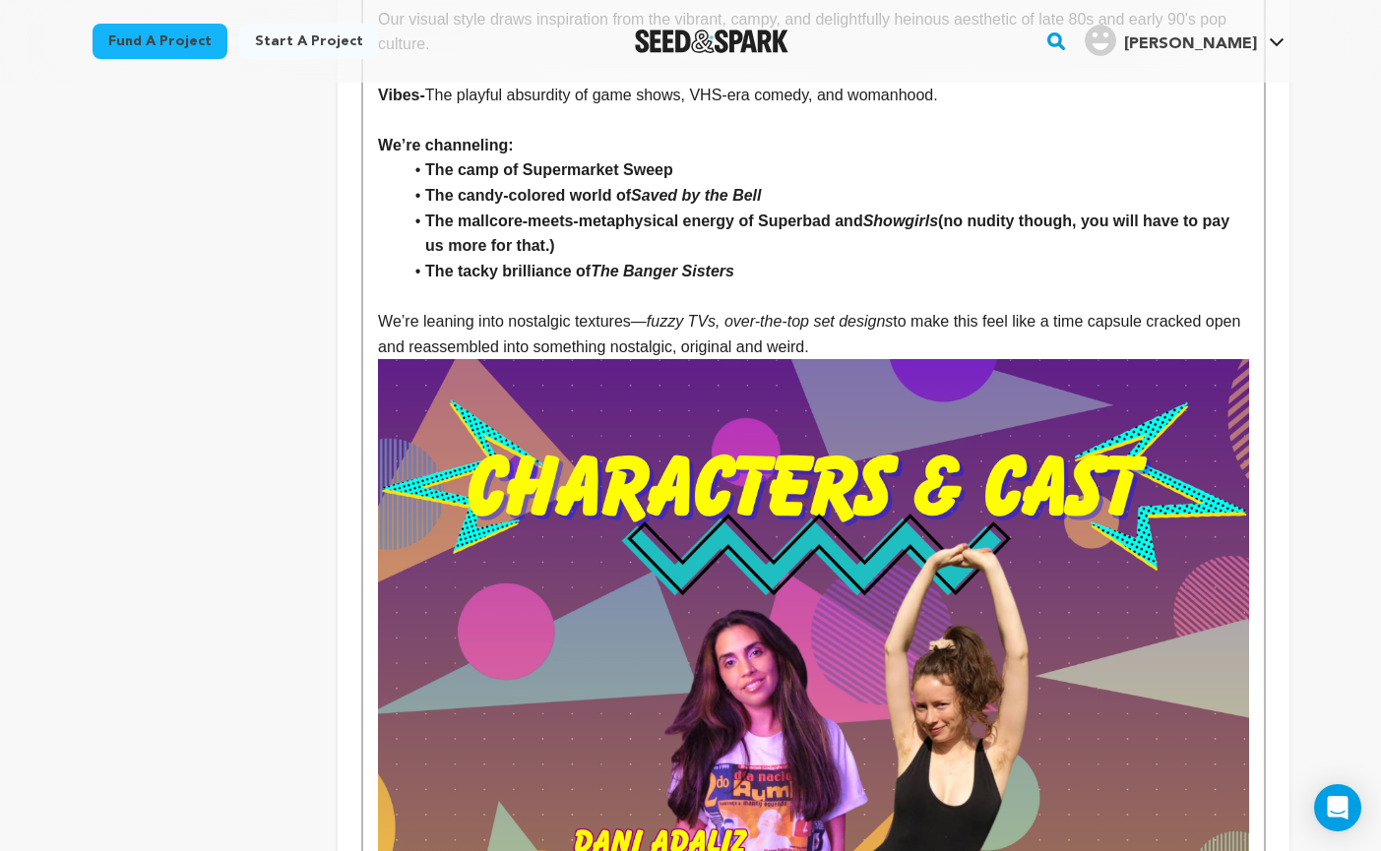
click at [407, 389] on img at bounding box center [813, 698] width 870 height 679
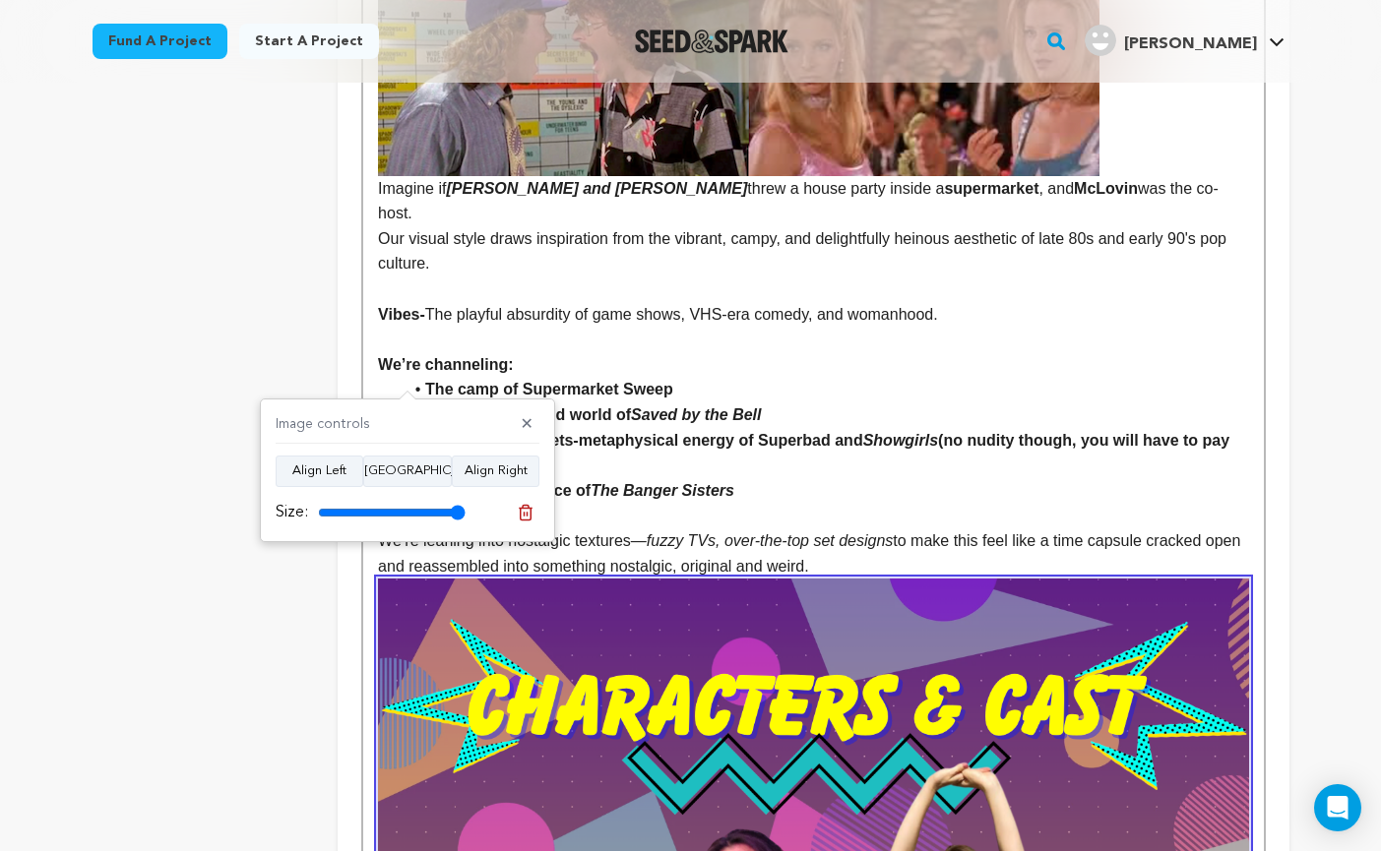
scroll to position [2434, 0]
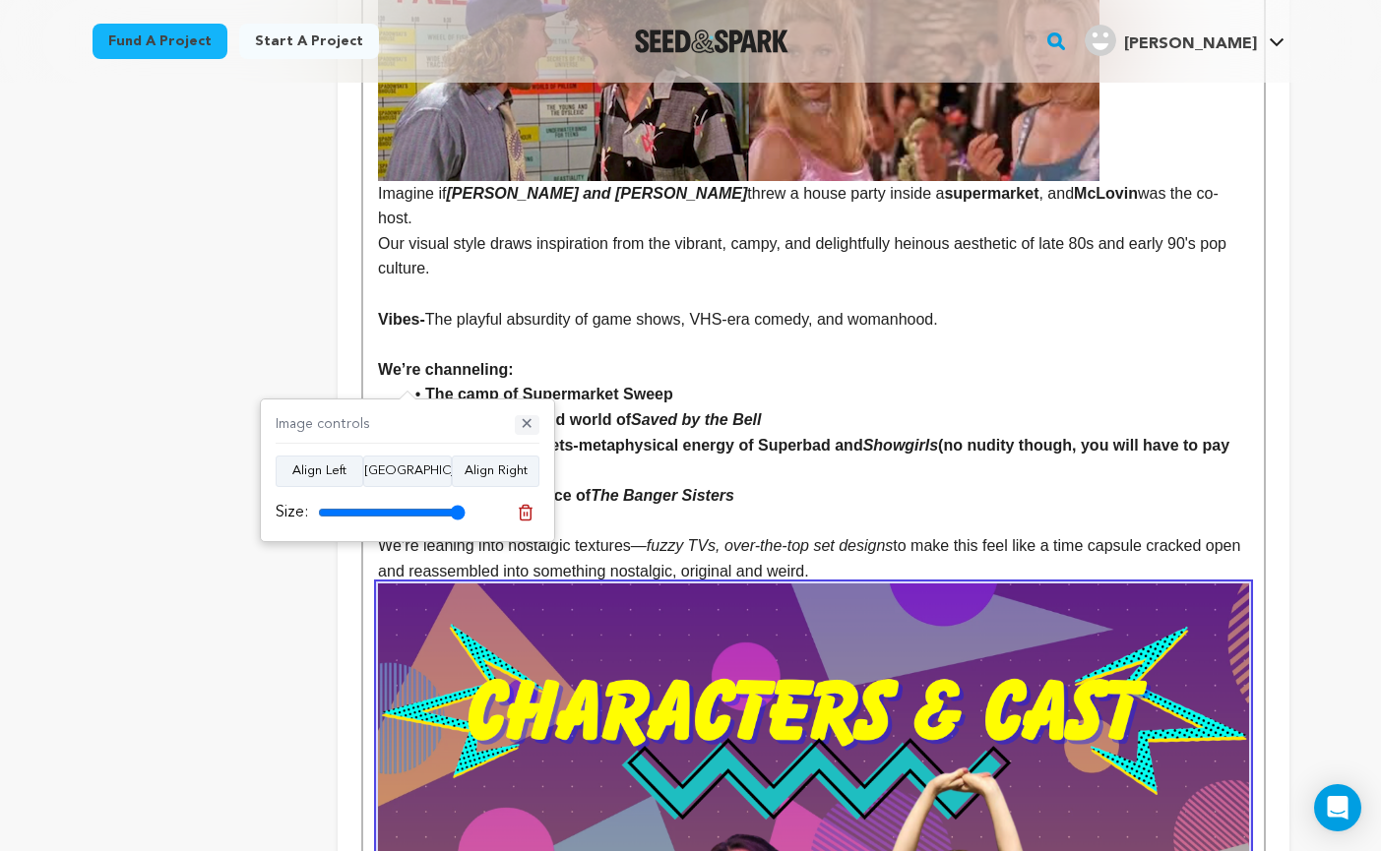
click at [526, 417] on button "✕" at bounding box center [527, 425] width 25 height 20
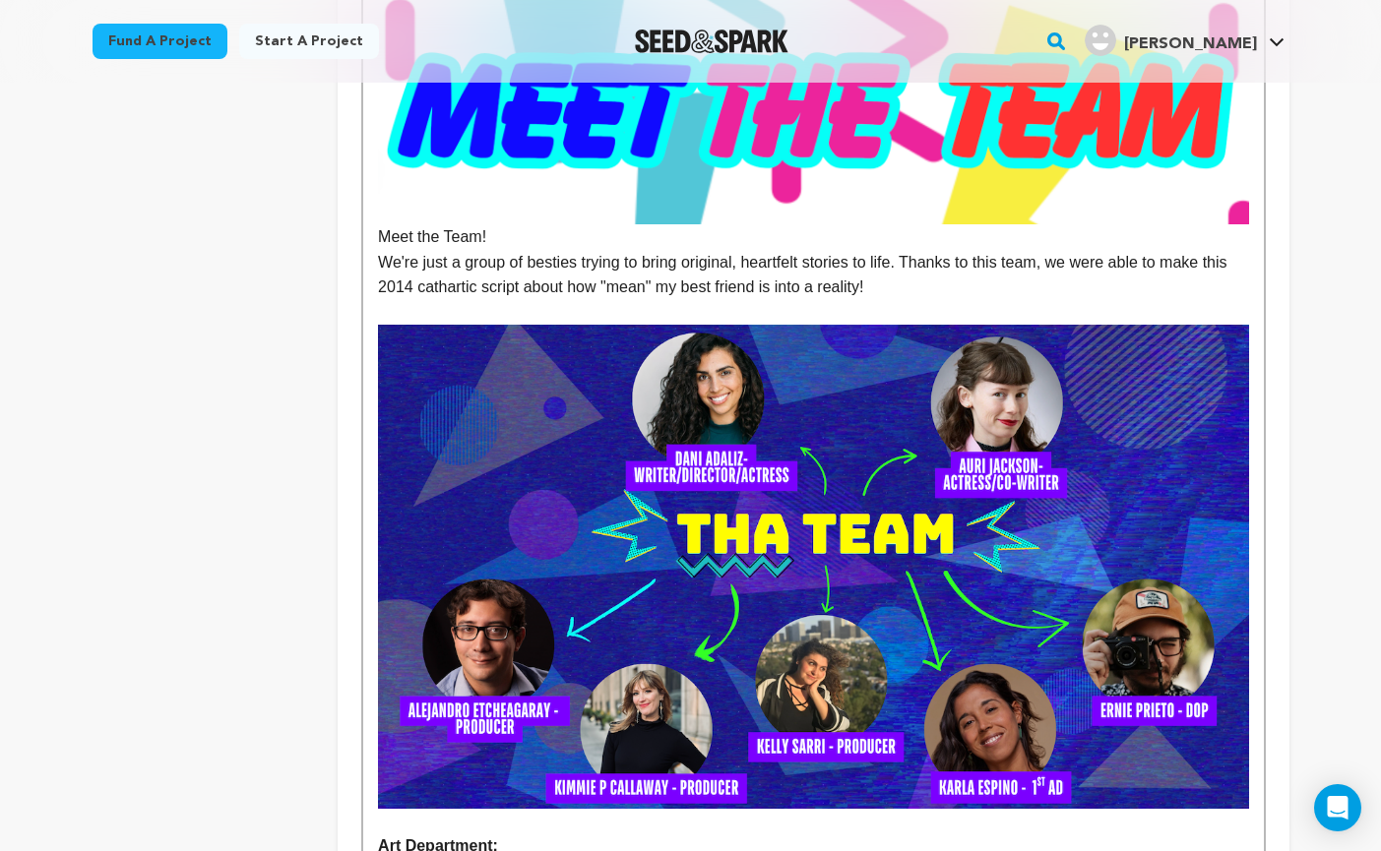
scroll to position [4395, 0]
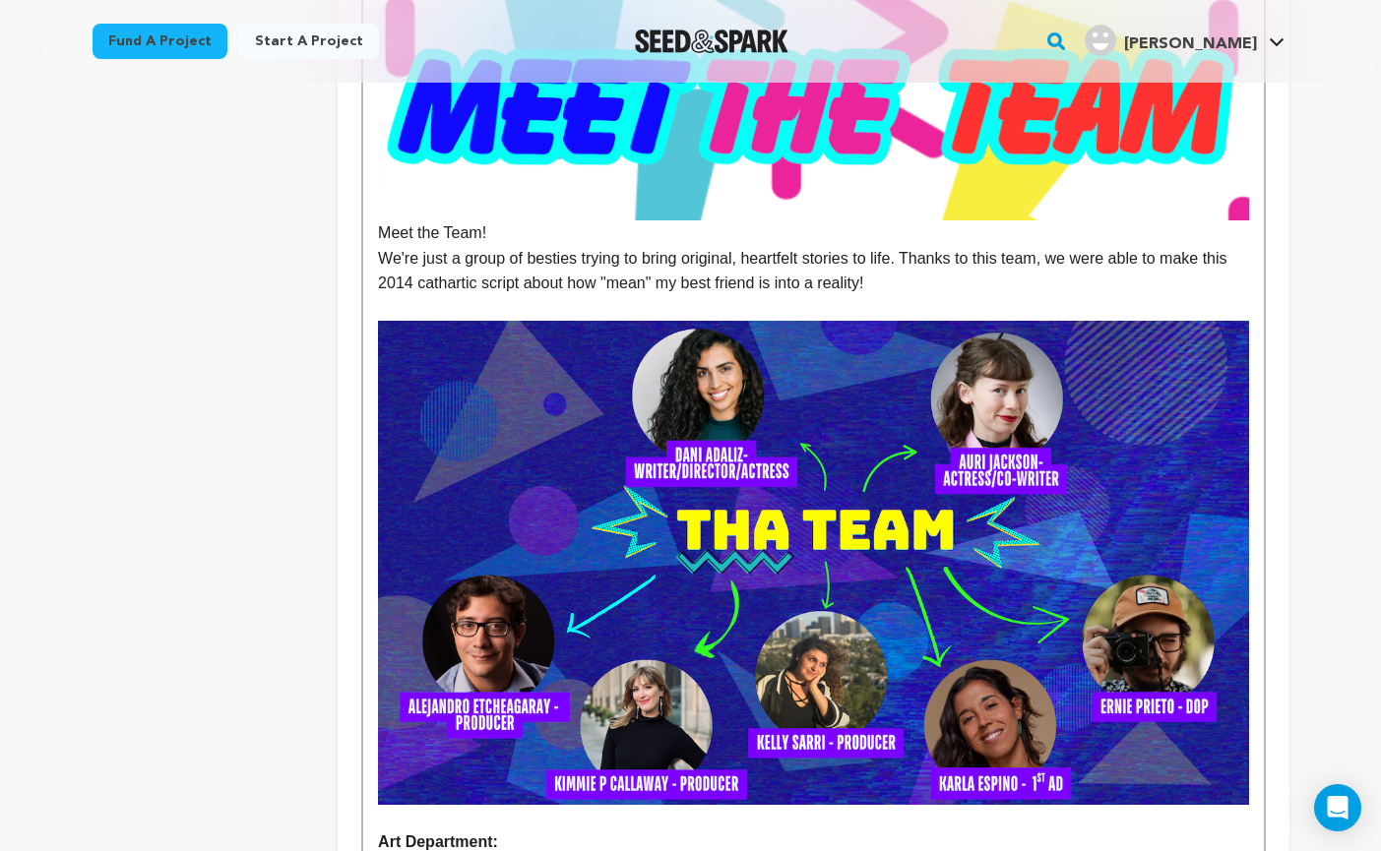
click at [903, 406] on img at bounding box center [813, 562] width 870 height 483
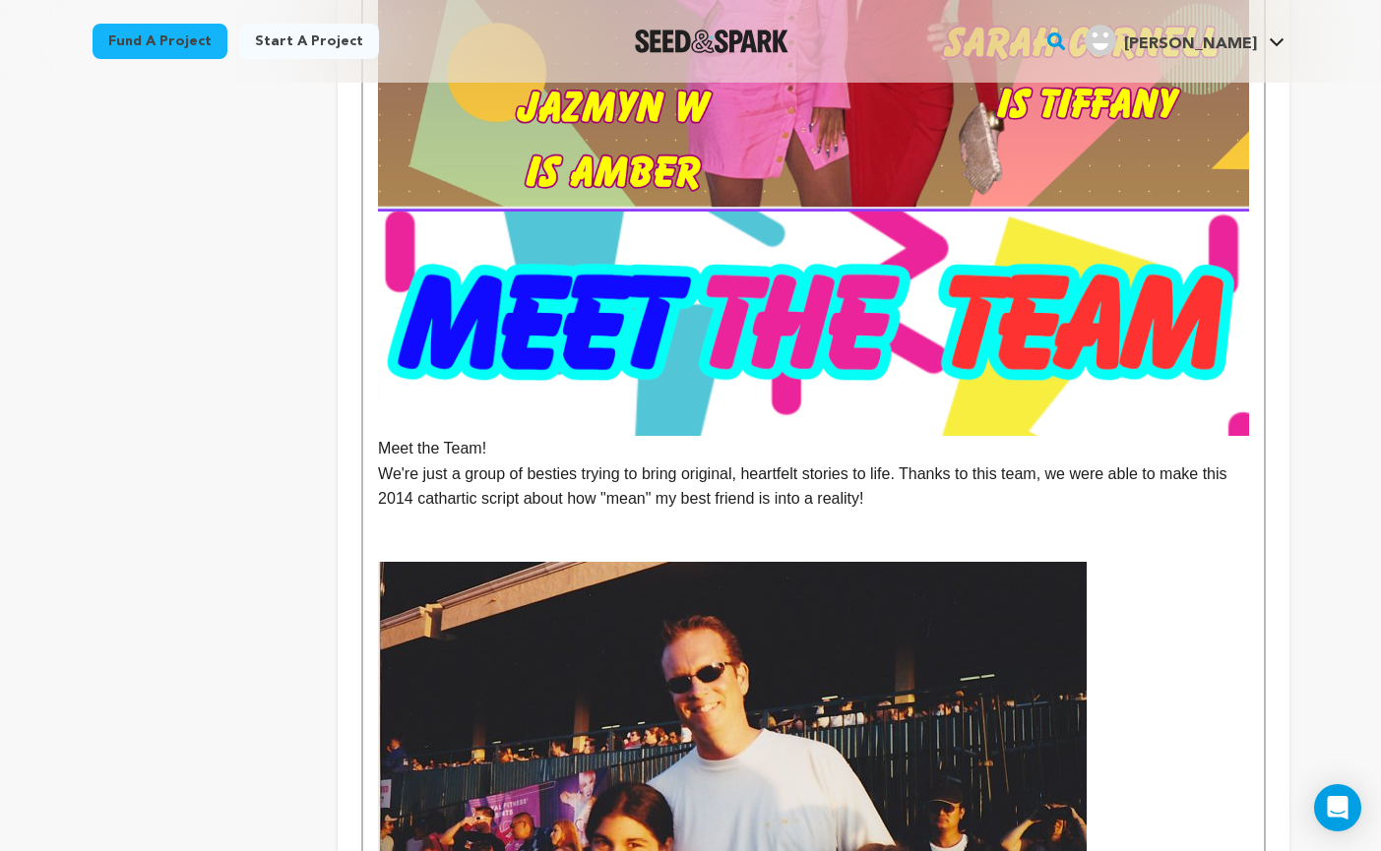
scroll to position [4144, 0]
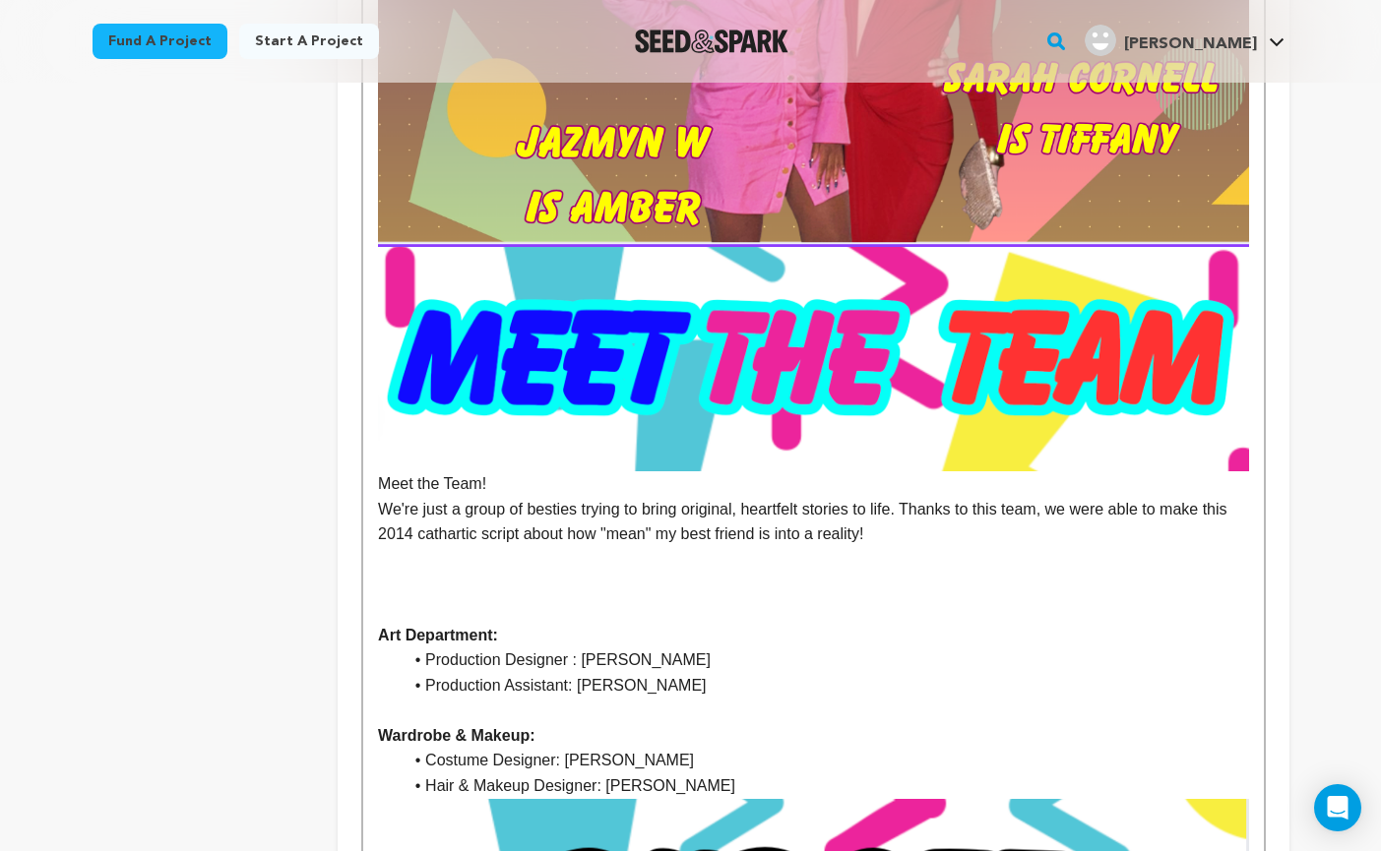
click at [941, 547] on p at bounding box center [813, 560] width 870 height 26
click at [909, 507] on p "We're just a group of besties trying to bring original, heartfelt stories to li…" at bounding box center [813, 522] width 870 height 50
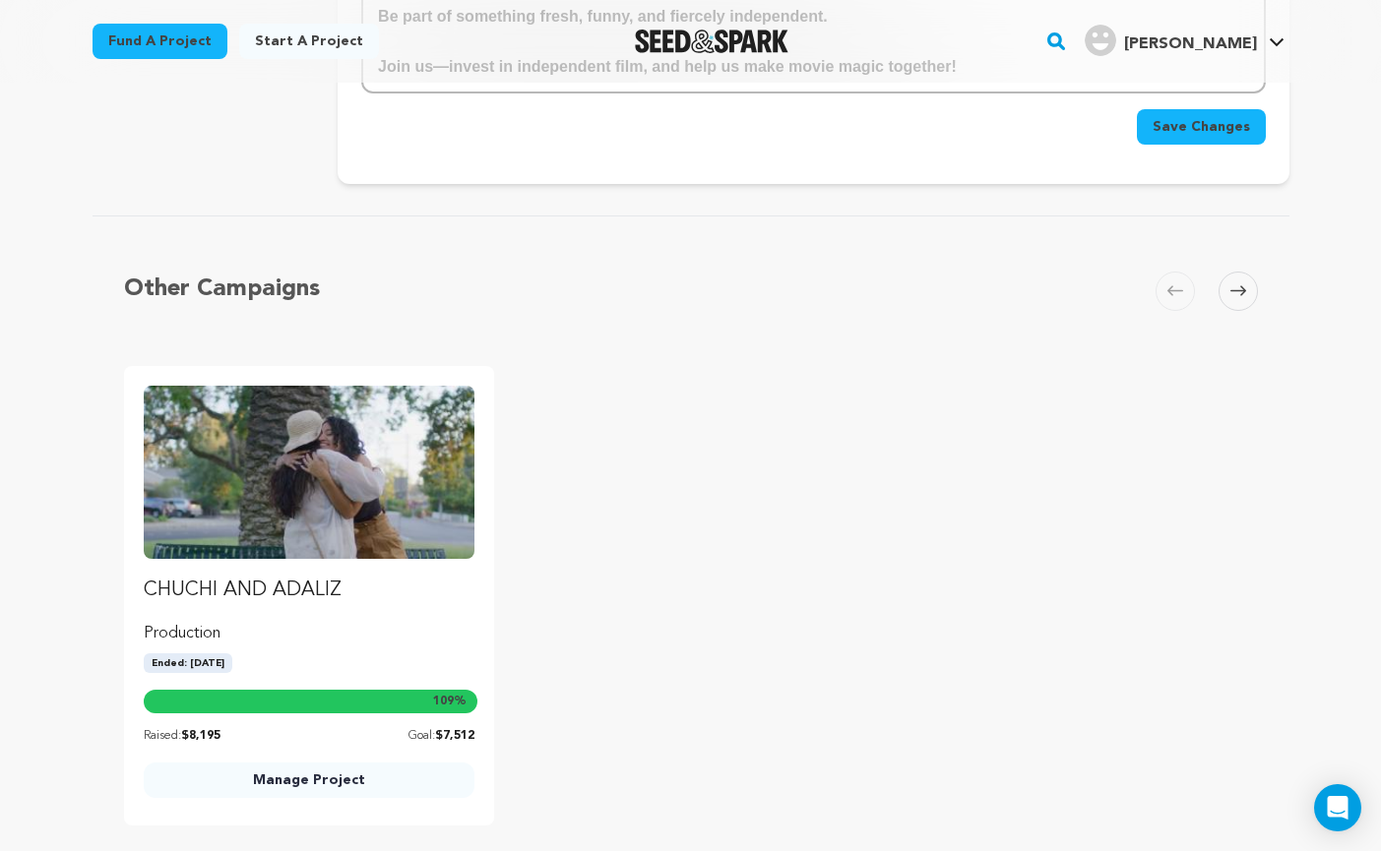
scroll to position [5800, 0]
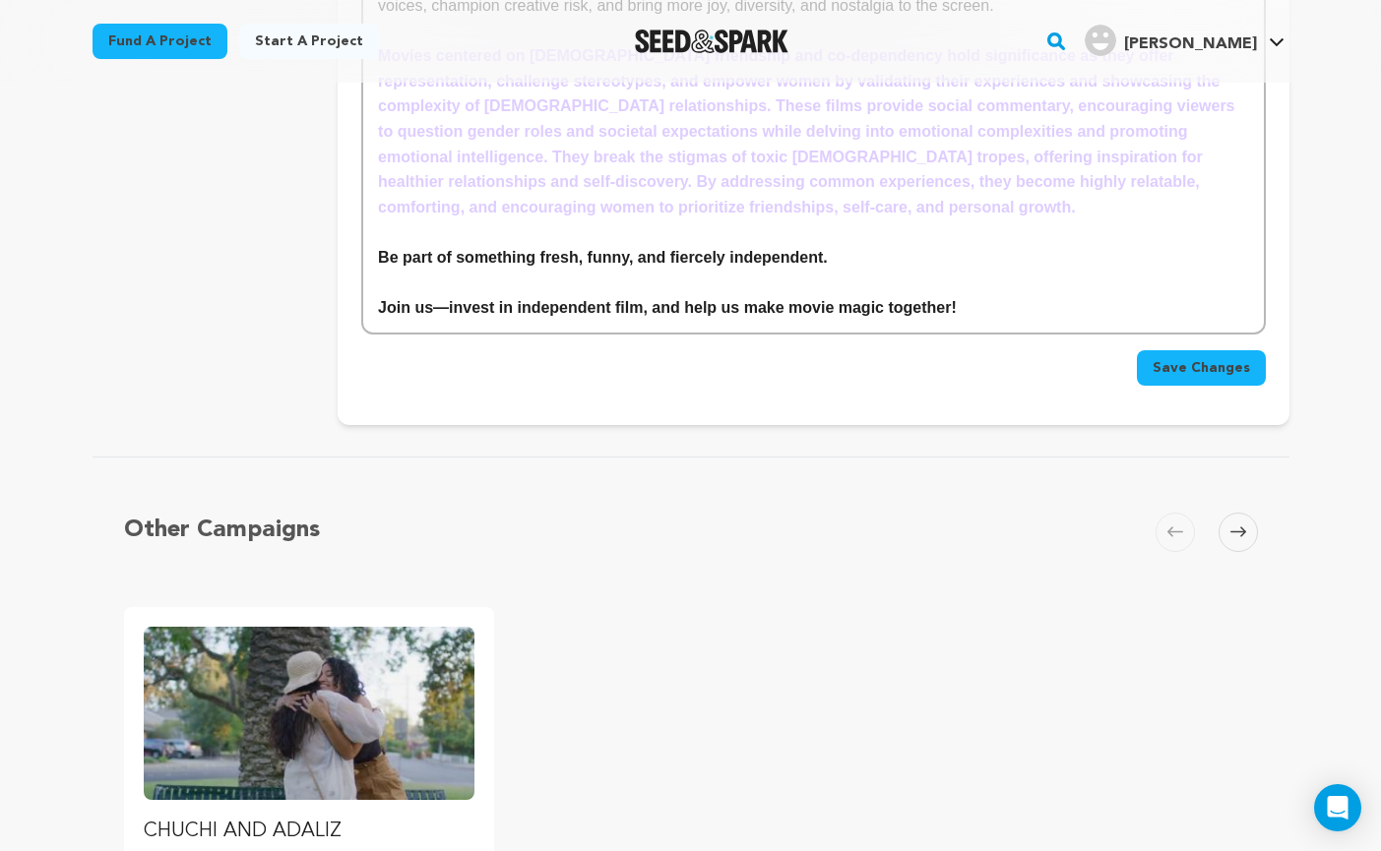
click at [1217, 350] on button "Save Changes" at bounding box center [1201, 367] width 129 height 35
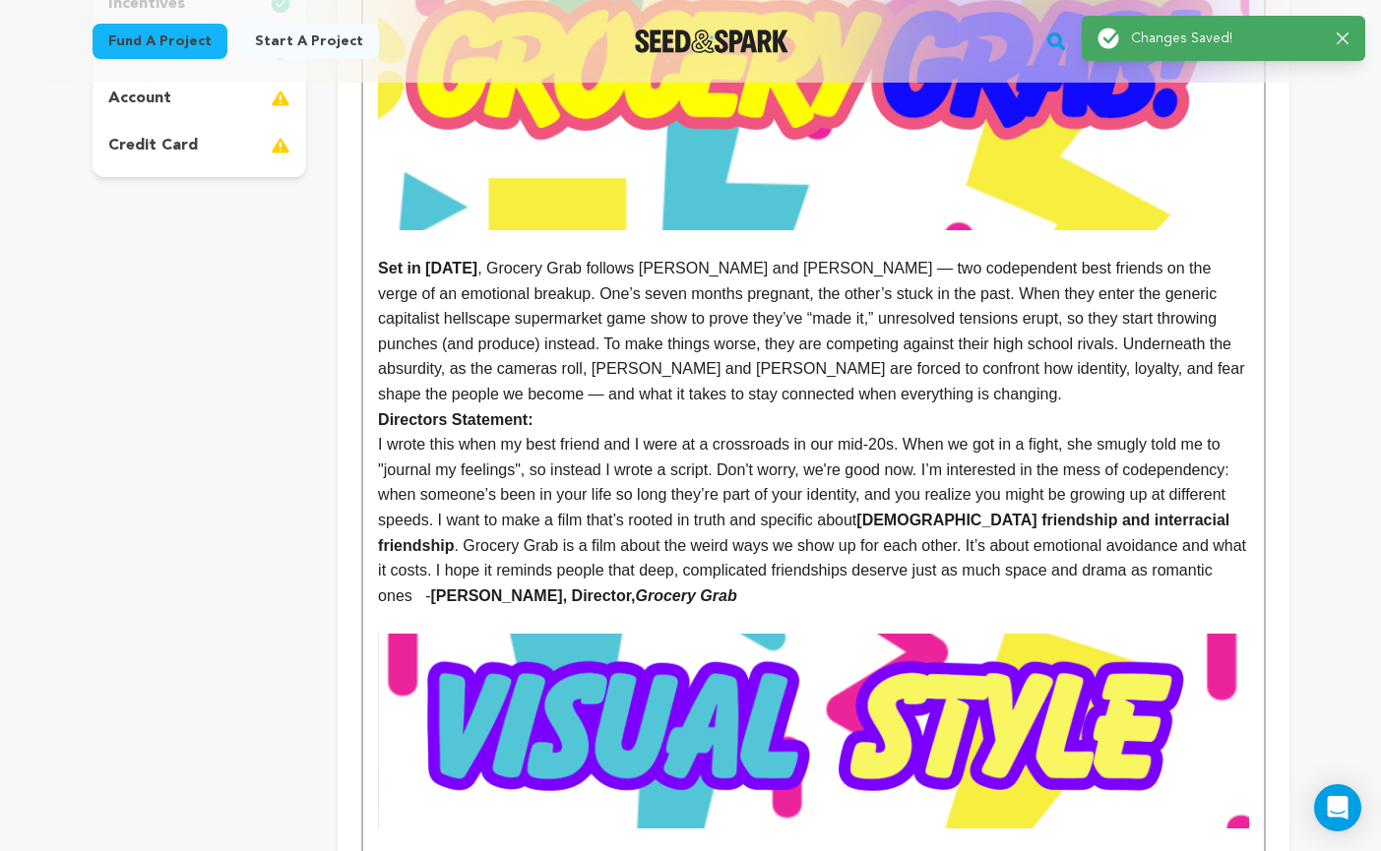
scroll to position [664, 0]
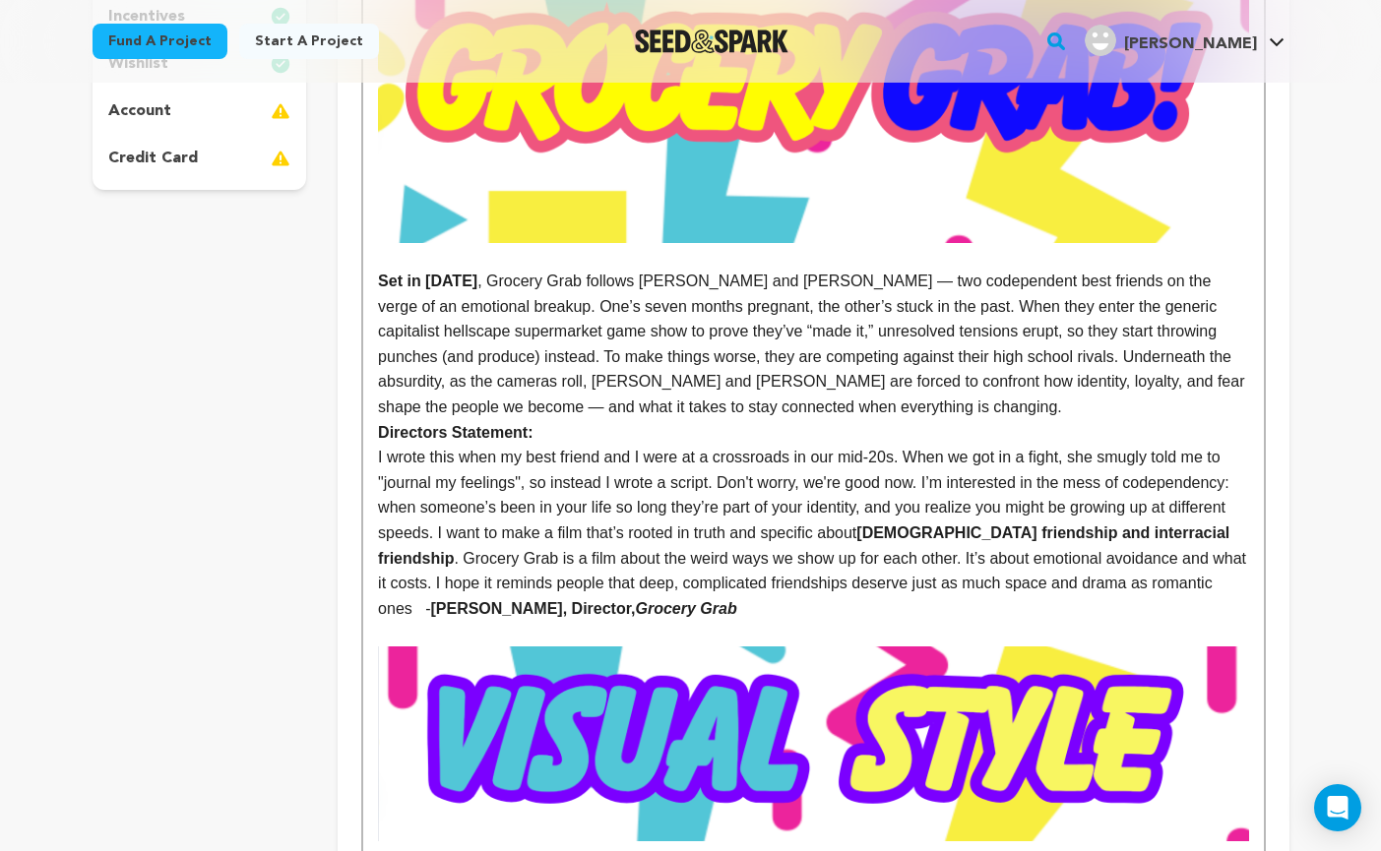
click at [380, 429] on strong "Directors Statement:" at bounding box center [455, 432] width 154 height 17
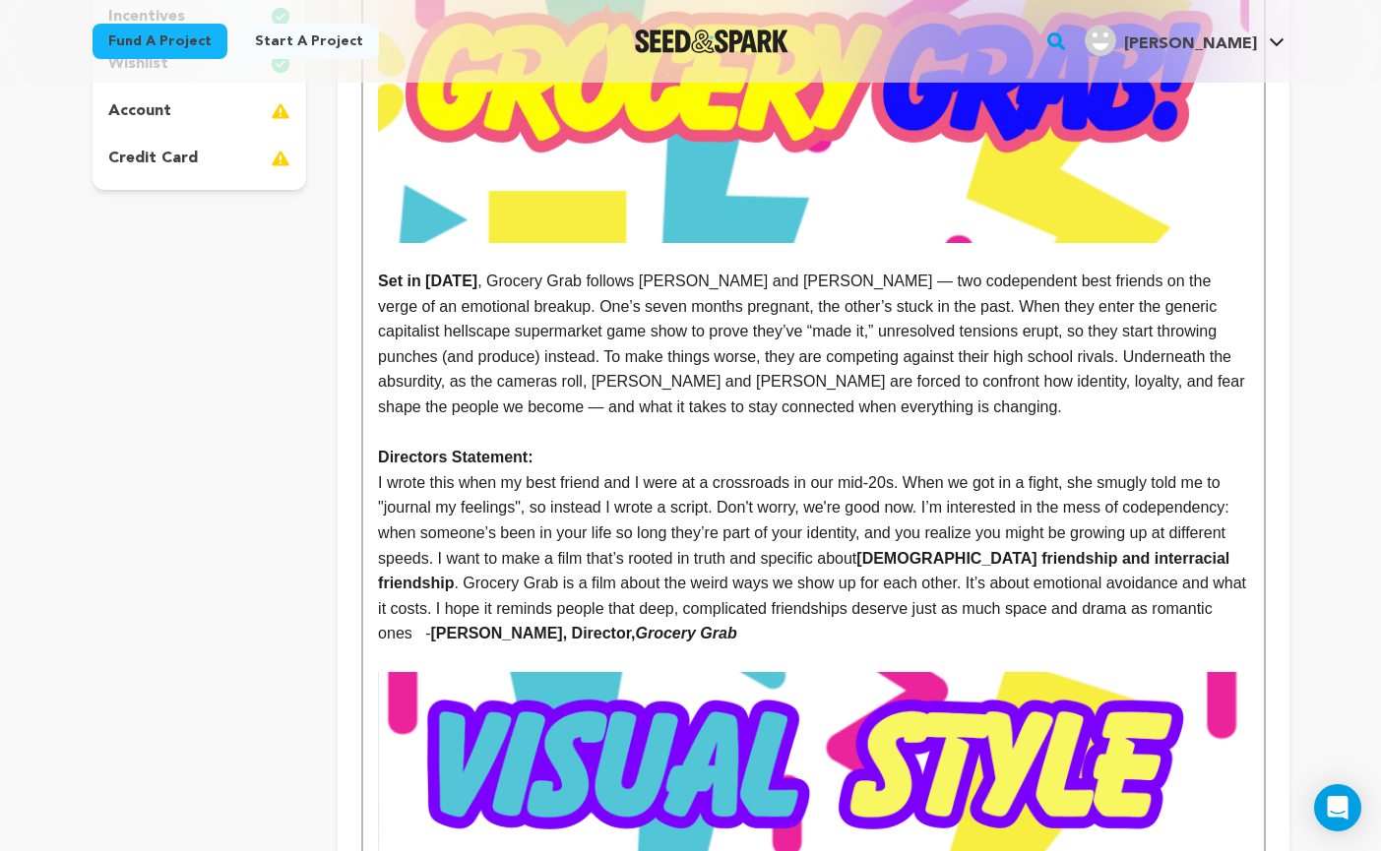
click at [857, 637] on p "I wrote this when my best friend and I were at a crossroads in our mid-20s. Whe…" at bounding box center [813, 558] width 870 height 176
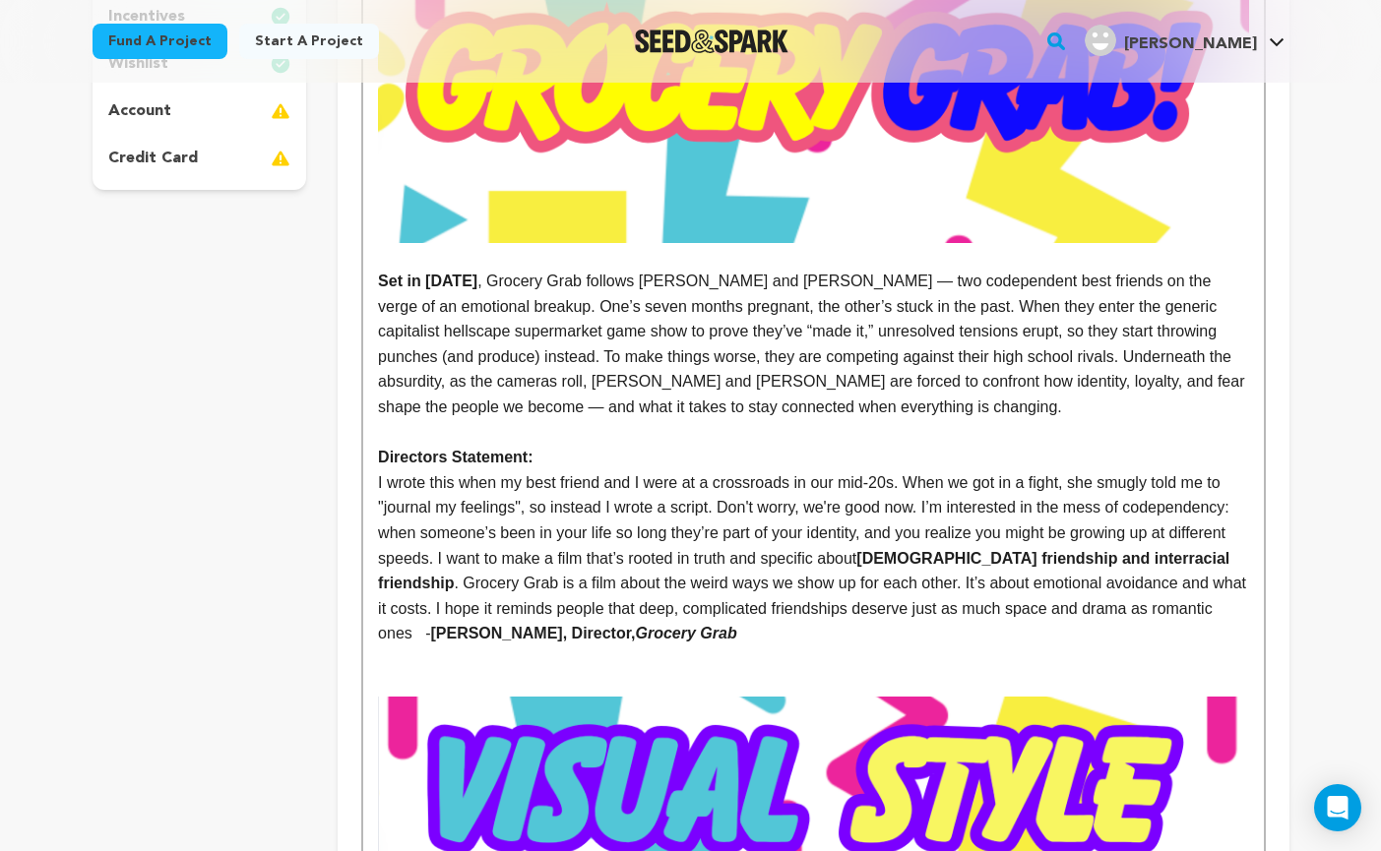
click at [742, 408] on p "Set in 1992 , Grocery Grab follows Dale and Trina — two codependent best friend…" at bounding box center [813, 345] width 870 height 152
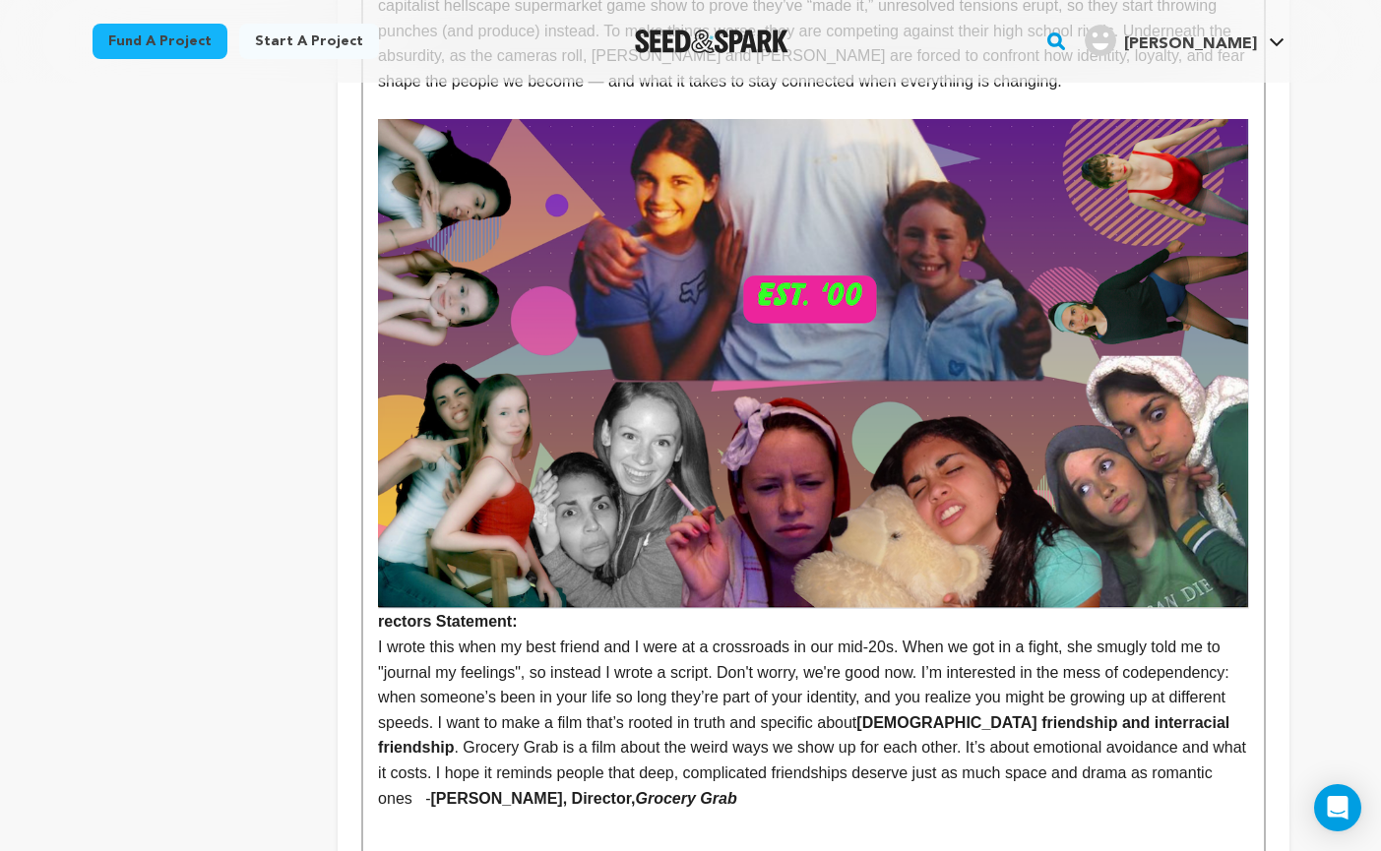
scroll to position [1017, 0]
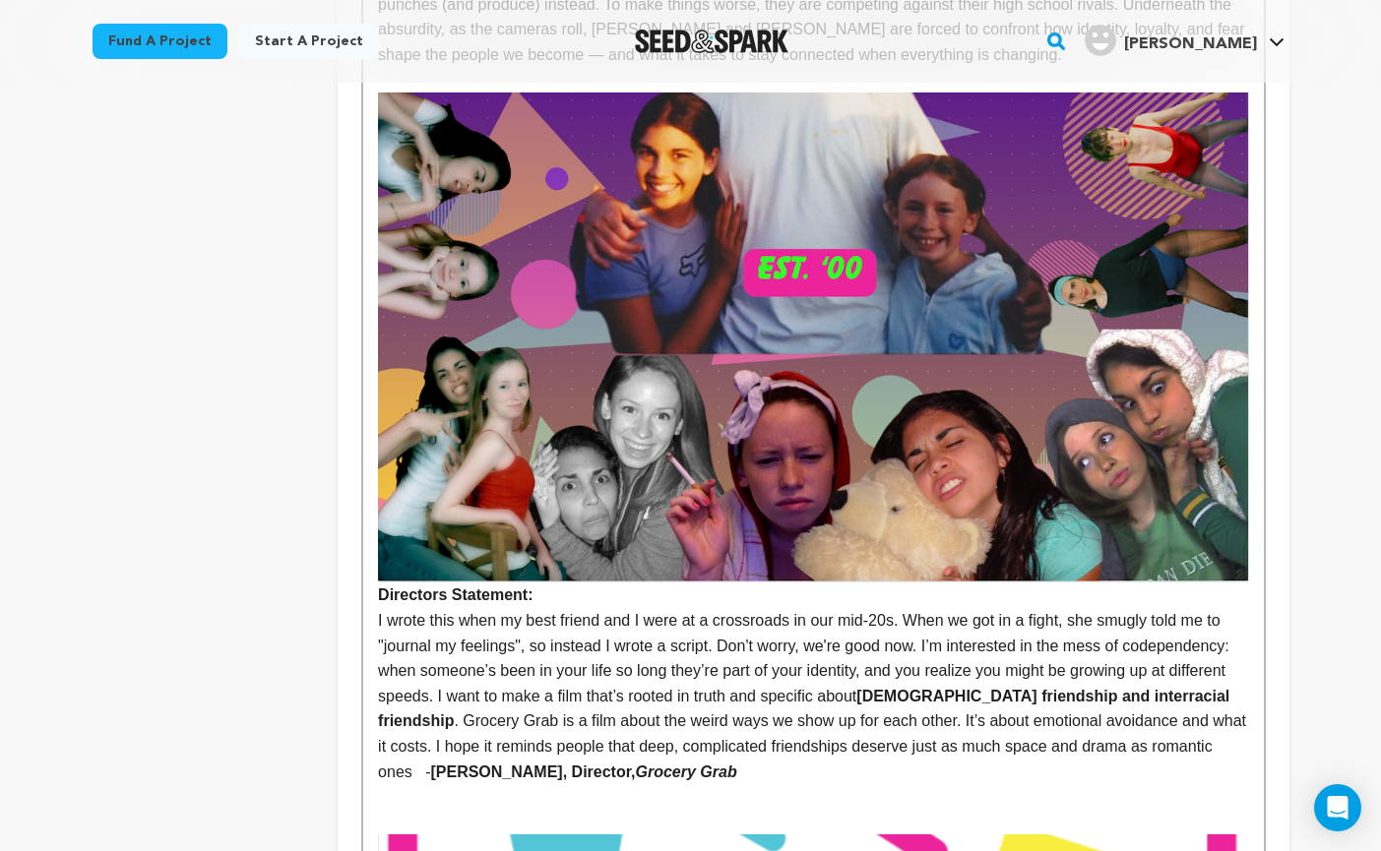
click at [444, 599] on strong "Directors Statement:" at bounding box center [813, 348] width 870 height 511
click at [629, 609] on p "I wrote this when my best friend and I were at a crossroads in our mid-20s. Whe…" at bounding box center [813, 696] width 870 height 176
click at [730, 772] on strong "Dani Adaliz, Director, Grocery Grab" at bounding box center [583, 772] width 306 height 17
click at [730, 772] on strong "Dani Adaliz, Director/Writer Grocery Grab" at bounding box center [606, 772] width 352 height 17
click at [1051, 774] on p "I wrote this when my best friend and I were at a crossroads in our mid-20s. Whe…" at bounding box center [813, 696] width 870 height 176
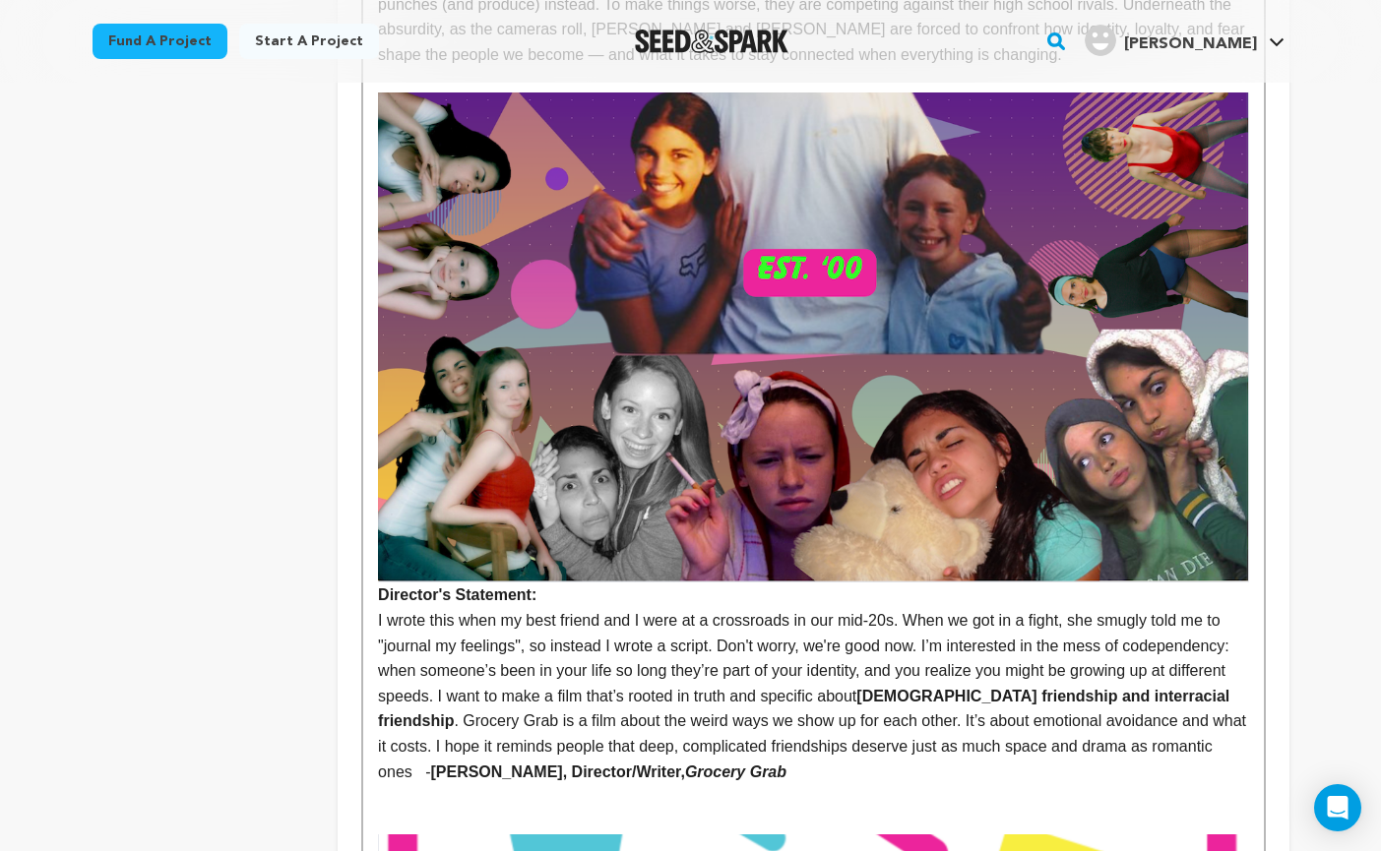
click at [987, 772] on p "I wrote this when my best friend and I were at a crossroads in our mid-20s. Whe…" at bounding box center [813, 696] width 870 height 176
click at [782, 772] on strong "Dani Adaliz, Director/Writer, Grocery Grab" at bounding box center [608, 772] width 356 height 17
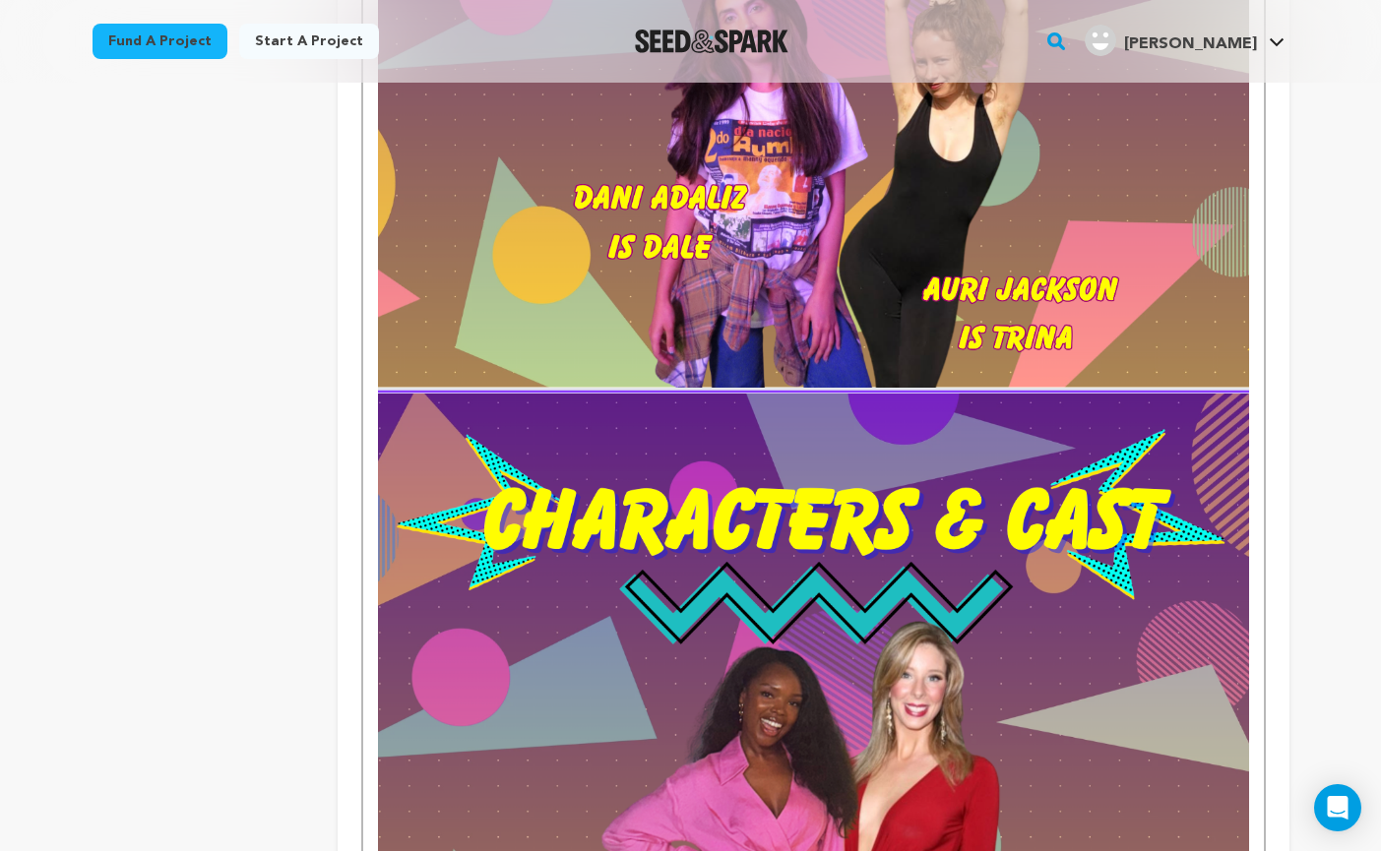
scroll to position [3717, 0]
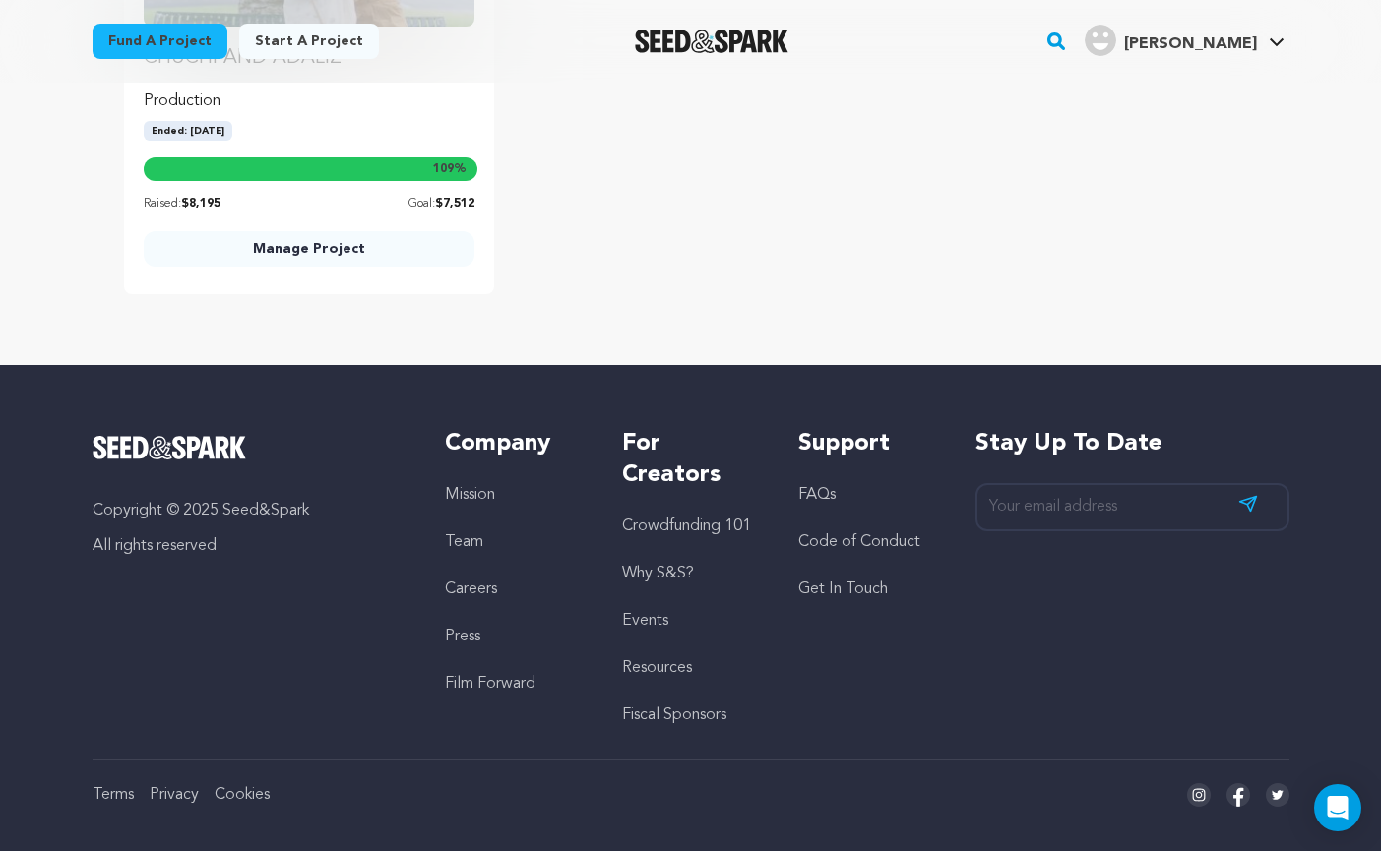
scroll to position [6059, 0]
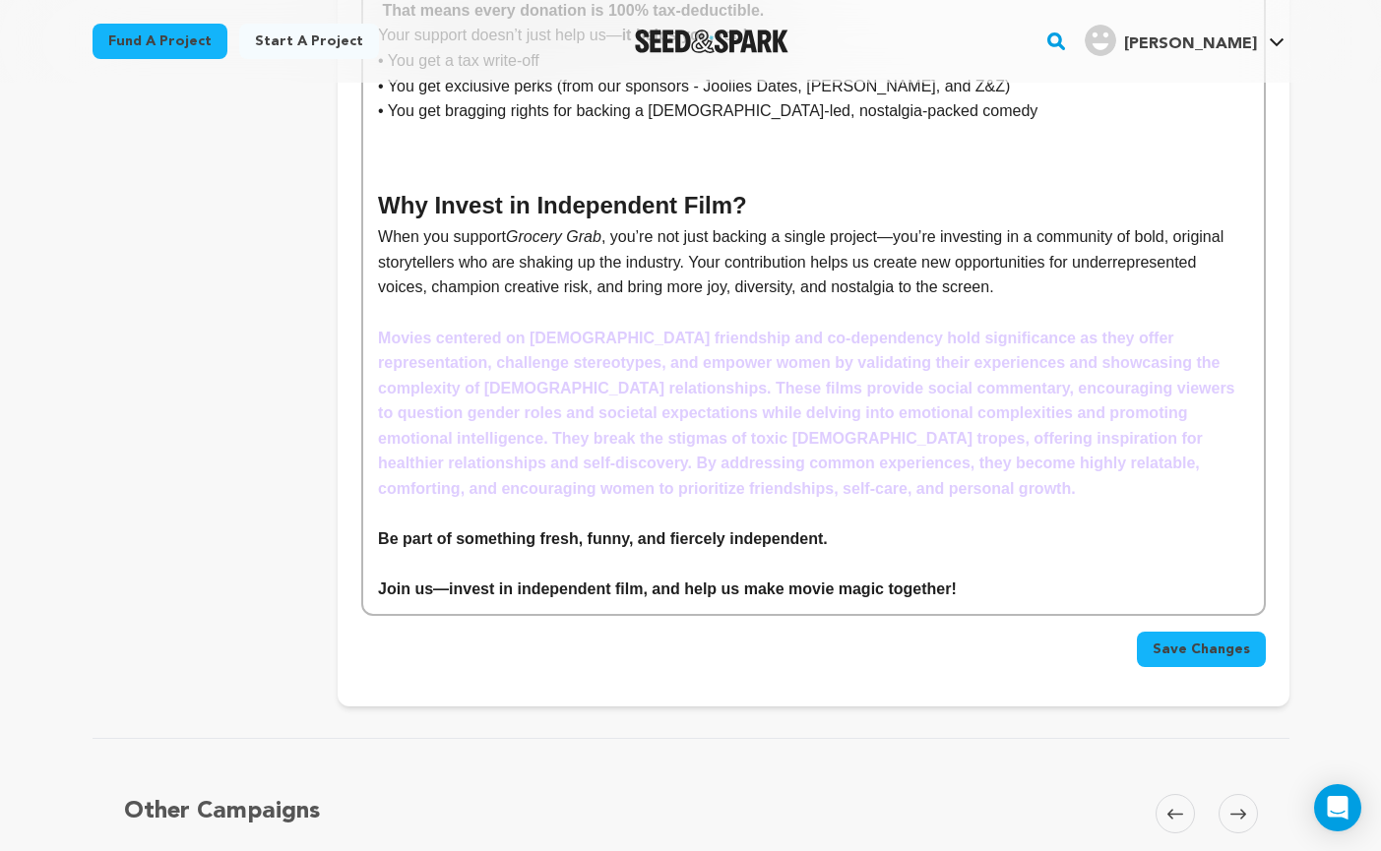
click at [1230, 632] on button "Save Changes" at bounding box center [1201, 649] width 129 height 35
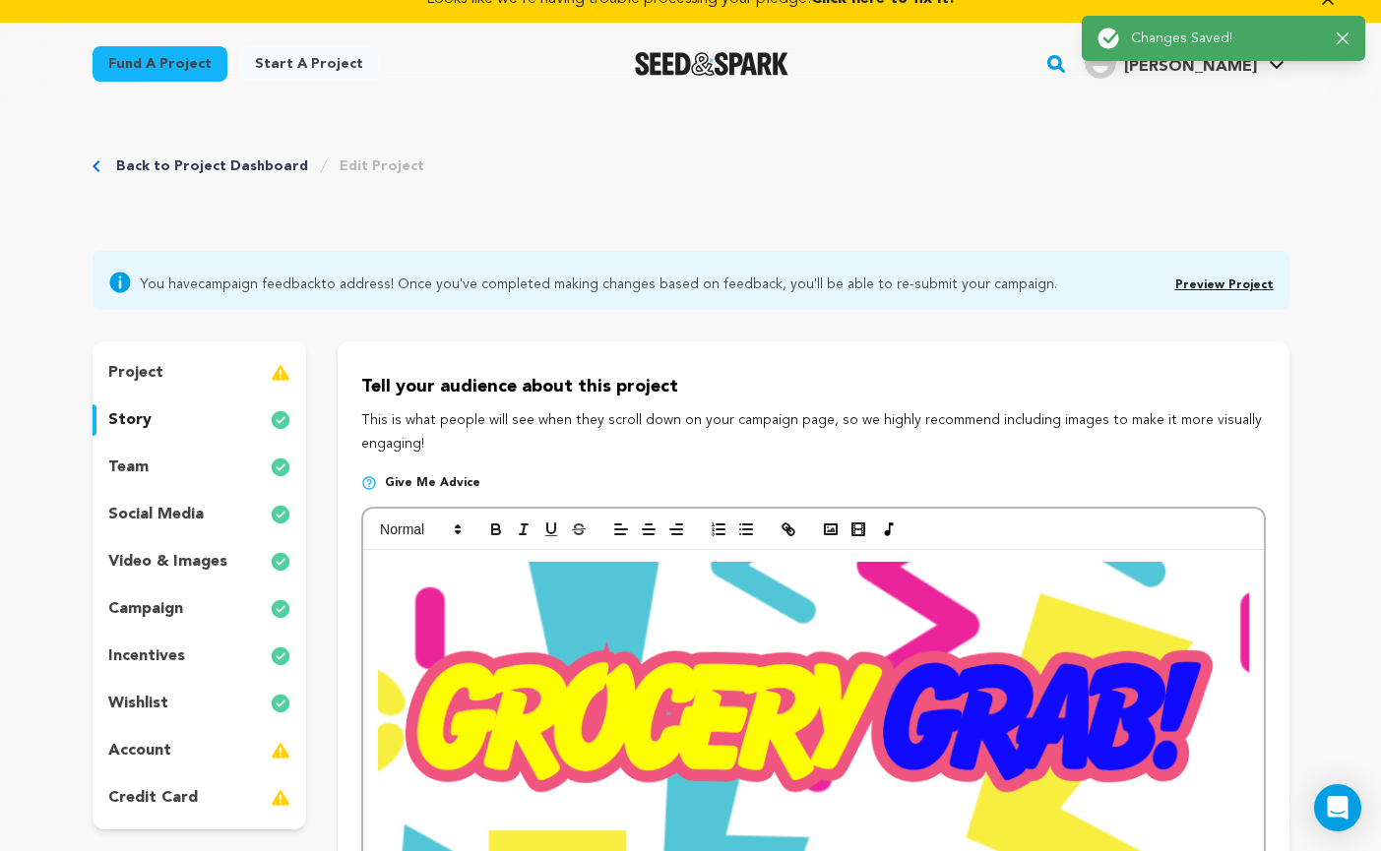
scroll to position [0, 0]
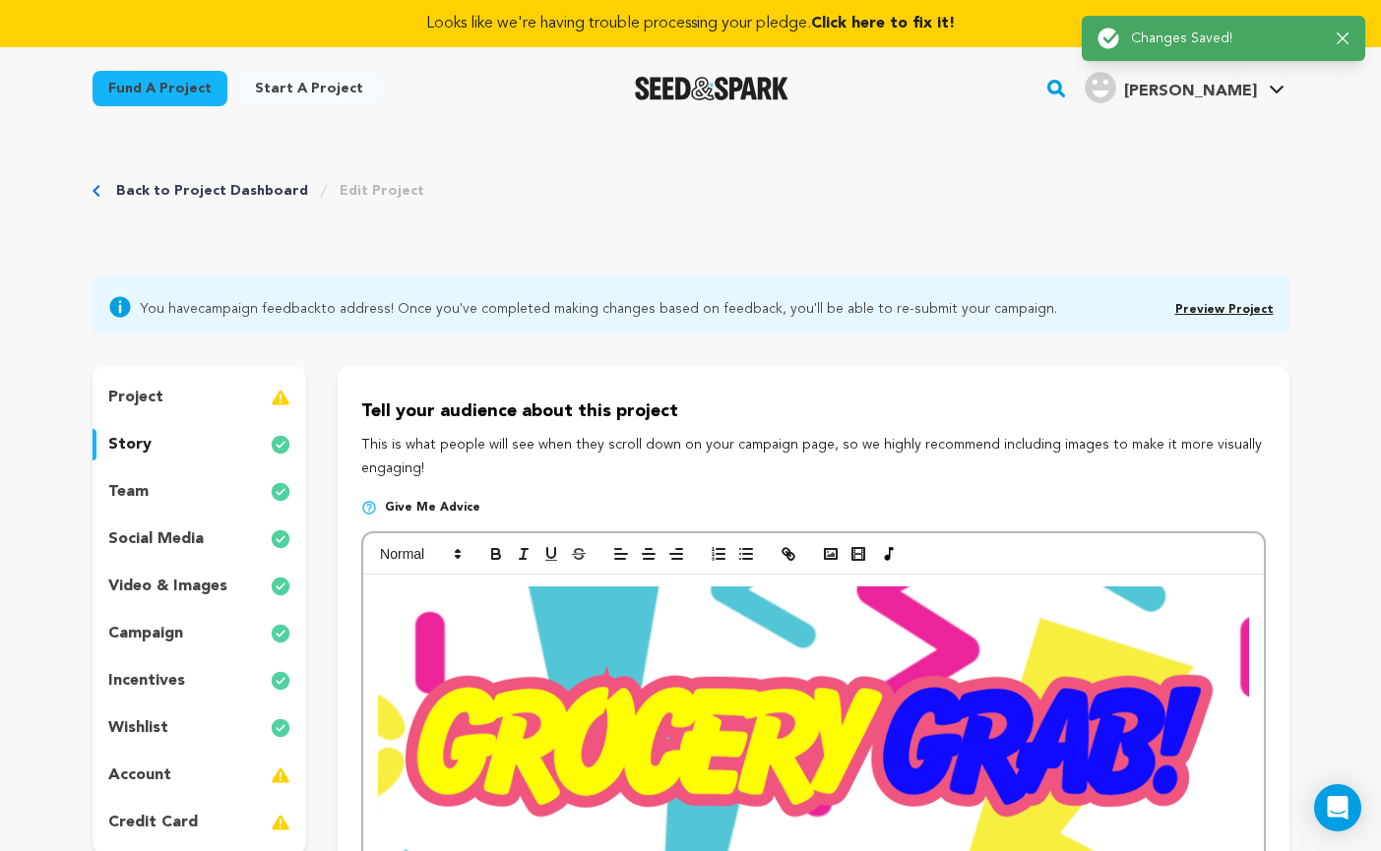
click at [1219, 307] on link "Preview Project" at bounding box center [1224, 310] width 98 height 12
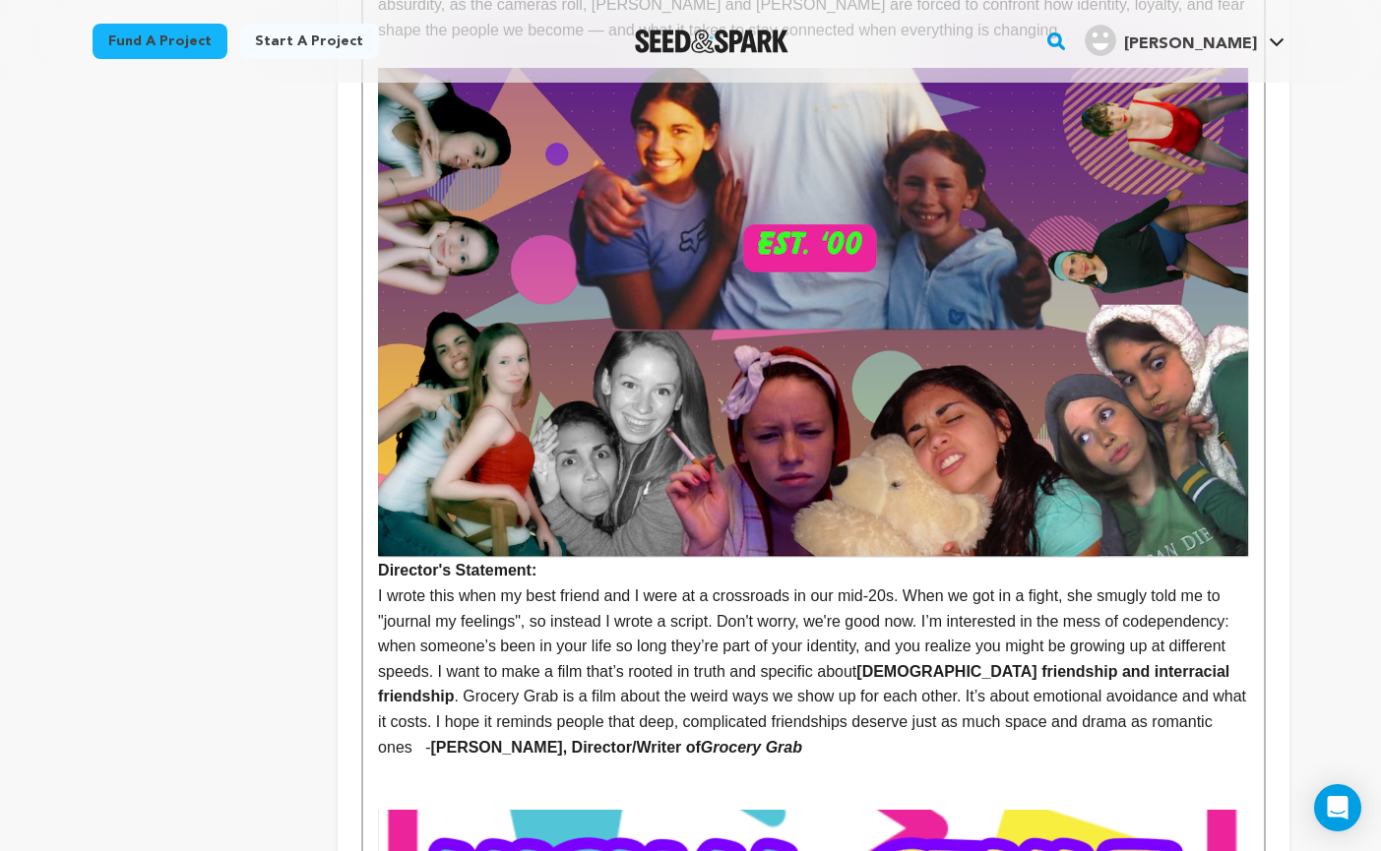
scroll to position [1067, 0]
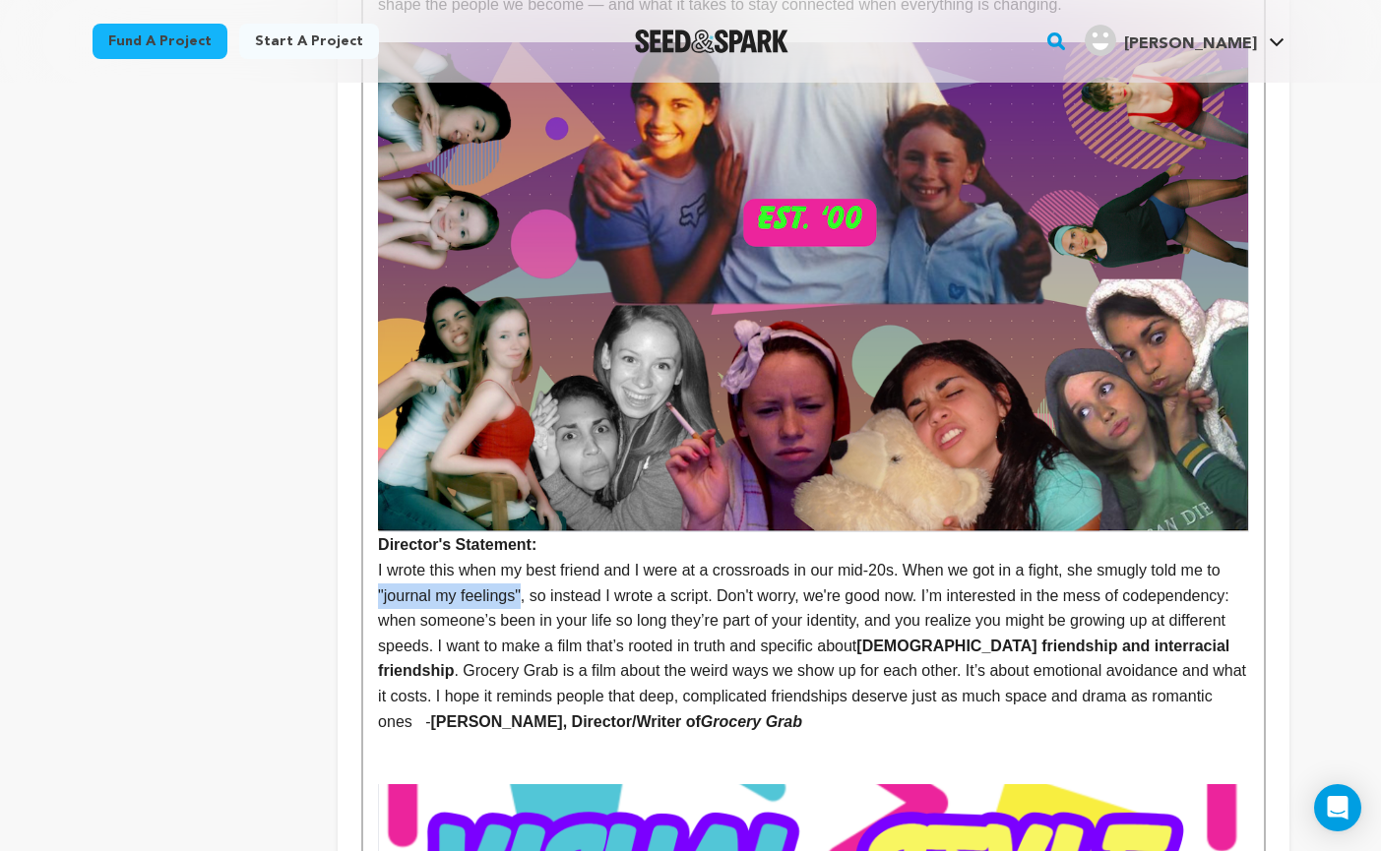
drag, startPoint x: 373, startPoint y: 588, endPoint x: 525, endPoint y: 594, distance: 151.7
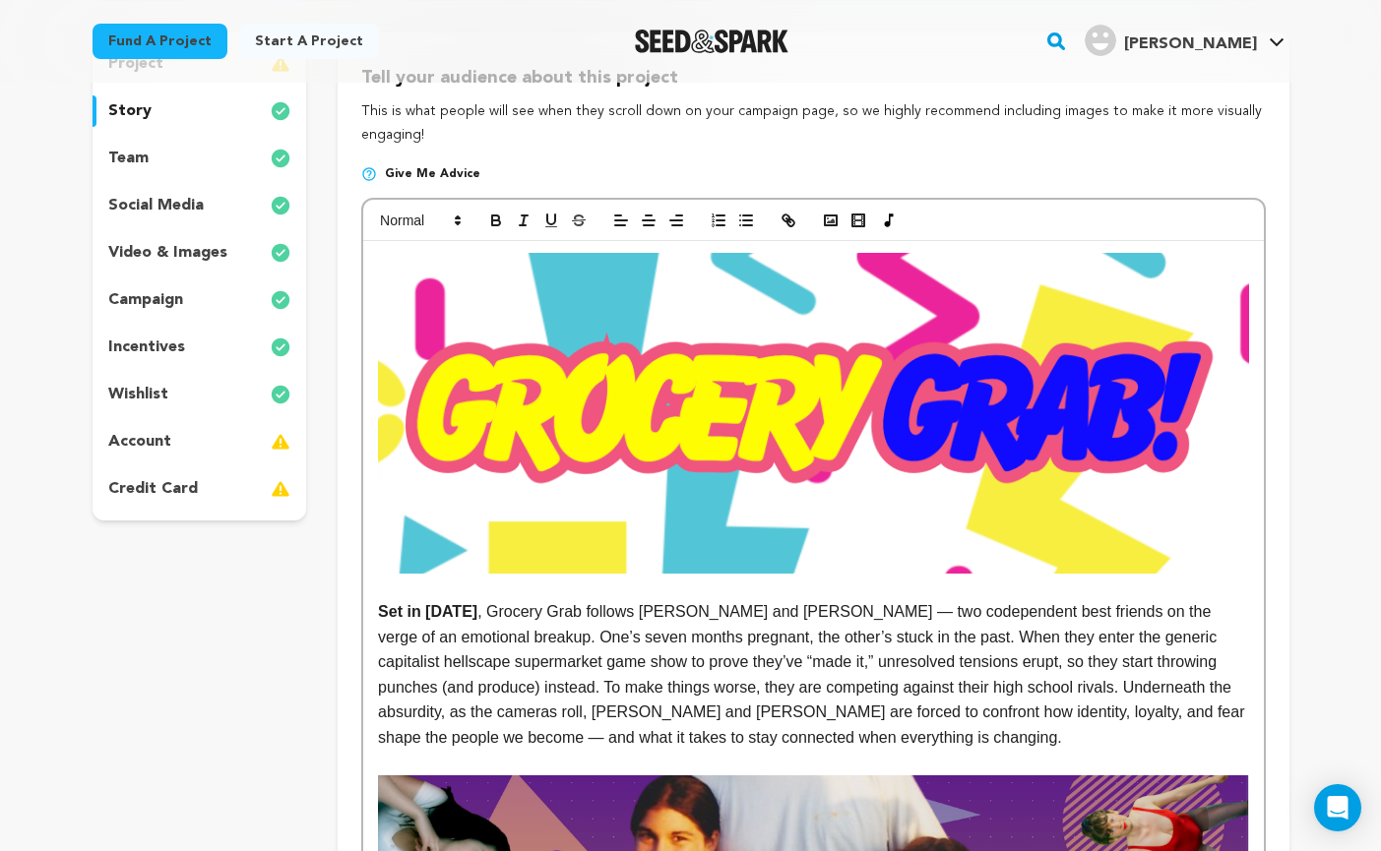
scroll to position [190, 0]
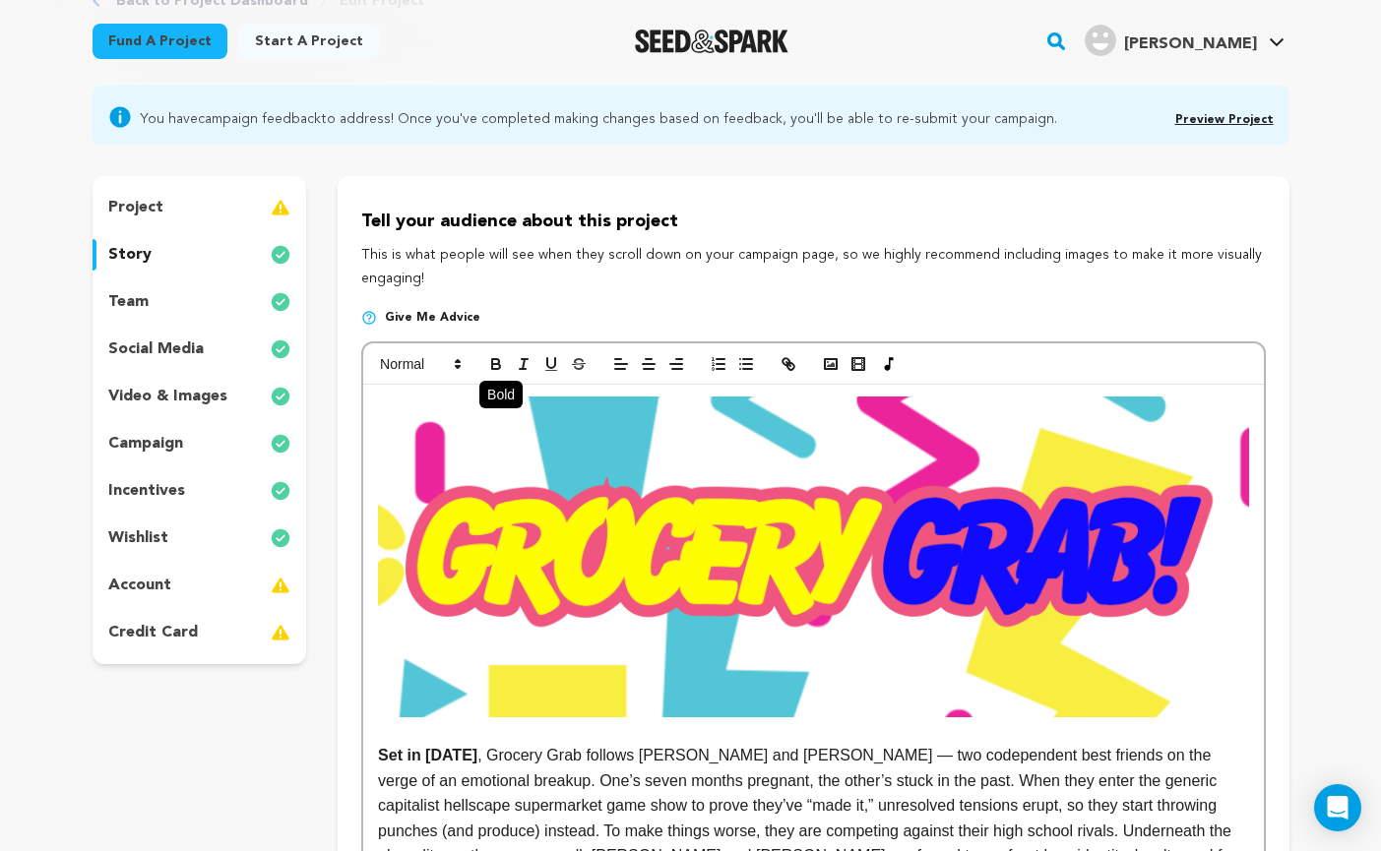
click at [498, 364] on icon "button" at bounding box center [496, 366] width 8 height 5
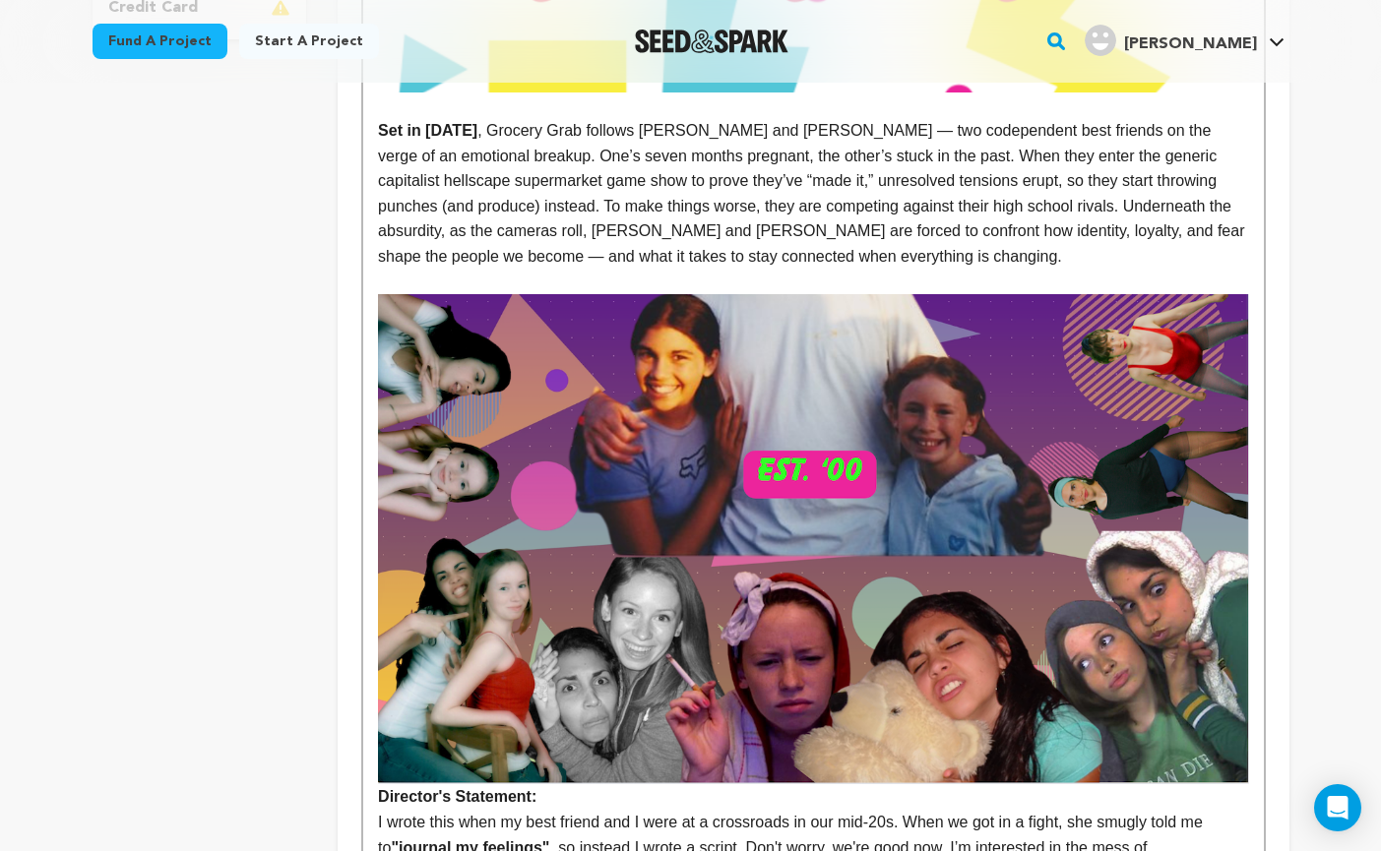
scroll to position [772, 0]
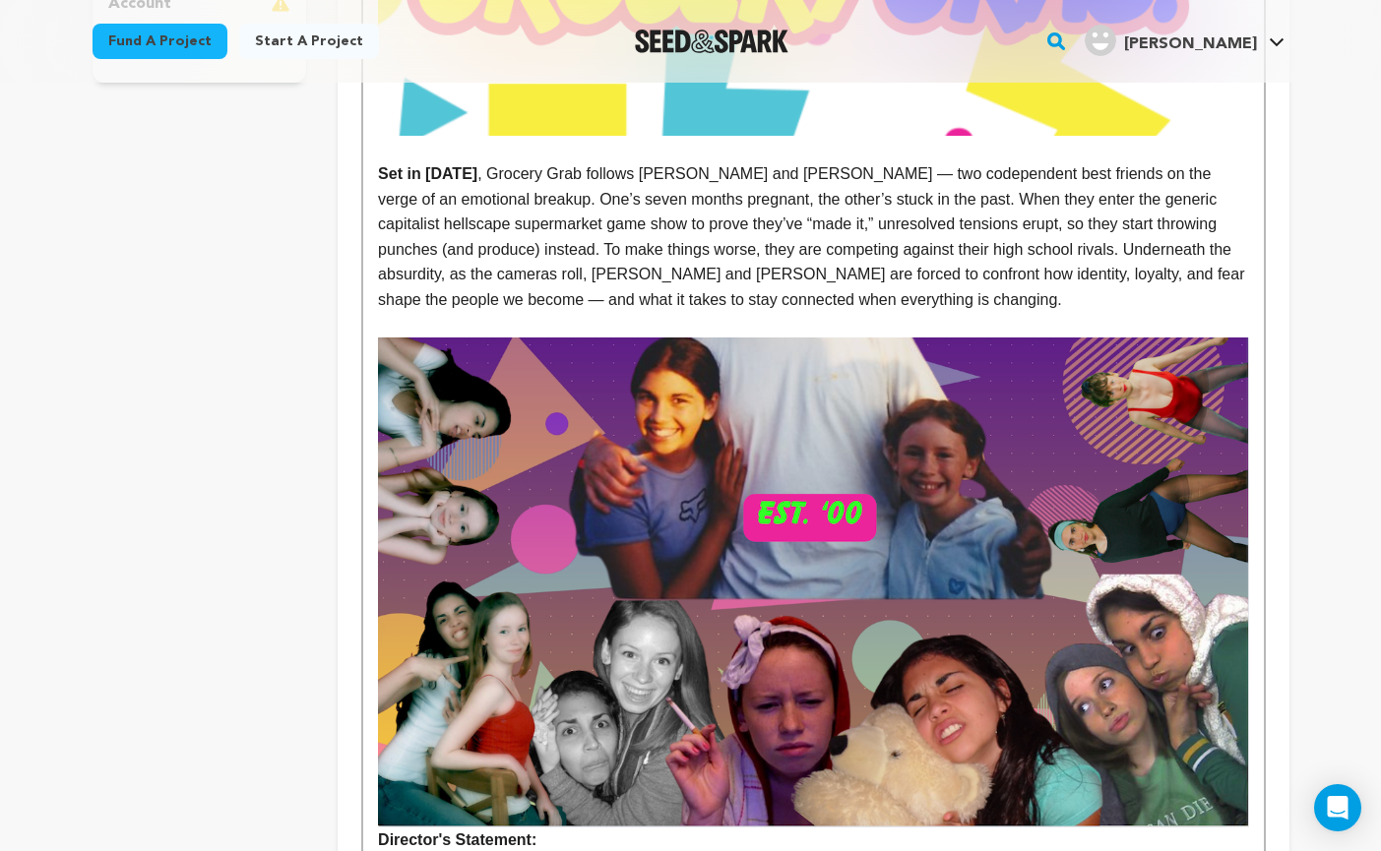
click at [719, 292] on p "Set in 1992 , Grocery Grab follows Dale and Trina — two codependent best friend…" at bounding box center [813, 237] width 870 height 152
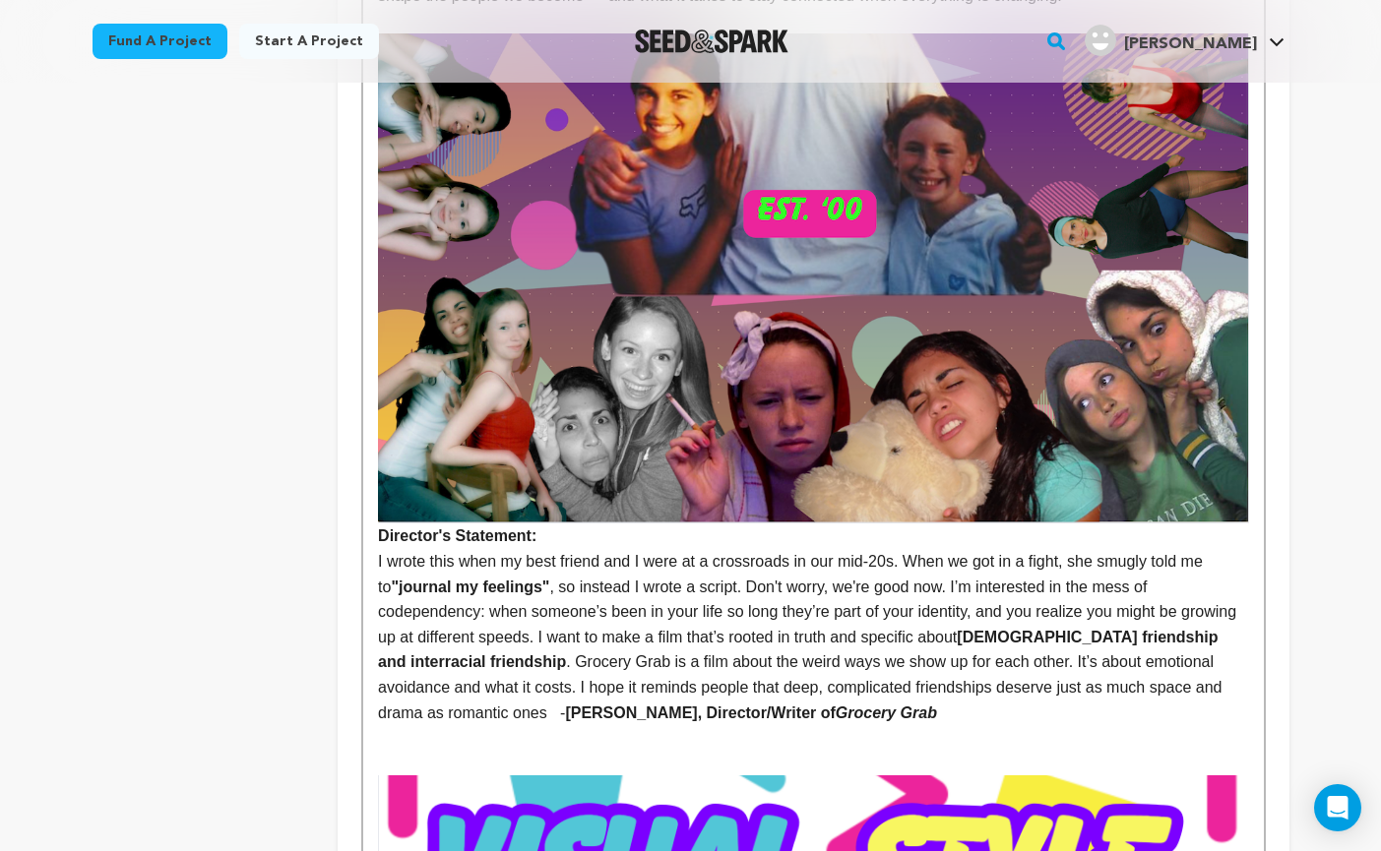
scroll to position [1081, 0]
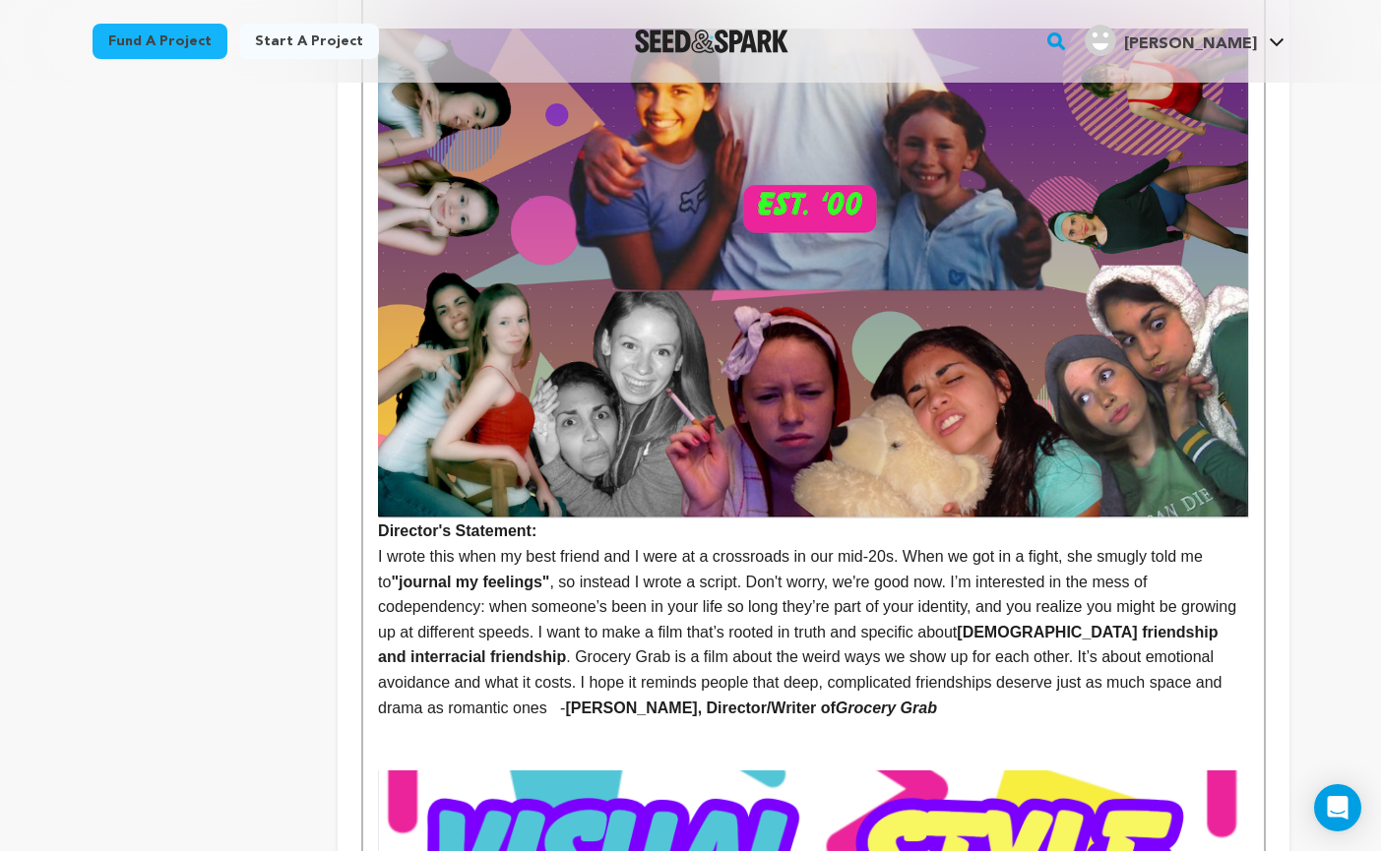
click at [562, 709] on p "I wrote this when my best friend and I were at a crossroads in our mid-20s. Whe…" at bounding box center [813, 632] width 870 height 176
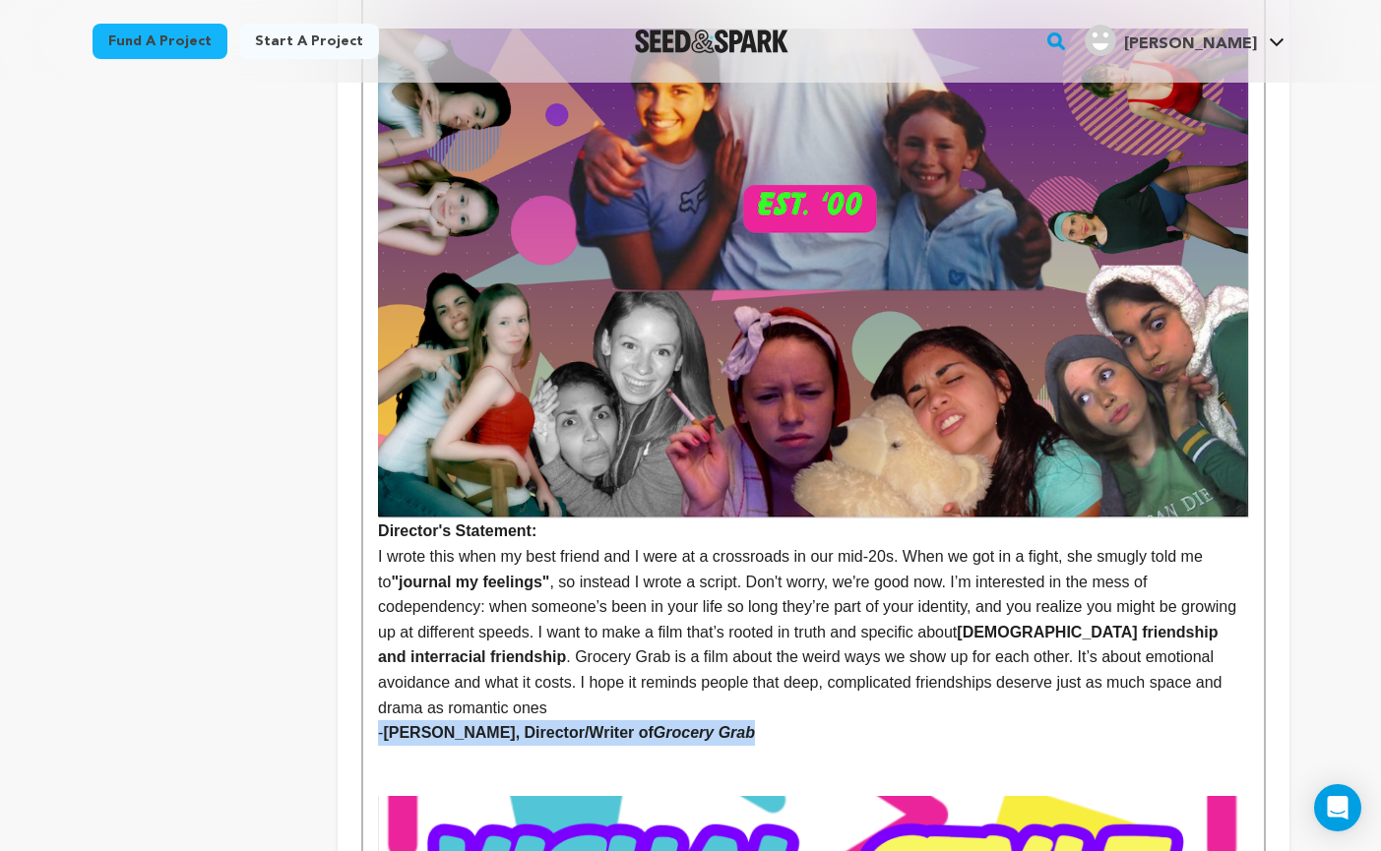
drag, startPoint x: 755, startPoint y: 733, endPoint x: 377, endPoint y: 731, distance: 377.9
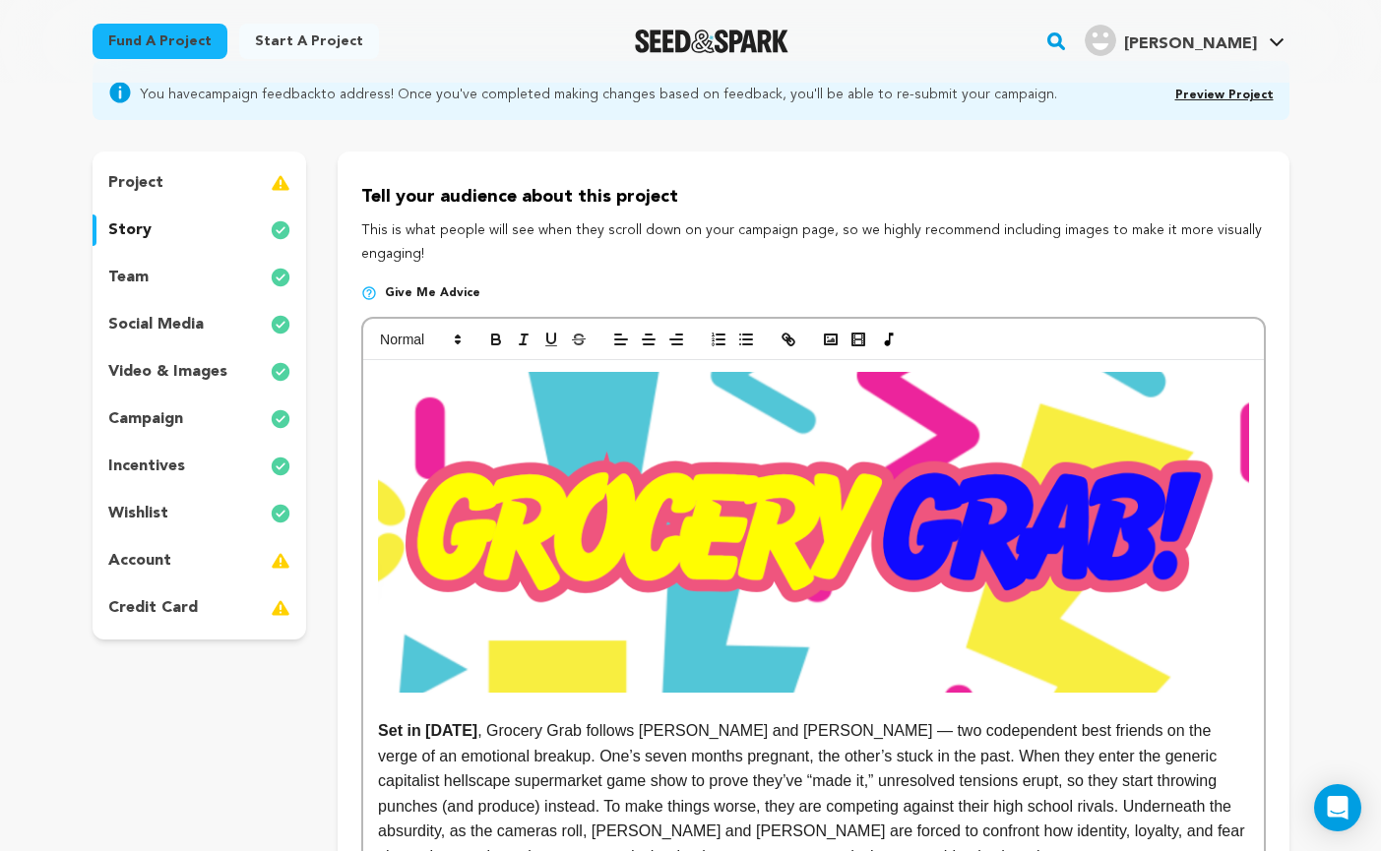
scroll to position [176, 0]
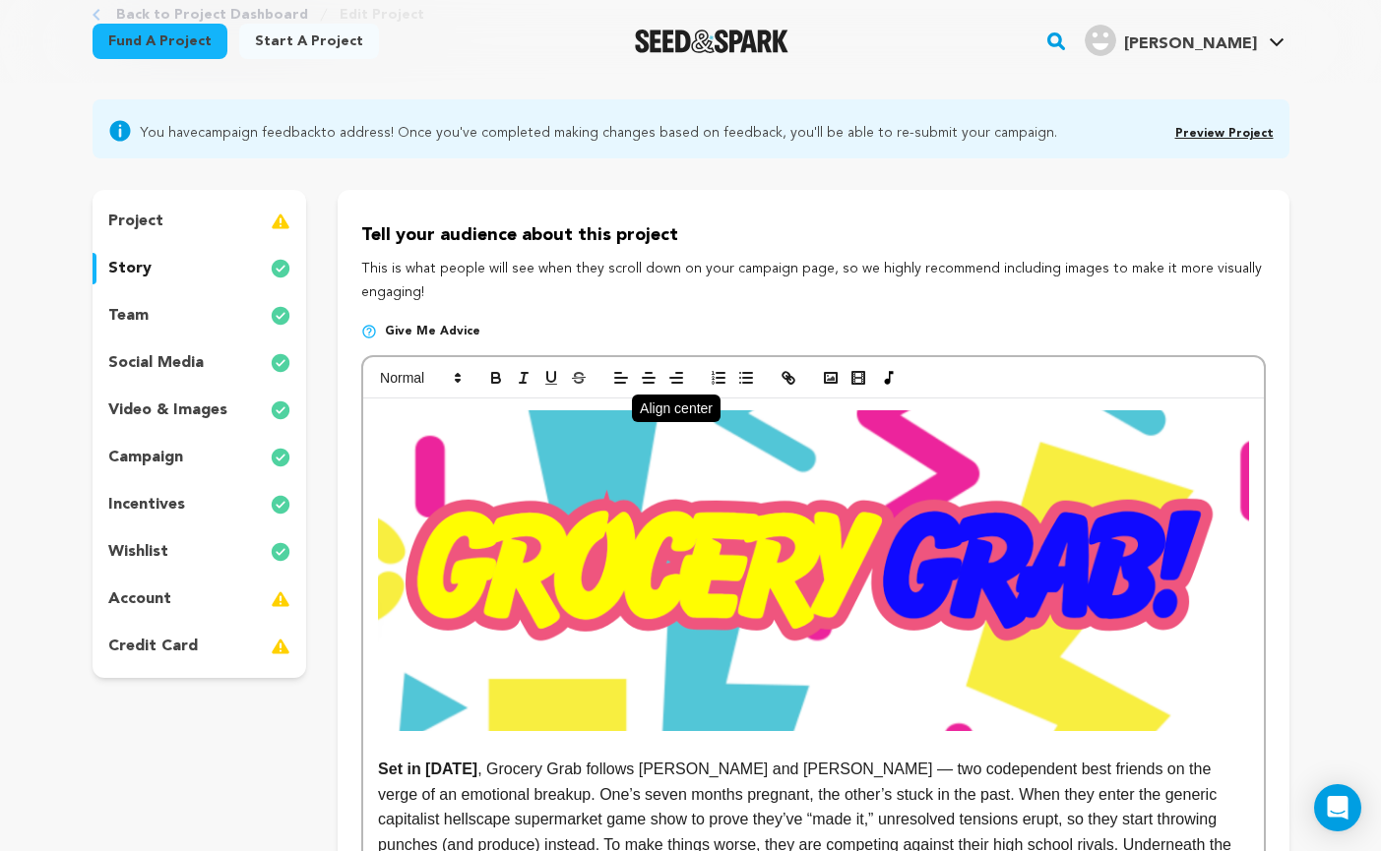
click at [645, 383] on line "button" at bounding box center [649, 383] width 10 height 0
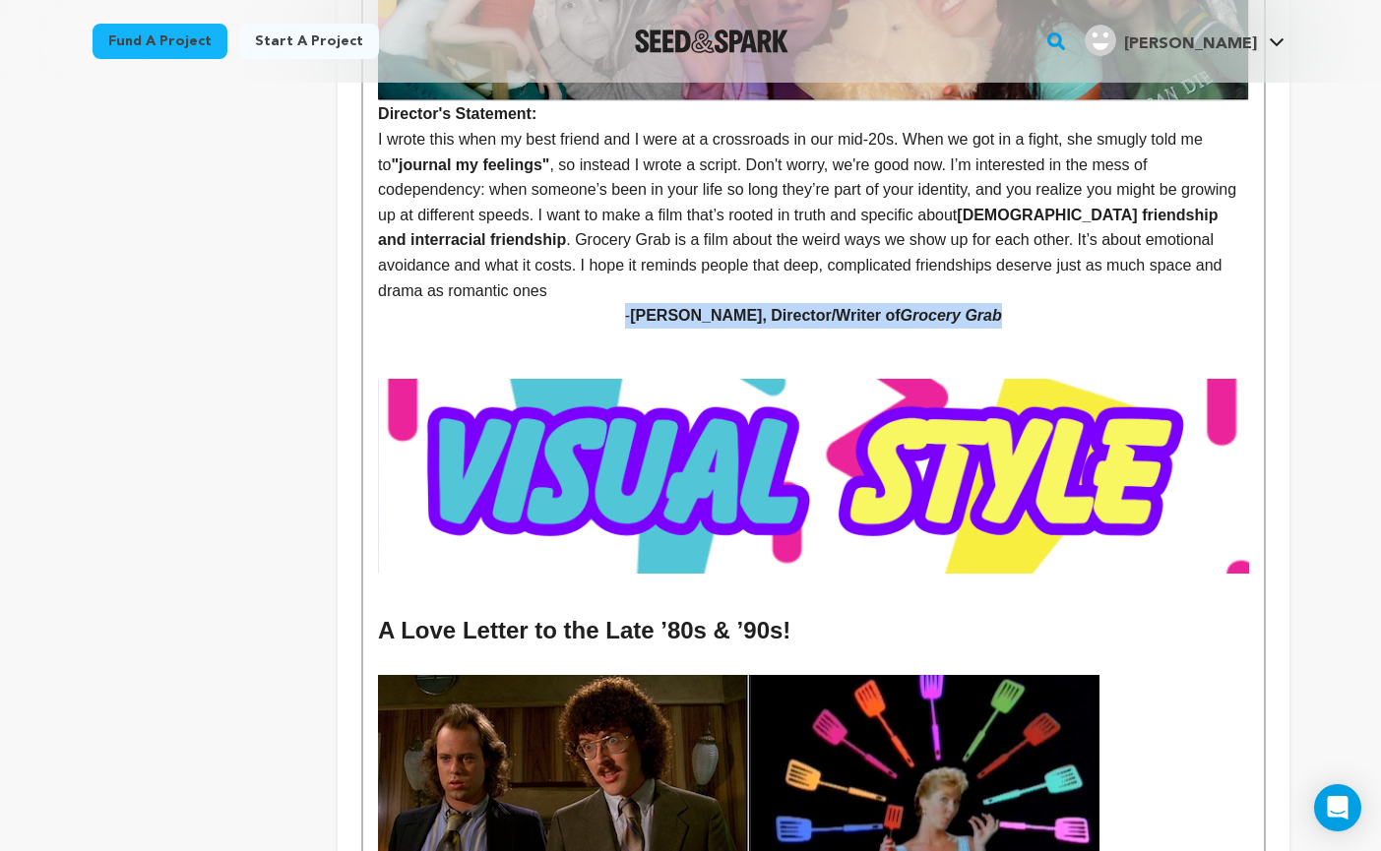
scroll to position [1416, 0]
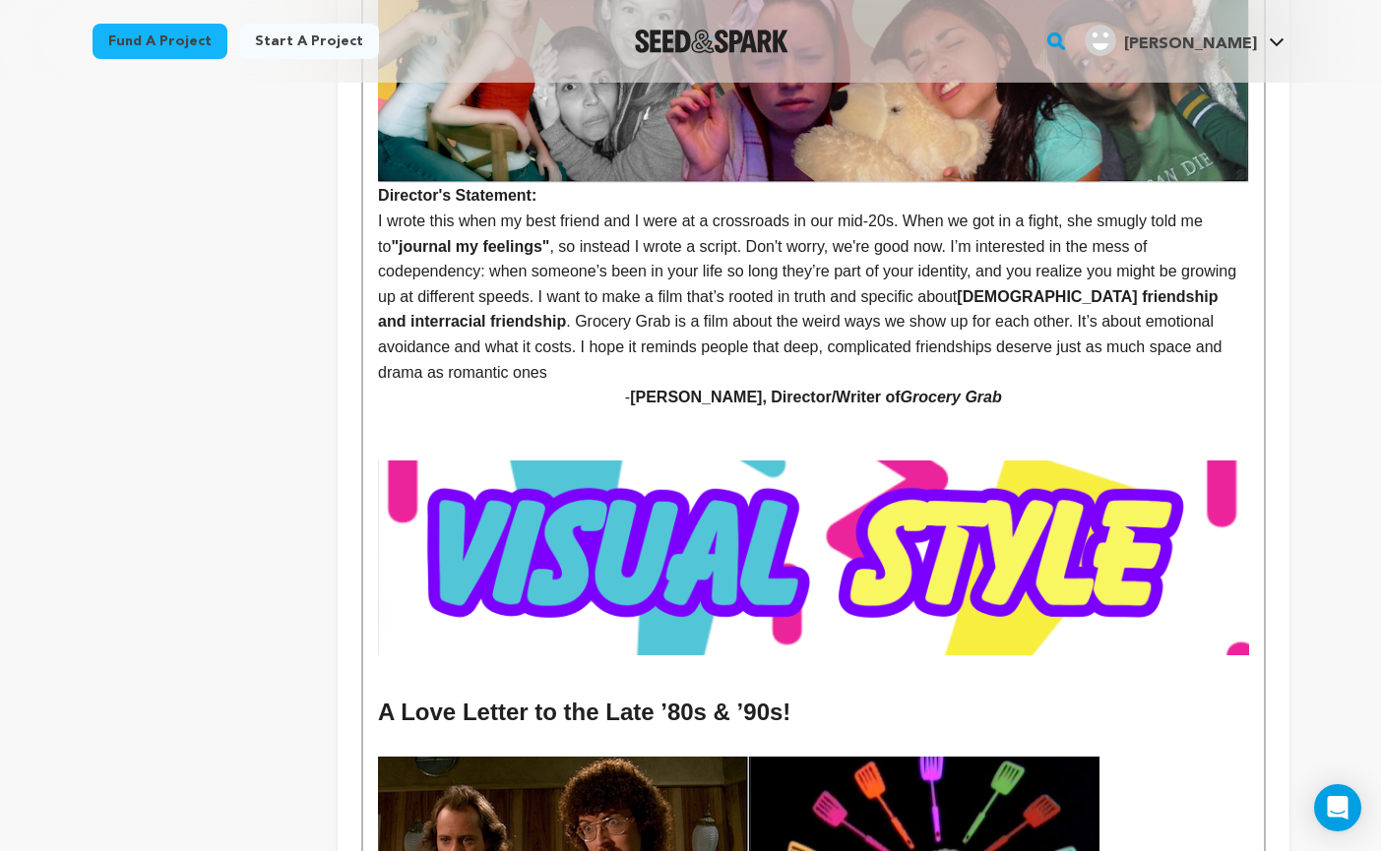
click at [548, 370] on p "I wrote this when my best friend and I were at a crossroads in our mid-20s. Whe…" at bounding box center [813, 297] width 870 height 176
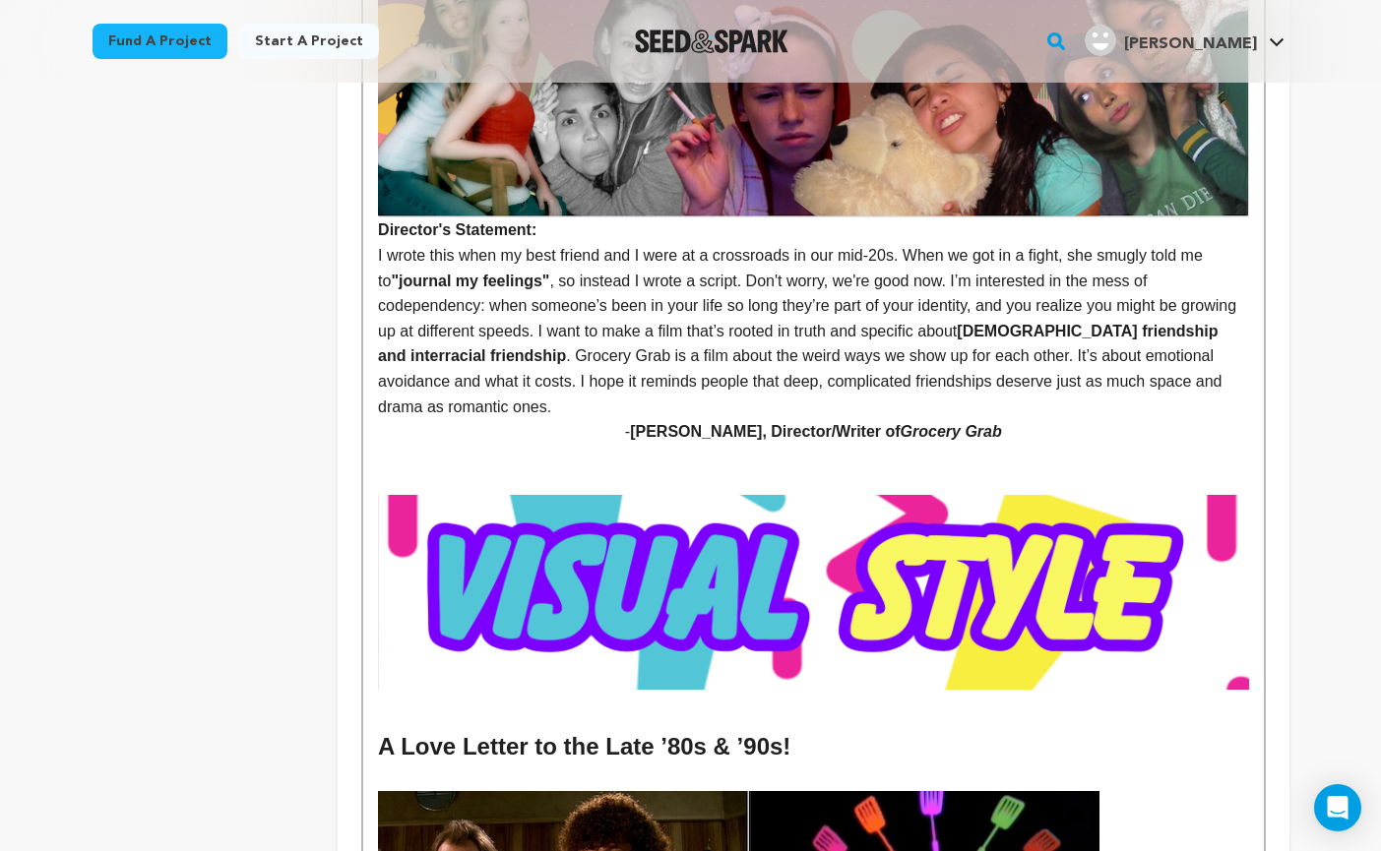
scroll to position [1365, 0]
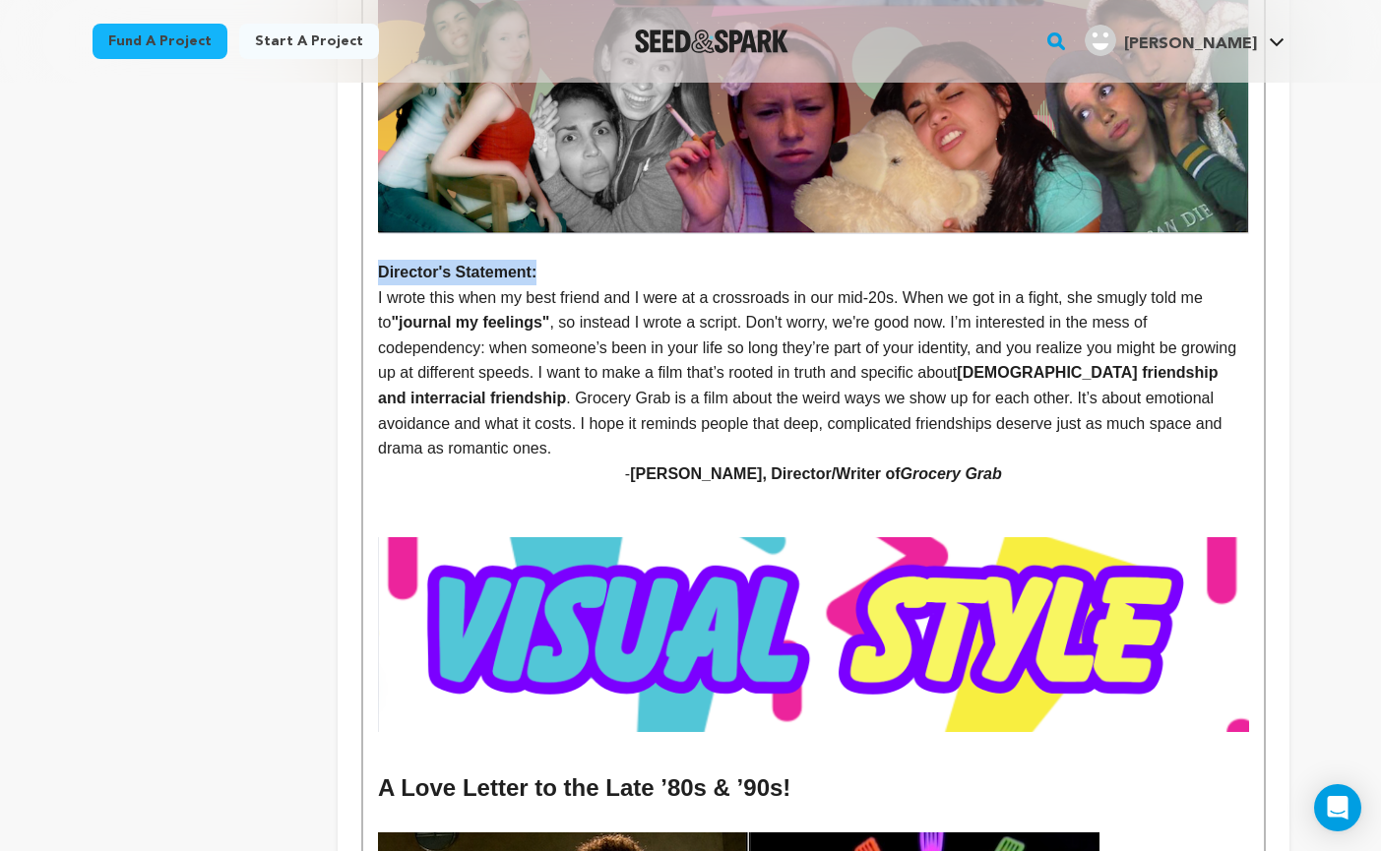
drag, startPoint x: 548, startPoint y: 276, endPoint x: 374, endPoint y: 274, distance: 174.2
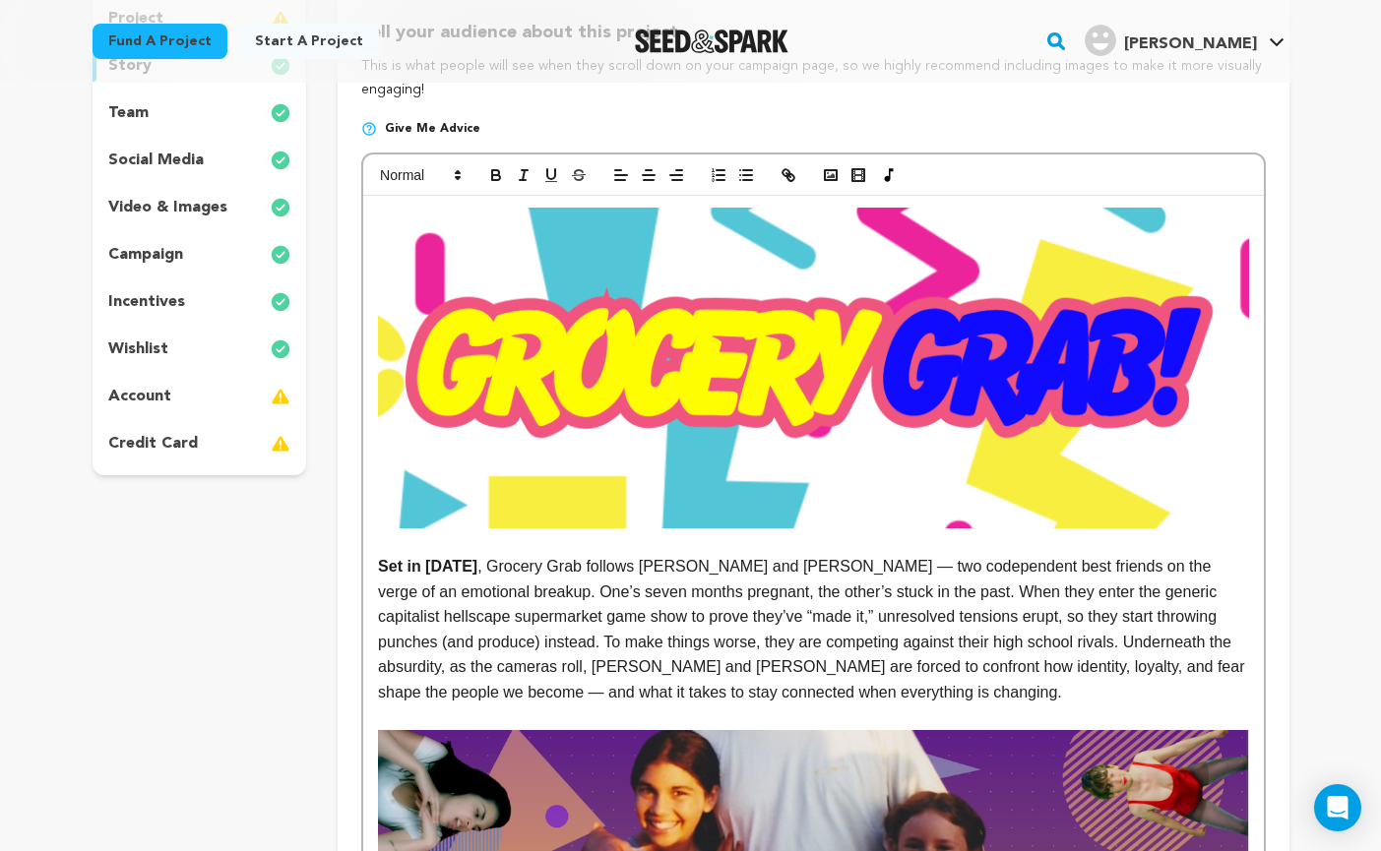
scroll to position [301, 0]
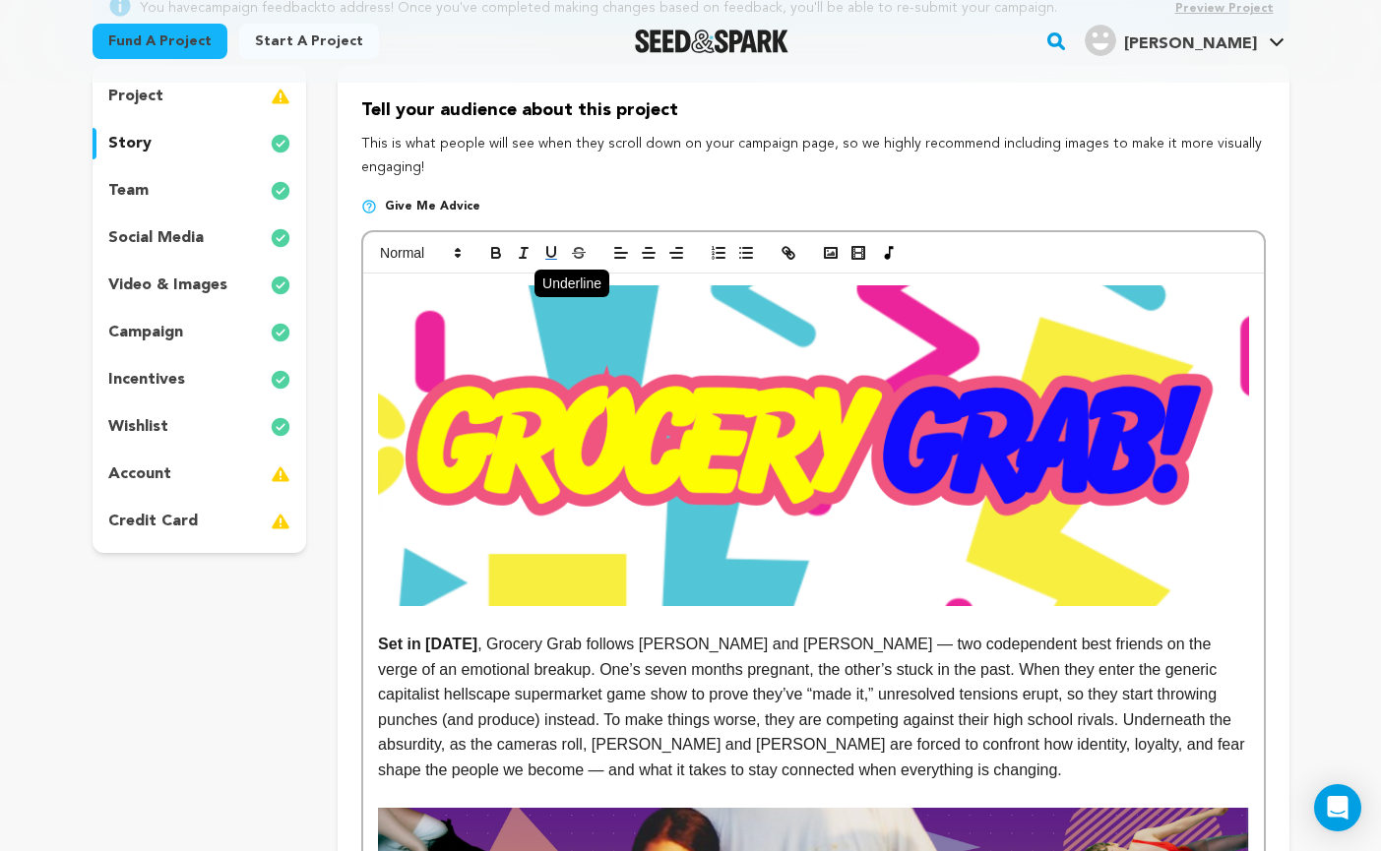
click at [548, 254] on icon "button" at bounding box center [551, 253] width 18 height 18
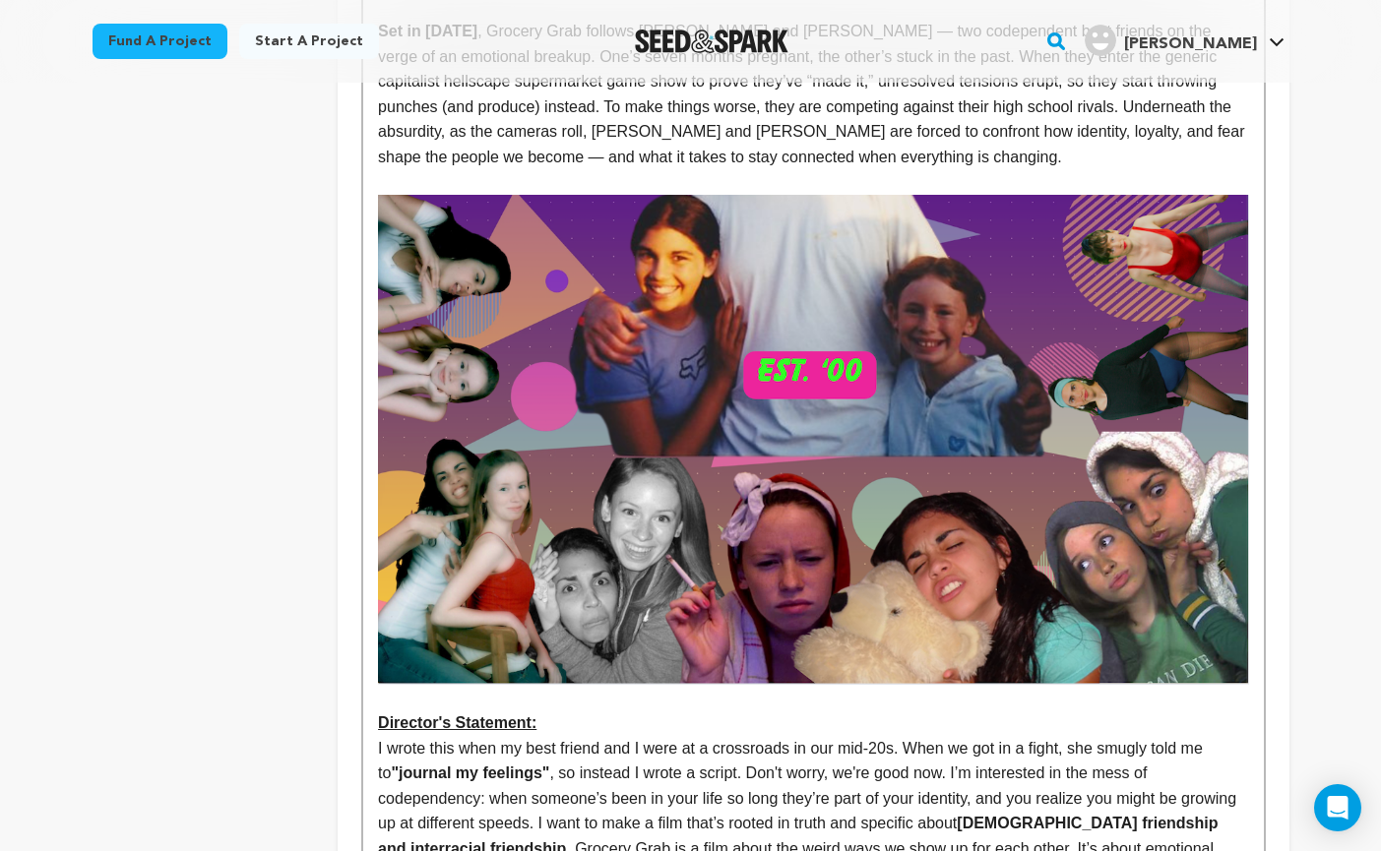
scroll to position [923, 0]
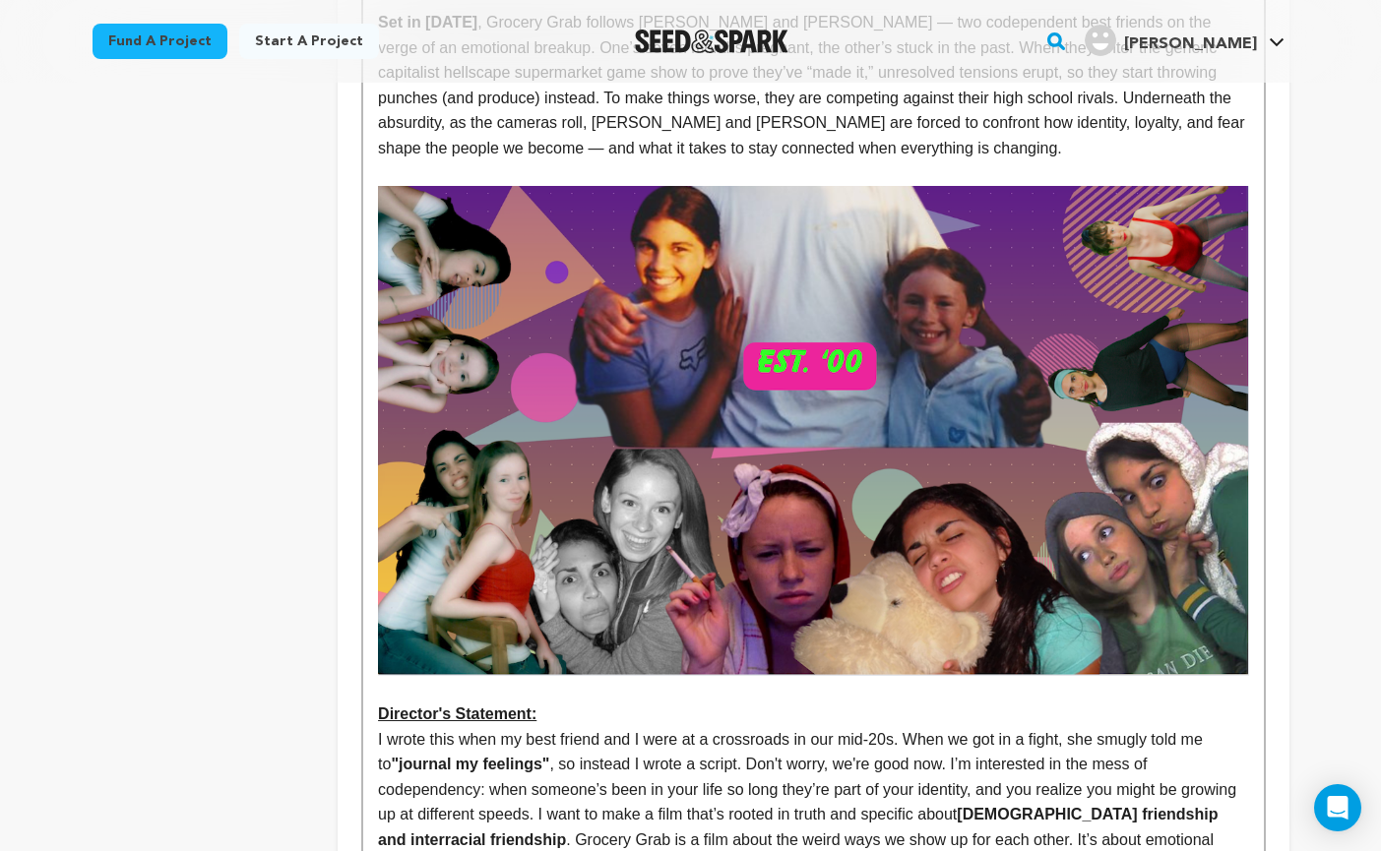
click at [675, 716] on p "﻿ Director's Statement:" at bounding box center [813, 715] width 870 height 26
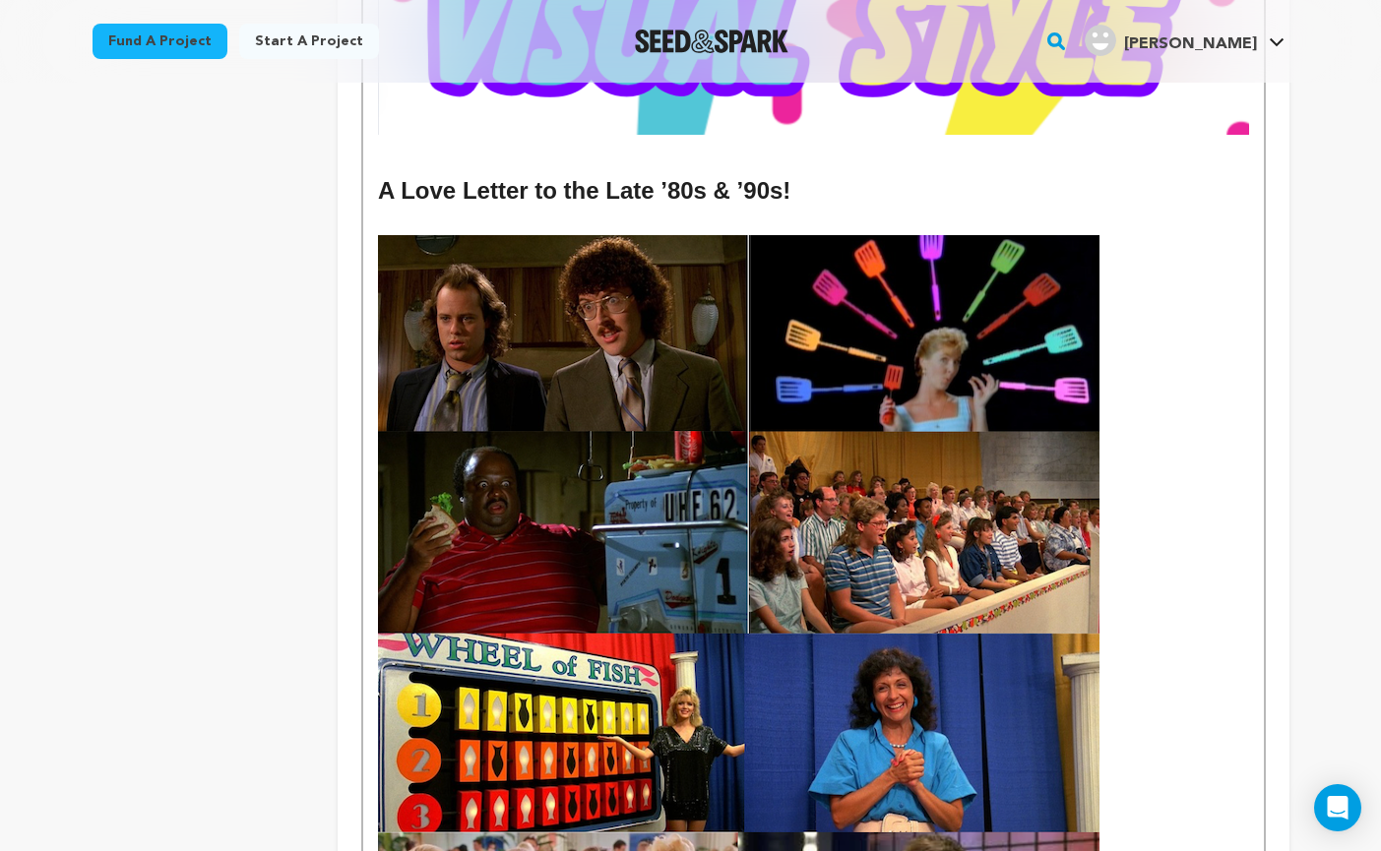
scroll to position [1961, 0]
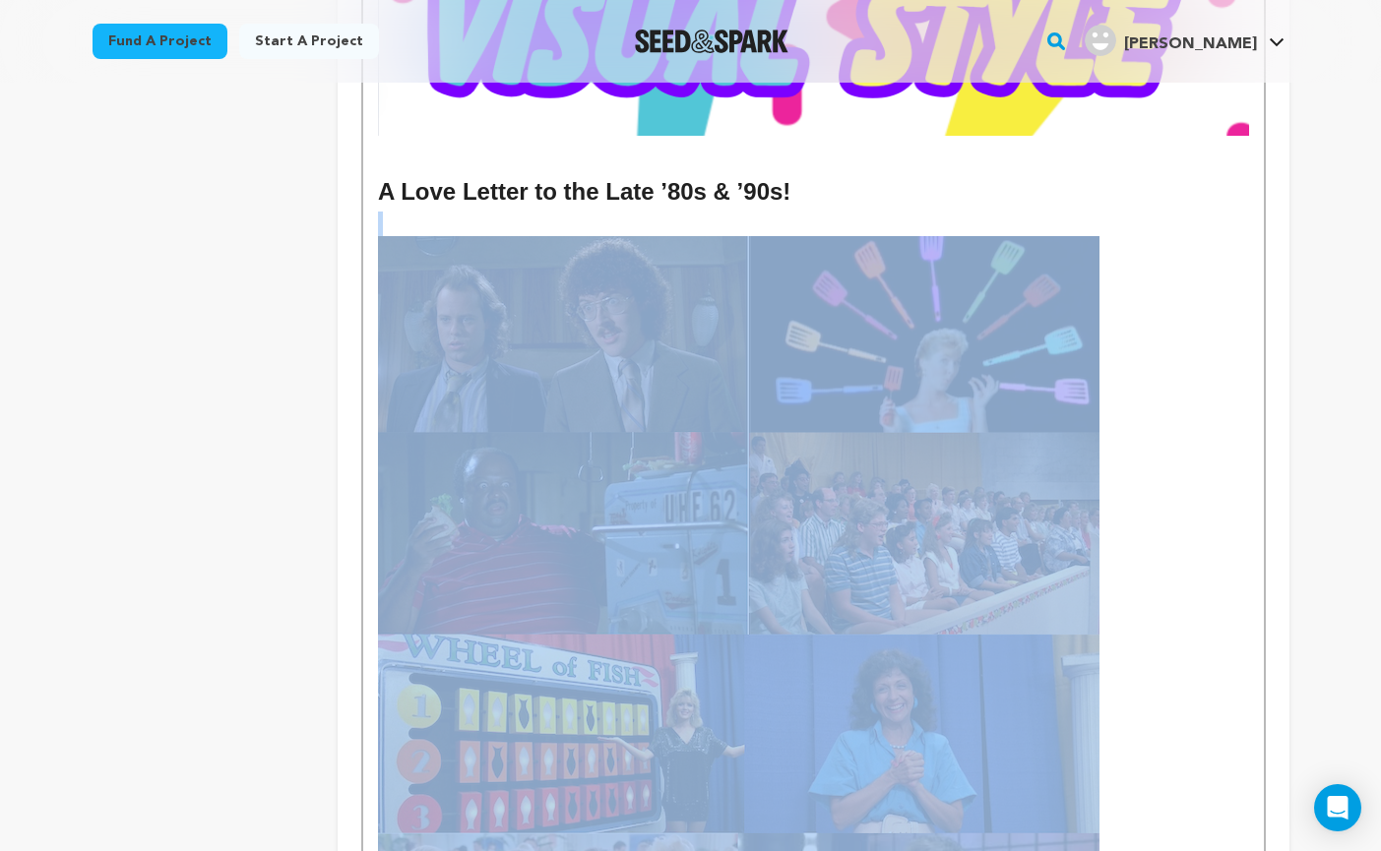
click at [725, 418] on img at bounding box center [738, 740] width 721 height 1008
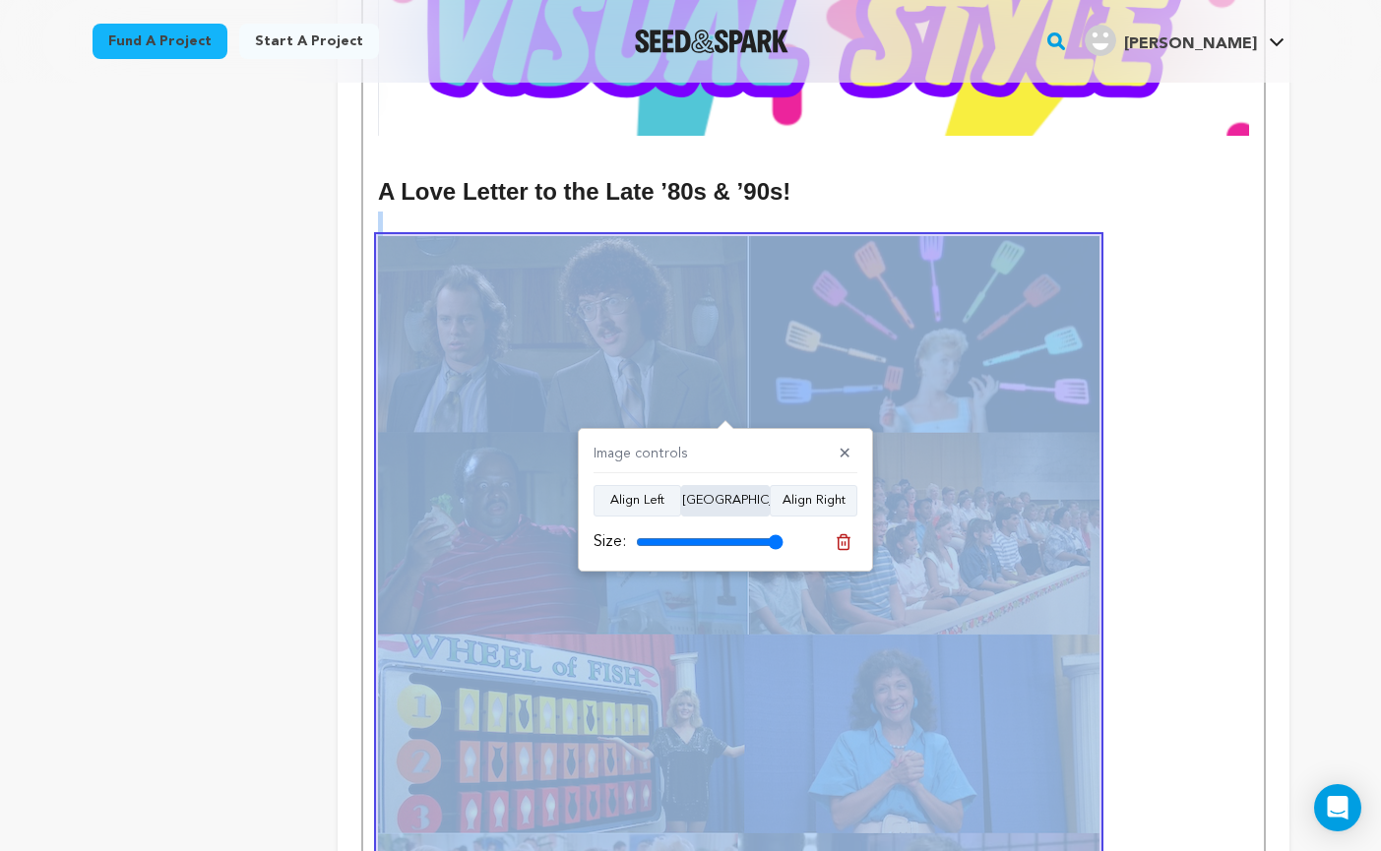
click at [736, 512] on button "Align Center" at bounding box center [725, 500] width 89 height 31
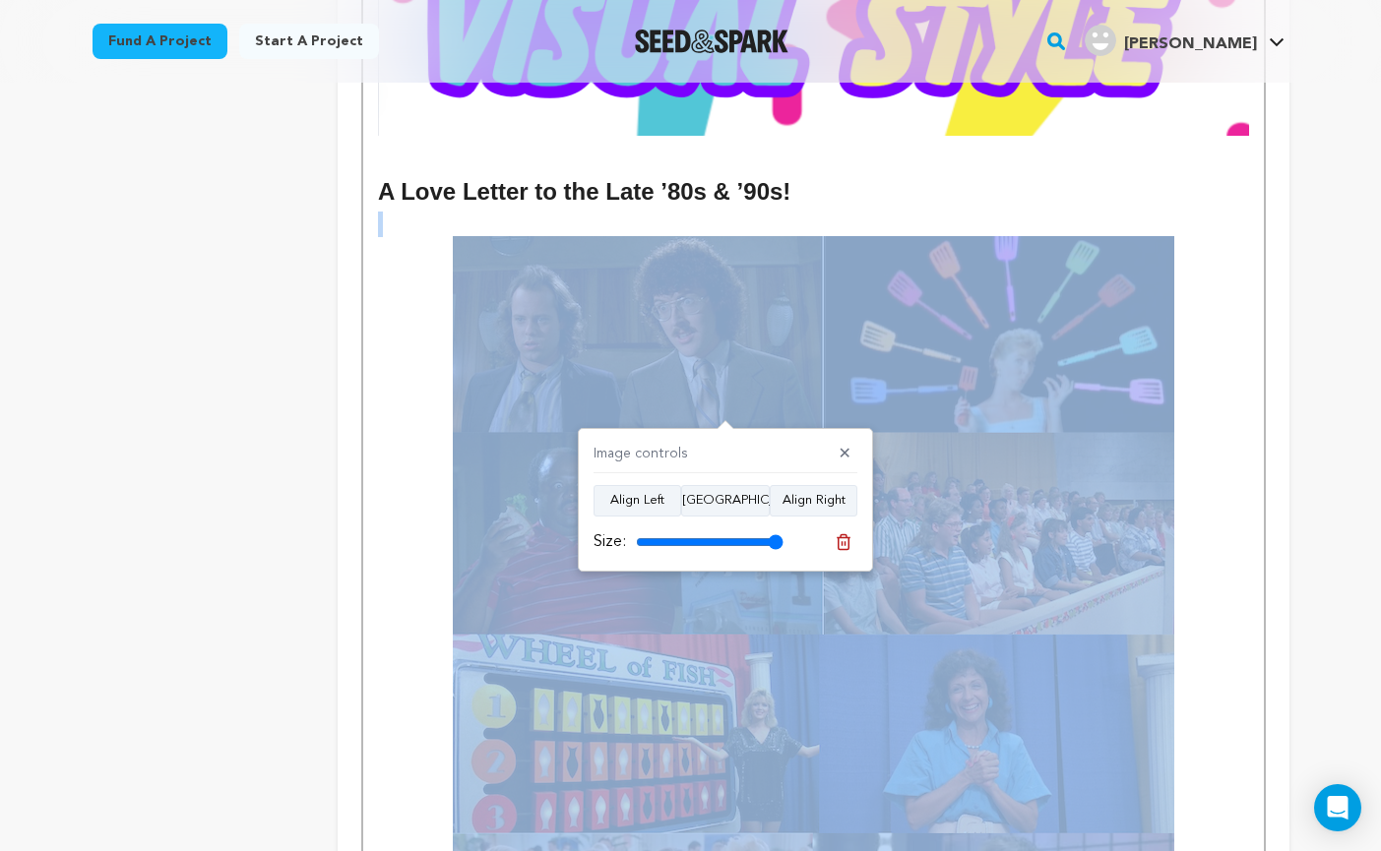
click at [1231, 371] on h2 at bounding box center [813, 740] width 870 height 1008
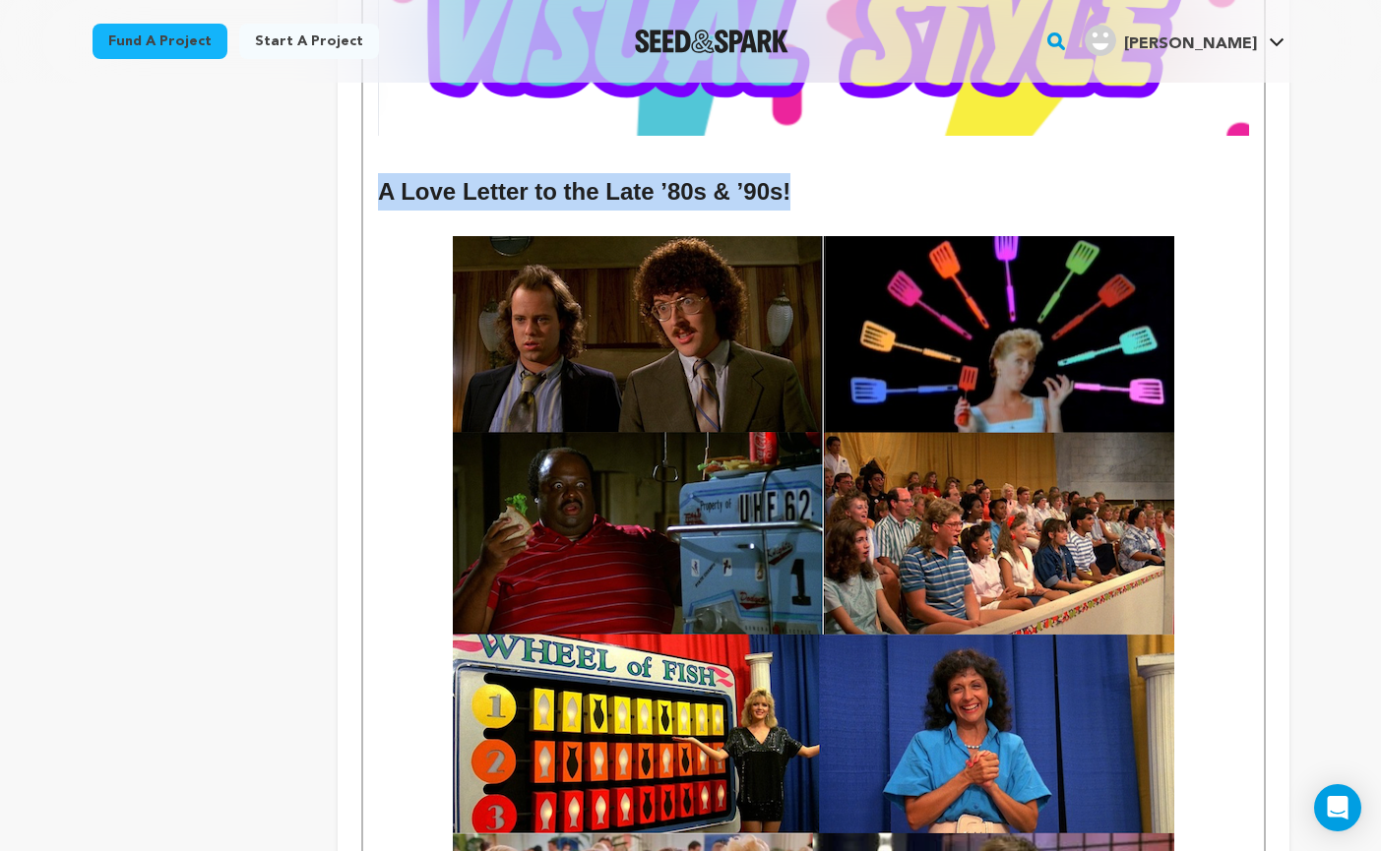
drag, startPoint x: 796, startPoint y: 193, endPoint x: 375, endPoint y: 204, distance: 421.3
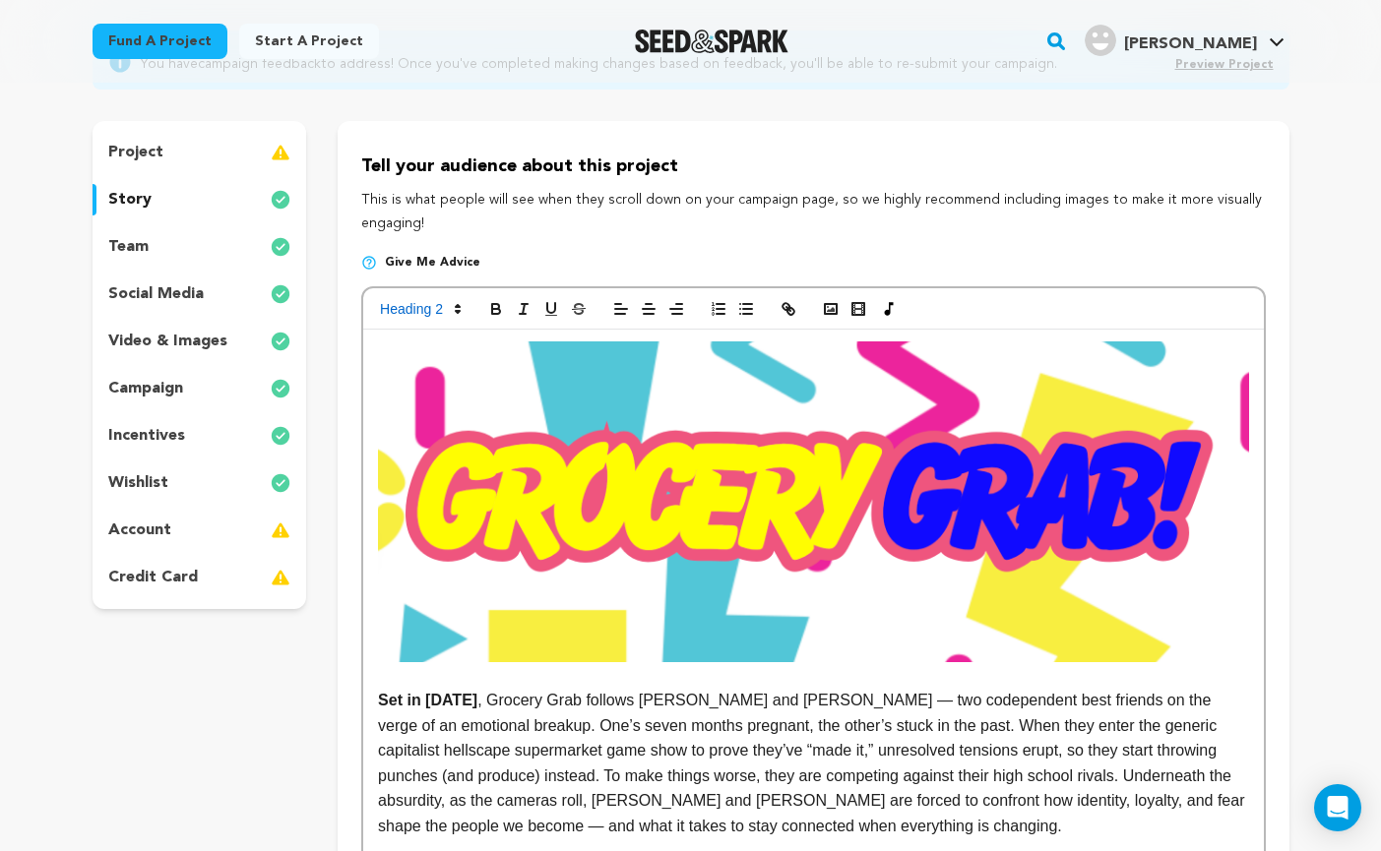
scroll to position [0, 0]
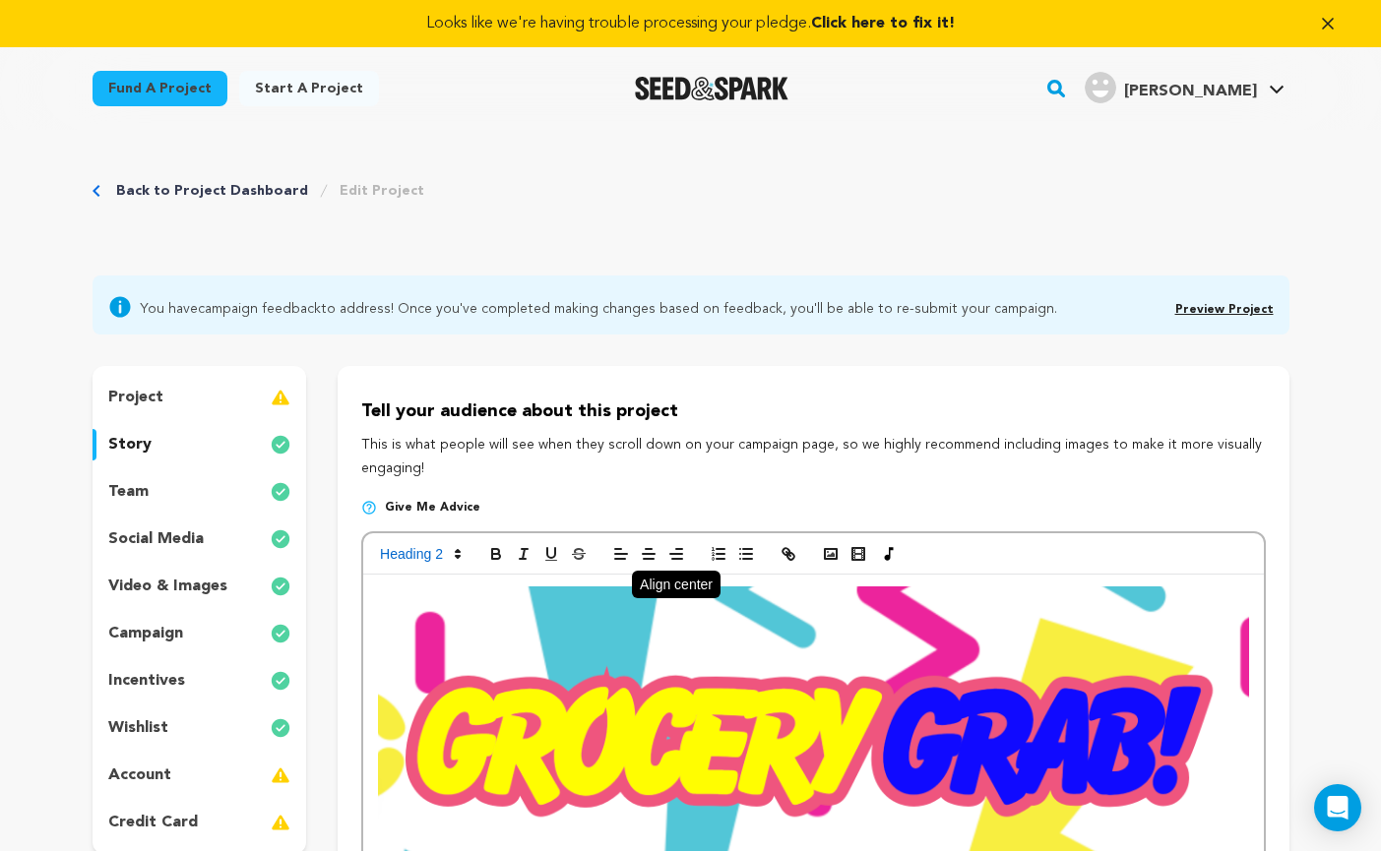
click at [649, 552] on icon "button" at bounding box center [649, 554] width 18 height 18
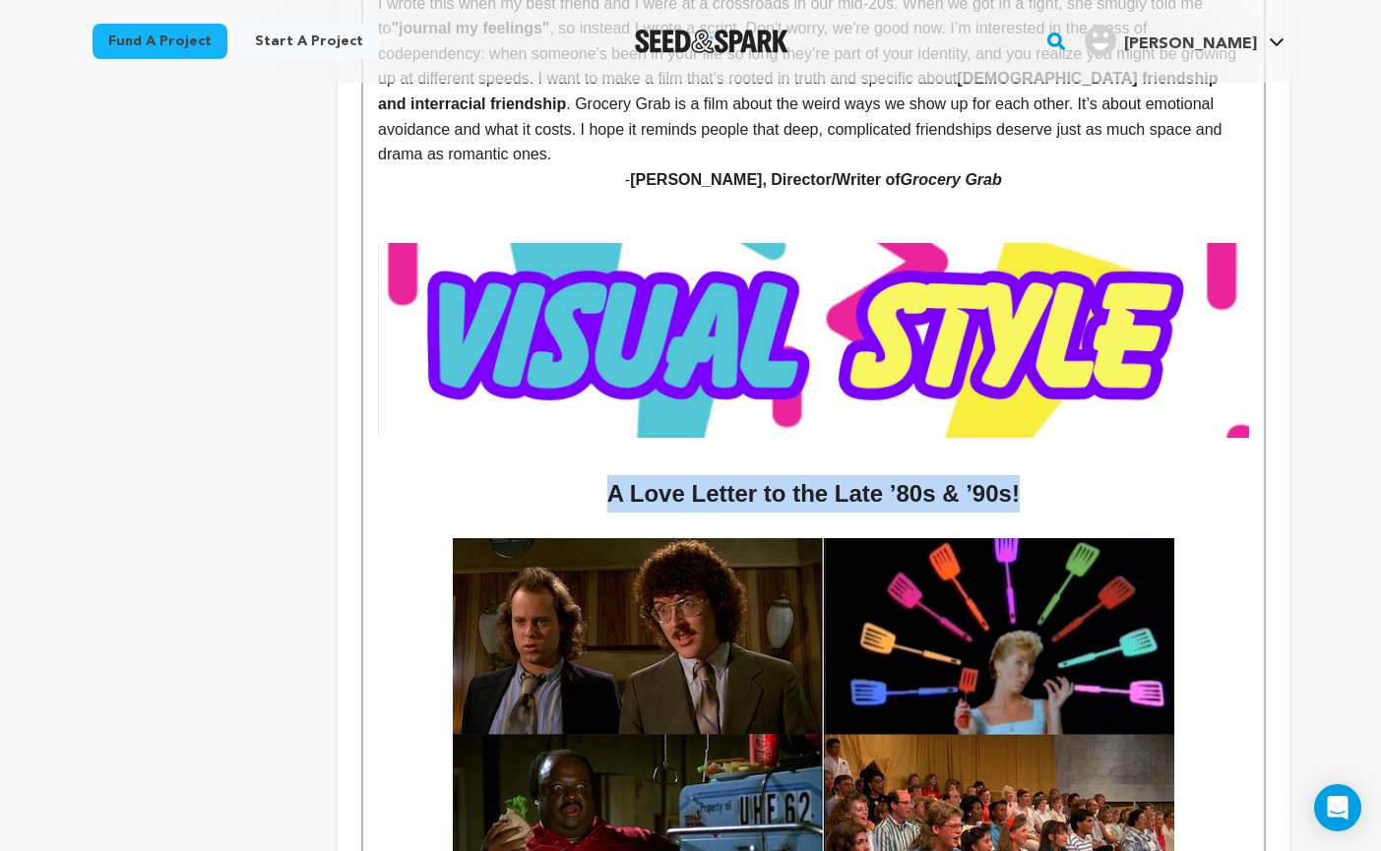
scroll to position [1664, 0]
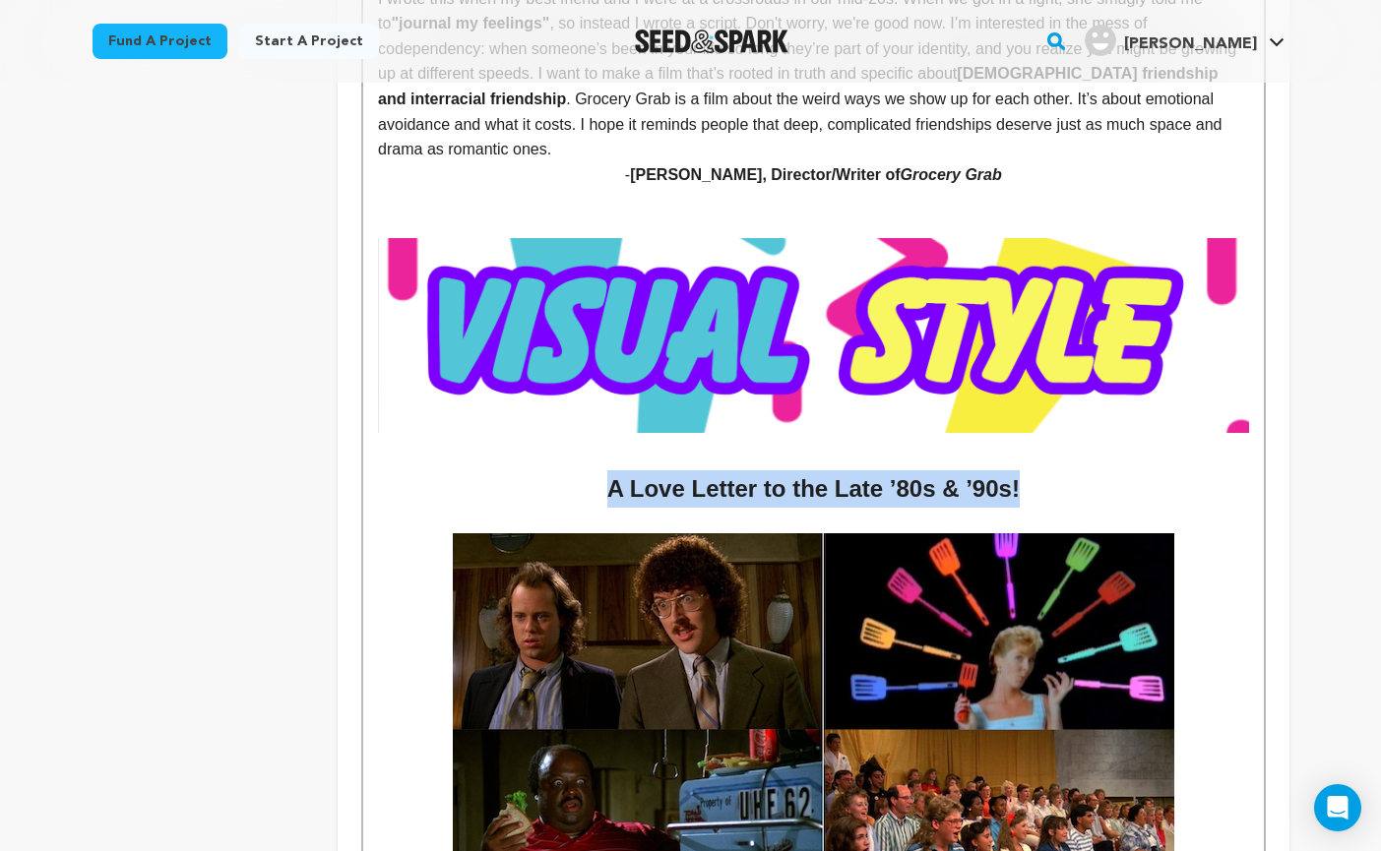
click at [1090, 489] on h2 "A Love Letter to the Late ’80s & ’90s!" at bounding box center [813, 488] width 870 height 37
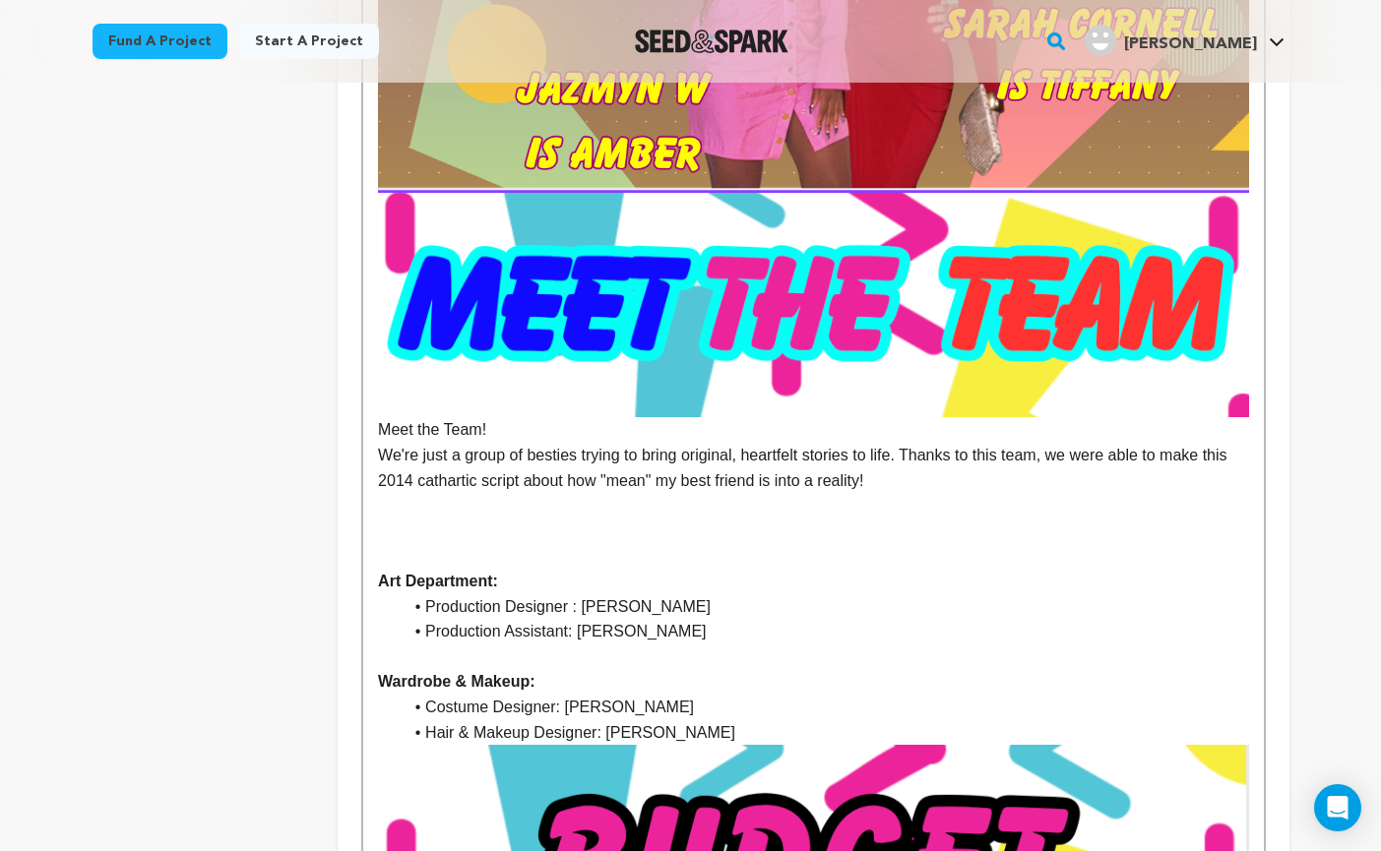
scroll to position [4802, 0]
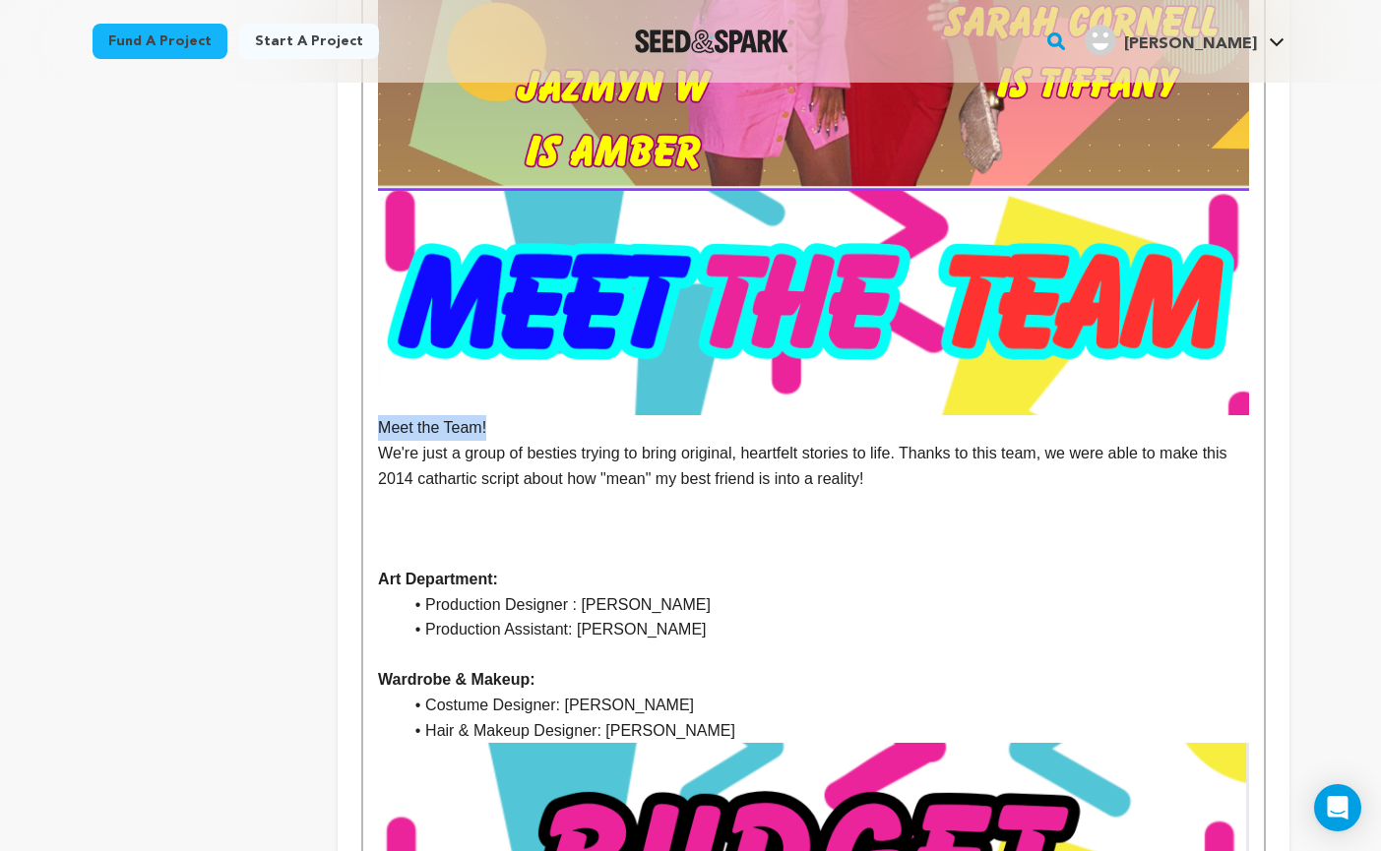
drag, startPoint x: 504, startPoint y: 401, endPoint x: 368, endPoint y: 402, distance: 135.8
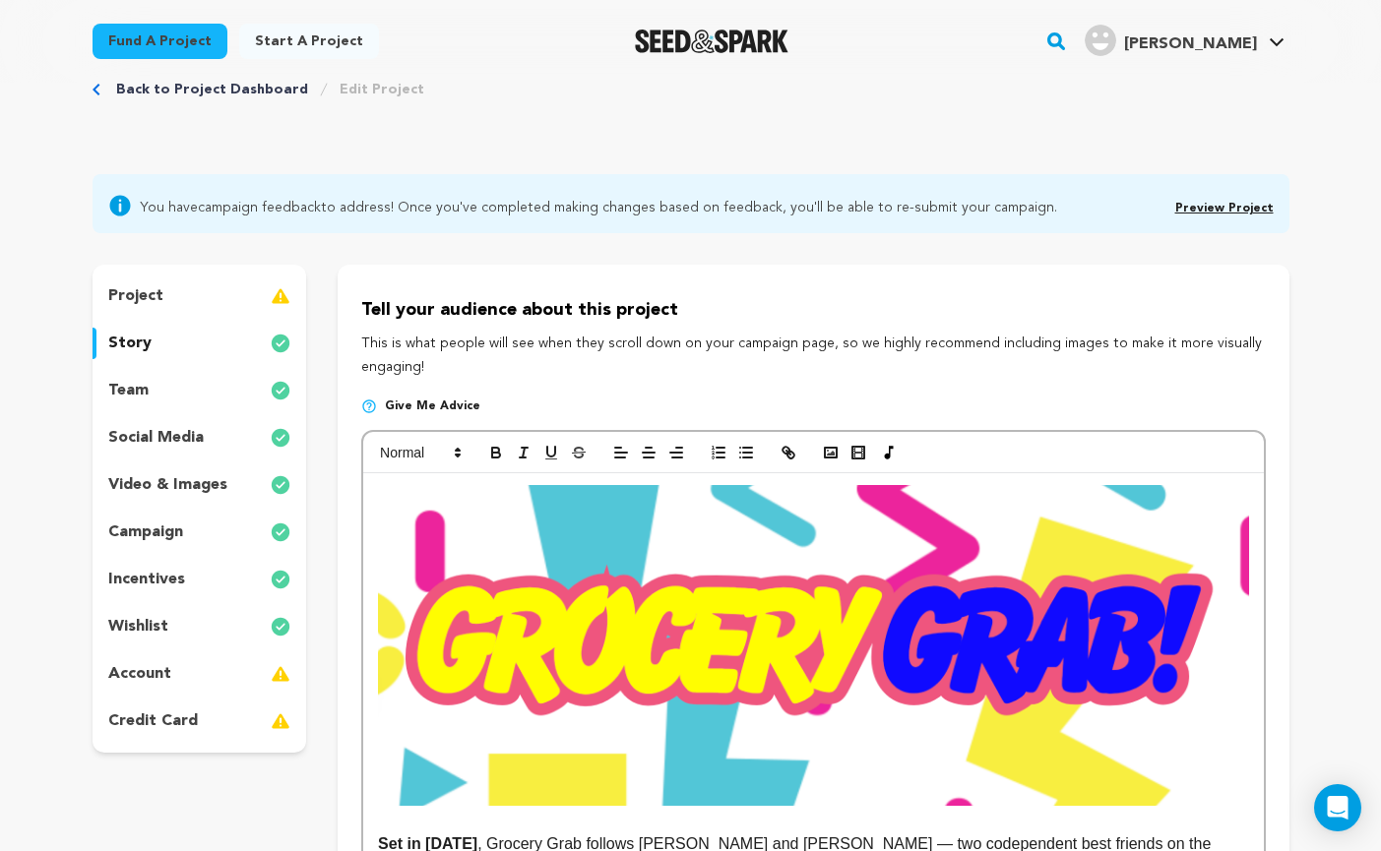
scroll to position [92, 0]
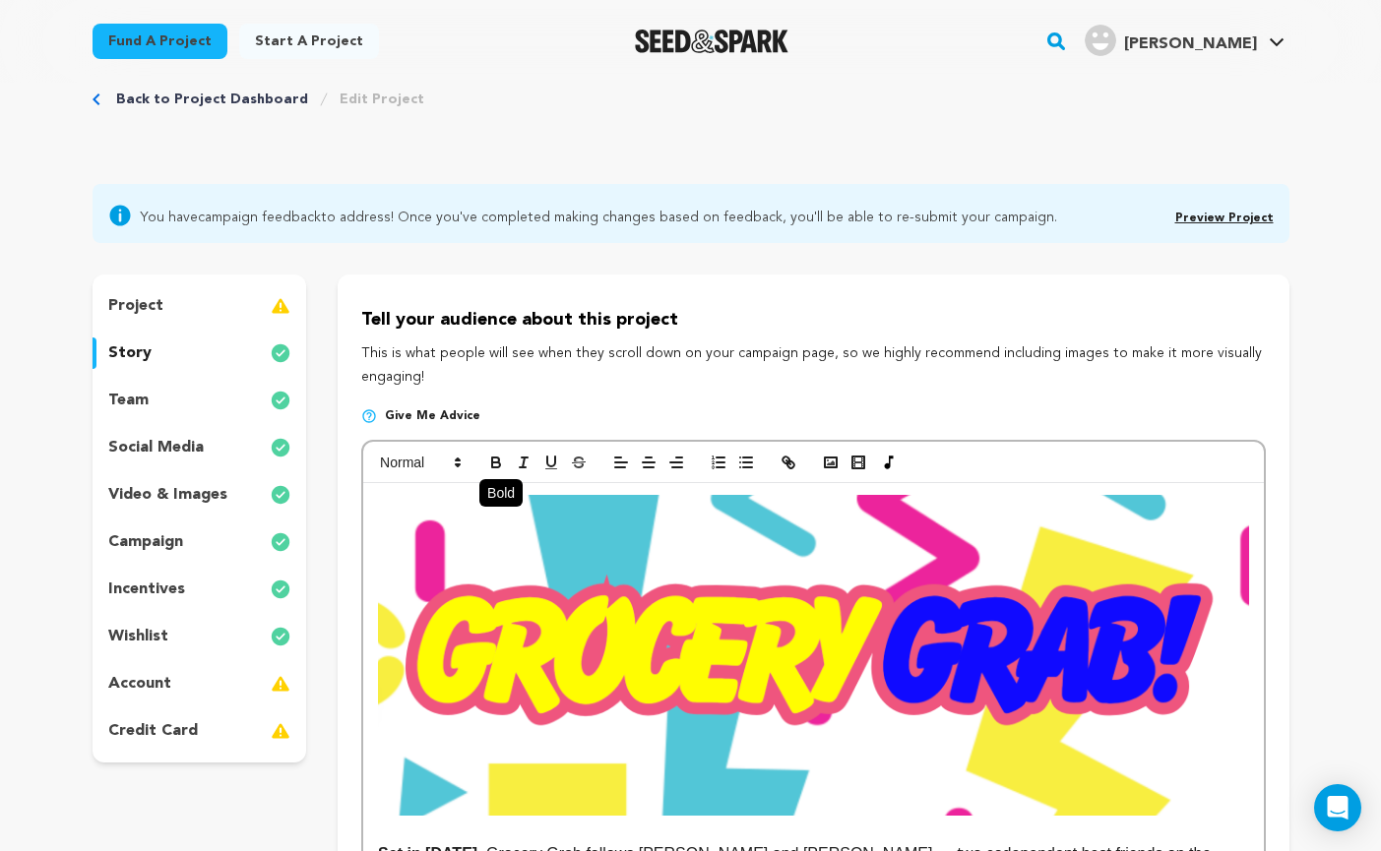
click at [492, 468] on icon "button" at bounding box center [496, 463] width 18 height 18
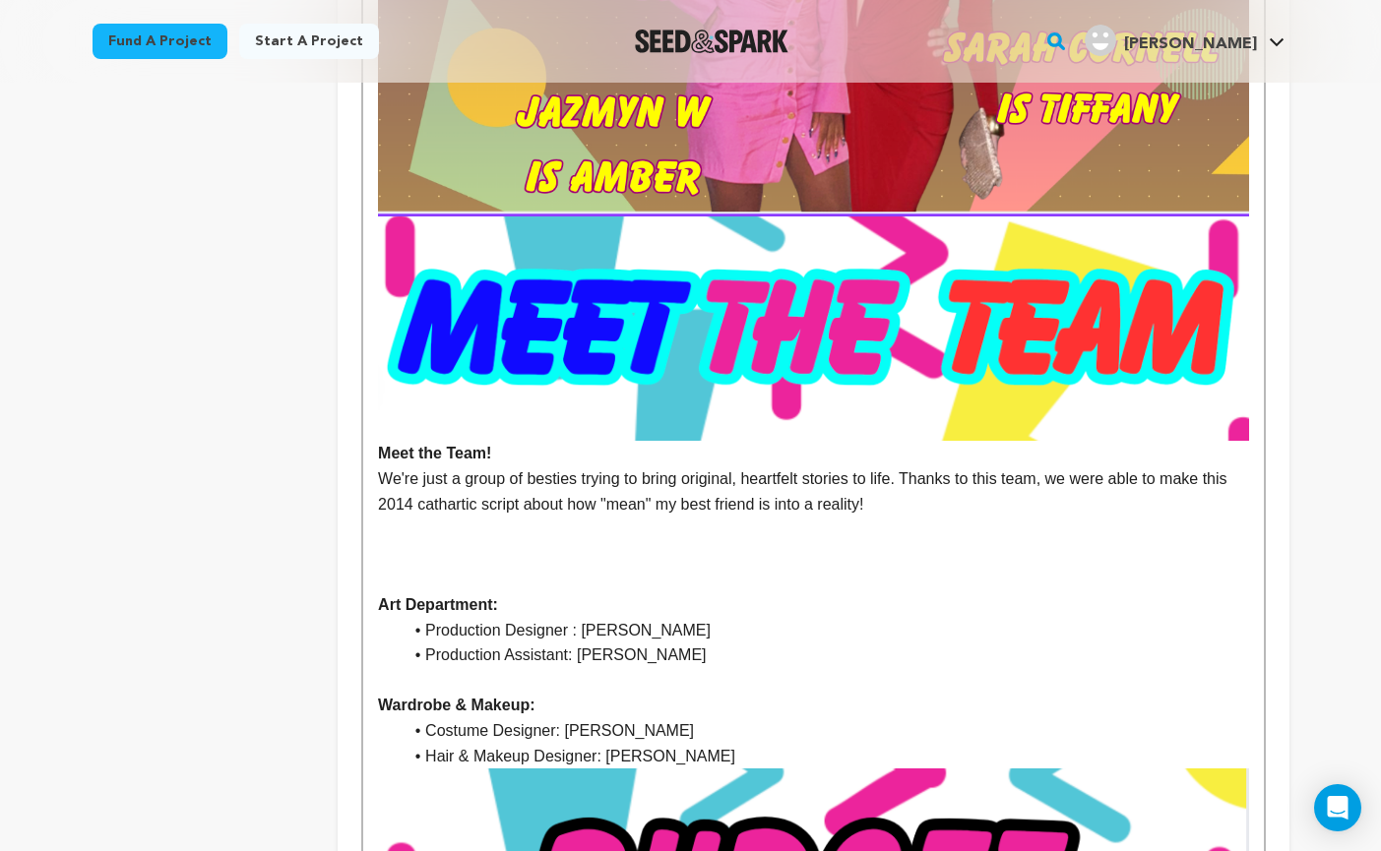
scroll to position [4772, 0]
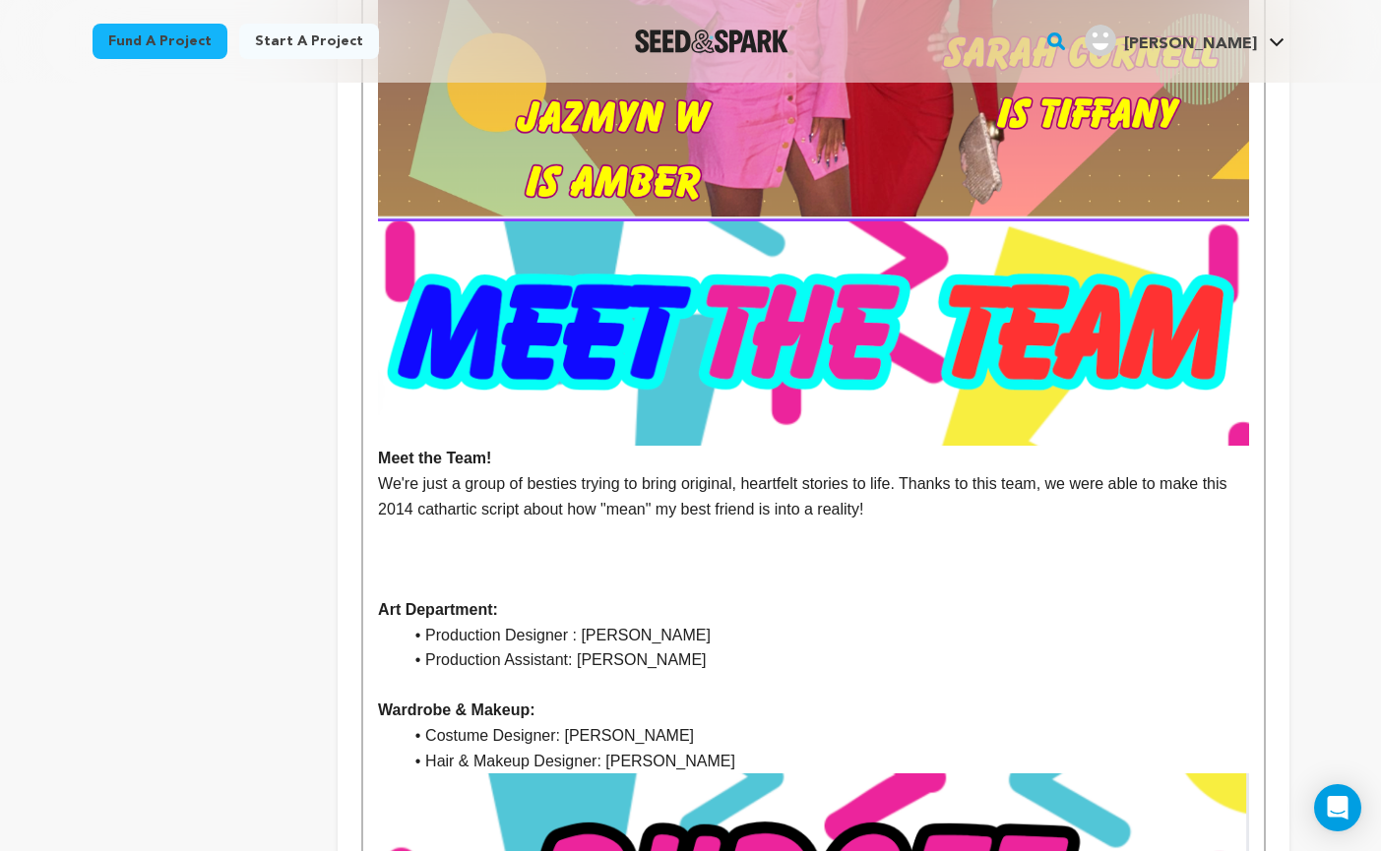
click at [617, 522] on p at bounding box center [813, 535] width 870 height 26
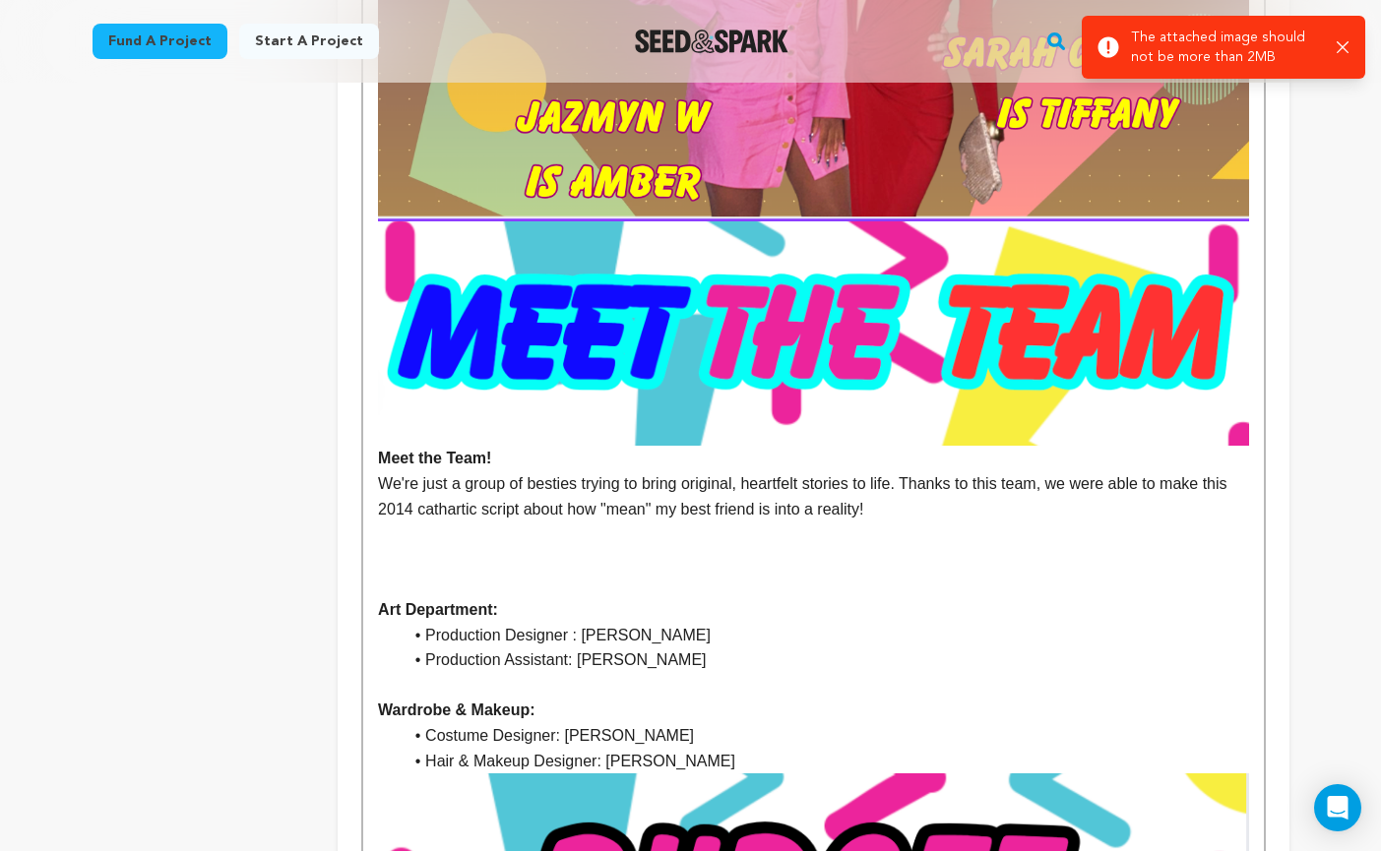
click at [464, 522] on p at bounding box center [813, 535] width 870 height 26
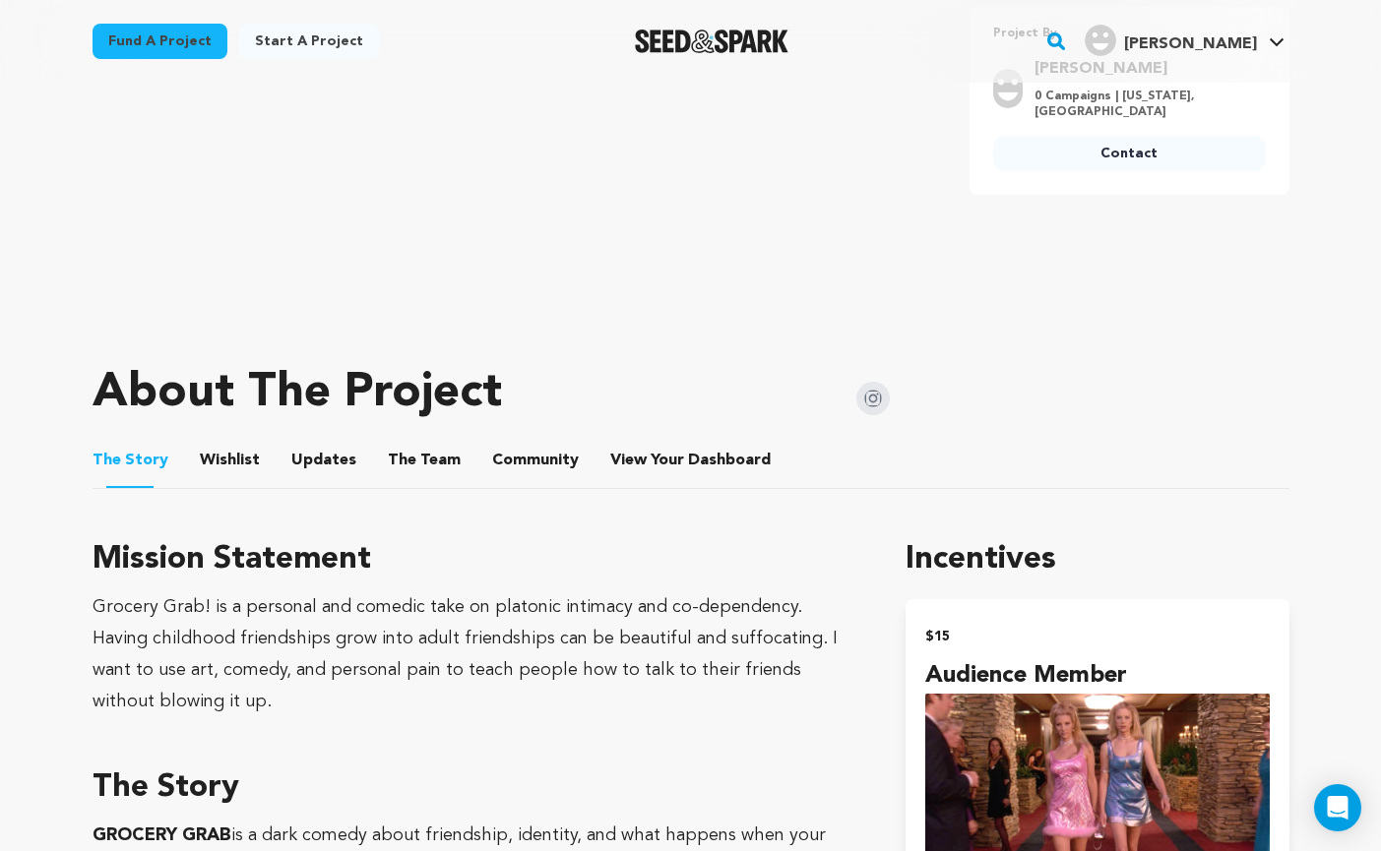
scroll to position [580, 0]
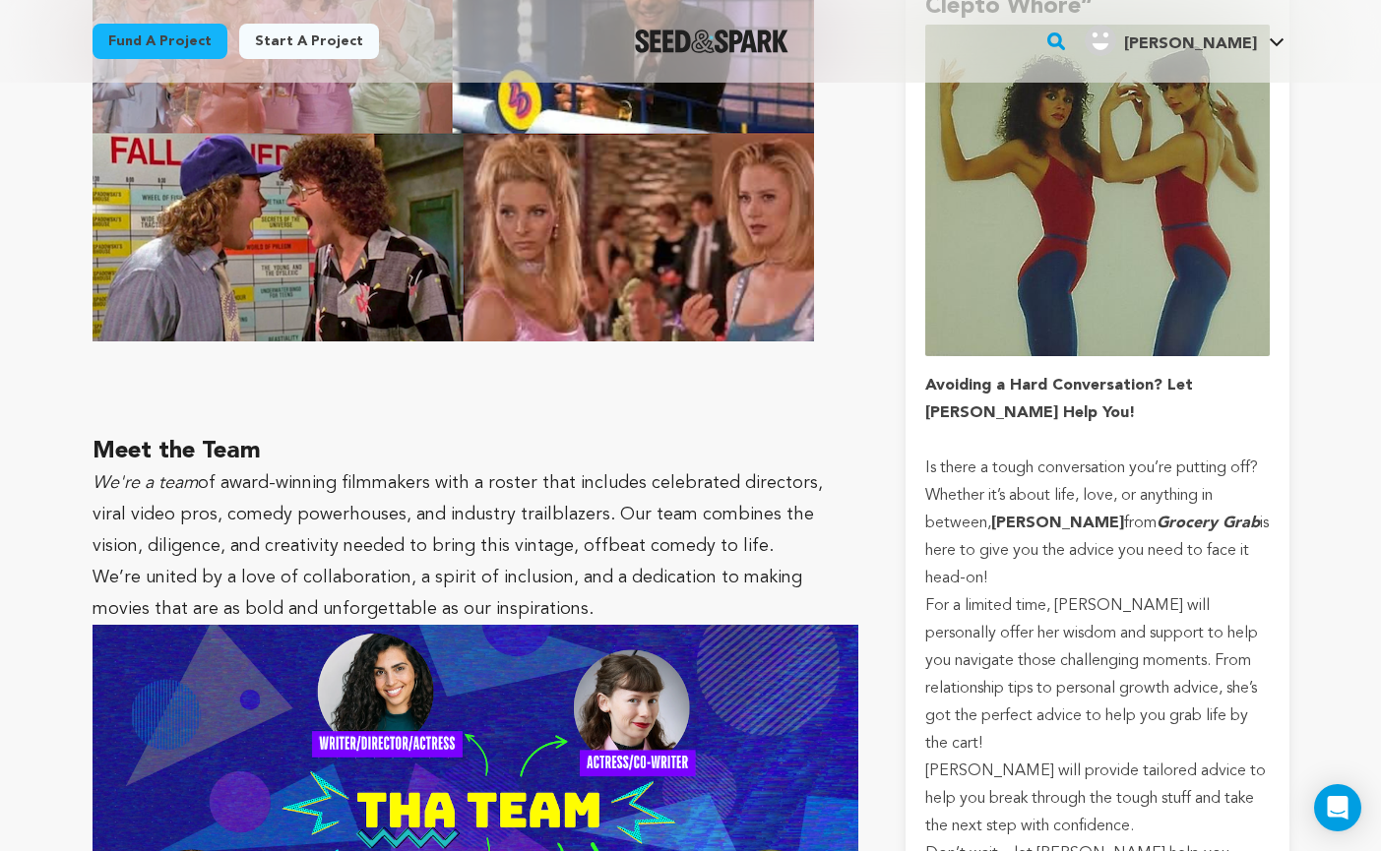
scroll to position [3635, 0]
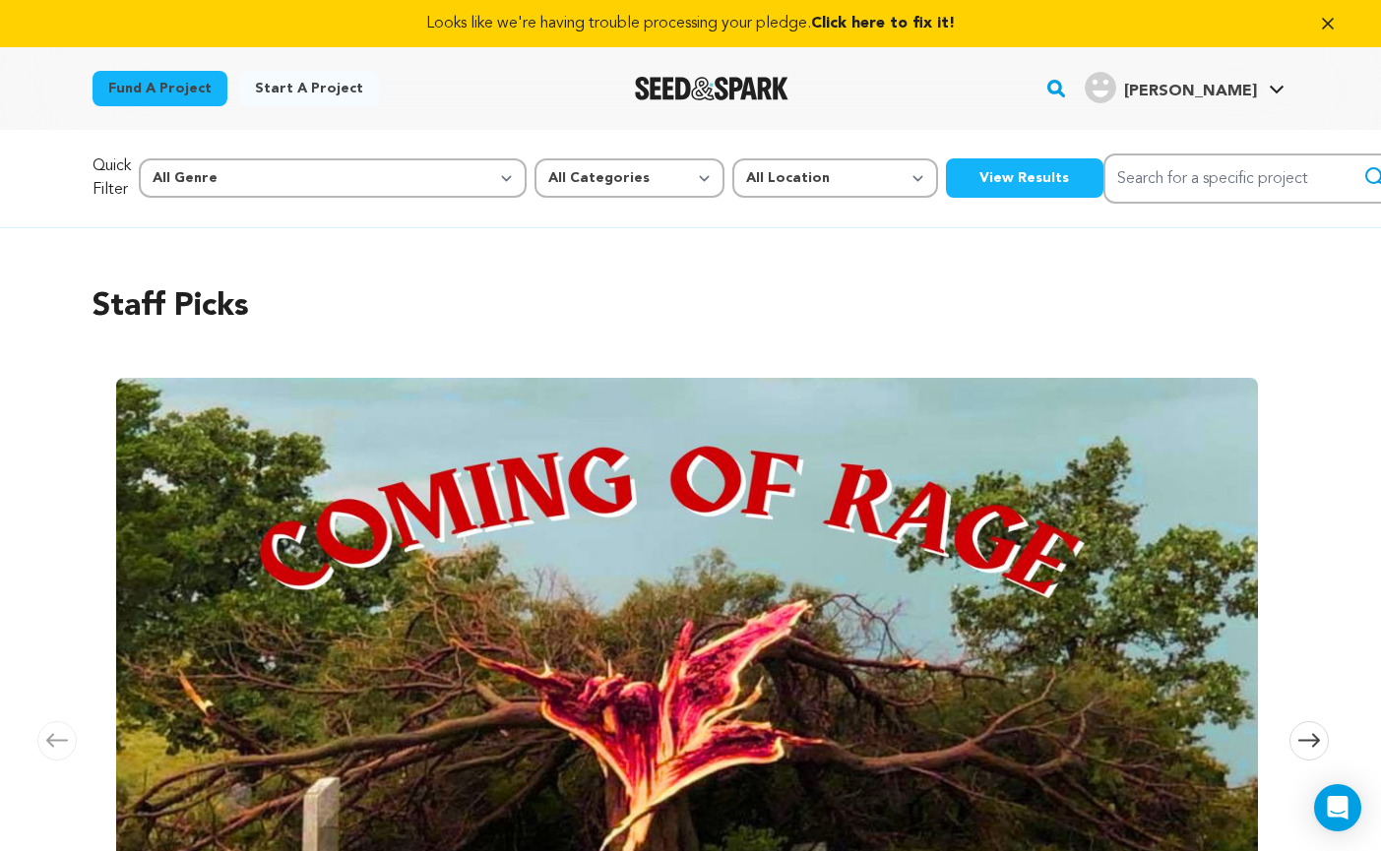
click at [1068, 86] on rect "button" at bounding box center [1056, 89] width 24 height 24
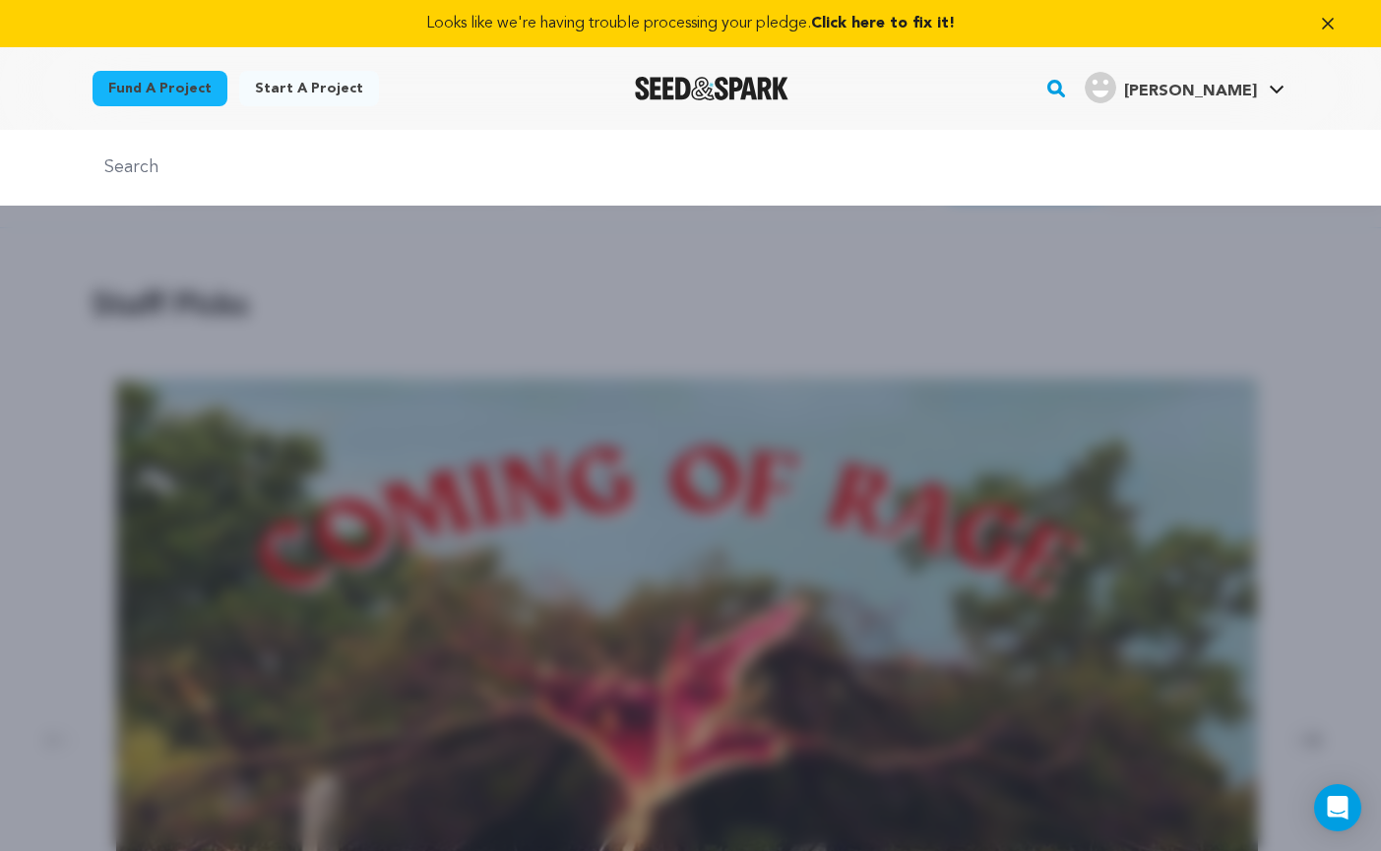
click at [532, 170] on input "text" at bounding box center [691, 168] width 1197 height 29
type input "Switches"
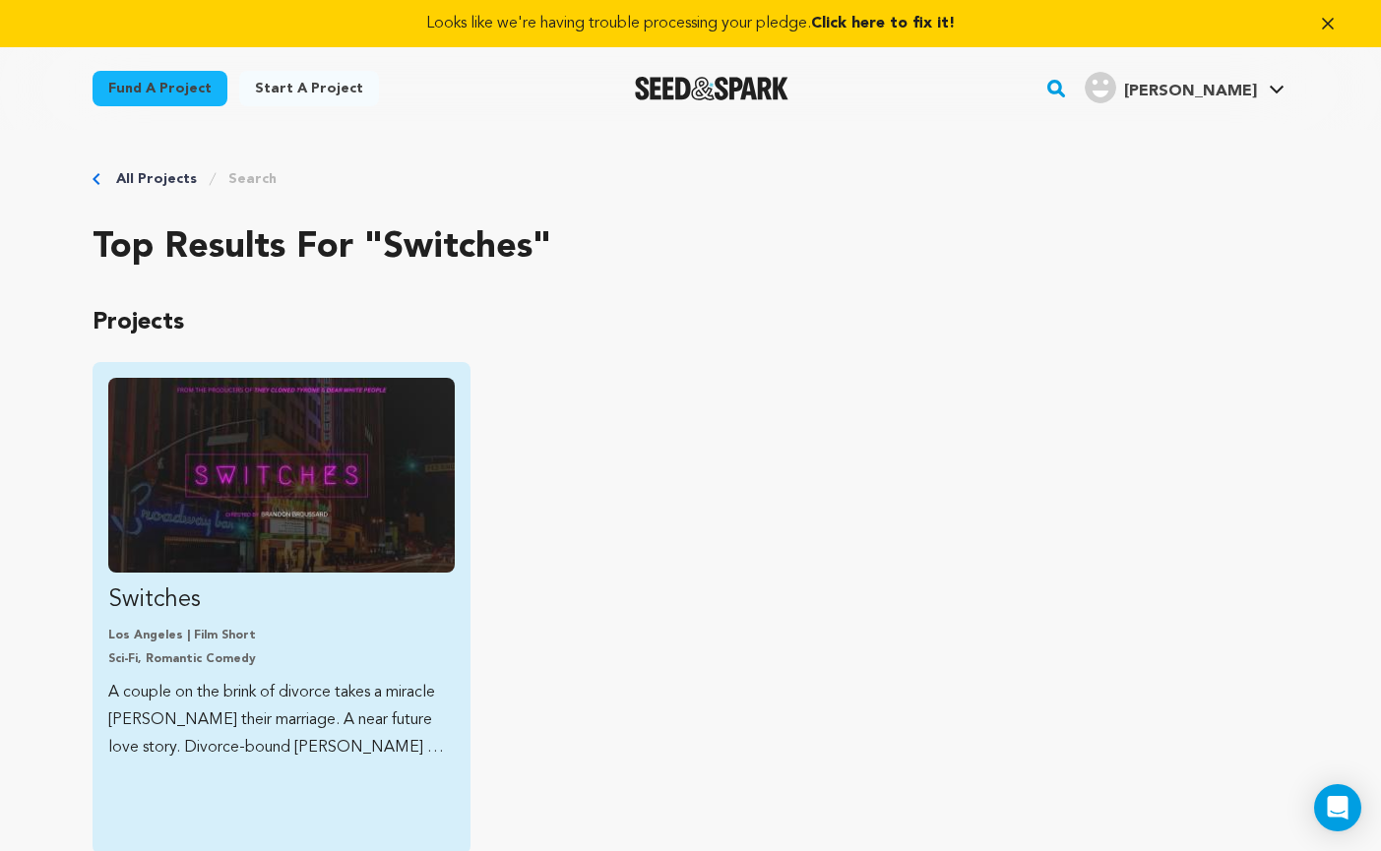
click at [367, 481] on img "Fund Switches" at bounding box center [281, 475] width 346 height 195
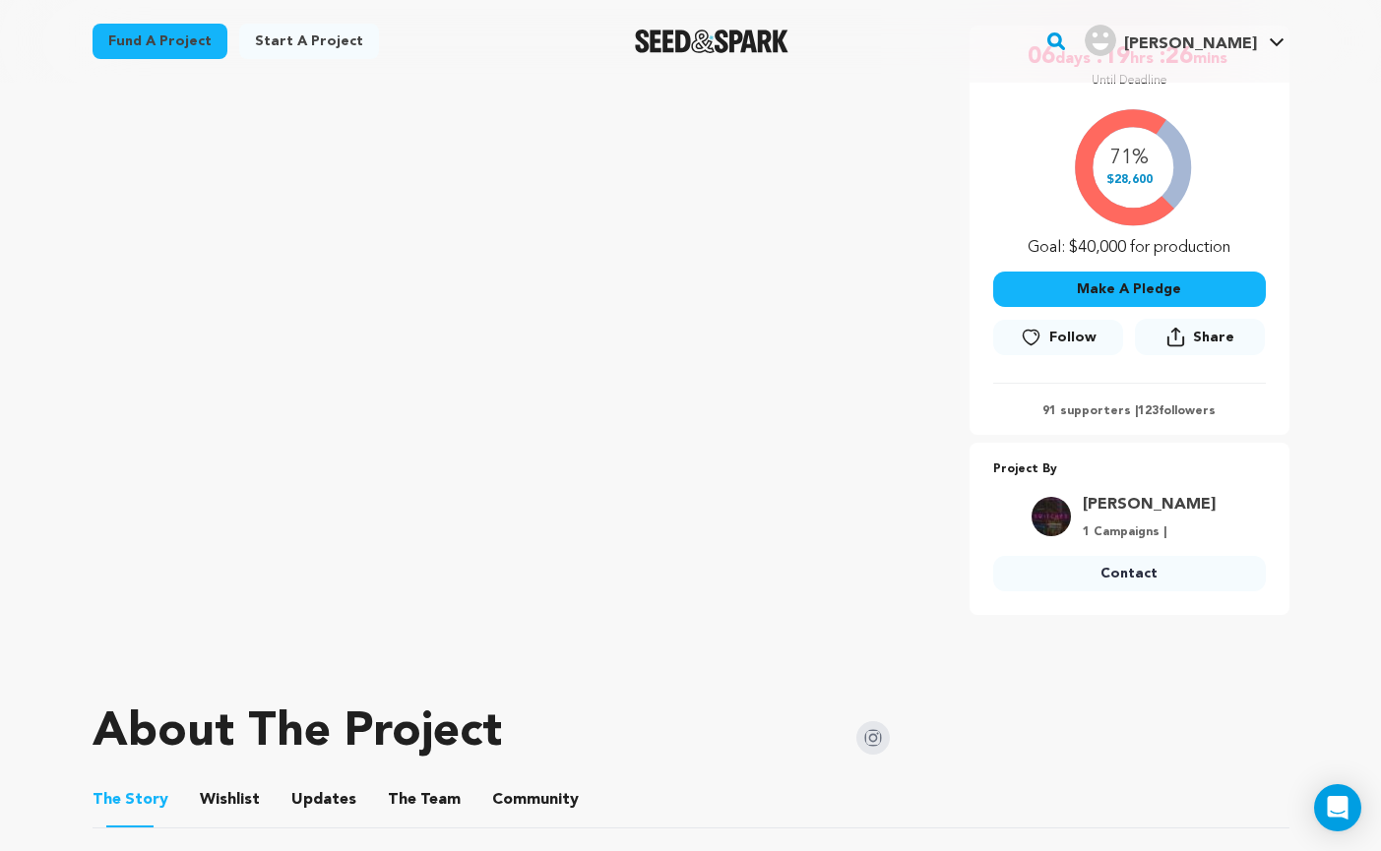
scroll to position [378, 0]
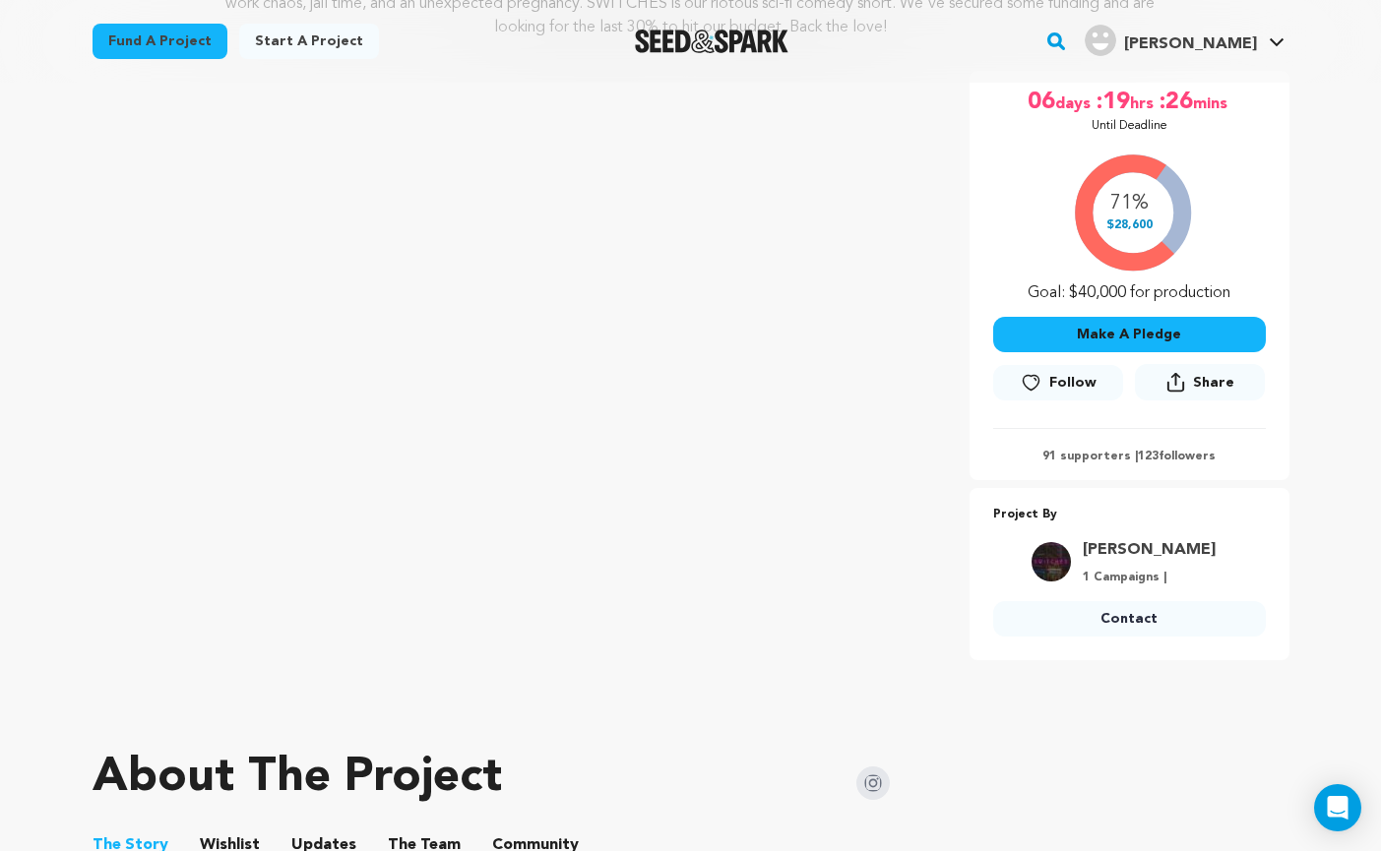
click at [1053, 378] on span "Follow" at bounding box center [1072, 383] width 47 height 20
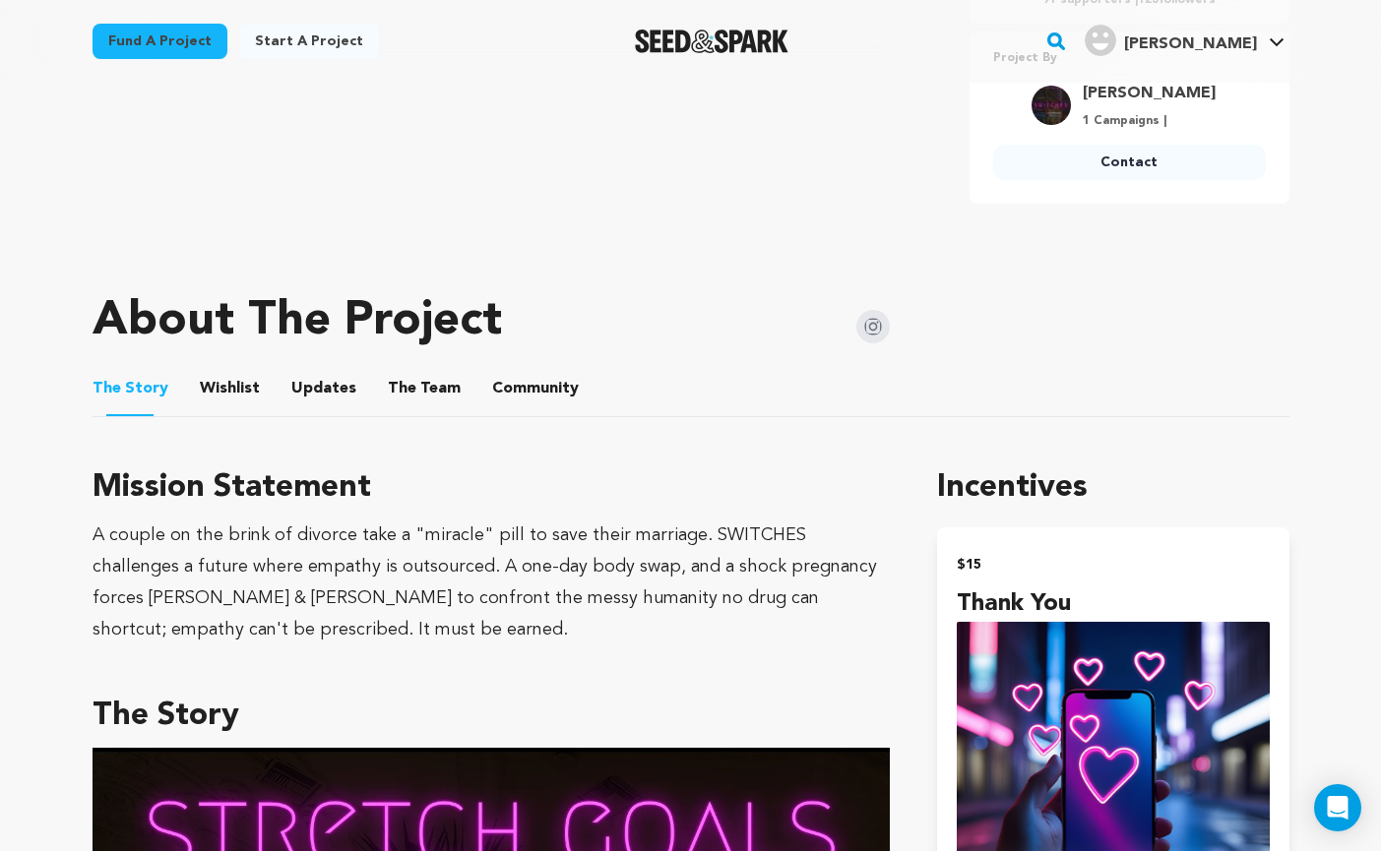
scroll to position [834, 0]
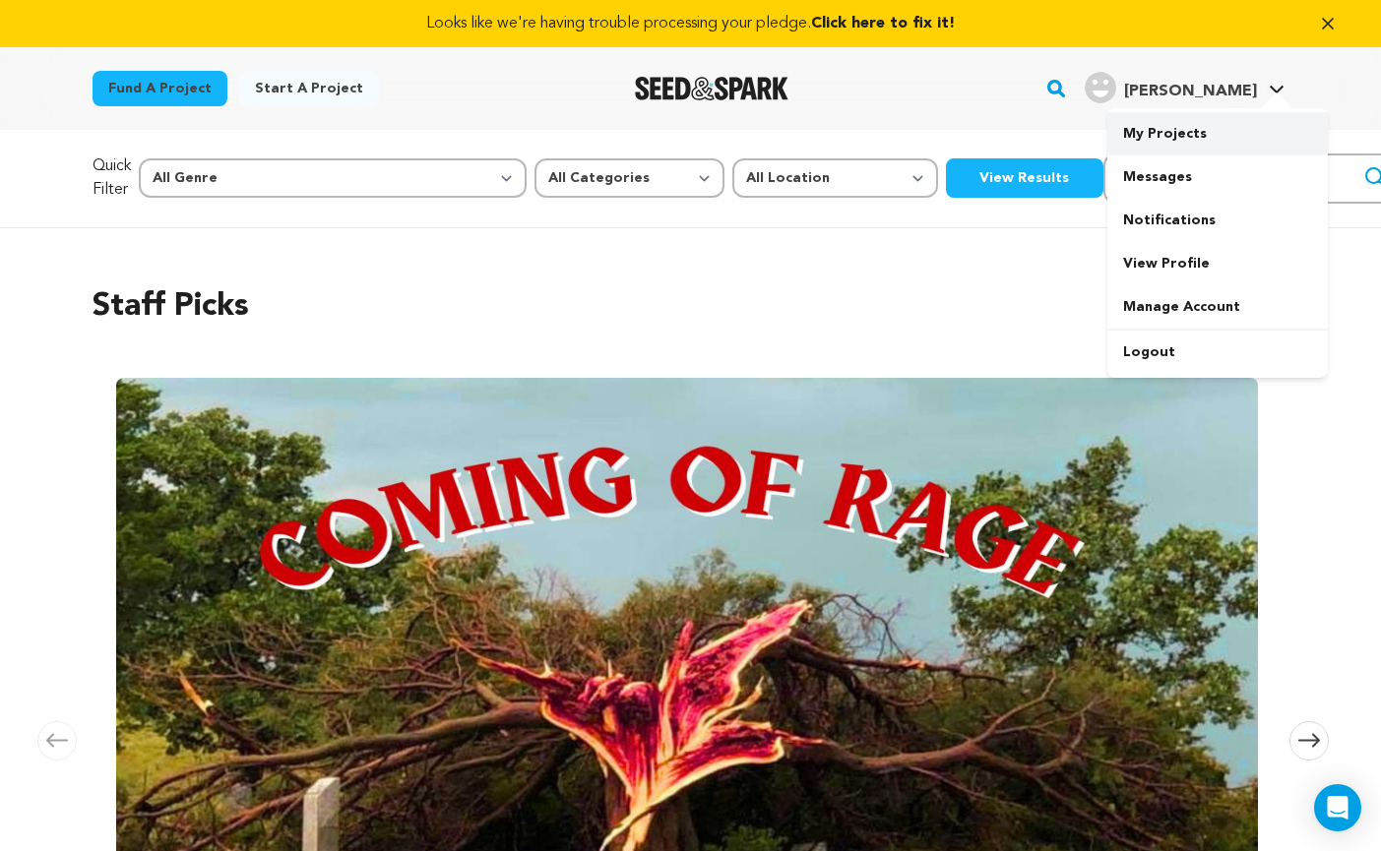
click at [1176, 133] on link "My Projects" at bounding box center [1217, 133] width 220 height 43
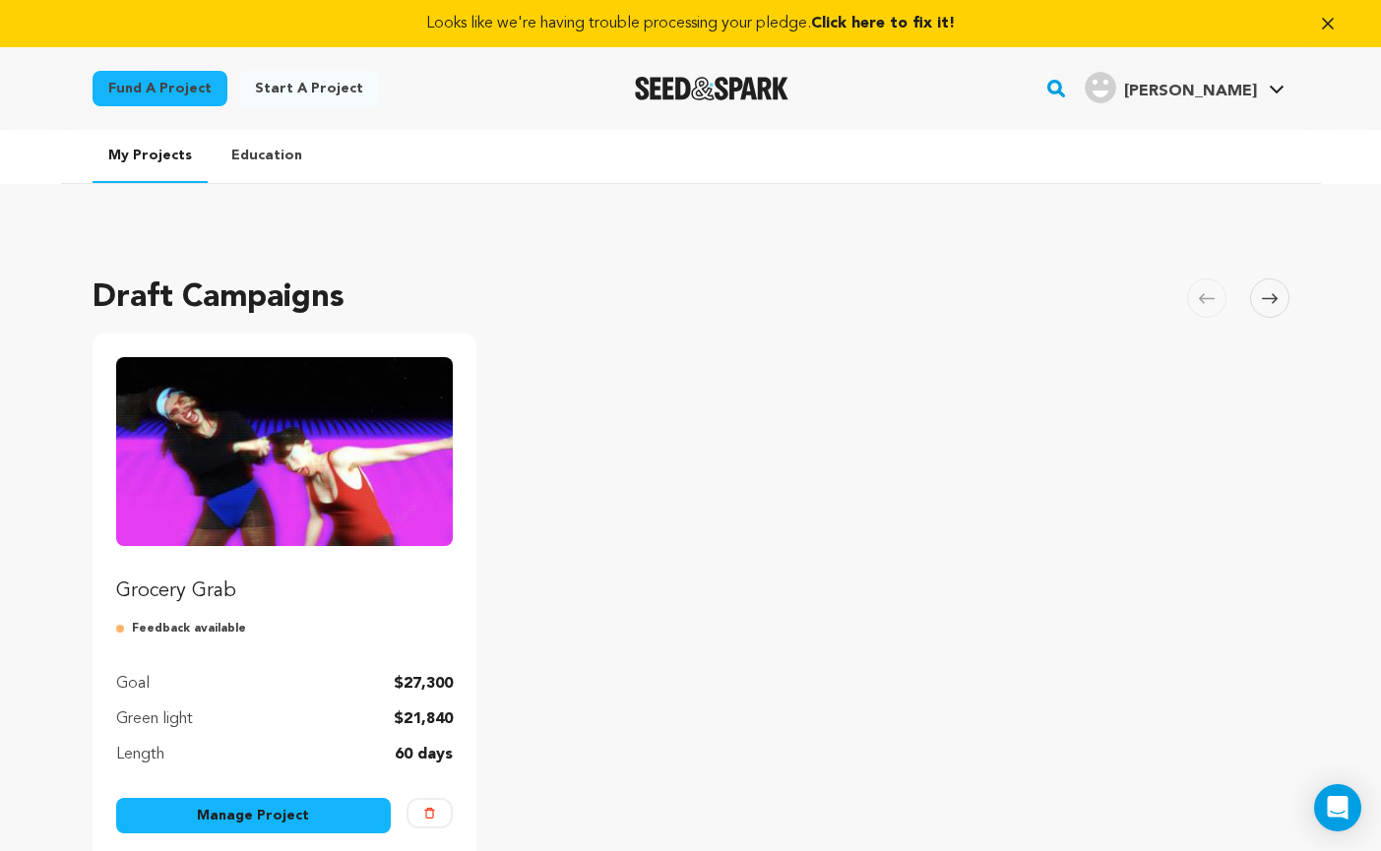
click at [271, 813] on link "Manage Project" at bounding box center [254, 815] width 276 height 35
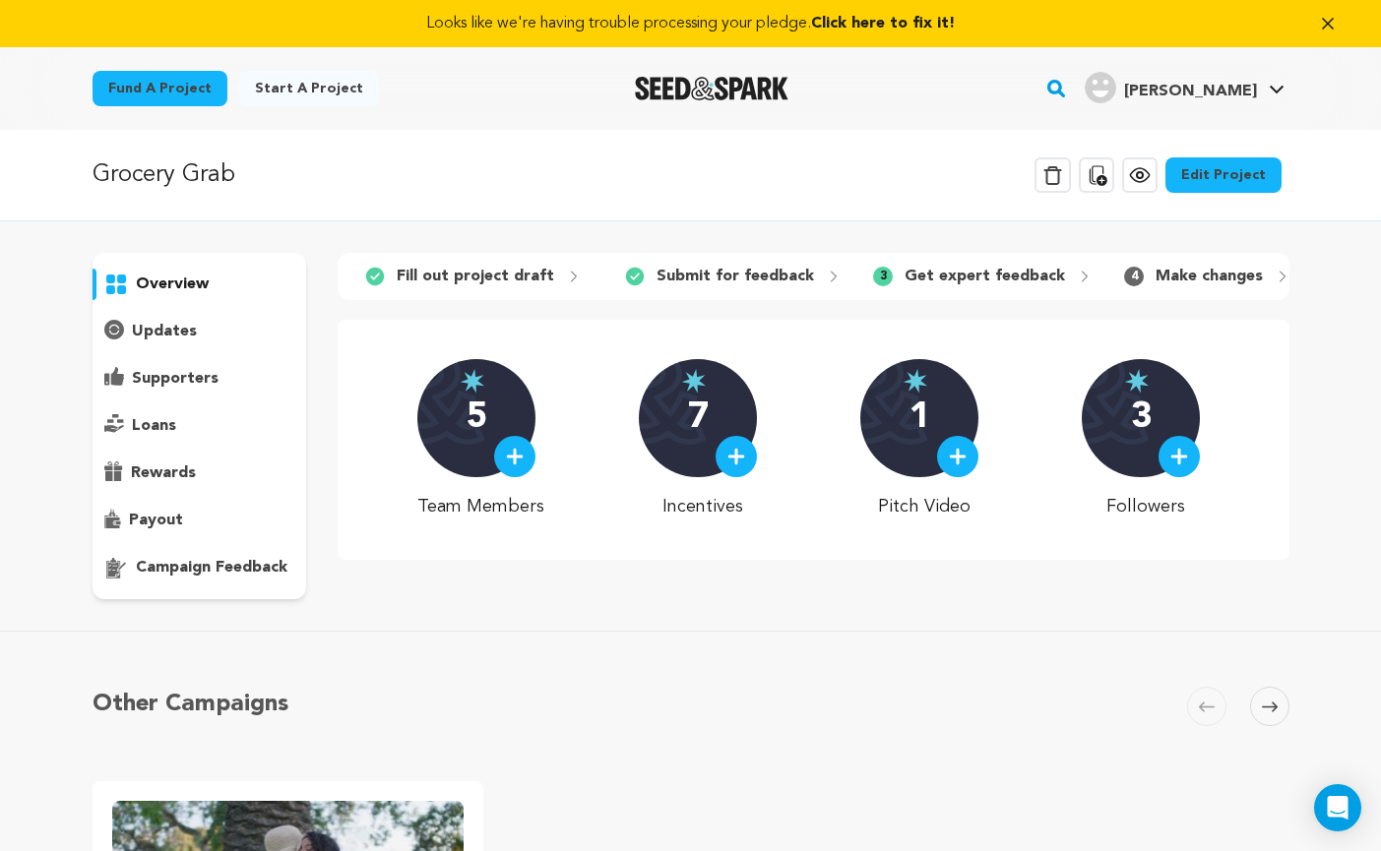
click at [1248, 161] on link "Edit Project" at bounding box center [1223, 174] width 116 height 35
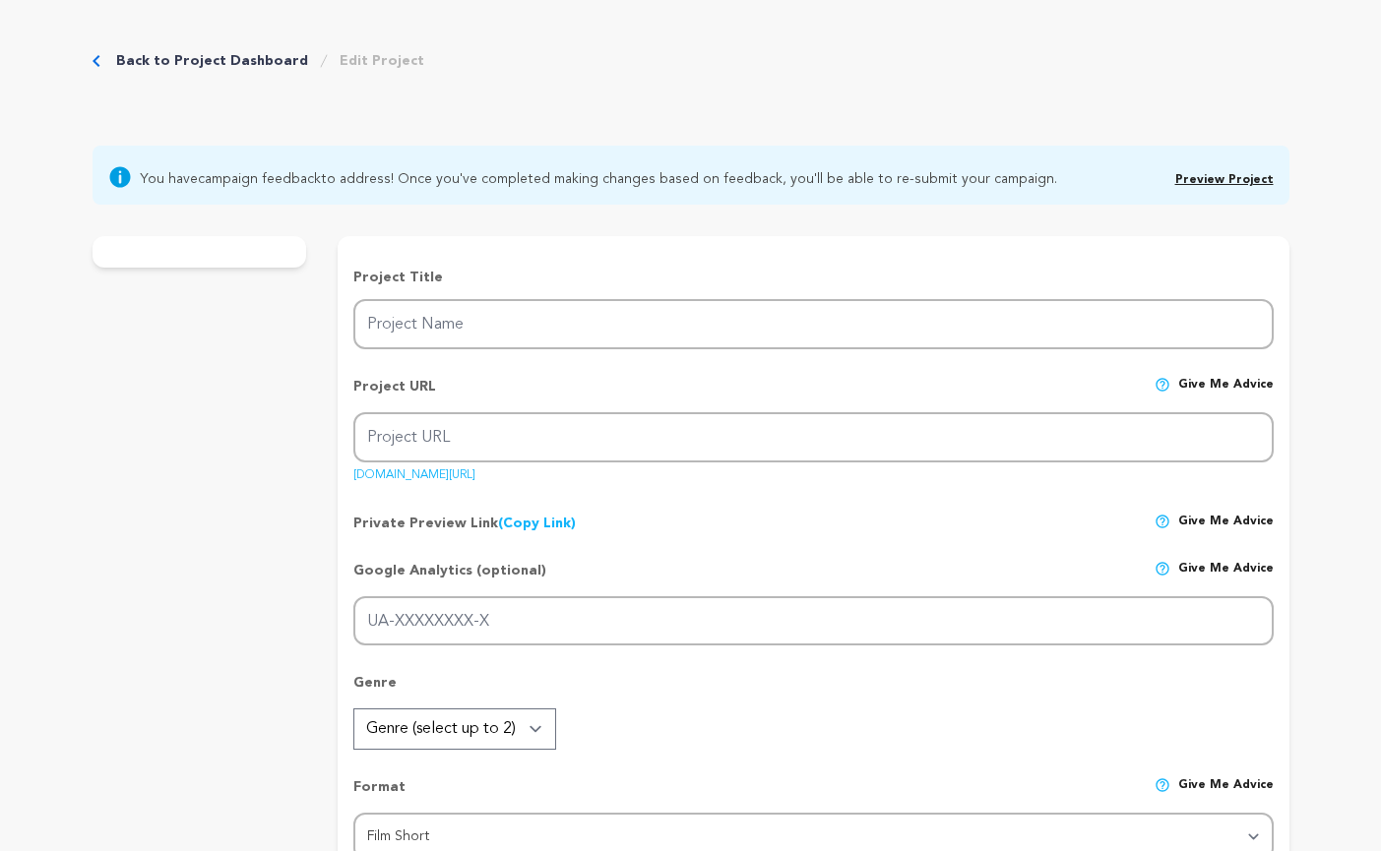
type input "Grocery Grab"
type input "grocery-grab"
type input "In 1992, two codependent best friends fall apart on live TV, exposing the high …"
type textarea "Two lifelong best friends enter a chaotic grocery game show, where the only thi…"
type textarea "Grocery Grab! is a personal and comedic take on platonic intimacy and co-depend…"
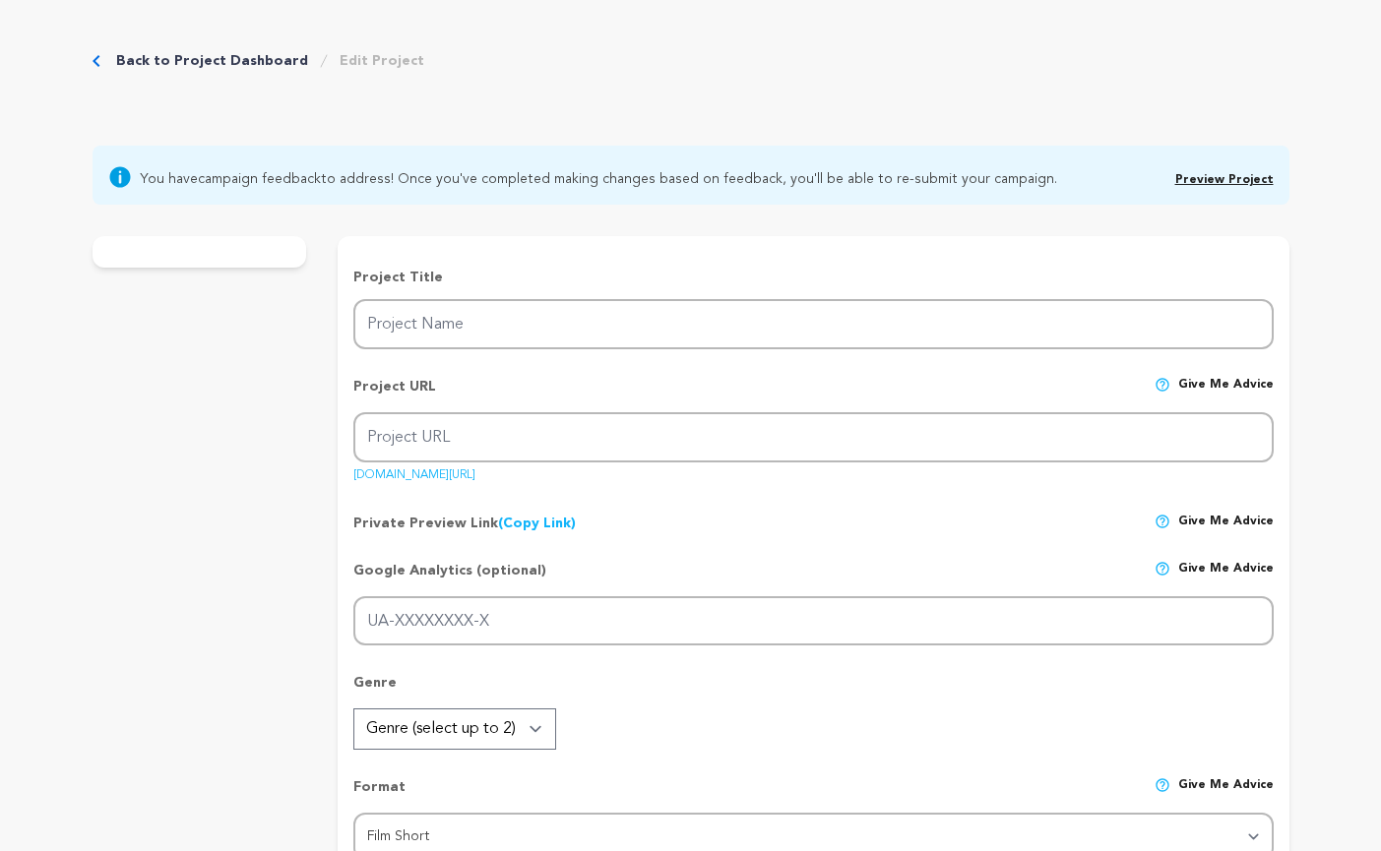
type textarea "Fiscal Sponsor : Alliance of women directors 501 C 3"
radio input "true"
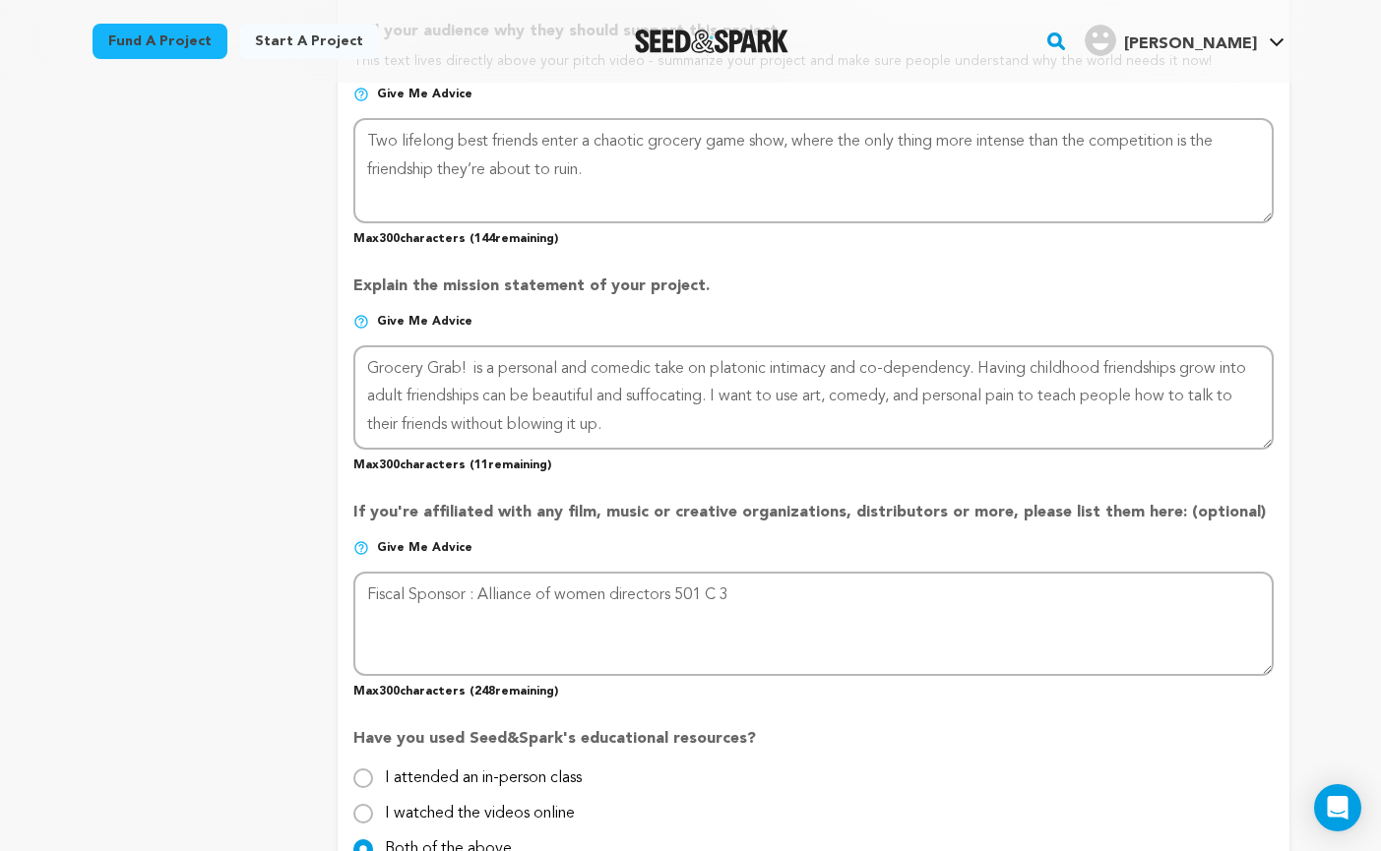
scroll to position [1450, 0]
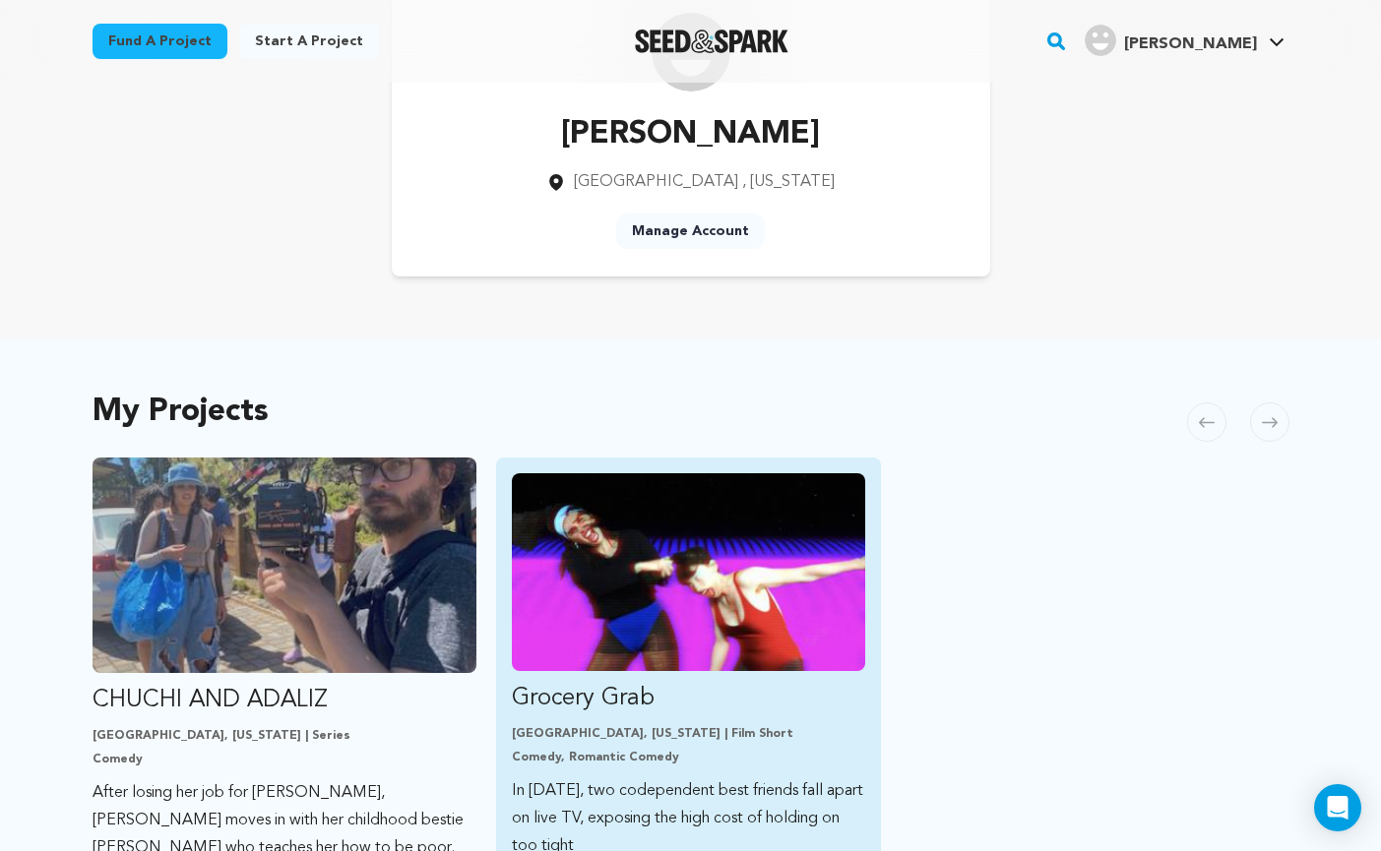
scroll to position [177, 0]
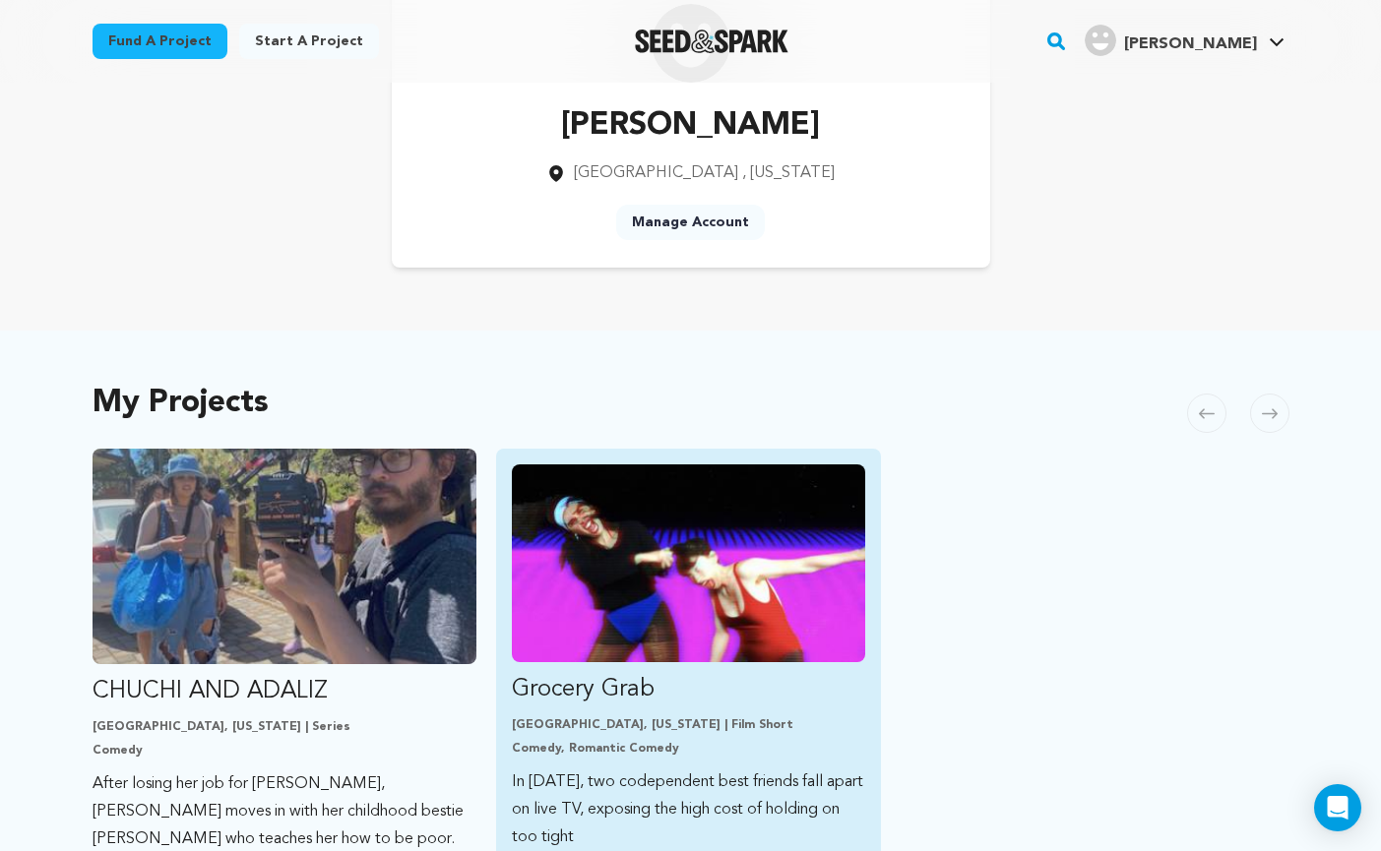
click at [698, 588] on img "Fund Grocery Grab" at bounding box center [688, 563] width 353 height 198
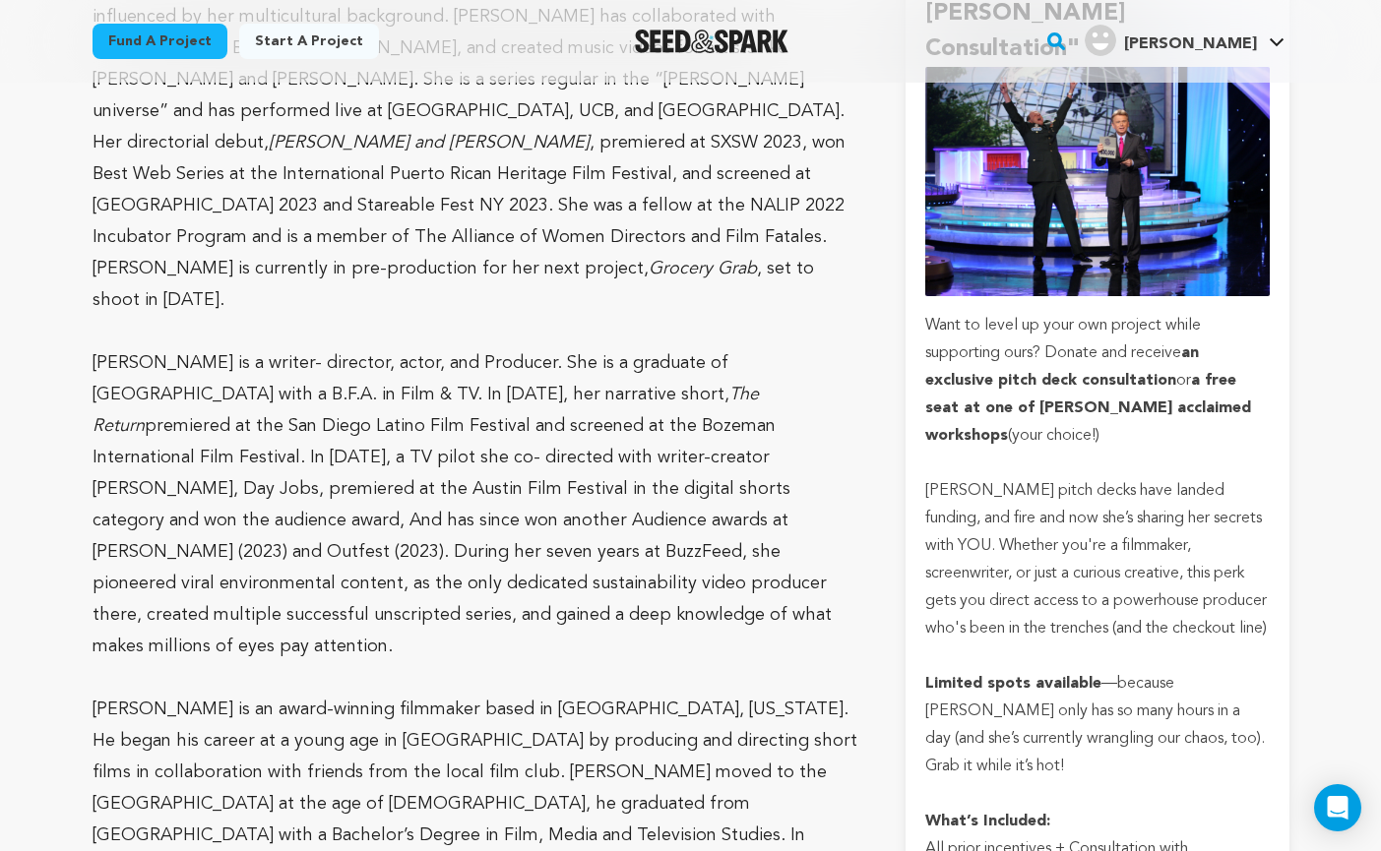
scroll to position [4280, 0]
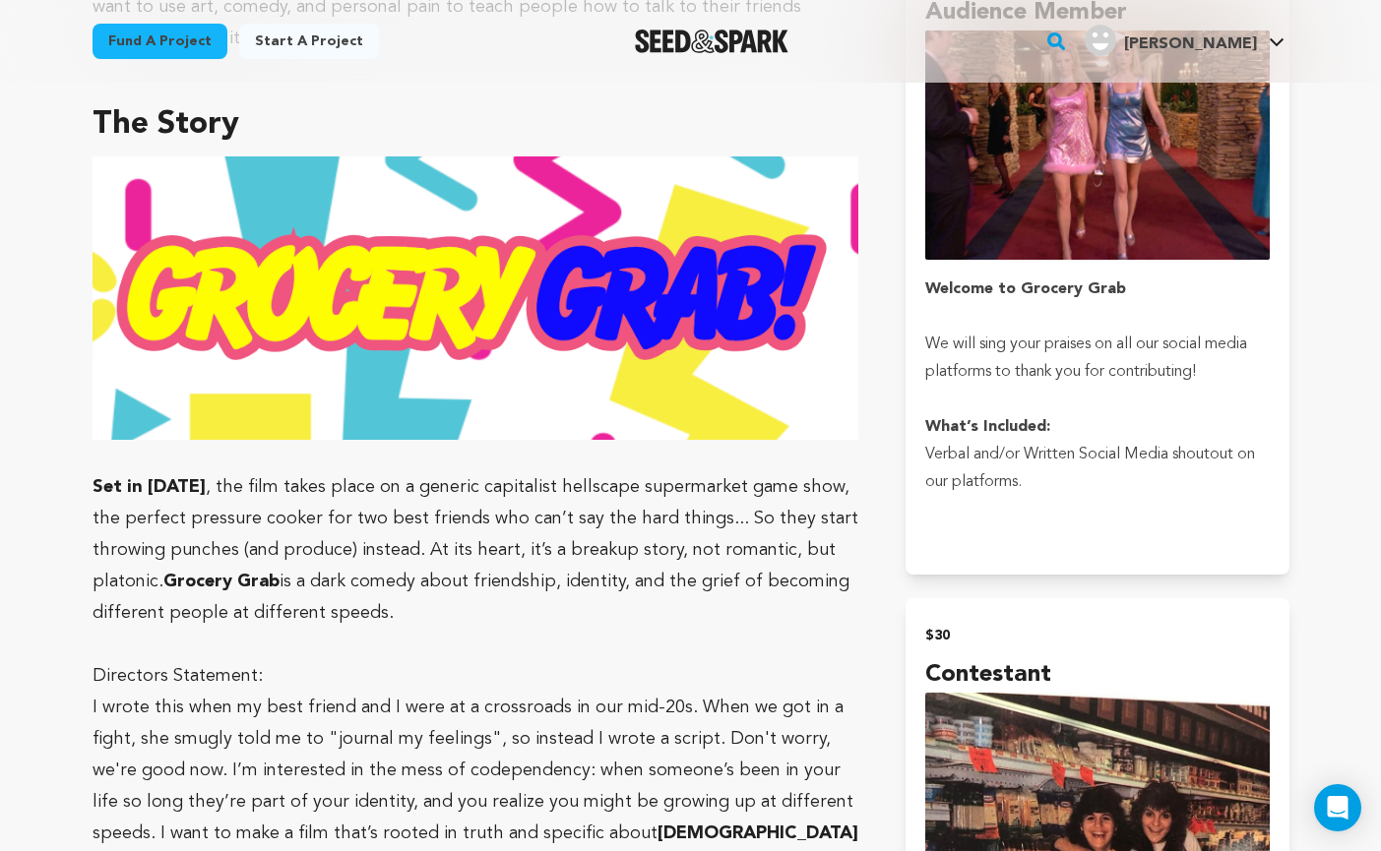
scroll to position [1333, 0]
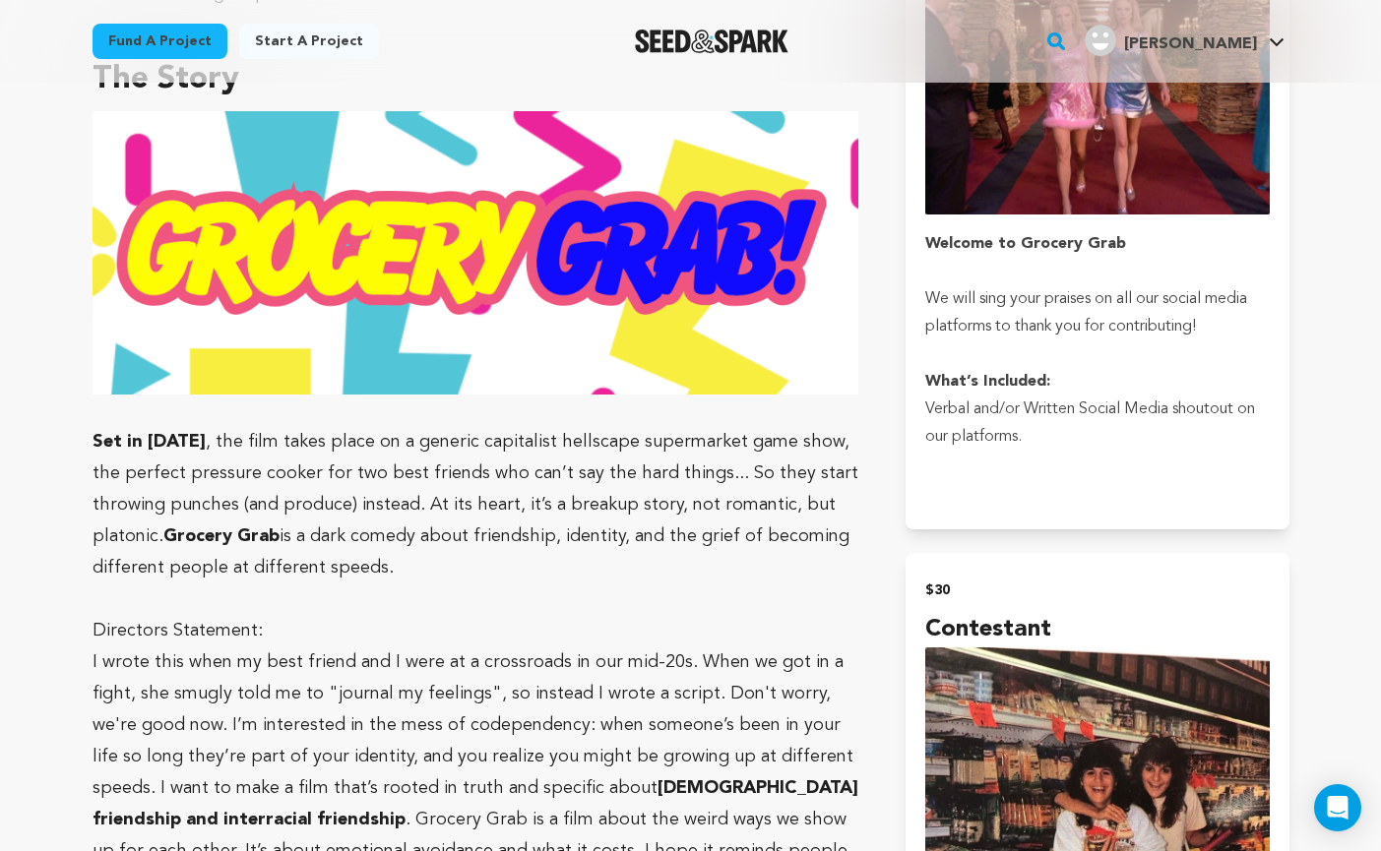
click at [429, 584] on p at bounding box center [476, 599] width 767 height 31
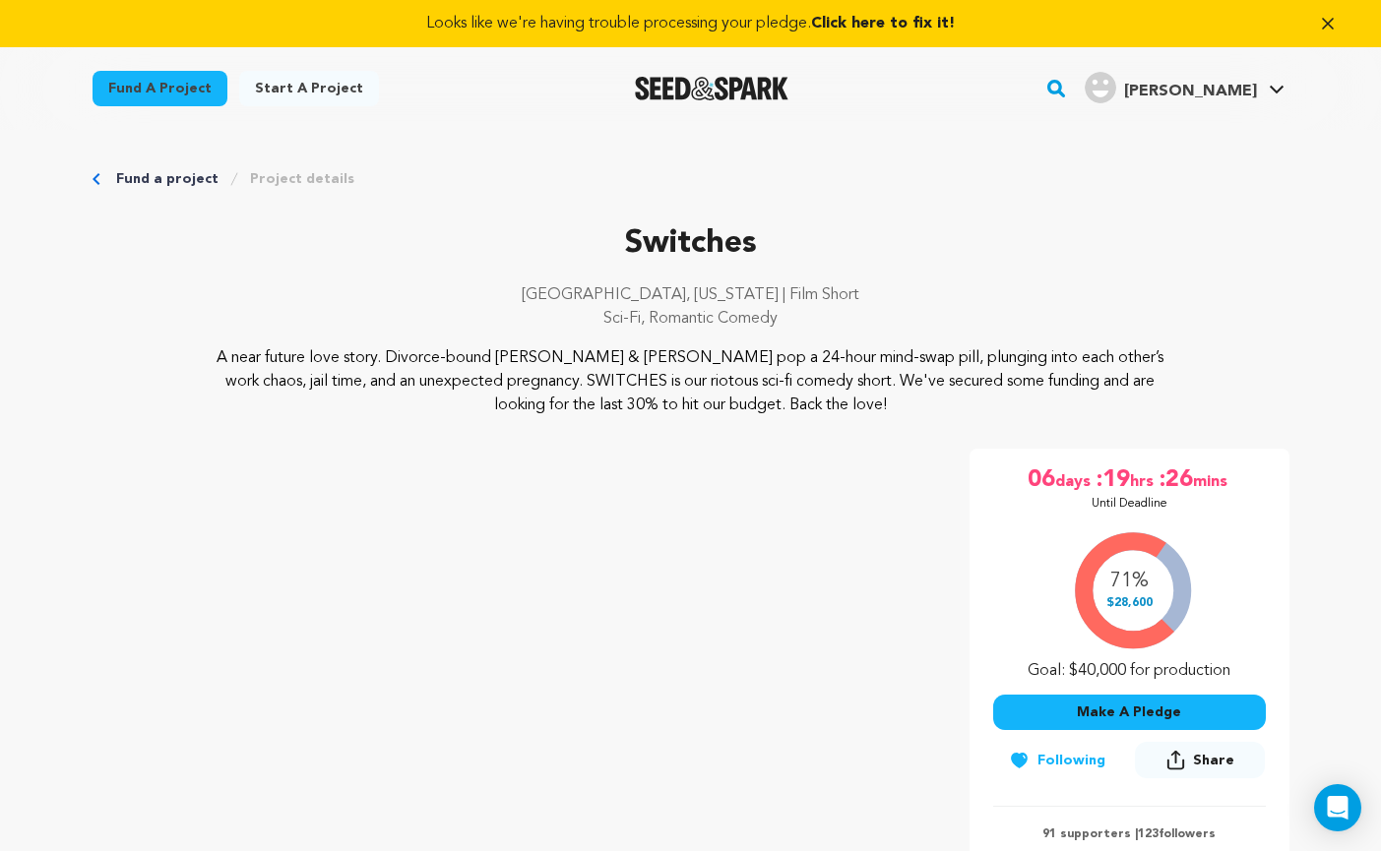
scroll to position [834, 0]
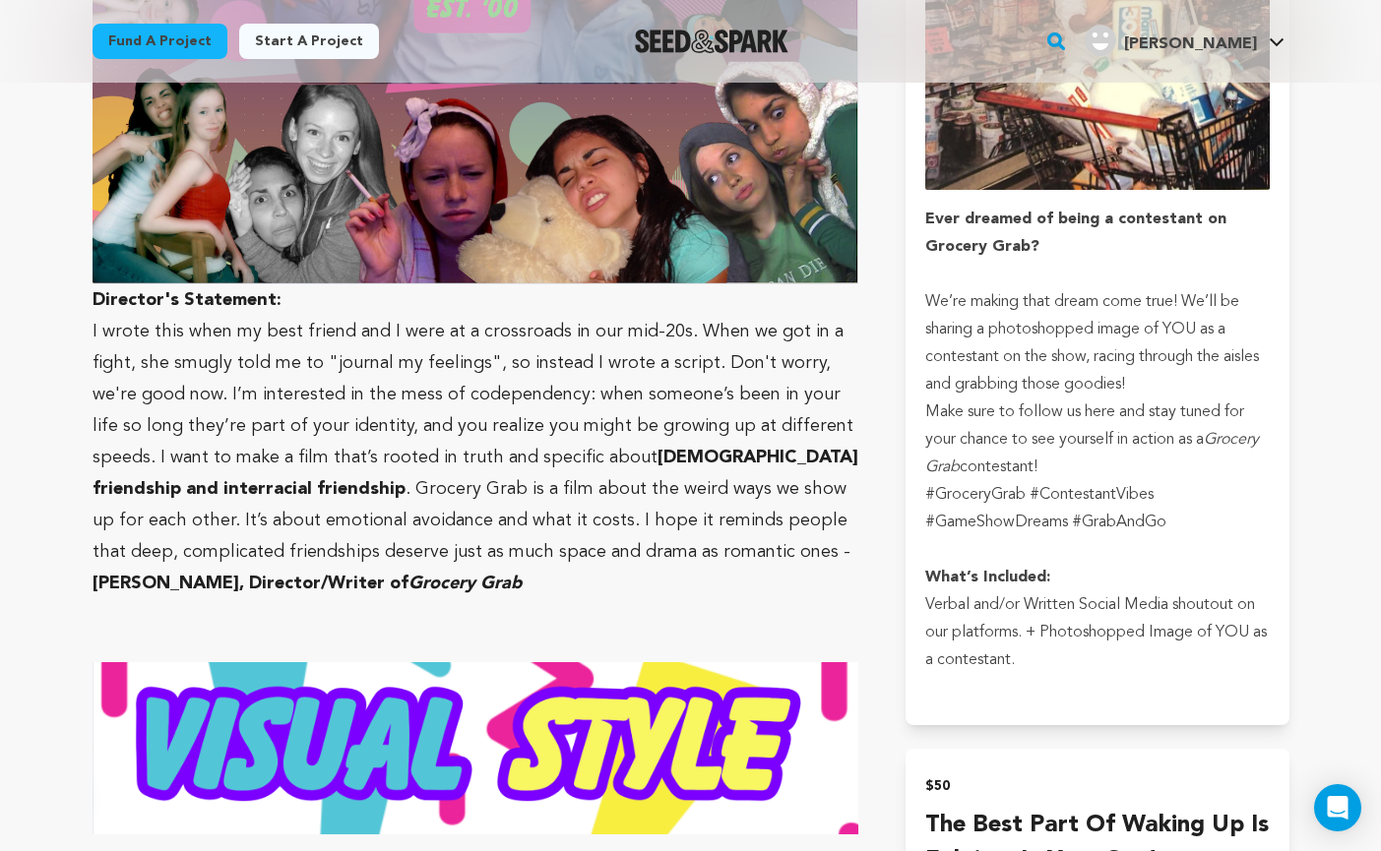
scroll to position [2199, 0]
